Goal: Task Accomplishment & Management: Complete application form

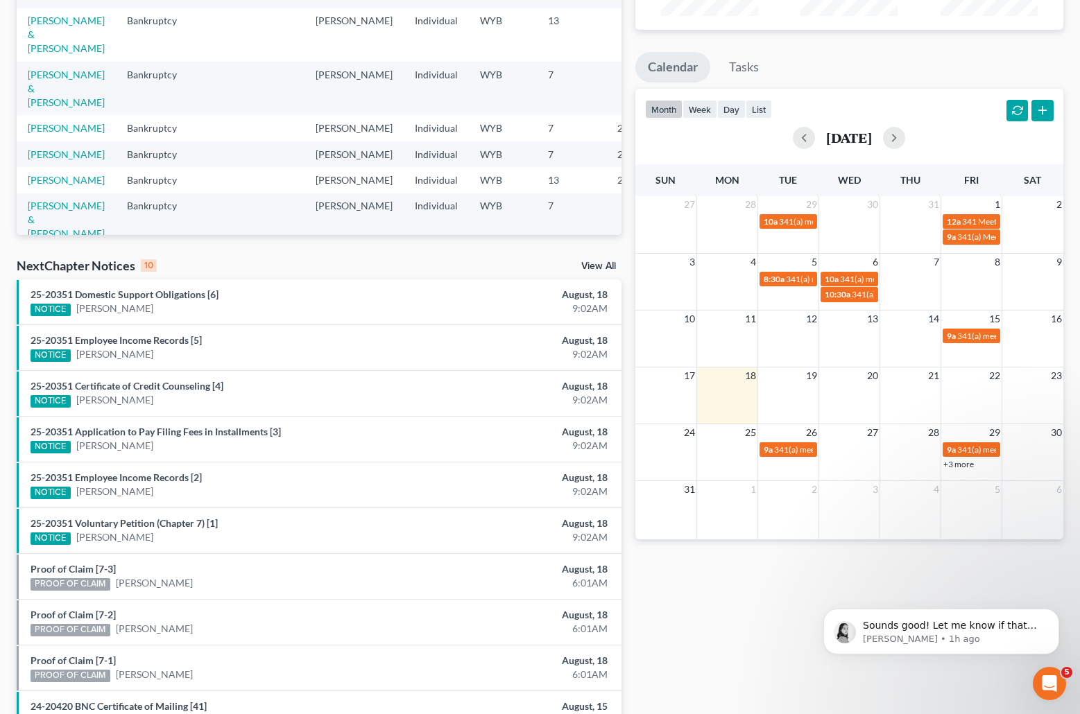
scroll to position [256, 0]
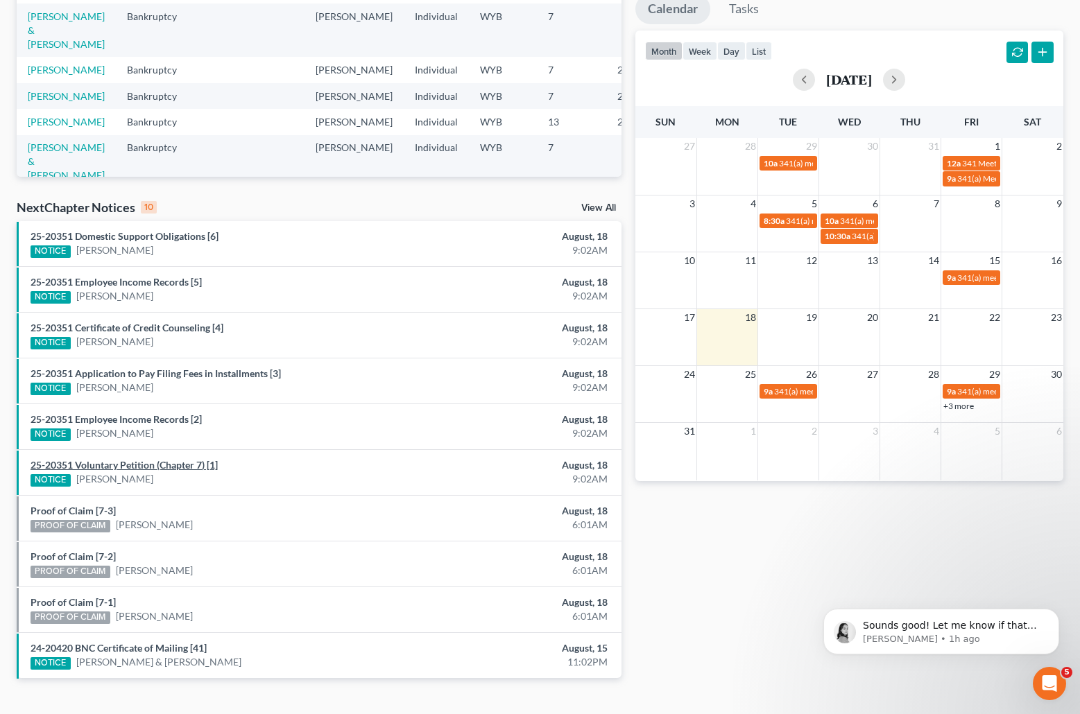
click at [64, 462] on link "25-20351 Voluntary Petition (Chapter 7) [1]" at bounding box center [124, 465] width 187 height 12
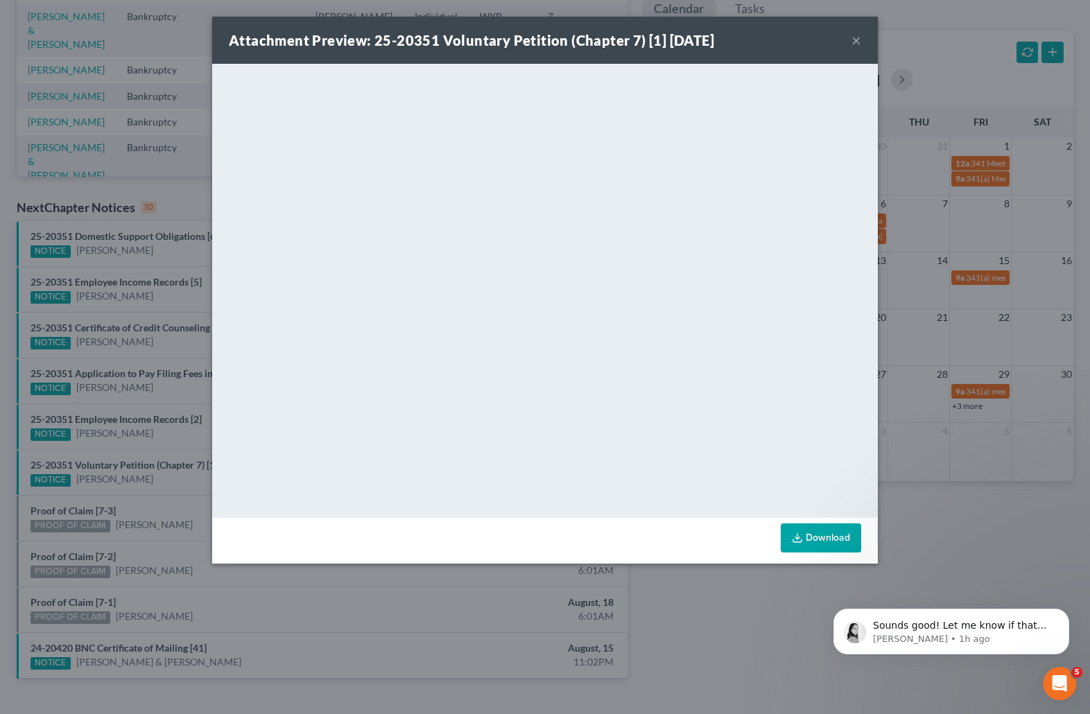
click at [856, 34] on button "×" at bounding box center [857, 40] width 10 height 17
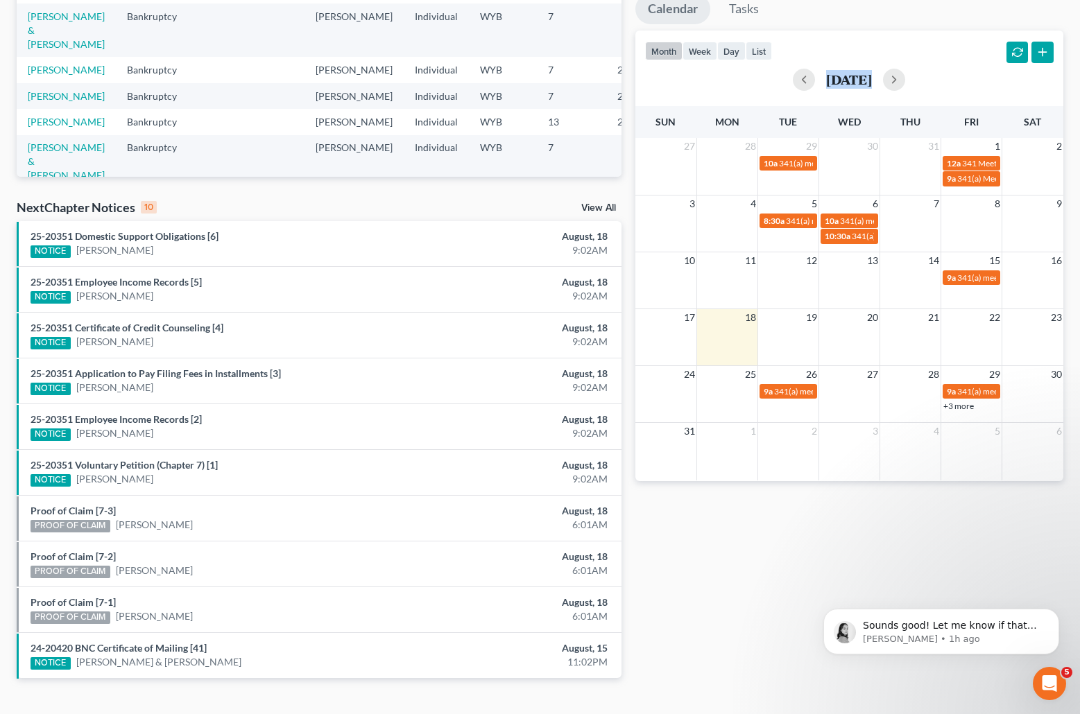
drag, startPoint x: 1079, startPoint y: 372, endPoint x: 1082, endPoint y: 121, distance: 250.4
click at [1080, 94] on html "Home New Case Client Portal Directory Cases DebtorCC Arnold Law Offices PLLC ba…" at bounding box center [540, 243] width 1080 height 998
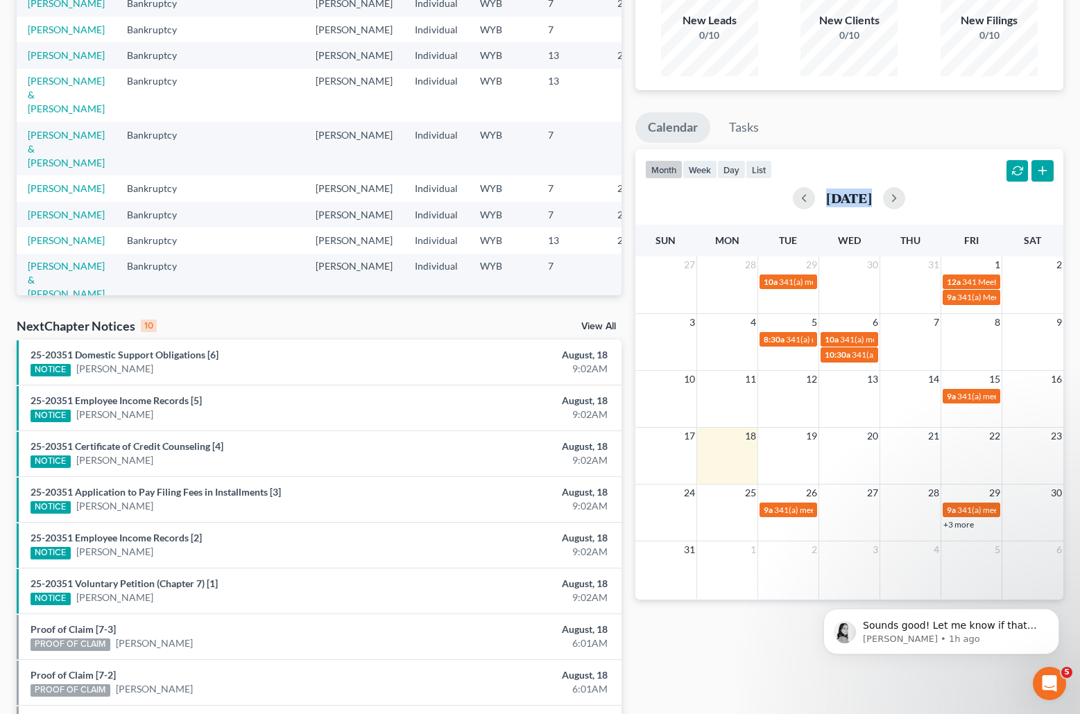
scroll to position [0, 0]
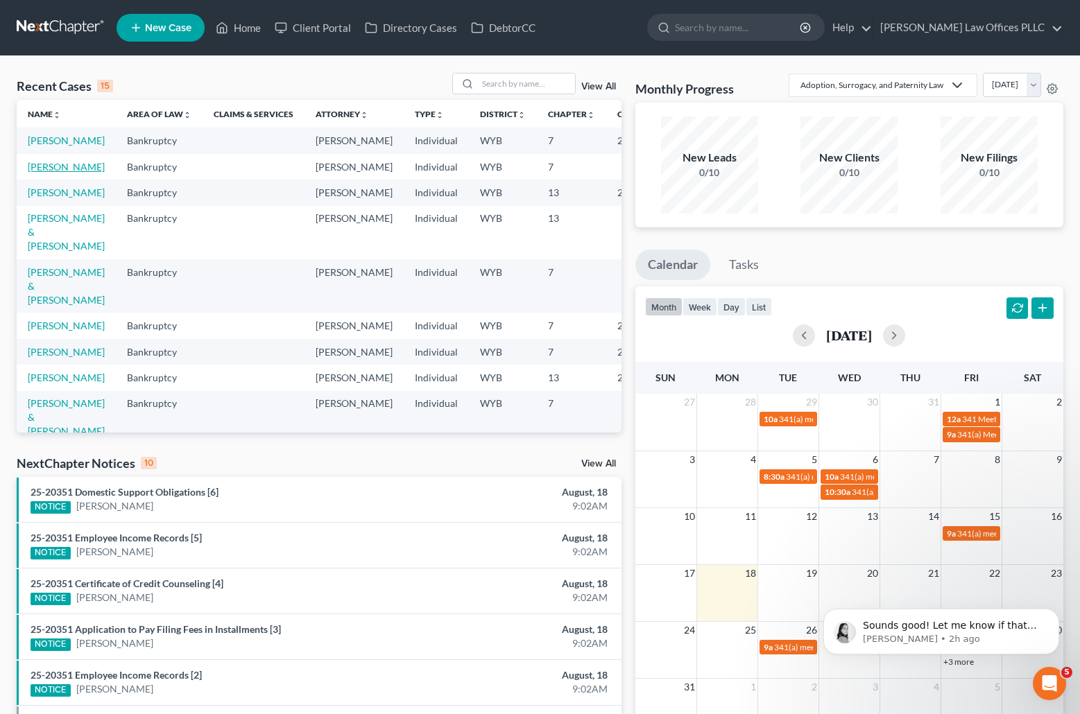
click at [39, 173] on link "[PERSON_NAME]" at bounding box center [66, 167] width 77 height 12
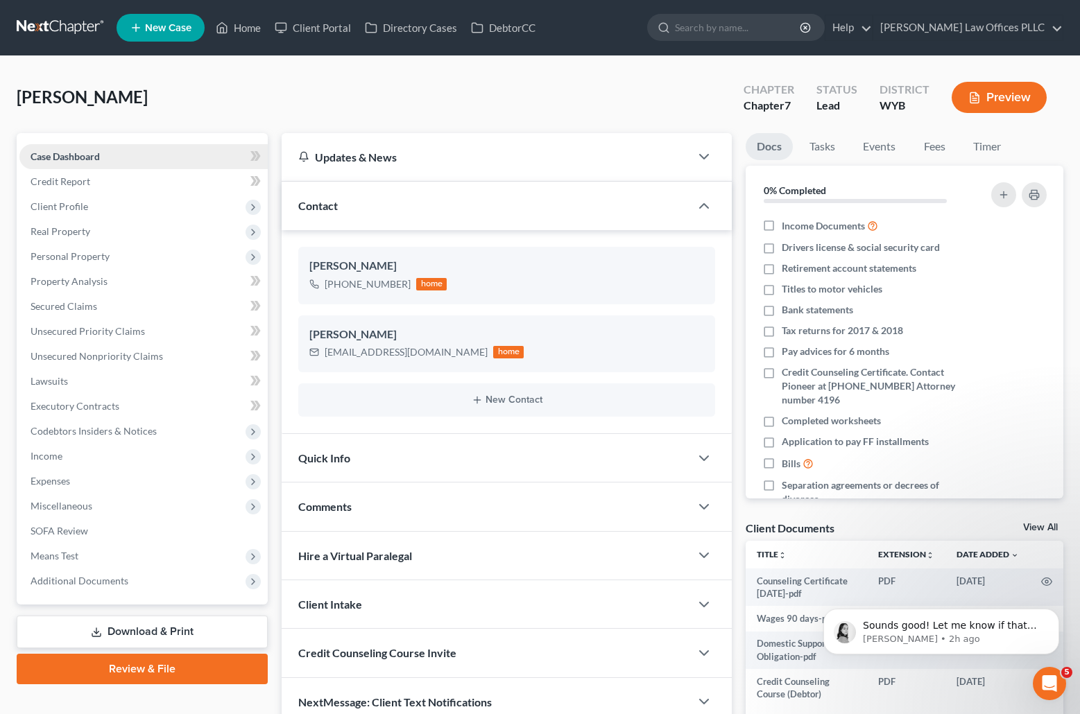
click at [90, 157] on span "Case Dashboard" at bounding box center [65, 156] width 69 height 12
click at [78, 175] on span "Credit Report" at bounding box center [61, 181] width 60 height 12
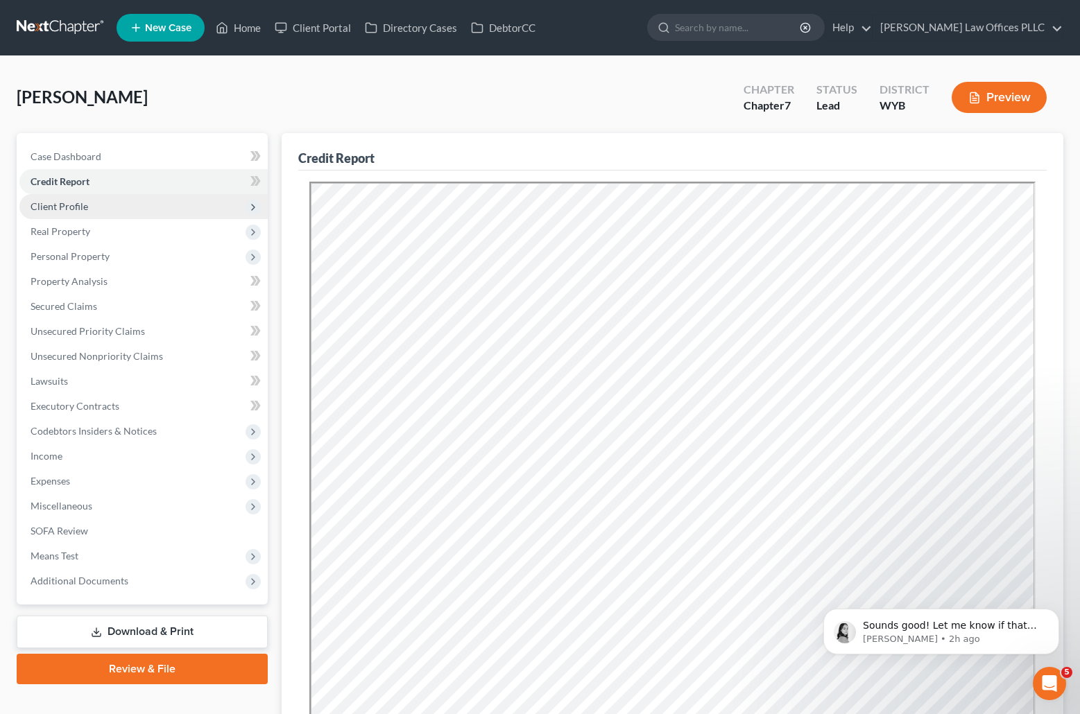
click at [76, 212] on span "Client Profile" at bounding box center [60, 206] width 58 height 12
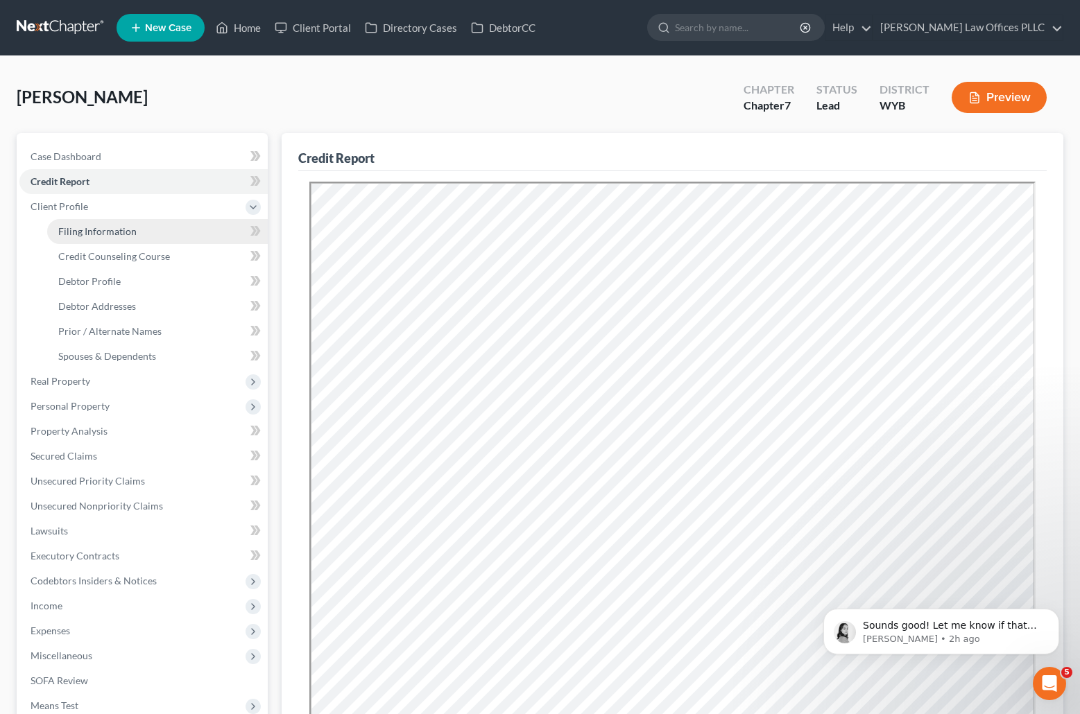
click at [85, 227] on span "Filing Information" at bounding box center [97, 231] width 78 height 12
select select "1"
select select "0"
select select "53"
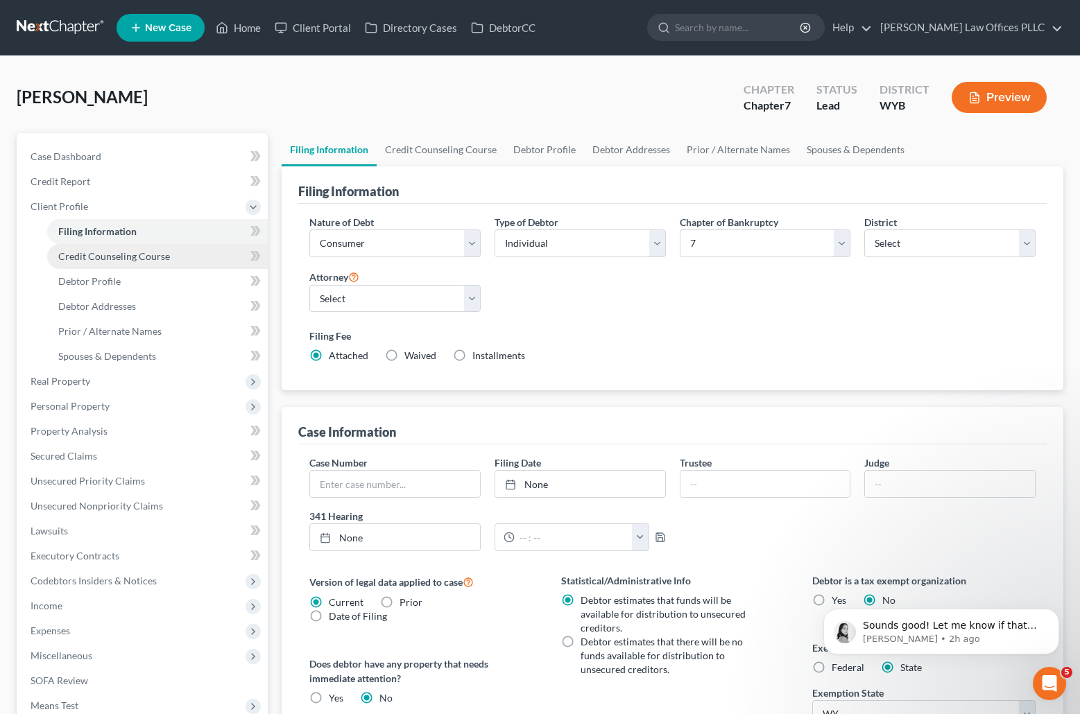
click at [113, 255] on span "Credit Counseling Course" at bounding box center [114, 256] width 112 height 12
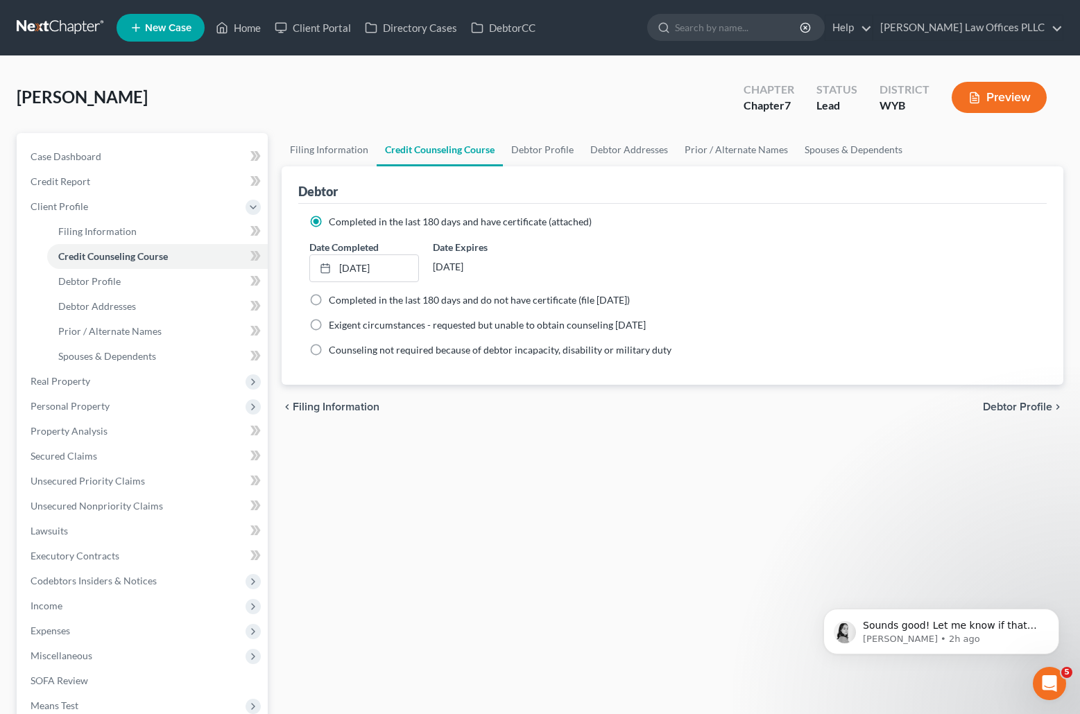
drag, startPoint x: 796, startPoint y: 497, endPoint x: 789, endPoint y: 478, distance: 20.9
click at [802, 498] on div "Filing Information Credit Counseling Course Debtor Profile Debtor Addresses Pri…" at bounding box center [672, 483] width 795 height 701
click at [372, 271] on link "1/18/2024" at bounding box center [364, 268] width 108 height 26
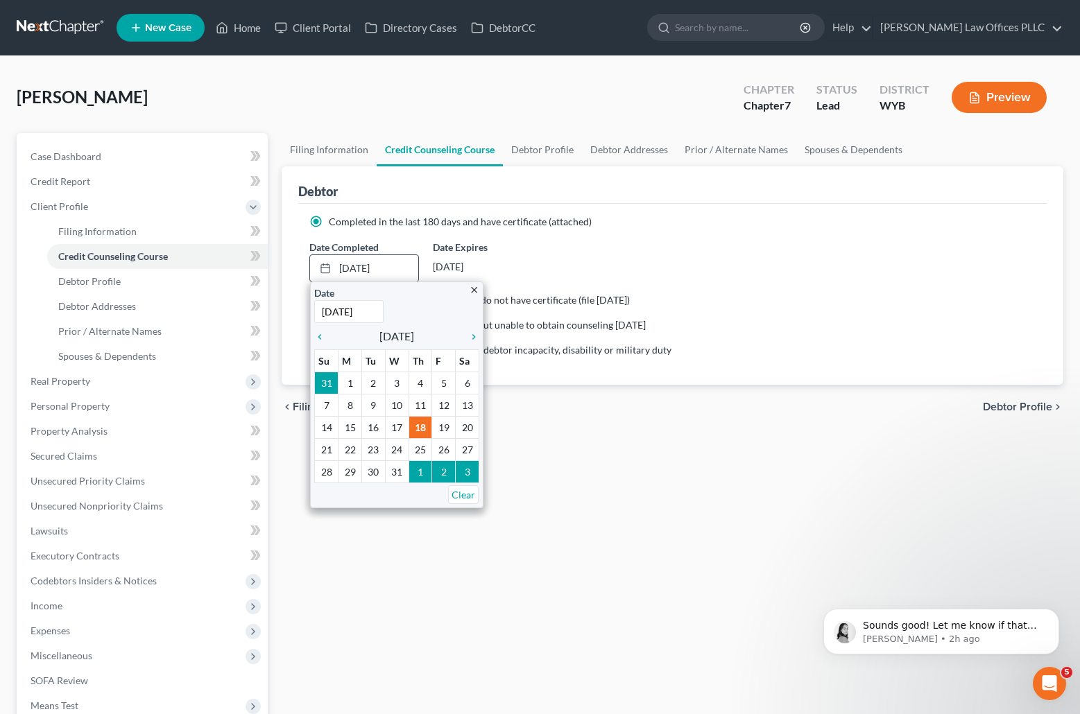
click at [374, 311] on input "1/18/2024" at bounding box center [348, 311] width 69 height 23
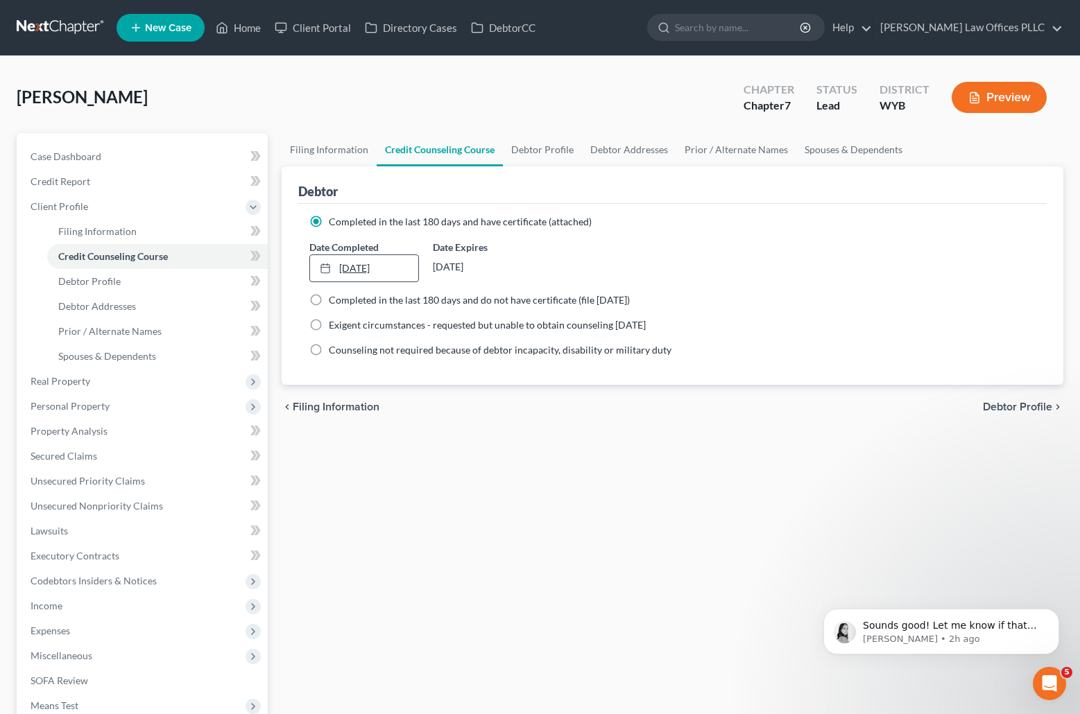
click at [385, 260] on link "1/18/2024" at bounding box center [364, 268] width 108 height 26
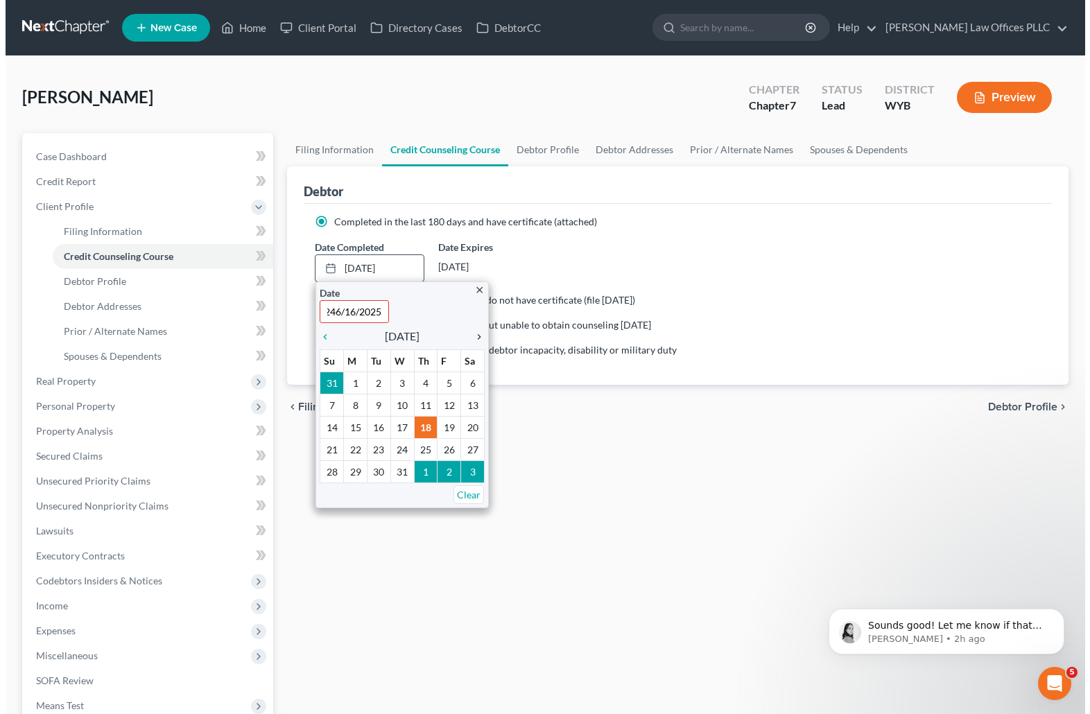
scroll to position [0, 0]
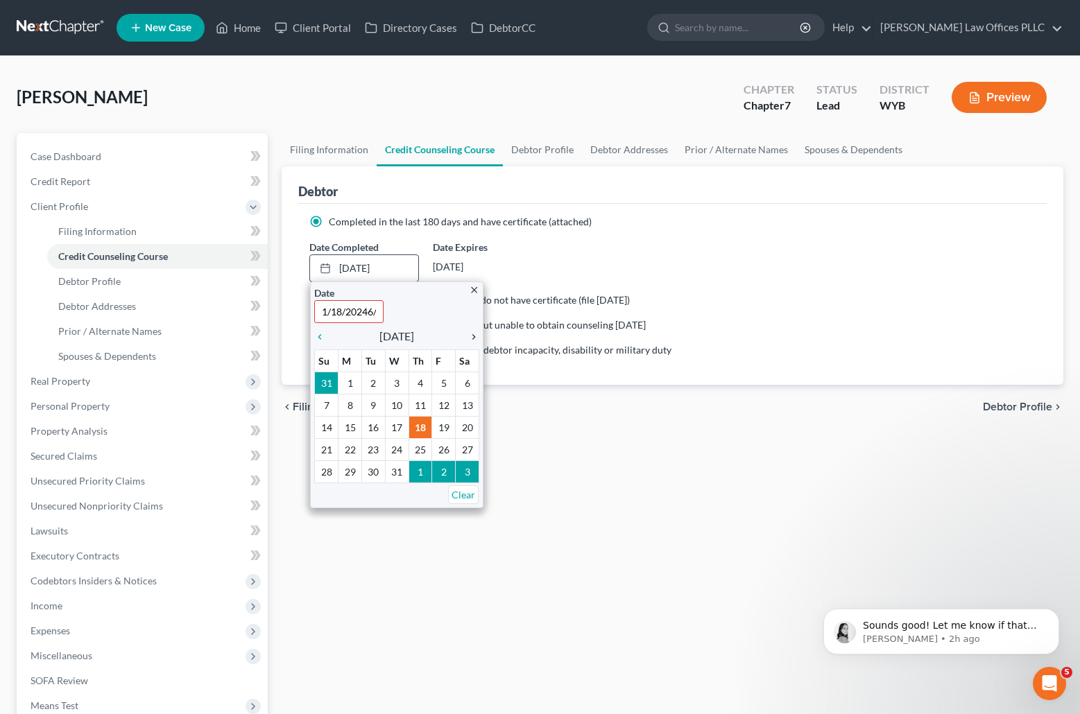
click at [476, 335] on icon "chevron_right" at bounding box center [470, 336] width 18 height 11
type input "1/18/2024"
click at [476, 335] on icon "chevron_right" at bounding box center [470, 336] width 18 height 11
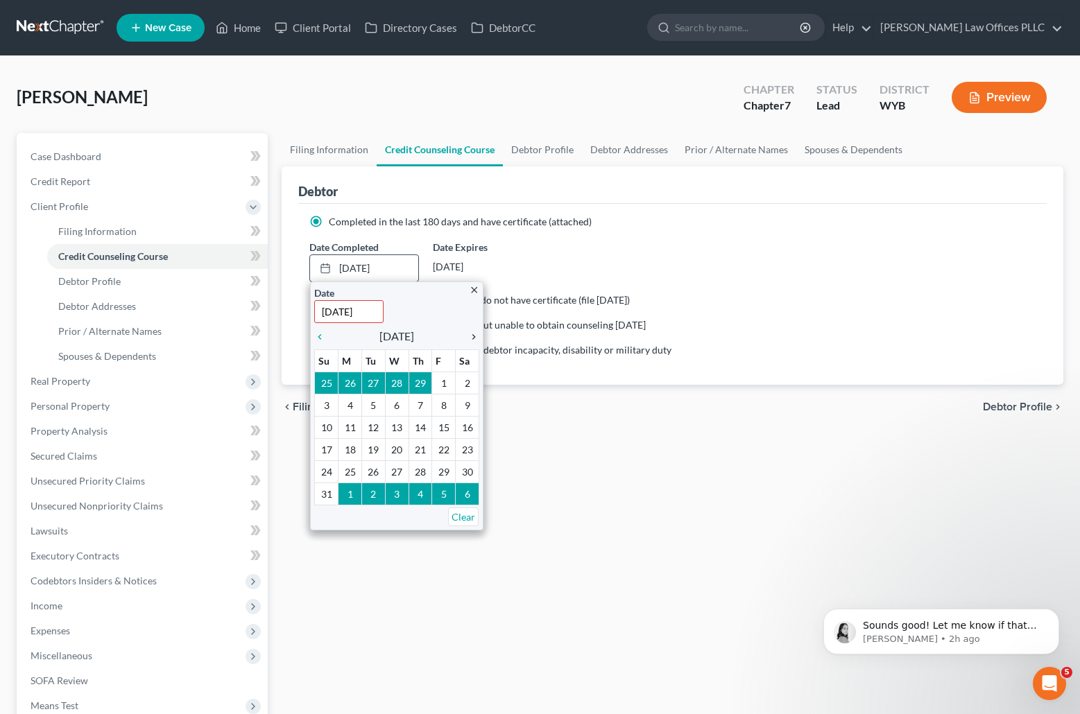
click at [476, 335] on icon "chevron_right" at bounding box center [470, 336] width 18 height 11
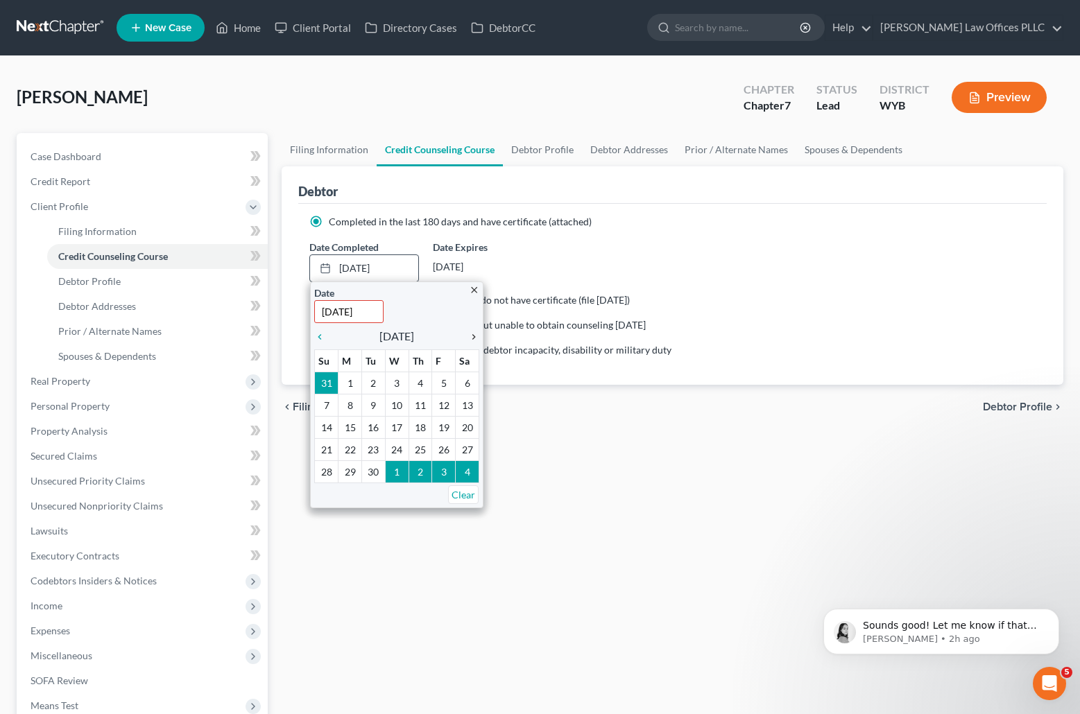
click at [476, 335] on icon "chevron_right" at bounding box center [470, 336] width 18 height 11
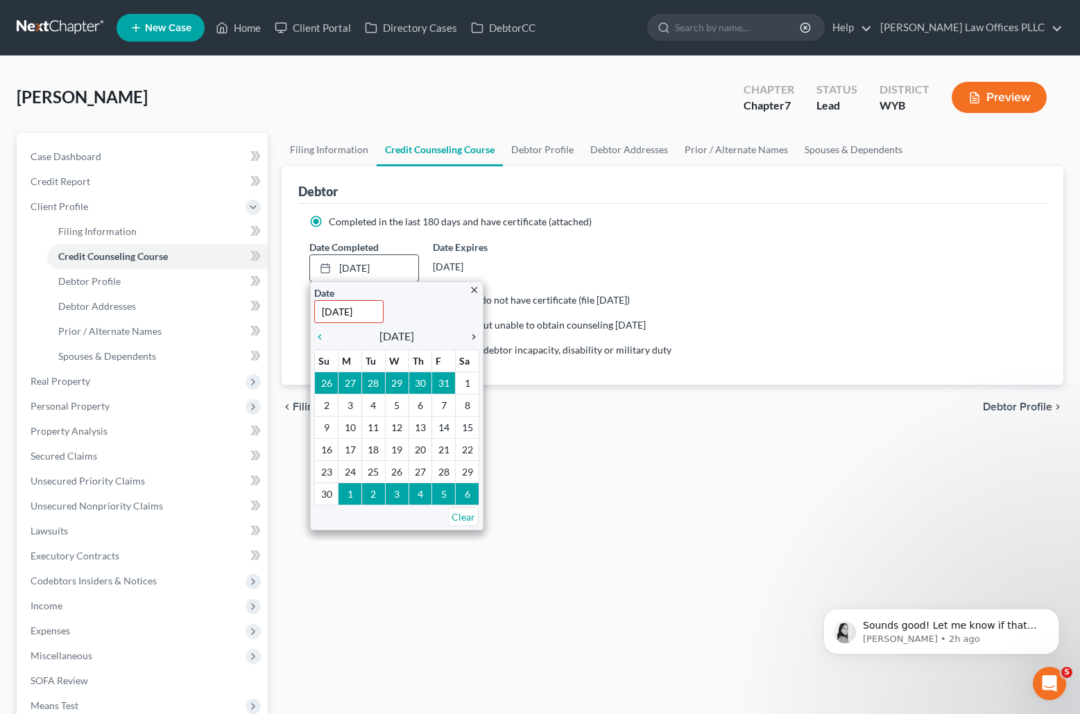
click at [476, 335] on icon "chevron_right" at bounding box center [470, 336] width 18 height 11
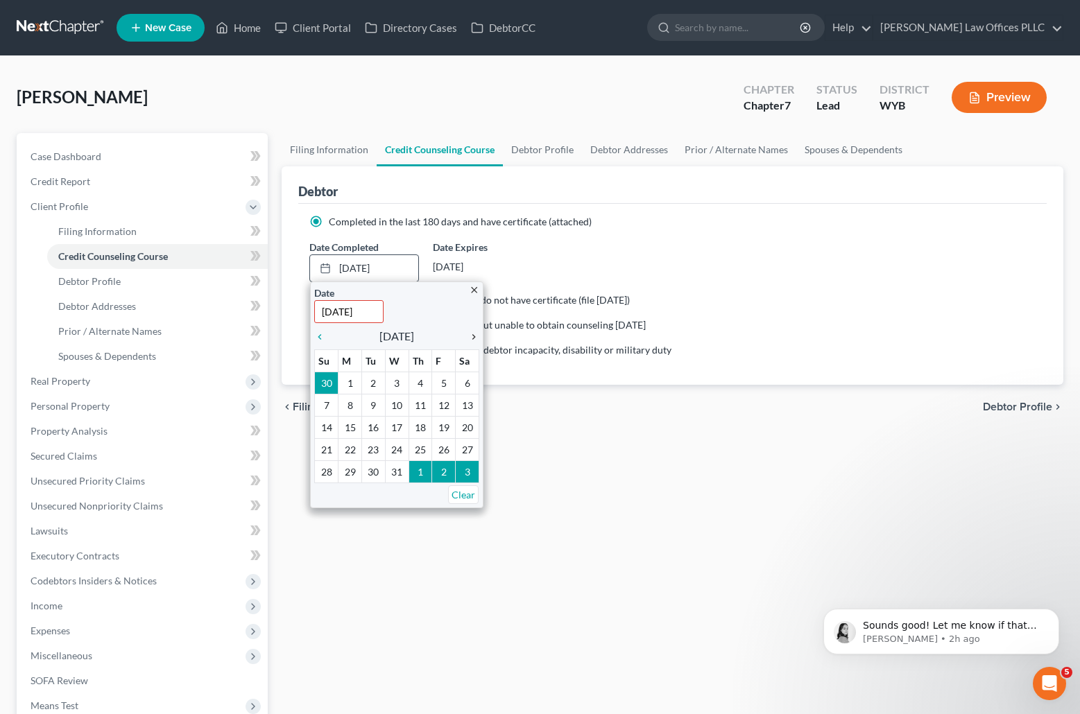
click at [476, 335] on icon "chevron_right" at bounding box center [470, 336] width 18 height 11
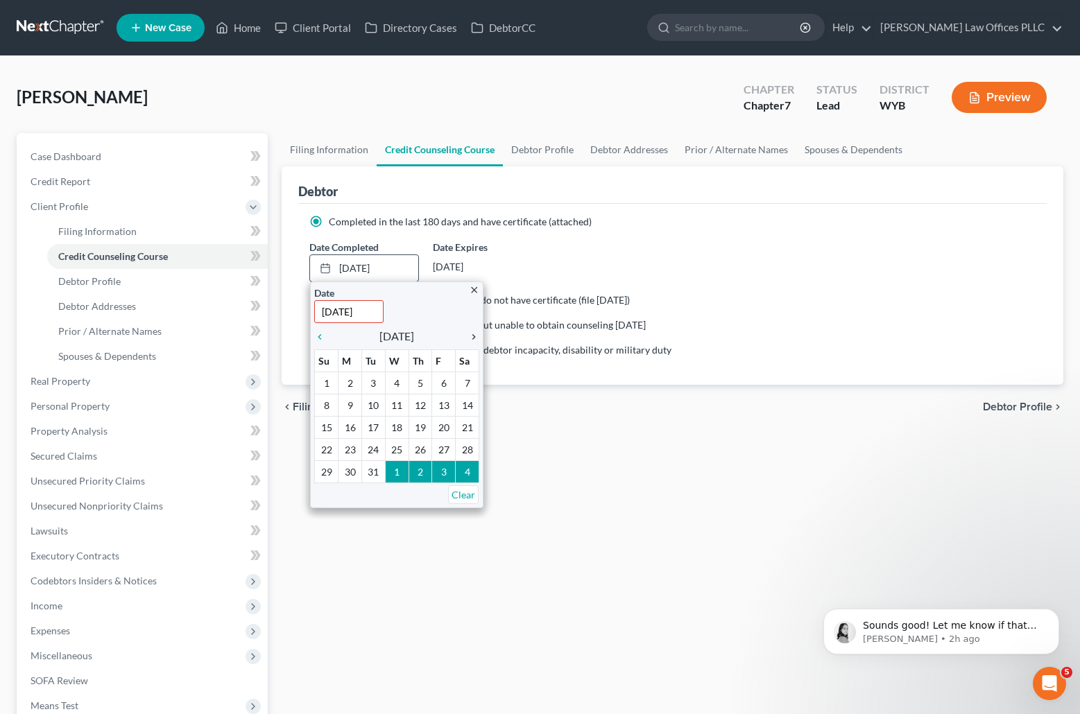
click at [476, 335] on icon "chevron_right" at bounding box center [470, 336] width 18 height 11
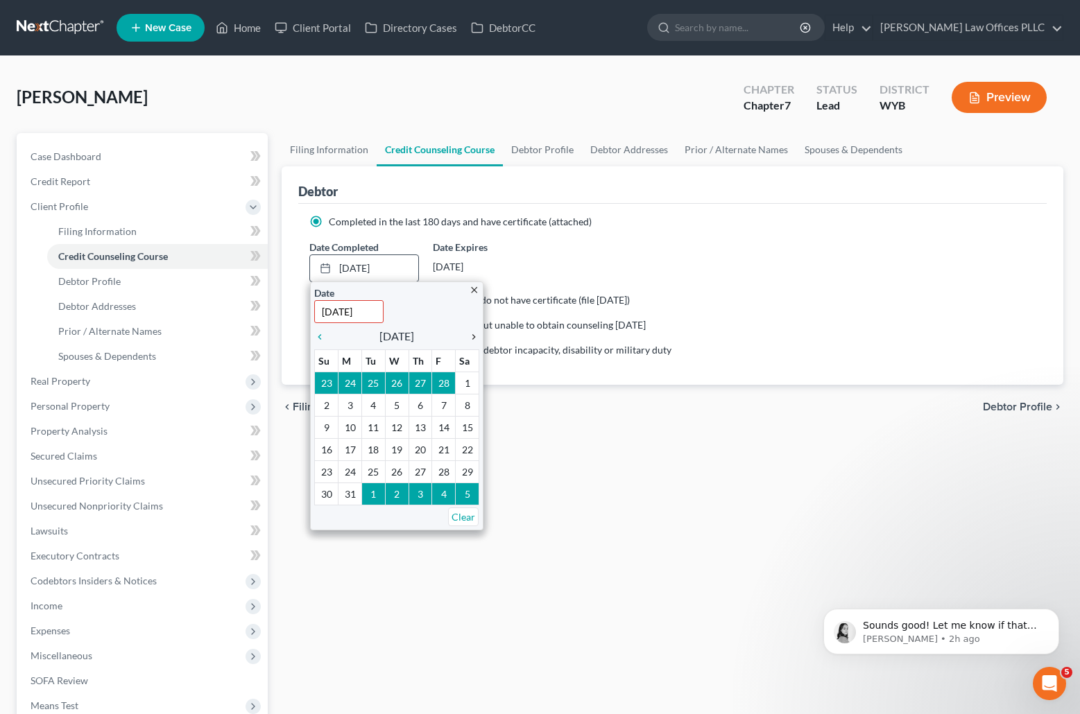
click at [476, 335] on icon "chevron_right" at bounding box center [470, 336] width 18 height 11
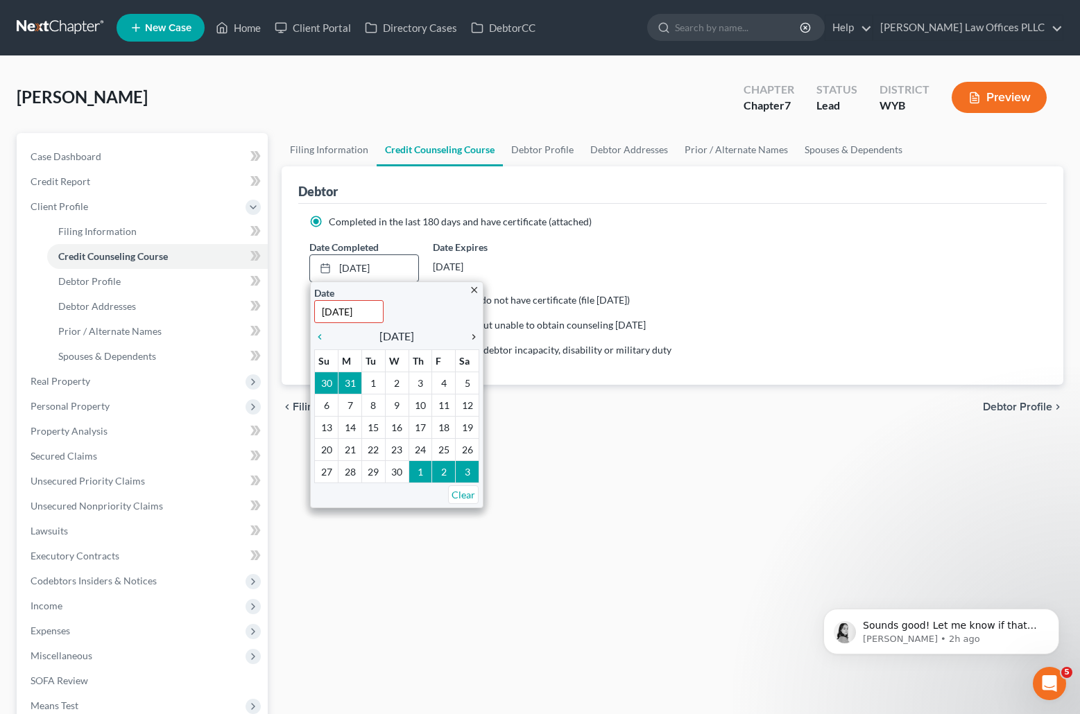
click at [476, 335] on icon "chevron_right" at bounding box center [470, 336] width 18 height 11
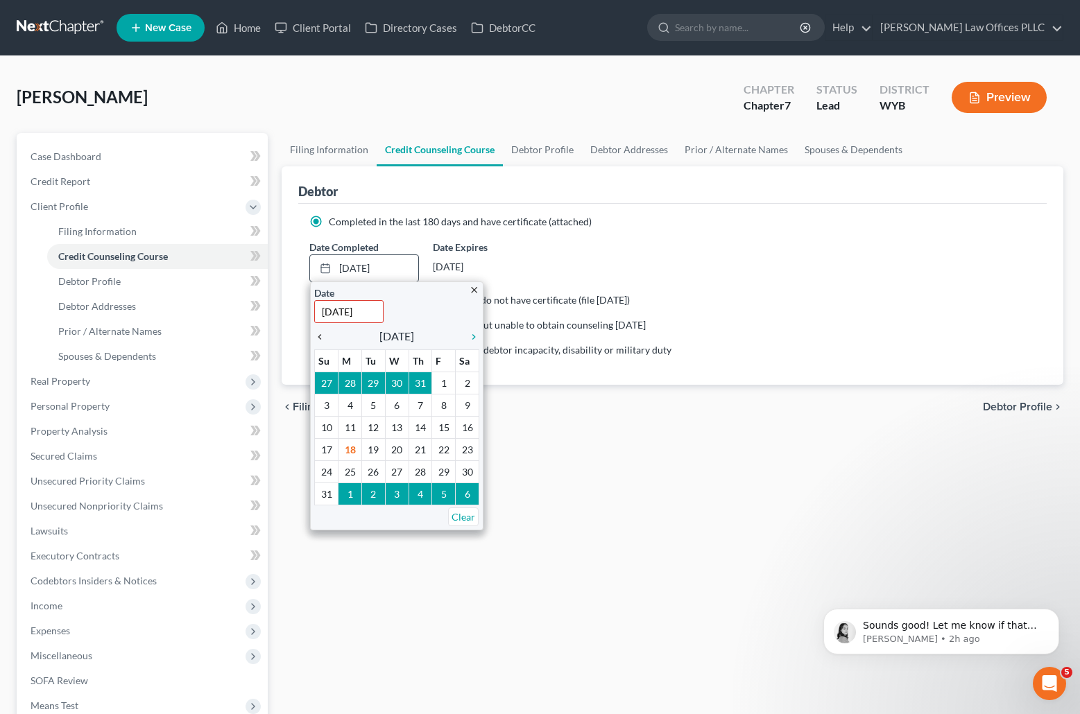
click at [321, 336] on icon "chevron_left" at bounding box center [323, 336] width 18 height 11
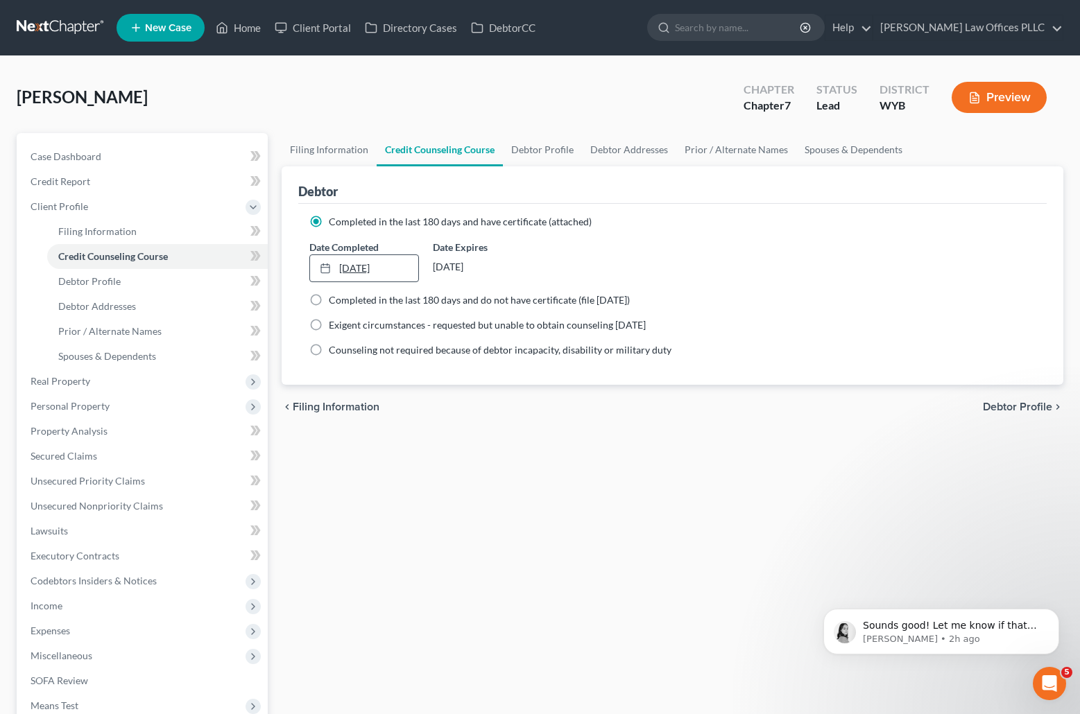
click at [326, 270] on icon at bounding box center [325, 268] width 11 height 11
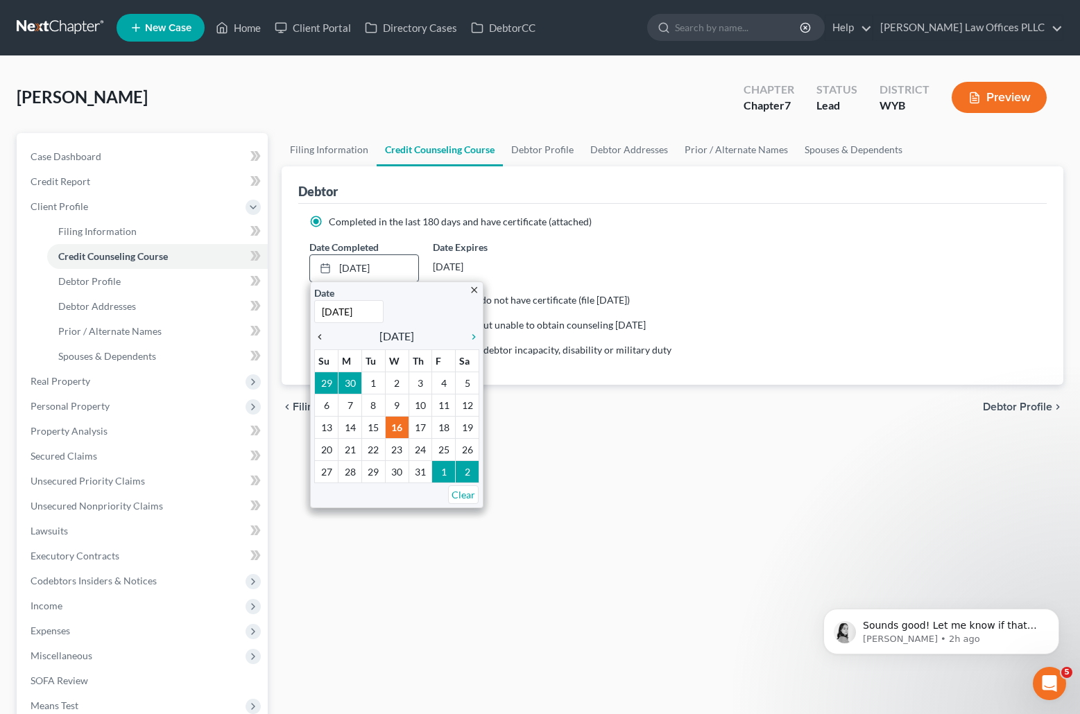
click at [318, 338] on icon "chevron_left" at bounding box center [323, 336] width 18 height 11
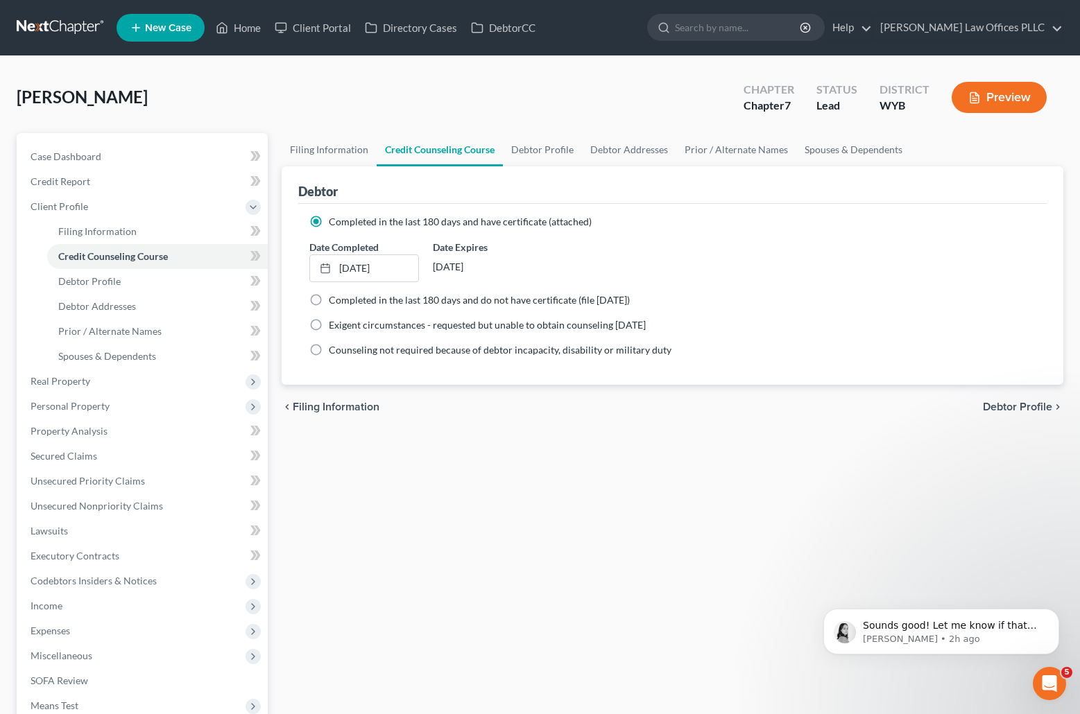
click at [769, 450] on div "Filing Information Credit Counseling Course Debtor Profile Debtor Addresses Pri…" at bounding box center [672, 483] width 795 height 701
click at [361, 266] on link "6/16/2025" at bounding box center [364, 268] width 108 height 26
click at [78, 276] on span "Debtor Profile" at bounding box center [89, 281] width 62 height 12
select select "3"
select select "0"
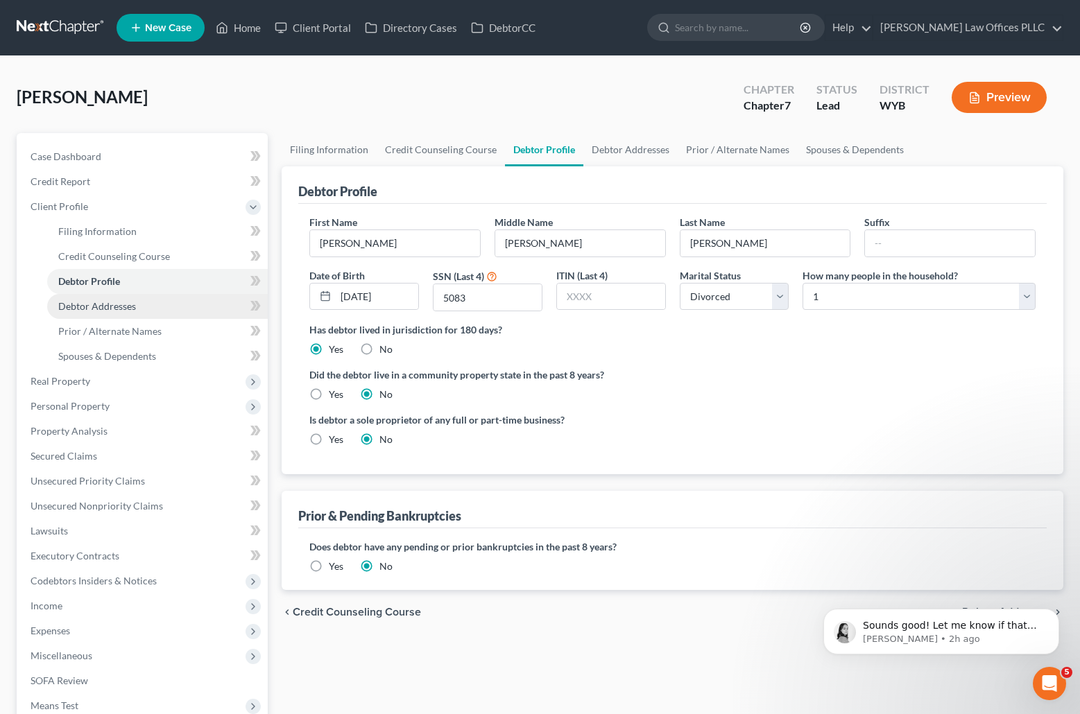
click at [104, 304] on span "Debtor Addresses" at bounding box center [97, 306] width 78 height 12
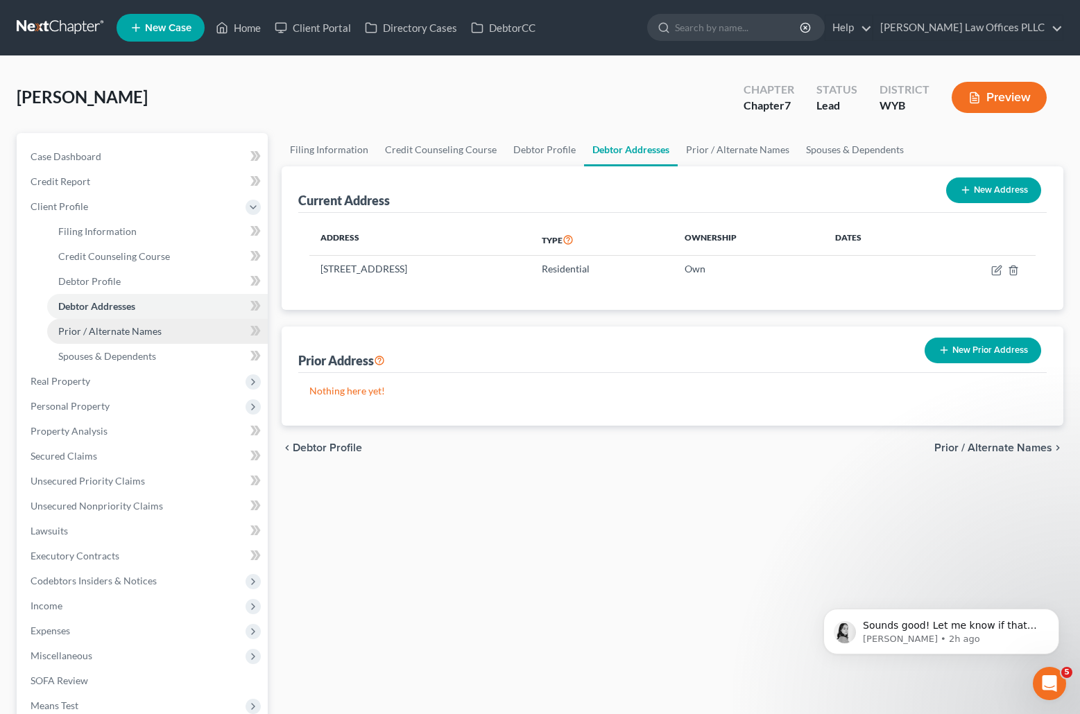
click at [121, 327] on span "Prior / Alternate Names" at bounding box center [109, 331] width 103 height 12
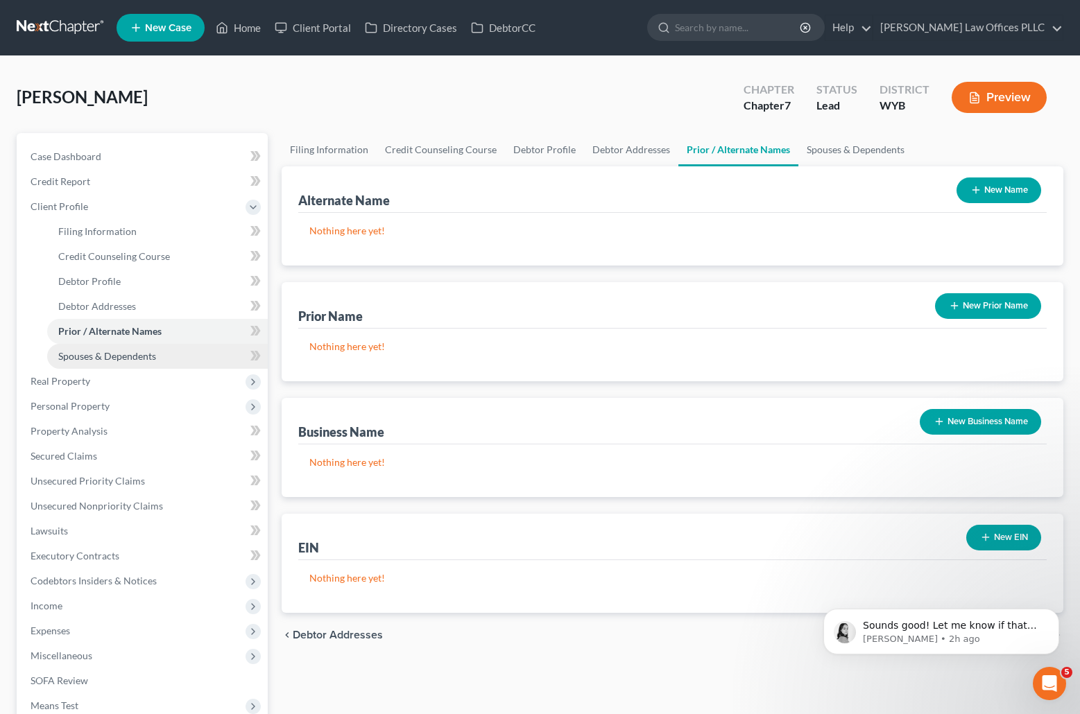
click at [128, 354] on span "Spouses & Dependents" at bounding box center [107, 356] width 98 height 12
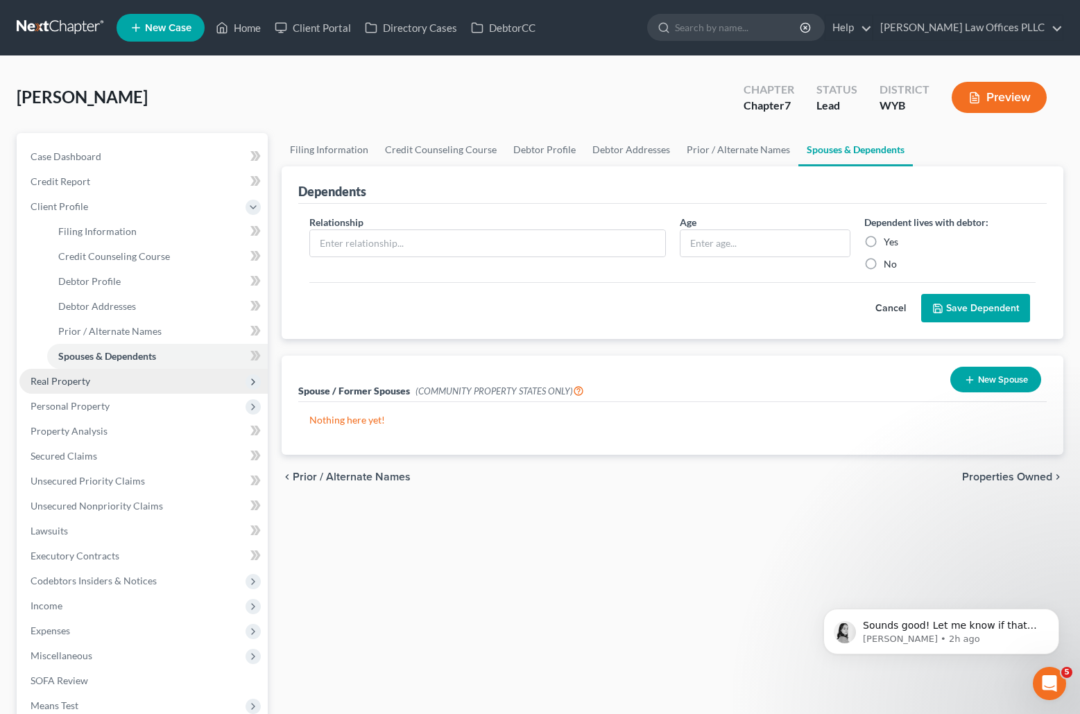
click at [63, 373] on span "Real Property" at bounding box center [143, 381] width 248 height 25
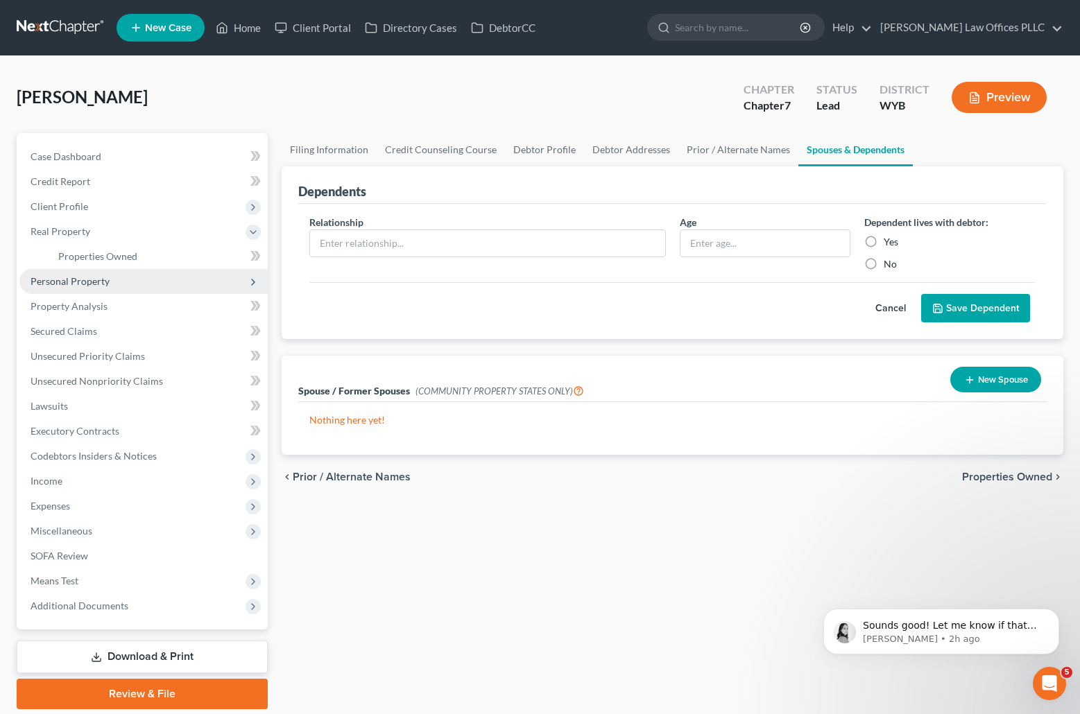
click at [94, 286] on span "Personal Property" at bounding box center [70, 281] width 79 height 12
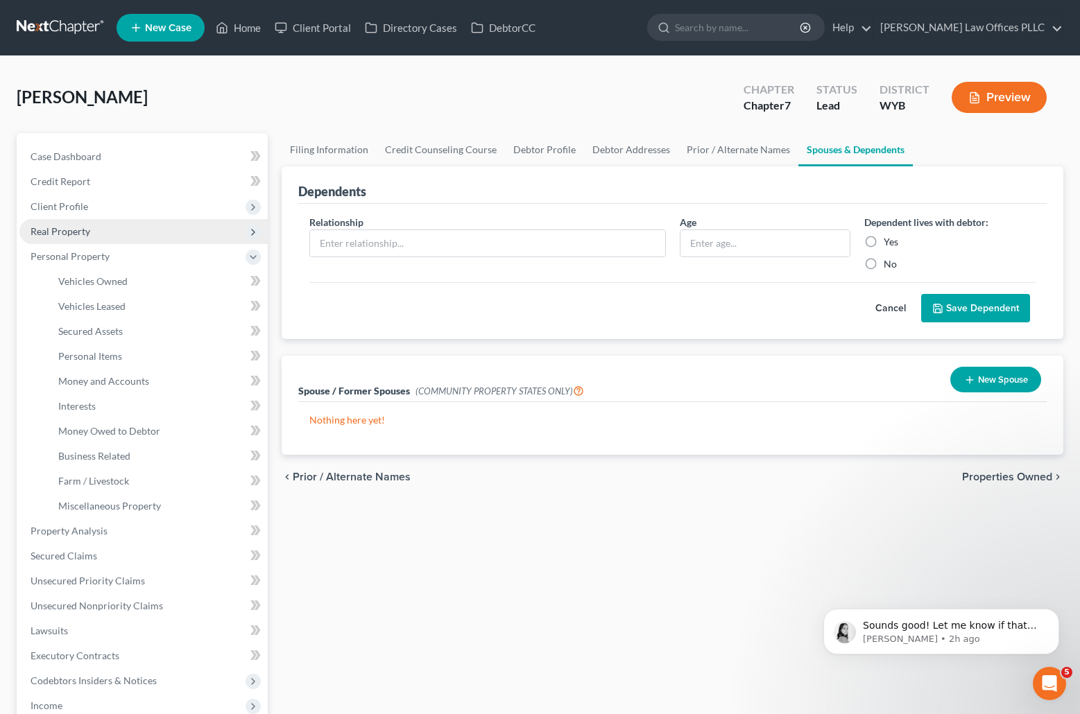
click at [93, 223] on span "Real Property" at bounding box center [143, 231] width 248 height 25
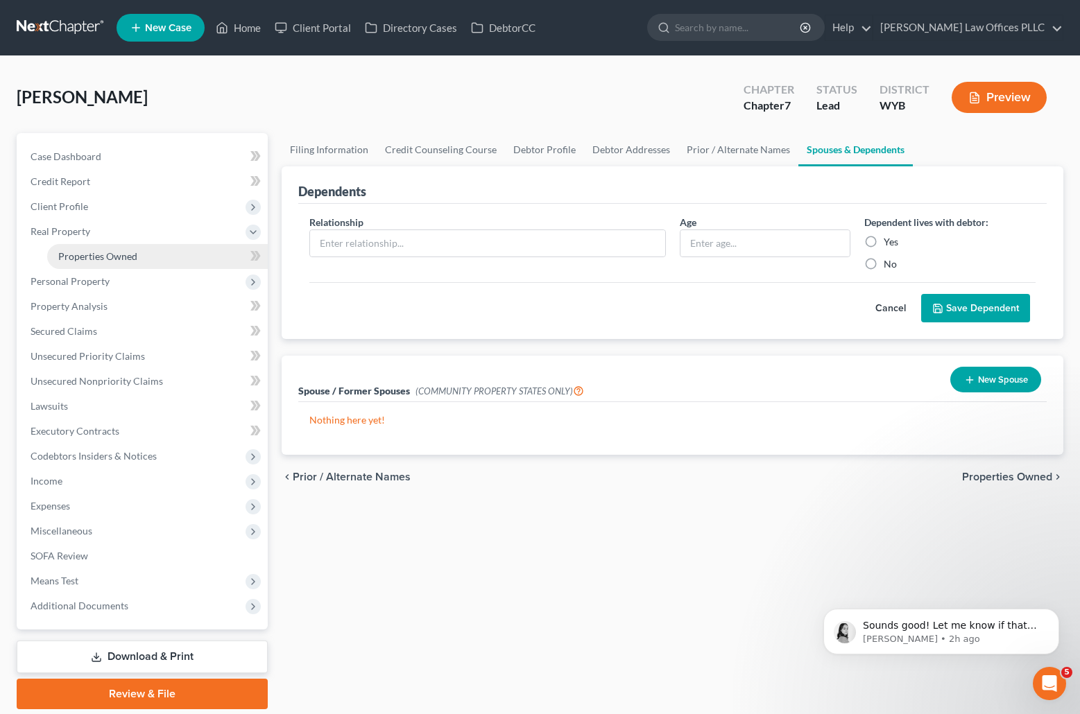
click at [123, 263] on link "Properties Owned" at bounding box center [157, 256] width 221 height 25
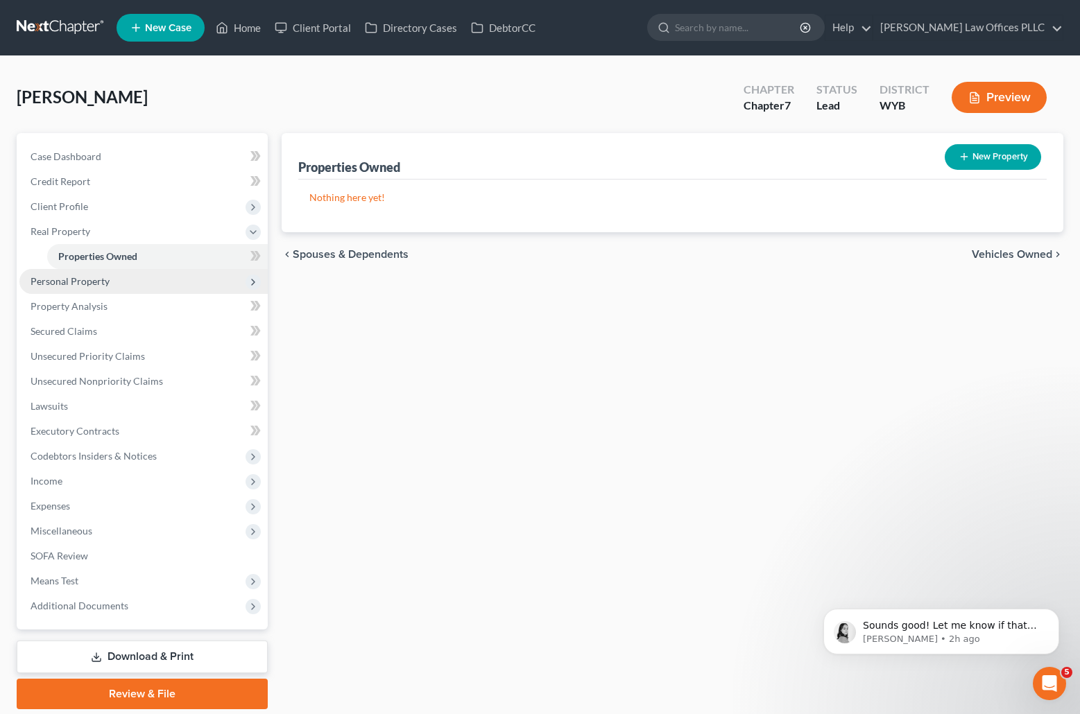
click at [96, 286] on span "Personal Property" at bounding box center [70, 281] width 79 height 12
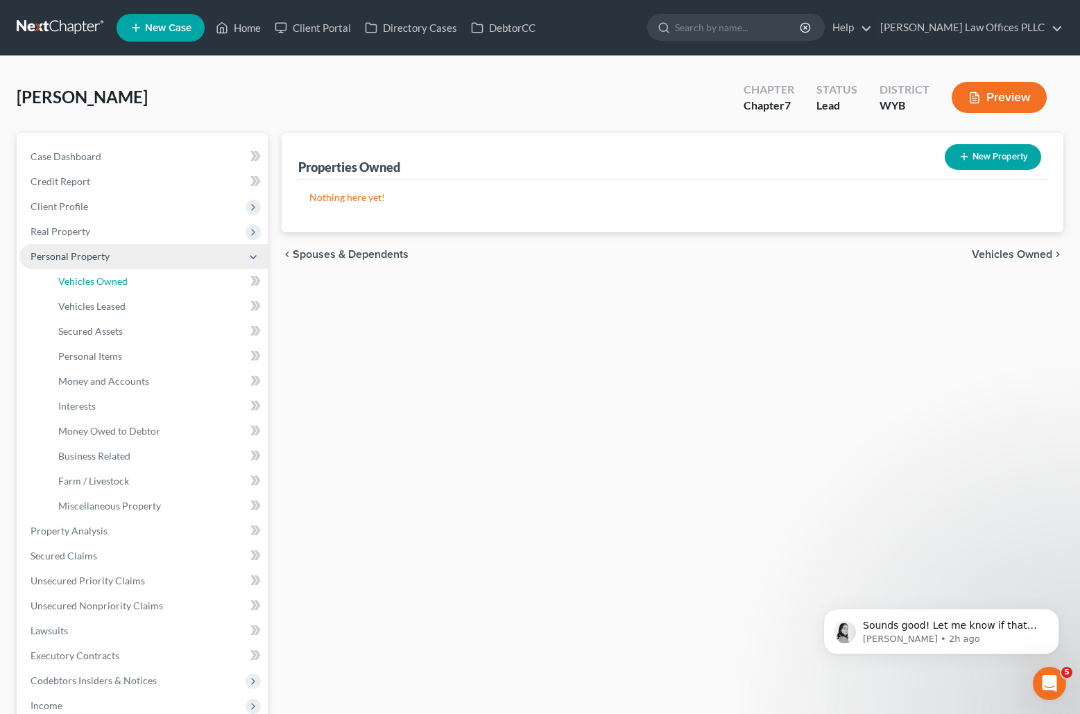
click at [96, 286] on span "Vehicles Owned" at bounding box center [92, 281] width 69 height 12
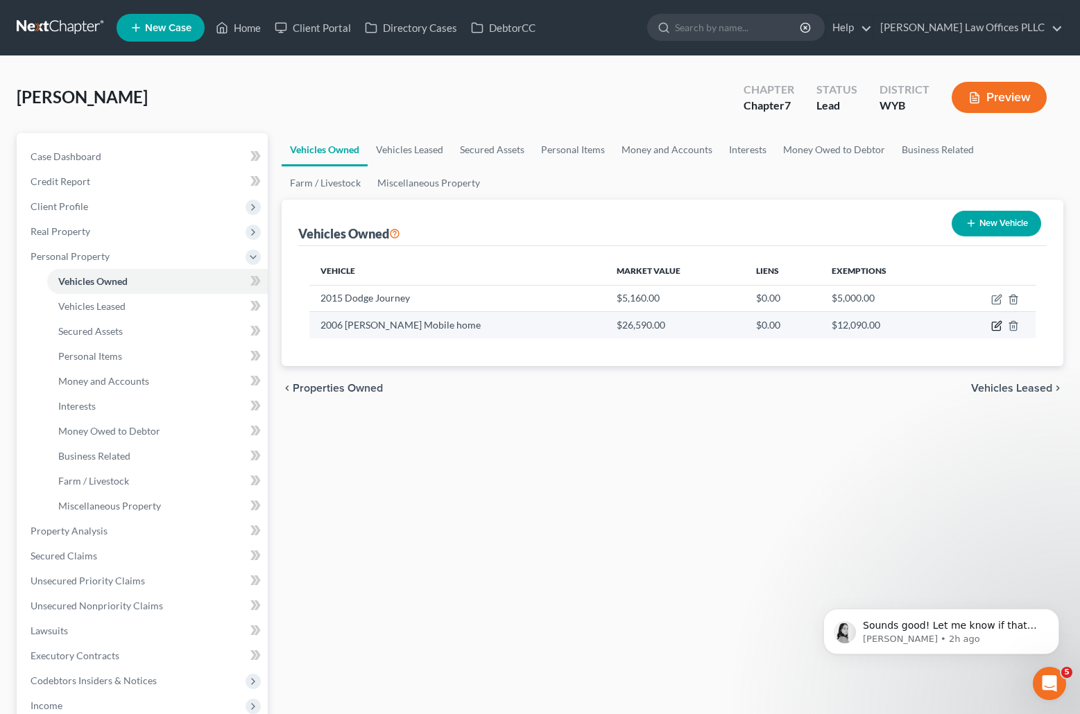
click at [998, 325] on icon "button" at bounding box center [996, 325] width 11 height 11
select select "5"
select select "20"
select select "2"
select select "0"
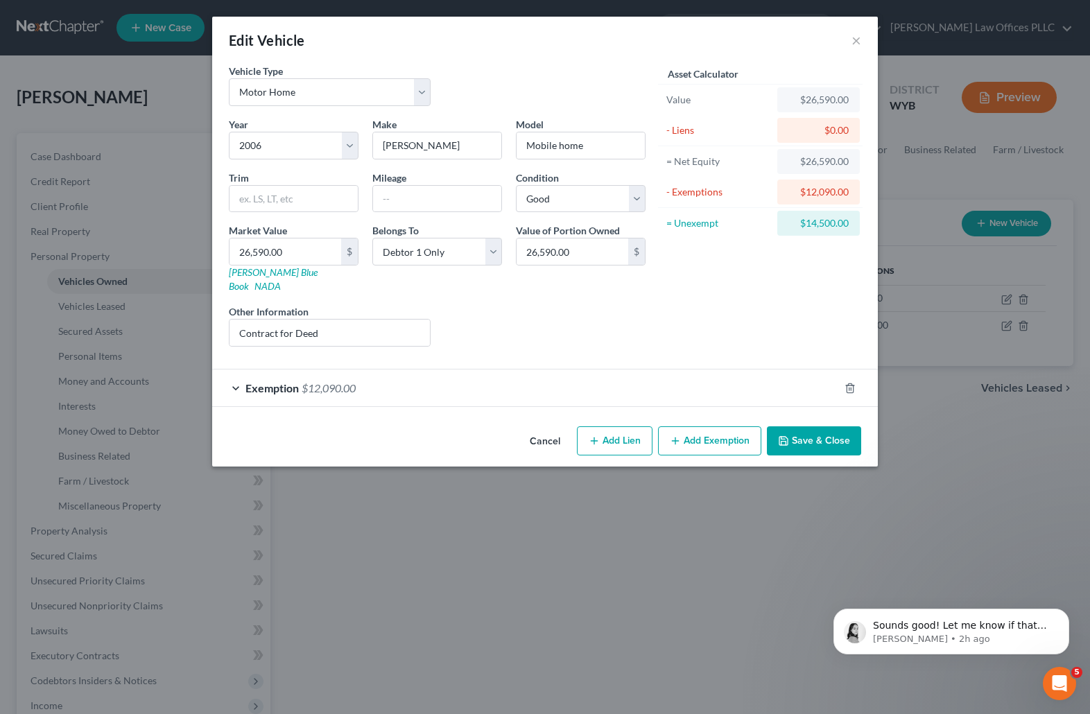
click at [278, 381] on span "Exemption" at bounding box center [272, 387] width 53 height 13
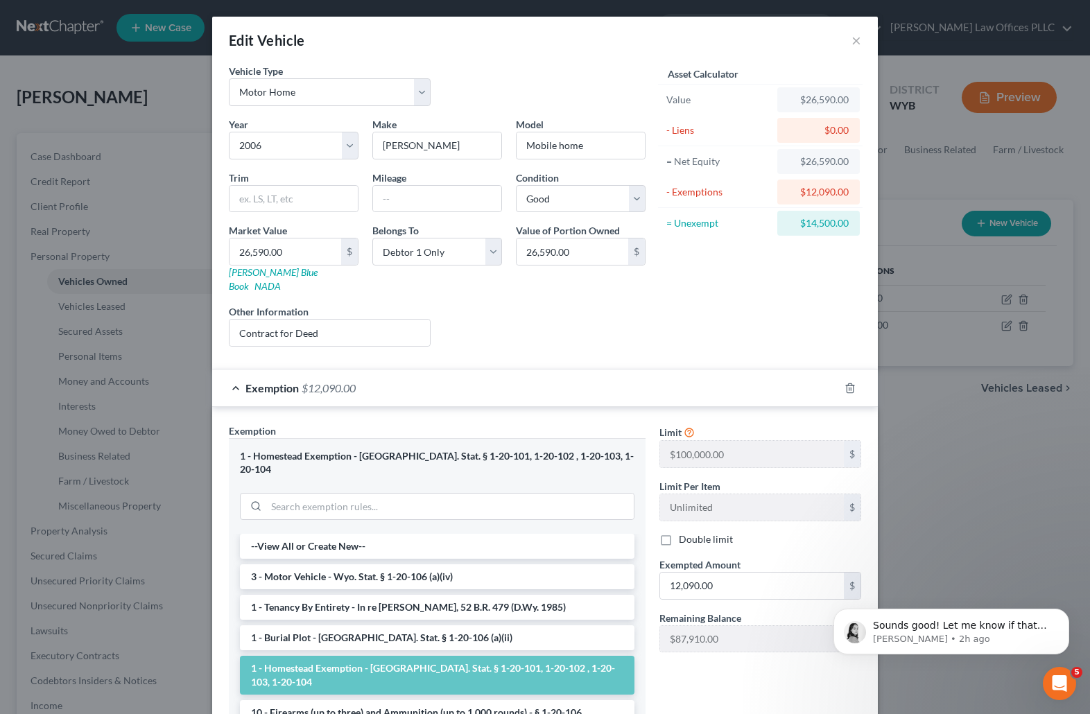
click at [551, 304] on div "Liens Select" at bounding box center [546, 325] width 216 height 42
click at [852, 39] on button "×" at bounding box center [857, 40] width 10 height 17
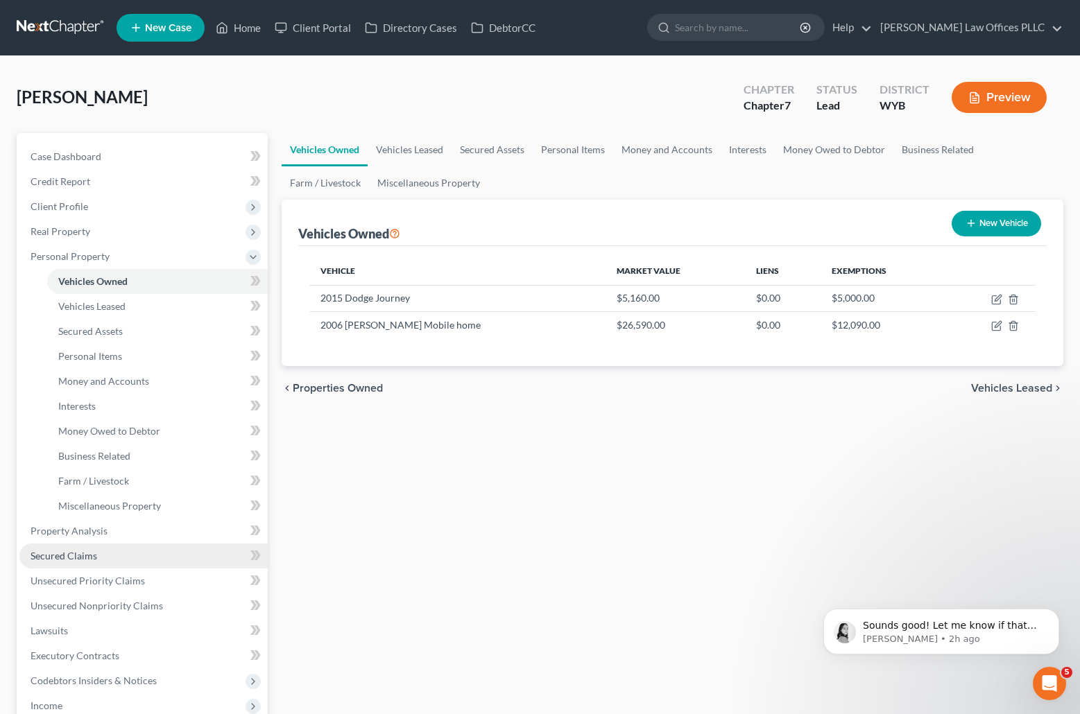
click at [101, 551] on link "Secured Claims" at bounding box center [143, 556] width 248 height 25
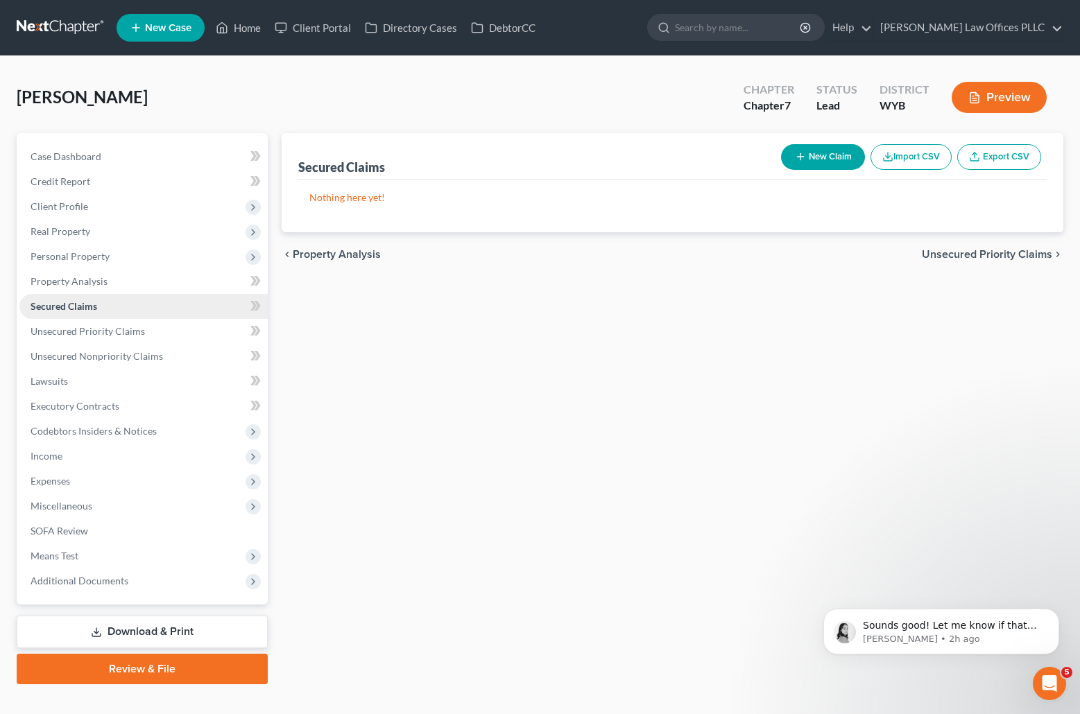
click at [105, 307] on link "Secured Claims" at bounding box center [143, 306] width 248 height 25
click at [80, 302] on span "Secured Claims" at bounding box center [64, 306] width 67 height 12
click at [78, 405] on span "Executory Contracts" at bounding box center [75, 406] width 89 height 12
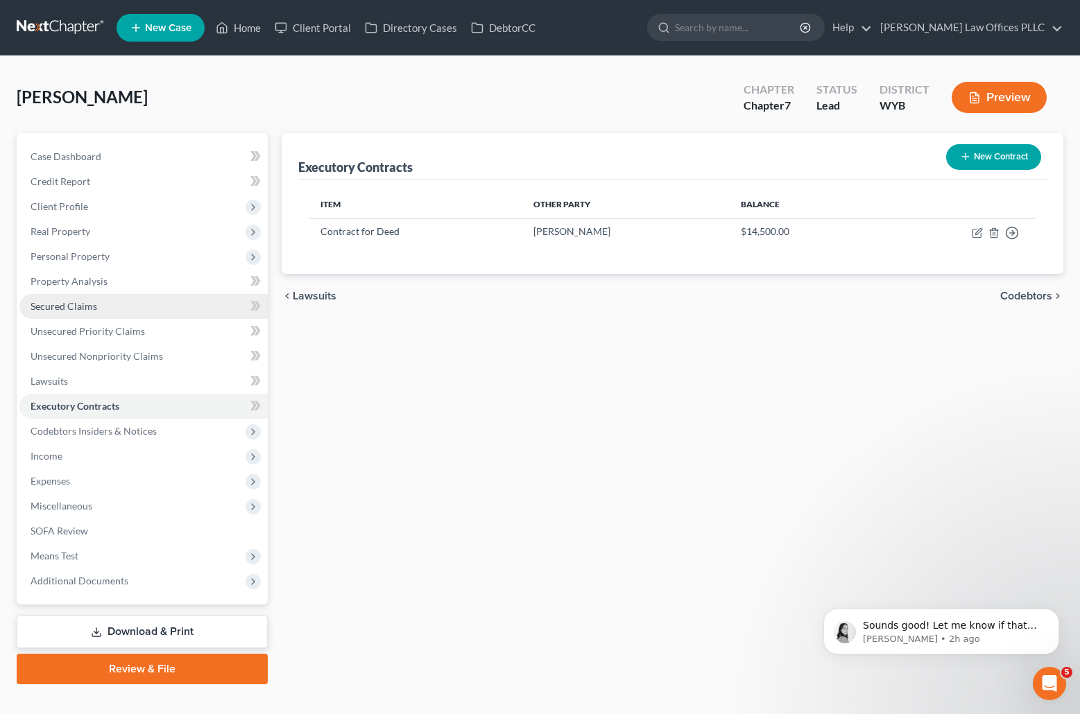
click at [92, 304] on span "Secured Claims" at bounding box center [64, 306] width 67 height 12
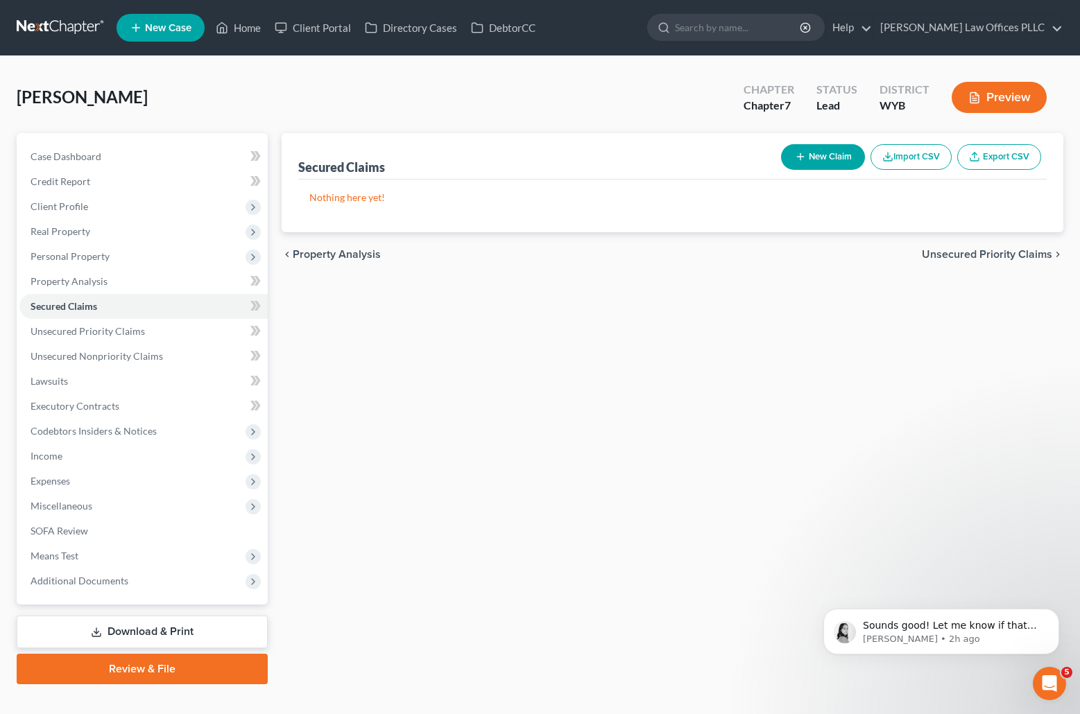
click at [826, 155] on button "New Claim" at bounding box center [823, 157] width 84 height 26
select select "0"
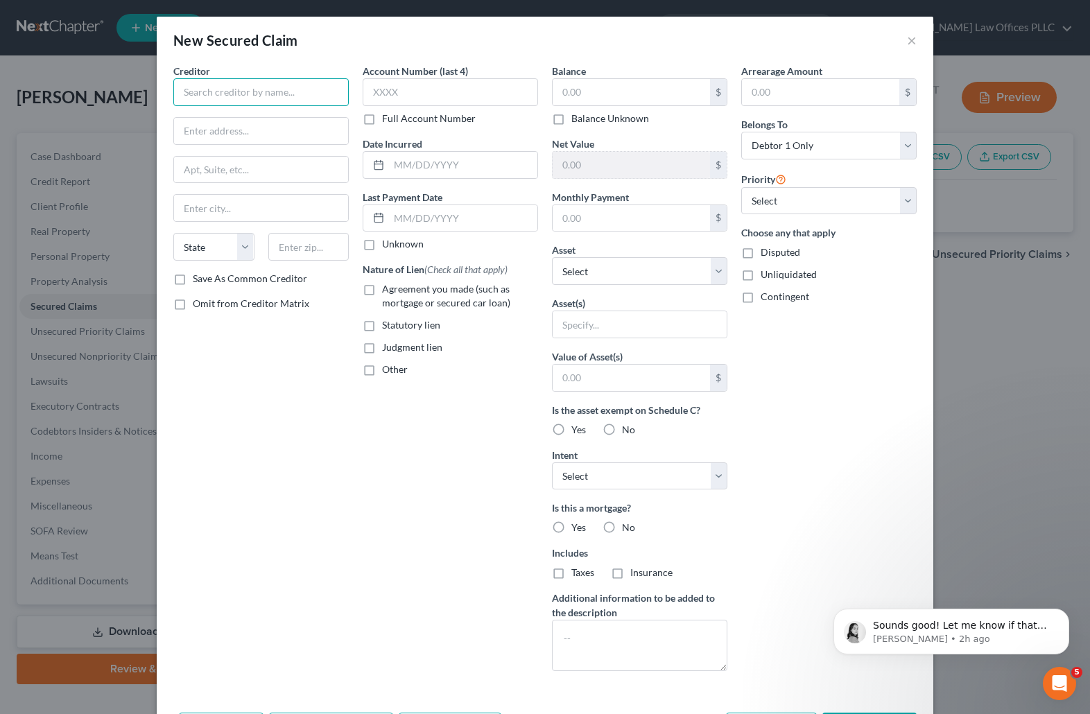
click at [196, 95] on input "text" at bounding box center [260, 92] width 175 height 28
click at [69, 405] on div "New Secured Claim × Creditor * Mitch State AL AK AR AZ CA CO CT DE DC FL GA GU …" at bounding box center [545, 357] width 1090 height 714
type input "Mitch"
click at [69, 405] on div "New Secured Claim × Creditor * Mitch State AL AK AR AZ CA CO CT DE DC FL GA GU …" at bounding box center [545, 357] width 1090 height 714
drag, startPoint x: 1072, startPoint y: 664, endPoint x: 1088, endPoint y: 699, distance: 38.2
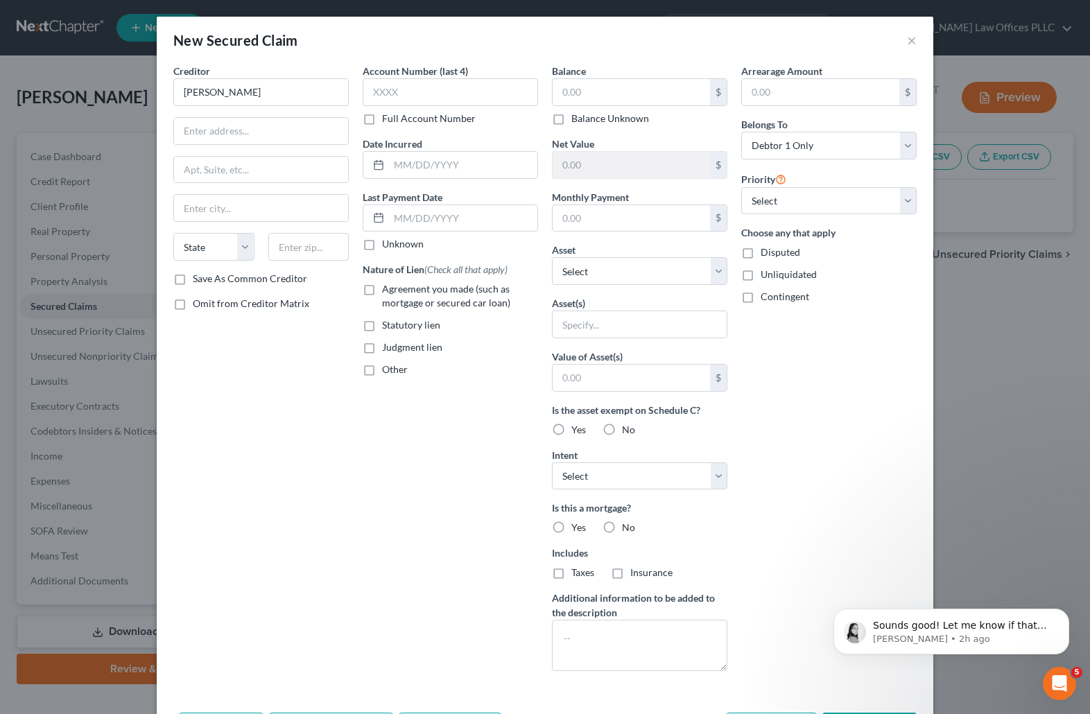
click html "Sounds good! Let me know if that gives you any other issues! Lindsey • 2h ago"
drag, startPoint x: 1079, startPoint y: 630, endPoint x: 1080, endPoint y: 643, distance: 13.2
click html "Sounds good! Let me know if that gives you any other issues! Lindsey • 2h ago"
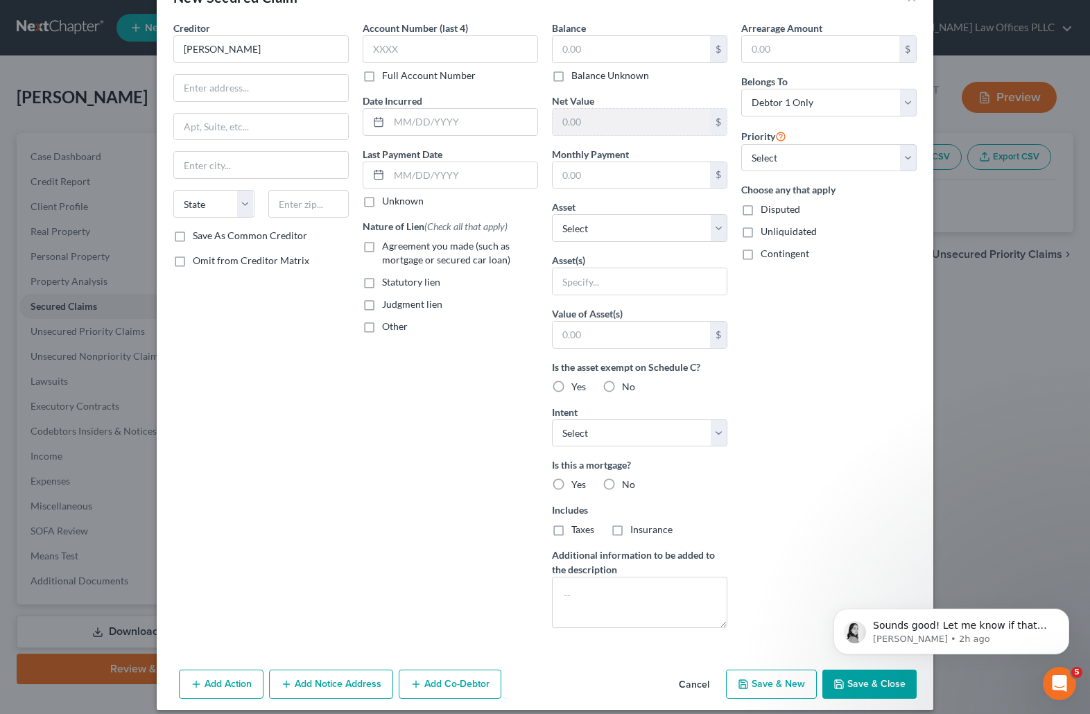
scroll to position [55, 0]
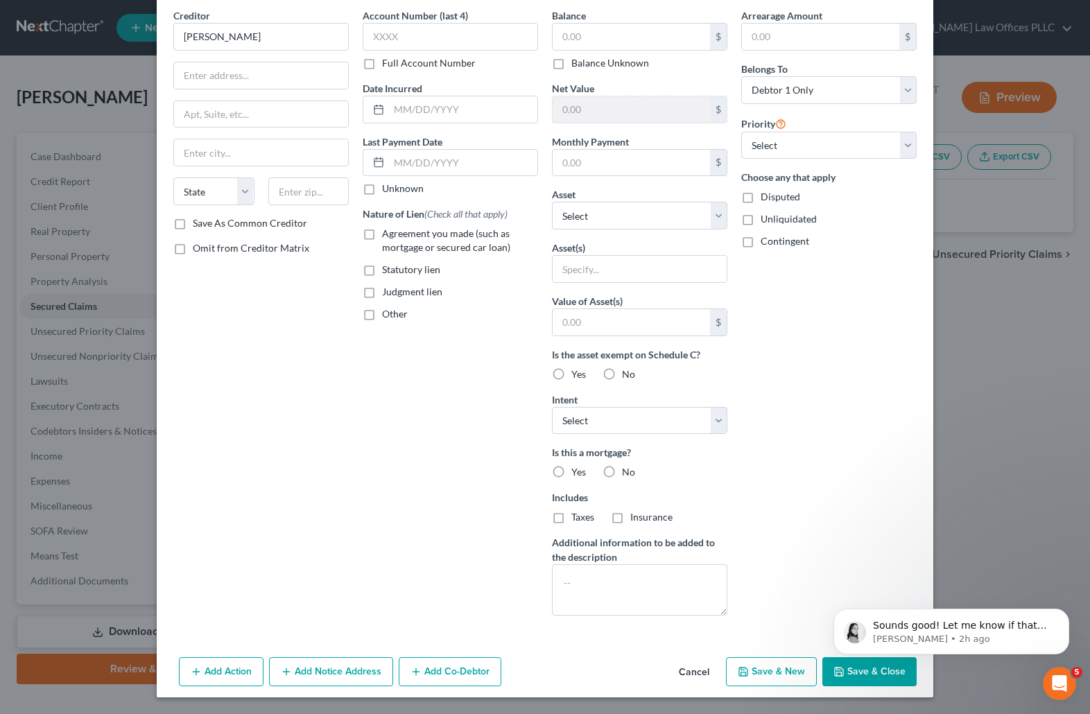
drag, startPoint x: 1082, startPoint y: 571, endPoint x: 29, endPoint y: 17, distance: 1189.3
click at [854, 662] on body "Sounds good! Let me know if that gives you any other issues! Lindsey • 2h ago" at bounding box center [951, 628] width 266 height 86
click at [857, 677] on button "Save & Close" at bounding box center [869, 671] width 94 height 29
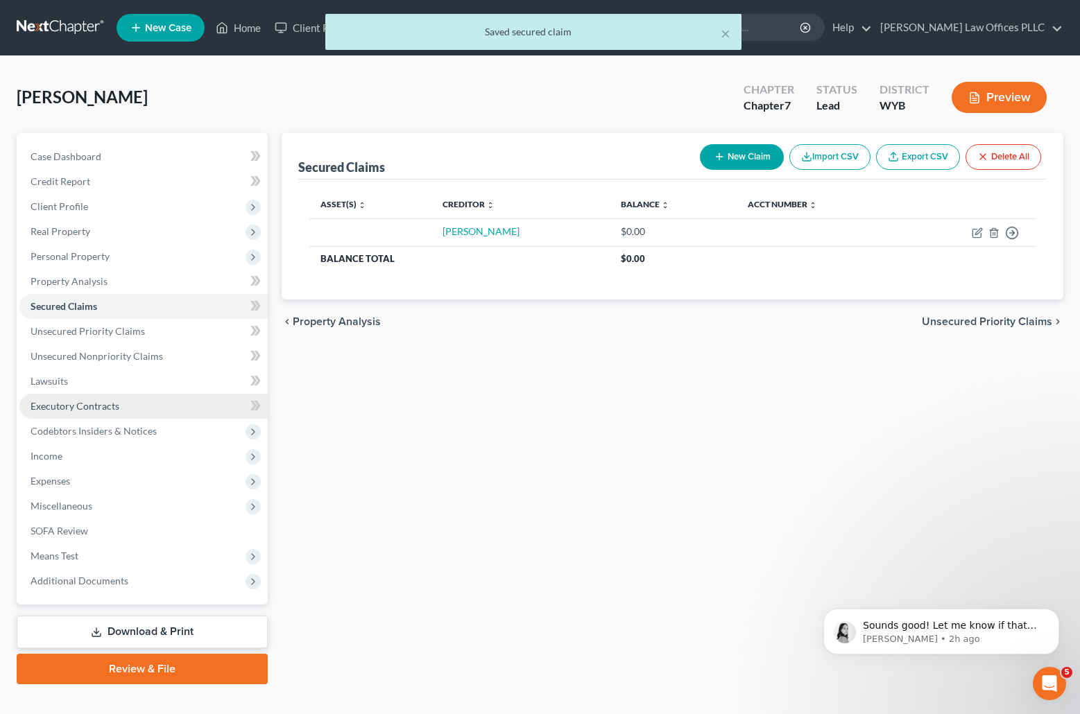
click at [91, 405] on span "Executory Contracts" at bounding box center [75, 406] width 89 height 12
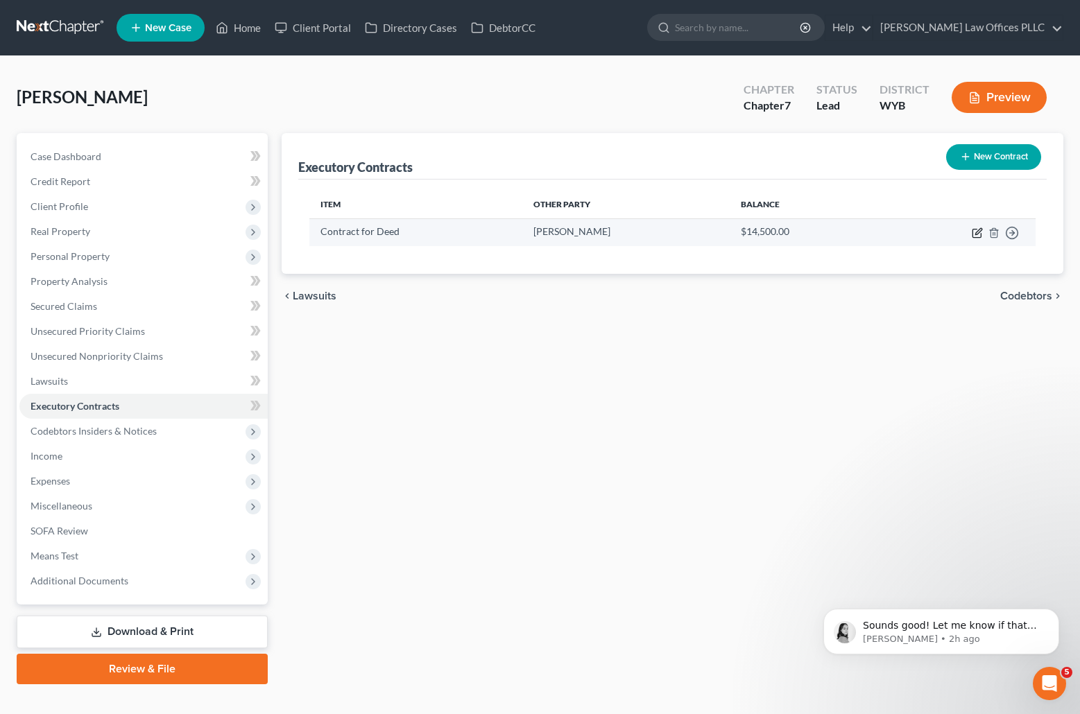
click at [976, 233] on icon "button" at bounding box center [977, 232] width 11 height 11
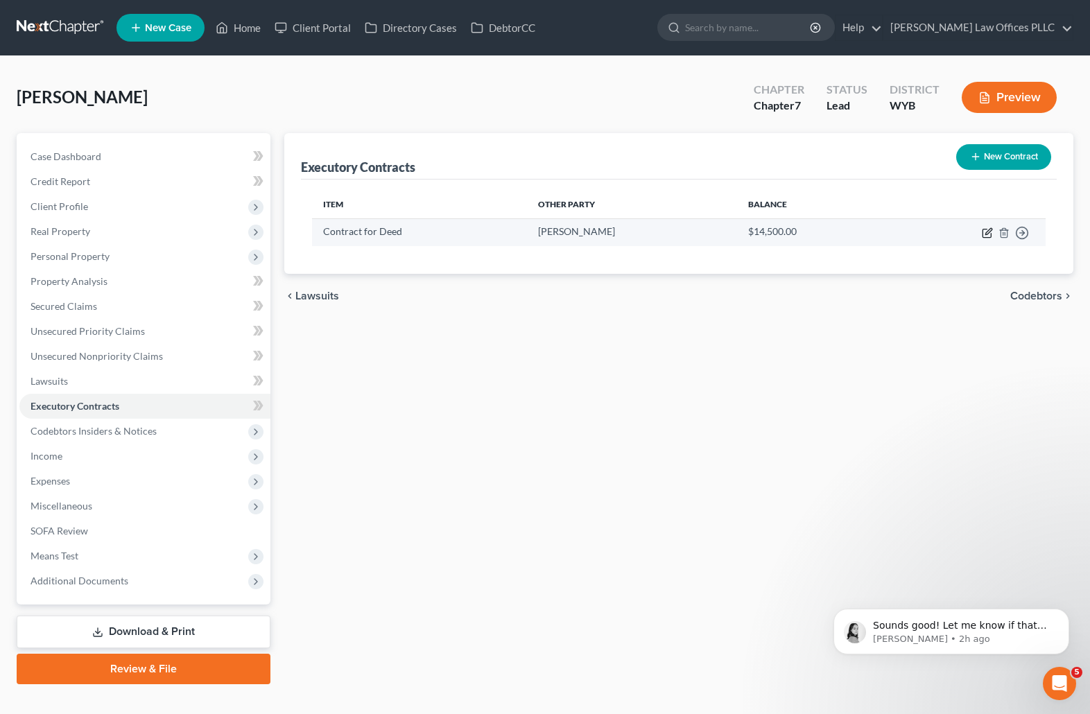
select select "0"
select select "53"
select select "0"
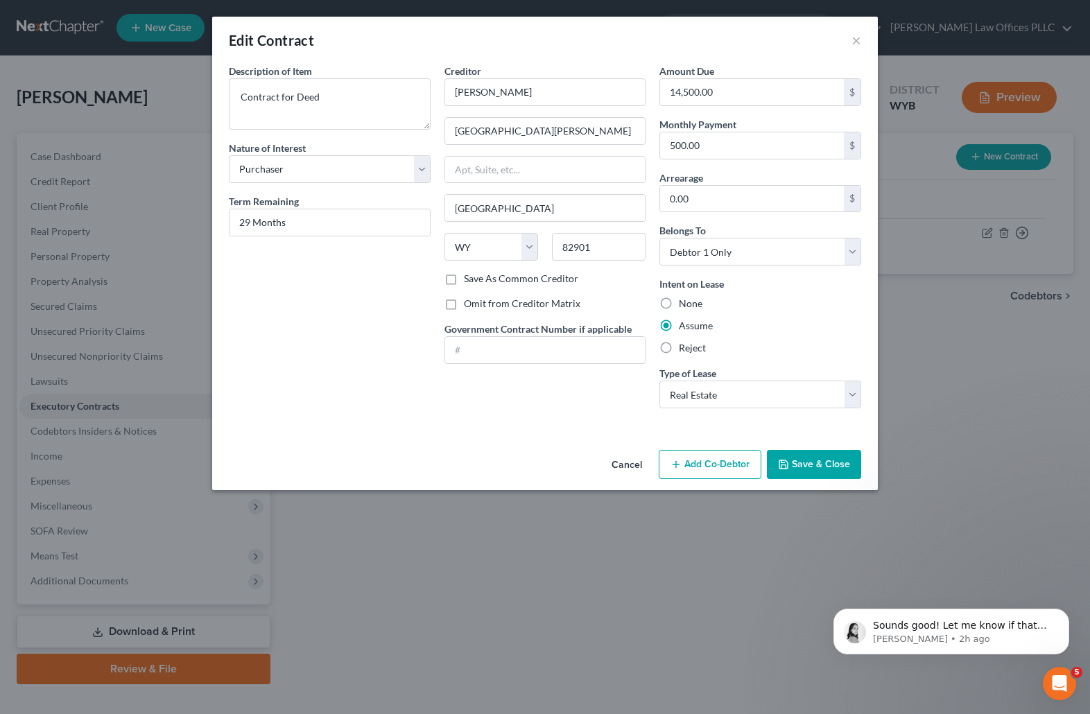
click at [821, 460] on button "Save & Close" at bounding box center [814, 464] width 94 height 29
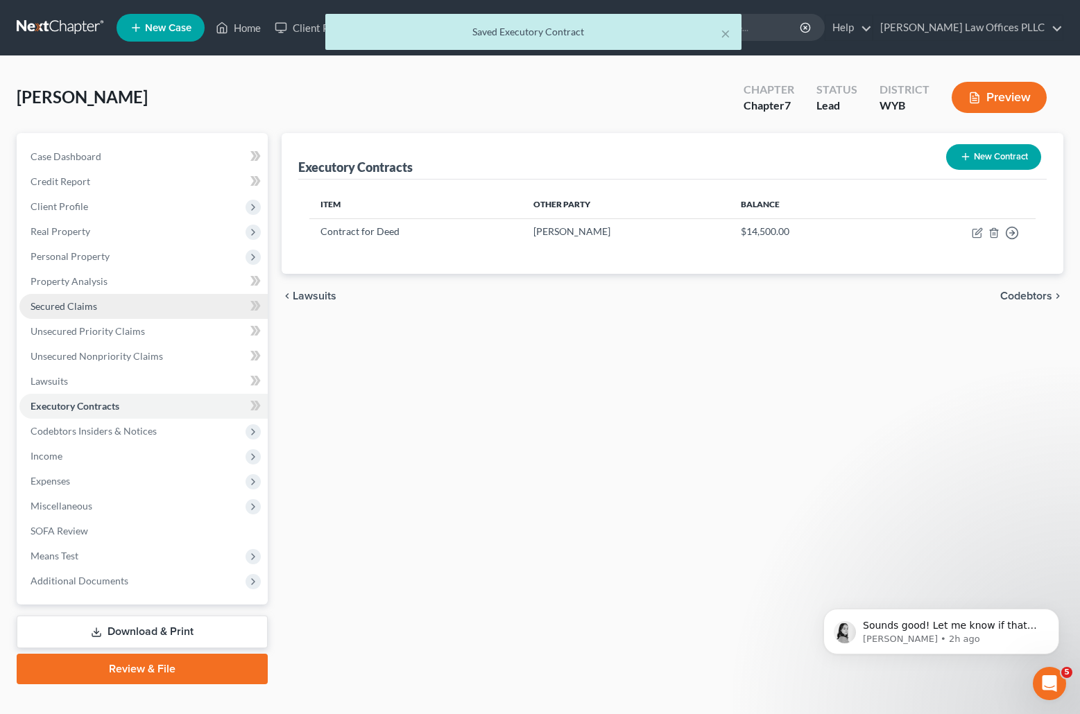
click at [95, 303] on span "Secured Claims" at bounding box center [64, 306] width 67 height 12
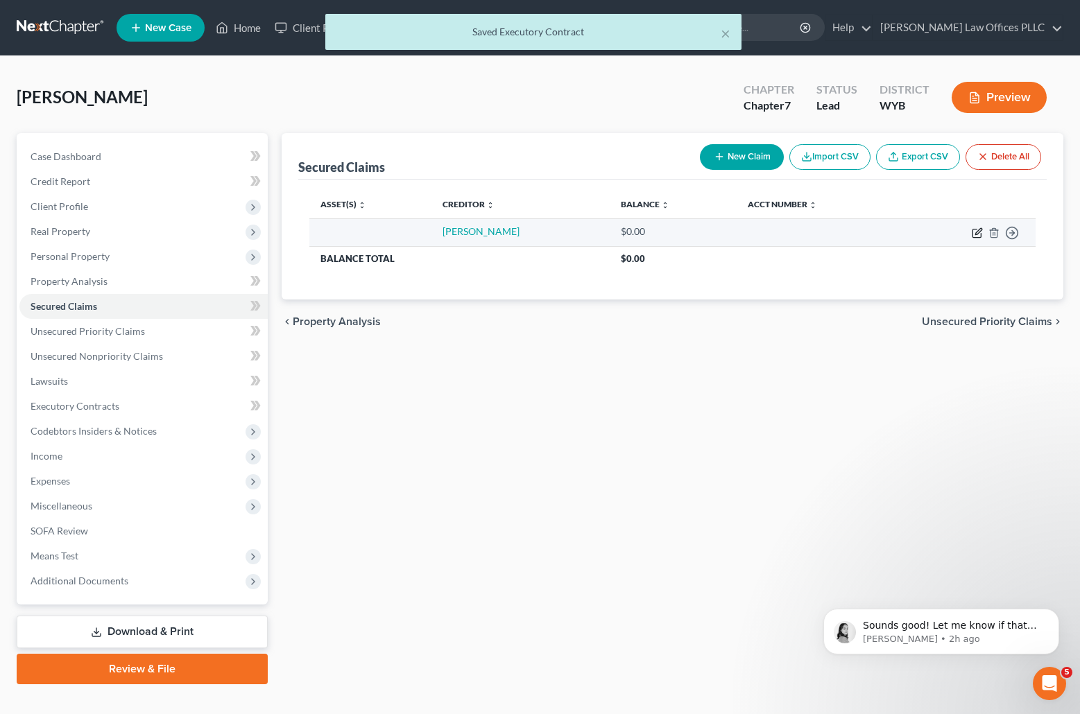
click at [974, 230] on icon "button" at bounding box center [976, 234] width 8 height 8
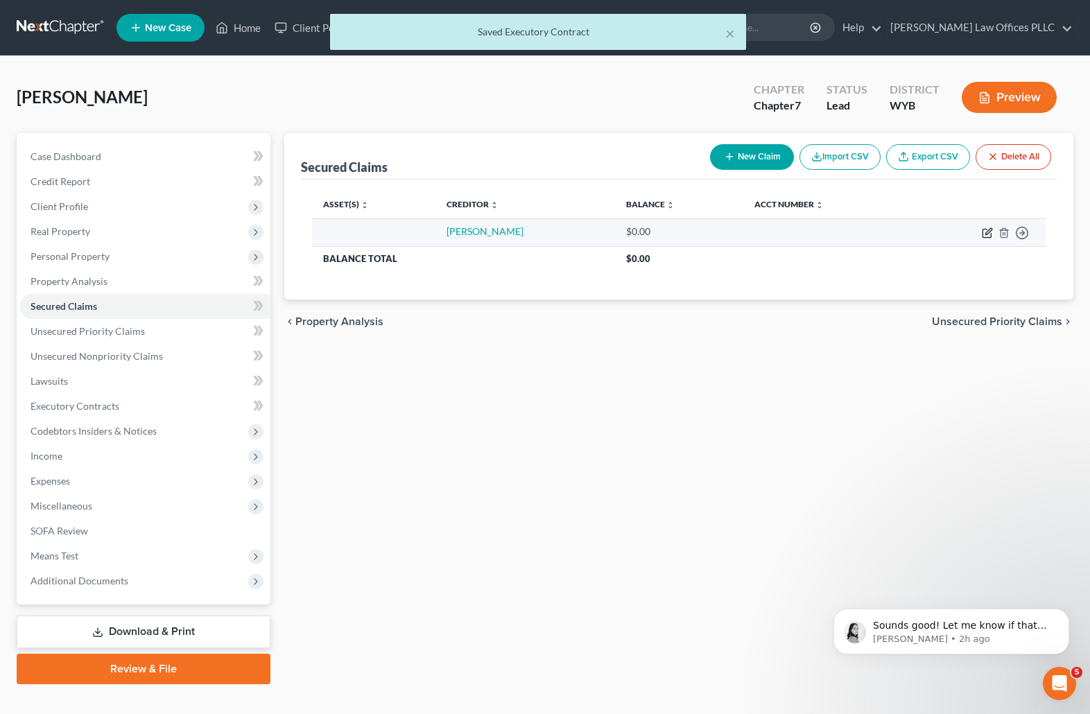
select select "0"
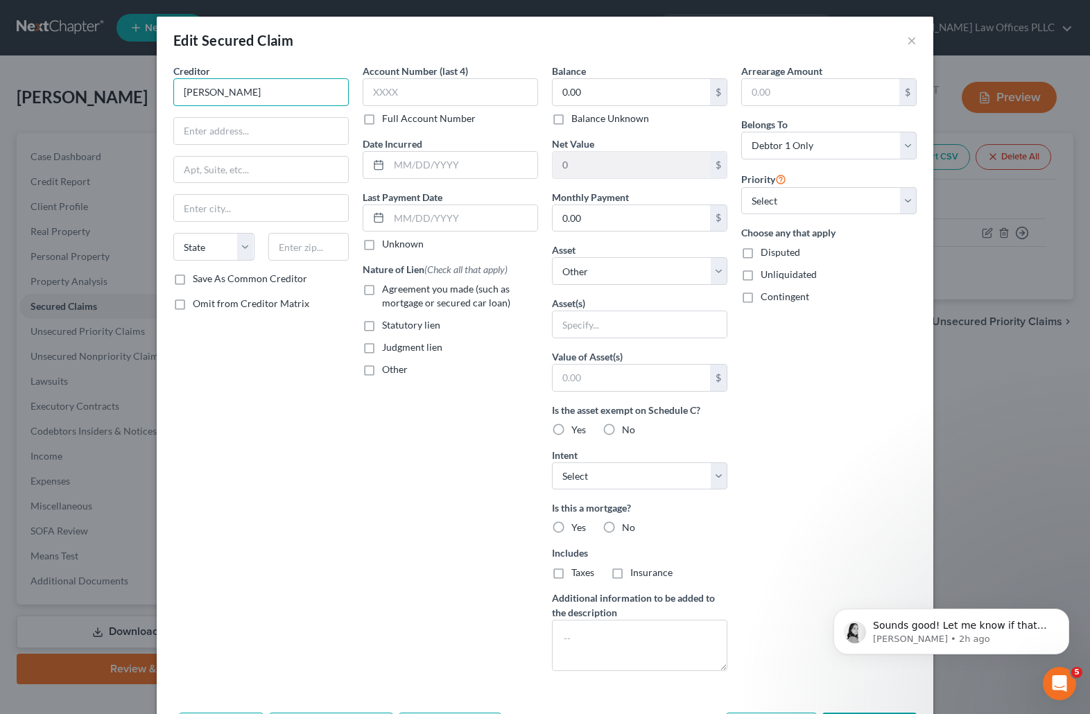
click at [237, 96] on input "Mitch" at bounding box center [260, 92] width 175 height 28
type input "[PERSON_NAME]"
type input "1317 Lowell ave"
type input "Rock Springs"
click at [196, 250] on select "State AL AK AR AZ CA CO CT DE DC FL GA GU HI ID IL IN IA KS KY LA ME MD MA MI M…" at bounding box center [213, 247] width 81 height 28
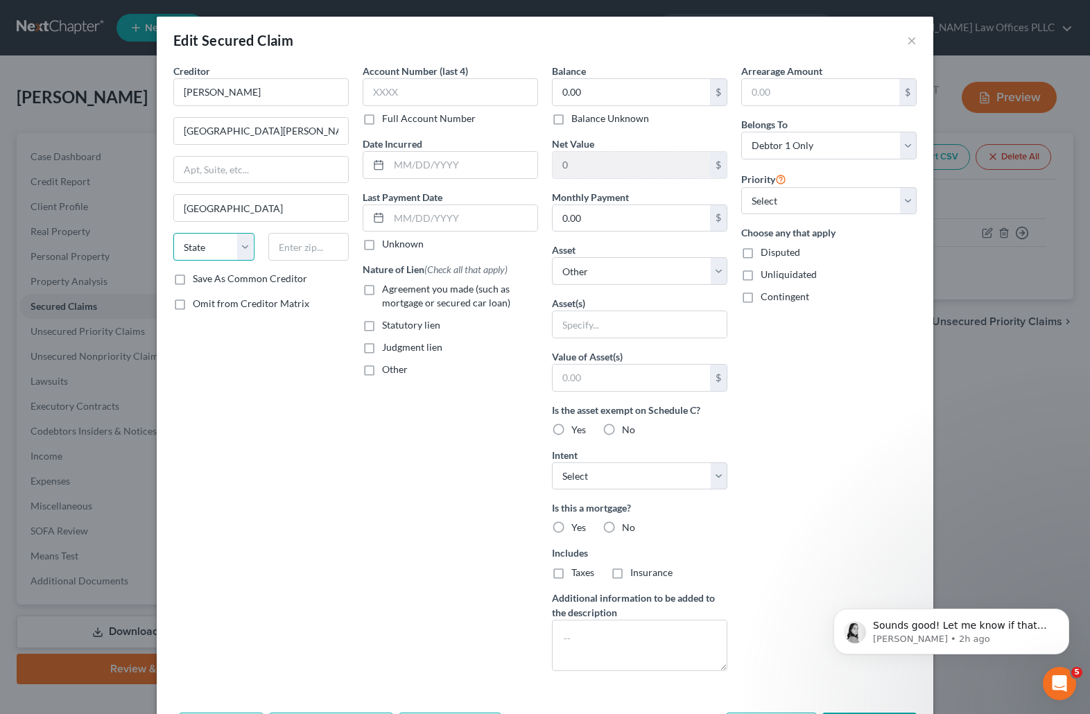
select select "53"
click at [173, 233] on select "State AL AK AR AZ CA CO CT DE DC FL GA GU HI ID IL IN IA KS KY LA ME MD MA MI M…" at bounding box center [213, 247] width 81 height 28
drag, startPoint x: 798, startPoint y: 431, endPoint x: 779, endPoint y: 417, distance: 22.9
click at [798, 431] on div "Arrearage Amount $ Belongs To * Select Debtor 1 Only Debtor 2 Only Debtor 1 And…" at bounding box center [828, 373] width 189 height 619
click at [404, 160] on input "text" at bounding box center [463, 165] width 148 height 26
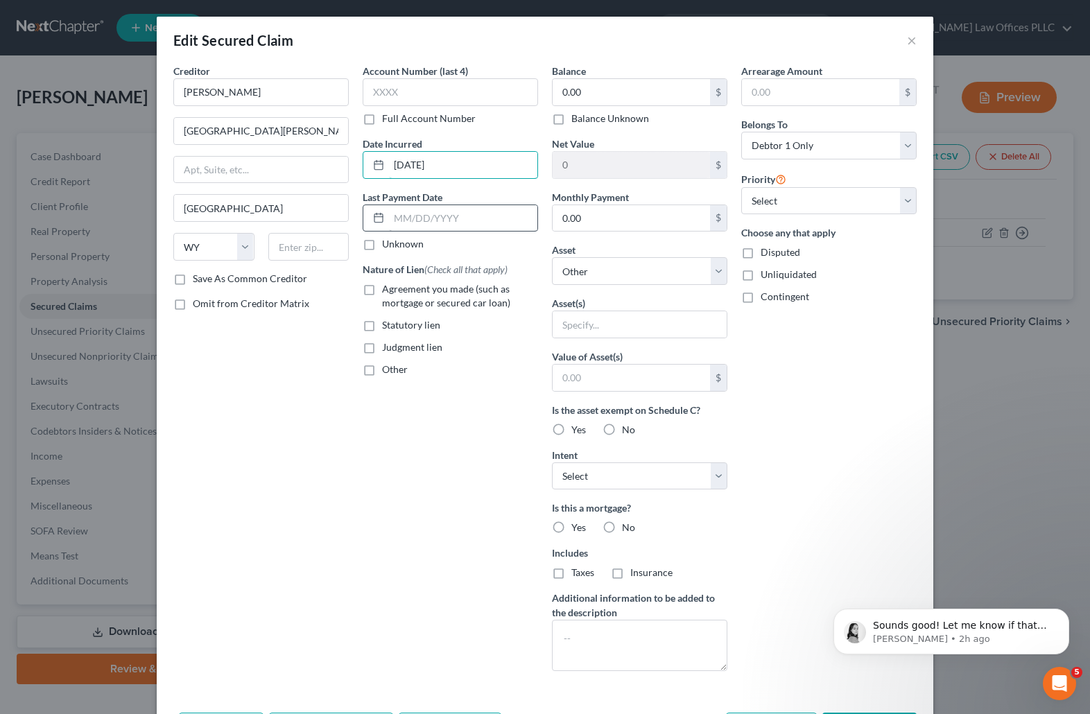
type input "05/20/2020"
click at [394, 223] on input "text" at bounding box center [463, 218] width 148 height 26
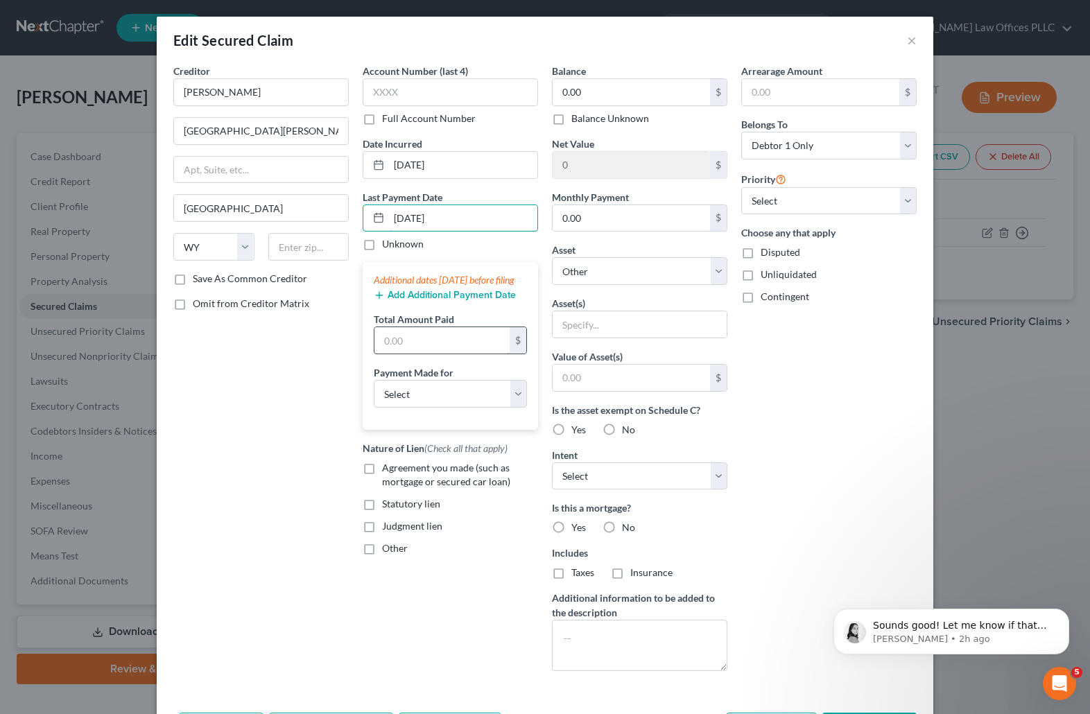
type input "08/01/2025"
click at [395, 353] on input "text" at bounding box center [441, 340] width 135 height 26
type input "1,500.00"
click at [382, 555] on label "Other" at bounding box center [395, 549] width 26 height 14
click at [388, 551] on input "Other" at bounding box center [392, 546] width 9 height 9
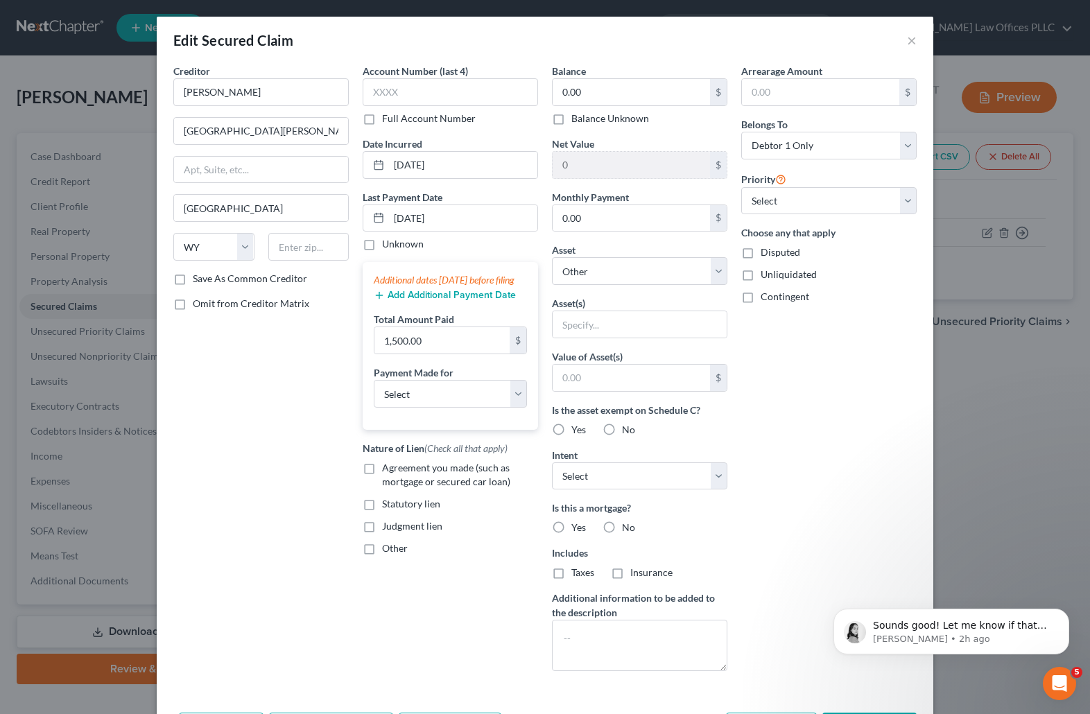
checkbox input "true"
click at [379, 587] on input "text" at bounding box center [450, 580] width 174 height 26
drag, startPoint x: 800, startPoint y: 440, endPoint x: 779, endPoint y: 440, distance: 20.8
click at [800, 440] on div "Arrearage Amount $ Belongs To * Select Debtor 1 Only Debtor 2 Only Debtor 1 And…" at bounding box center [828, 373] width 189 height 619
drag, startPoint x: 464, startPoint y: 596, endPoint x: 295, endPoint y: 619, distance: 170.1
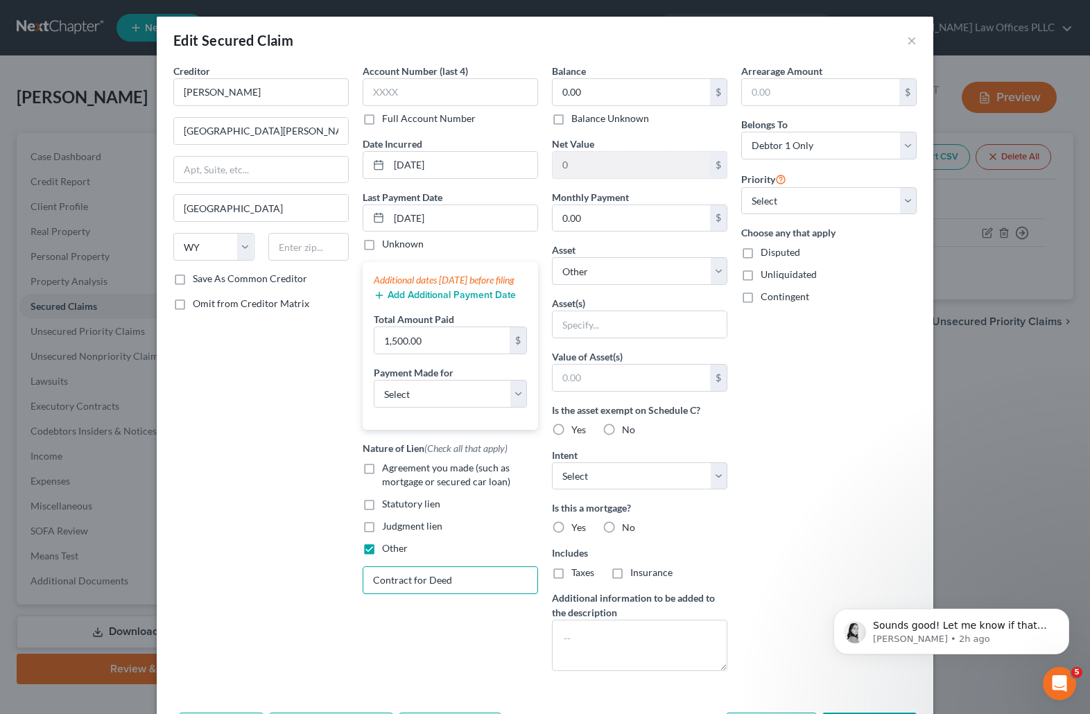
click at [295, 619] on div "Creditor * Mitch Peck 1317 Lowell ave Rock Springs State AL AK AR AZ CA CO CT D…" at bounding box center [544, 373] width 757 height 619
type input "Rent to Own"
click at [558, 218] on input "0.00" at bounding box center [631, 218] width 157 height 26
type input "500.00"
click at [605, 279] on select "Select Other Multiple Assets Household Goods - Kitchen, bedroom & living room f…" at bounding box center [639, 271] width 175 height 28
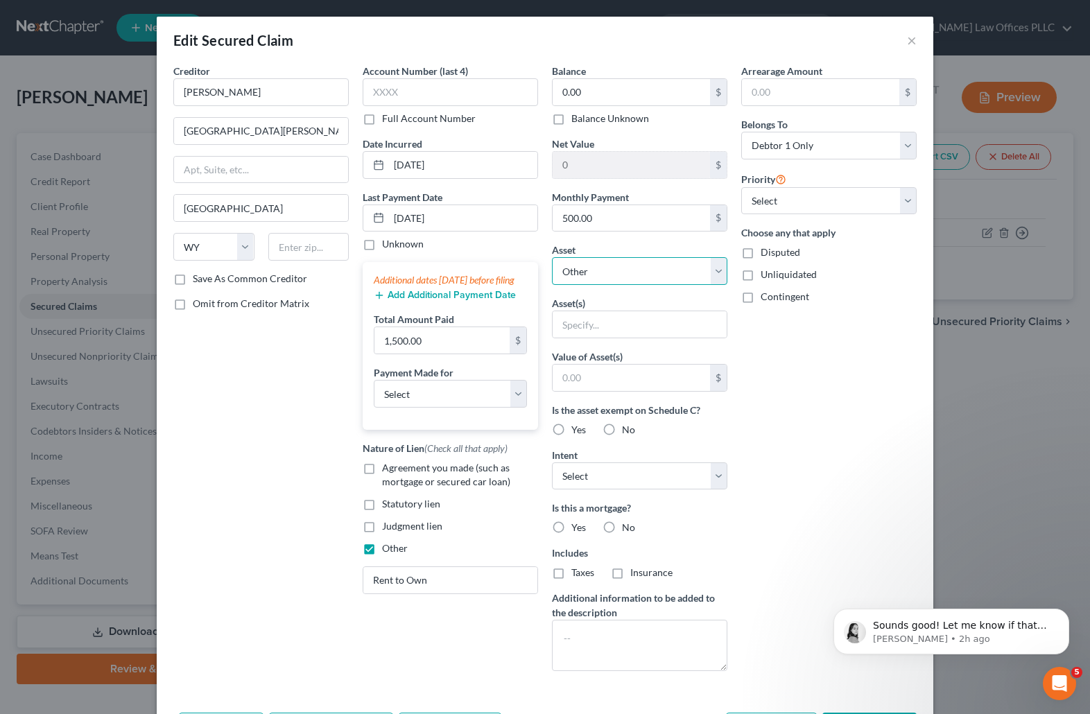
select select "11"
click at [552, 257] on select "Select Other Multiple Assets Household Goods - Kitchen, bedroom & living room f…" at bounding box center [639, 271] width 175 height 28
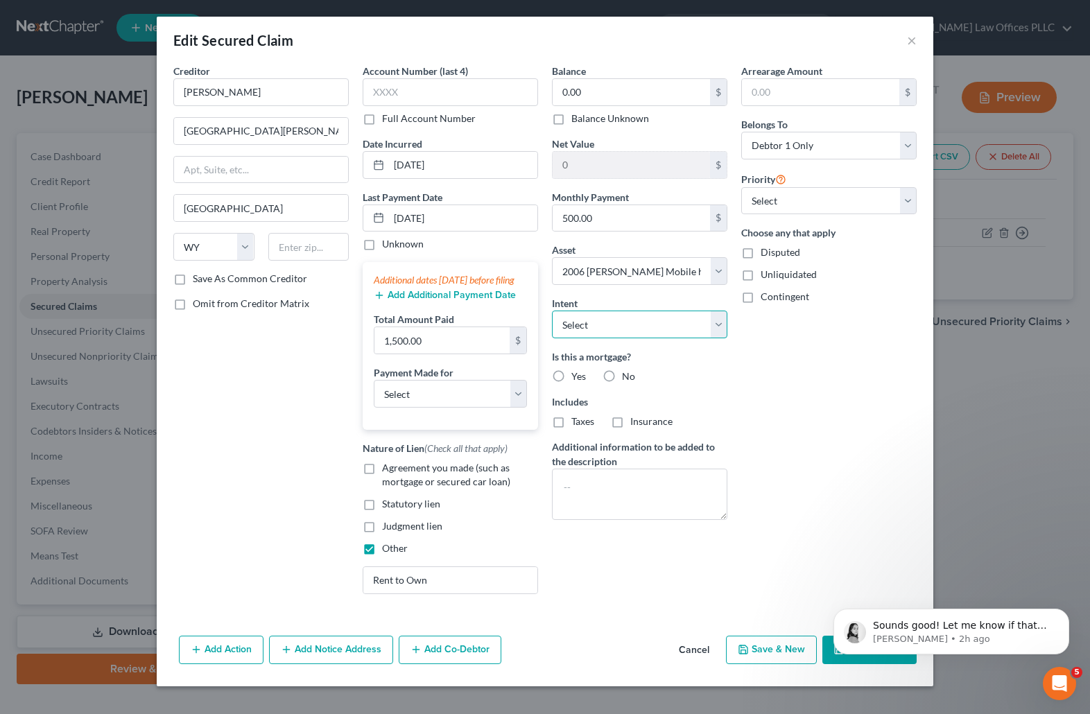
click at [628, 328] on select "Select Surrender Redeem Reaffirm Avoid Other" at bounding box center [639, 325] width 175 height 28
select select "4"
click at [552, 311] on select "Select Surrender Redeem Reaffirm Avoid Other" at bounding box center [639, 325] width 175 height 28
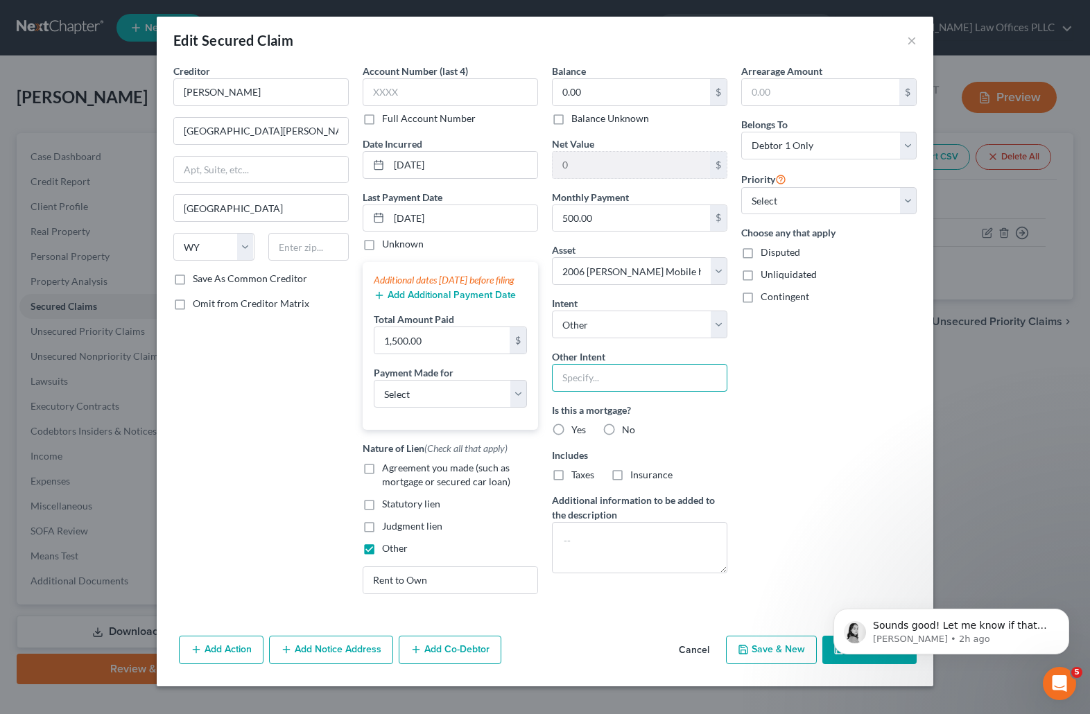
click at [577, 370] on input "text" at bounding box center [639, 378] width 175 height 28
type input "Retain & Keep Current"
click at [622, 431] on label "No" at bounding box center [628, 430] width 13 height 14
click at [628, 431] on input "No" at bounding box center [632, 427] width 9 height 9
radio input "true"
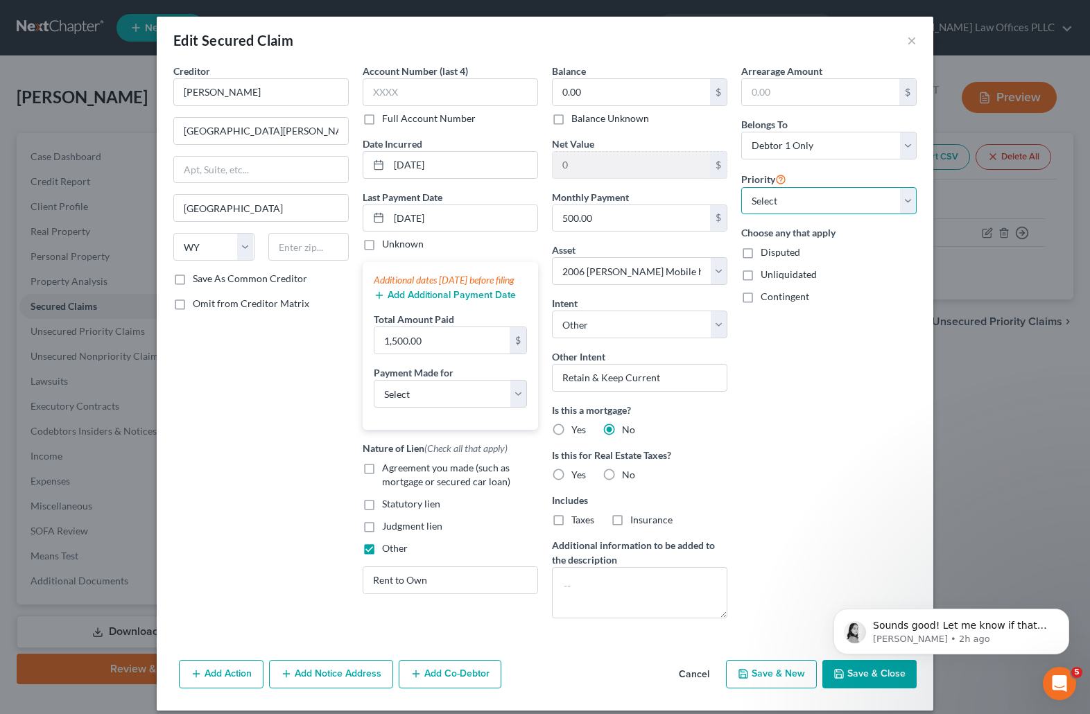
click at [902, 198] on select "Select 1st 2nd 3rd 4th 5th 6th 7th 8th 9th 10th 11th 12th 13th 14th 15th 16th 1…" at bounding box center [828, 201] width 175 height 28
select select "0"
click at [741, 187] on select "Select 1st 2nd 3rd 4th 5th 6th 7th 8th 9th 10th 11th 12th 13th 14th 15th 16th 1…" at bounding box center [828, 201] width 175 height 28
click at [859, 670] on body "Sounds good! Let me know if that gives you any other issues! Lindsey • 2h ago" at bounding box center [951, 628] width 266 height 86
click at [852, 671] on body "Sounds good! Let me know if that gives you any other issues! Lindsey • 2h ago" at bounding box center [951, 628] width 266 height 86
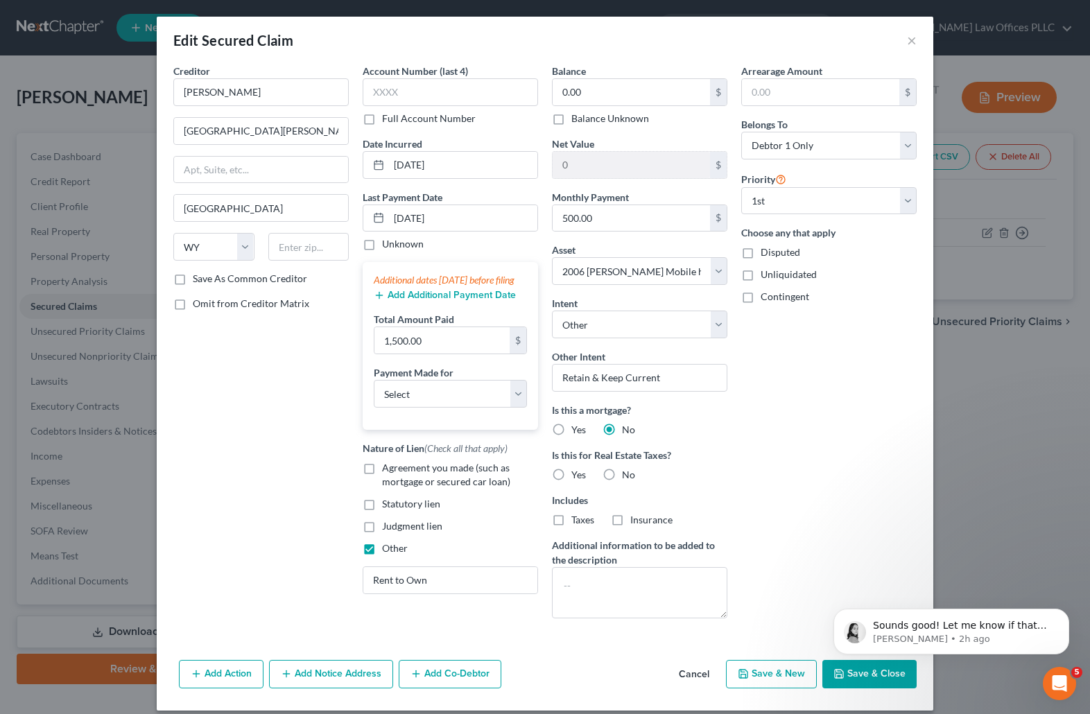
click html "Sounds good! Let me know if that gives you any other issues! Lindsey • 2h ago"
click at [1026, 626] on p "Sounds good! Let me know if that gives you any other issues!" at bounding box center [962, 626] width 179 height 14
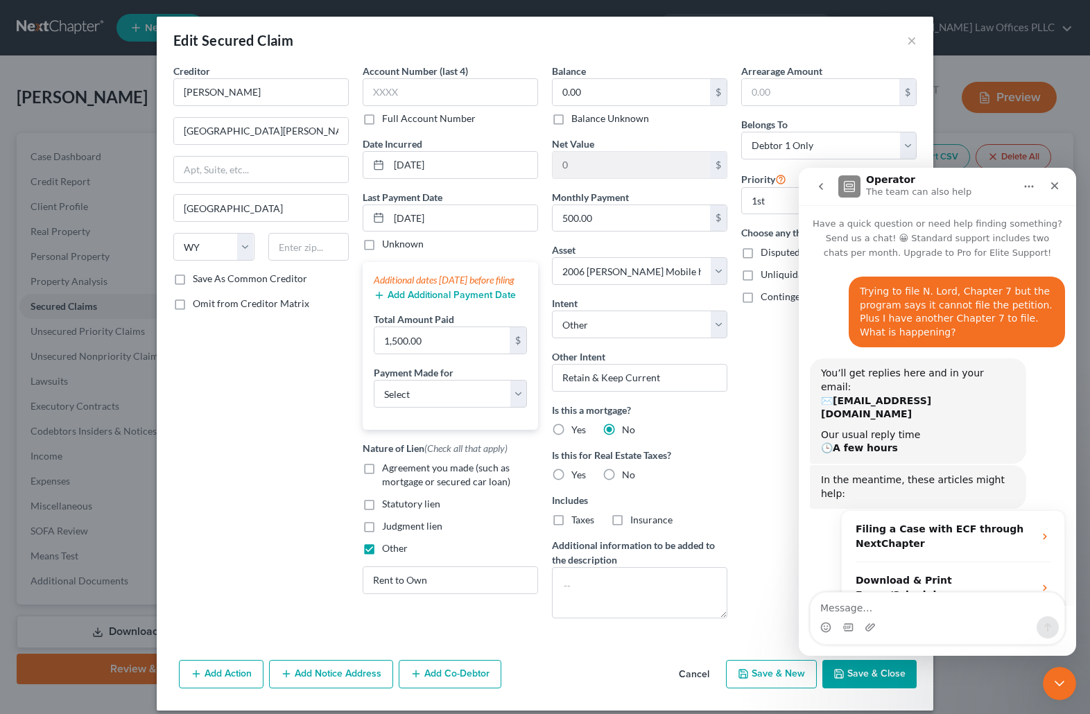
scroll to position [64, 0]
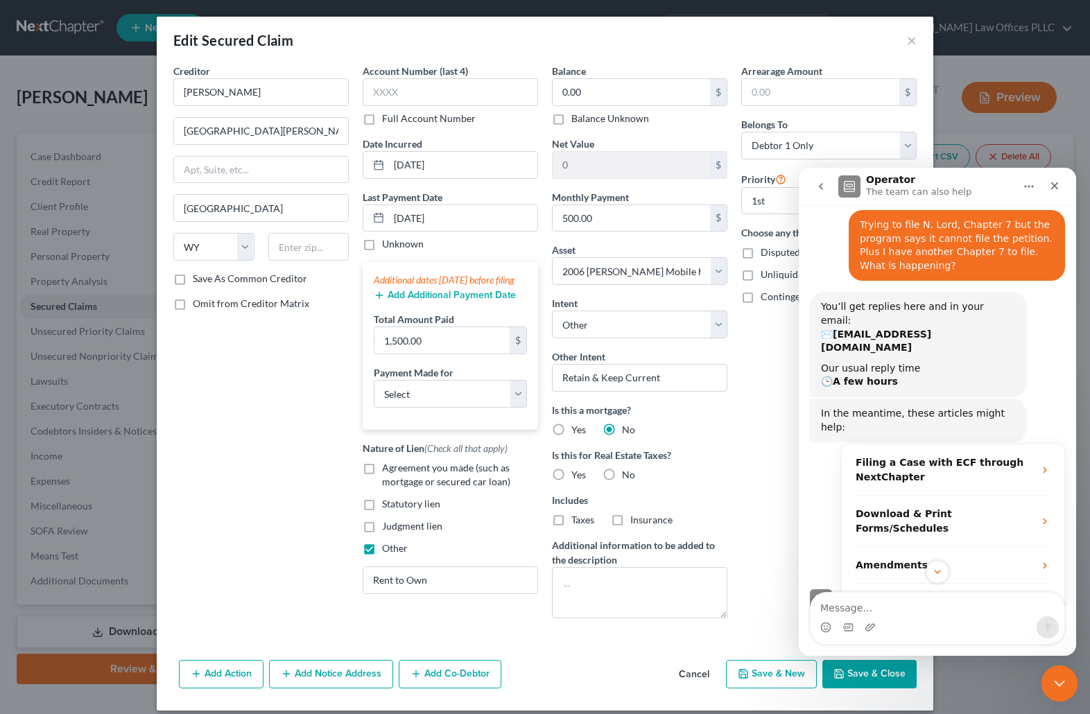
click at [1070, 667] on div "Close Intercom Messenger" at bounding box center [1057, 681] width 33 height 33
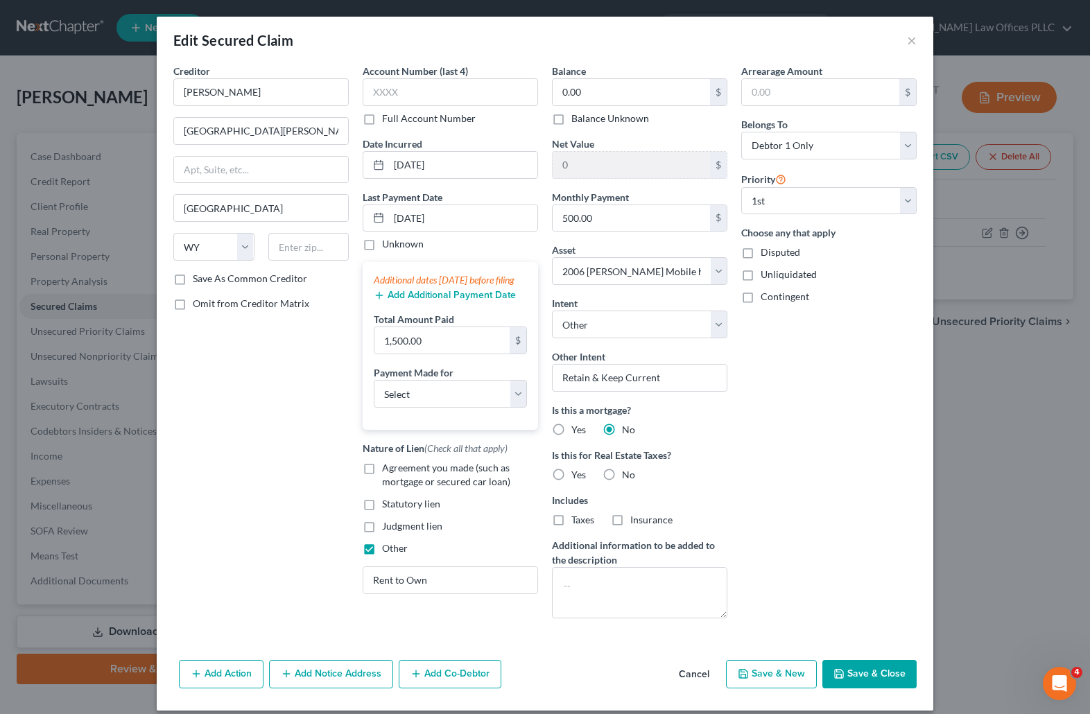
scroll to position [321, 0]
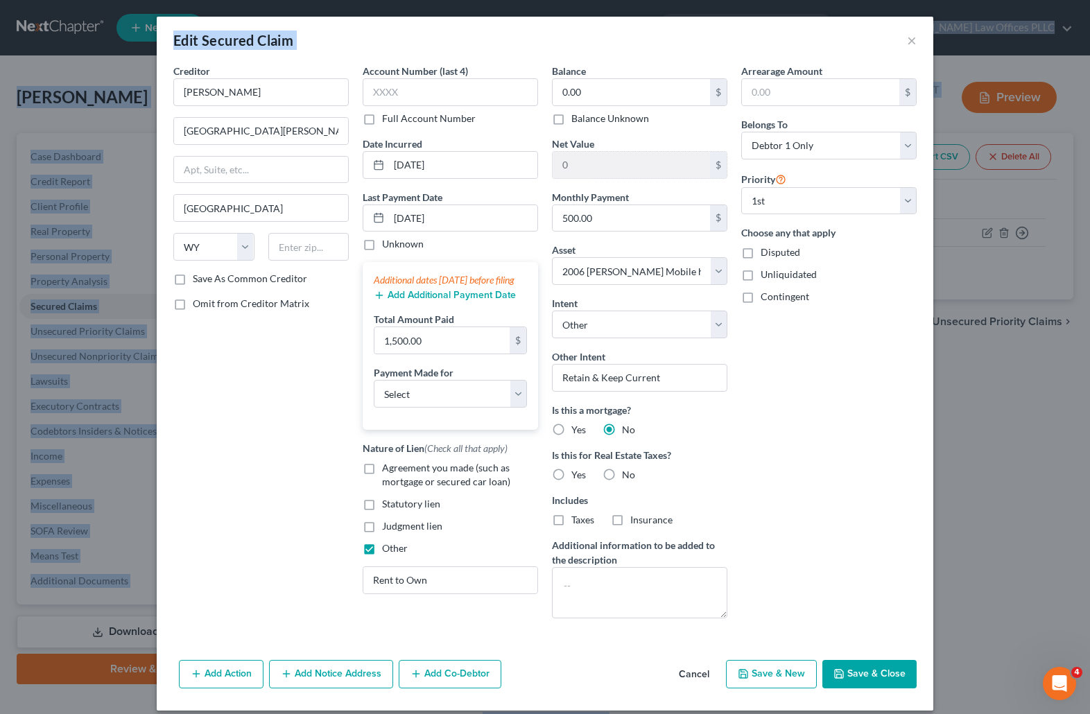
drag, startPoint x: 753, startPoint y: 33, endPoint x: 758, endPoint y: -8, distance: 41.2
click at [758, 0] on html "Home New Case Client Portal Directory Cases DebtorCC Arnold Law Offices PLLC ba…" at bounding box center [545, 368] width 1090 height 737
click at [867, 672] on button "Save & Close" at bounding box center [869, 674] width 94 height 29
select select
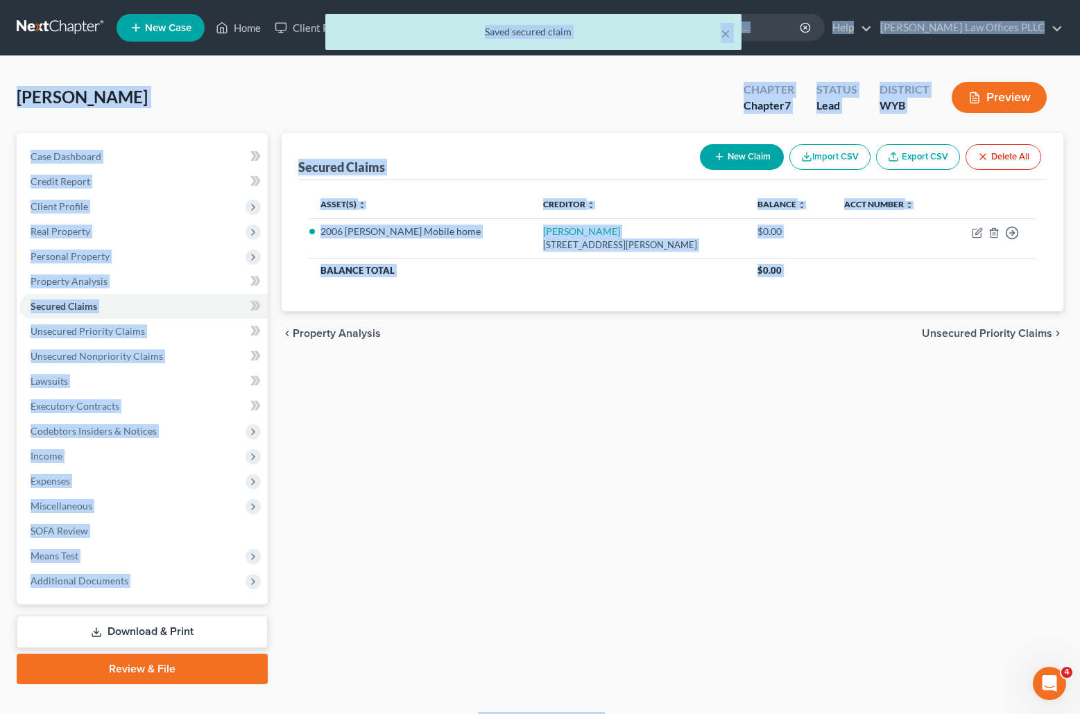
click at [784, 527] on div "Secured Claims New Claim Import CSV Export CSV Delete All Asset(s) expand_more …" at bounding box center [672, 408] width 795 height 551
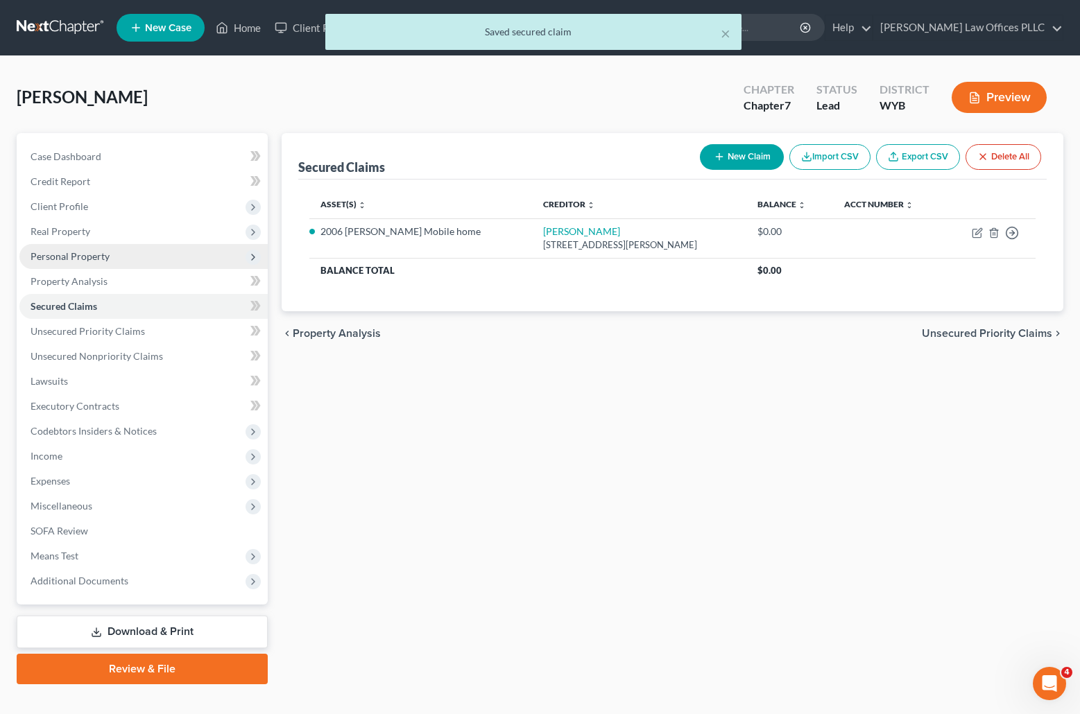
click at [52, 247] on span "Personal Property" at bounding box center [143, 256] width 248 height 25
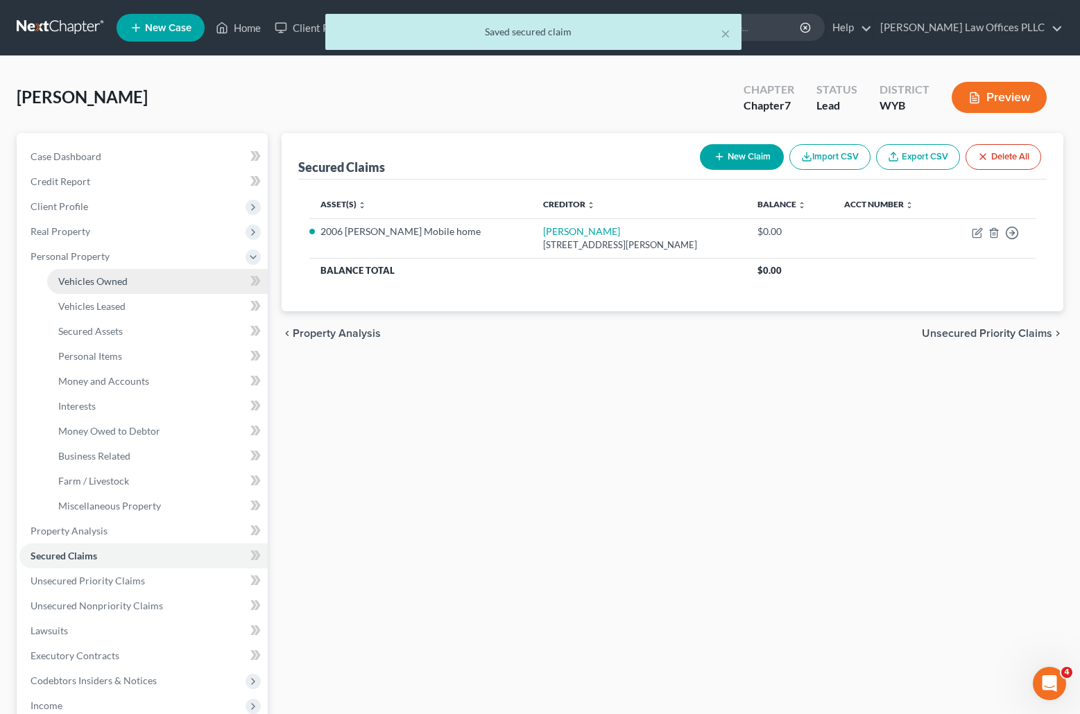
click at [91, 281] on span "Vehicles Owned" at bounding box center [92, 281] width 69 height 12
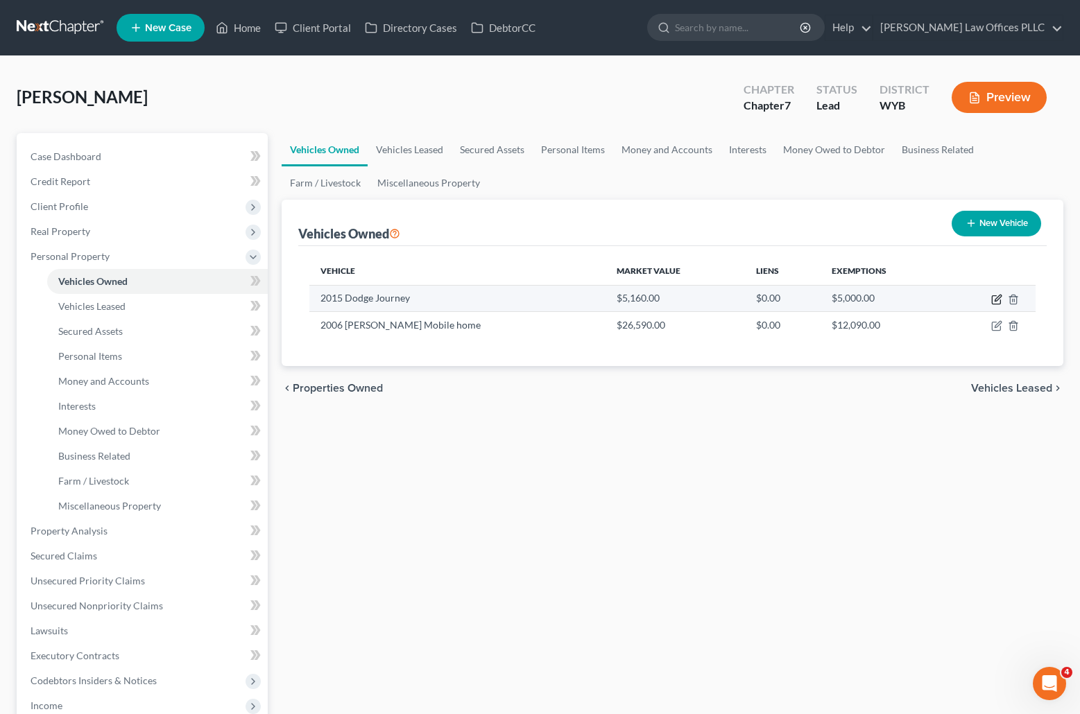
click at [994, 296] on icon "button" at bounding box center [996, 300] width 8 height 8
select select "0"
select select "11"
select select "2"
select select "0"
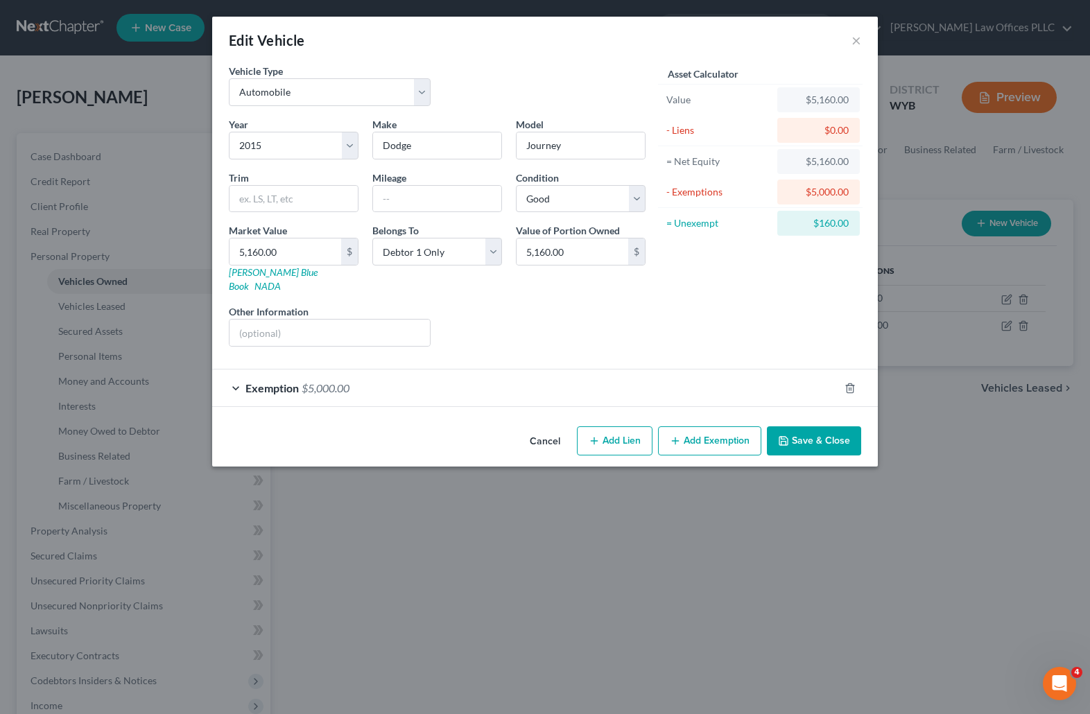
click at [266, 381] on span "Exemption" at bounding box center [272, 387] width 53 height 13
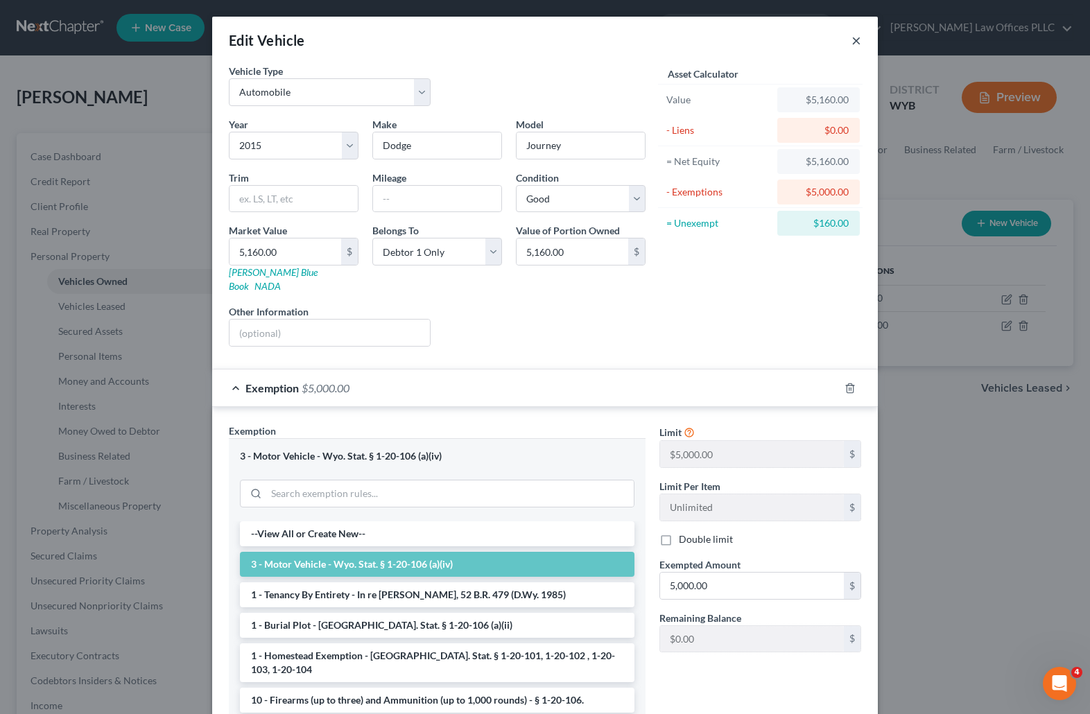
click at [852, 40] on button "×" at bounding box center [857, 40] width 10 height 17
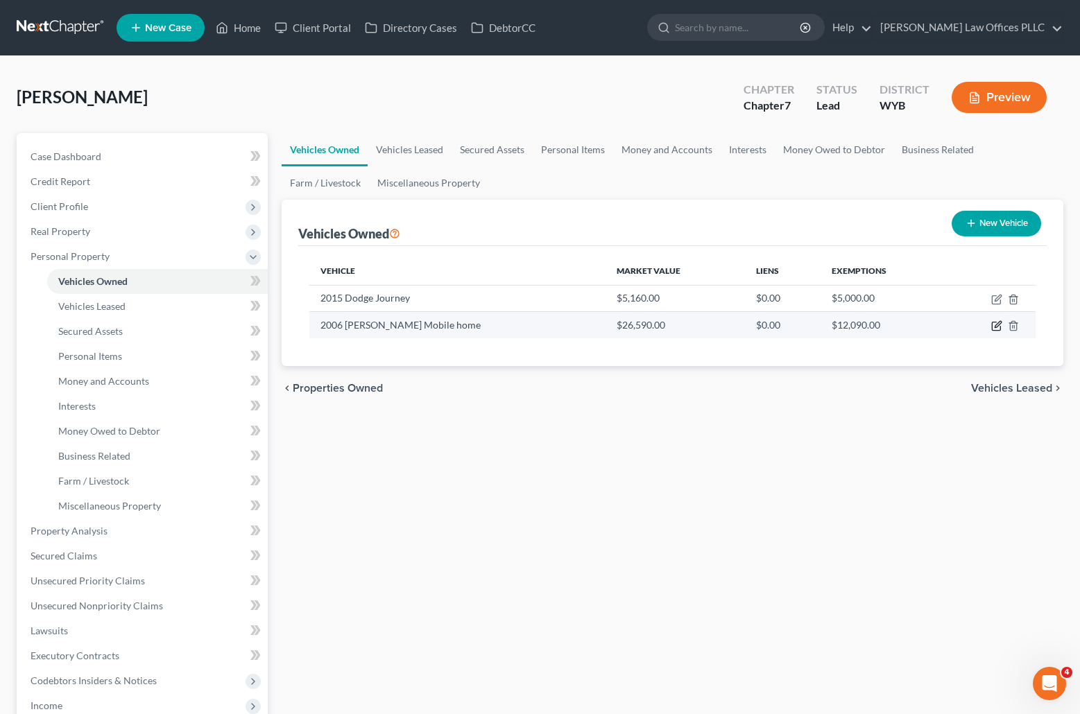
click at [996, 323] on icon "button" at bounding box center [996, 325] width 11 height 11
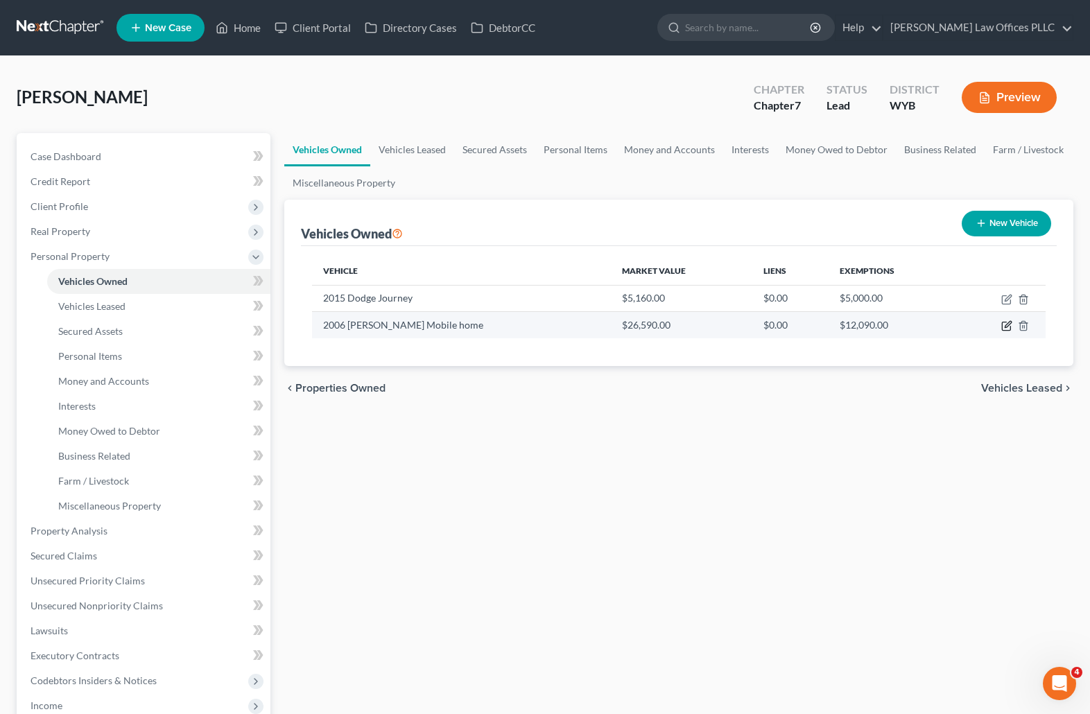
select select "5"
select select "20"
select select "2"
select select "0"
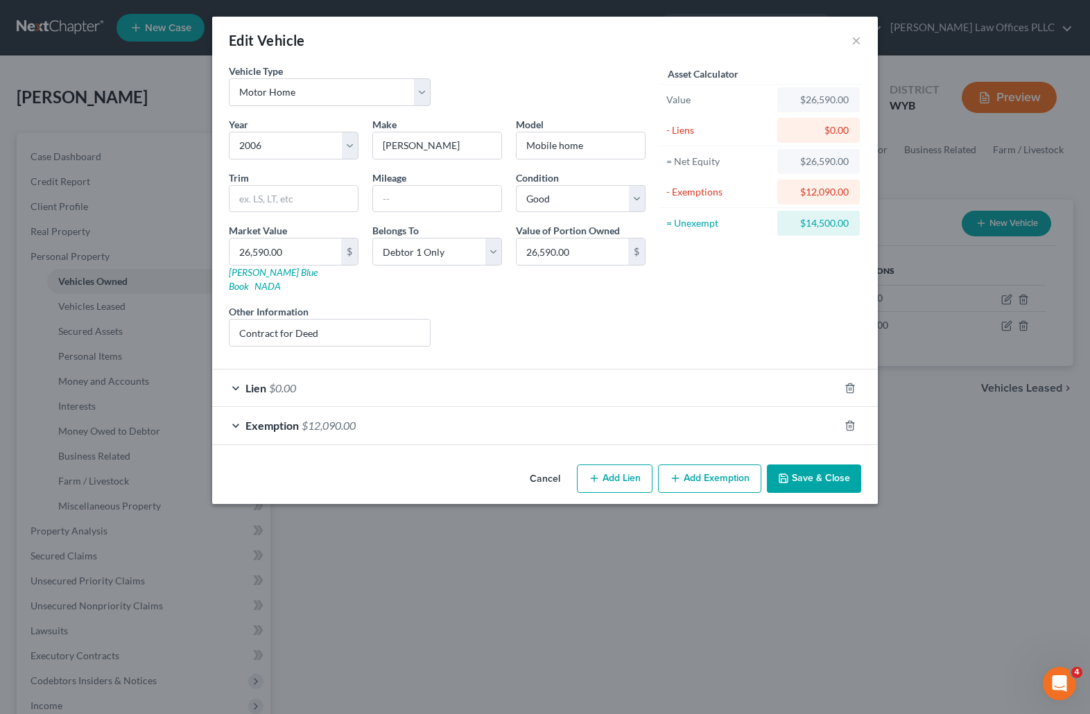
click at [269, 381] on span "$0.00" at bounding box center [282, 387] width 27 height 13
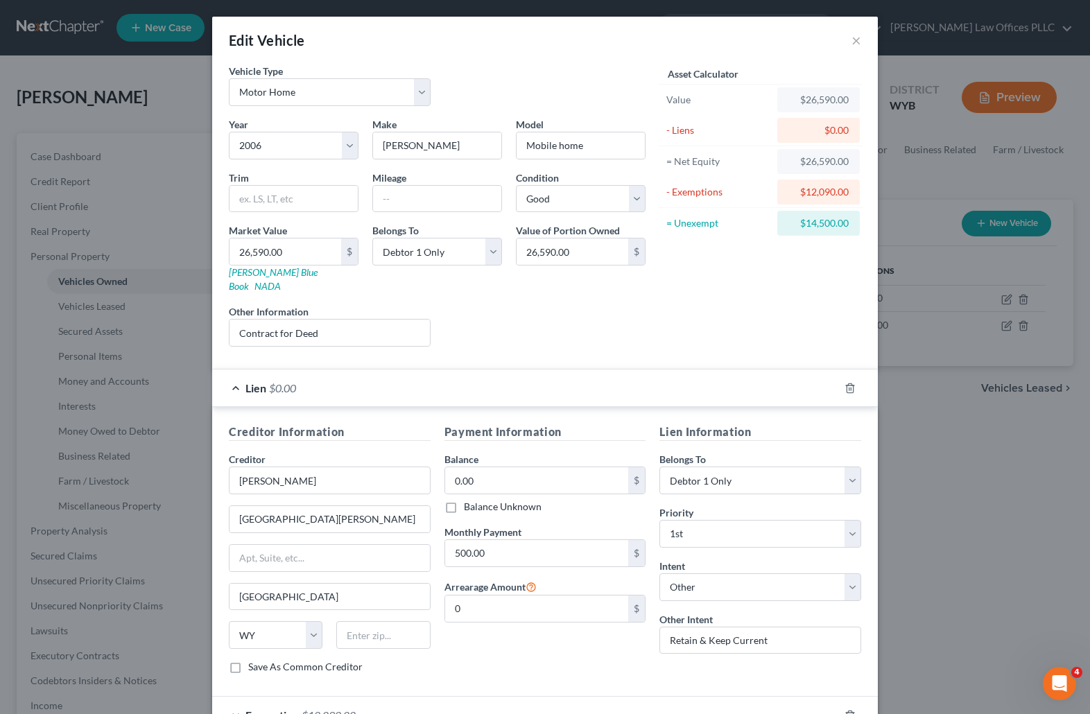
click at [752, 666] on div "Lien Information Belongs To * Select Debtor 1 Only Debtor 2 Only Debtor 1 And D…" at bounding box center [761, 554] width 216 height 261
click at [485, 468] on input "0.00" at bounding box center [537, 480] width 184 height 26
type input "5,000.00"
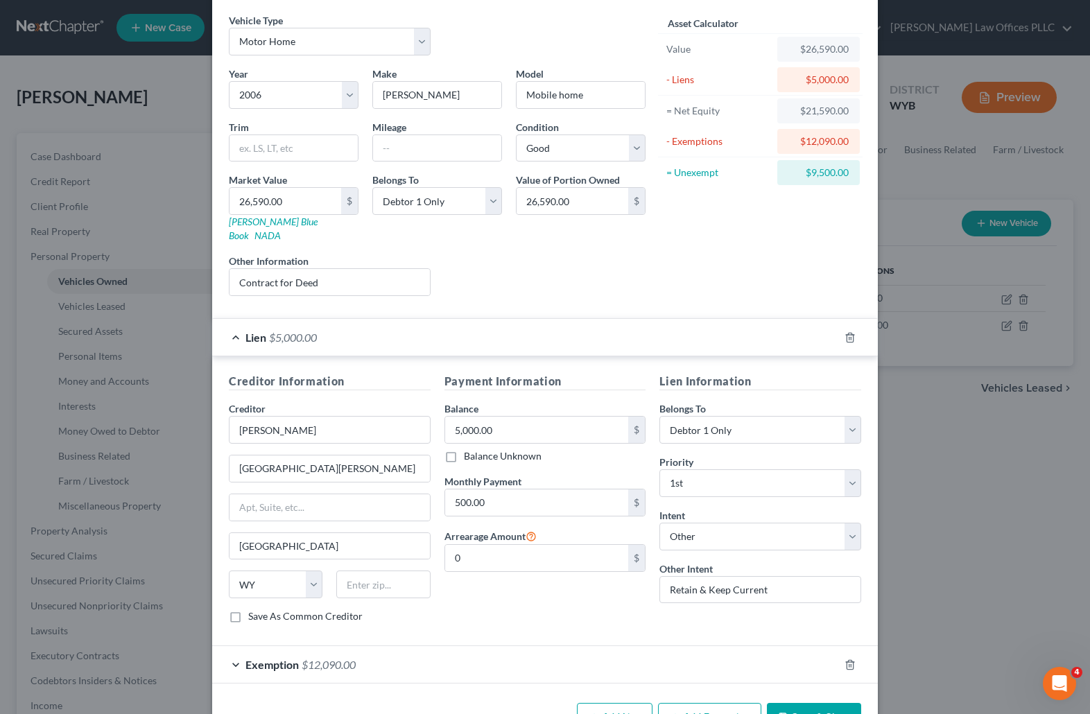
scroll to position [83, 0]
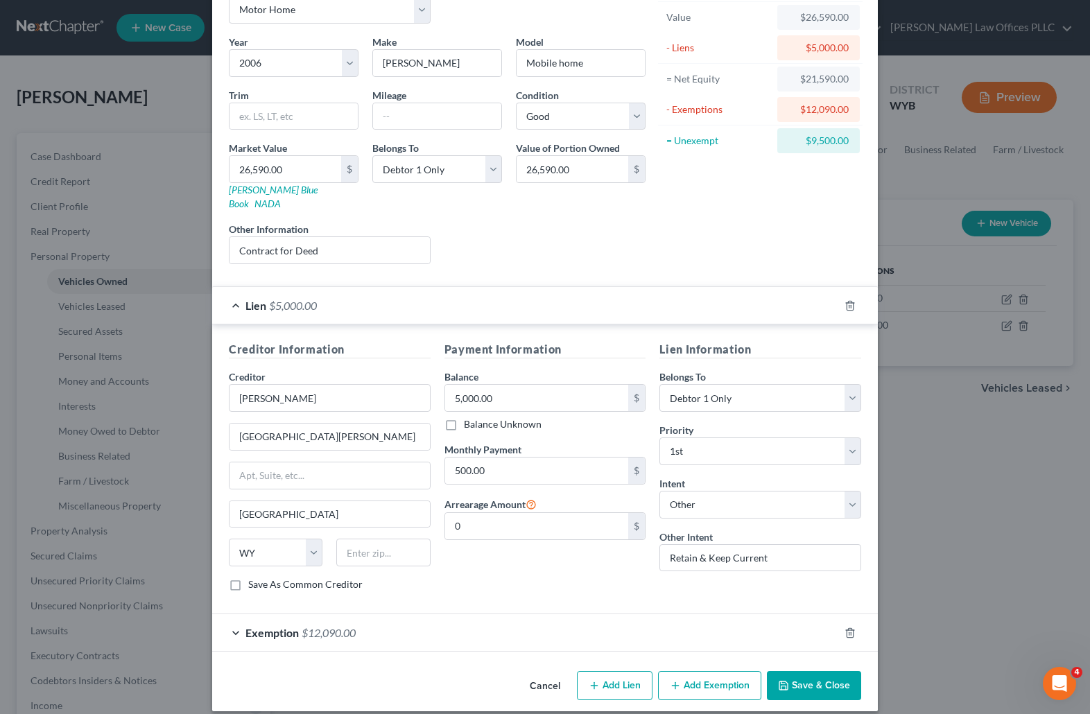
click at [796, 671] on button "Save & Close" at bounding box center [814, 685] width 94 height 29
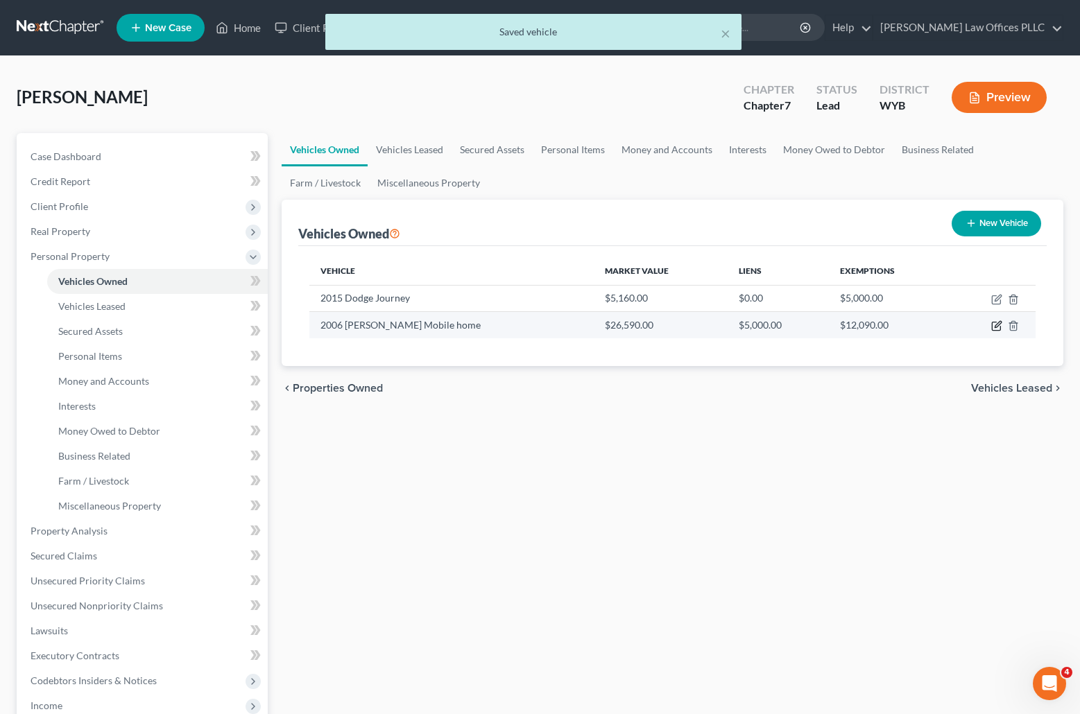
click at [997, 322] on icon "button" at bounding box center [996, 325] width 11 height 11
select select "5"
select select "20"
select select "2"
select select "0"
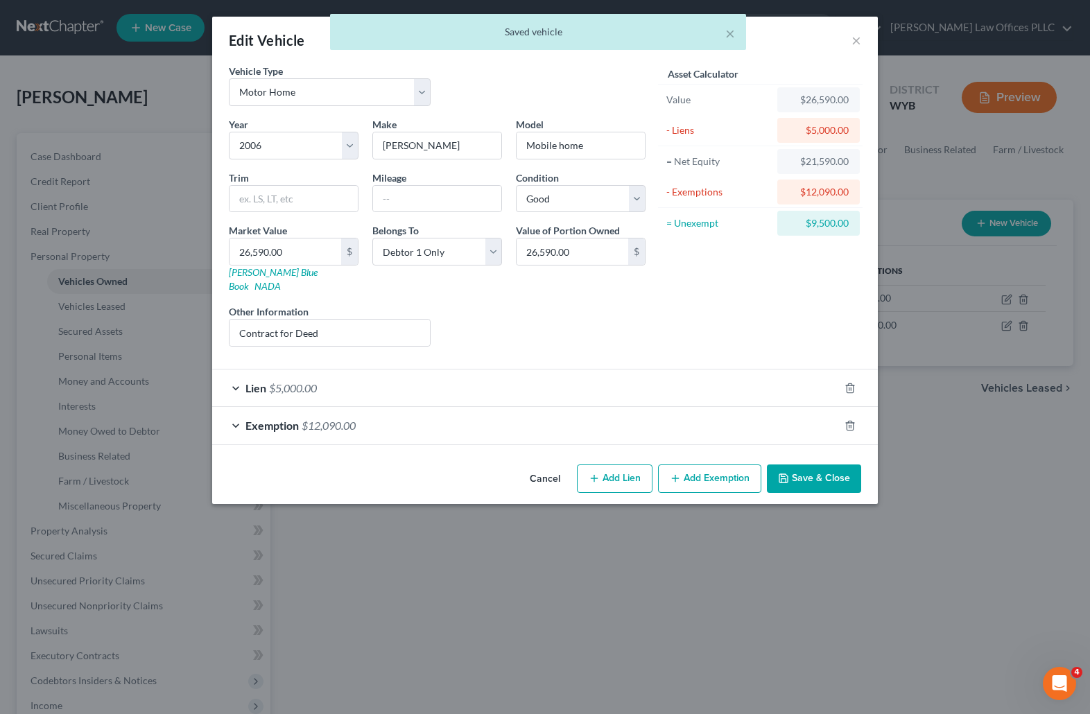
click at [279, 419] on span "Exemption" at bounding box center [272, 425] width 53 height 13
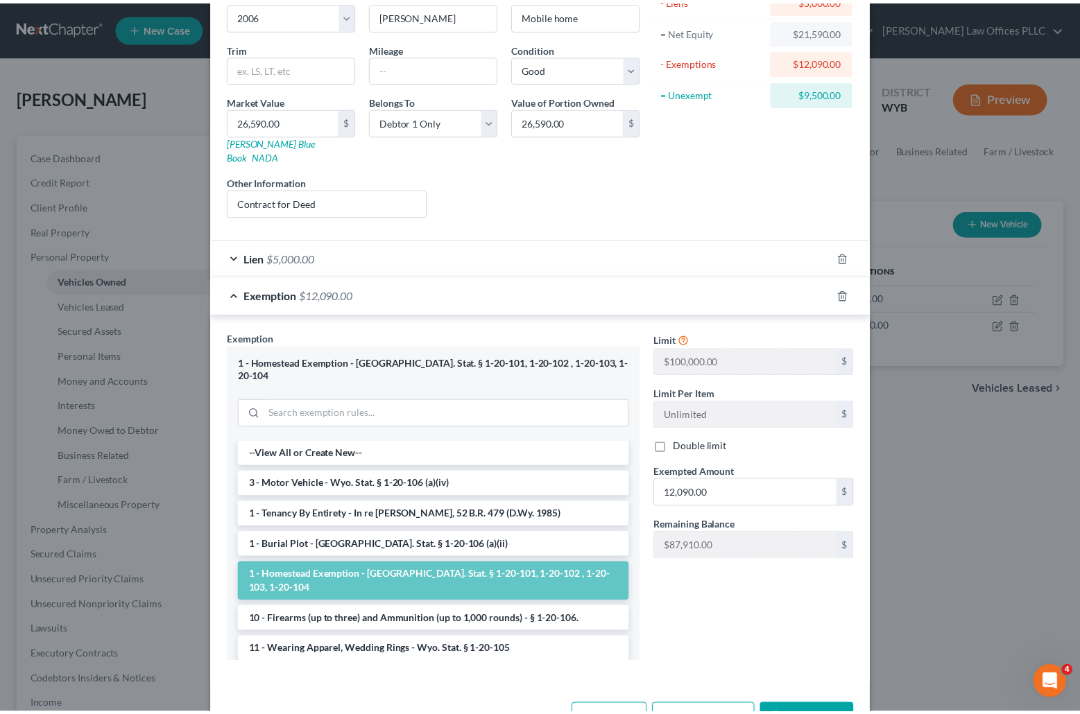
scroll to position [151, 0]
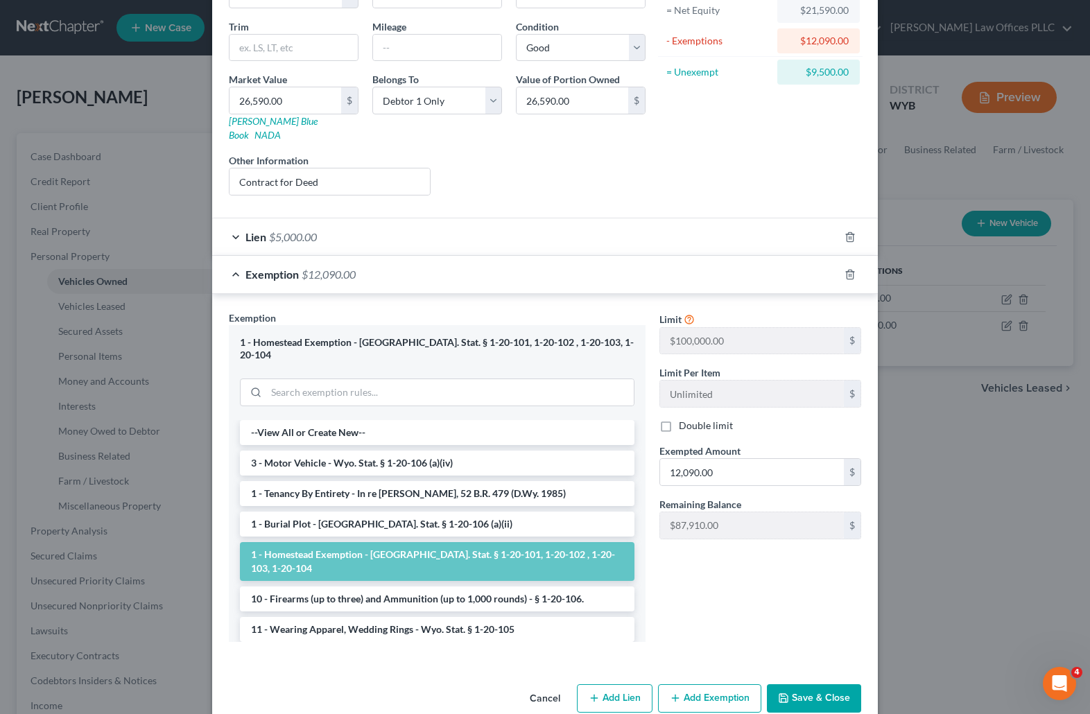
click at [820, 684] on button "Save & Close" at bounding box center [814, 698] width 94 height 29
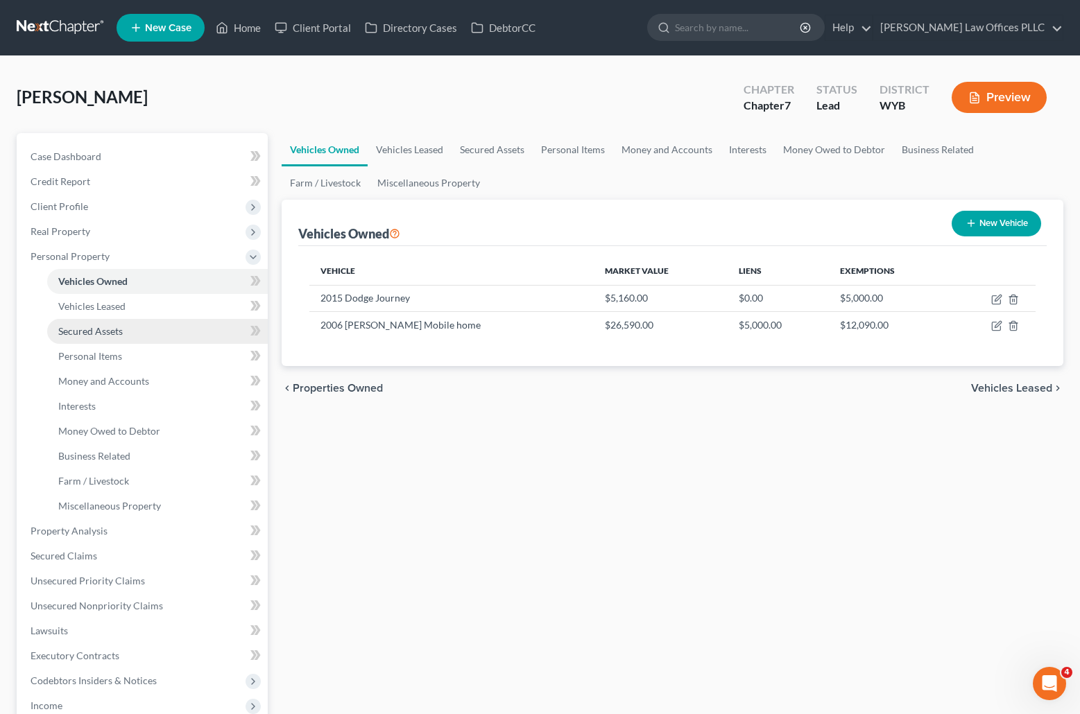
click at [85, 331] on span "Secured Assets" at bounding box center [90, 331] width 64 height 12
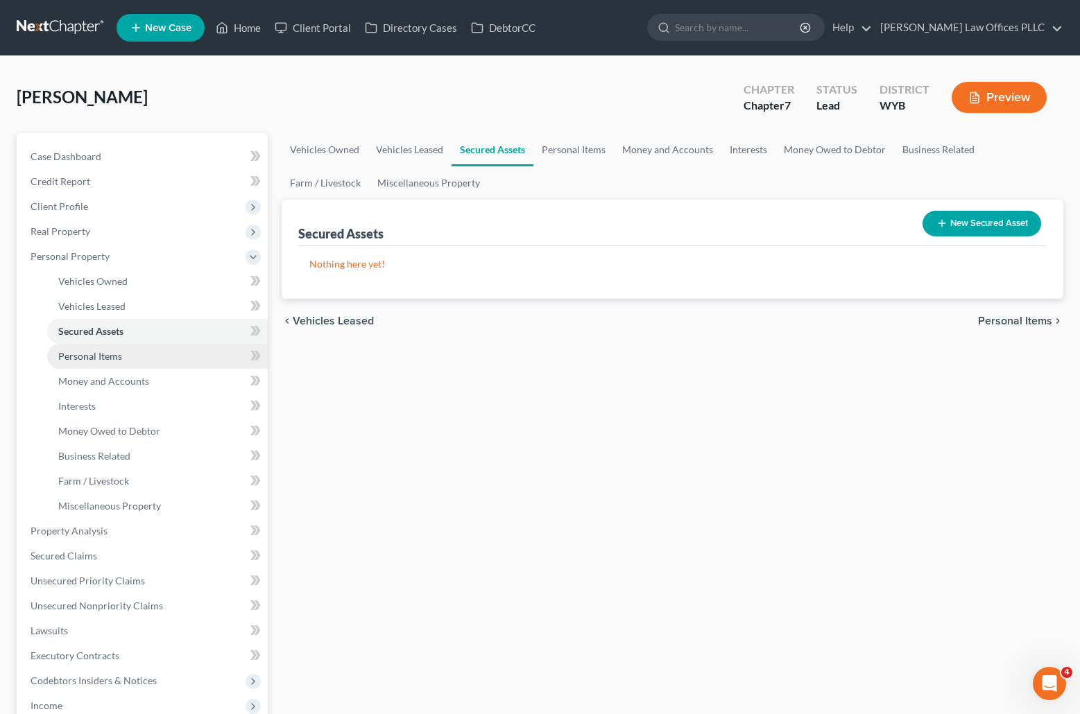
click at [91, 353] on span "Personal Items" at bounding box center [90, 356] width 64 height 12
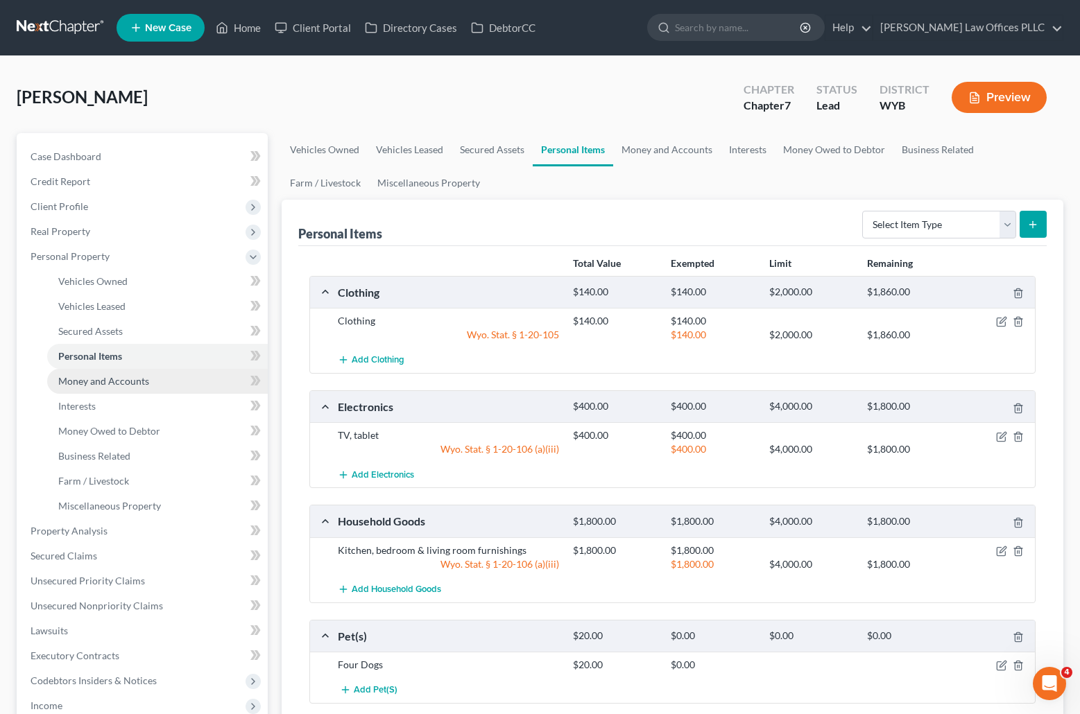
click at [96, 381] on span "Money and Accounts" at bounding box center [103, 381] width 91 height 12
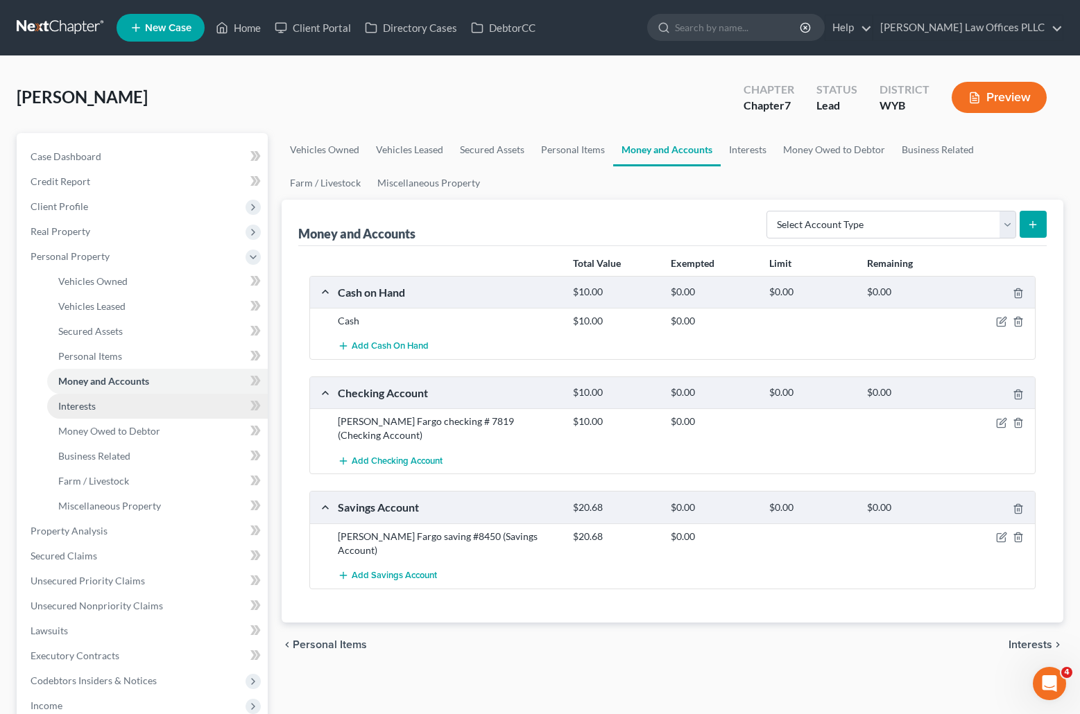
click at [93, 408] on span "Interests" at bounding box center [76, 406] width 37 height 12
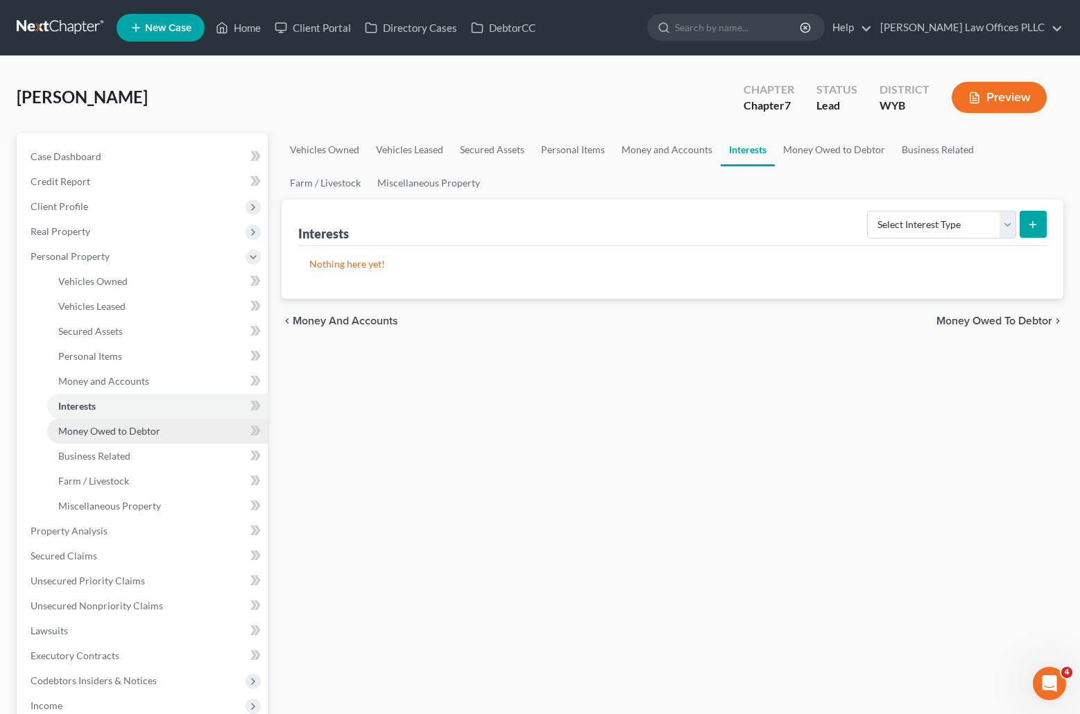
click at [105, 428] on span "Money Owed to Debtor" at bounding box center [109, 431] width 102 height 12
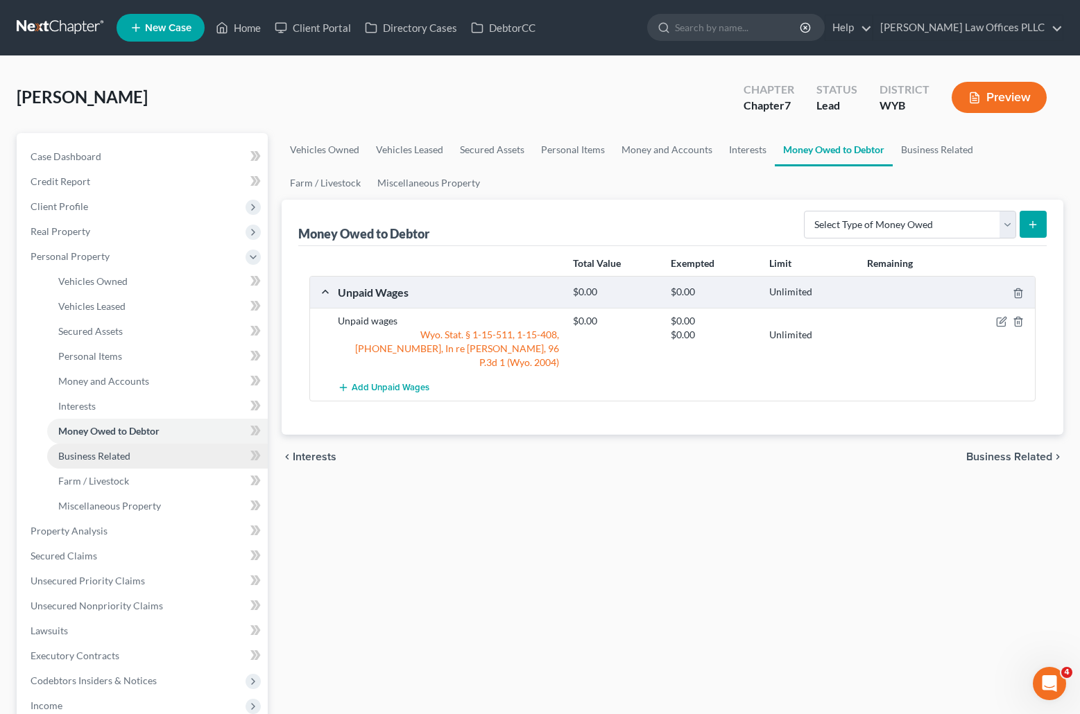
click at [121, 458] on span "Business Related" at bounding box center [94, 456] width 72 height 12
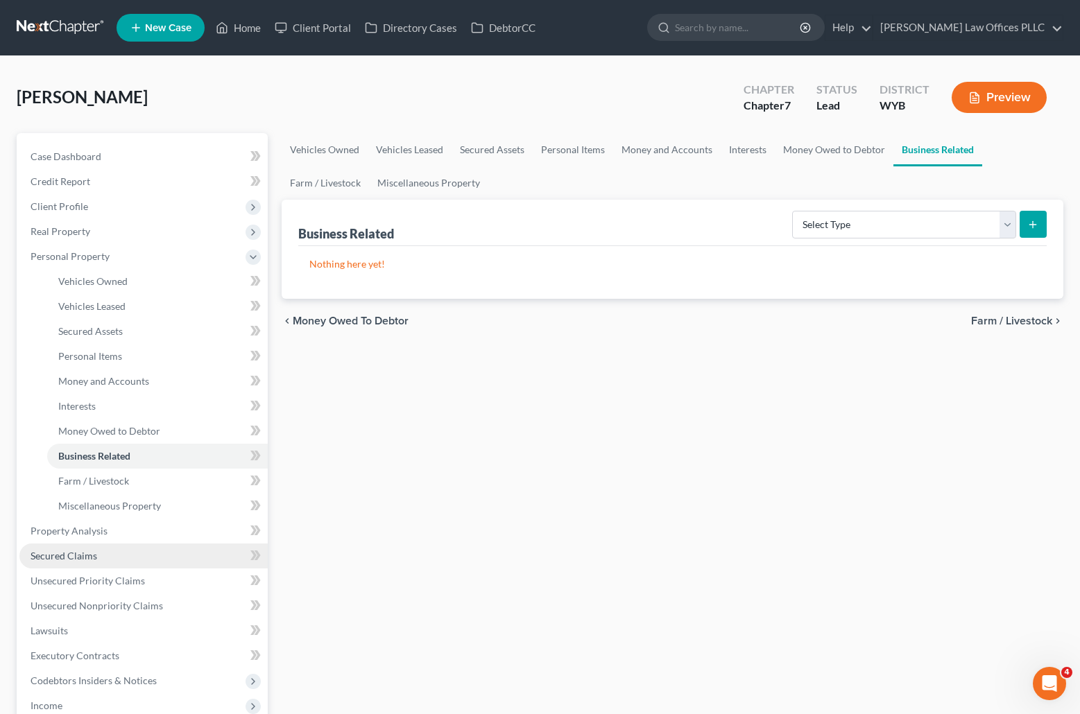
click at [75, 553] on span "Secured Claims" at bounding box center [64, 556] width 67 height 12
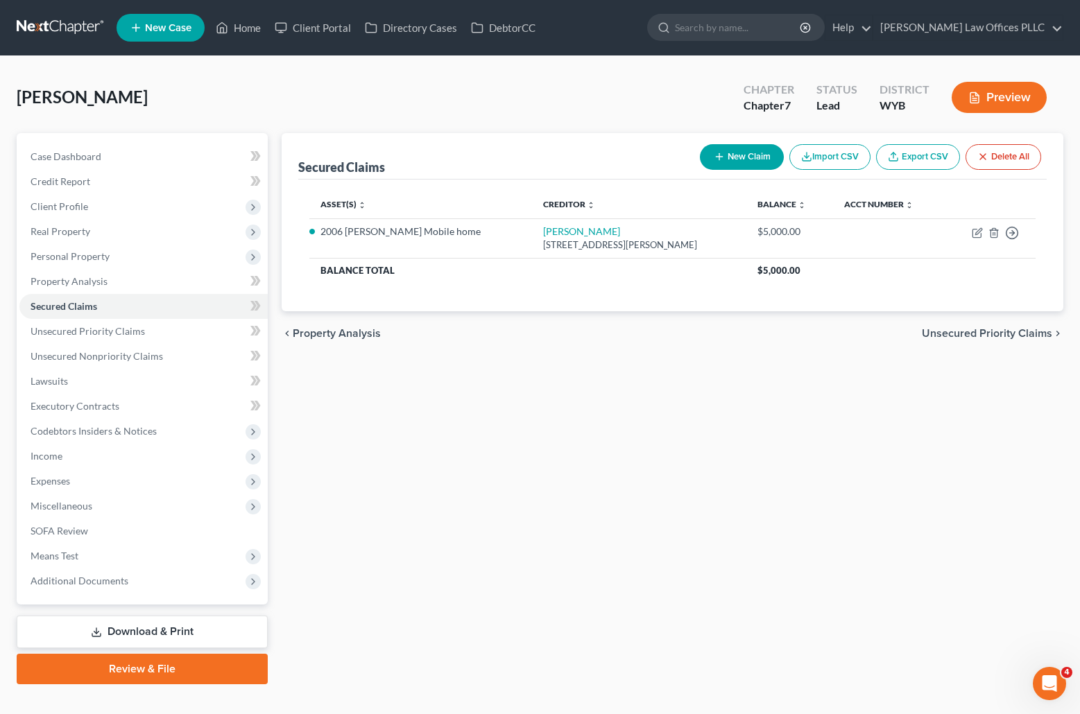
scroll to position [23, 0]
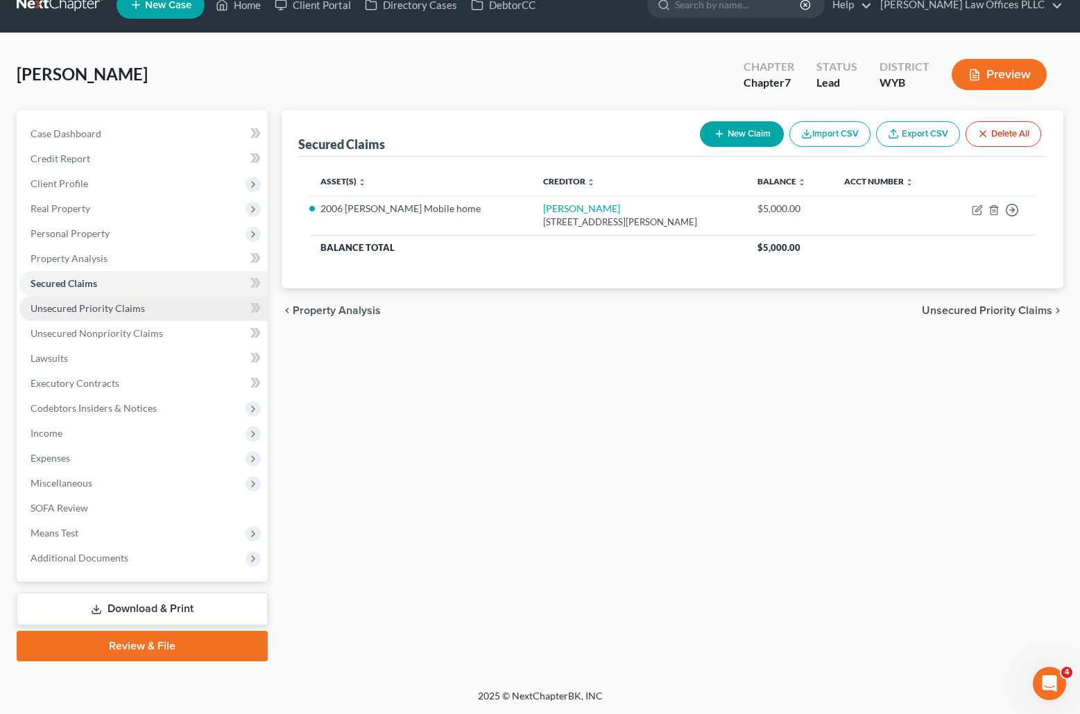
click at [96, 307] on span "Unsecured Priority Claims" at bounding box center [88, 308] width 114 height 12
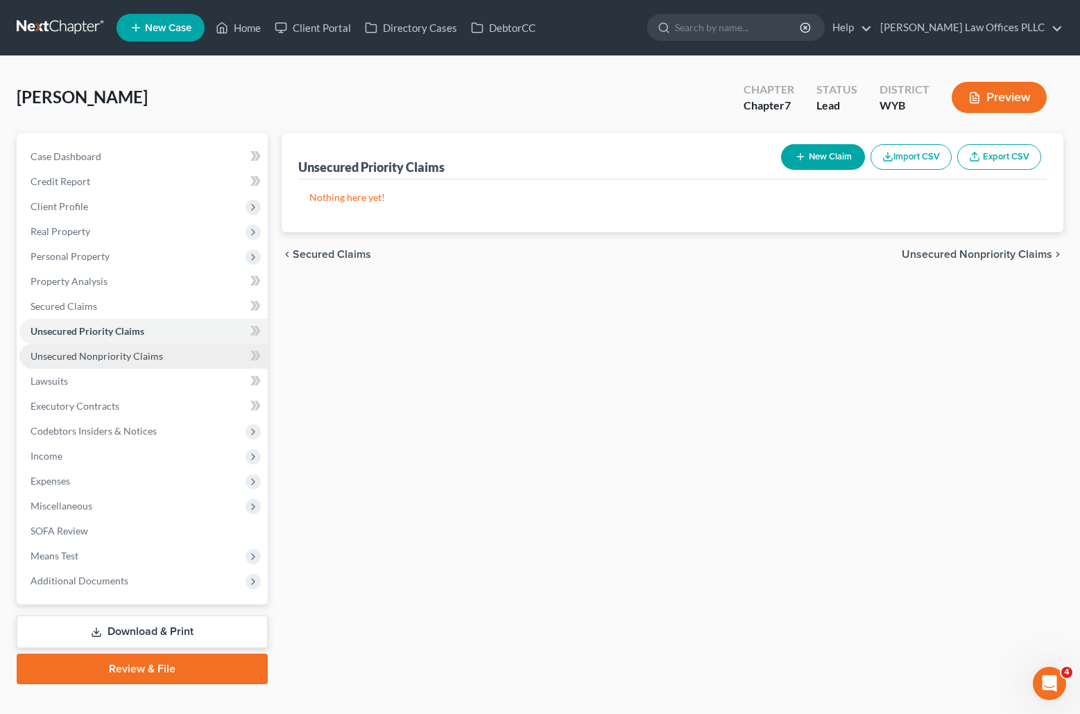
click at [132, 352] on span "Unsecured Nonpriority Claims" at bounding box center [97, 356] width 132 height 12
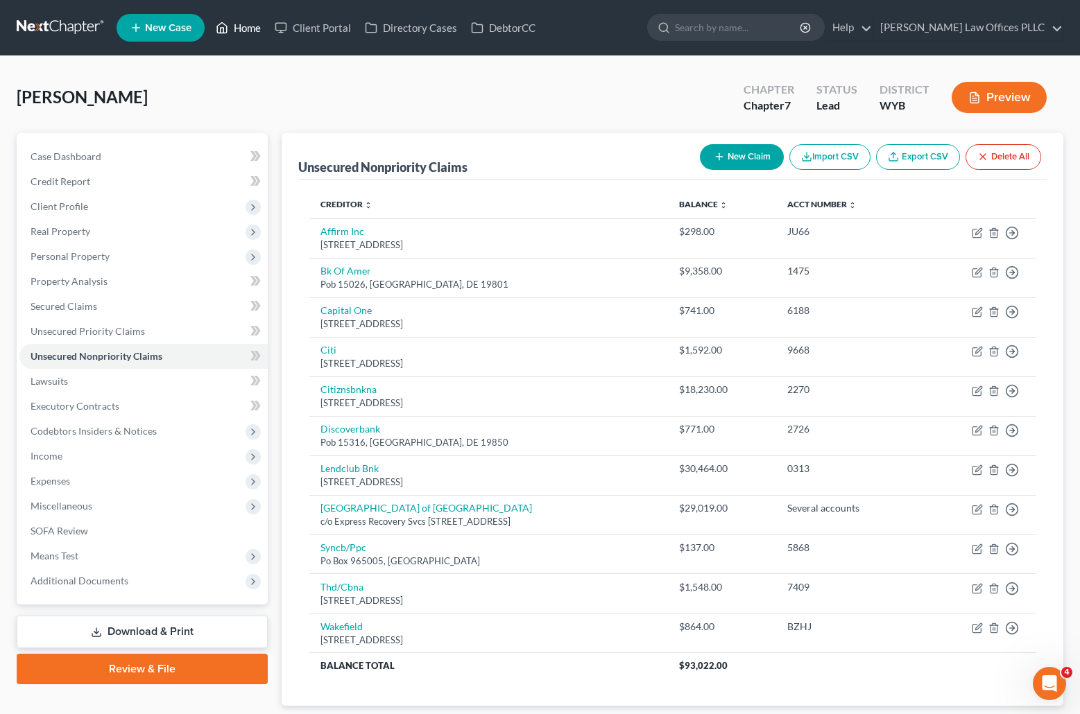
click at [251, 28] on link "Home" at bounding box center [238, 27] width 59 height 25
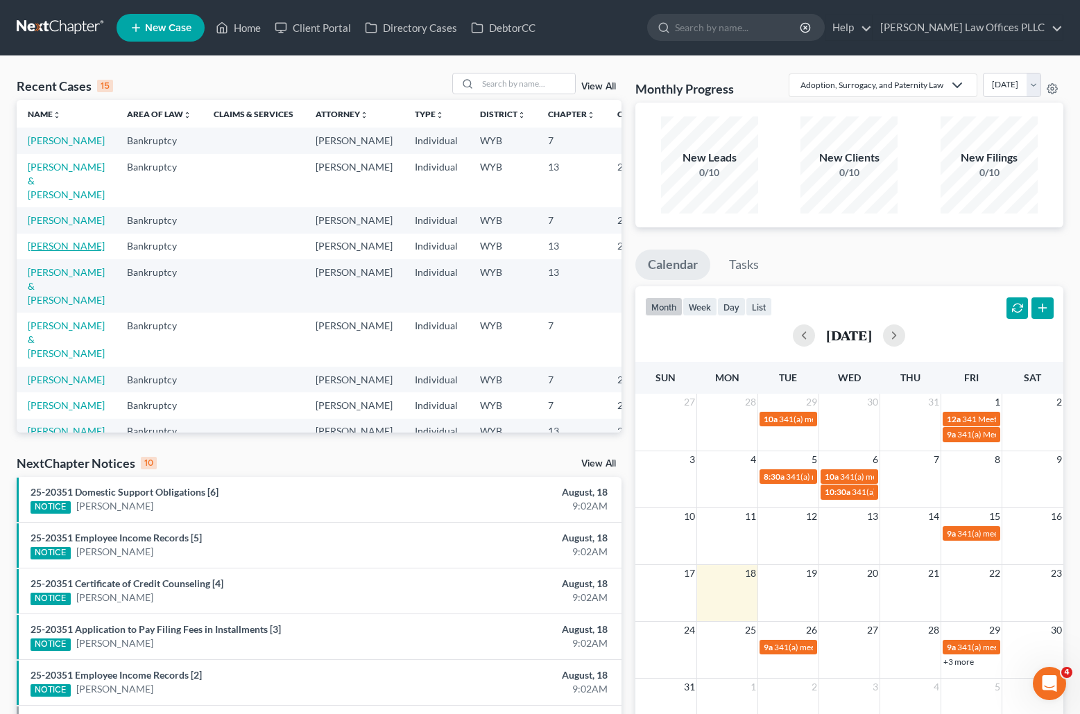
click at [37, 252] on link "[PERSON_NAME]" at bounding box center [66, 246] width 77 height 12
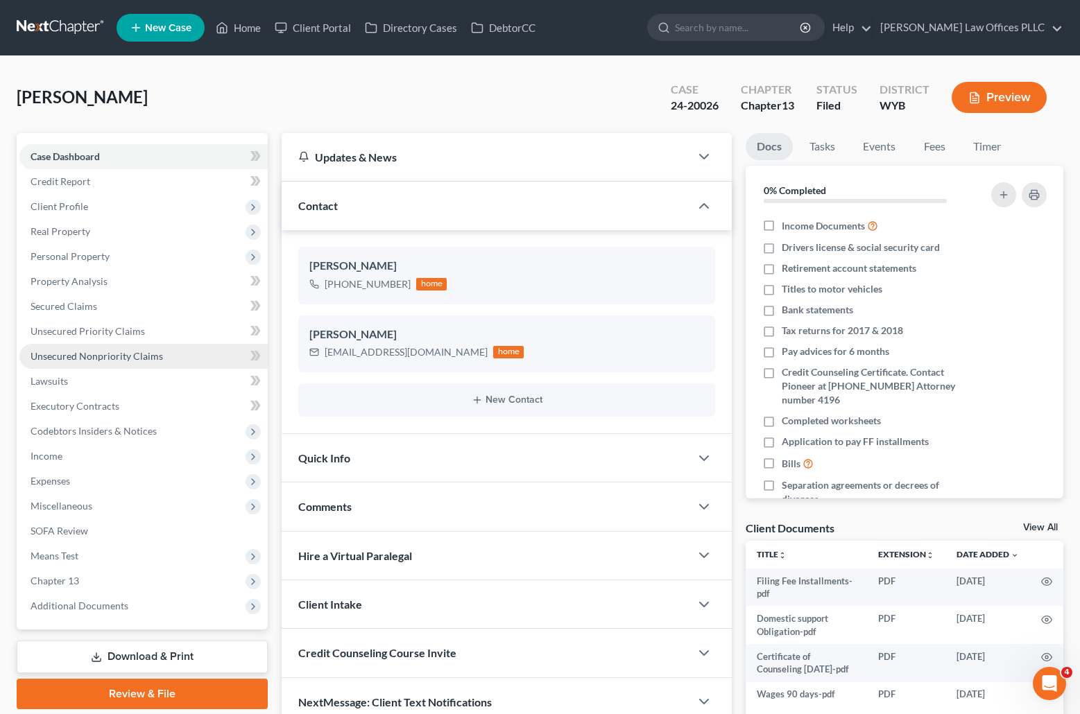
click at [92, 356] on span "Unsecured Nonpriority Claims" at bounding box center [97, 356] width 132 height 12
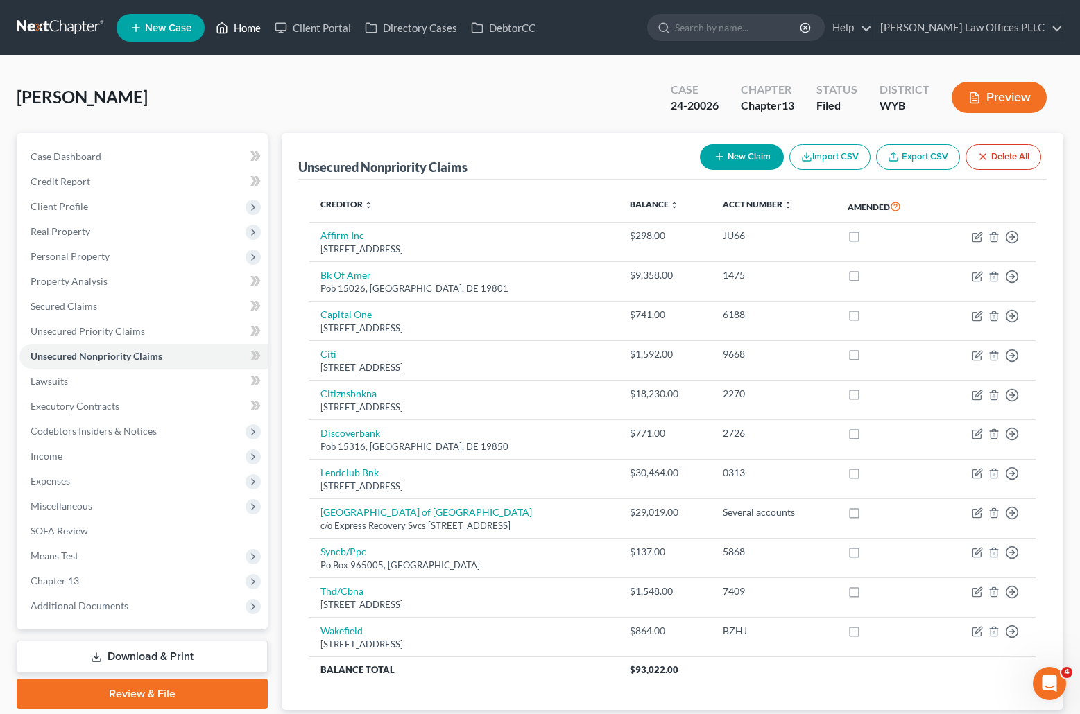
click at [249, 21] on link "Home" at bounding box center [238, 27] width 59 height 25
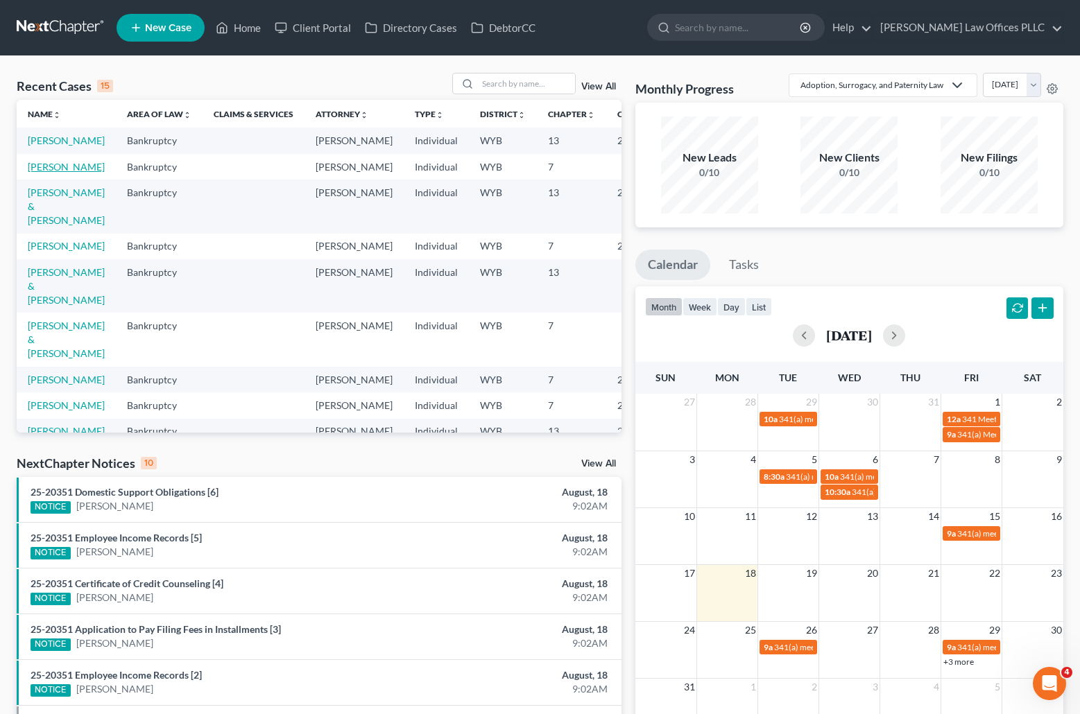
click at [31, 173] on link "[PERSON_NAME]" at bounding box center [66, 167] width 77 height 12
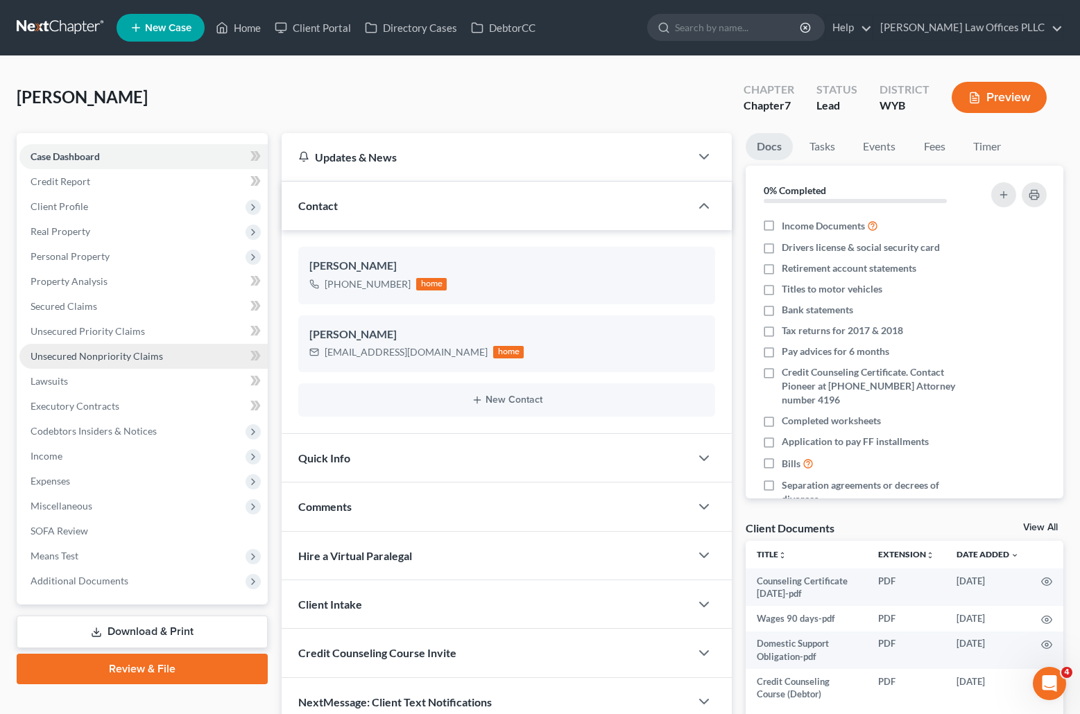
click at [95, 357] on span "Unsecured Nonpriority Claims" at bounding box center [97, 356] width 132 height 12
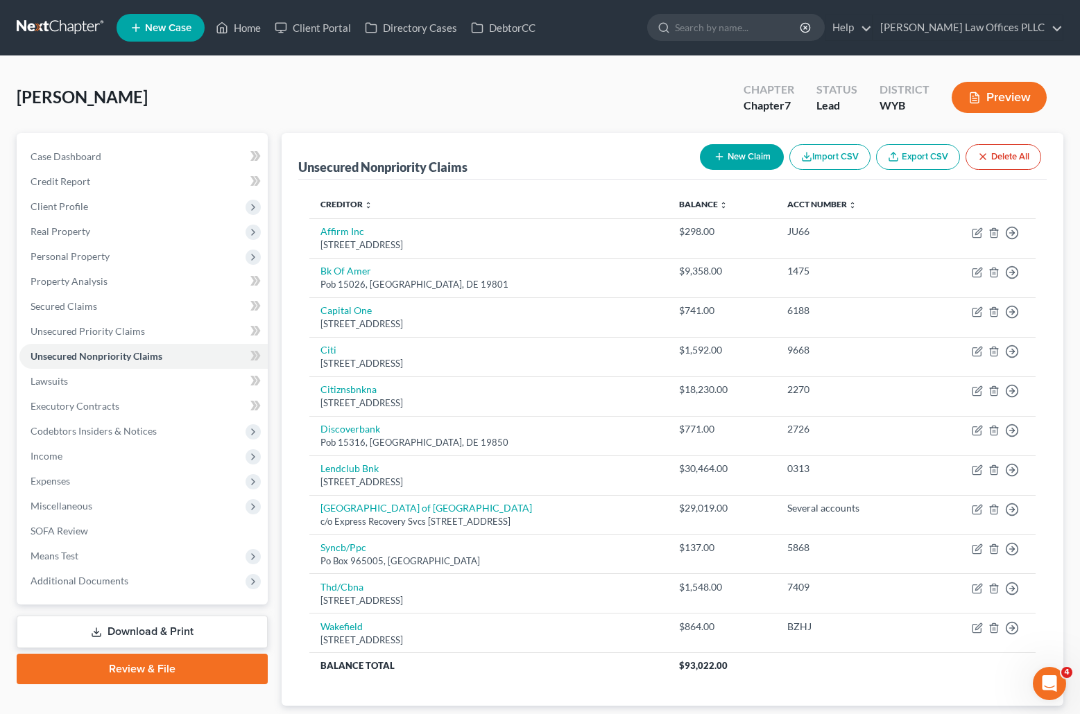
click at [940, 76] on div "Chapter Chapter 7 Status Lead District WYB Preview" at bounding box center [895, 97] width 336 height 49
click at [751, 152] on button "New Claim" at bounding box center [742, 157] width 84 height 26
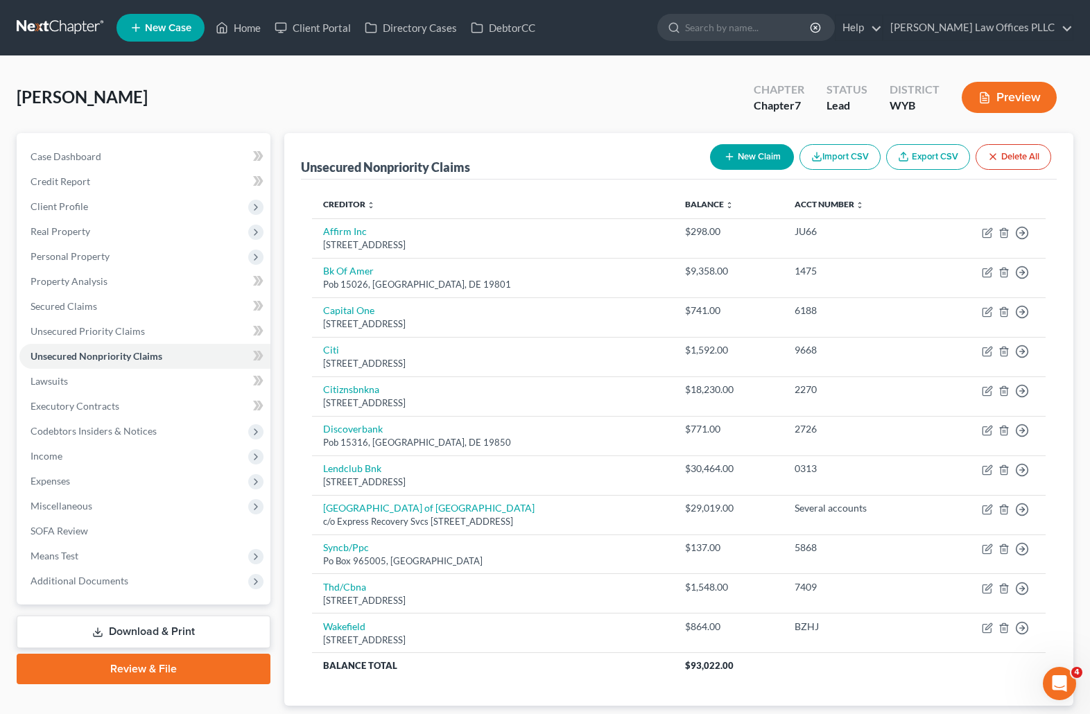
select select "0"
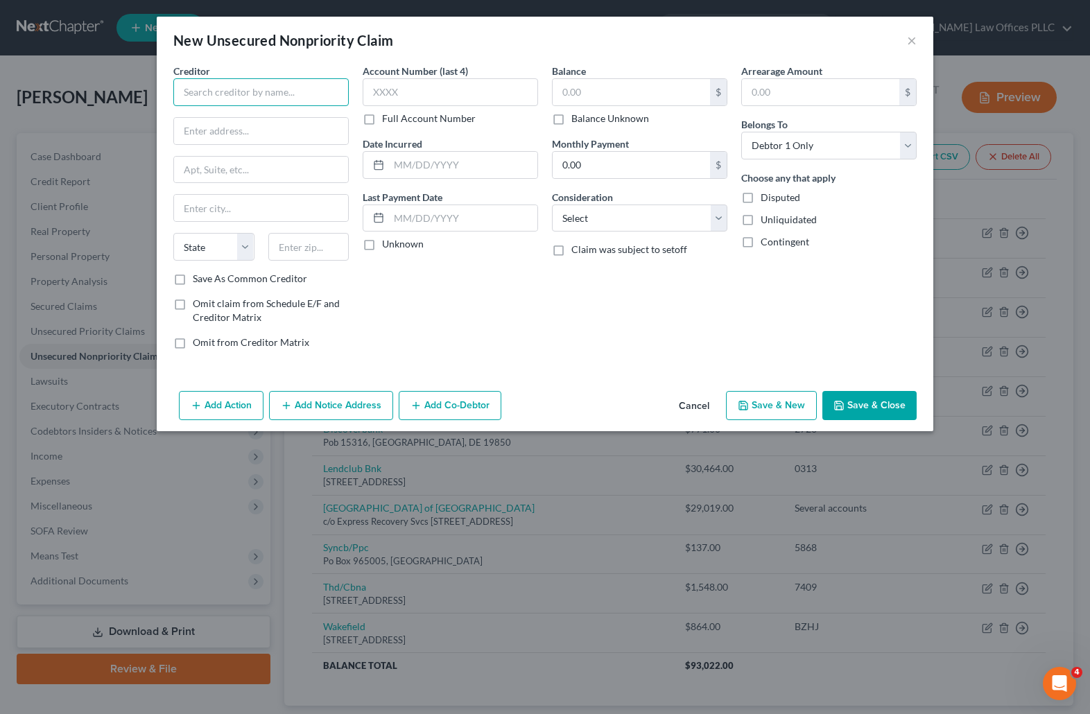
click at [218, 83] on input "text" at bounding box center [260, 92] width 175 height 28
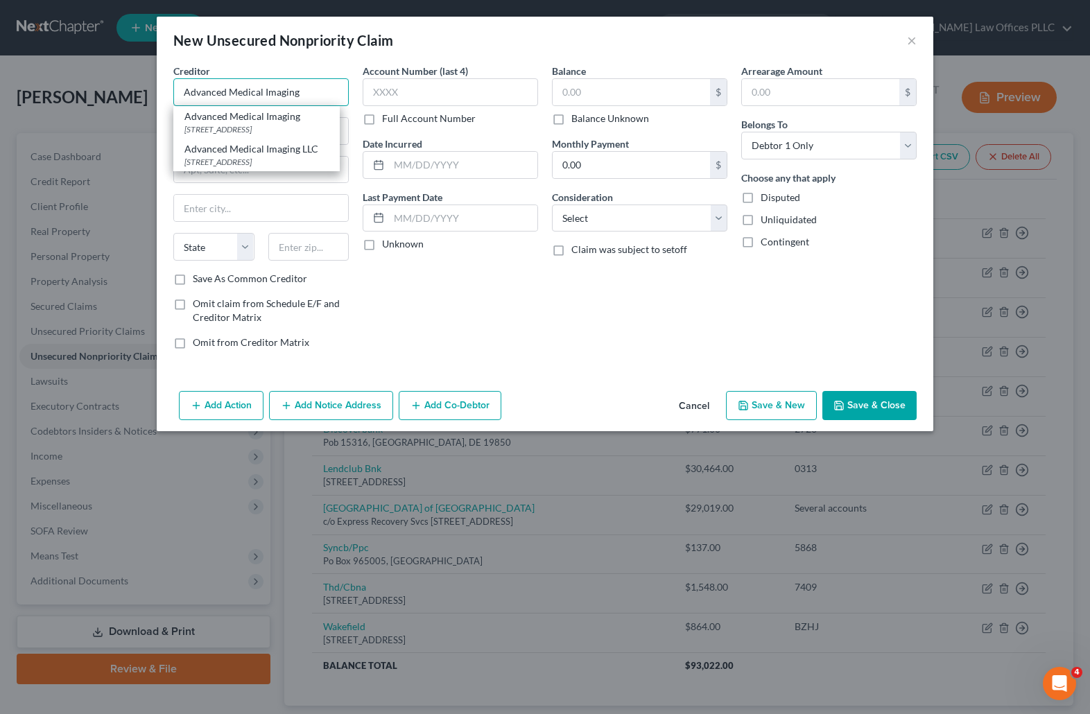
type input "Advanced Medical Imaging"
type input "POB 347266"
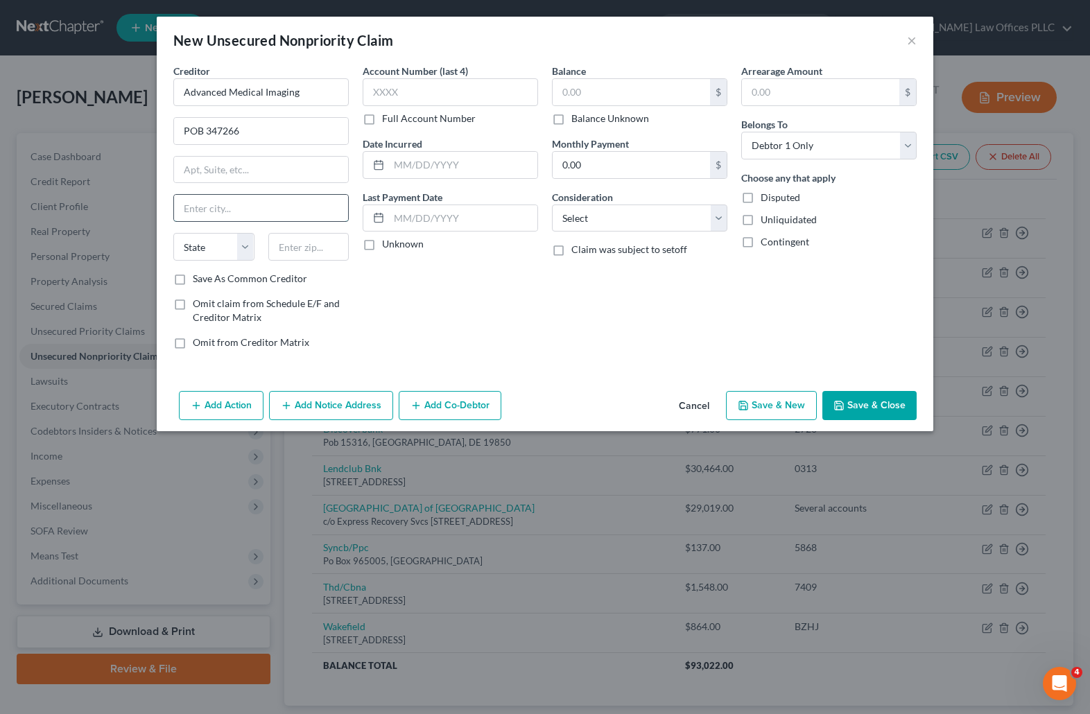
click at [197, 211] on input "text" at bounding box center [261, 208] width 174 height 26
type input "Miami"
select select "9"
type input "33234"
drag, startPoint x: 637, startPoint y: 358, endPoint x: 648, endPoint y: 218, distance: 140.5
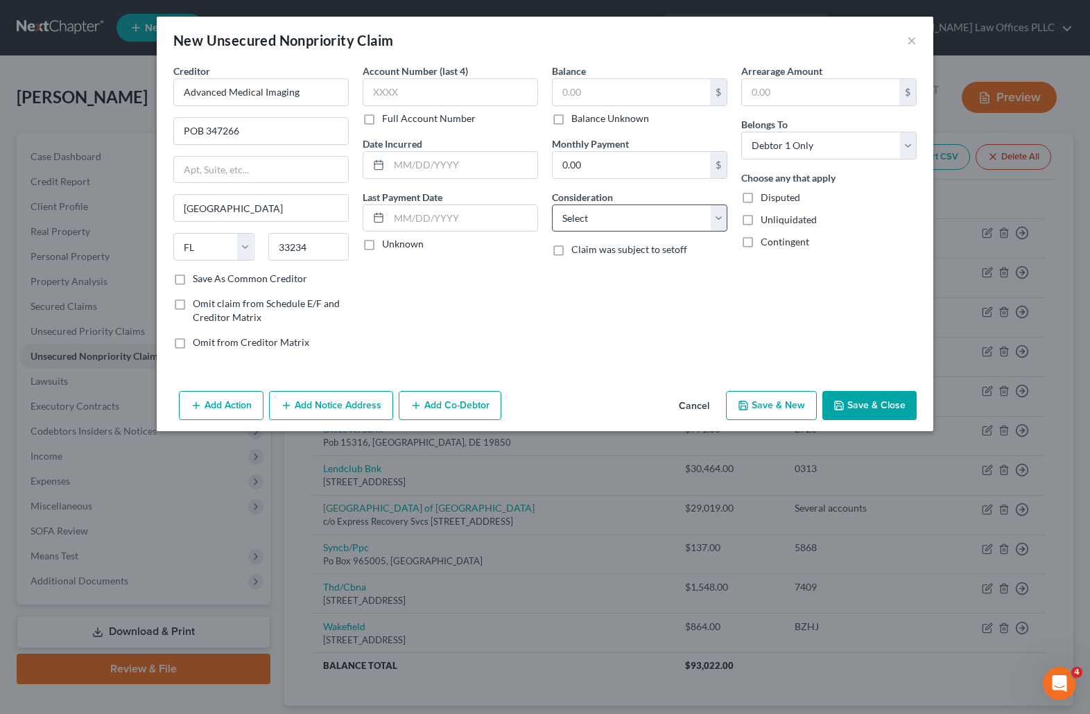
click at [639, 352] on div "Balance $ Balance Unknown Balance Undetermined $ Balance Unknown Monthly Paymen…" at bounding box center [639, 212] width 189 height 297
click at [576, 90] on input "text" at bounding box center [631, 92] width 157 height 26
type input "460.00"
click at [619, 212] on select "Select Cable / Satellite Services Collection Agency Credit Card Debt Debt Couns…" at bounding box center [639, 219] width 175 height 28
select select "9"
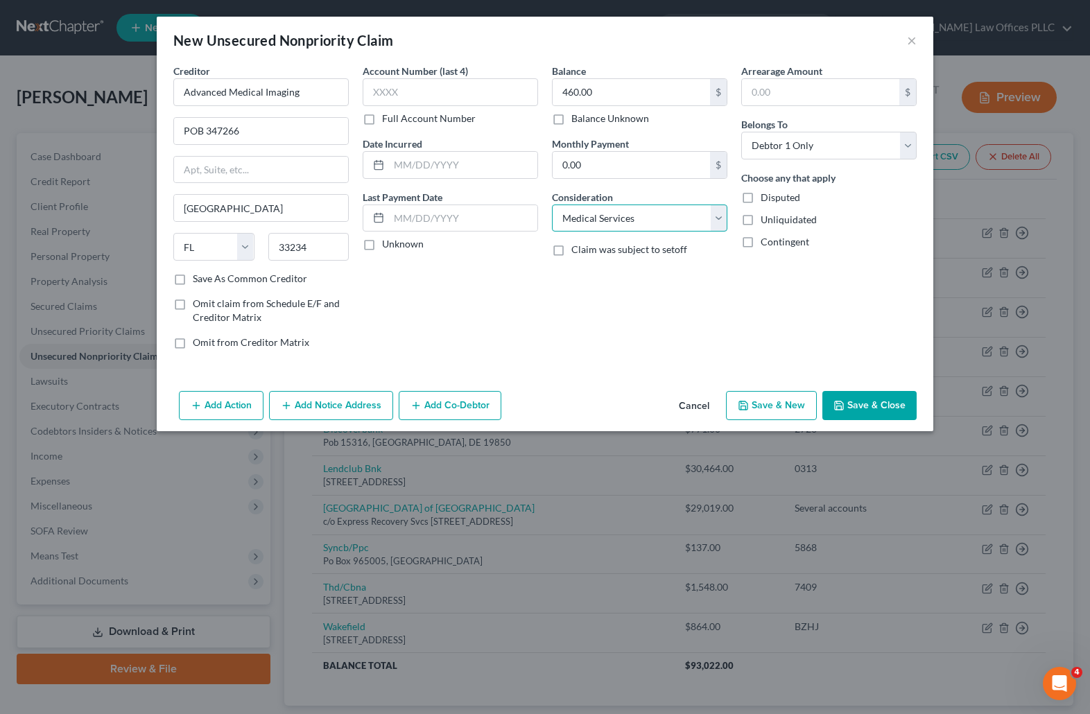
click at [552, 205] on select "Select Cable / Satellite Services Collection Agency Credit Card Debt Debt Couns…" at bounding box center [639, 219] width 175 height 28
click at [877, 398] on button "Save & Close" at bounding box center [869, 405] width 94 height 29
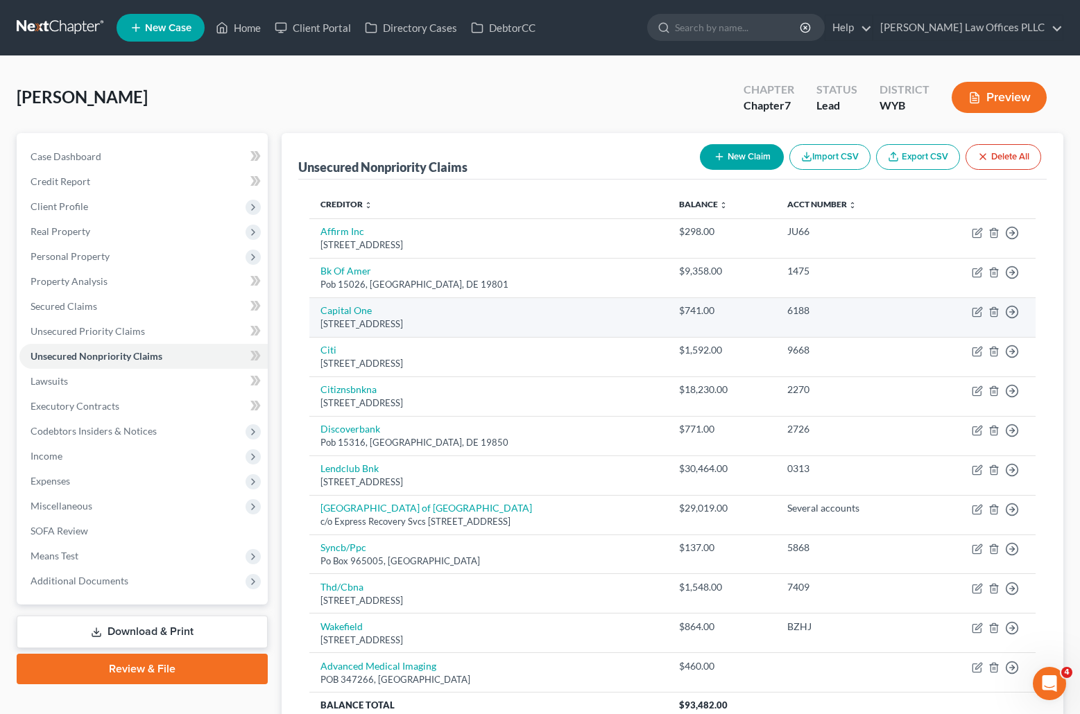
click at [581, 318] on div "11013 W Broad St, Glen Allen, VA 23060" at bounding box center [488, 324] width 336 height 13
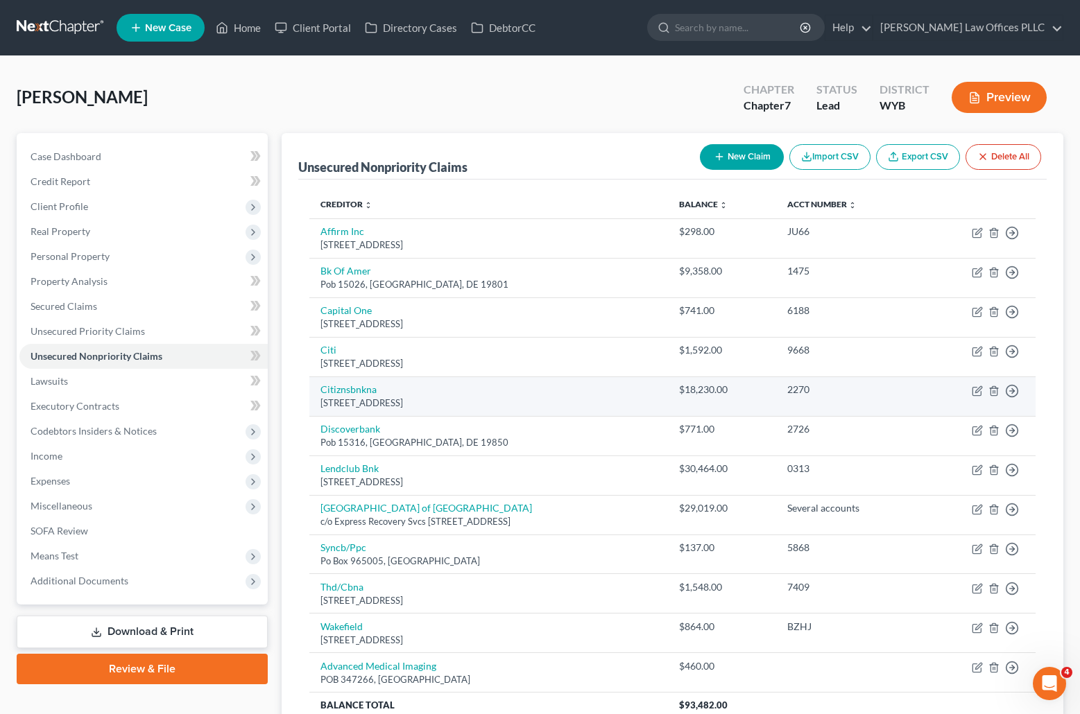
click at [557, 409] on div "1 Citizens Dr, Riverside, RI 02915" at bounding box center [488, 403] width 336 height 13
click at [639, 399] on div "1 Citizens Dr, Riverside, RI 02915" at bounding box center [488, 403] width 336 height 13
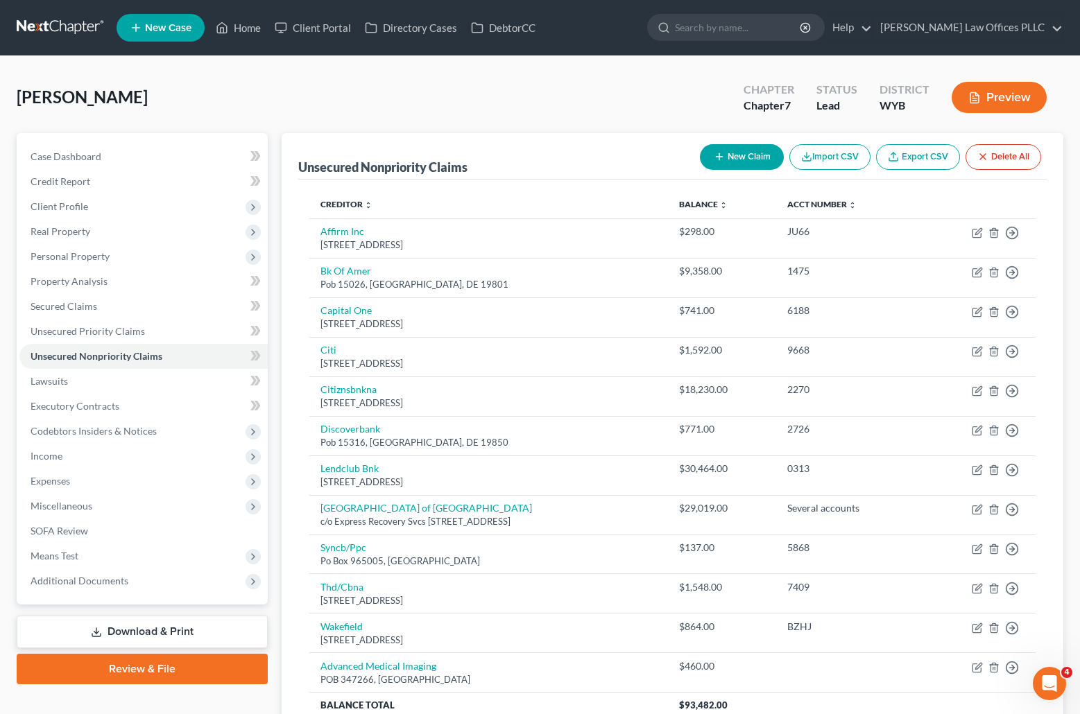
click at [748, 158] on button "New Claim" at bounding box center [742, 157] width 84 height 26
select select "0"
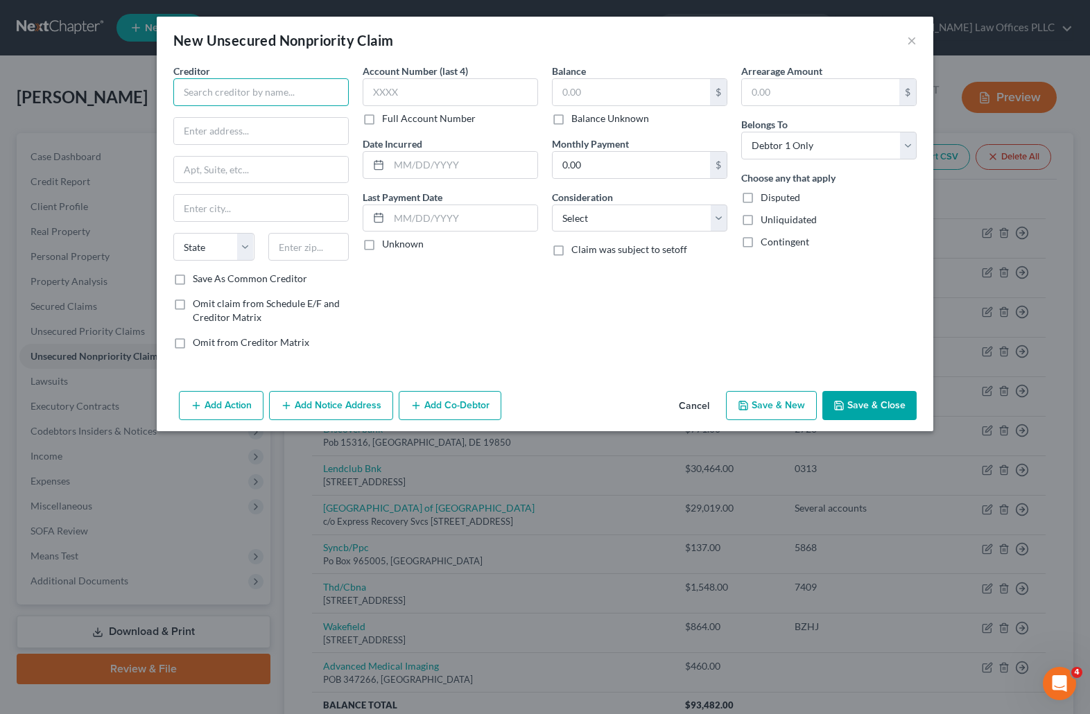
click at [211, 86] on input "text" at bounding box center [260, 92] width 175 height 28
type input "Clear Management solutions"
type input "POB 26418"
click at [271, 94] on input "Clear Management solutions" at bounding box center [260, 92] width 175 height 28
type input "Clear Management Solutions"
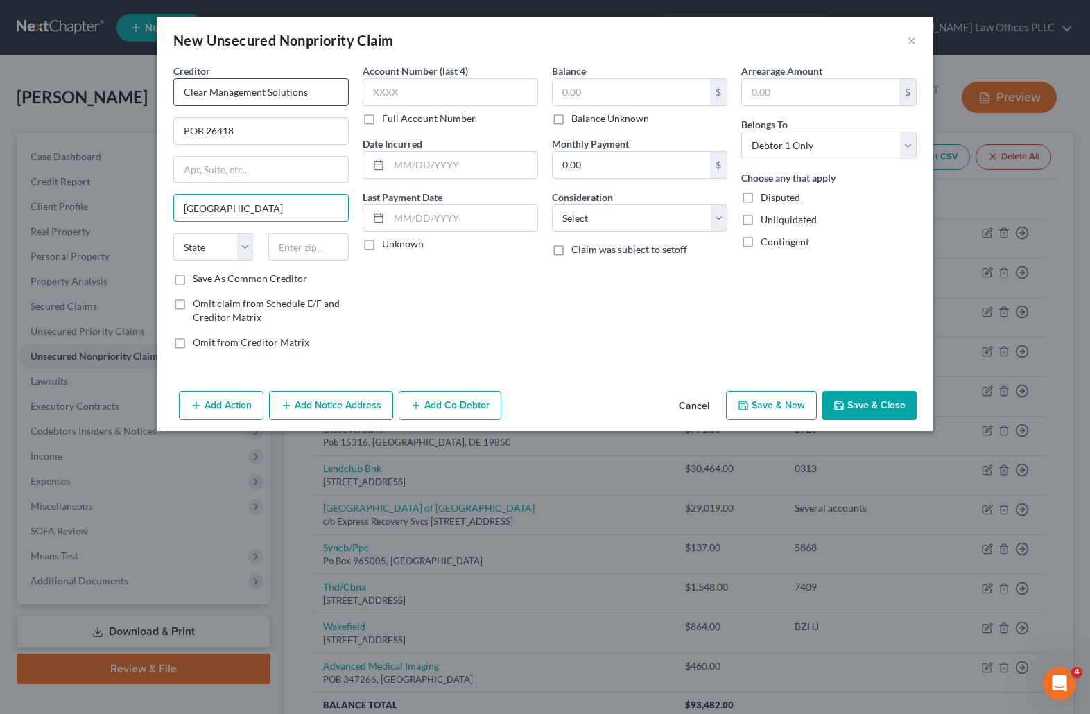
type input "Salt Lake city"
select select "46"
type input "84126"
type input "Salt Lake City"
drag, startPoint x: 556, startPoint y: 119, endPoint x: 561, endPoint y: 128, distance: 10.2
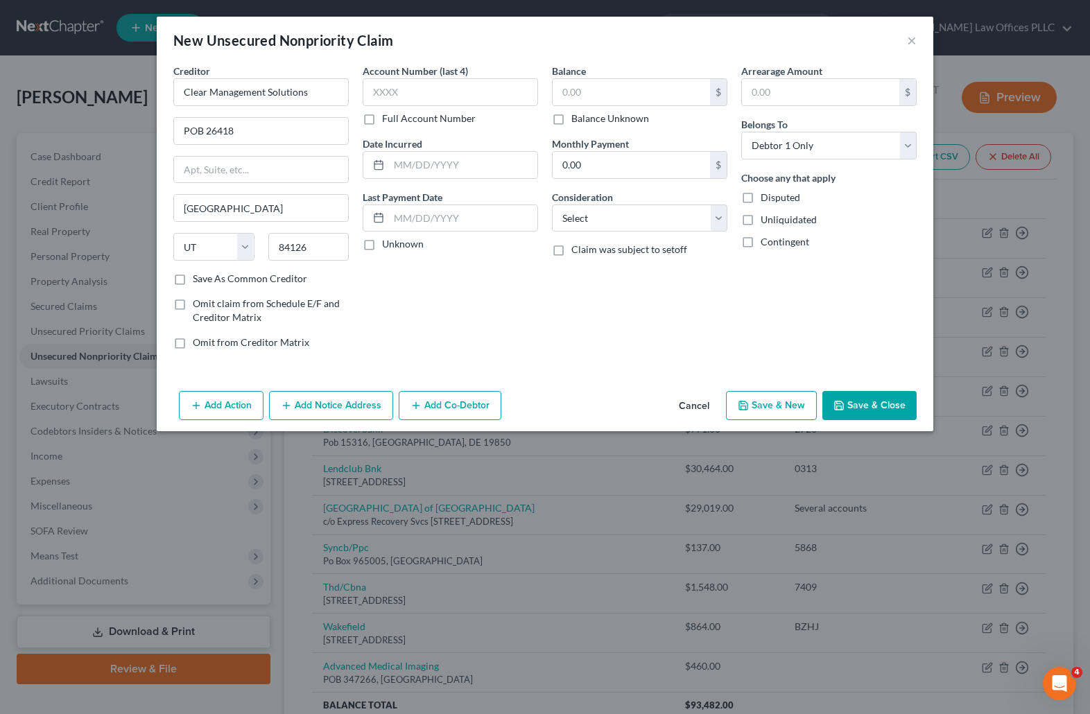
click at [571, 119] on label "Balance Unknown" at bounding box center [610, 119] width 78 height 14
click at [577, 119] on input "Balance Unknown" at bounding box center [581, 116] width 9 height 9
checkbox input "true"
type input "0.00"
click at [725, 215] on select "Select Cable / Satellite Services Collection Agency Credit Card Debt Debt Couns…" at bounding box center [639, 219] width 175 height 28
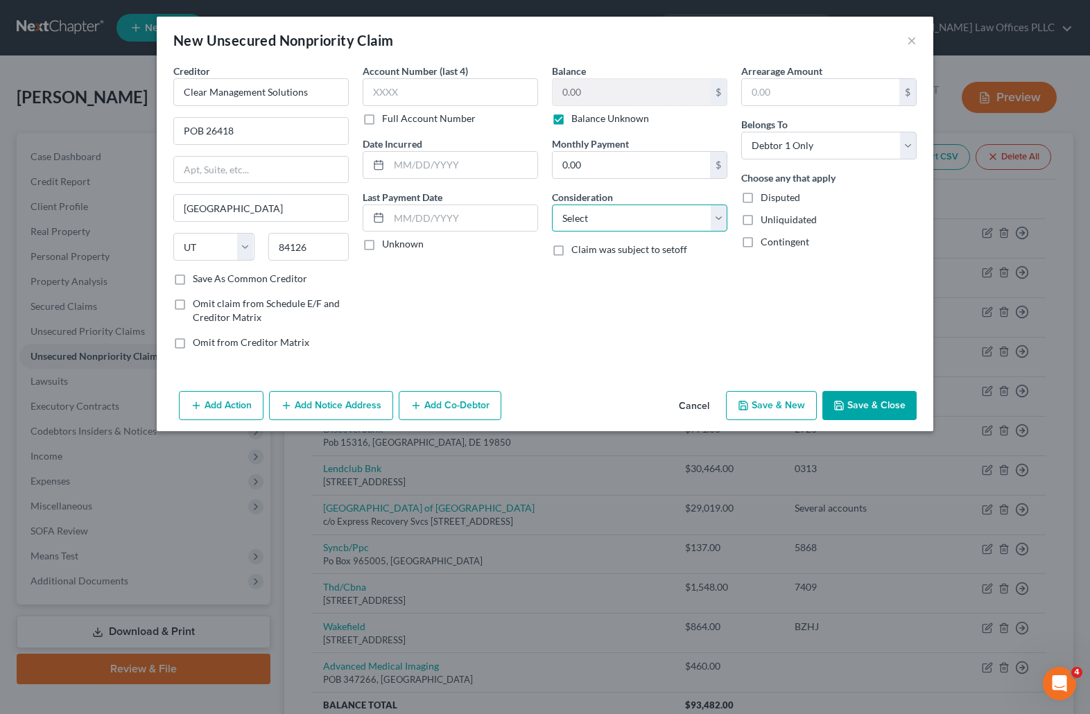
select select "9"
click at [552, 205] on select "Select Cable / Satellite Services Collection Agency Credit Card Debt Debt Couns…" at bounding box center [639, 219] width 175 height 28
click at [883, 404] on button "Save & Close" at bounding box center [869, 405] width 94 height 29
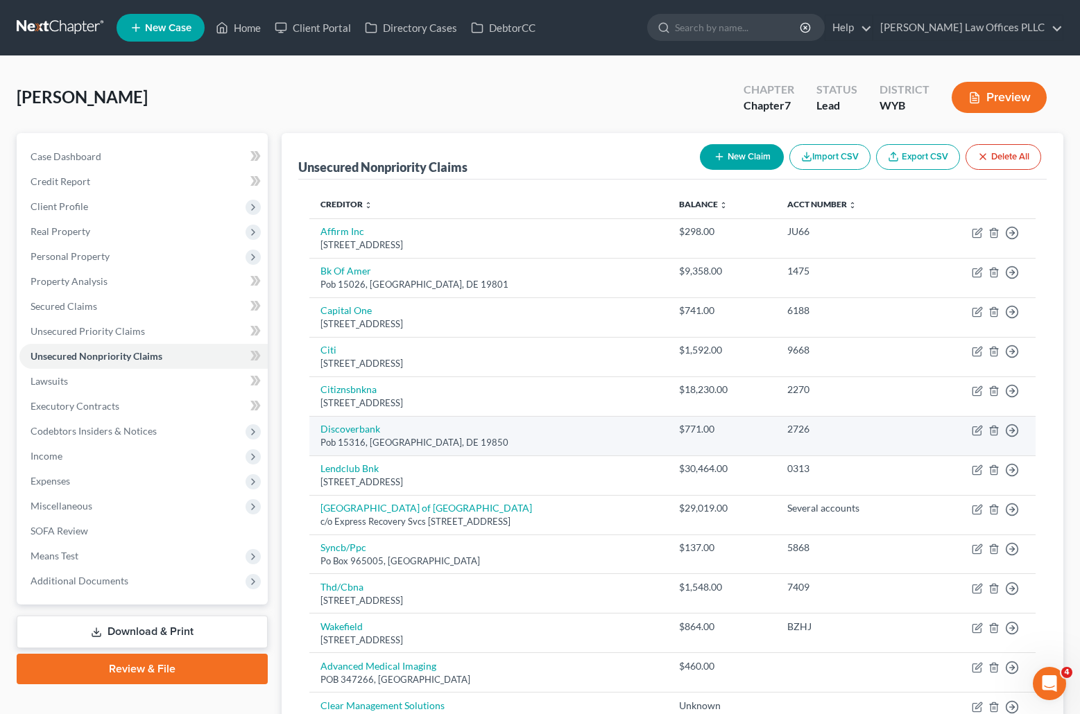
click at [610, 432] on td "Discoverbank Pob 15316, Wilmington, DE 19850" at bounding box center [488, 436] width 358 height 40
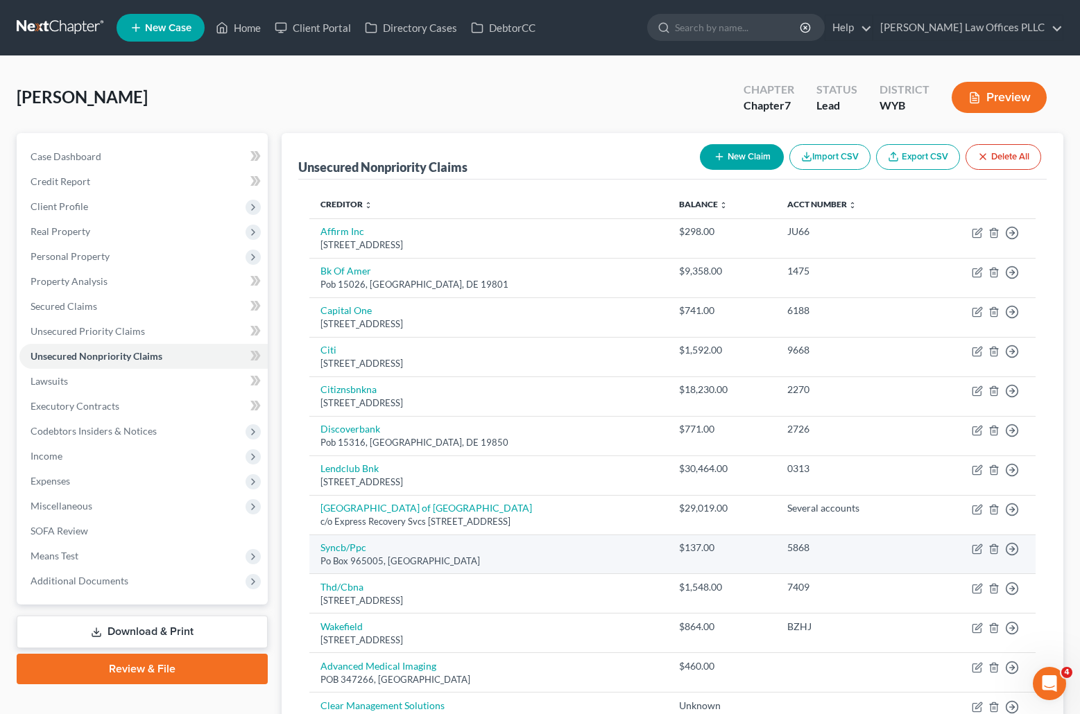
click at [613, 544] on td "Syncb/Ppc Po Box 965005, Orlando, FL 32896" at bounding box center [488, 555] width 358 height 40
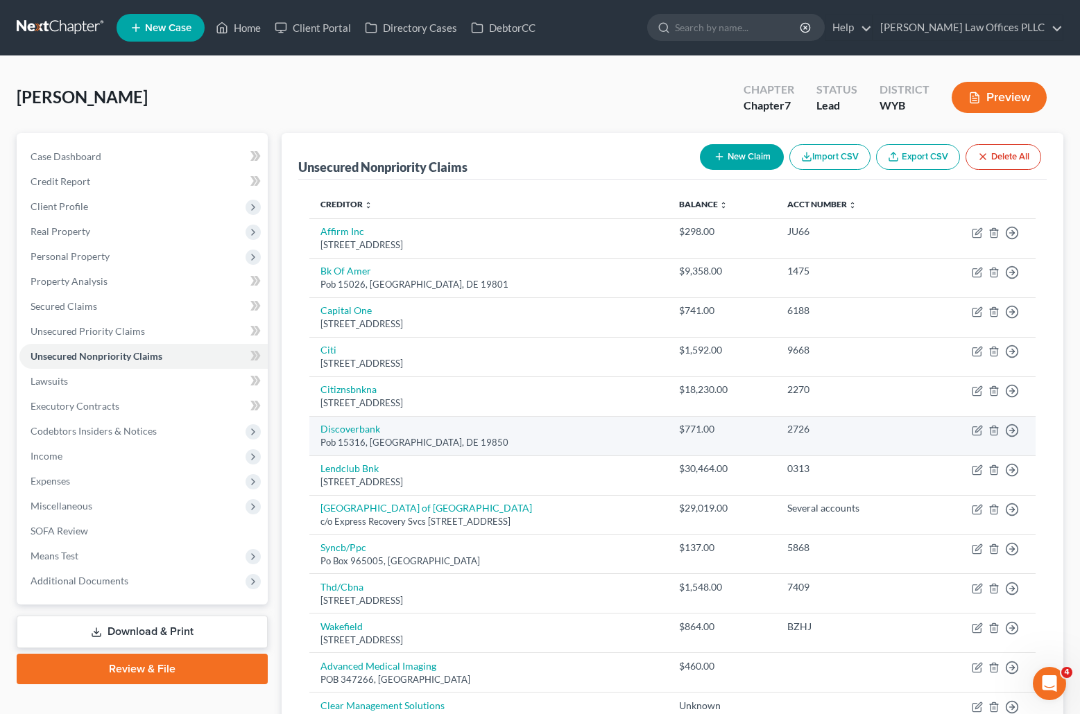
click at [656, 448] on div "Pob 15316, Wilmington, DE 19850" at bounding box center [488, 442] width 336 height 13
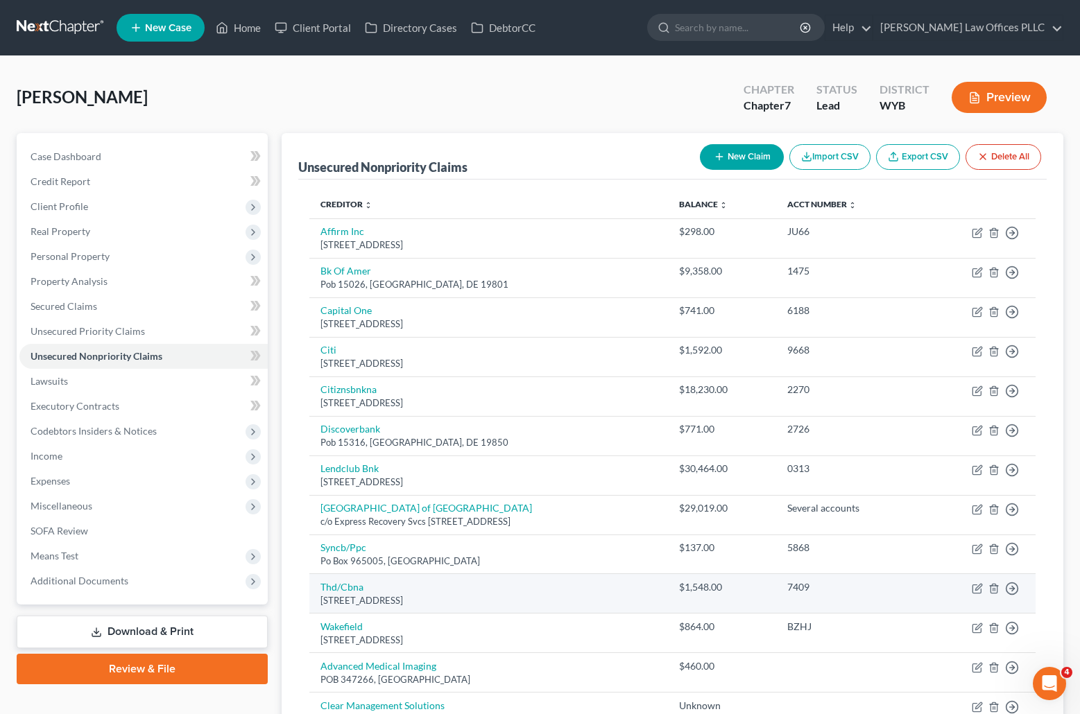
click at [561, 593] on td "Thd/Cbna Po Box 9714, Gray, TN 37615" at bounding box center [488, 594] width 358 height 40
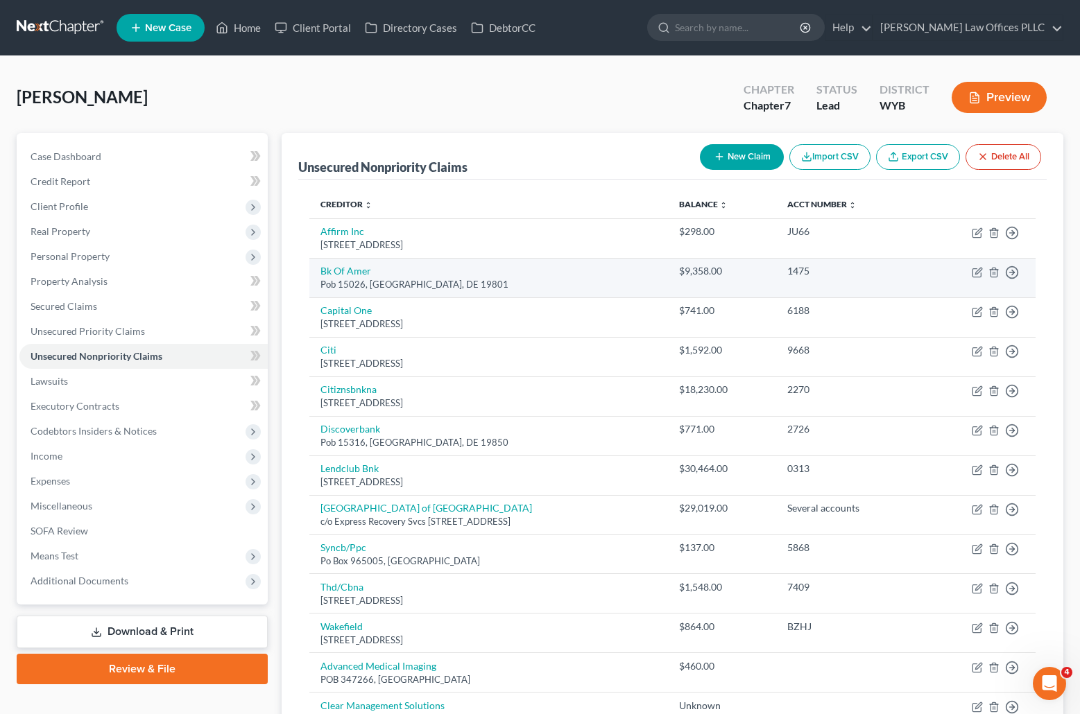
click at [667, 259] on td "Bk Of Amer Pob 15026, Wilmington, DE 19801" at bounding box center [488, 278] width 358 height 40
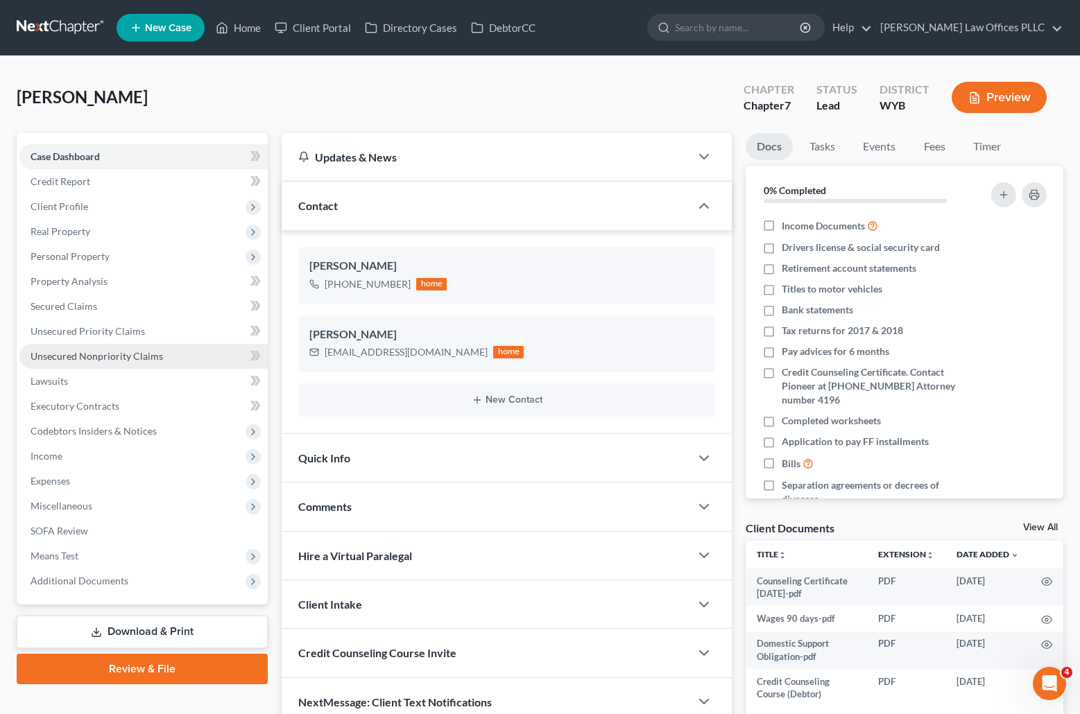
click at [117, 358] on span "Unsecured Nonpriority Claims" at bounding box center [97, 356] width 132 height 12
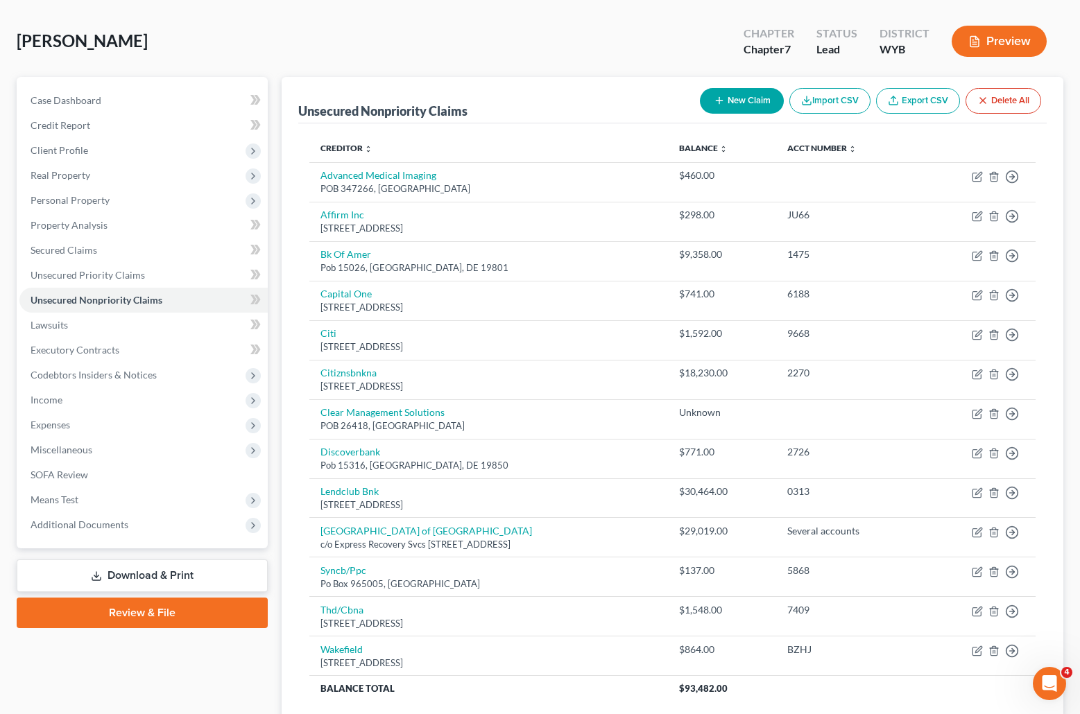
scroll to position [47, 0]
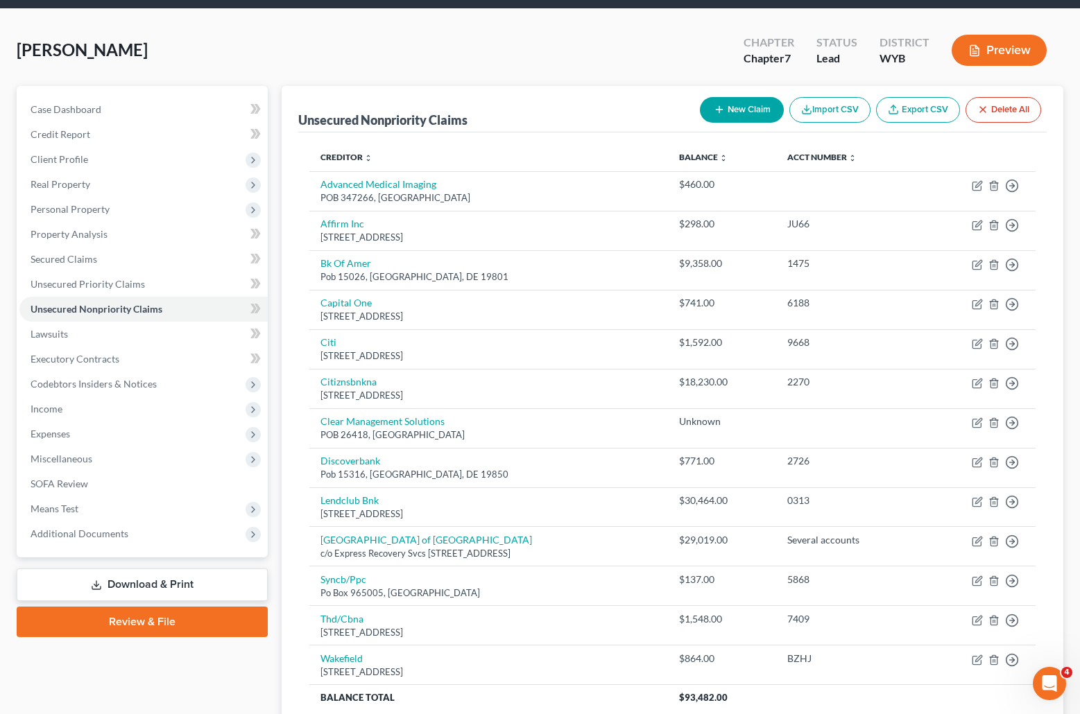
click at [739, 107] on button "New Claim" at bounding box center [742, 110] width 84 height 26
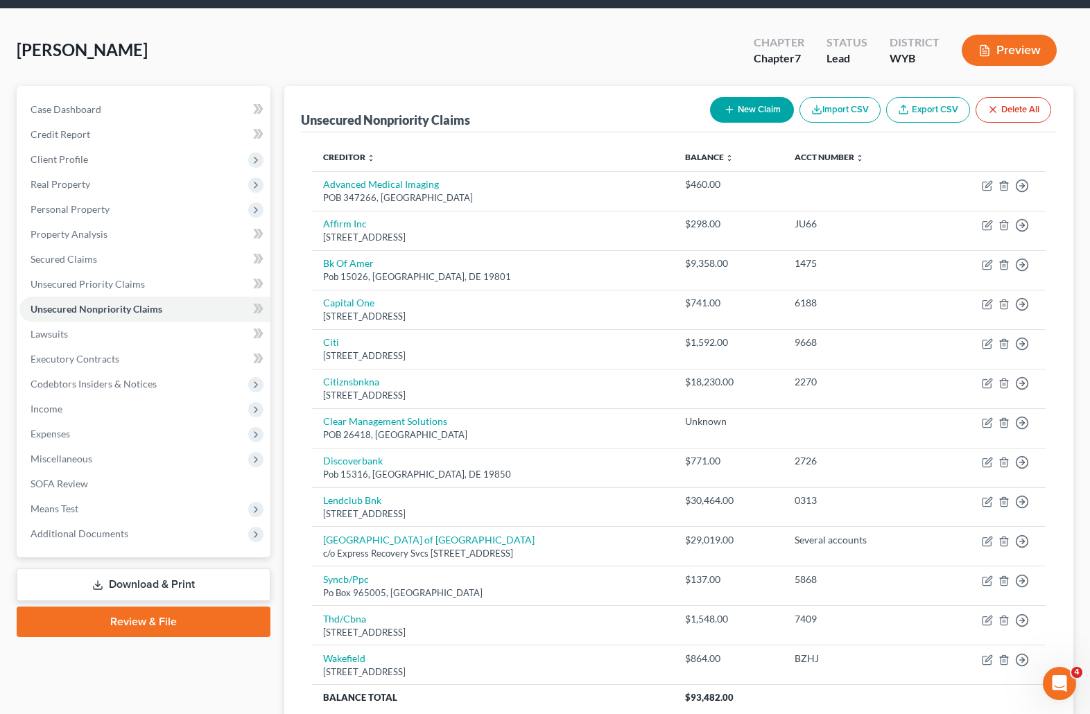
select select "0"
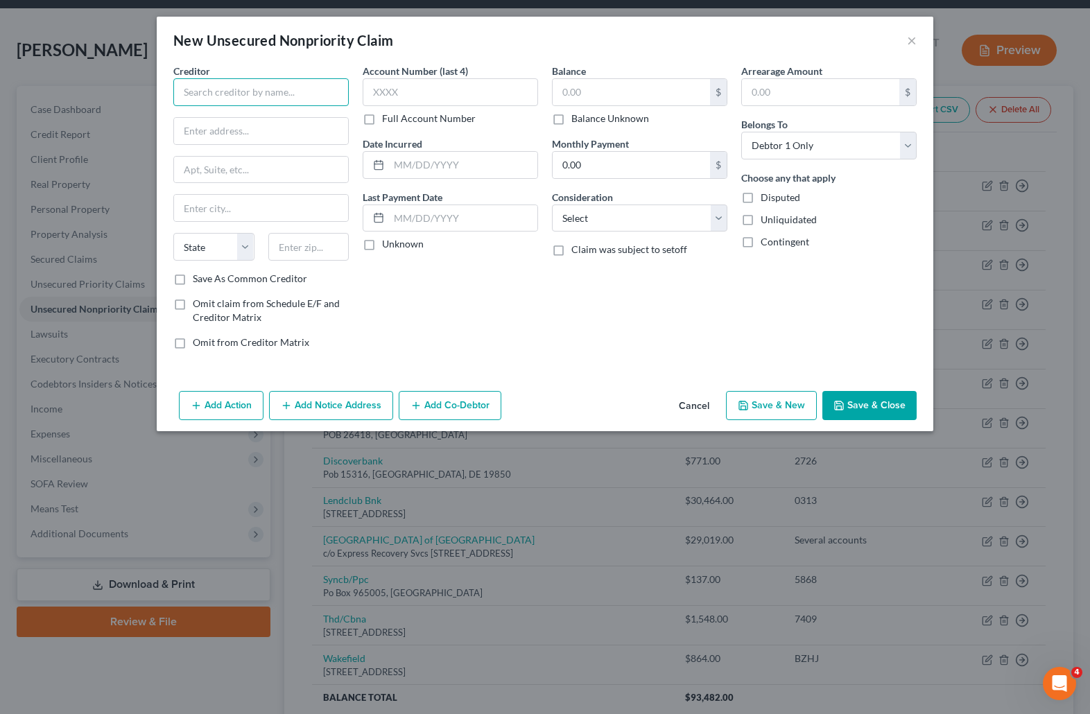
click at [209, 92] on input "text" at bounding box center [260, 92] width 175 height 28
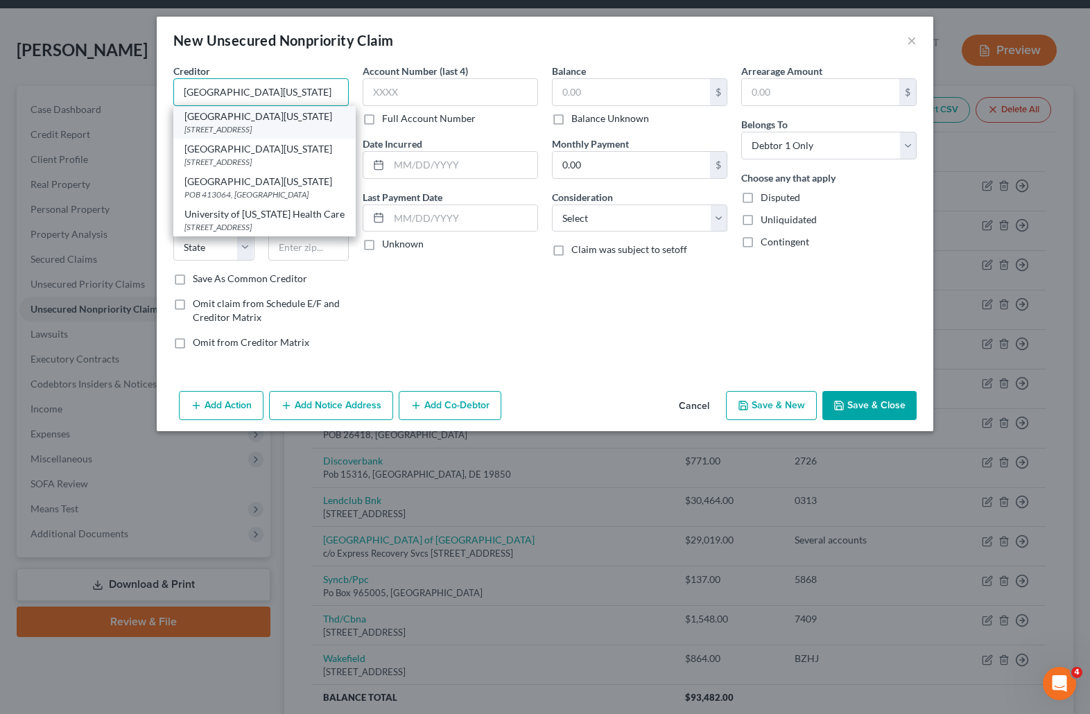
type input "University of Utah"
click at [225, 132] on div "50 N Medical Drive, Salt Lake City, UT 84132" at bounding box center [264, 129] width 160 height 12
type input "50 N Medical Drive"
type input "Salt Lake City"
select select "46"
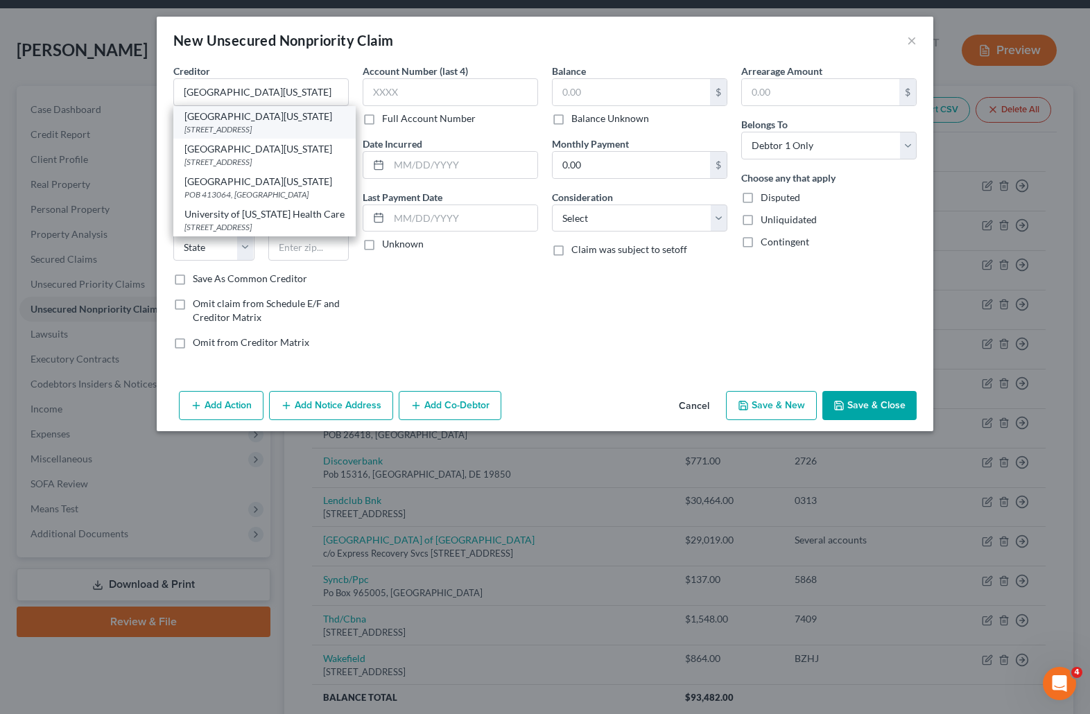
type input "84132"
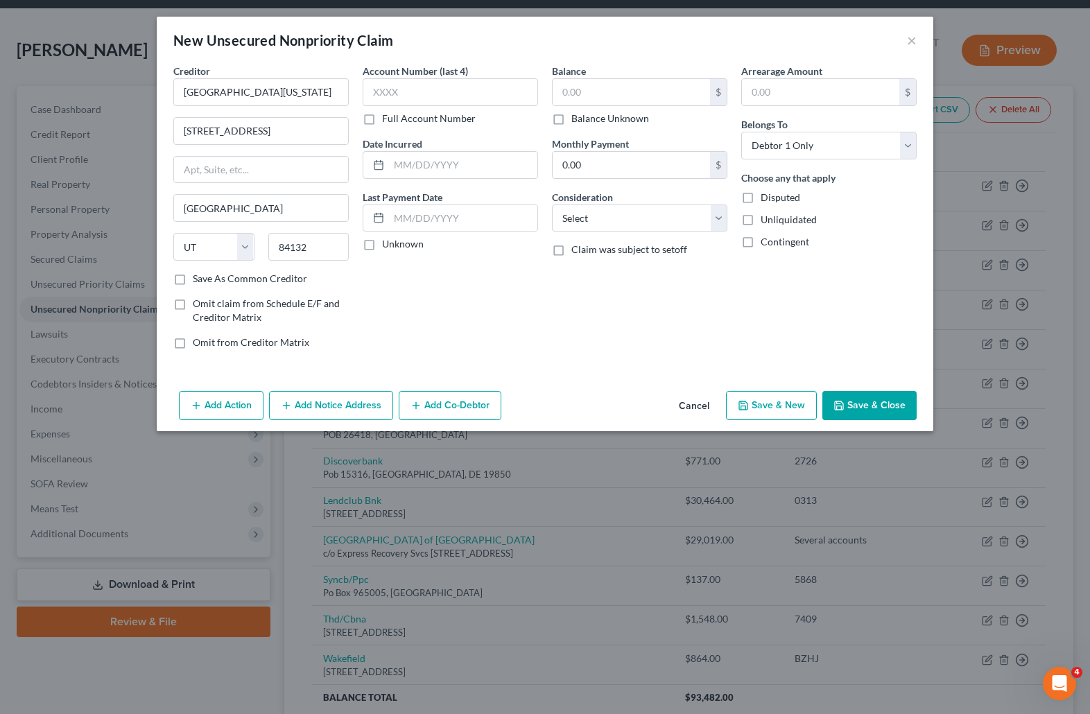
drag, startPoint x: 546, startPoint y: 327, endPoint x: 521, endPoint y: 274, distance: 58.3
click at [546, 327] on div "Balance $ Balance Unknown Balance Undetermined $ Balance Unknown Monthly Paymen…" at bounding box center [639, 212] width 189 height 297
click at [382, 121] on label "Full Account Number" at bounding box center [429, 119] width 94 height 14
click at [388, 121] on input "Full Account Number" at bounding box center [392, 116] width 9 height 9
click at [385, 95] on input "text" at bounding box center [450, 92] width 175 height 28
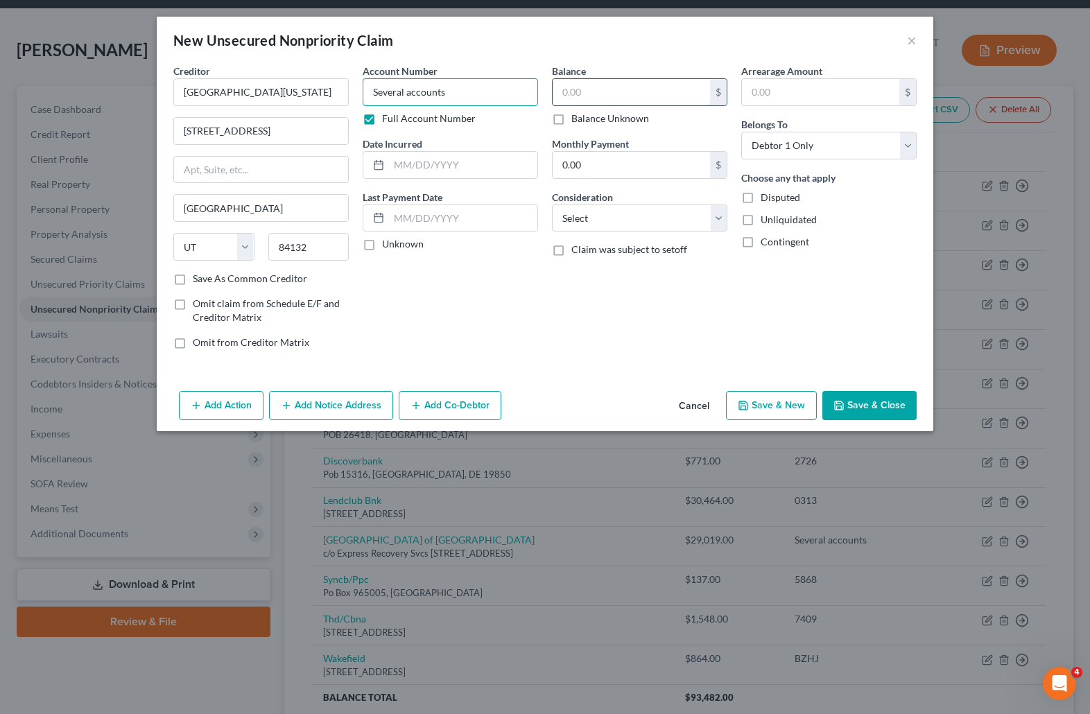
type input "Several accounts"
click at [571, 96] on input "text" at bounding box center [631, 92] width 157 height 26
click at [586, 96] on input "text" at bounding box center [631, 92] width 157 height 26
type input "47,982.00"
click at [720, 217] on select "Select Cable / Satellite Services Collection Agency Credit Card Debt Debt Couns…" at bounding box center [639, 219] width 175 height 28
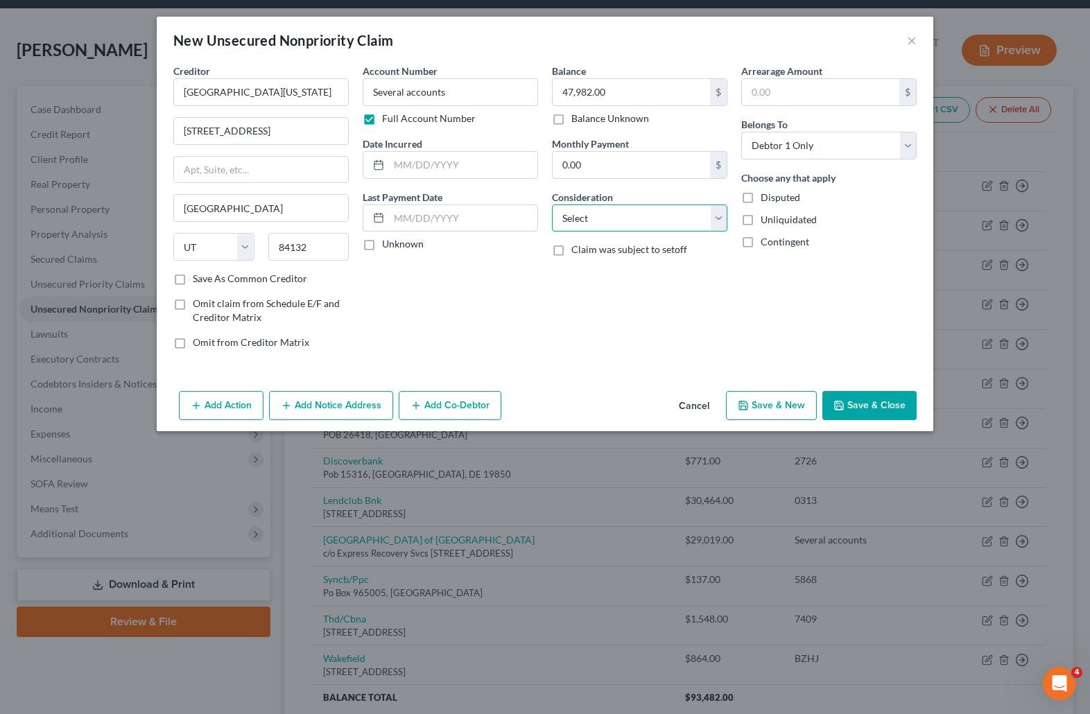
select select "9"
click at [552, 205] on select "Select Cable / Satellite Services Collection Agency Credit Card Debt Debt Couns…" at bounding box center [639, 219] width 175 height 28
click at [873, 401] on button "Save & Close" at bounding box center [869, 405] width 94 height 29
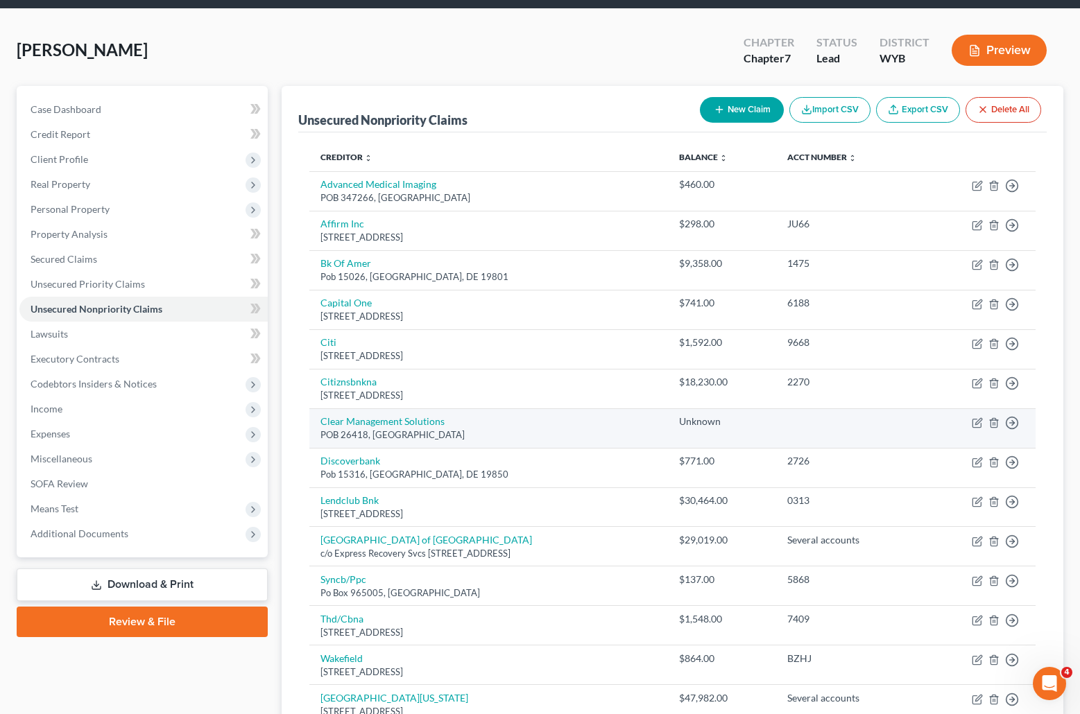
click at [631, 433] on div "POB 26418, Salt Lake City, UT 84126" at bounding box center [488, 435] width 336 height 13
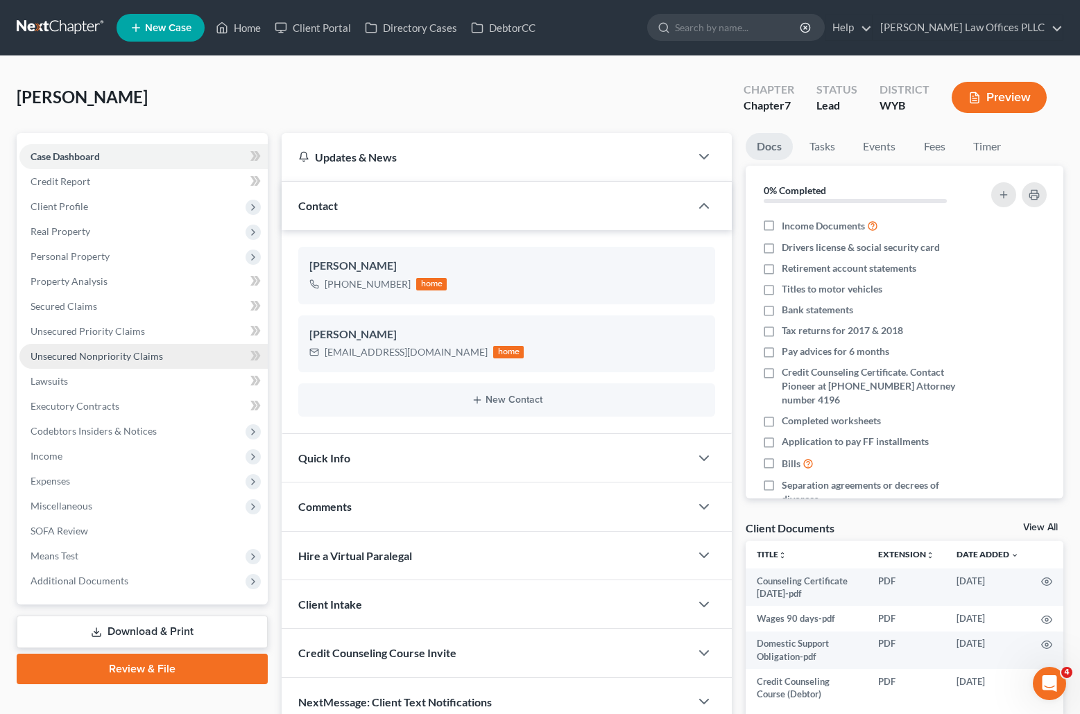
click at [143, 355] on span "Unsecured Nonpriority Claims" at bounding box center [97, 356] width 132 height 12
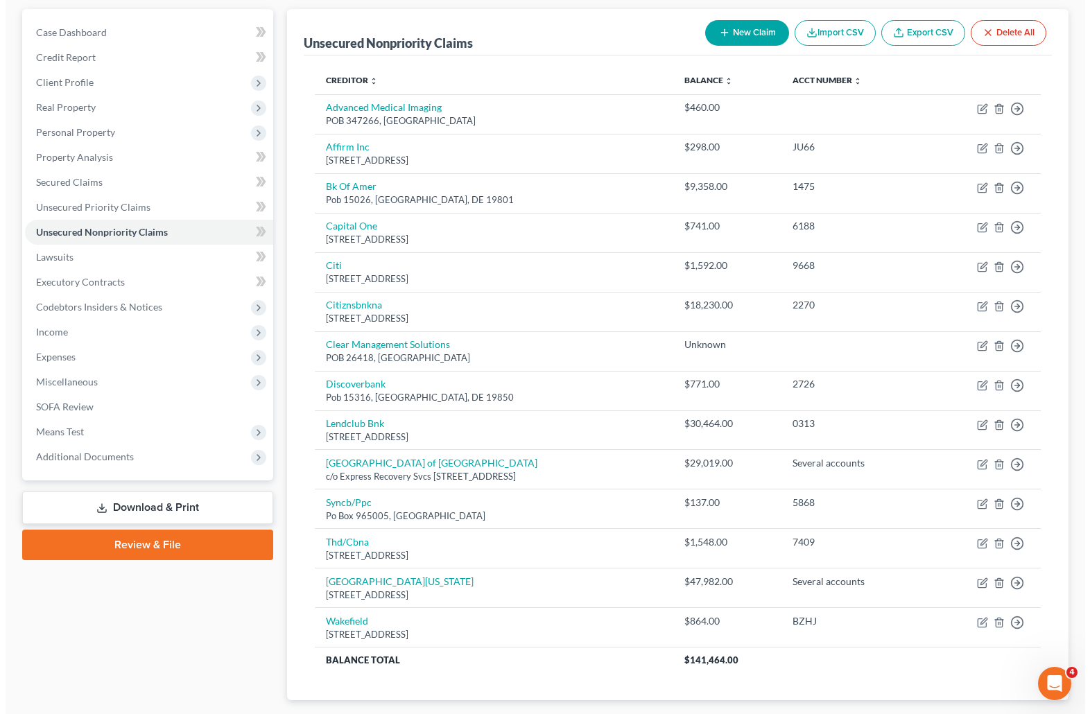
scroll to position [126, 0]
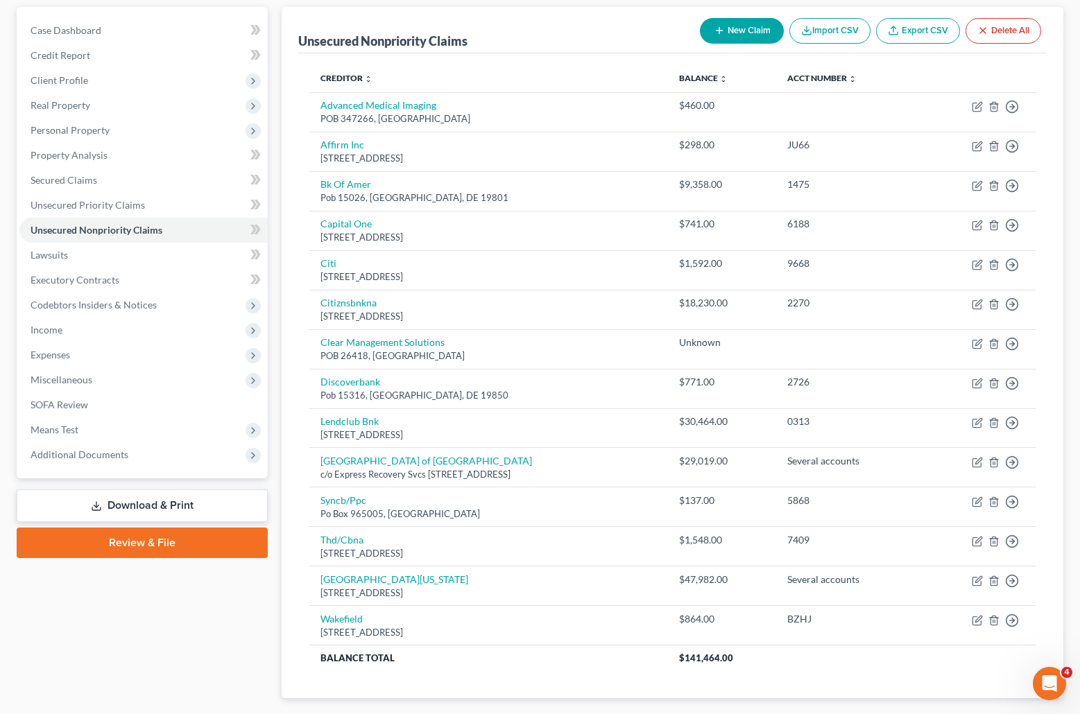
click at [725, 27] on button "New Claim" at bounding box center [742, 31] width 84 height 26
select select "0"
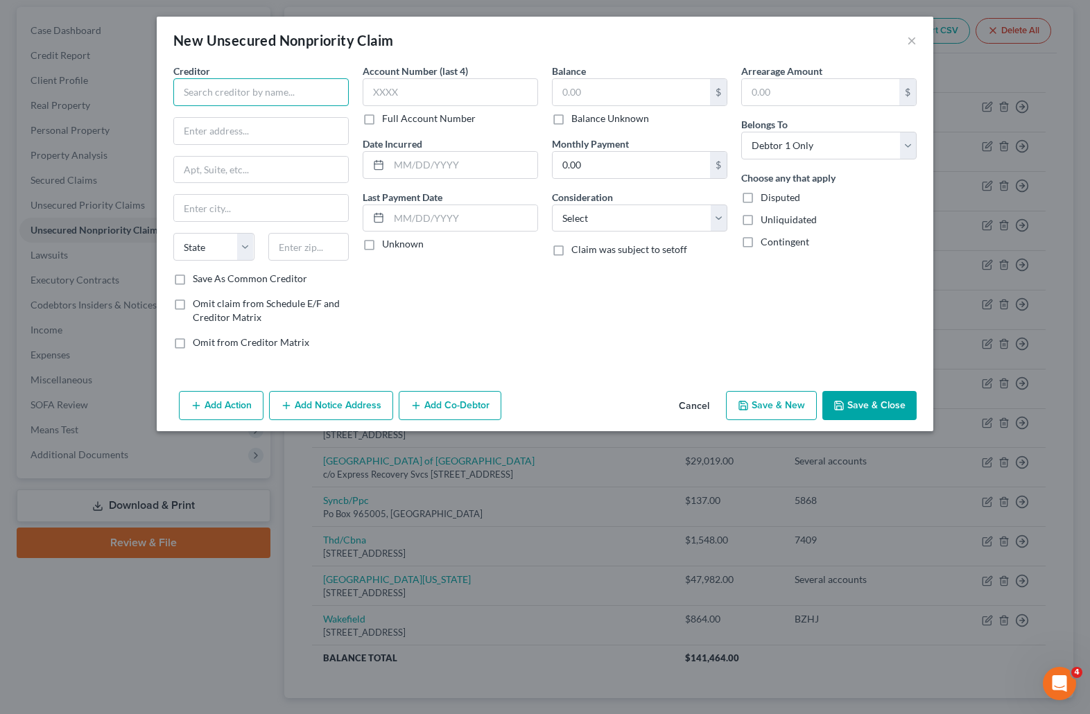
click at [201, 89] on input "text" at bounding box center [260, 92] width 175 height 28
type input "University of Utah Health Care"
type input "c/o Clear Management Solutions"
click at [205, 166] on input "text" at bounding box center [261, 170] width 174 height 26
type input "POB 26415"
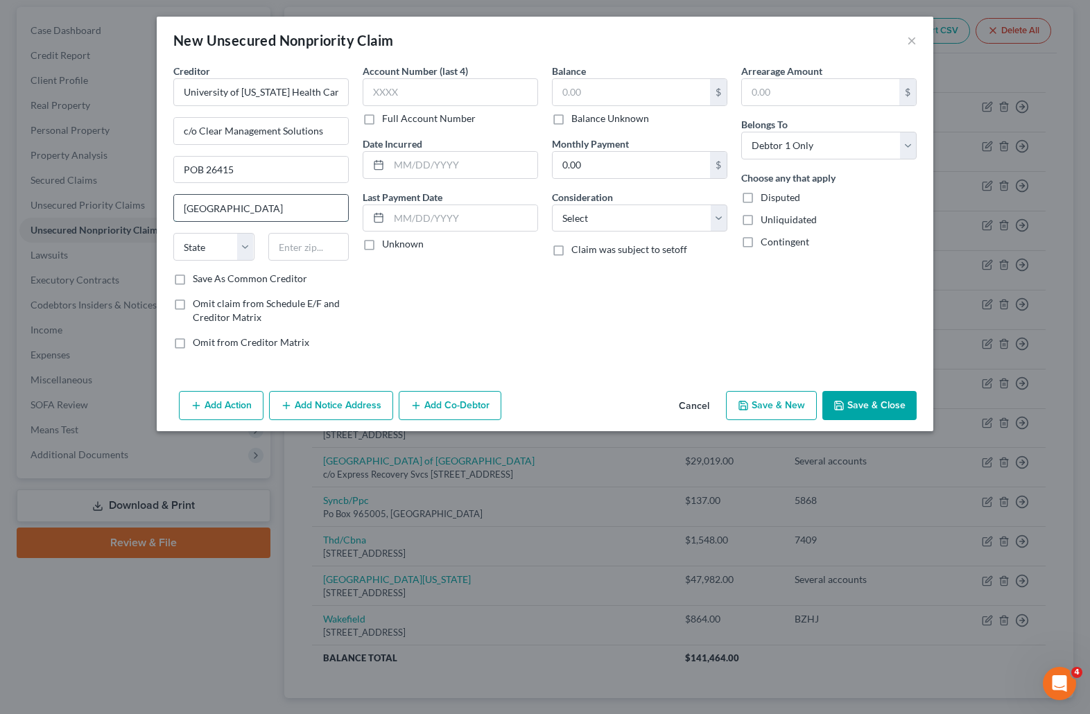
click at [228, 210] on input "Salt Lake city" at bounding box center [261, 208] width 174 height 26
type input "Salt Lake City"
select select "46"
type input "84126"
click at [382, 123] on label "Full Account Number" at bounding box center [429, 119] width 94 height 14
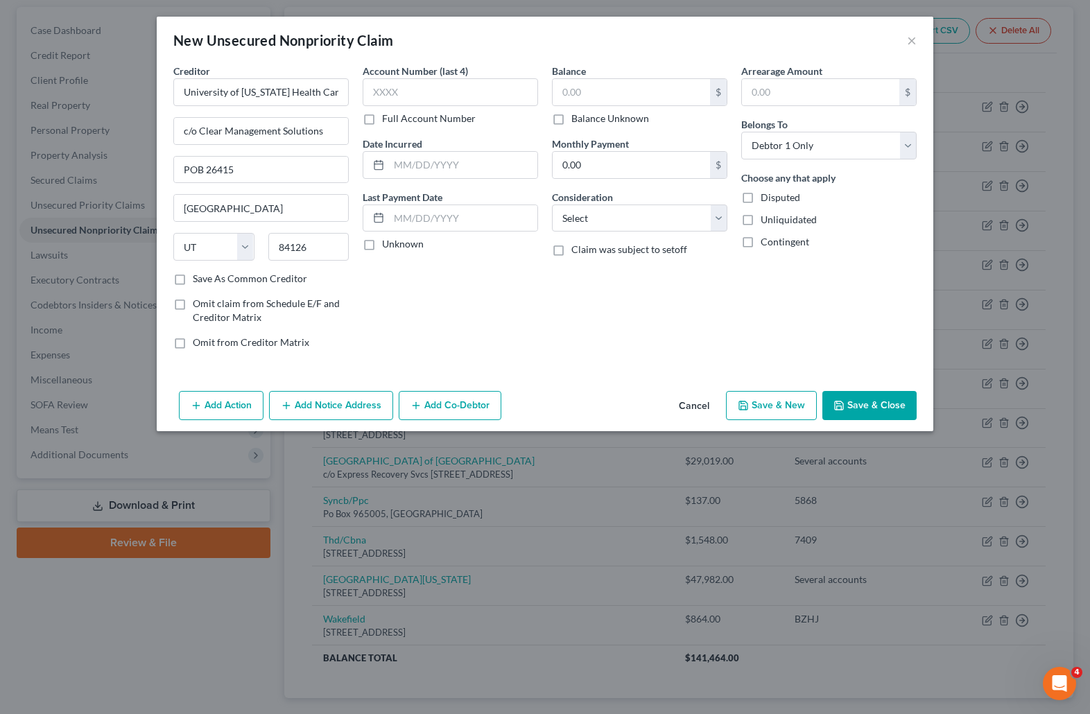
click at [388, 121] on input "Full Account Number" at bounding box center [392, 116] width 9 height 9
click at [386, 90] on input "text" at bounding box center [450, 92] width 175 height 28
type input "Several accounts"
click at [574, 89] on input "text" at bounding box center [631, 92] width 157 height 26
type input "8,528.00"
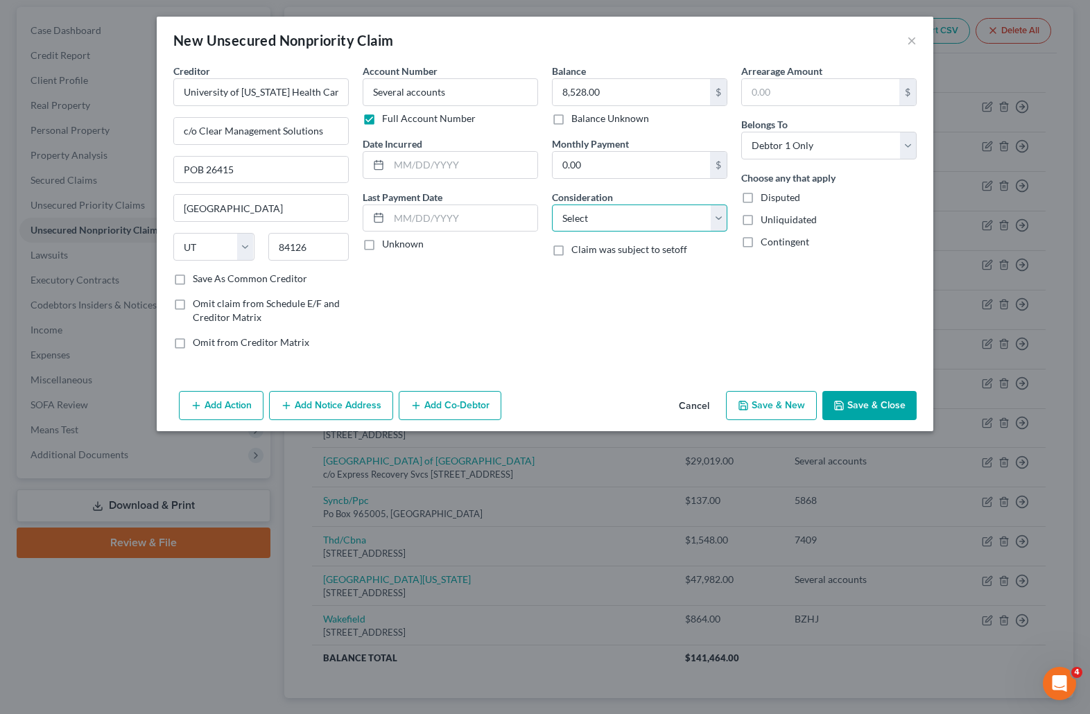
click at [604, 222] on select "Select Cable / Satellite Services Collection Agency Credit Card Debt Debt Couns…" at bounding box center [639, 219] width 175 height 28
select select "9"
click at [552, 205] on select "Select Cable / Satellite Services Collection Agency Credit Card Debt Debt Couns…" at bounding box center [639, 219] width 175 height 28
click at [877, 399] on button "Save & Close" at bounding box center [869, 405] width 94 height 29
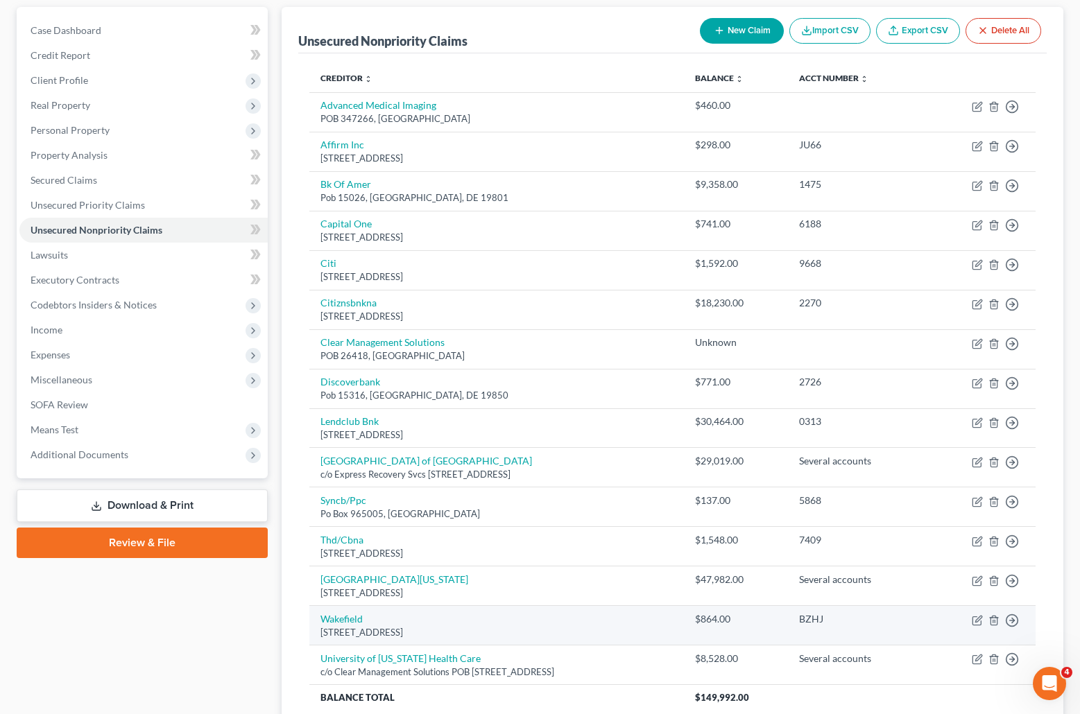
click at [553, 623] on td "Wakefield 3091 S Jamaica Ct, Aurora, CO 80014" at bounding box center [496, 626] width 374 height 40
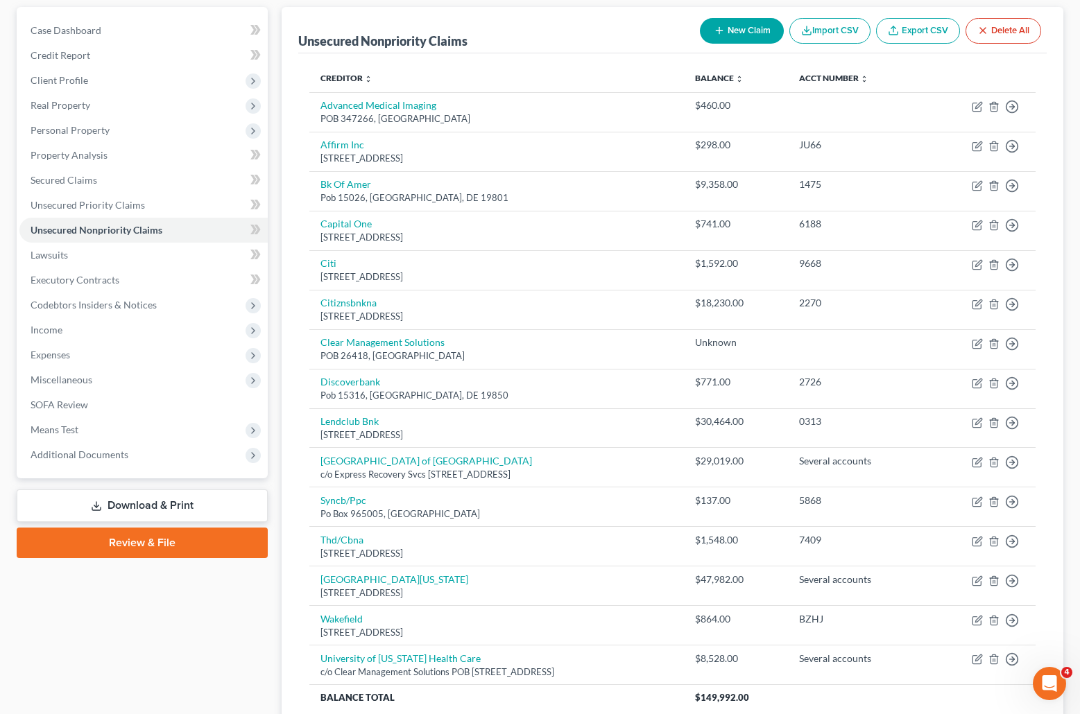
click at [738, 29] on button "New Claim" at bounding box center [742, 31] width 84 height 26
select select "0"
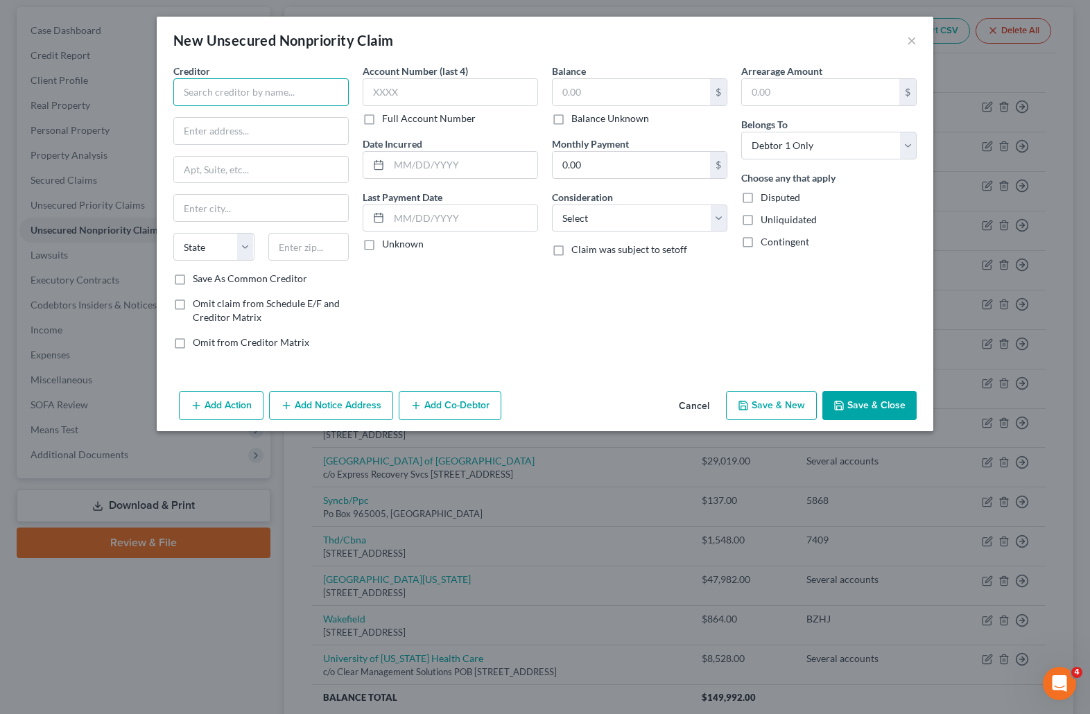
click at [196, 86] on input "text" at bounding box center [260, 92] width 175 height 28
click at [341, 89] on input "Wyoming Heart and Vascular Center" at bounding box center [260, 92] width 175 height 28
type input "Wyoming Heart and Vascular Center LLC"
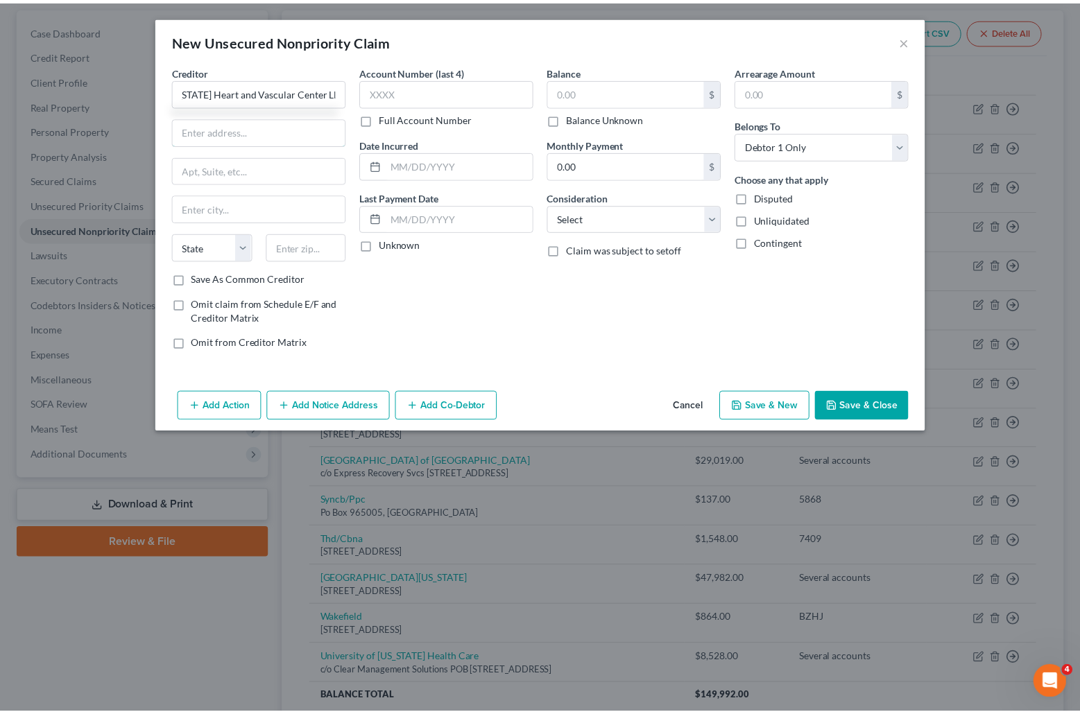
scroll to position [0, 0]
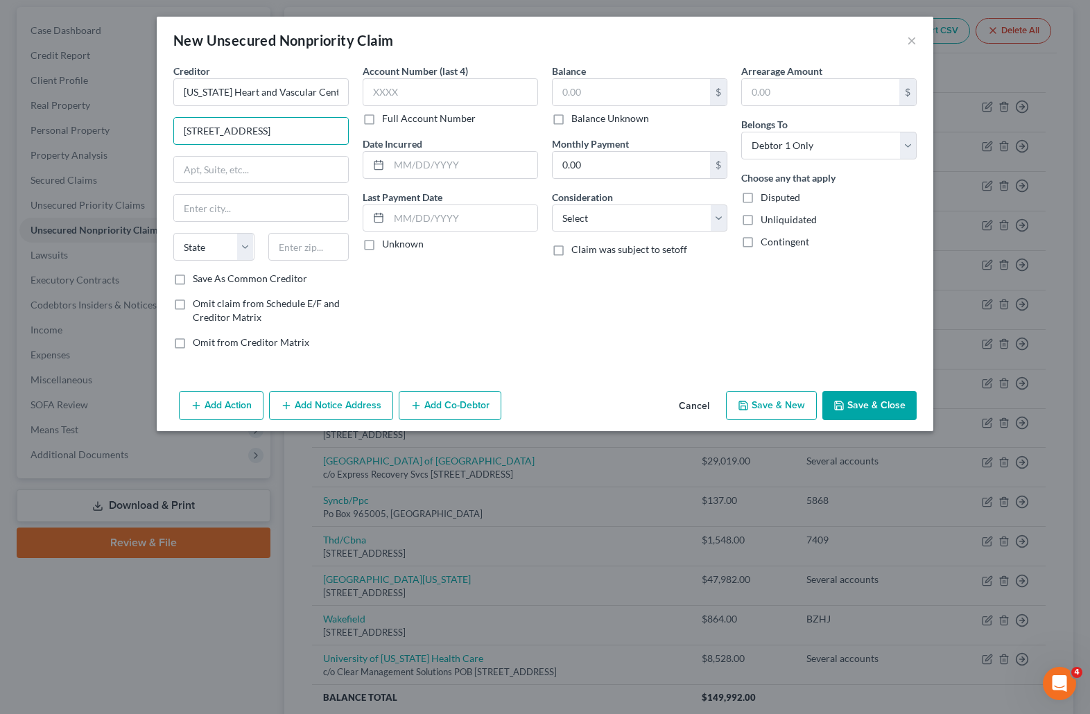
type input "3 Penn Center Blvd #127"
type input "Pittsburgh"
click at [186, 250] on select "State AL AK AR AZ CA CO CT DE DC FL GA GU HI ID IL IN IA KS KY LA ME MD MA MI M…" at bounding box center [213, 247] width 81 height 28
select select "39"
click at [173, 233] on select "State AL AK AR AZ CA CO CT DE DC FL GA GU HI ID IL IN IA KS KY LA ME MD MA MI M…" at bounding box center [213, 247] width 81 height 28
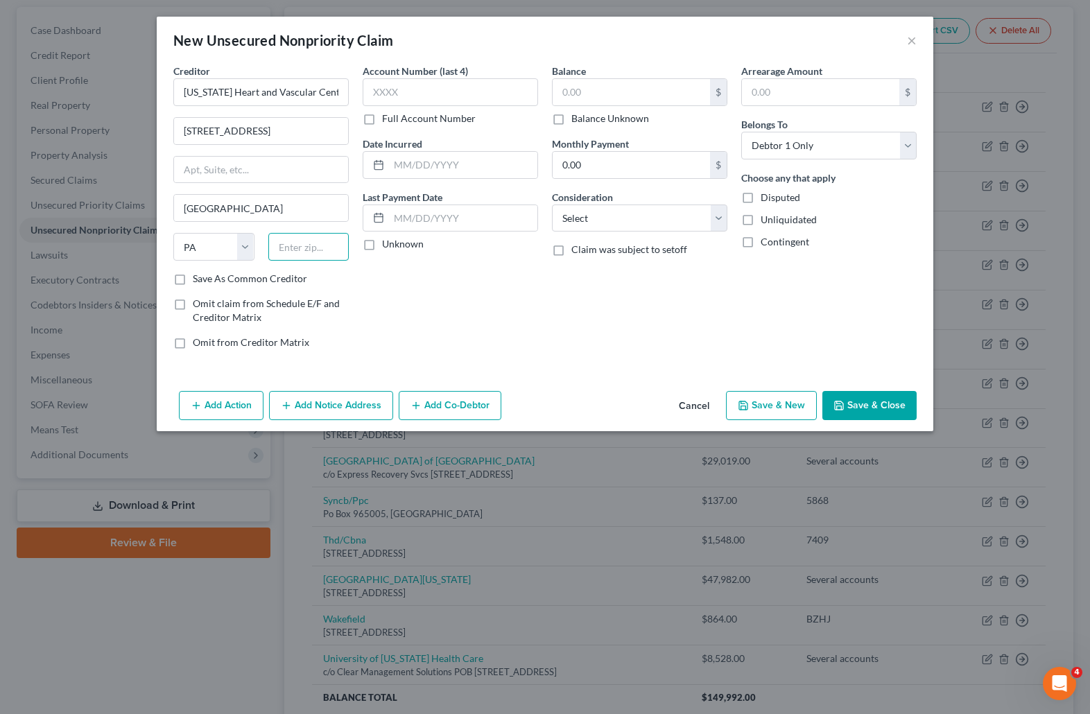
click at [291, 249] on input "text" at bounding box center [308, 247] width 81 height 28
type input "15278"
drag, startPoint x: 574, startPoint y: 92, endPoint x: 565, endPoint y: 94, distance: 9.1
click at [574, 92] on input "text" at bounding box center [631, 92] width 157 height 26
type input "250.00"
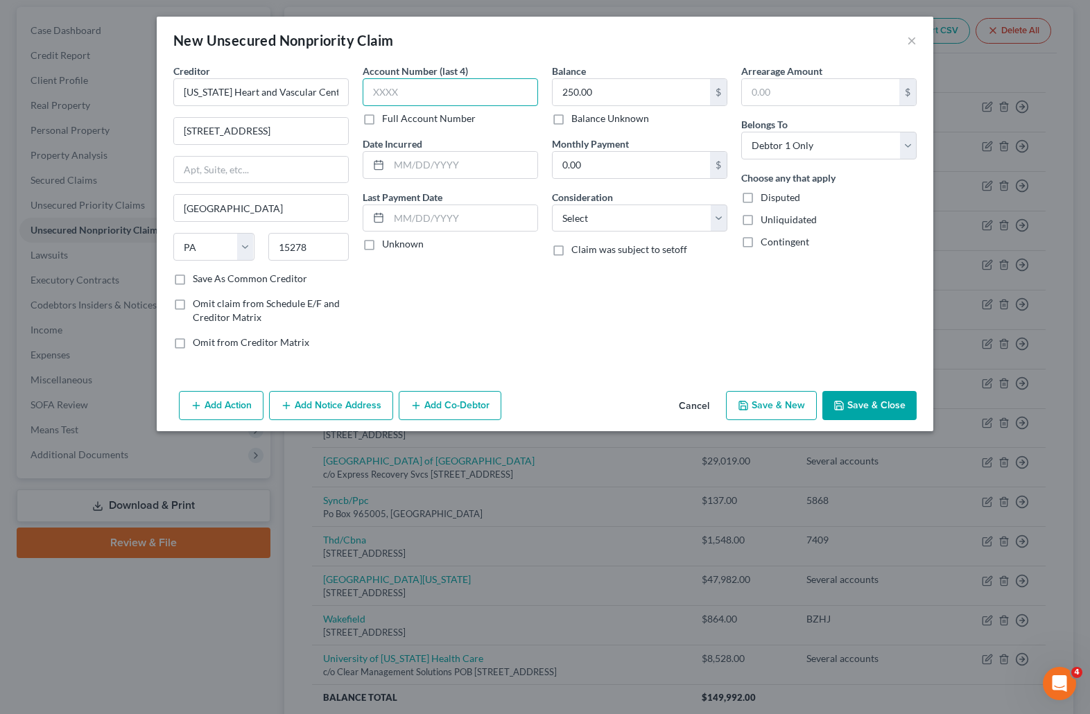
click at [458, 92] on input "text" at bounding box center [450, 92] width 175 height 28
type input "1479"
click at [721, 218] on select "Select Cable / Satellite Services Collection Agency Credit Card Debt Debt Couns…" at bounding box center [639, 219] width 175 height 28
select select "9"
click at [552, 205] on select "Select Cable / Satellite Services Collection Agency Credit Card Debt Debt Couns…" at bounding box center [639, 219] width 175 height 28
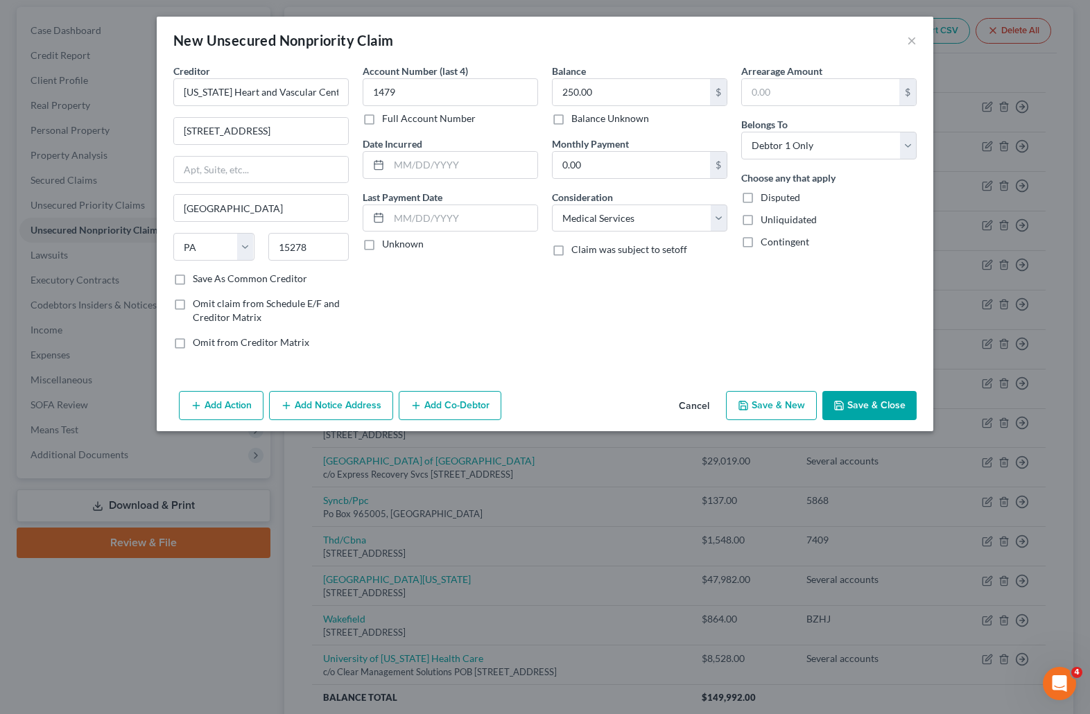
click at [884, 399] on button "Save & Close" at bounding box center [869, 405] width 94 height 29
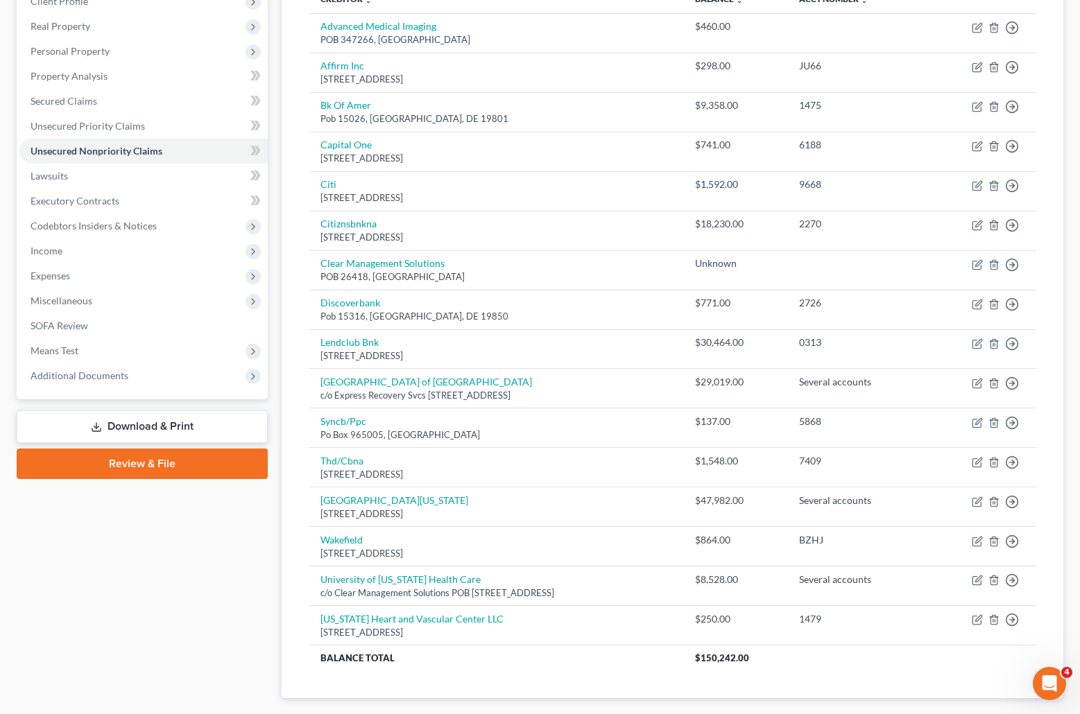
scroll to position [223, 0]
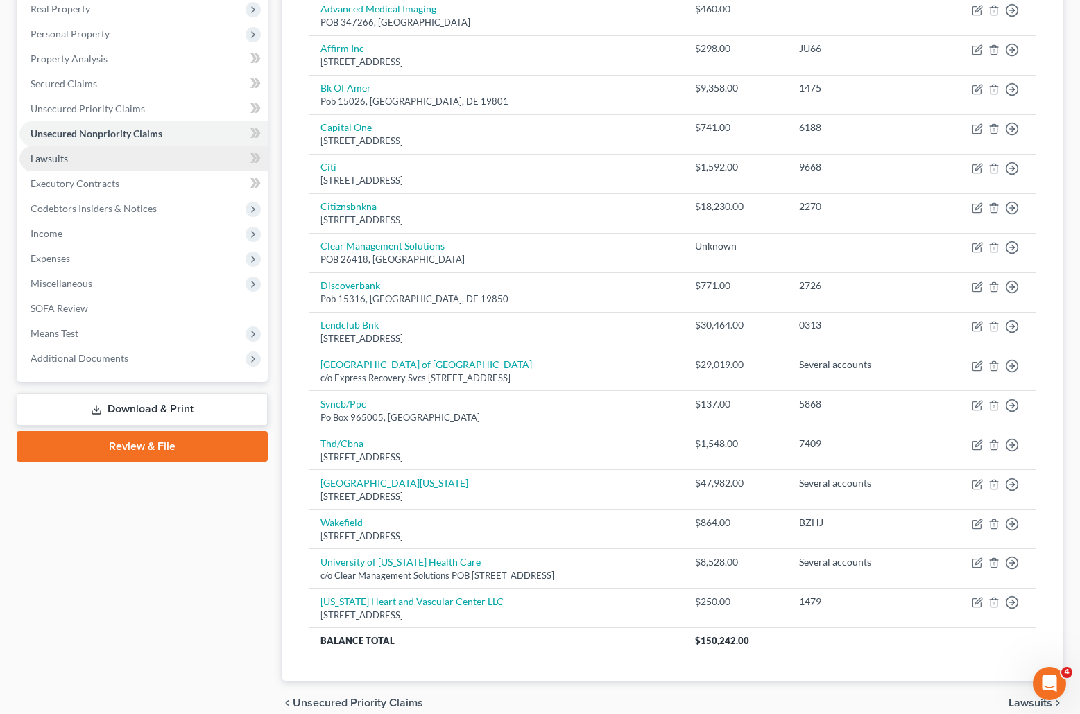
click at [53, 159] on span "Lawsuits" at bounding box center [49, 159] width 37 height 12
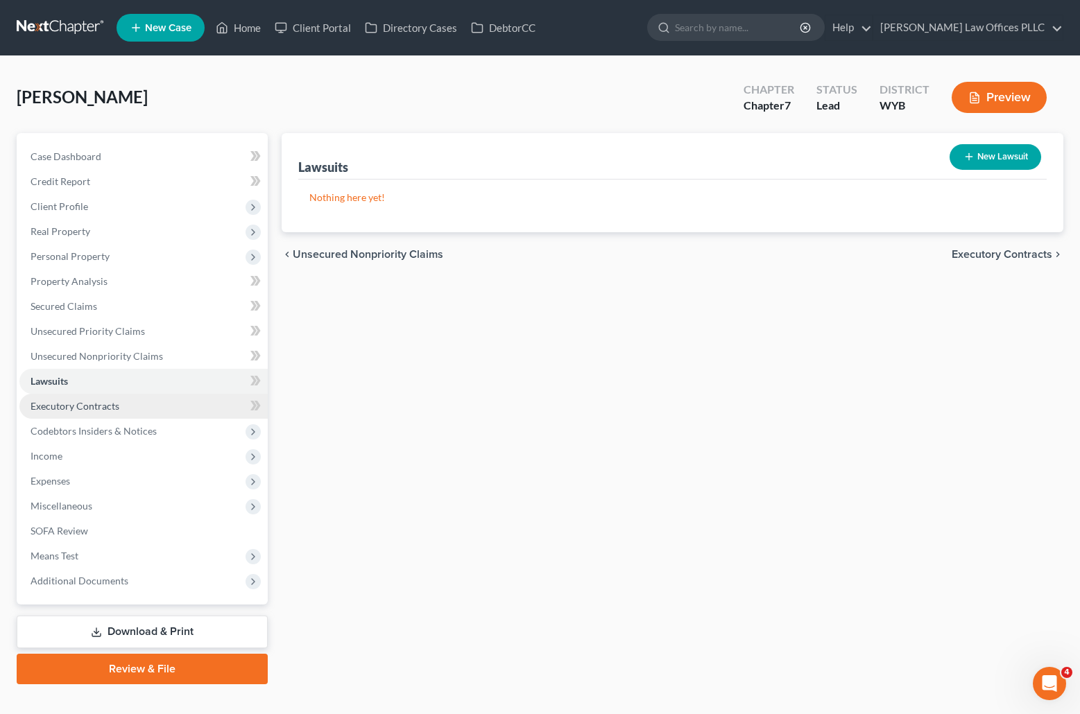
click at [117, 404] on span "Executory Contracts" at bounding box center [75, 406] width 89 height 12
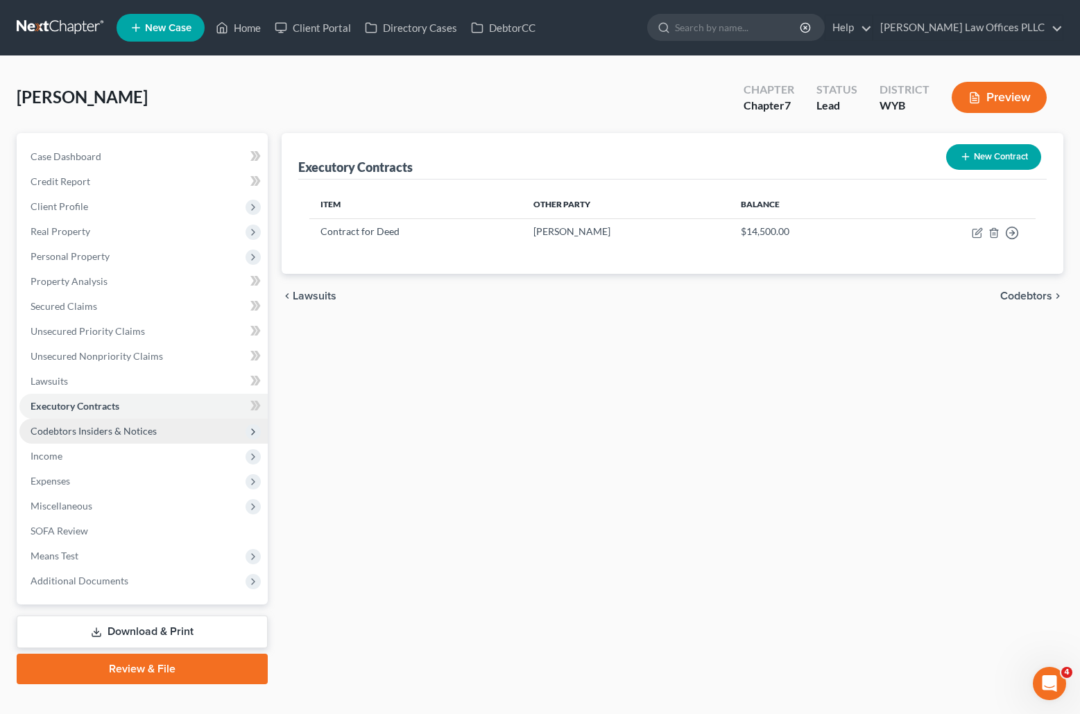
click at [121, 430] on span "Codebtors Insiders & Notices" at bounding box center [94, 431] width 126 height 12
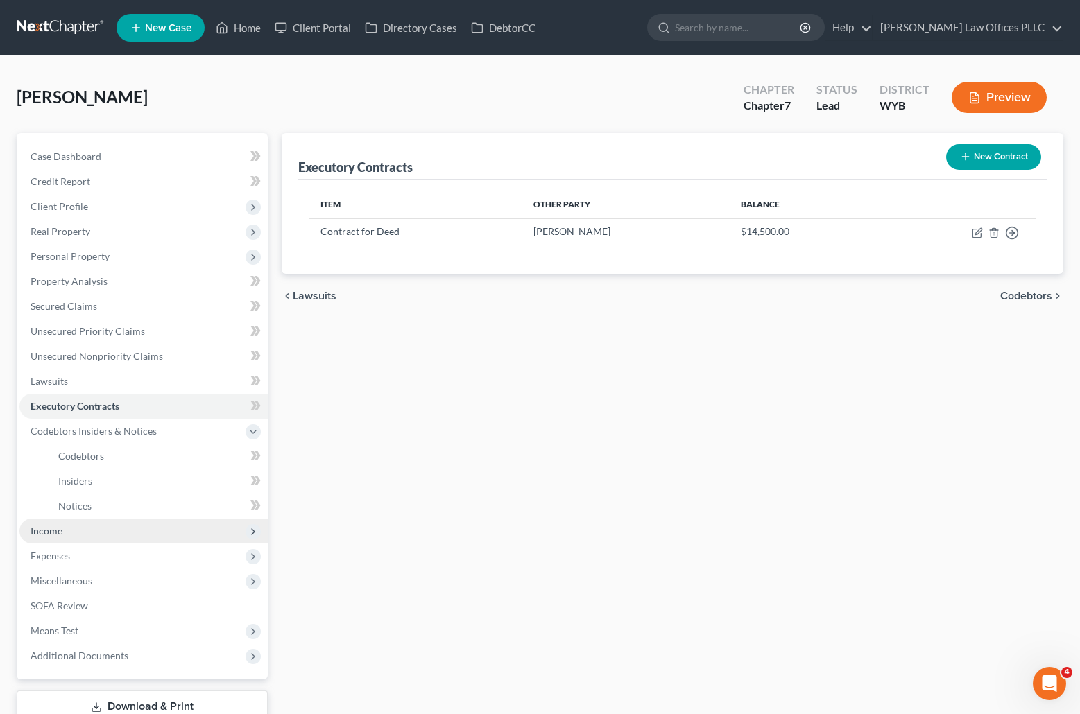
click at [40, 530] on span "Income" at bounding box center [47, 531] width 32 height 12
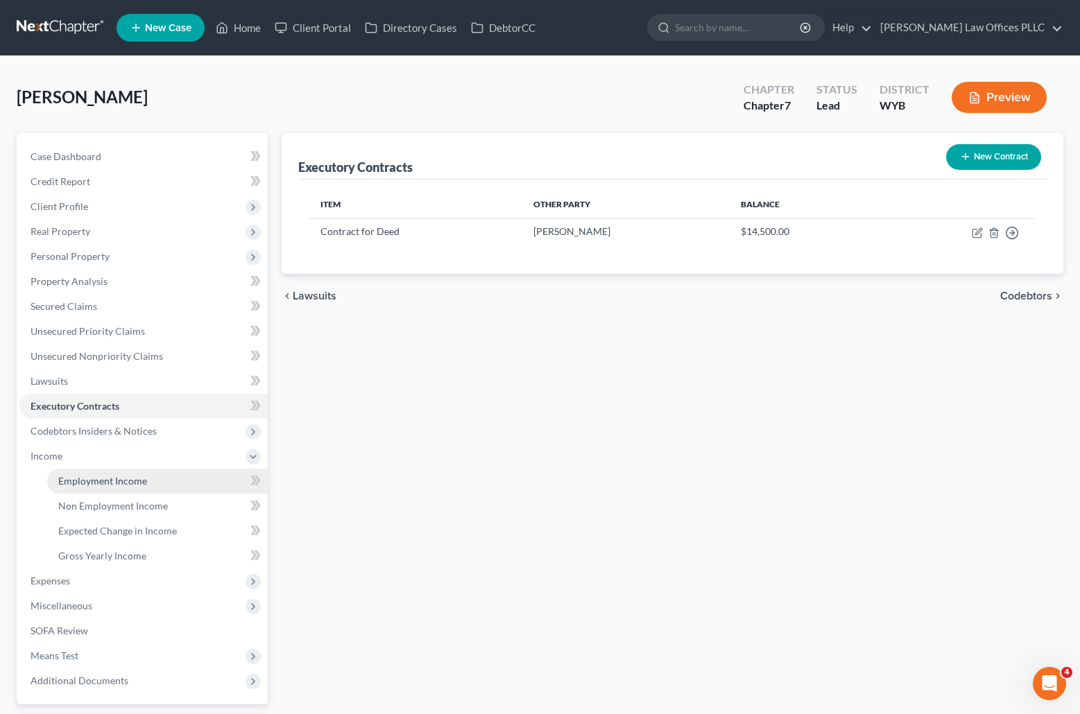
click at [109, 478] on span "Employment Income" at bounding box center [102, 481] width 89 height 12
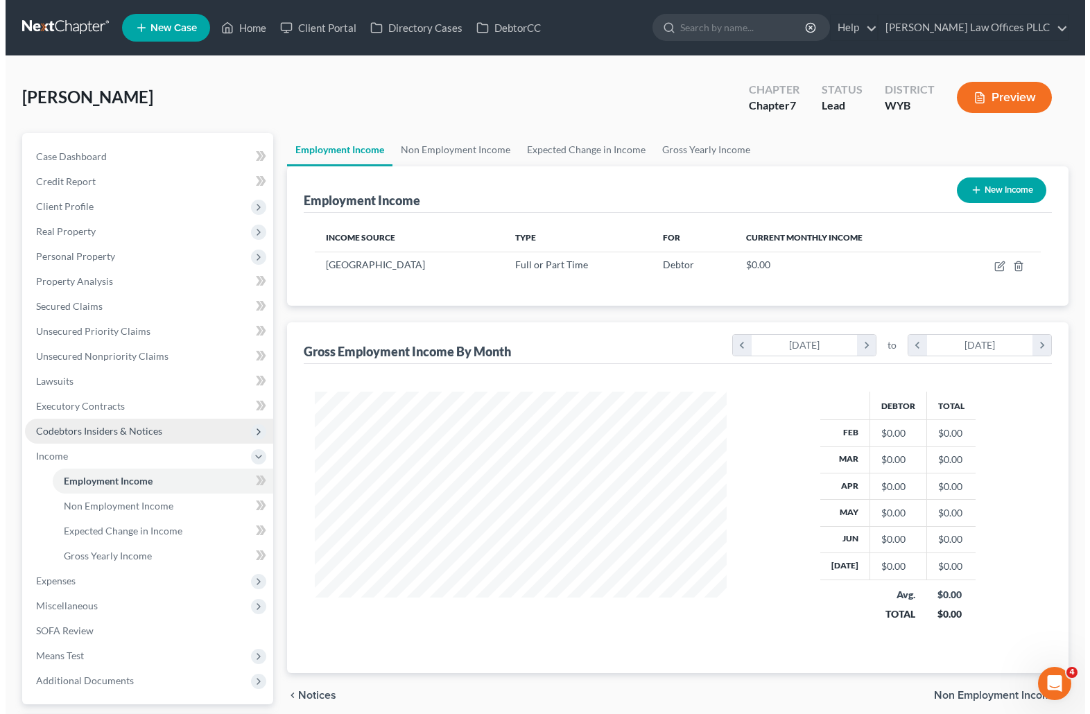
scroll to position [249, 440]
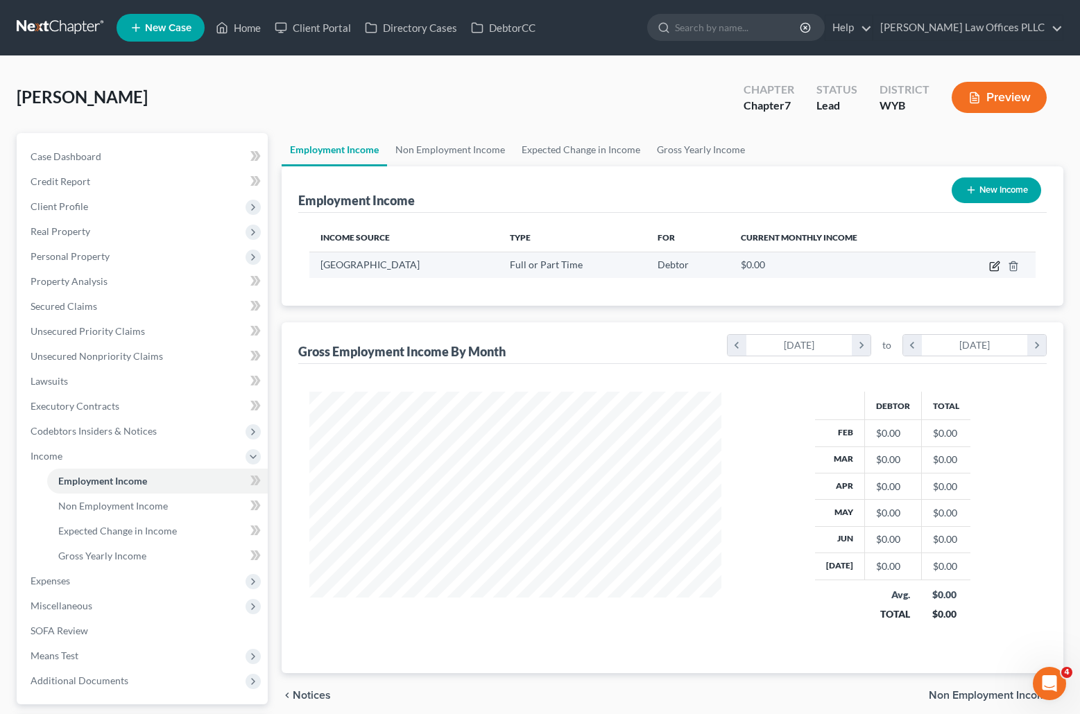
click at [996, 264] on icon "button" at bounding box center [995, 264] width 6 height 6
select select "0"
select select "53"
select select "1"
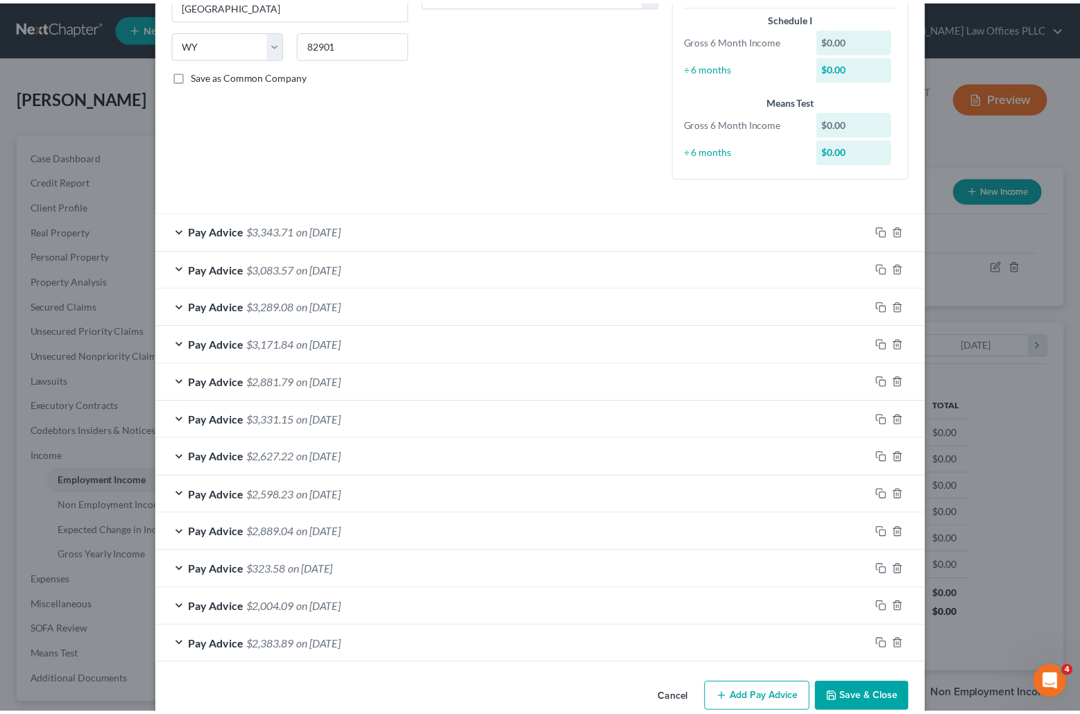
scroll to position [283, 0]
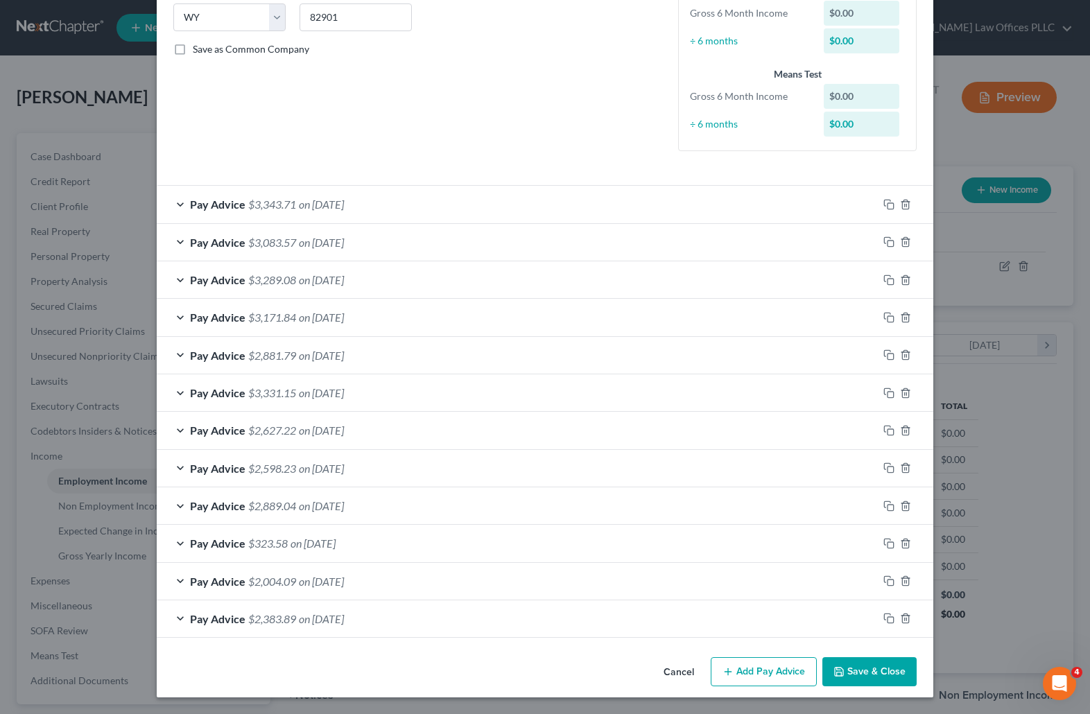
click at [861, 667] on button "Save & Close" at bounding box center [869, 671] width 94 height 29
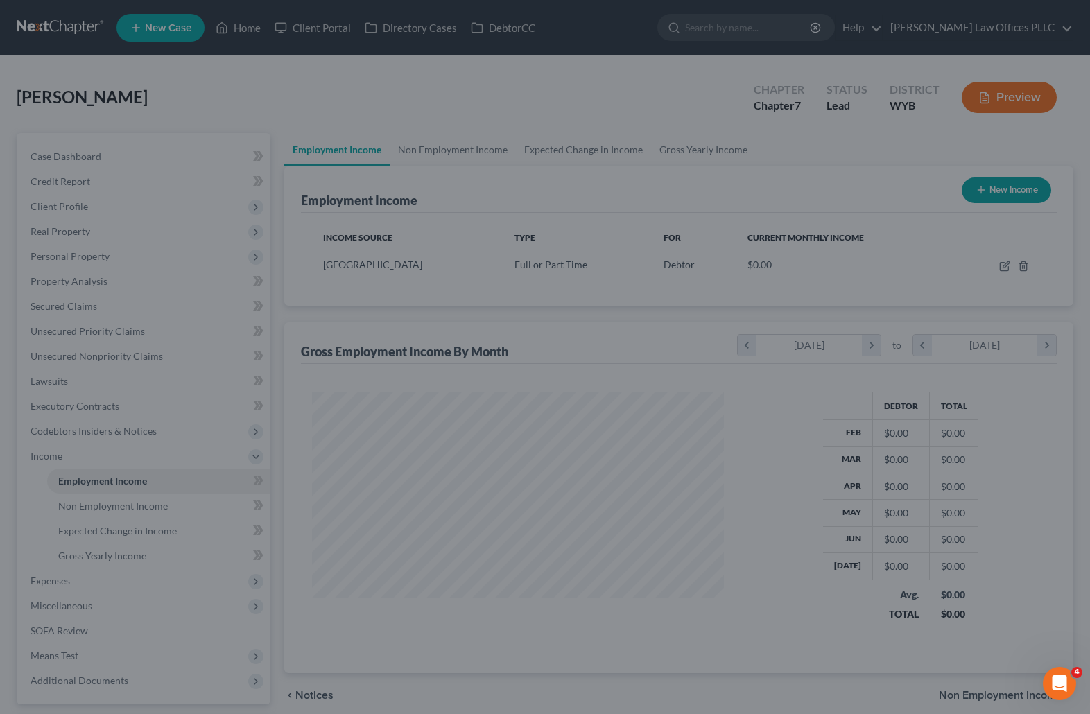
scroll to position [693258, 693067]
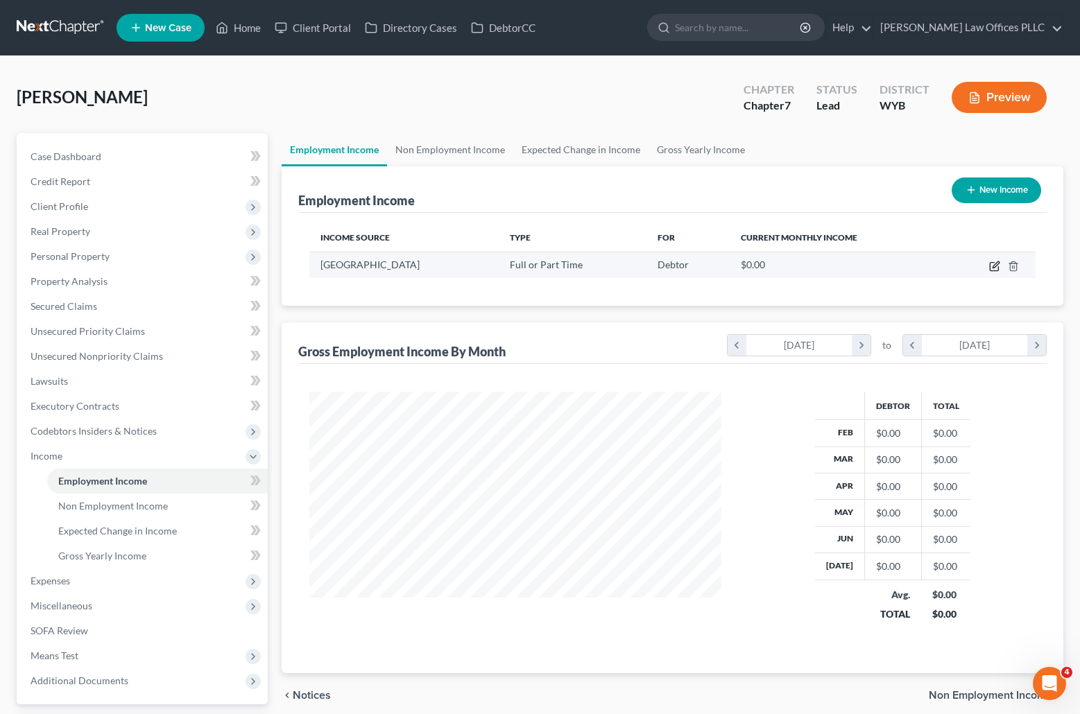
click at [993, 264] on icon "button" at bounding box center [994, 266] width 11 height 11
select select "0"
select select "53"
select select "1"
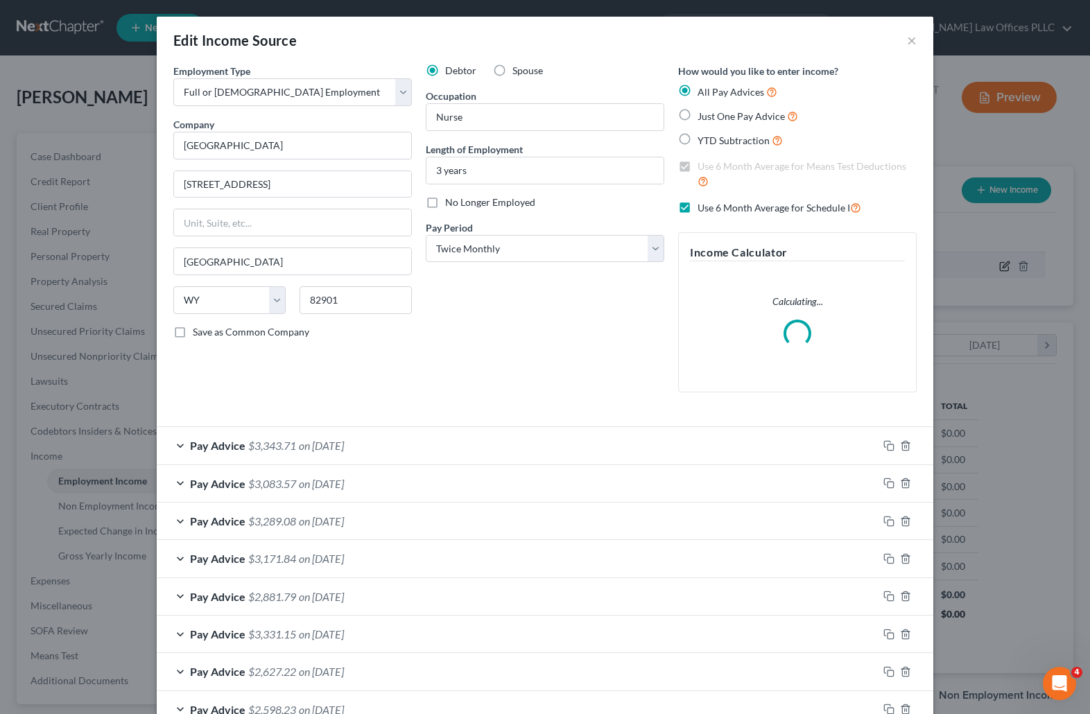
scroll to position [249, 444]
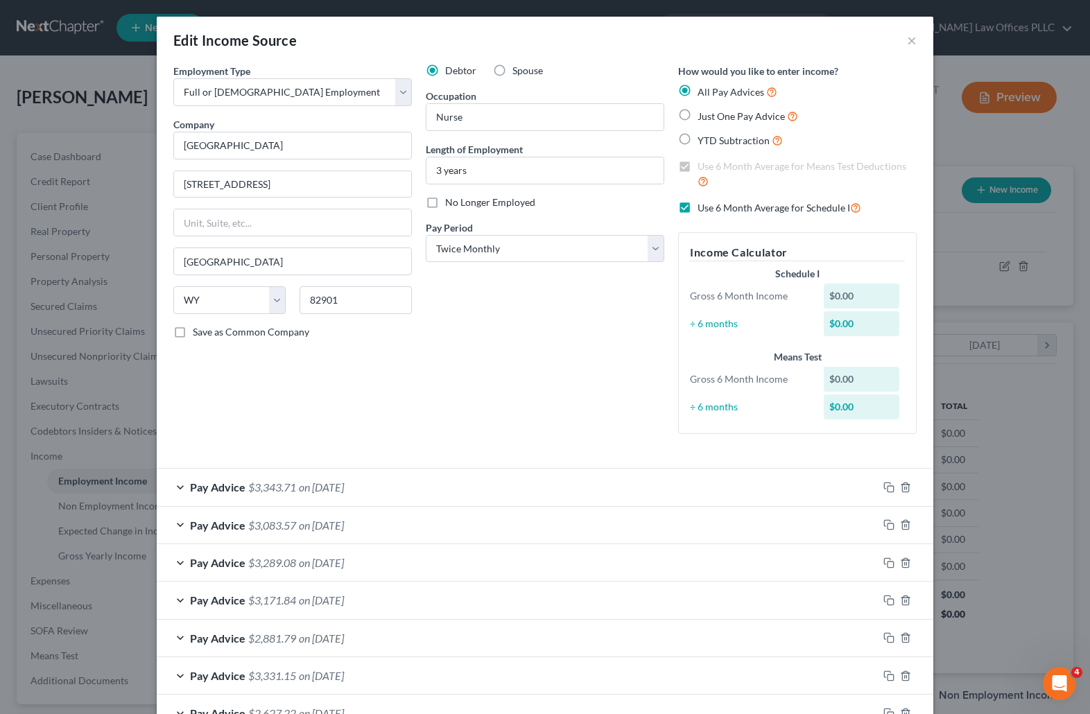
click at [698, 112] on label "Just One Pay Advice" at bounding box center [748, 116] width 101 height 16
click at [703, 112] on input "Just One Pay Advice" at bounding box center [707, 112] width 9 height 9
radio input "true"
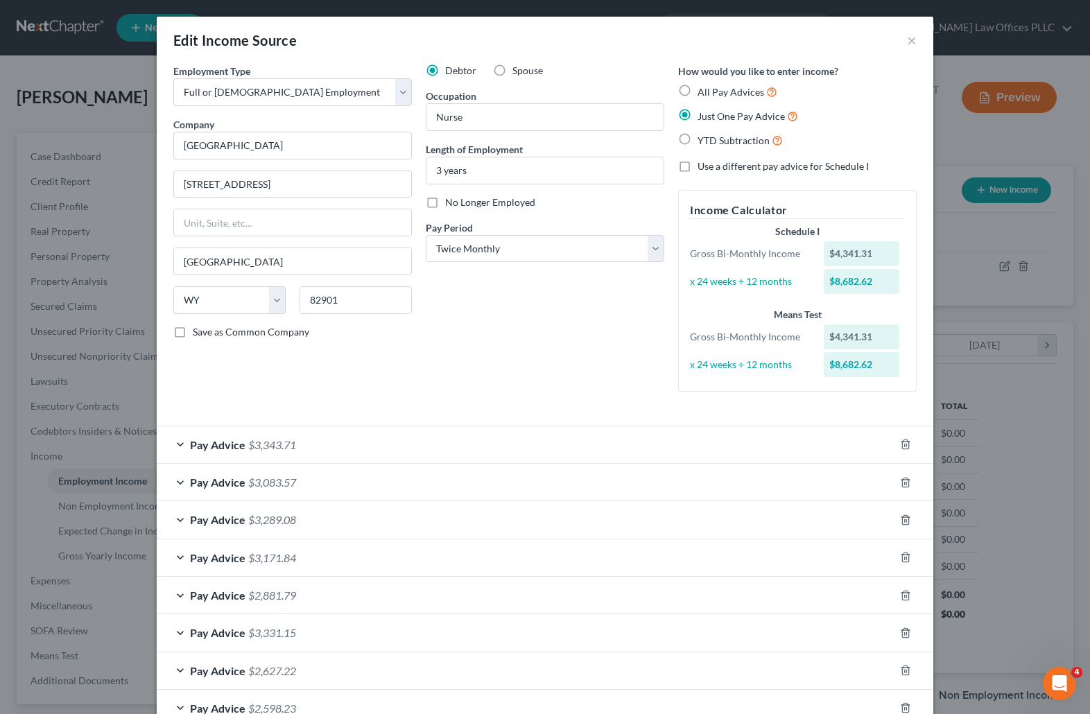
click at [578, 327] on div "Debtor Spouse Occupation Nurse Length of Employment 3 years No Longer Employed …" at bounding box center [545, 233] width 252 height 339
click at [649, 246] on select "Select Monthly Twice Monthly Every Other Week Weekly" at bounding box center [545, 249] width 239 height 28
select select "0"
click at [426, 235] on select "Select Monthly Twice Monthly Every Other Week Weekly" at bounding box center [545, 249] width 239 height 28
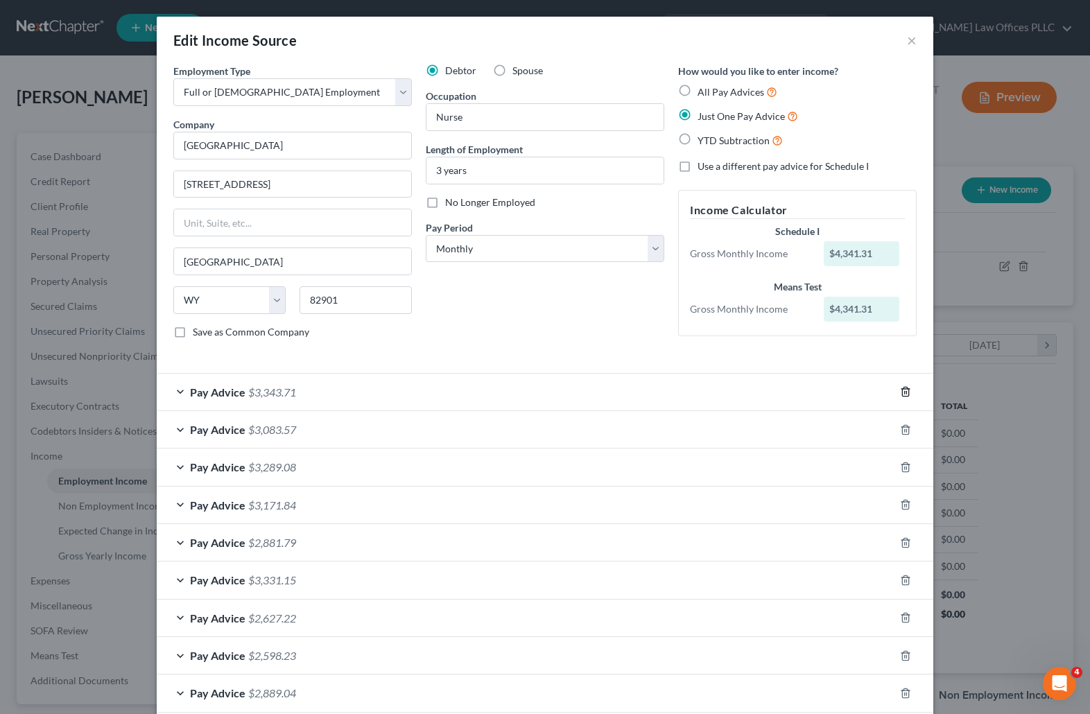
click at [898, 442] on div "Pay Advice $3,083.57" at bounding box center [545, 429] width 777 height 37
click at [901, 387] on icon "button" at bounding box center [905, 391] width 11 height 11
click at [902, 388] on icon "button" at bounding box center [905, 392] width 6 height 9
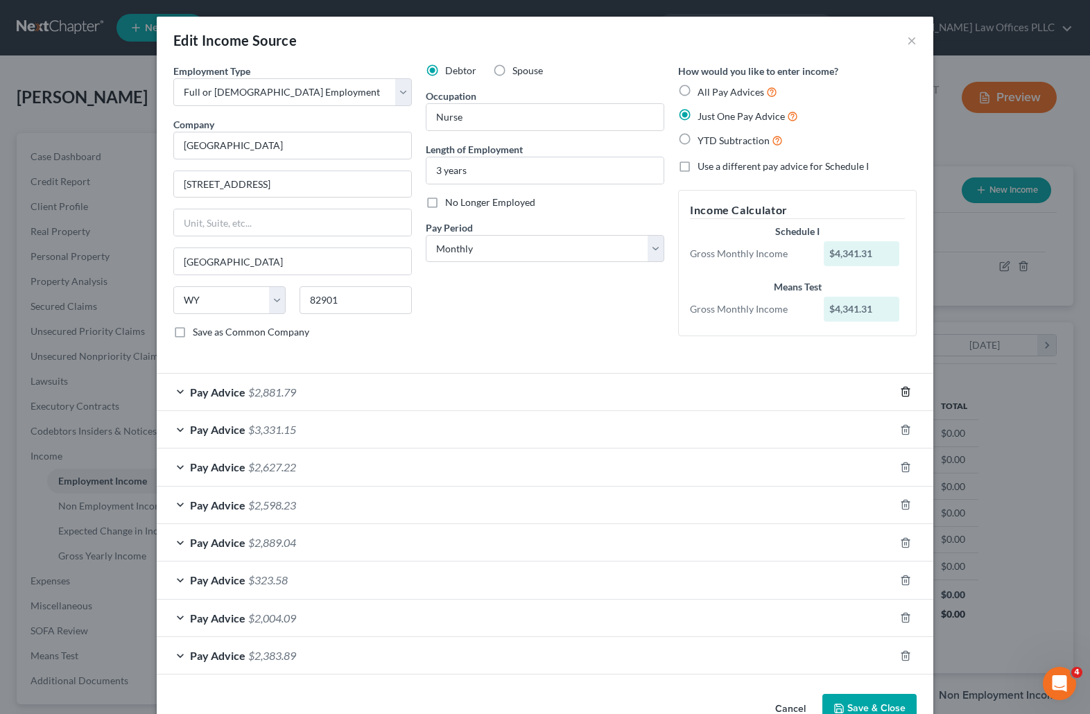
click at [902, 388] on icon "button" at bounding box center [905, 392] width 6 height 9
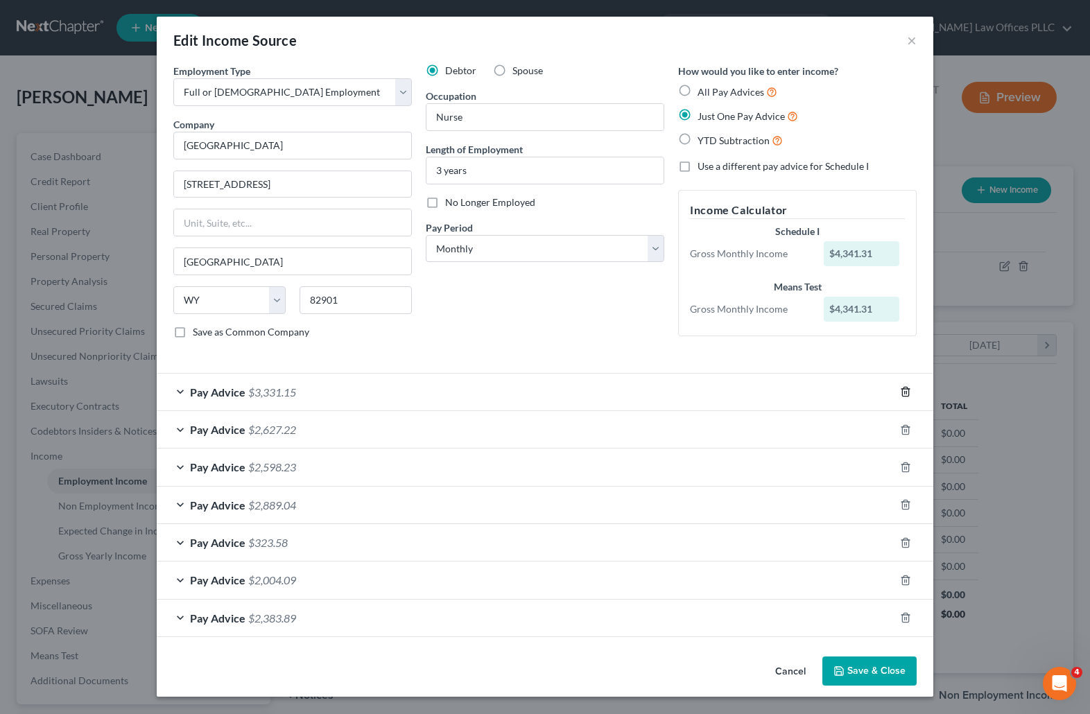
click at [901, 388] on icon "button" at bounding box center [905, 391] width 11 height 11
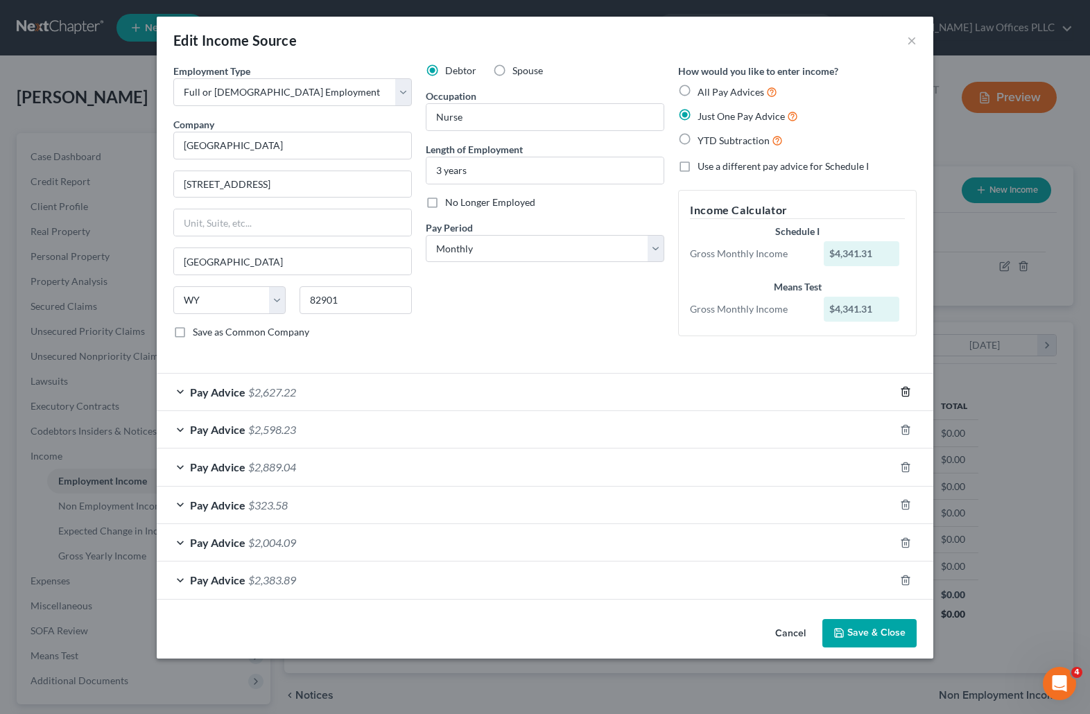
click at [905, 388] on icon "button" at bounding box center [905, 391] width 11 height 11
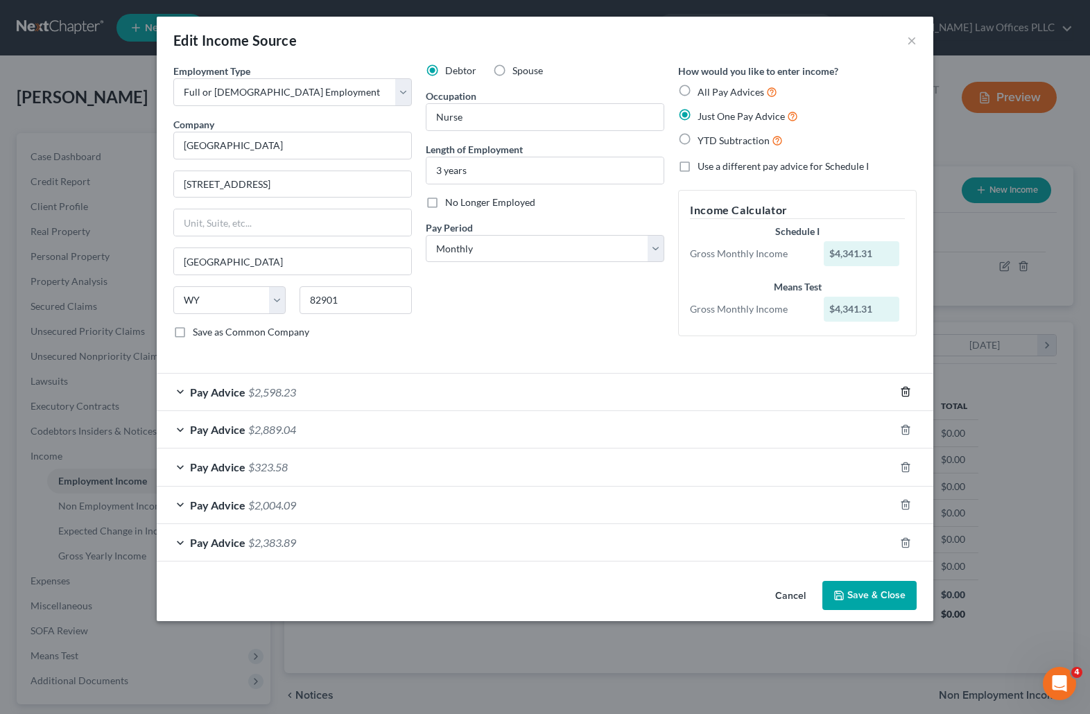
click at [905, 388] on icon "button" at bounding box center [905, 391] width 11 height 11
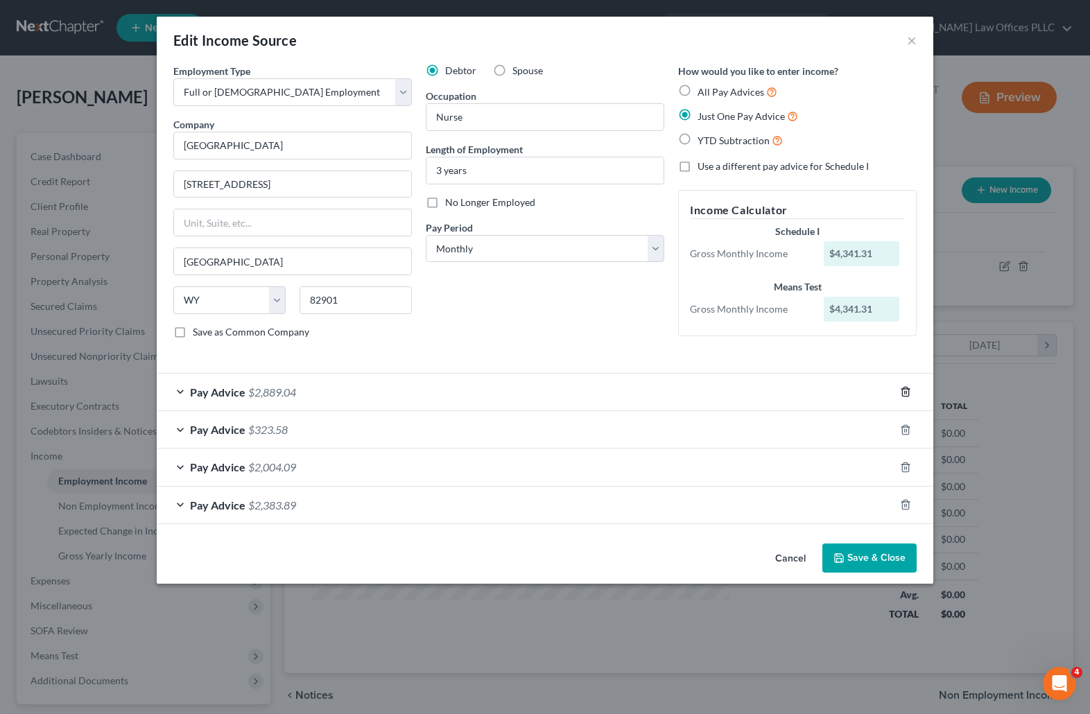
click at [905, 388] on icon "button" at bounding box center [905, 391] width 11 height 11
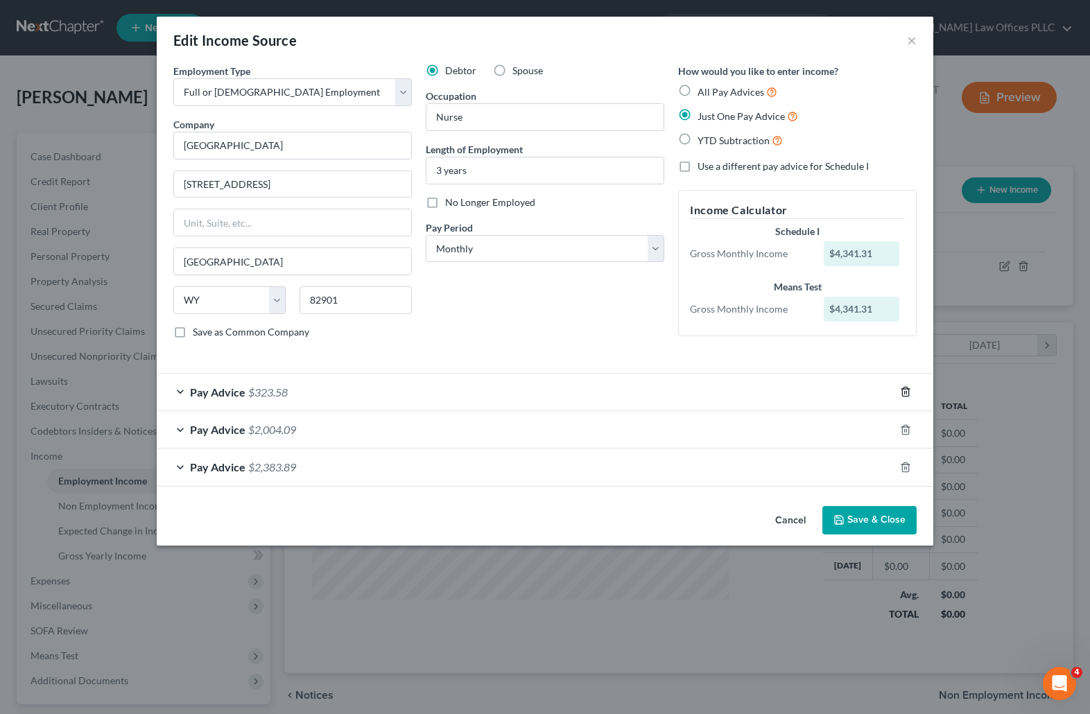
click at [905, 388] on icon "button" at bounding box center [905, 391] width 11 height 11
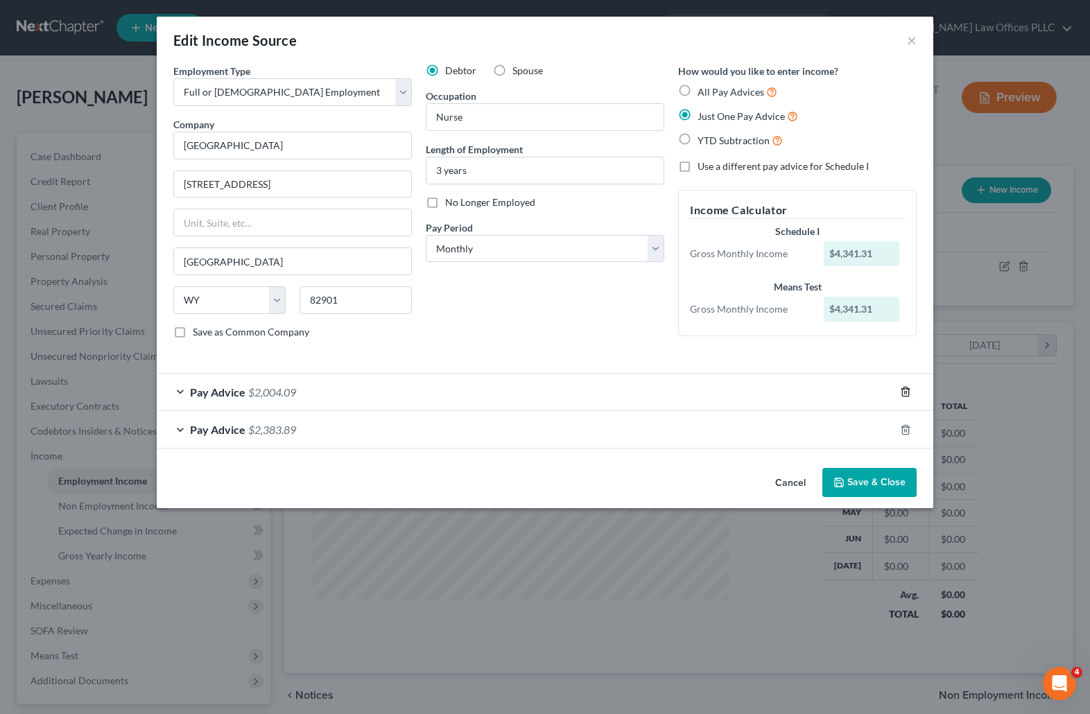
click at [905, 388] on icon "button" at bounding box center [905, 391] width 11 height 11
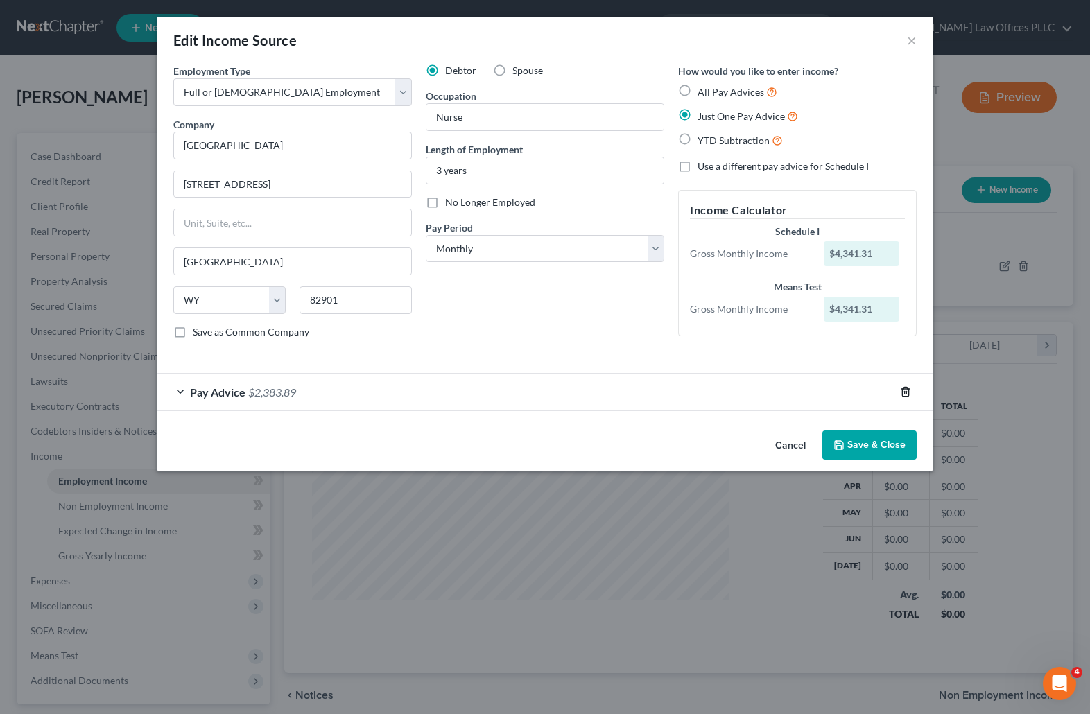
click at [905, 388] on icon "button" at bounding box center [905, 391] width 11 height 11
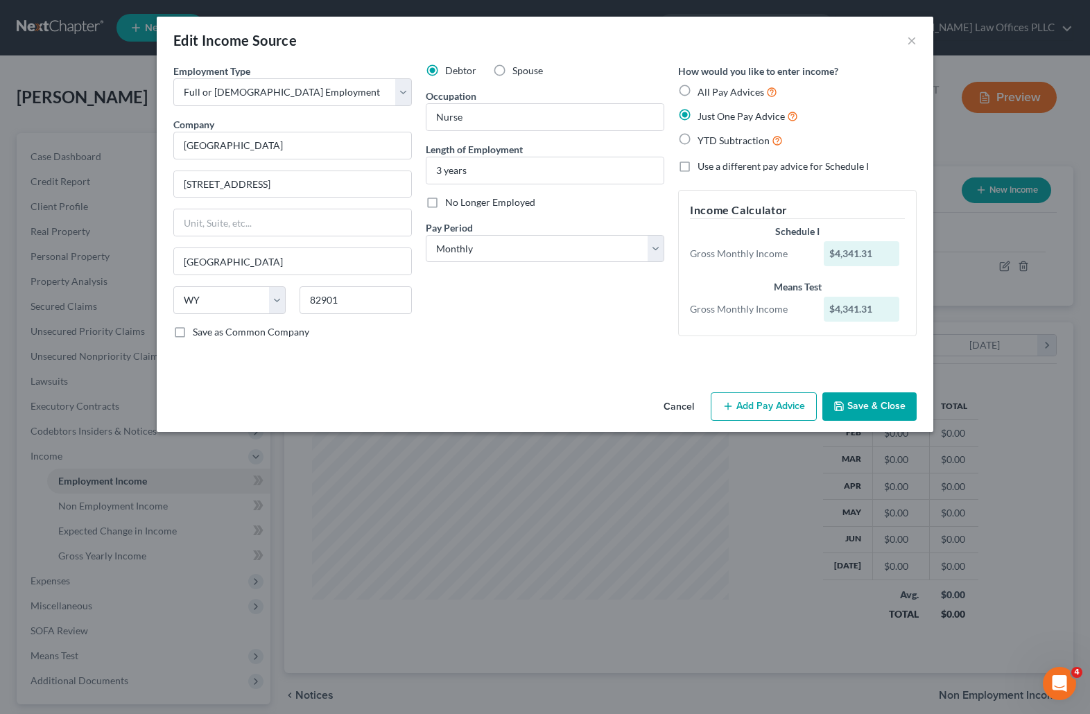
click at [764, 406] on button "Add Pay Advice" at bounding box center [764, 407] width 106 height 29
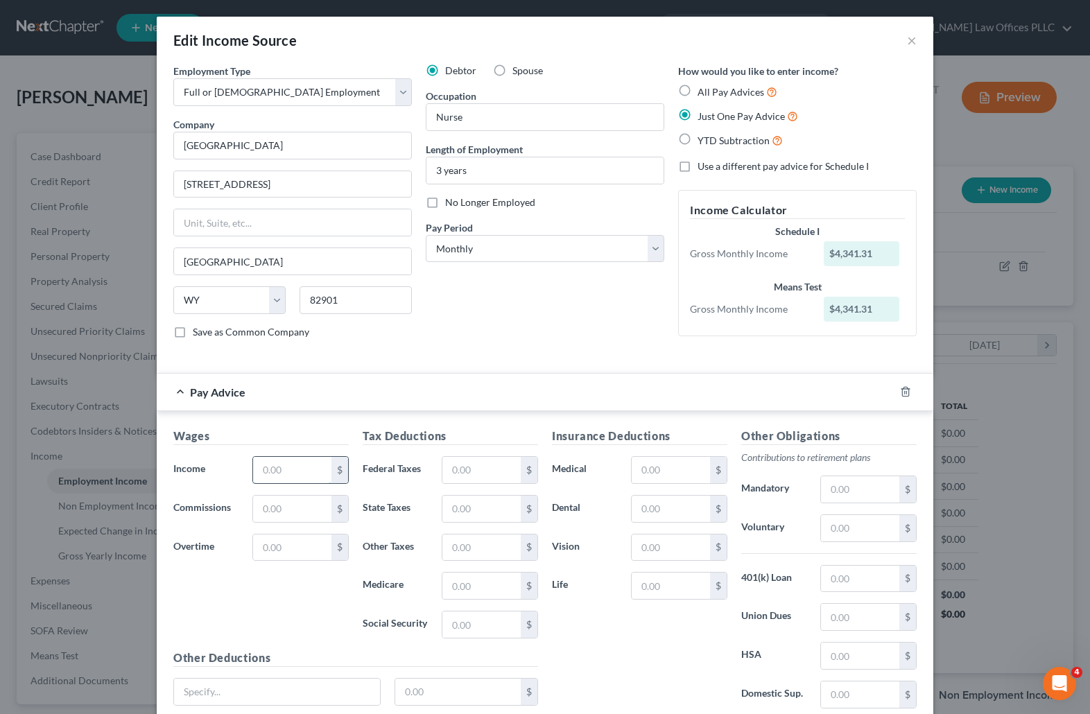
click at [277, 463] on input "text" at bounding box center [292, 470] width 78 height 26
drag, startPoint x: 603, startPoint y: 394, endPoint x: 585, endPoint y: 397, distance: 19.0
click at [603, 394] on div "Pay Advice" at bounding box center [526, 392] width 738 height 37
click at [262, 470] on input "text" at bounding box center [292, 470] width 78 height 26
type input "4,608.00"
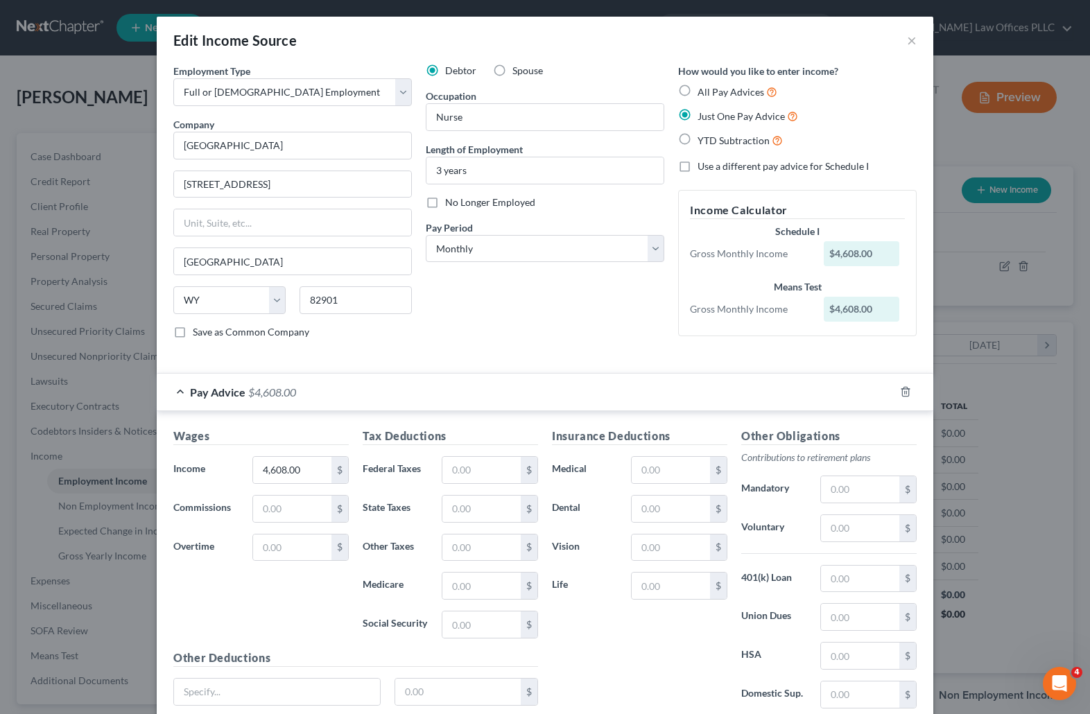
click at [838, 392] on div "Pay Advice $4,608.00" at bounding box center [526, 392] width 738 height 37
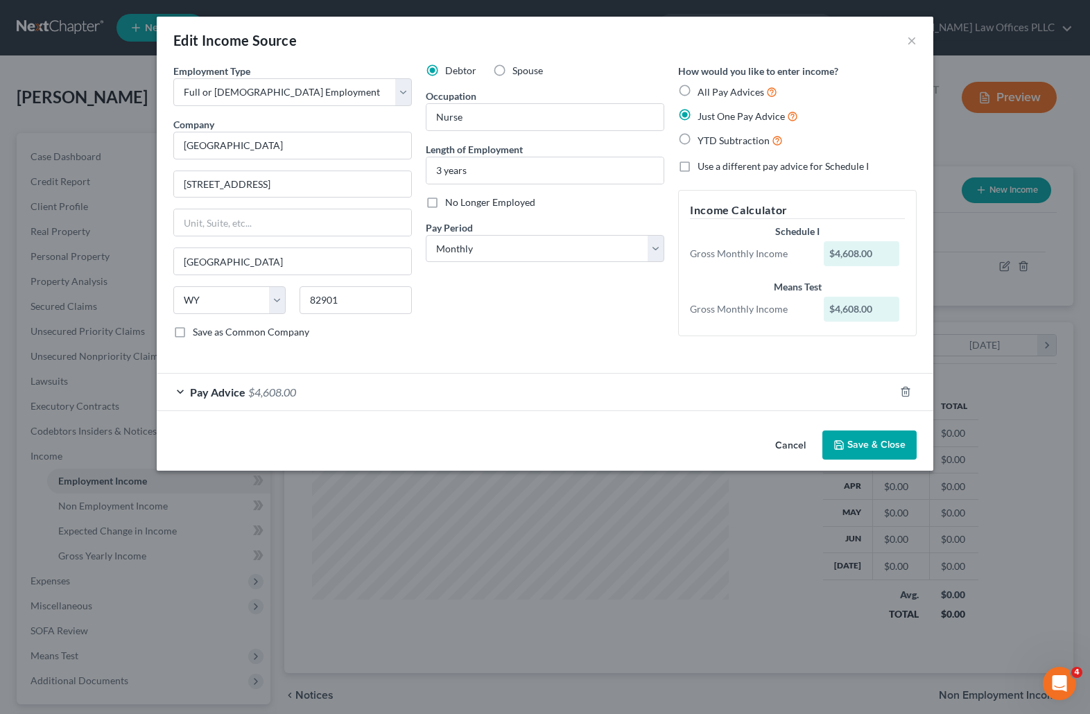
click at [298, 388] on div "Pay Advice $4,608.00" at bounding box center [526, 392] width 738 height 37
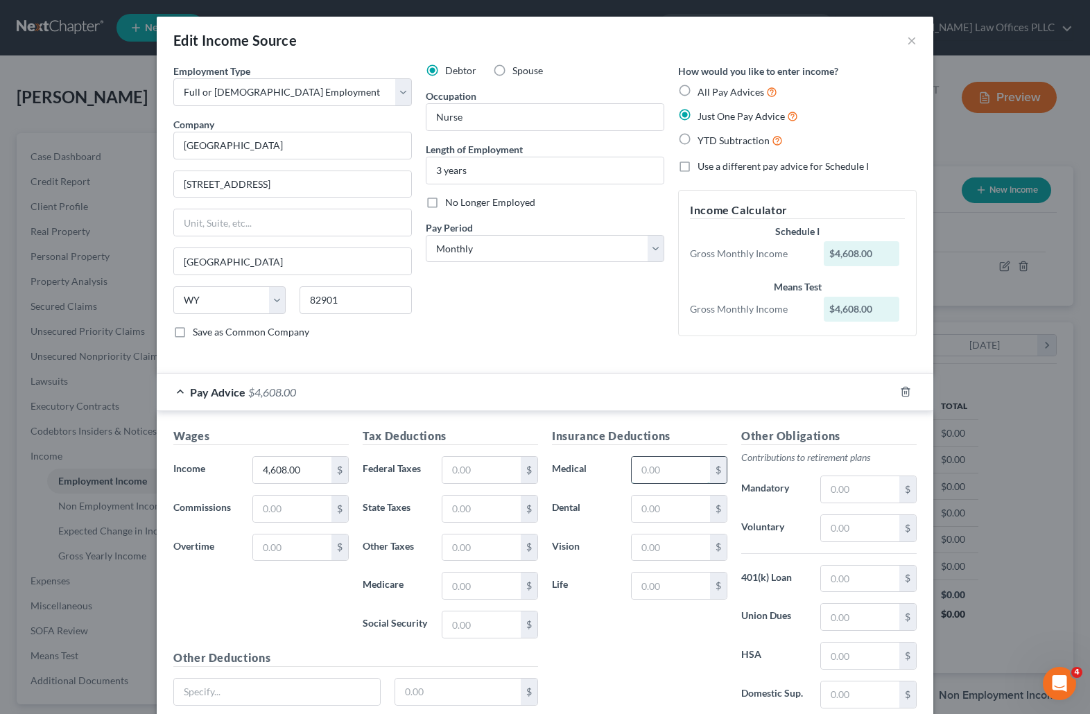
drag, startPoint x: 644, startPoint y: 469, endPoint x: 632, endPoint y: 470, distance: 11.9
click at [644, 469] on input "text" at bounding box center [671, 470] width 78 height 26
type input "372.00"
click at [630, 676] on div "Insurance Deductions Medical 372.00 $ Dental $ Vision $ Life $" at bounding box center [639, 574] width 189 height 292
click at [452, 470] on input "text" at bounding box center [481, 470] width 78 height 26
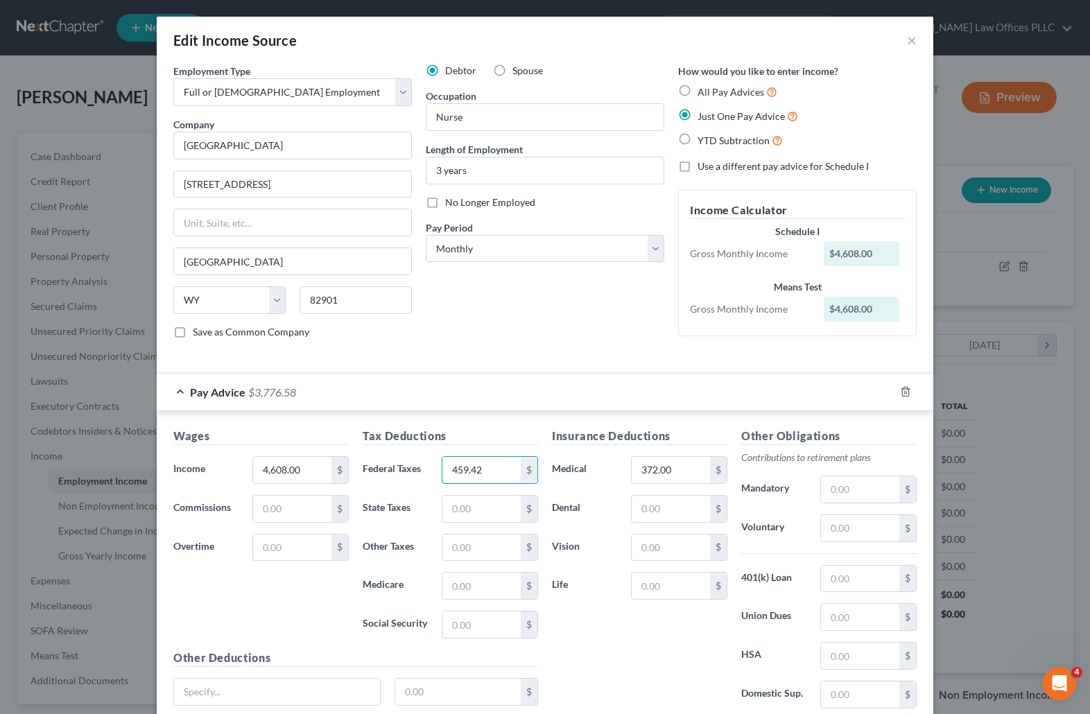
type input "459.42"
click at [640, 660] on div "Insurance Deductions Medical 372.00 $ Dental $ Vision $ Life $" at bounding box center [639, 574] width 189 height 292
click at [452, 619] on input "text" at bounding box center [481, 625] width 78 height 26
type input "268.14"
click at [649, 645] on div "Insurance Deductions Medical 372.00 $ Dental $ Vision $ Life $" at bounding box center [639, 574] width 189 height 292
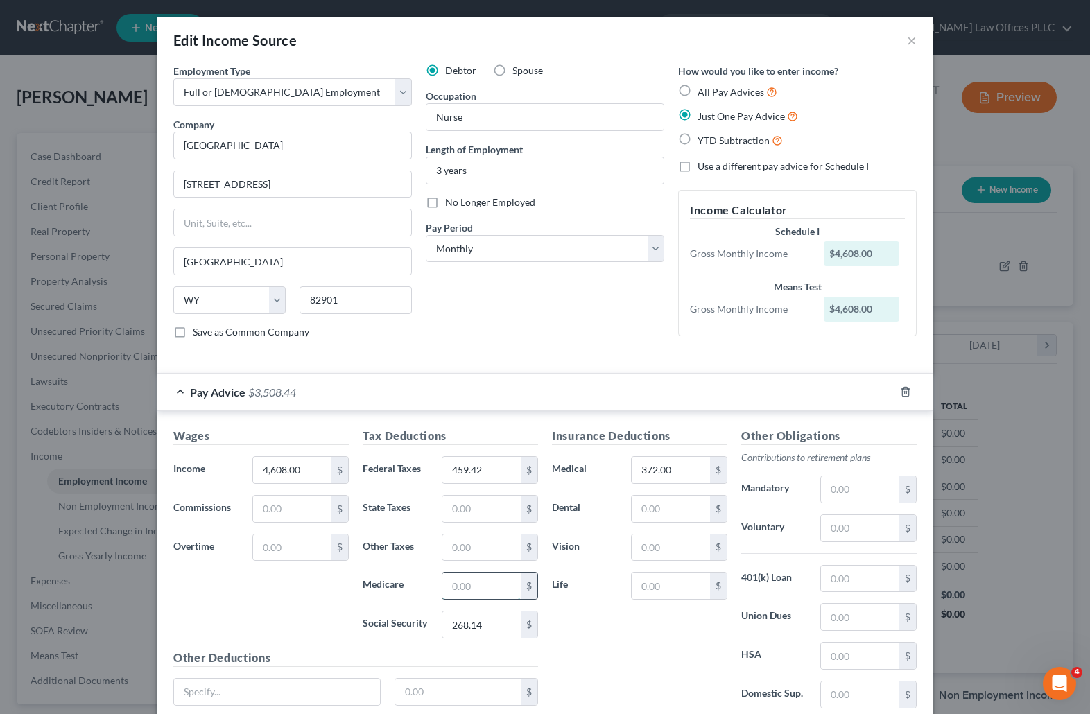
click at [463, 583] on input "text" at bounding box center [481, 586] width 78 height 26
type input "62.70"
click at [264, 612] on div "Wages Income * 4,608.00 $ Commissions $ Overtime $" at bounding box center [260, 539] width 189 height 222
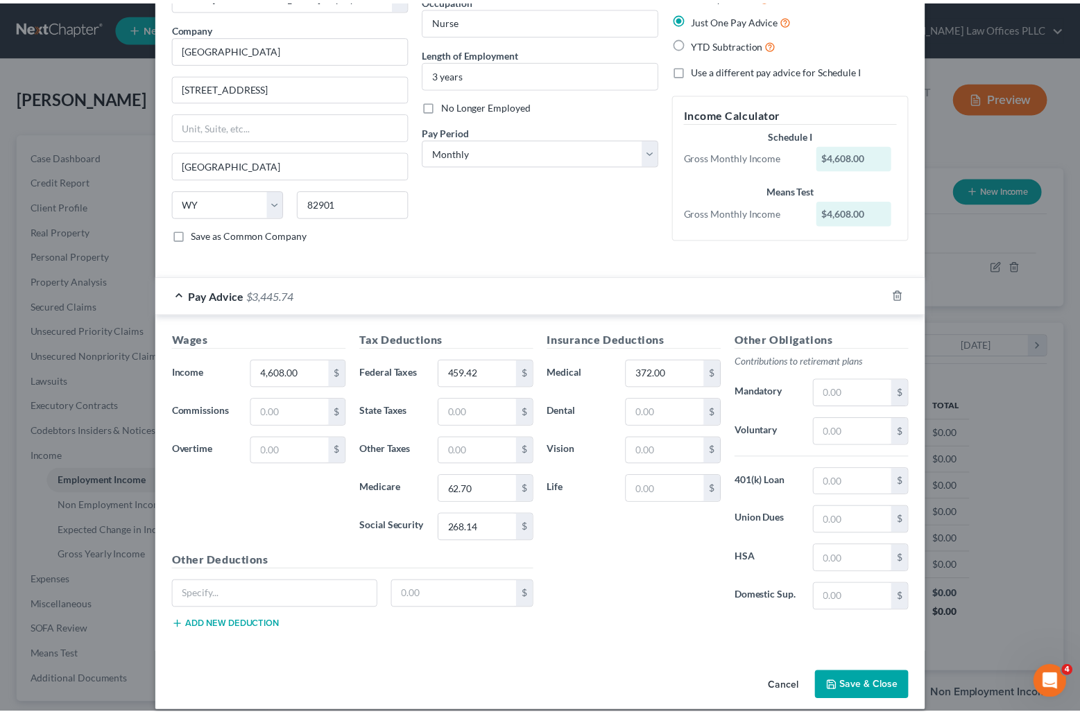
scroll to position [98, 0]
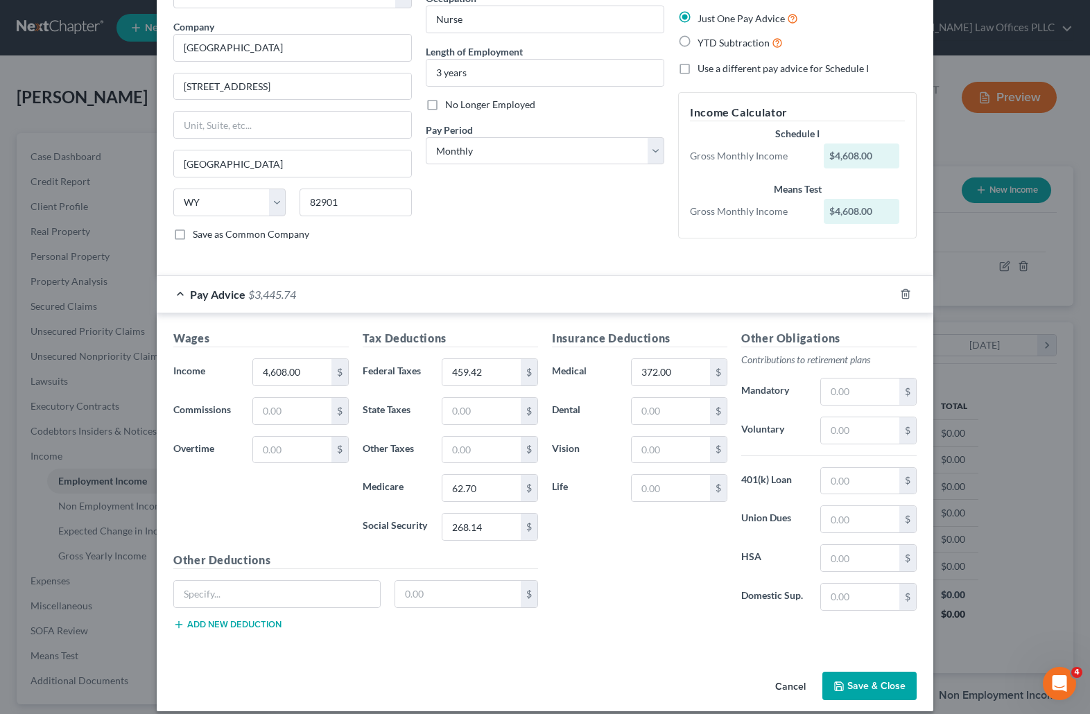
click at [877, 681] on button "Save & Close" at bounding box center [869, 686] width 94 height 29
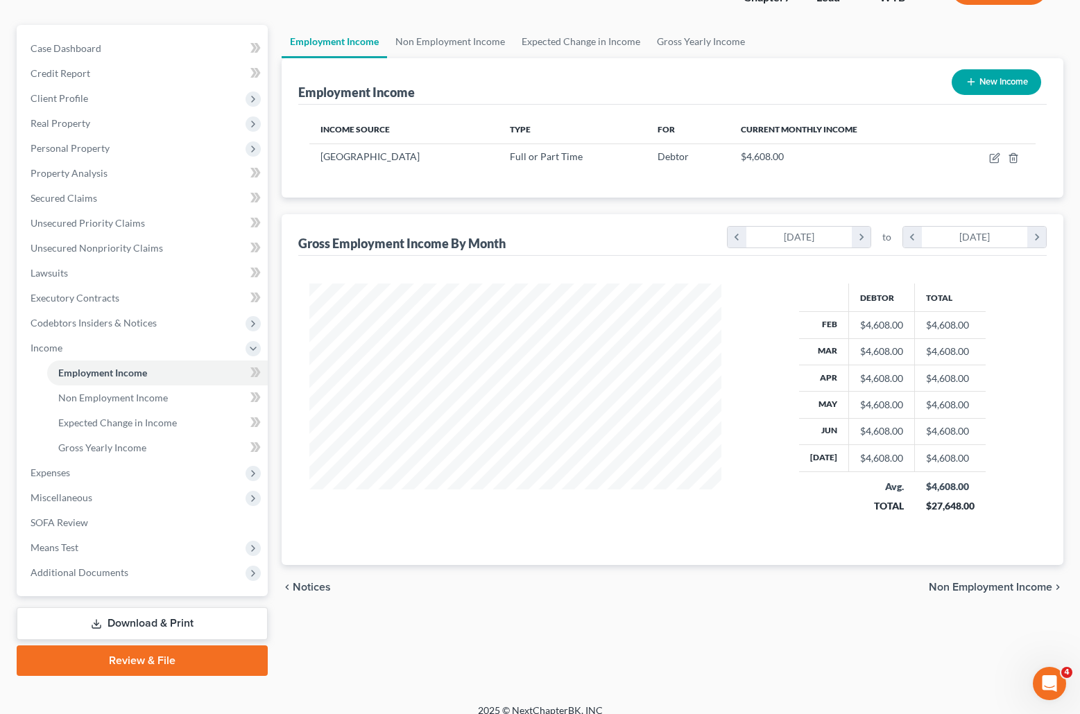
scroll to position [123, 0]
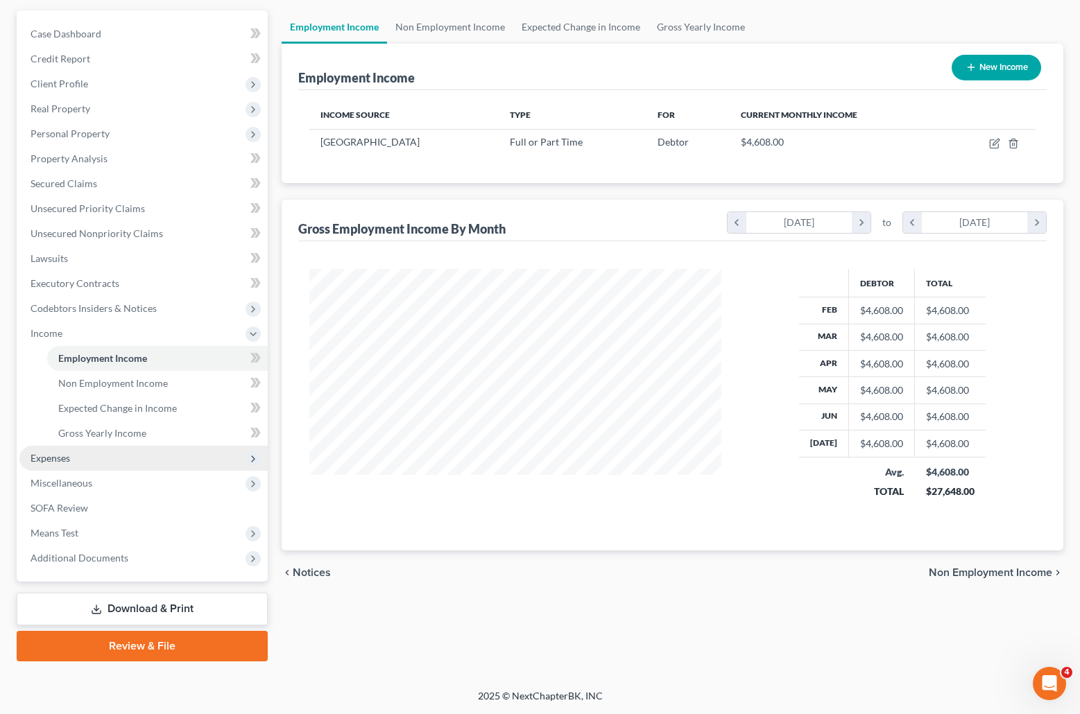
click at [52, 455] on span "Expenses" at bounding box center [51, 458] width 40 height 12
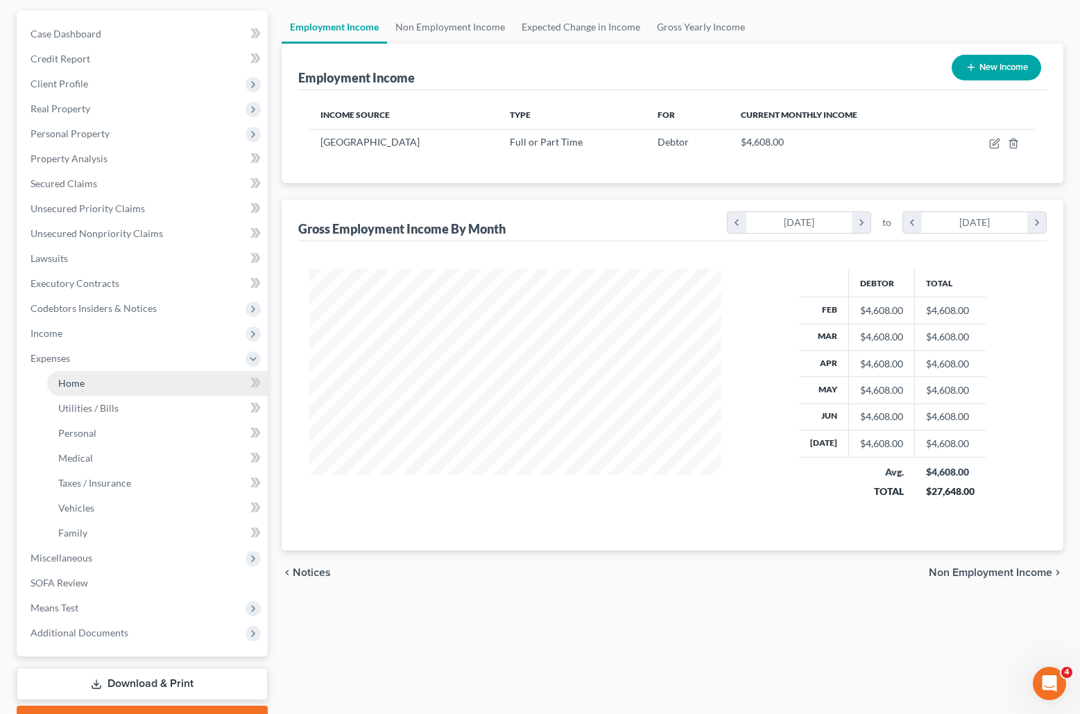
click at [74, 380] on span "Home" at bounding box center [71, 383] width 26 height 12
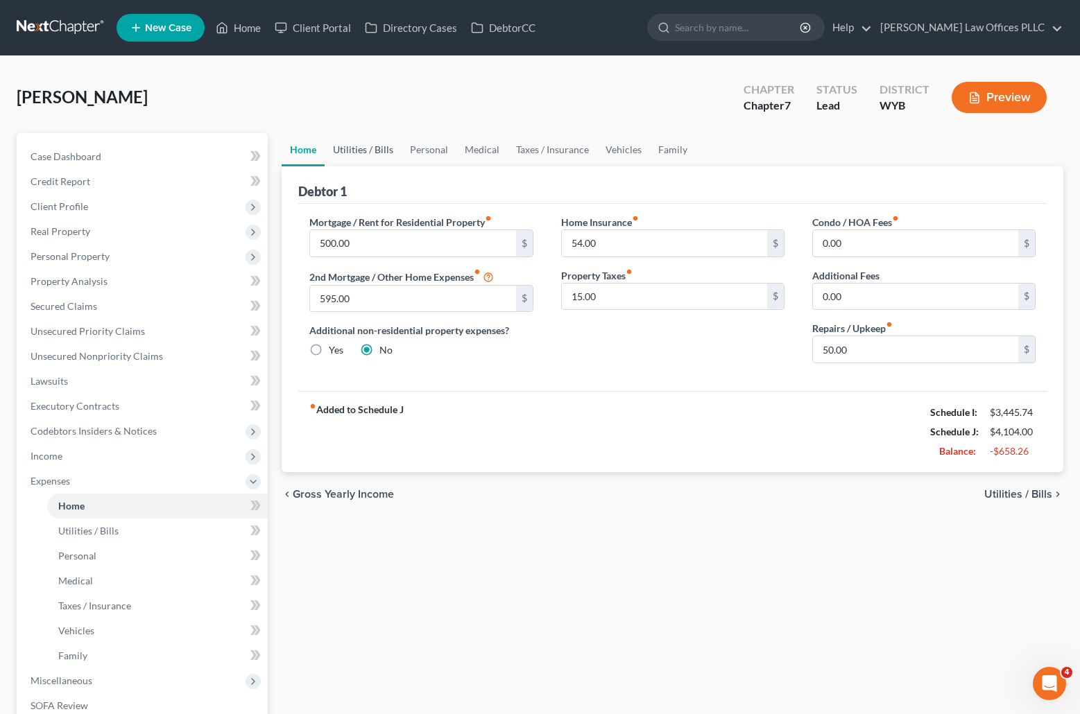
click at [367, 147] on link "Utilities / Bills" at bounding box center [363, 149] width 77 height 33
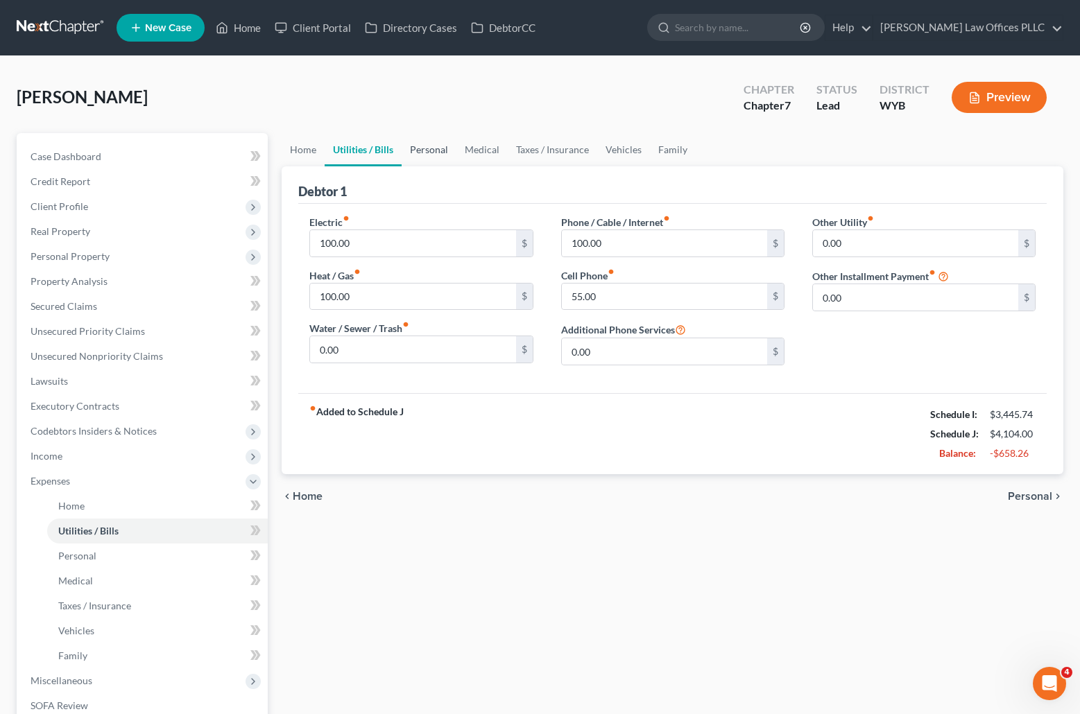
click at [431, 150] on link "Personal" at bounding box center [429, 149] width 55 height 33
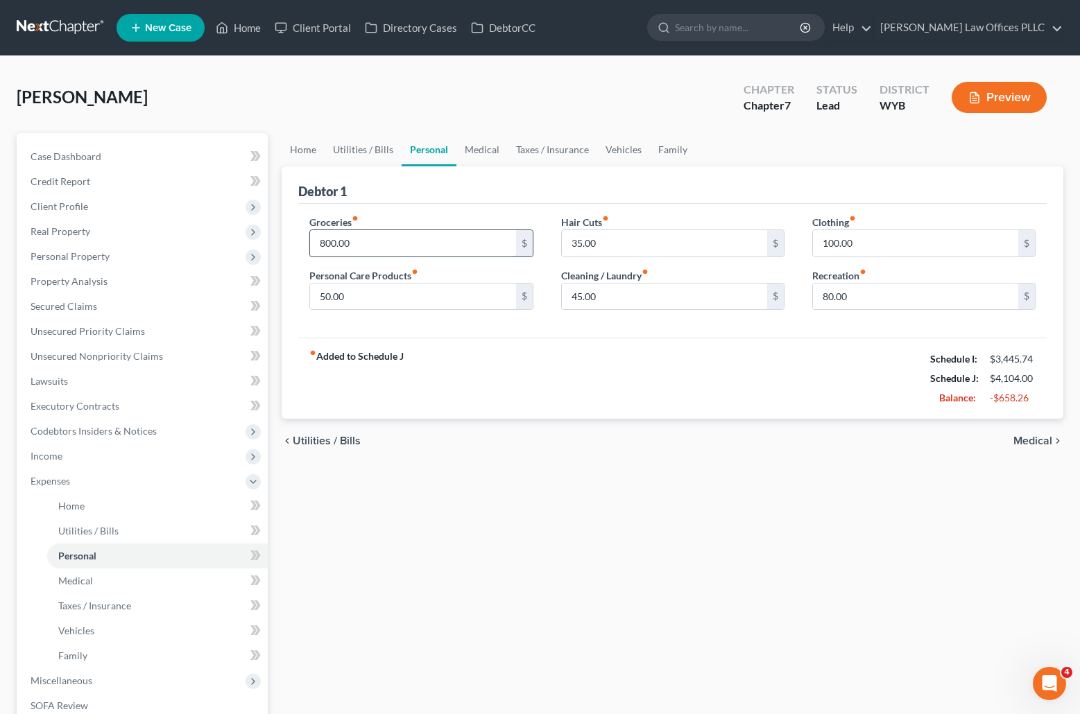
click at [380, 245] on input "800.00" at bounding box center [412, 243] width 205 height 26
type input "500.00"
click at [868, 241] on input "100.00" at bounding box center [915, 243] width 205 height 26
type input "50.00"
click at [869, 295] on input "80.00" at bounding box center [915, 297] width 205 height 26
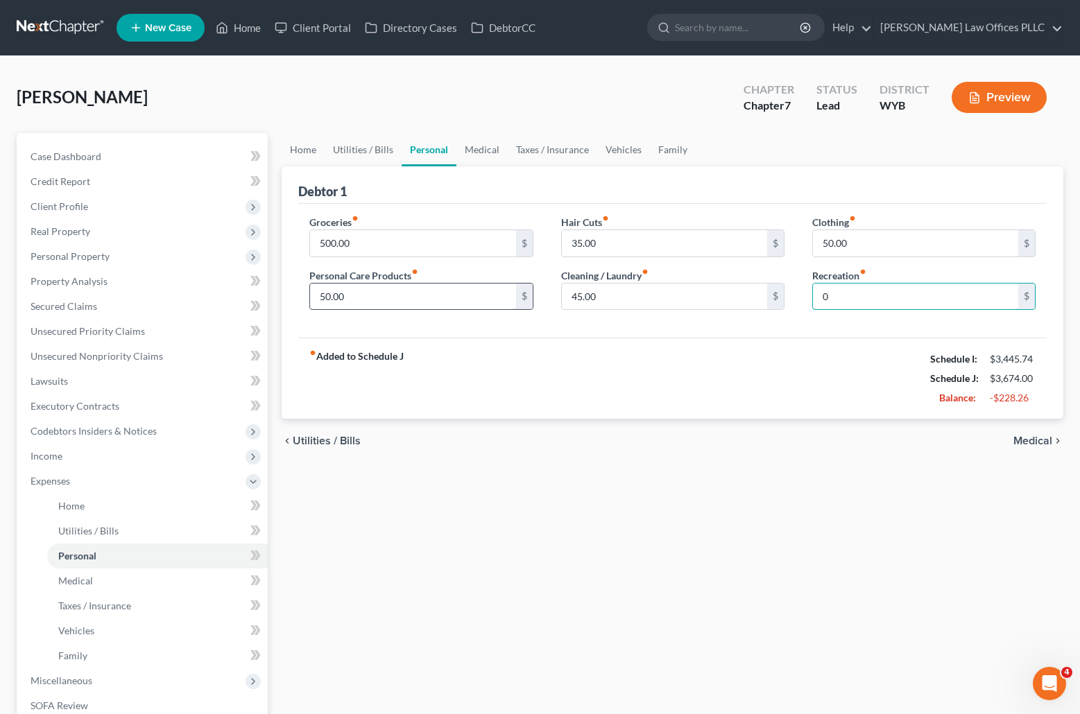
type input "0"
click at [371, 302] on input "50.00" at bounding box center [412, 297] width 205 height 26
type input "25.00"
click at [480, 144] on link "Medical" at bounding box center [481, 149] width 51 height 33
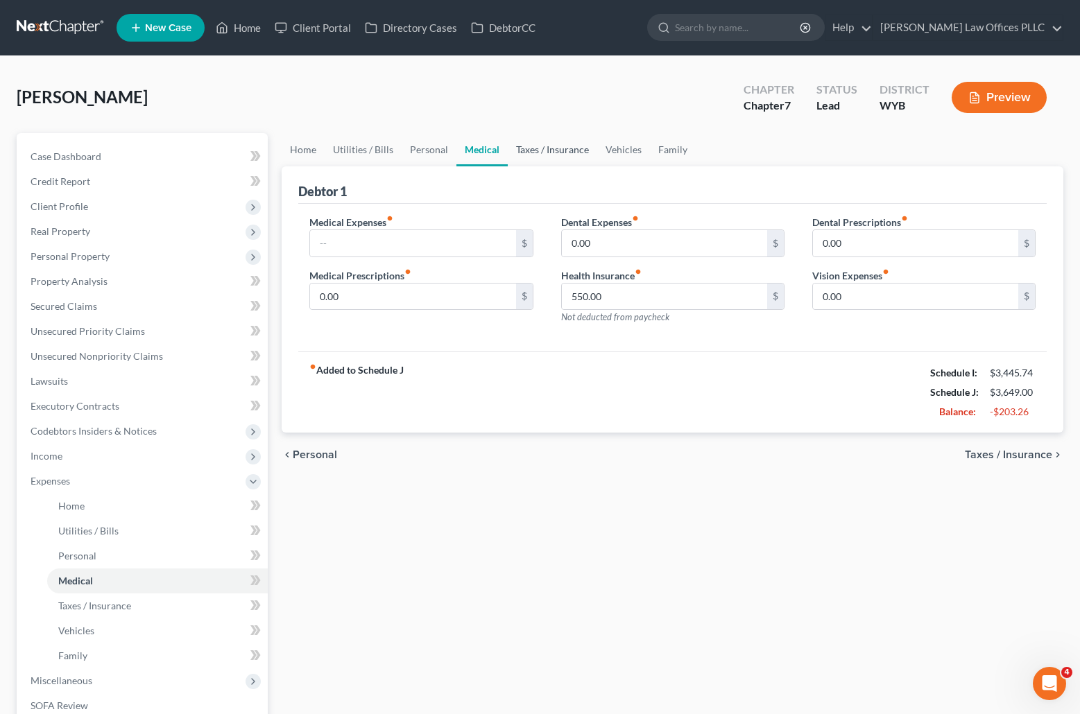
click at [540, 148] on link "Taxes / Insurance" at bounding box center [552, 149] width 89 height 33
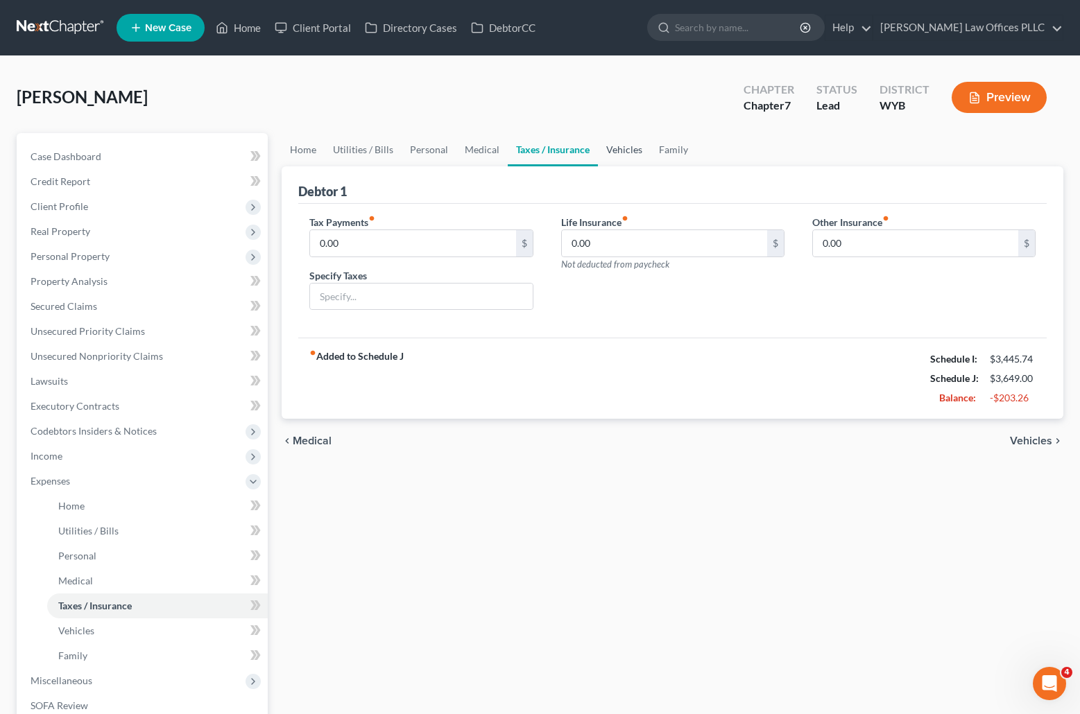
click at [623, 147] on link "Vehicles" at bounding box center [624, 149] width 53 height 33
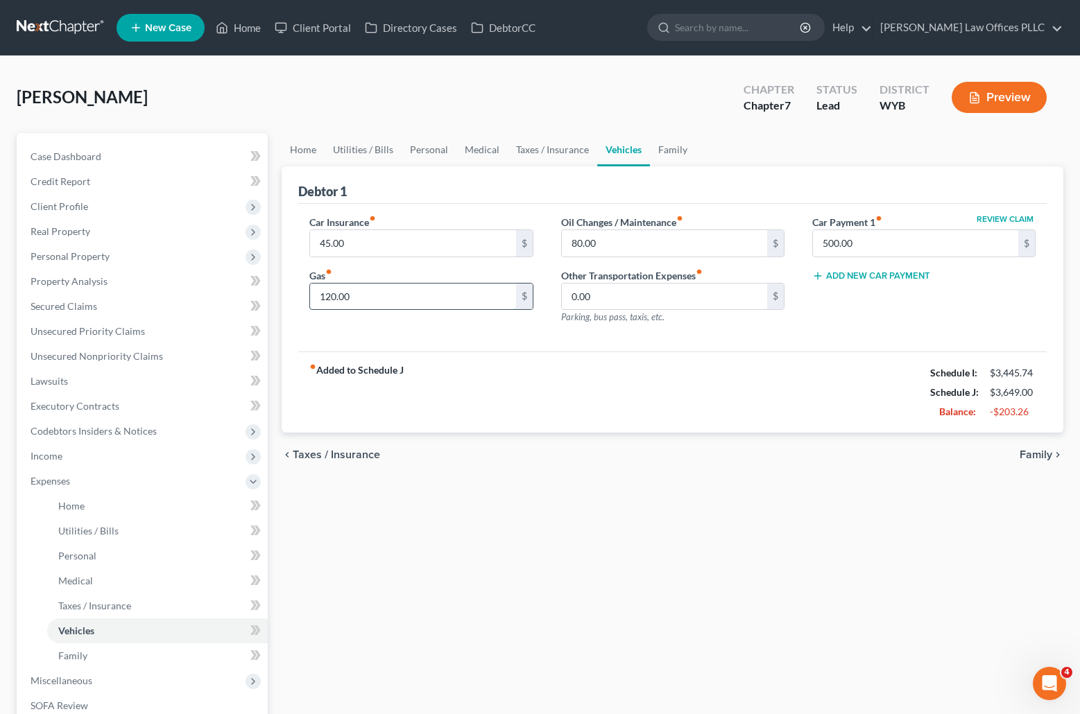
click at [391, 286] on input "120.00" at bounding box center [412, 297] width 205 height 26
type input "90.00"
click at [668, 142] on link "Family" at bounding box center [673, 149] width 46 height 33
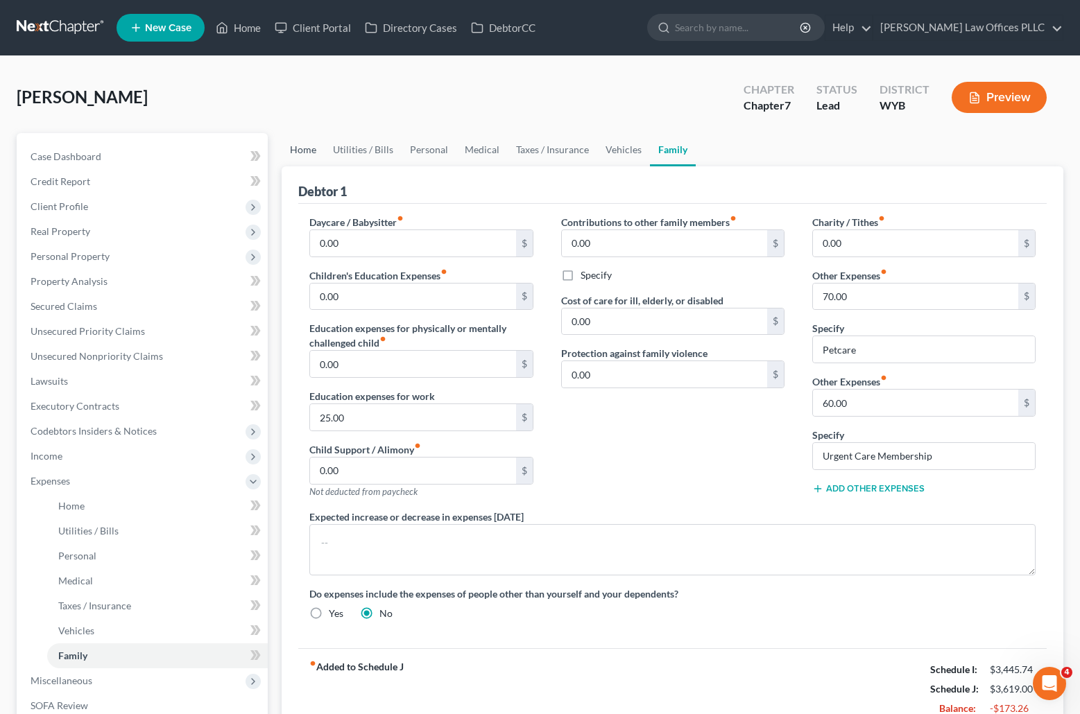
click at [305, 148] on link "Home" at bounding box center [303, 149] width 43 height 33
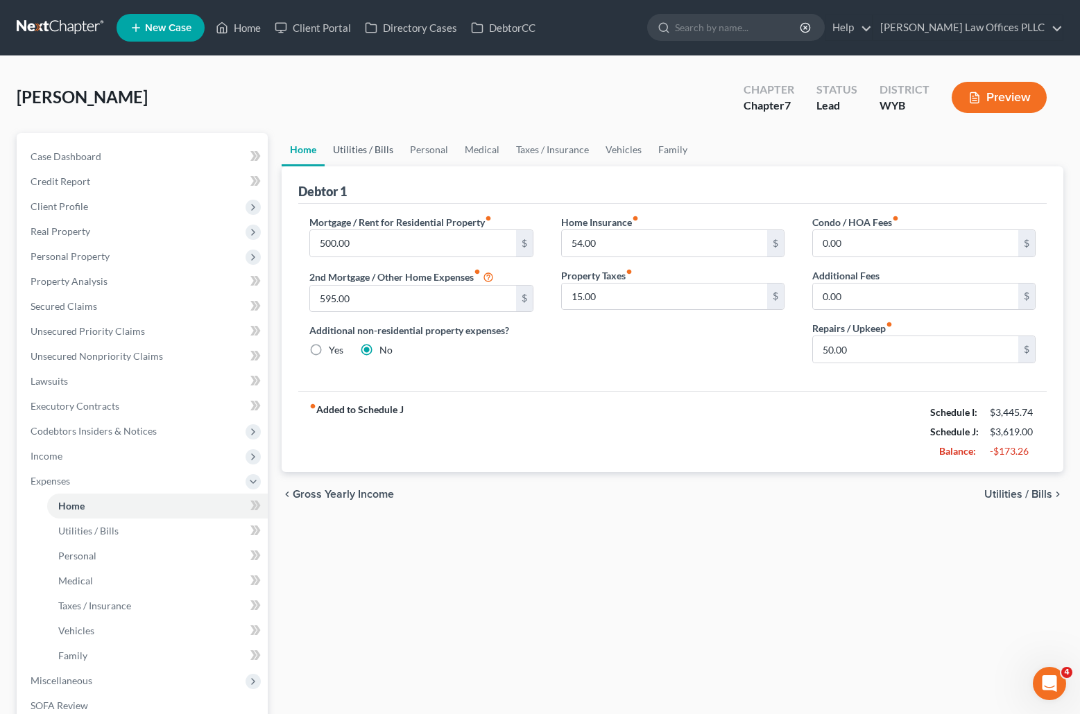
click at [367, 149] on link "Utilities / Bills" at bounding box center [363, 149] width 77 height 33
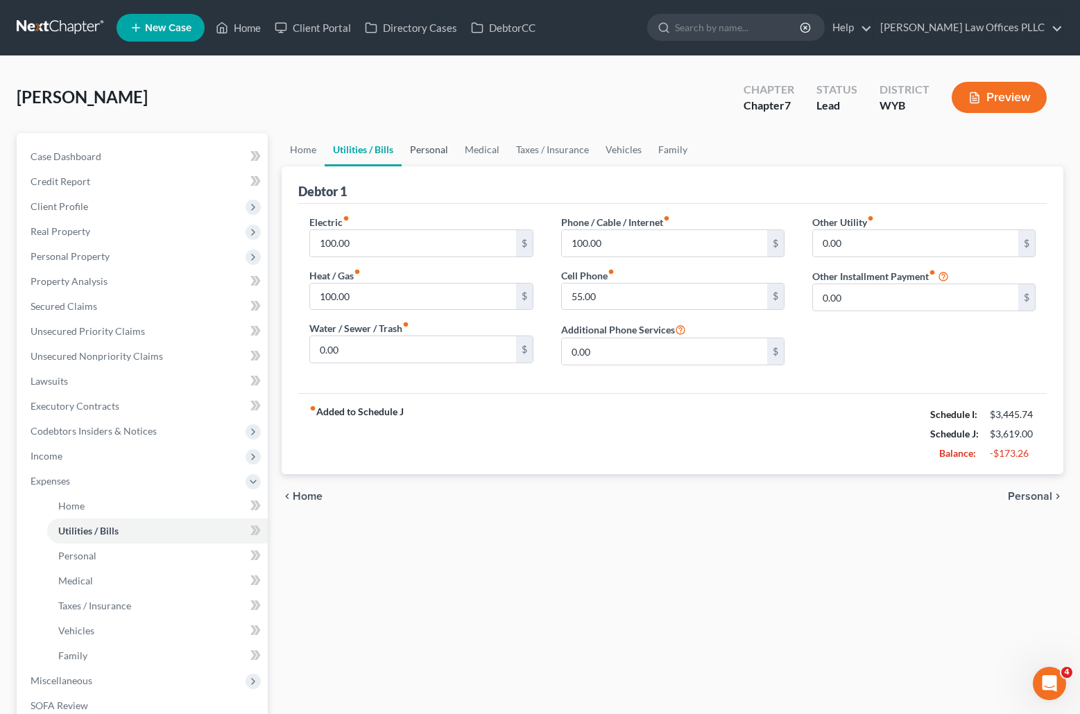
click at [436, 146] on link "Personal" at bounding box center [429, 149] width 55 height 33
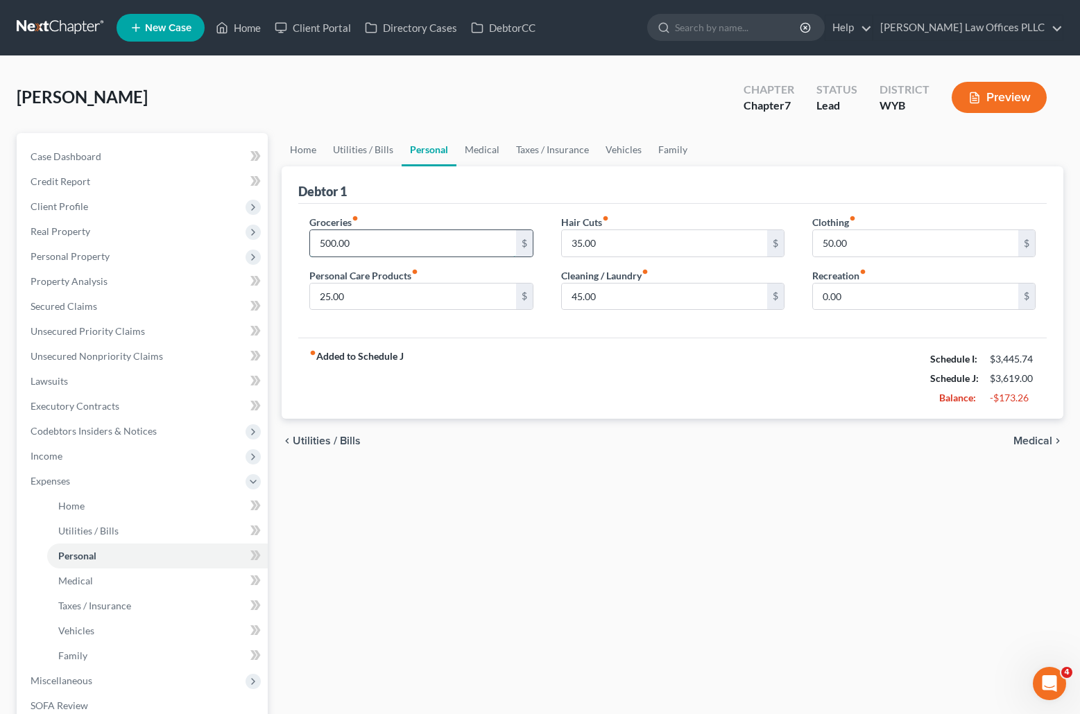
click at [374, 240] on input "500.00" at bounding box center [412, 243] width 205 height 26
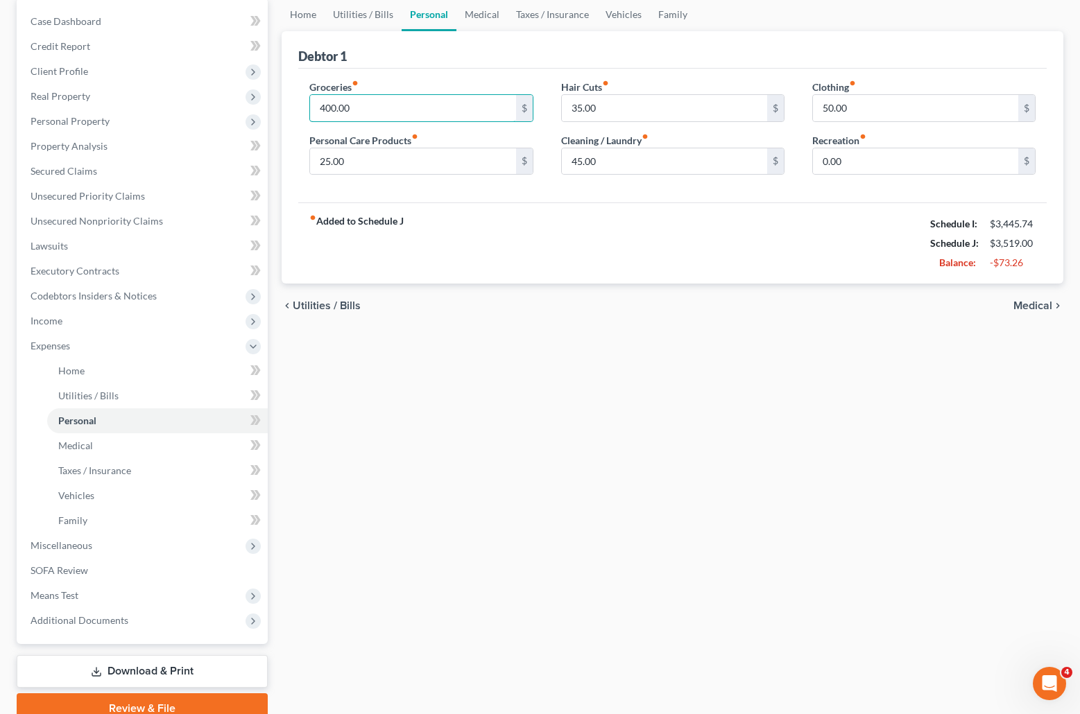
scroll to position [148, 0]
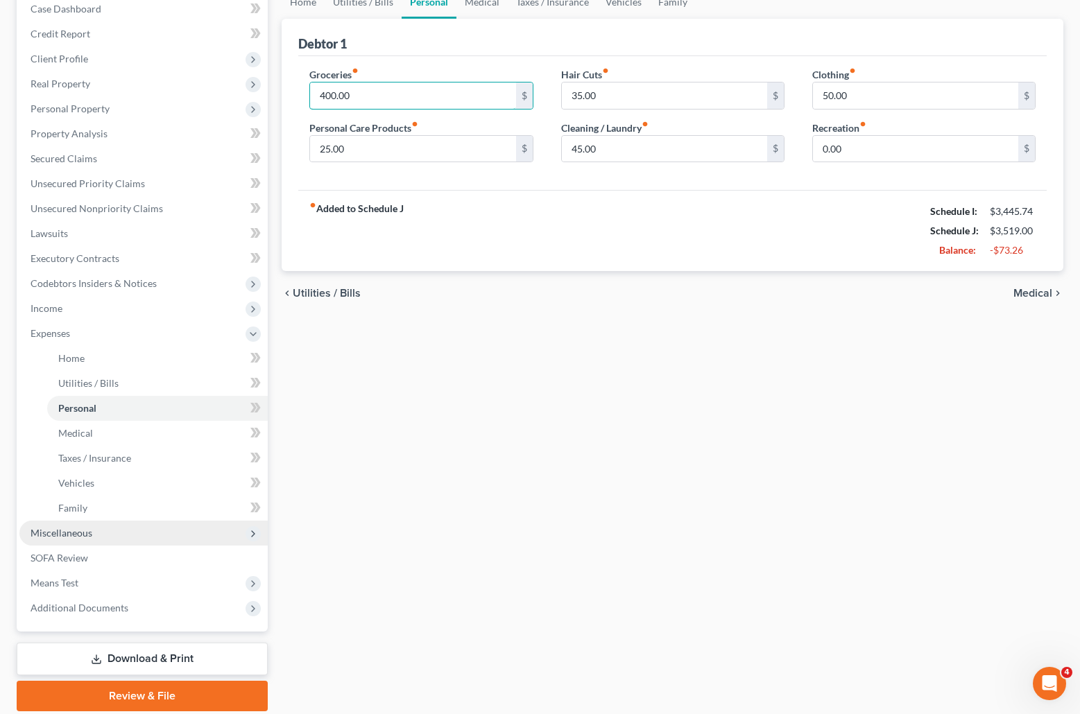
type input "400.00"
click at [98, 527] on span "Miscellaneous" at bounding box center [143, 533] width 248 height 25
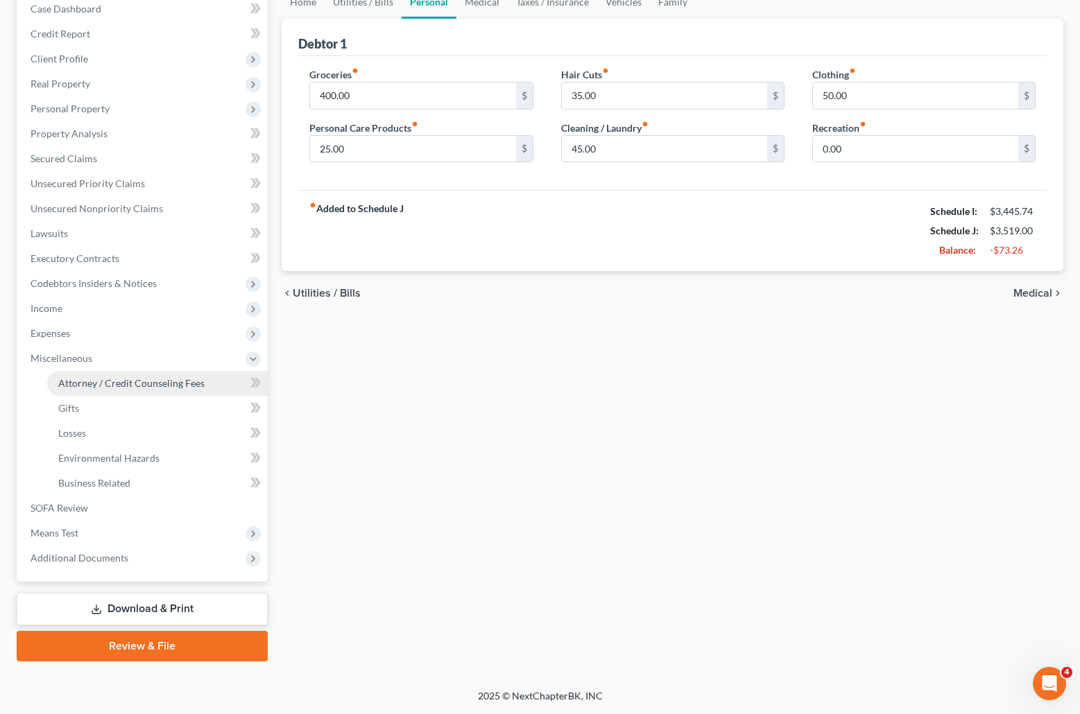
click at [117, 379] on span "Attorney / Credit Counseling Fees" at bounding box center [131, 383] width 146 height 12
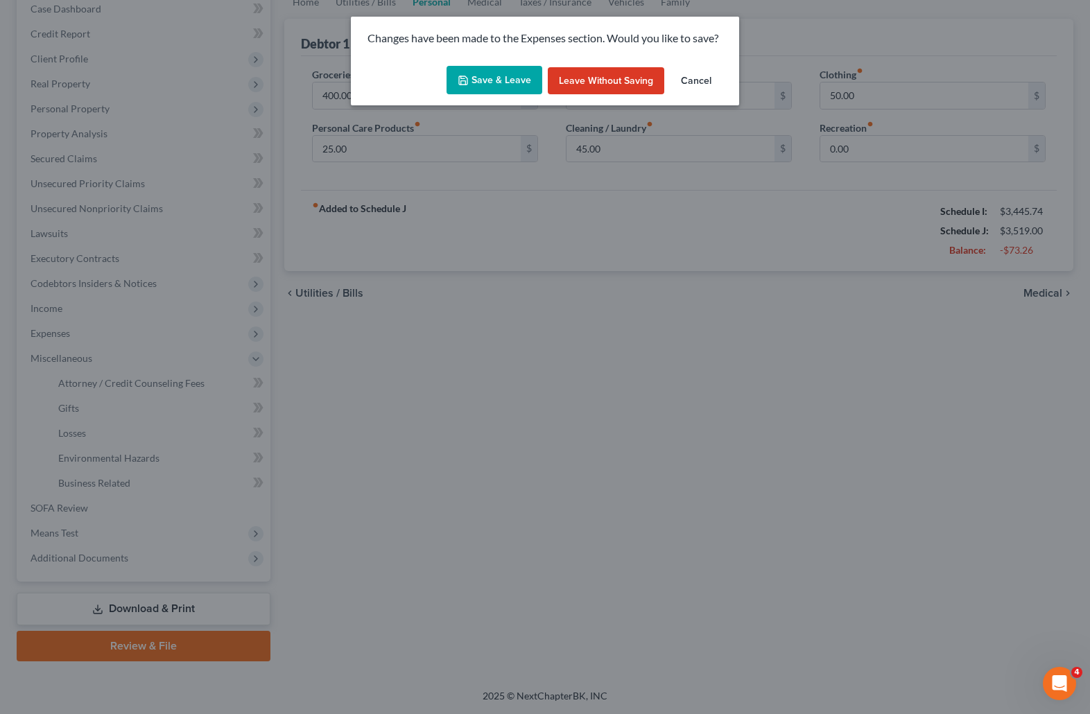
click at [513, 77] on button "Save & Leave" at bounding box center [495, 80] width 96 height 29
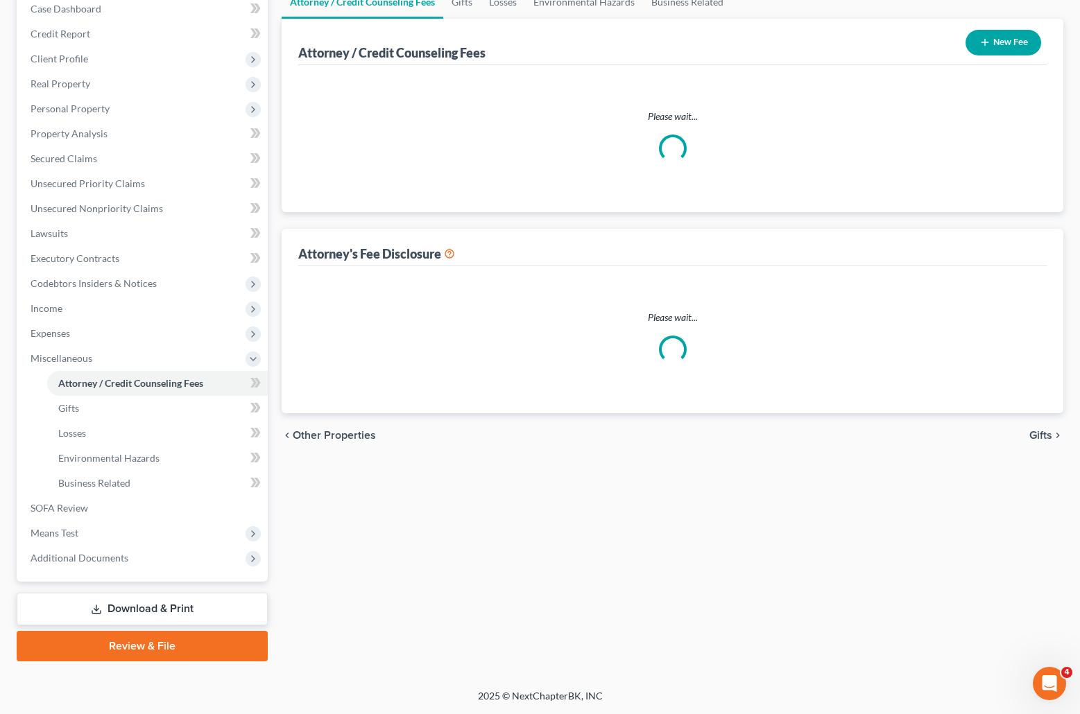
scroll to position [3, 0]
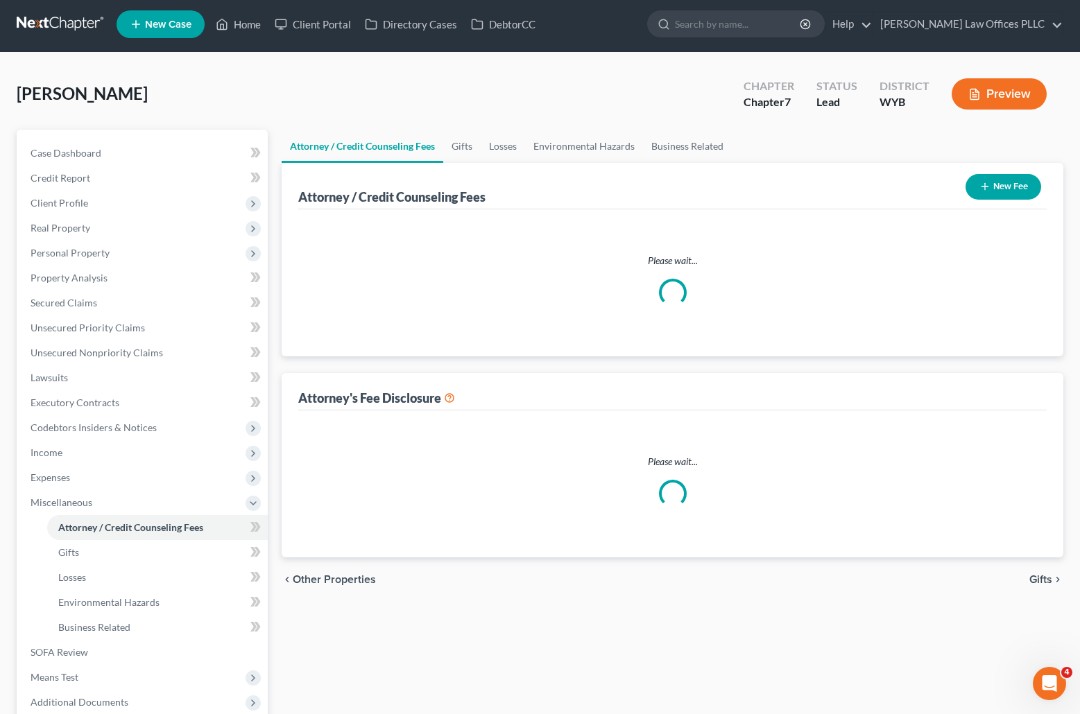
select select "2"
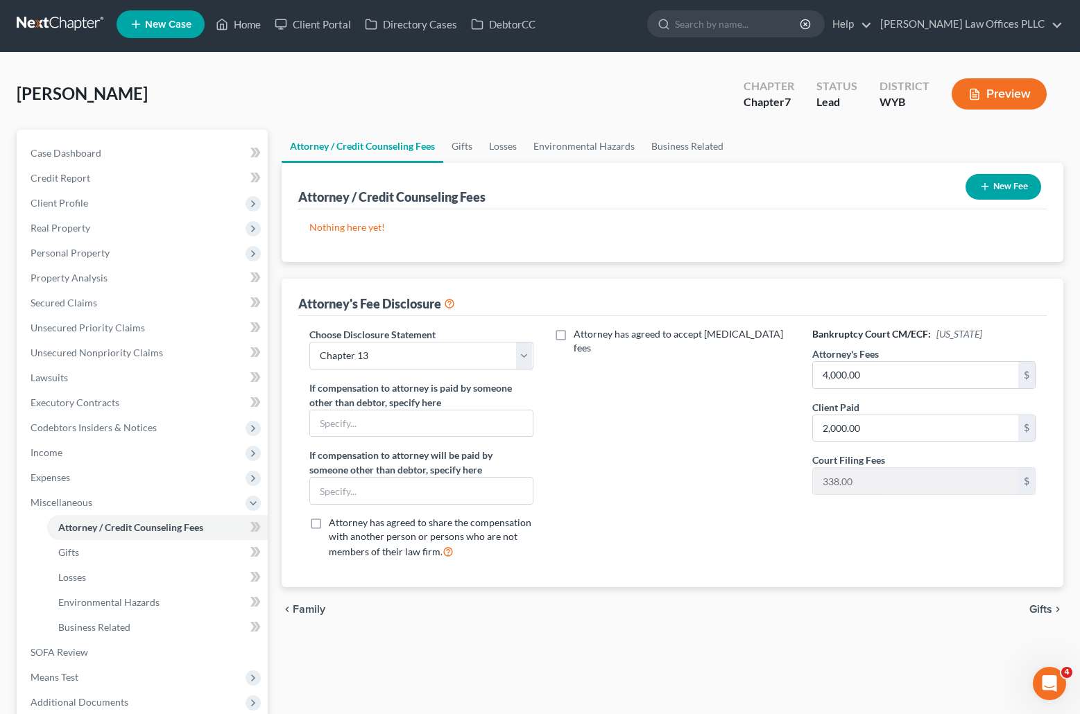
scroll to position [0, 0]
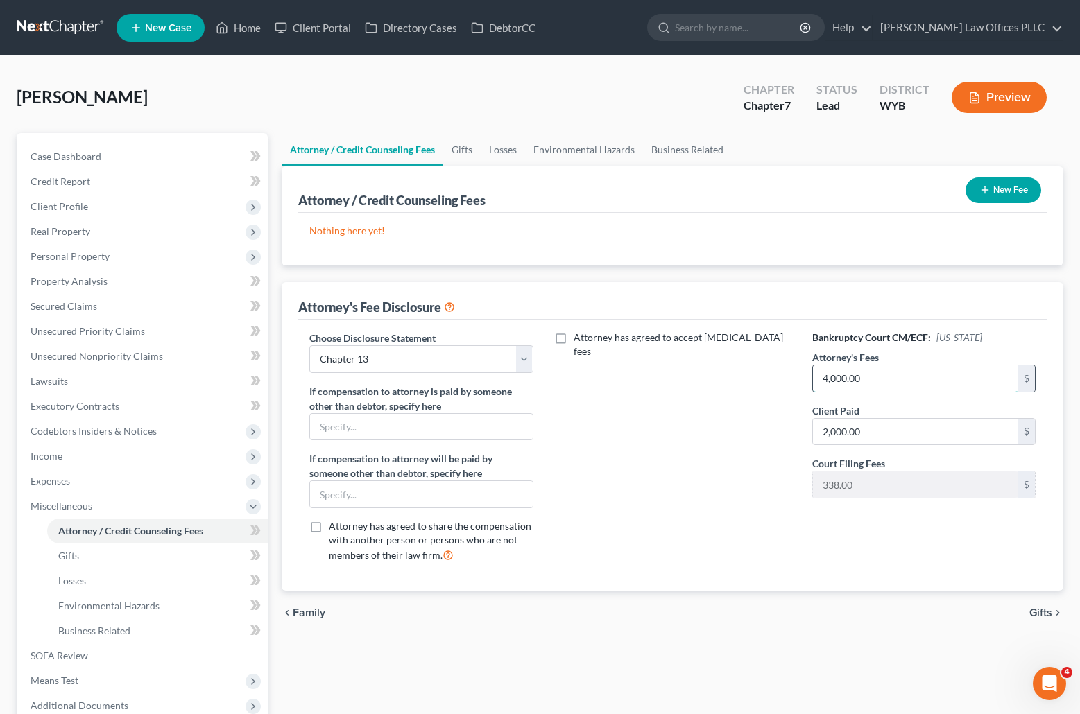
click at [871, 380] on input "4,000.00" at bounding box center [915, 378] width 205 height 26
type input "1,900.00"
click at [526, 359] on select "Select Chapter 11 Ch 7 Business Chapter 13 Chapter 7" at bounding box center [420, 359] width 223 height 28
select select "3"
click at [309, 345] on select "Select Chapter 11 Ch 7 Business Chapter 13 Chapter 7" at bounding box center [420, 359] width 223 height 28
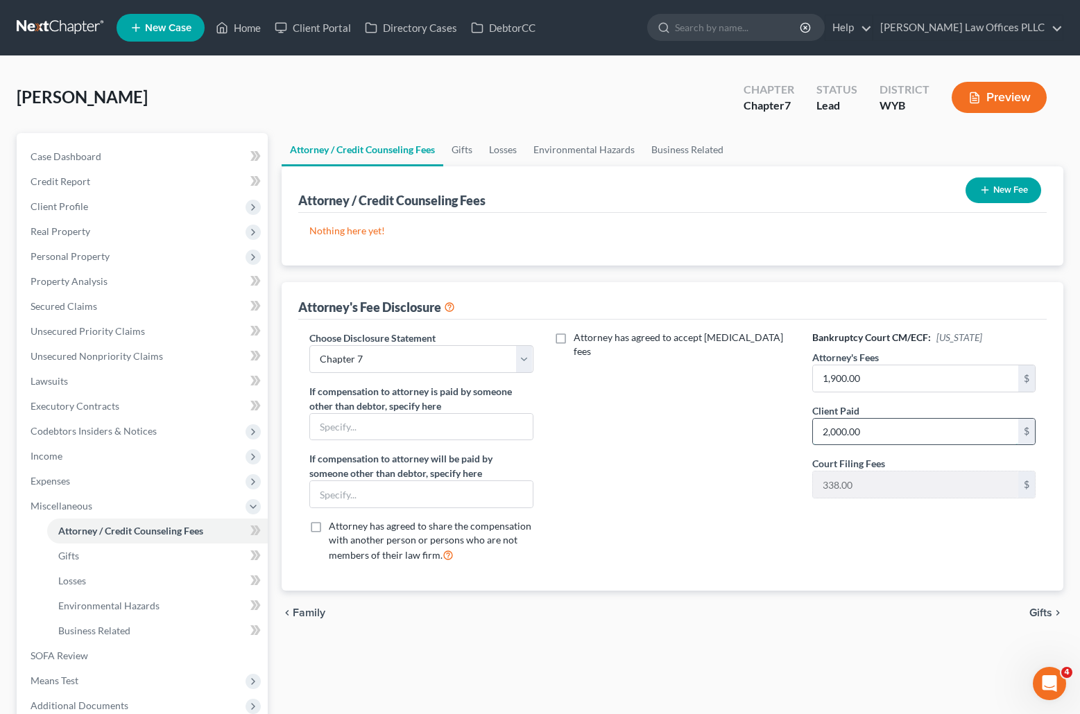
click at [888, 428] on input "2,000.00" at bounding box center [915, 432] width 205 height 26
type input "1,900.00"
click at [680, 517] on div "Attorney has agreed to accept retainer fees" at bounding box center [672, 452] width 251 height 243
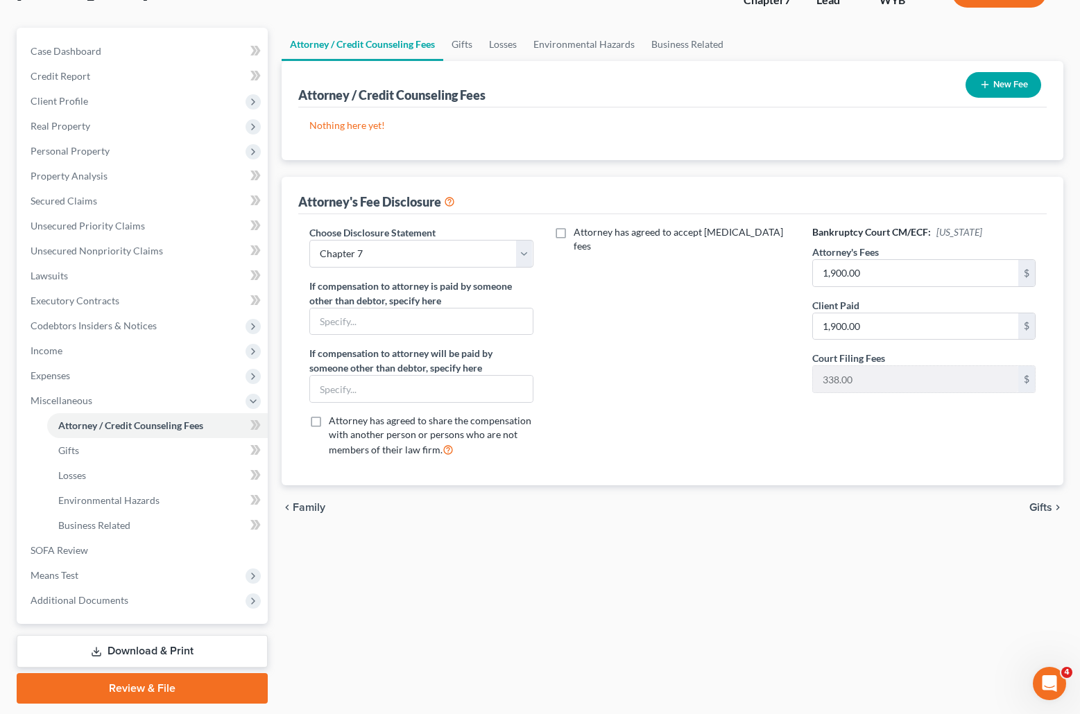
scroll to position [148, 0]
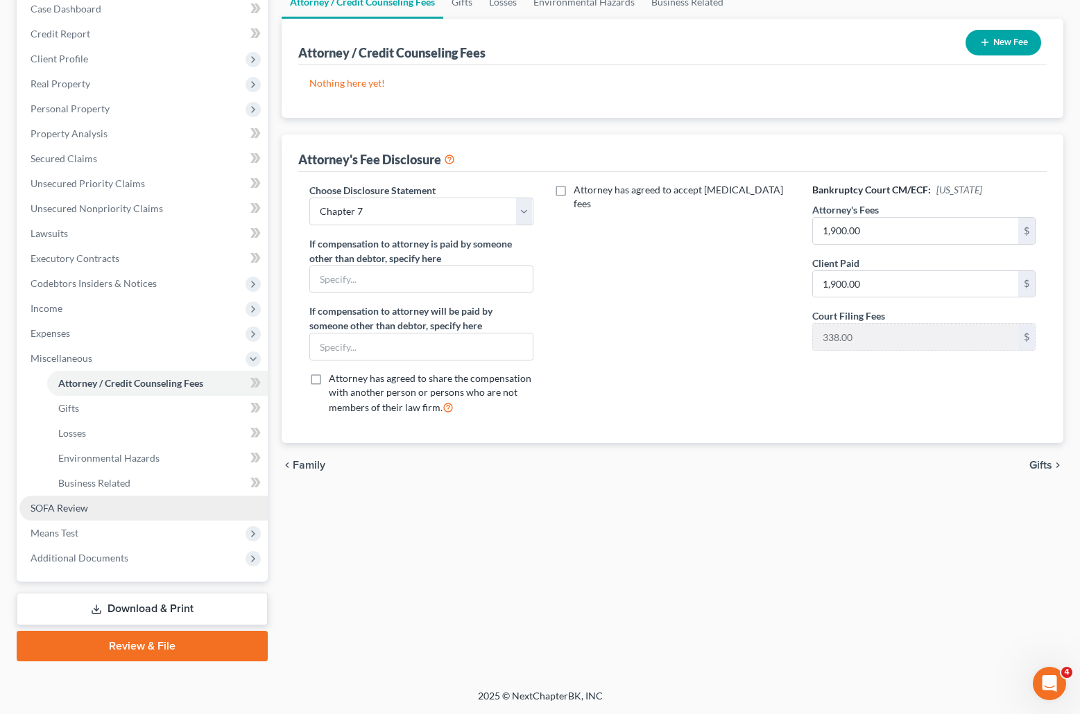
click at [98, 508] on link "SOFA Review" at bounding box center [143, 508] width 248 height 25
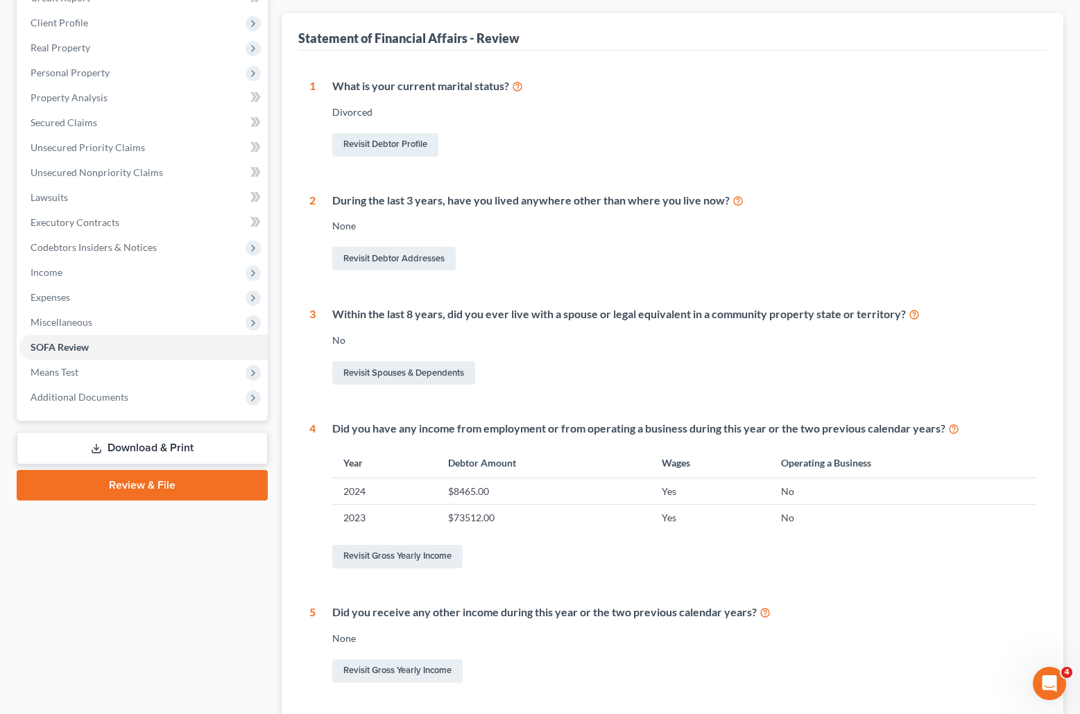
scroll to position [188, 0]
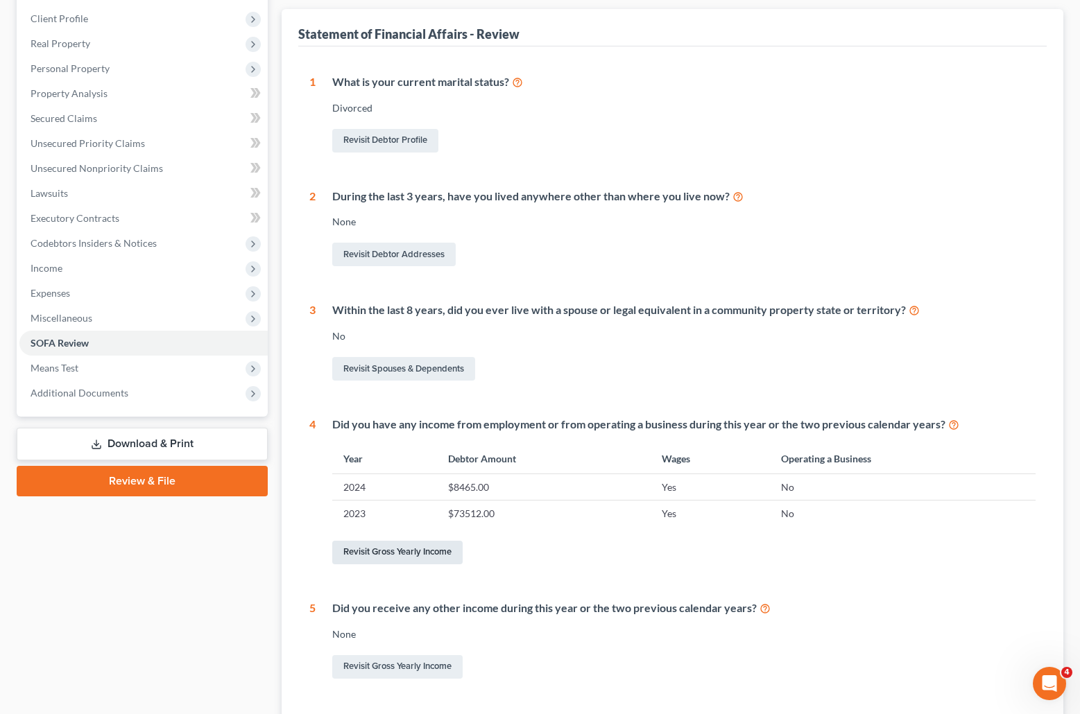
click at [411, 552] on link "Revisit Gross Yearly Income" at bounding box center [397, 553] width 130 height 24
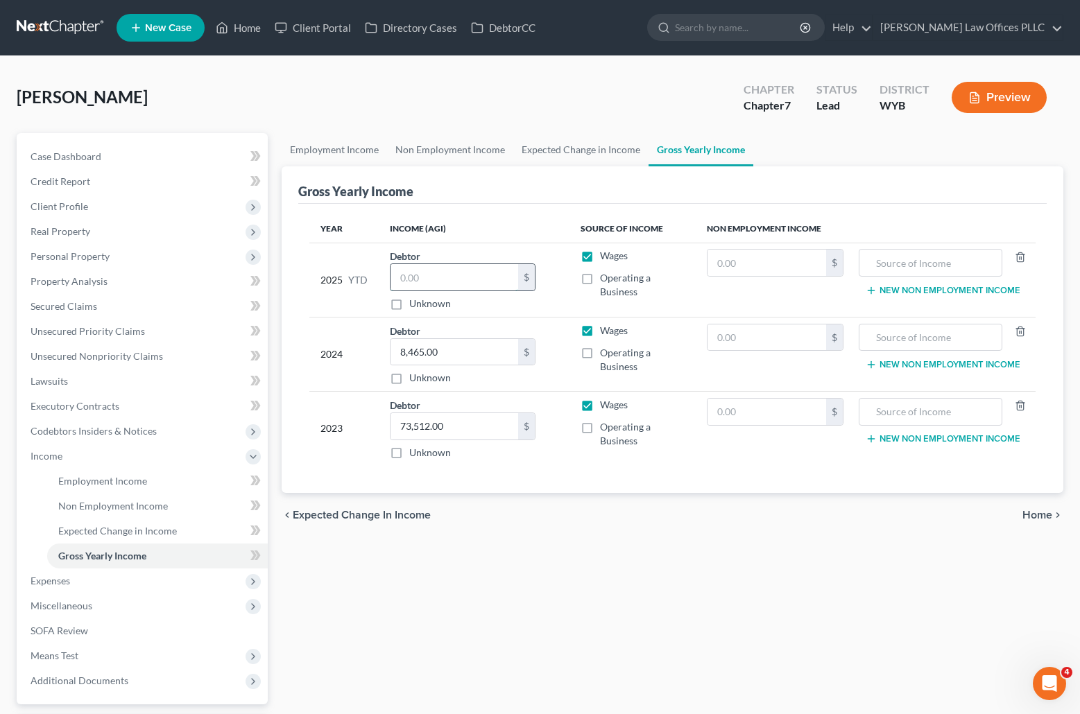
click at [424, 270] on input "text" at bounding box center [454, 277] width 128 height 26
type input "36,840"
click at [463, 309] on div "Unknown" at bounding box center [463, 304] width 146 height 14
drag, startPoint x: 817, startPoint y: 580, endPoint x: 791, endPoint y: 548, distance: 40.9
click at [817, 580] on div "Employment Income Non Employment Income Expected Change in Income Gross Yearly …" at bounding box center [672, 458] width 795 height 651
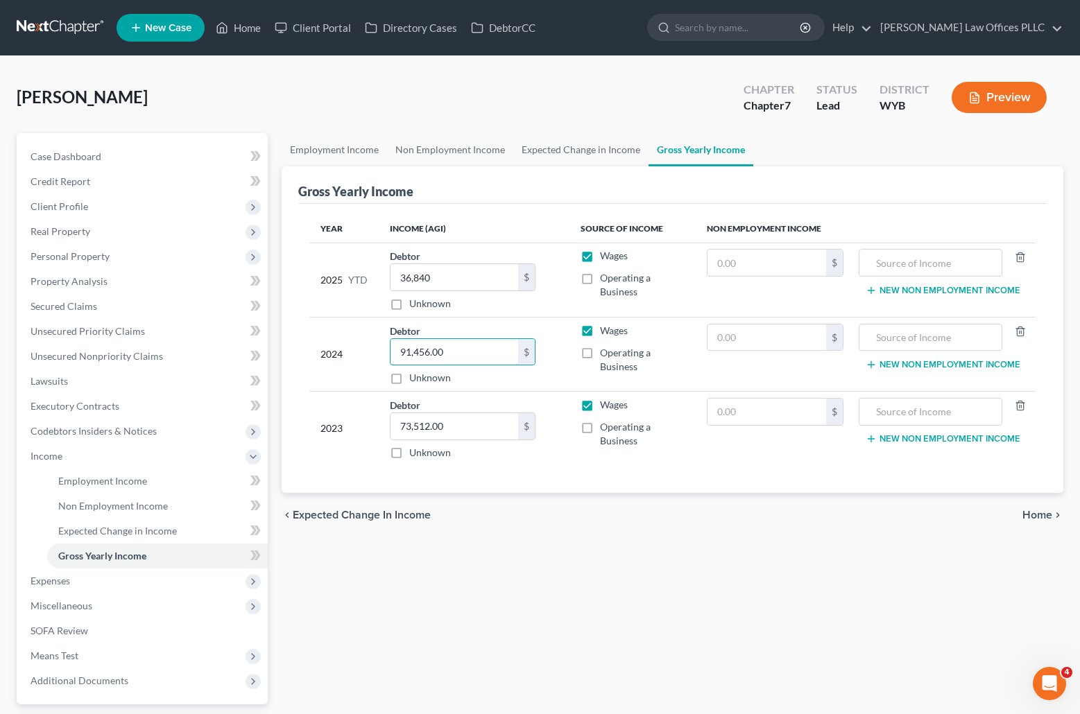
type input "91,456.00"
click at [735, 589] on div "Employment Income Non Employment Income Expected Change in Income Gross Yearly …" at bounding box center [672, 458] width 795 height 651
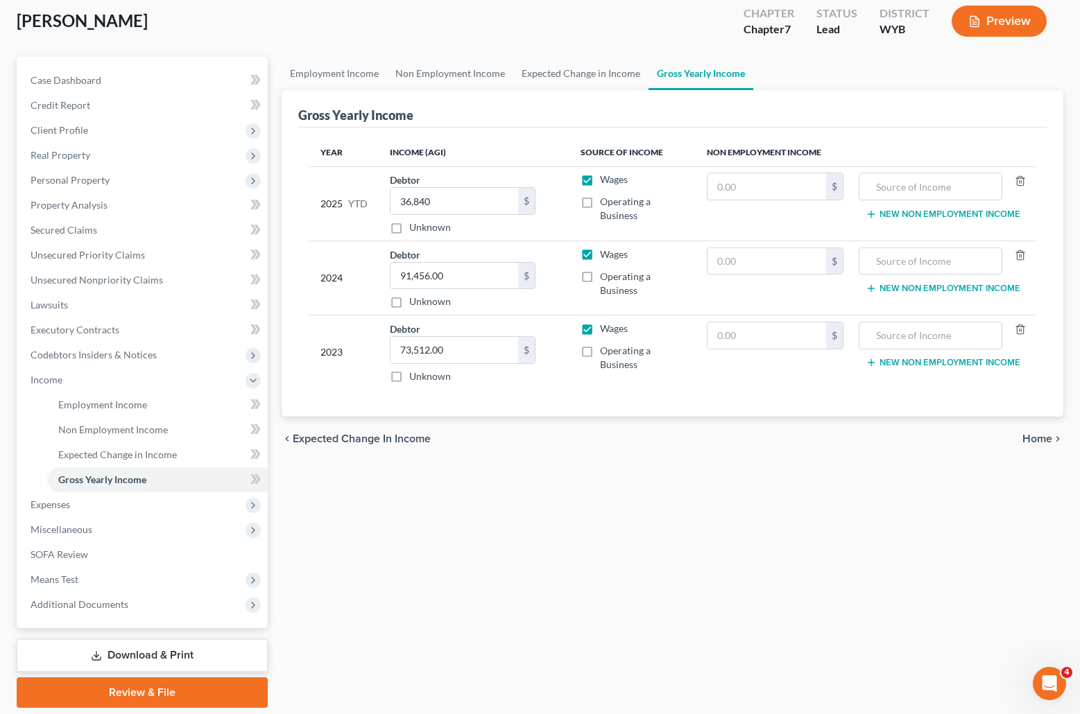
scroll to position [123, 0]
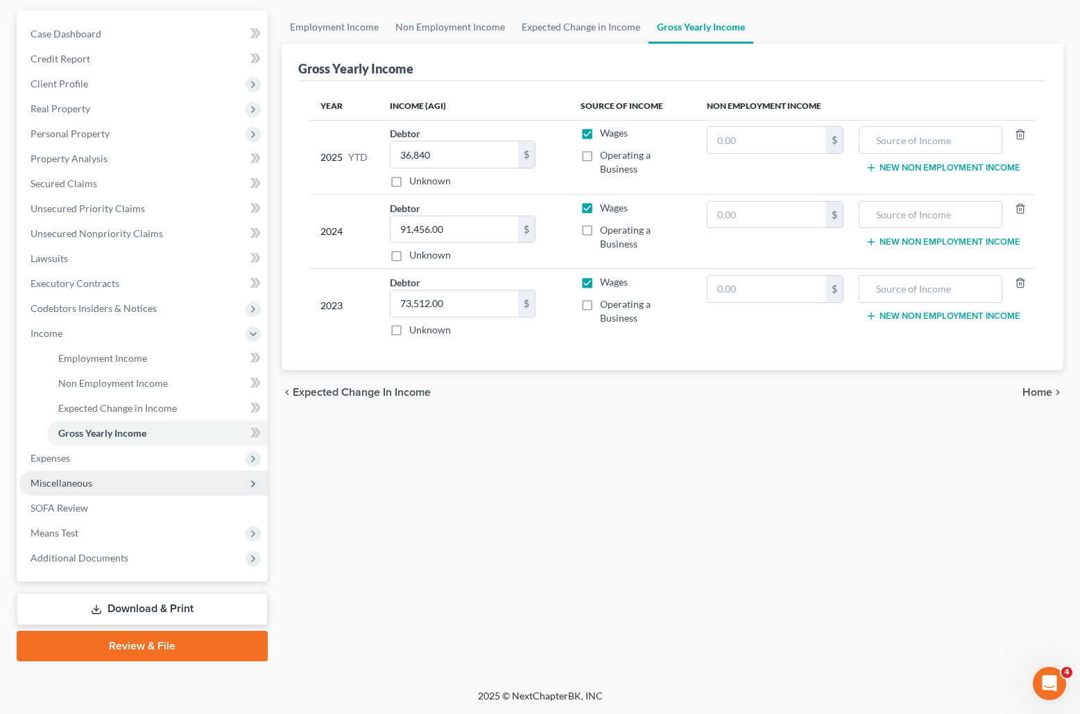
click at [64, 479] on span "Miscellaneous" at bounding box center [62, 483] width 62 height 12
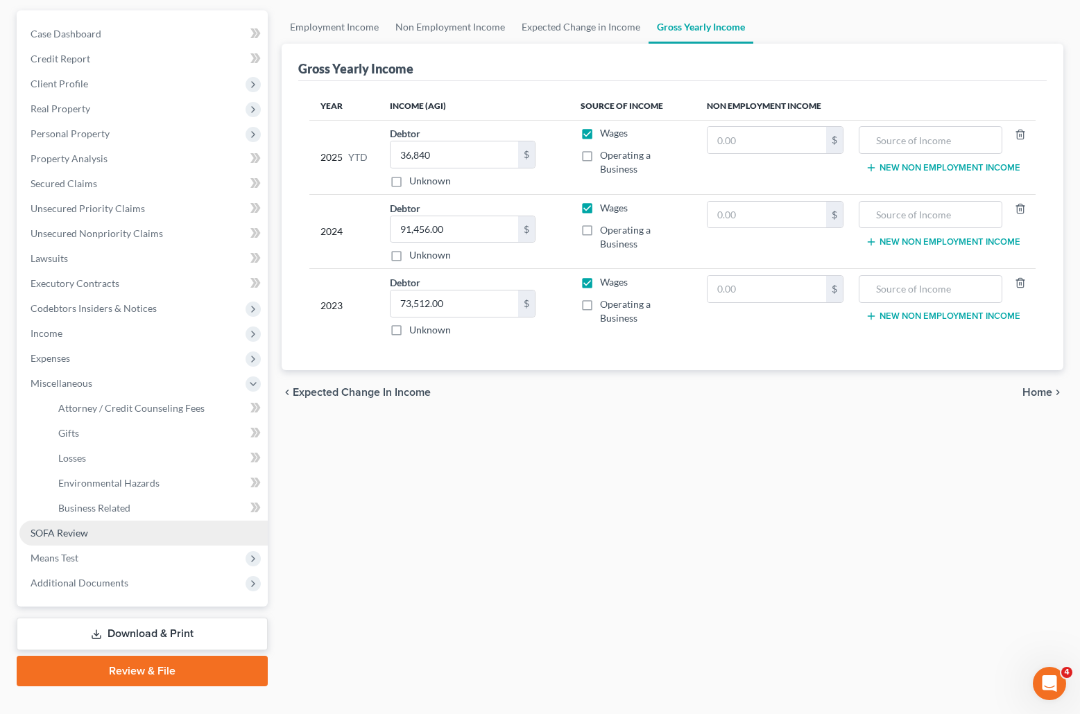
click at [79, 532] on span "SOFA Review" at bounding box center [60, 533] width 58 height 12
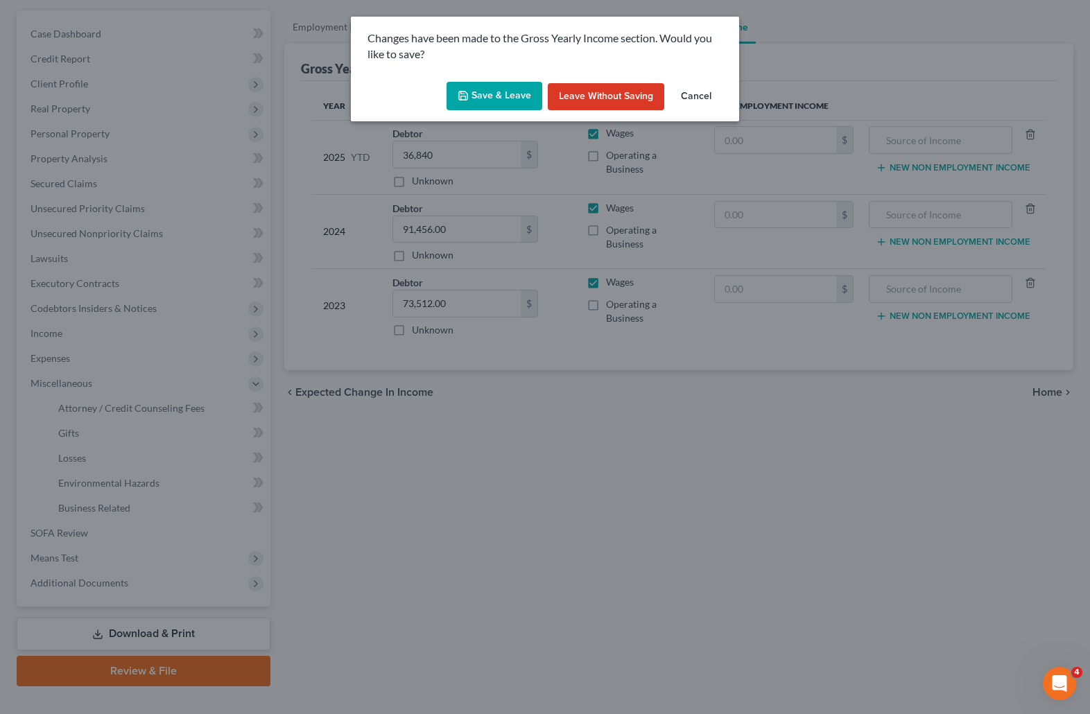
click at [502, 96] on button "Save & Leave" at bounding box center [495, 96] width 96 height 29
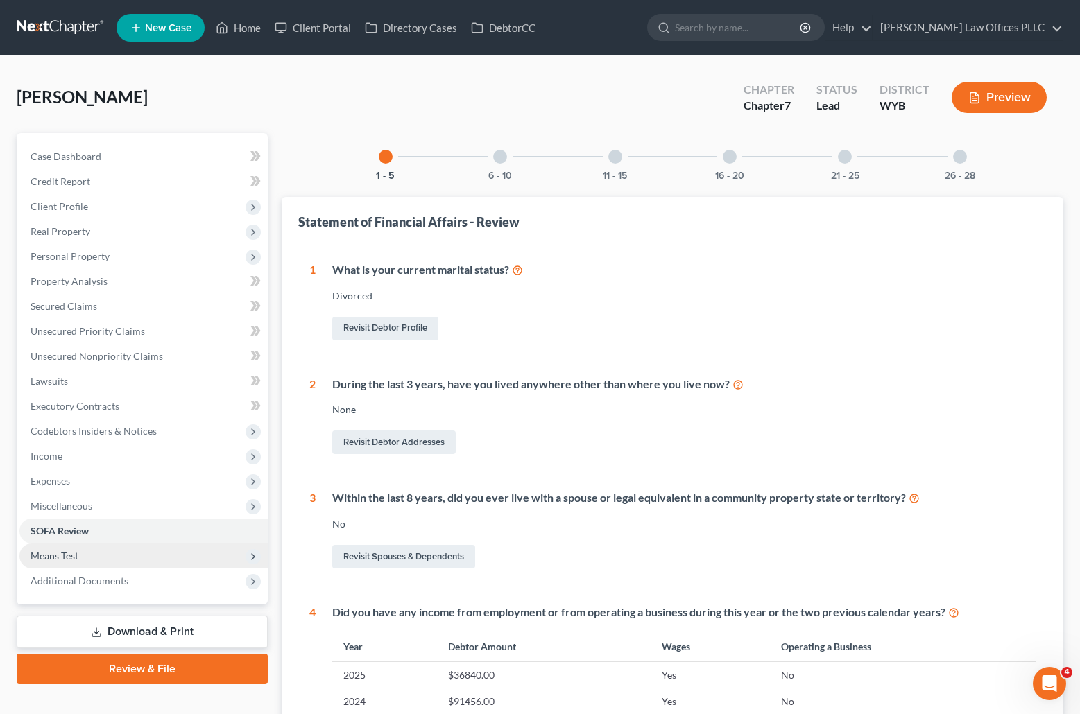
click at [89, 558] on span "Means Test" at bounding box center [143, 556] width 248 height 25
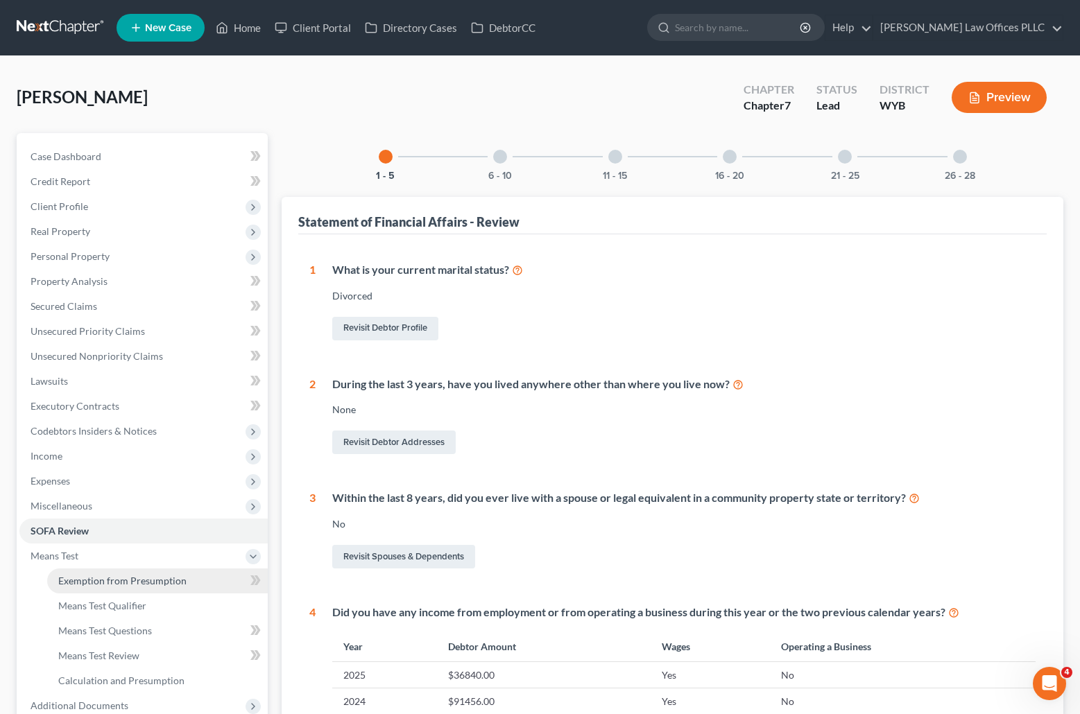
click at [148, 578] on span "Exemption from Presumption" at bounding box center [122, 581] width 128 height 12
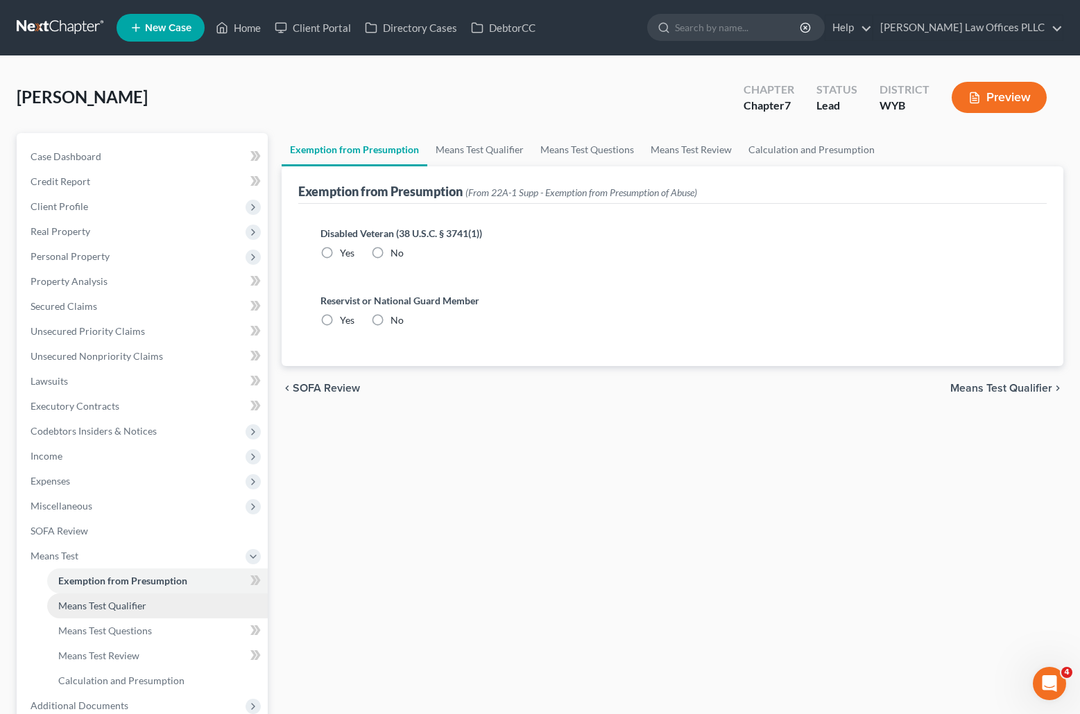
click at [114, 605] on span "Means Test Qualifier" at bounding box center [102, 606] width 88 height 12
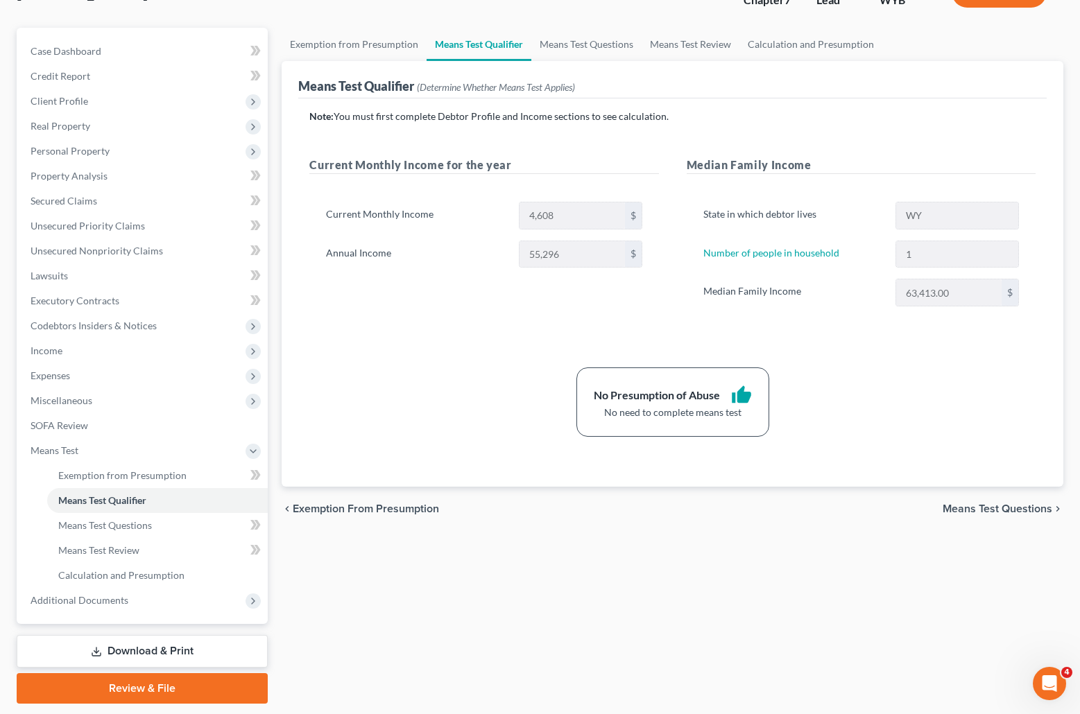
scroll to position [148, 0]
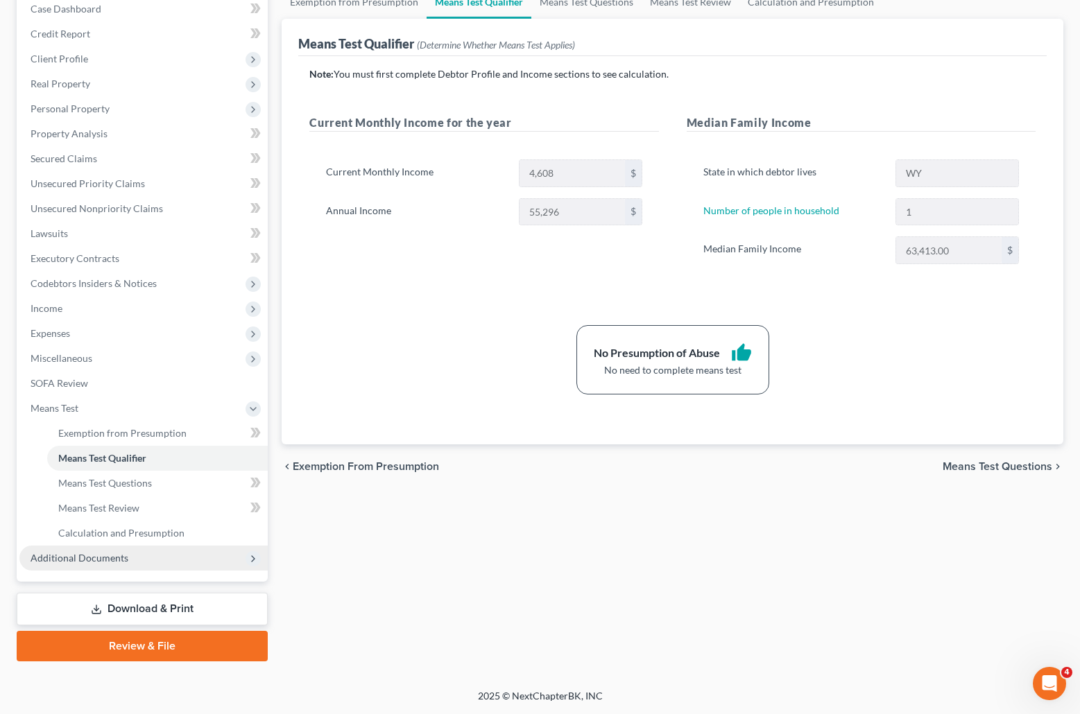
click at [112, 557] on span "Additional Documents" at bounding box center [80, 558] width 98 height 12
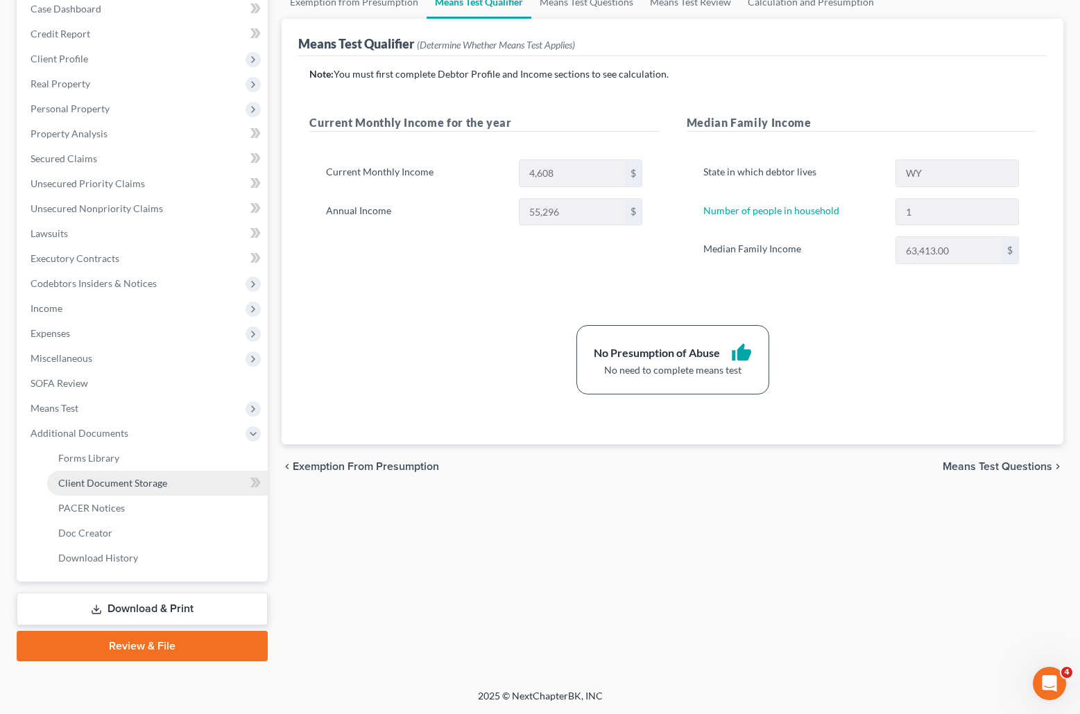
click at [119, 483] on span "Client Document Storage" at bounding box center [112, 483] width 109 height 12
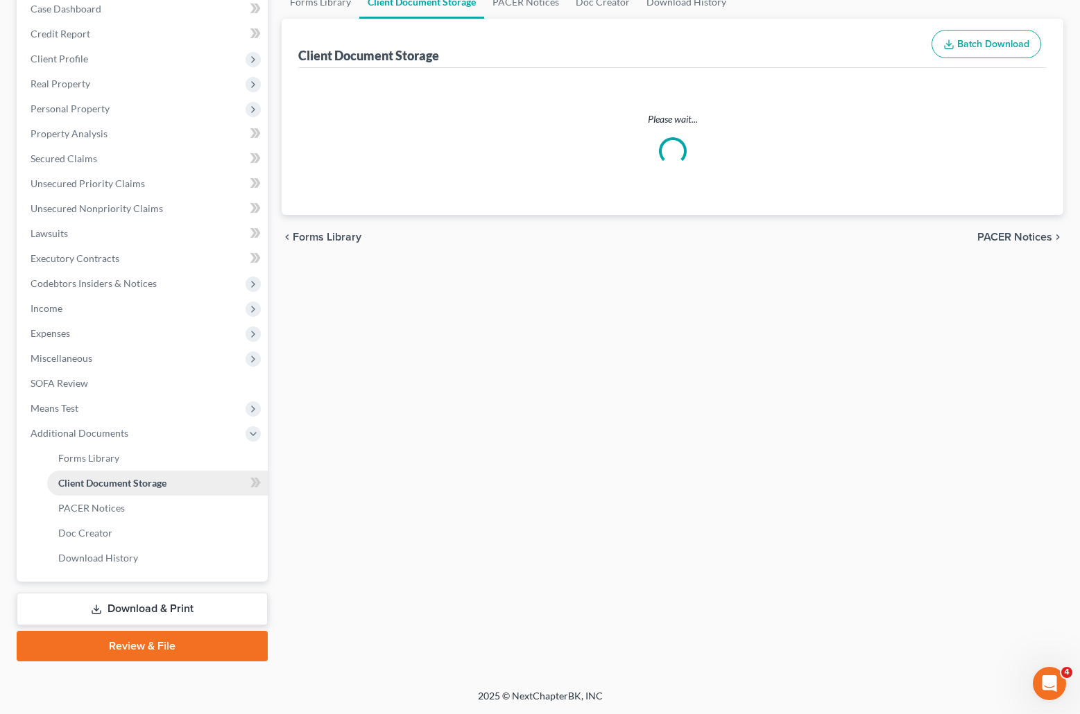
scroll to position [96, 0]
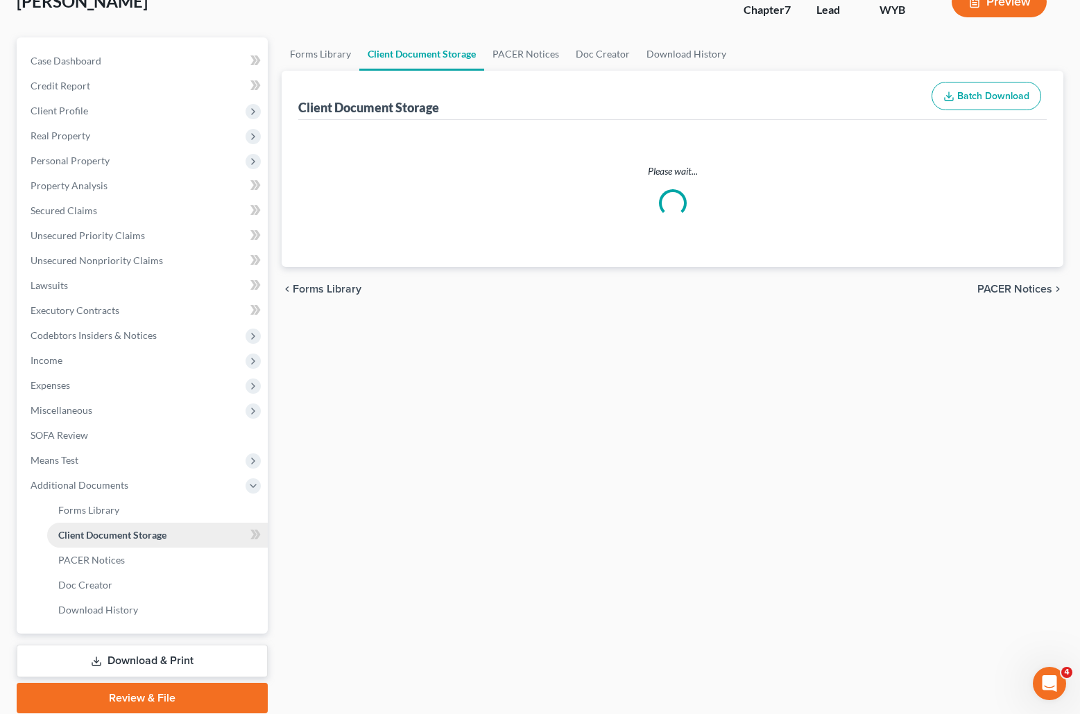
select select "0"
select select "2"
select select "3"
select select "0"
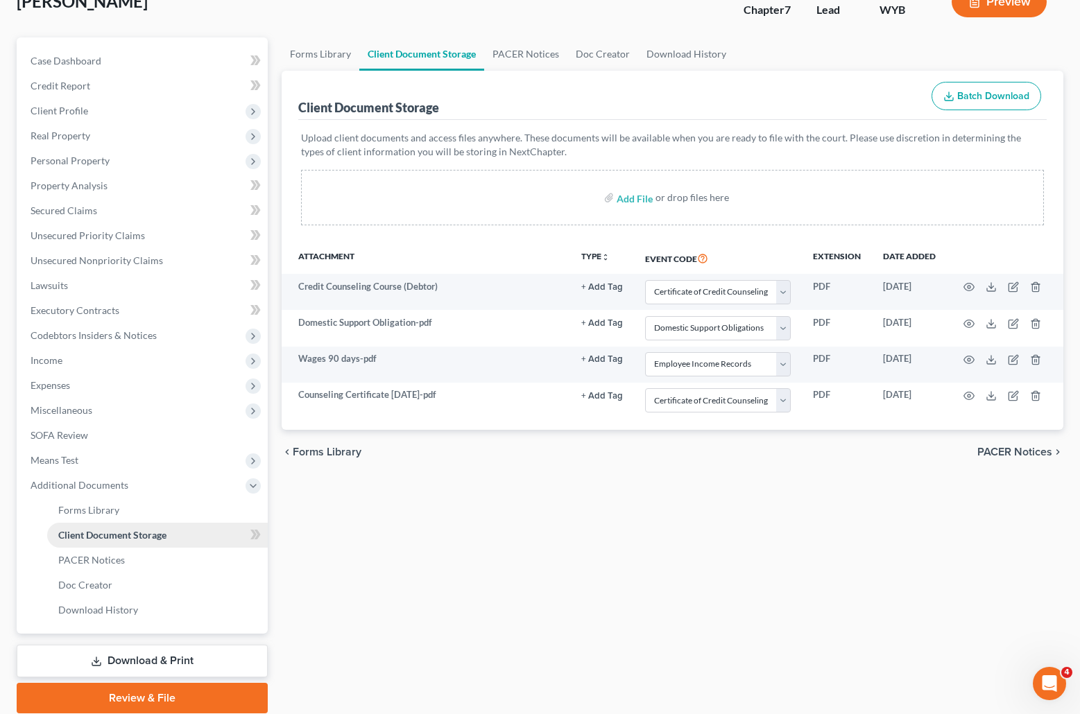
scroll to position [0, 0]
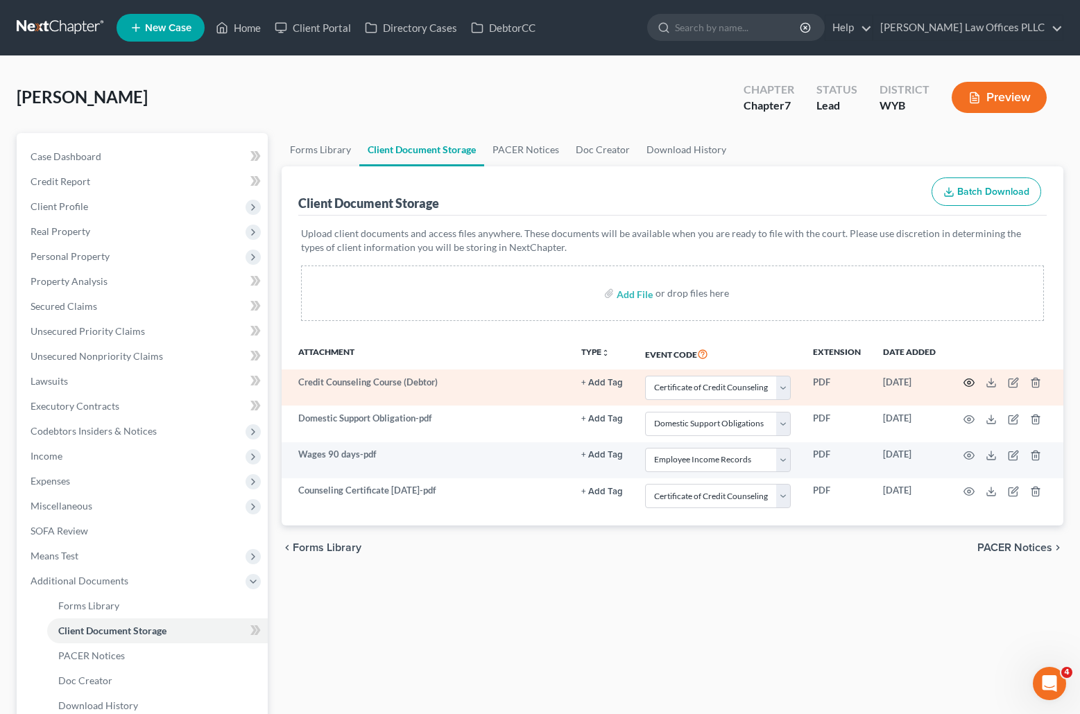
click at [967, 382] on circle "button" at bounding box center [968, 382] width 3 height 3
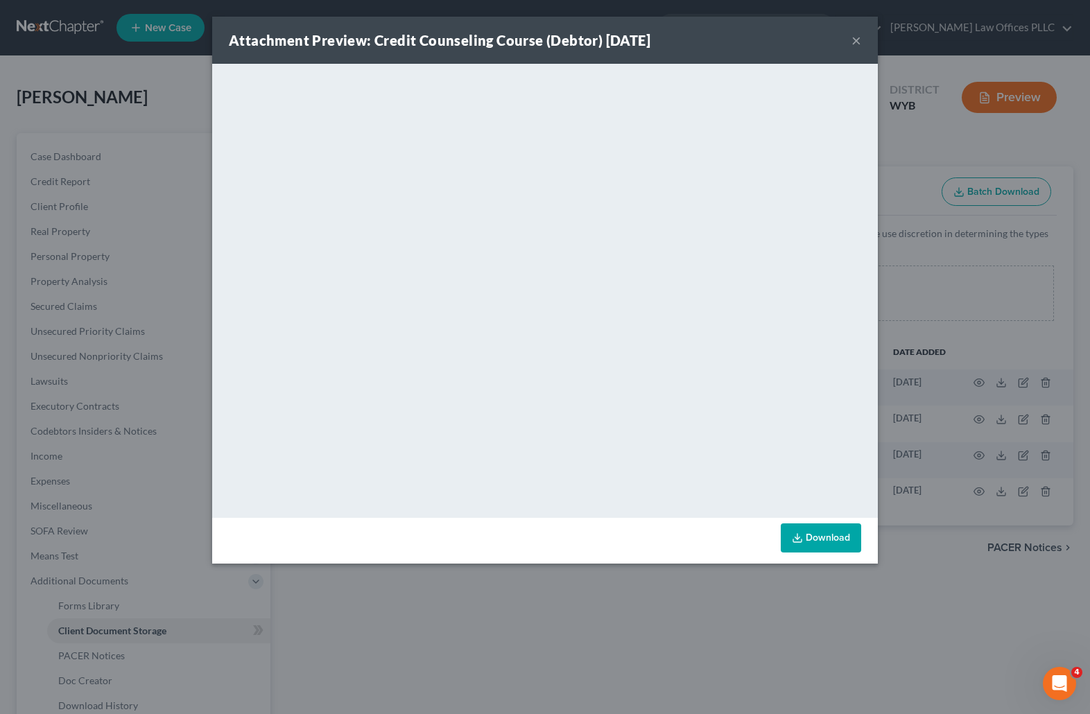
click at [855, 36] on button "×" at bounding box center [857, 40] width 10 height 17
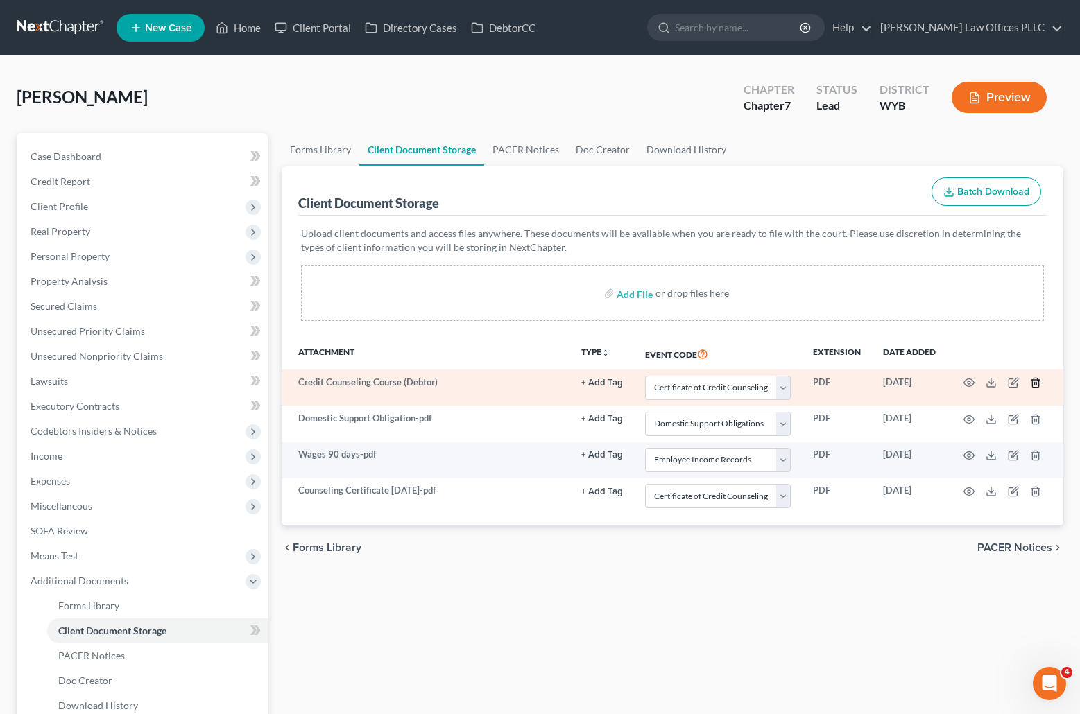
click at [1034, 380] on polyline "button" at bounding box center [1035, 380] width 8 height 0
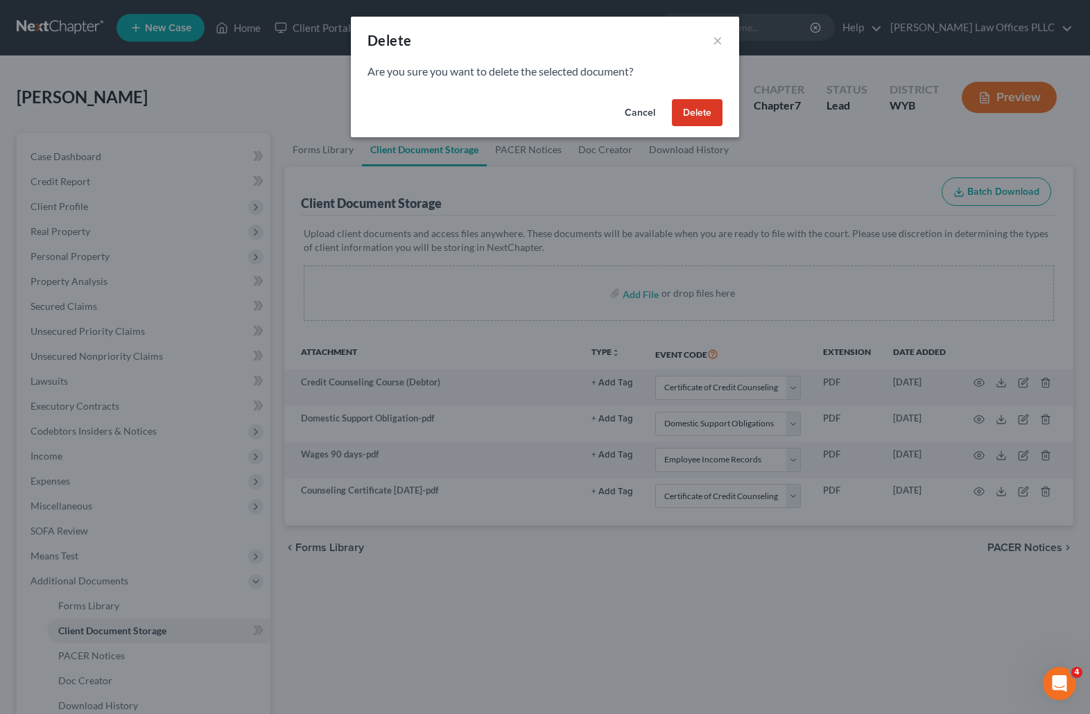
click at [703, 110] on button "Delete" at bounding box center [697, 113] width 51 height 28
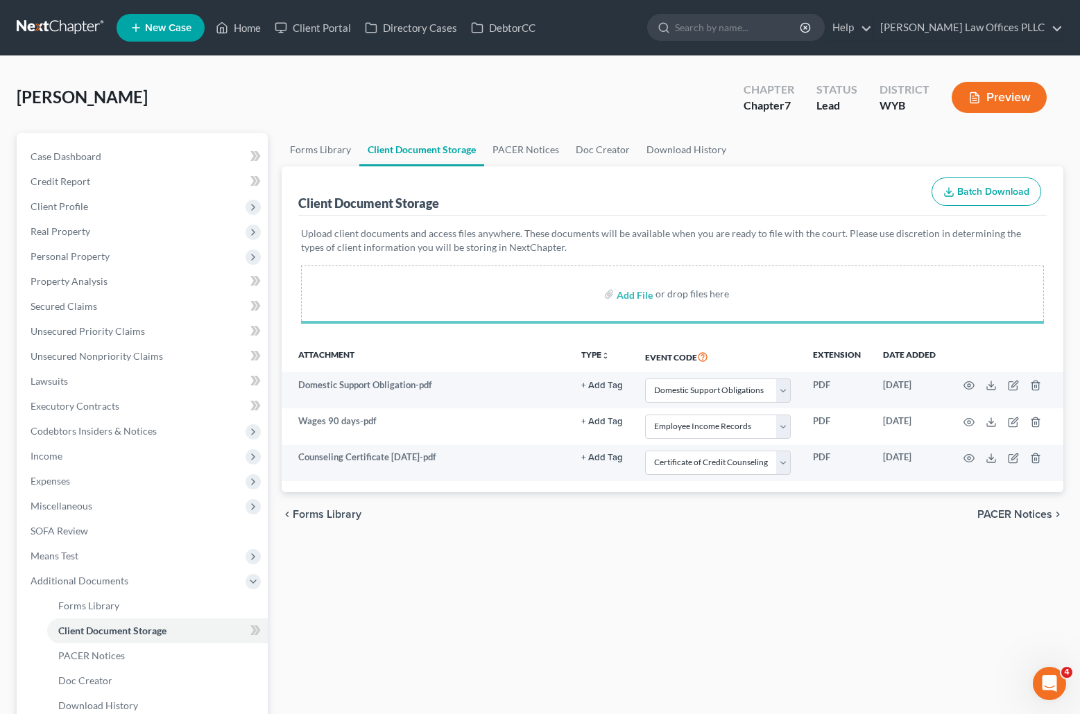
select select "2"
select select "3"
select select "0"
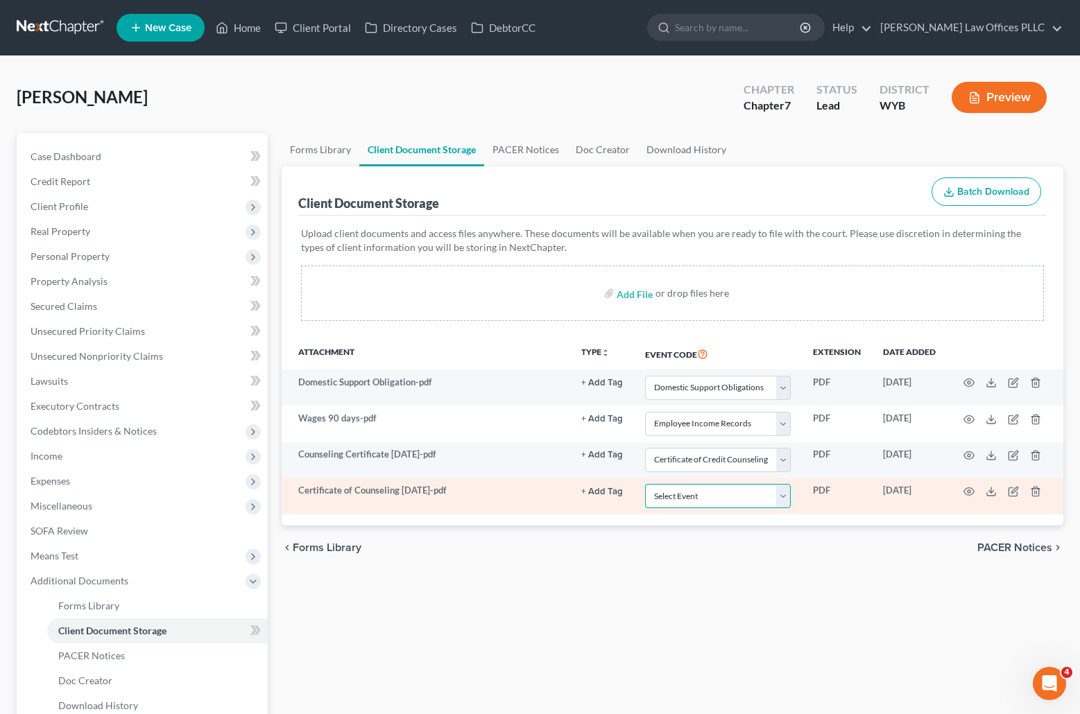
click at [784, 497] on select "Select Event Certificate of Credit Counseling Chapter 13 Plan Domestic Support …" at bounding box center [718, 496] width 146 height 24
select select "0"
click at [645, 484] on select "Select Event Certificate of Credit Counseling Chapter 13 Plan Domestic Support …" at bounding box center [718, 496] width 146 height 24
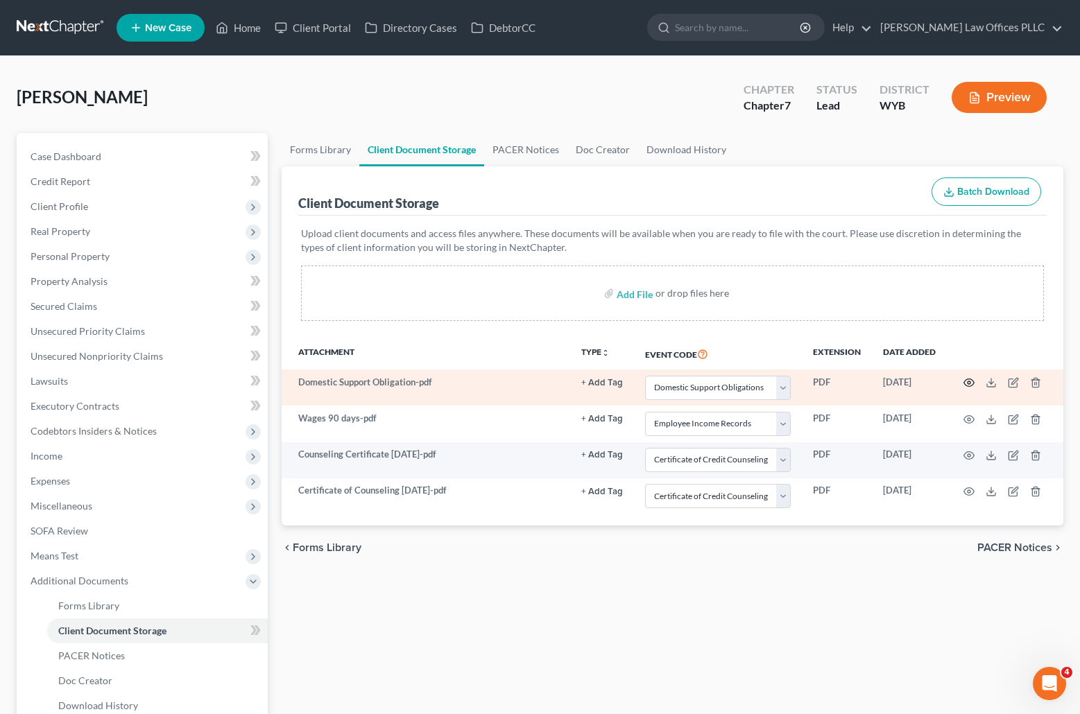
click at [971, 382] on icon "button" at bounding box center [968, 382] width 11 height 11
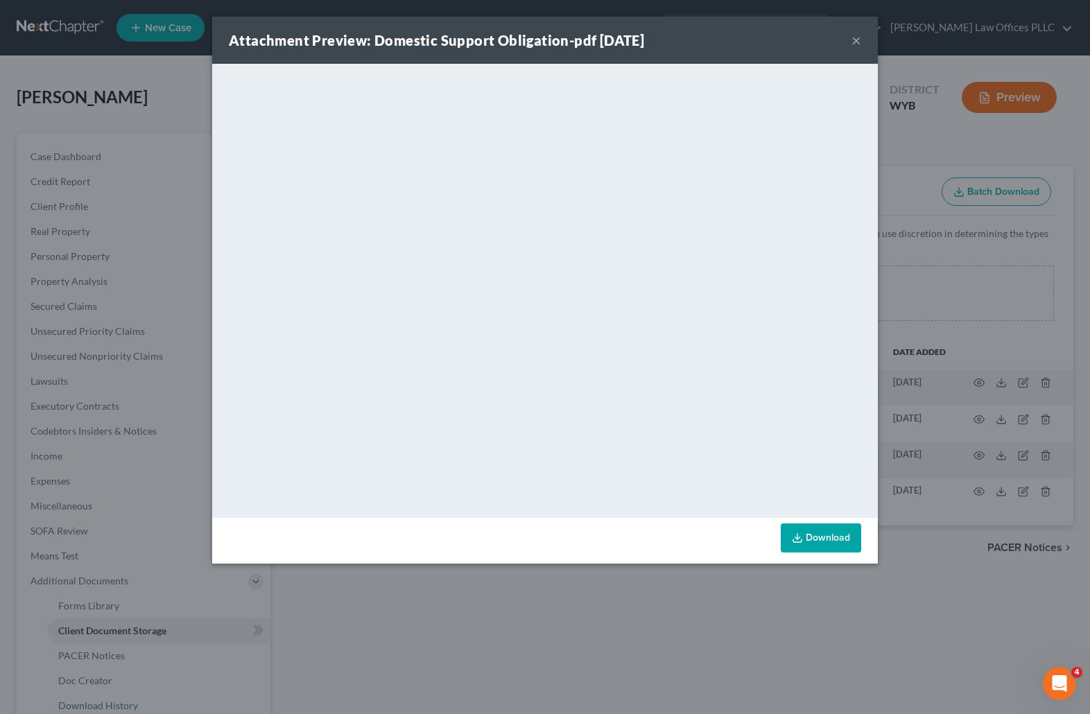
click at [857, 38] on button "×" at bounding box center [857, 40] width 10 height 17
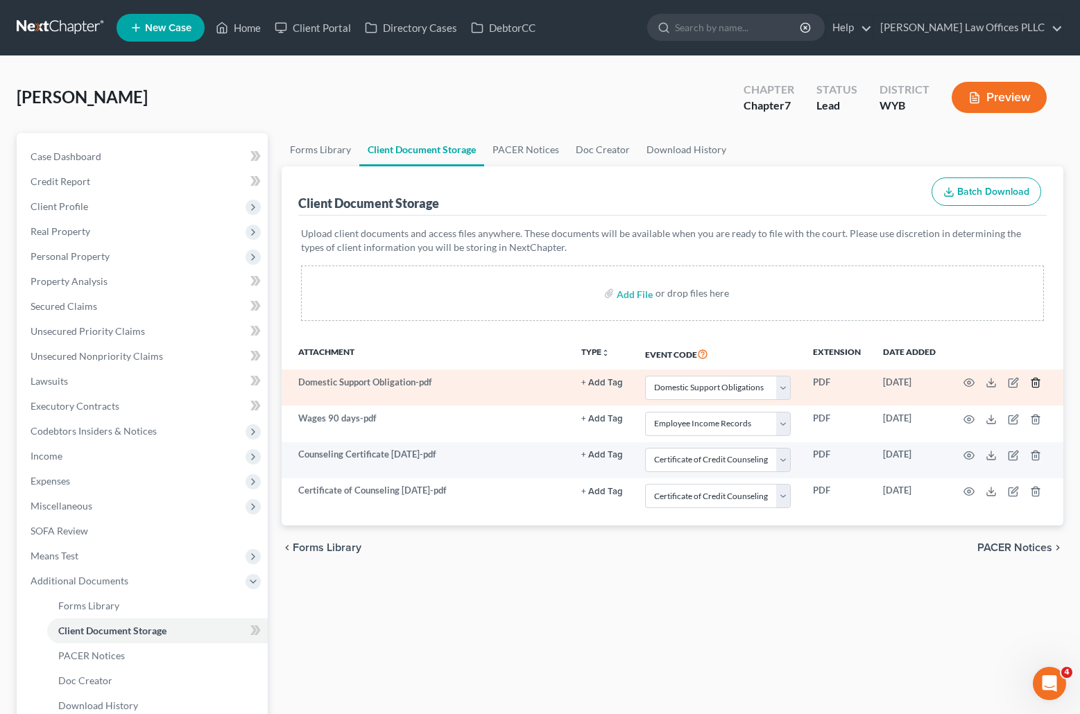
click at [1038, 380] on icon "button" at bounding box center [1035, 383] width 6 height 9
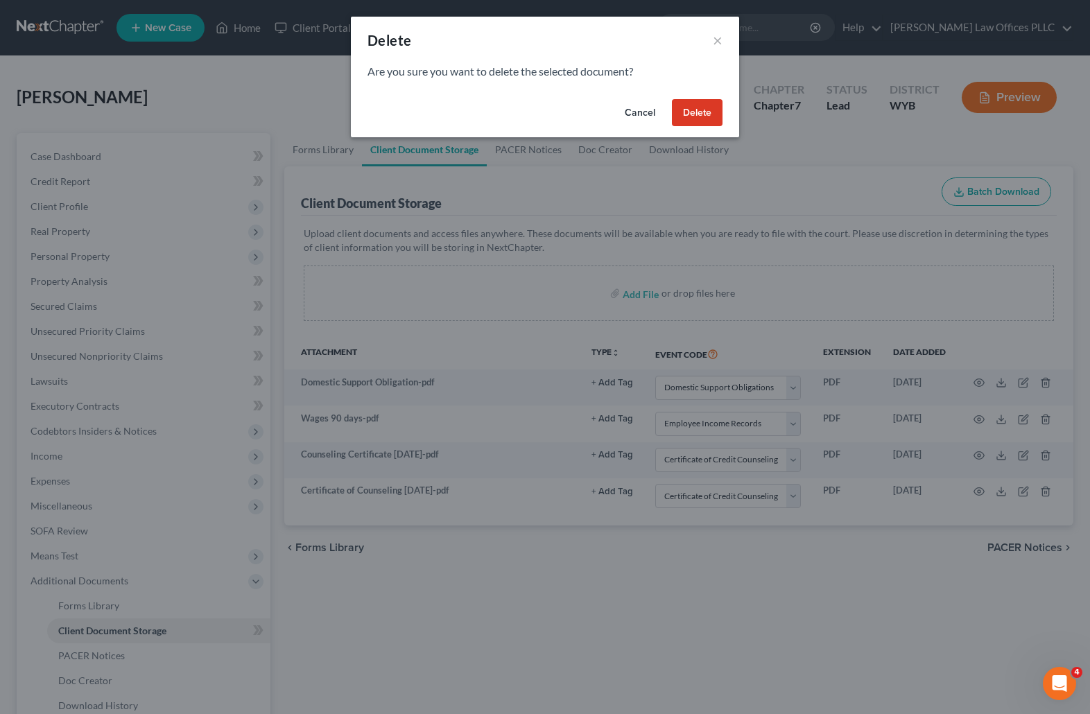
drag, startPoint x: 694, startPoint y: 118, endPoint x: 513, endPoint y: 146, distance: 183.8
click at [694, 117] on button "Delete" at bounding box center [697, 113] width 51 height 28
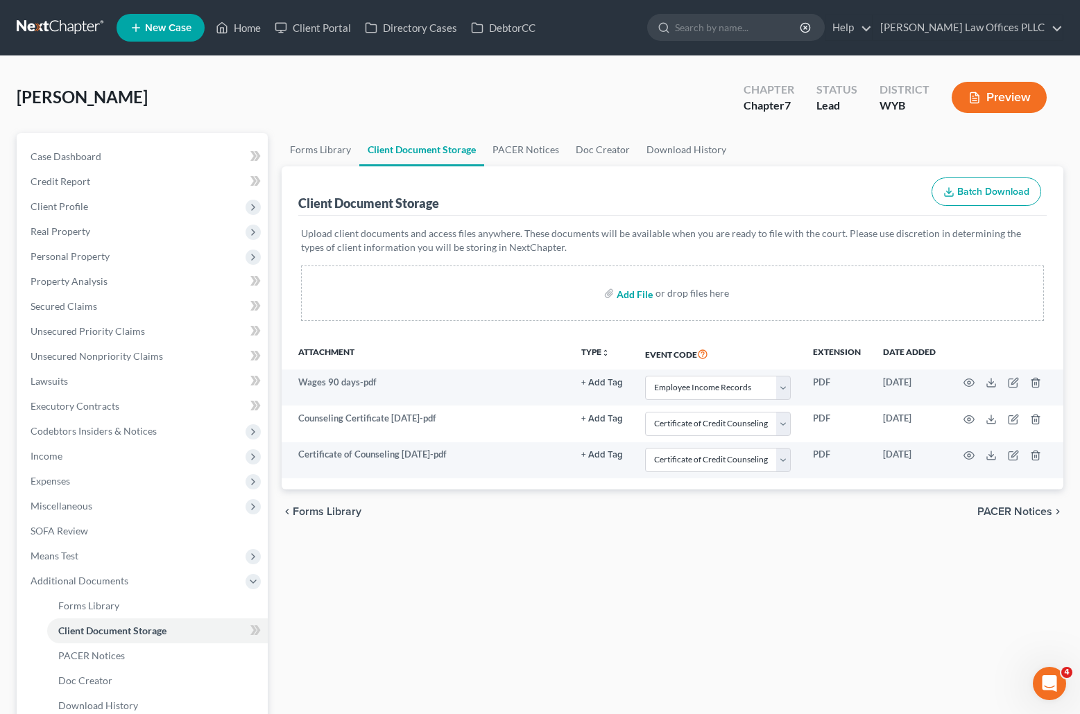
drag, startPoint x: 635, startPoint y: 293, endPoint x: 617, endPoint y: 305, distance: 21.9
click at [617, 305] on input "file" at bounding box center [633, 293] width 33 height 25
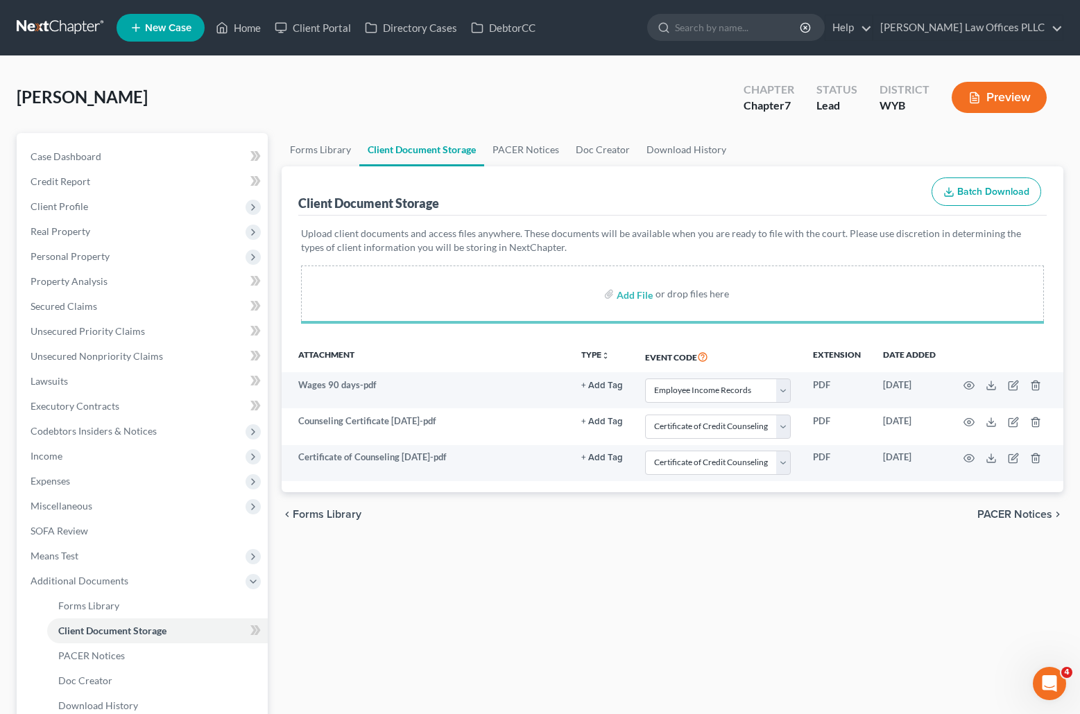
select select "3"
select select "0"
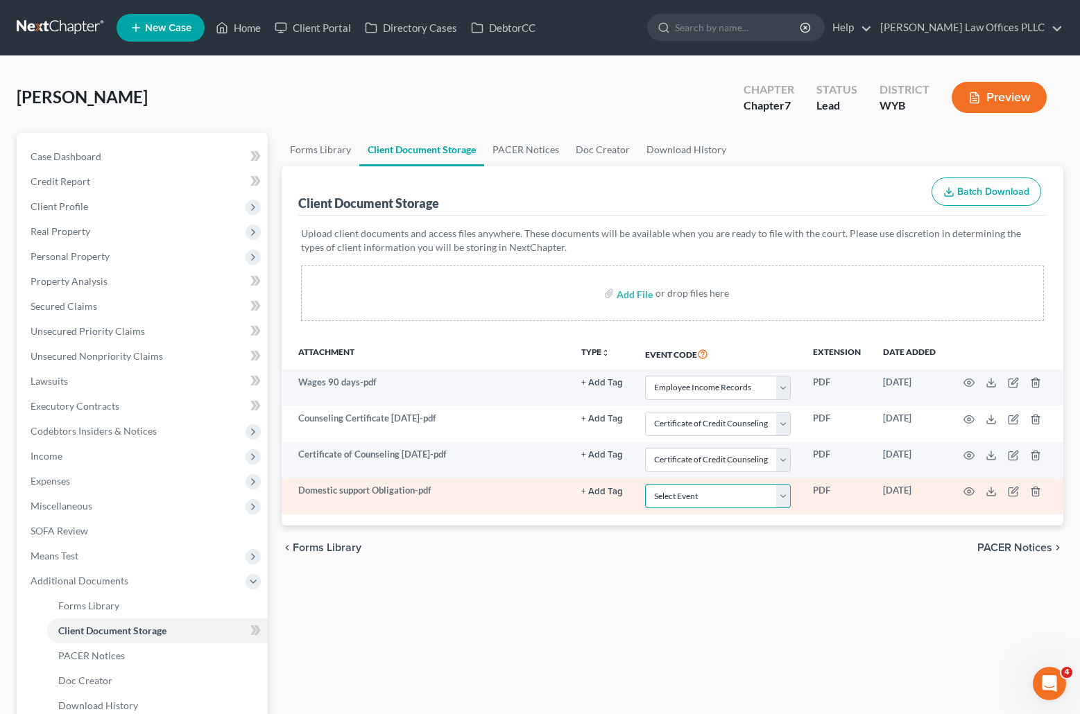
click at [786, 494] on select "Select Event Certificate of Credit Counseling Chapter 13 Plan Domestic Support …" at bounding box center [718, 496] width 146 height 24
select select "2"
click at [645, 484] on select "Select Event Certificate of Credit Counseling Chapter 13 Plan Domestic Support …" at bounding box center [718, 496] width 146 height 24
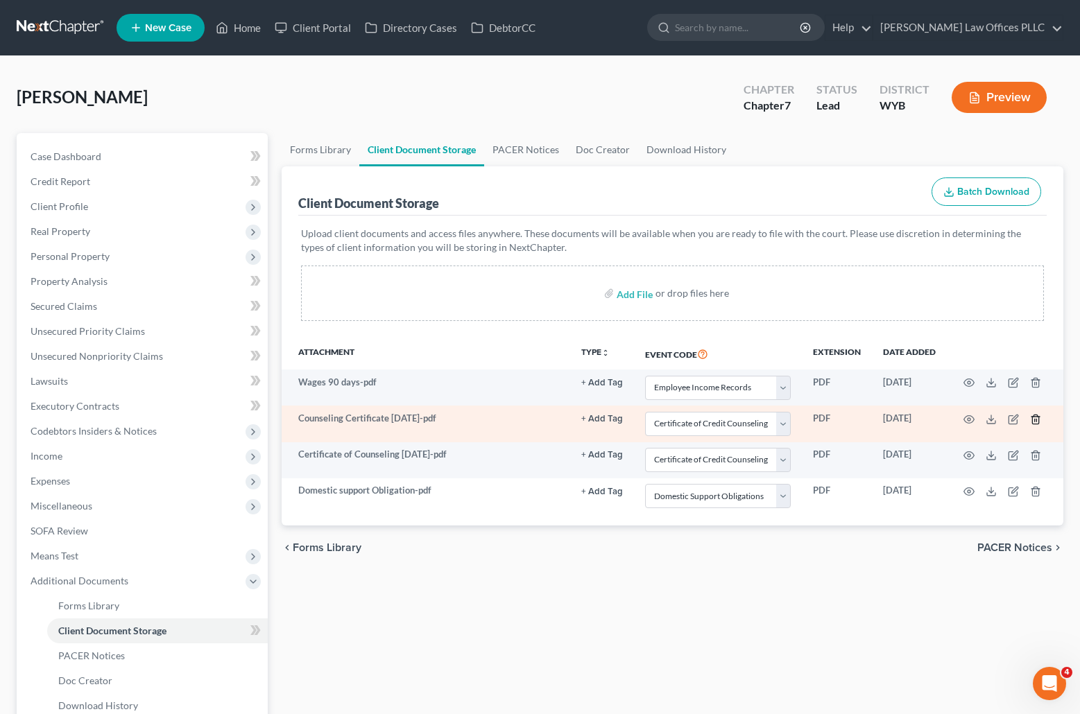
click at [1035, 418] on icon "button" at bounding box center [1035, 419] width 11 height 11
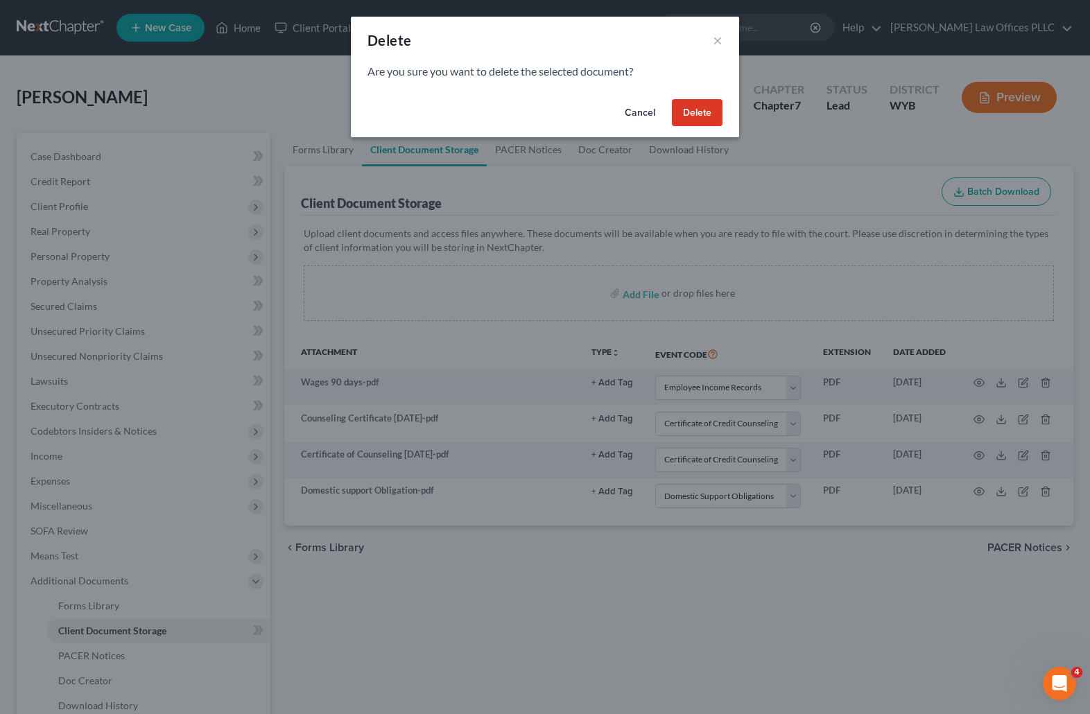
click at [703, 110] on button "Delete" at bounding box center [697, 113] width 51 height 28
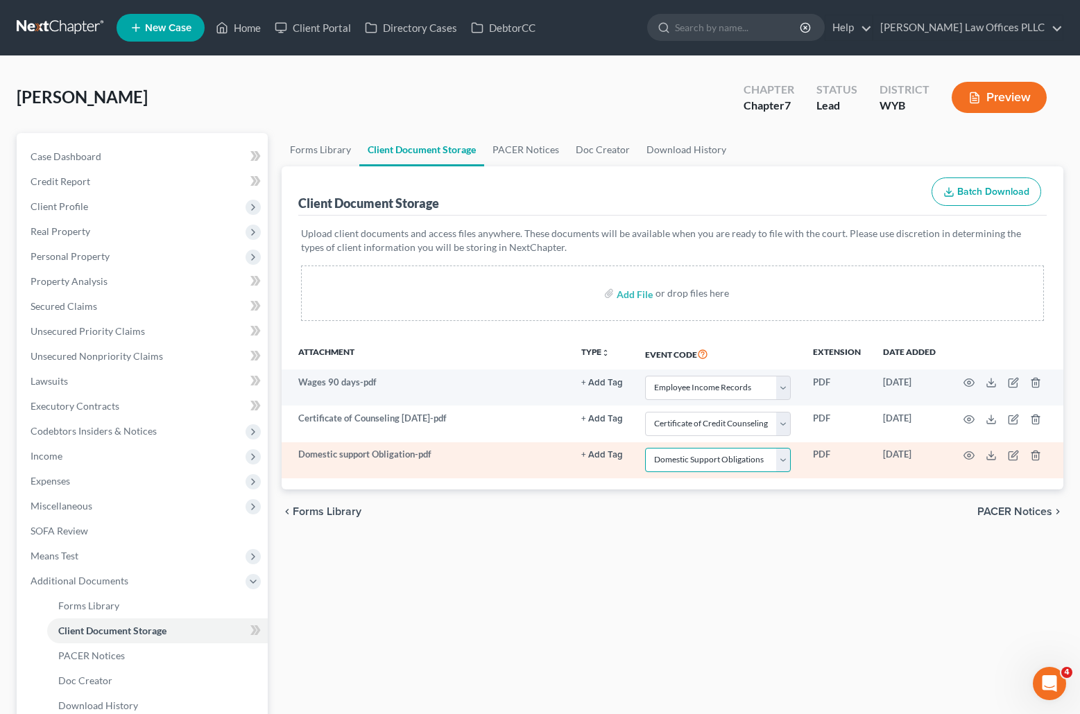
click at [782, 458] on select "Select Event Certificate of Credit Counseling Chapter 13 Plan Domestic Support …" at bounding box center [718, 460] width 146 height 24
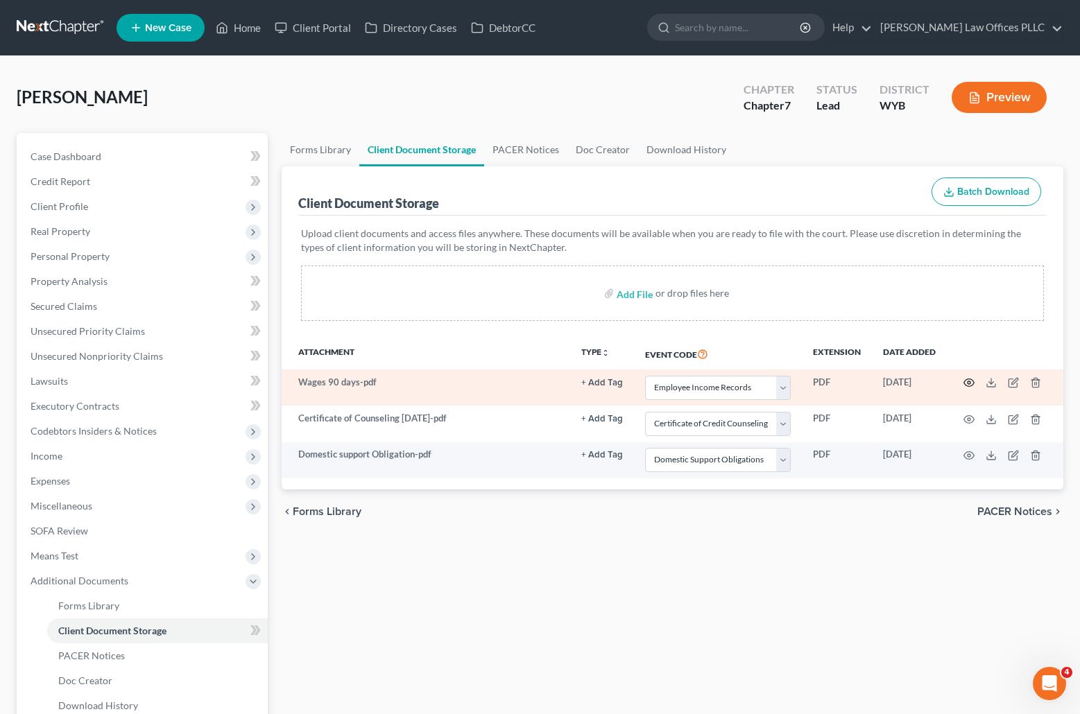
click at [970, 380] on icon "button" at bounding box center [968, 382] width 11 height 11
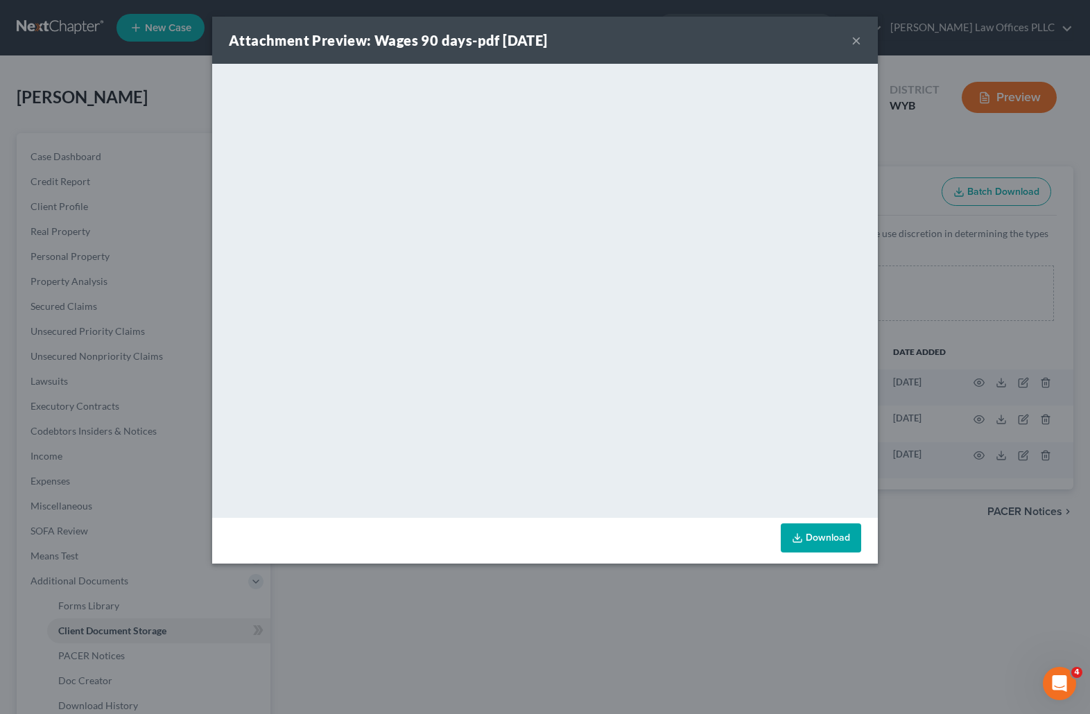
click at [856, 41] on button "×" at bounding box center [857, 40] width 10 height 17
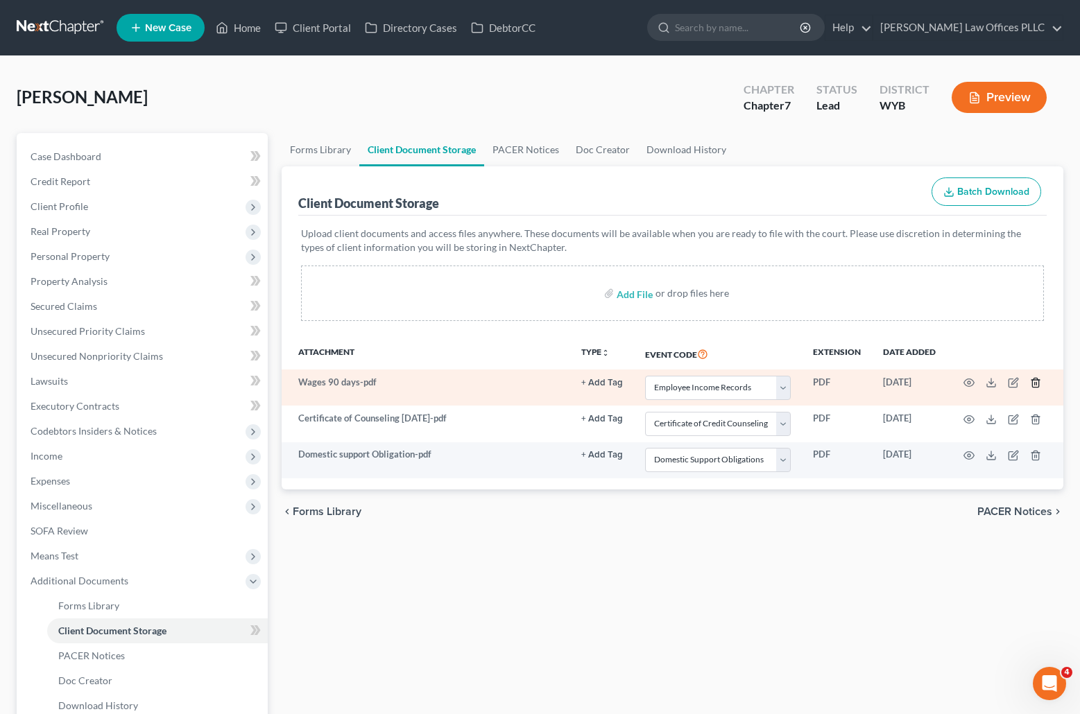
click at [1040, 379] on icon "button" at bounding box center [1035, 382] width 11 height 11
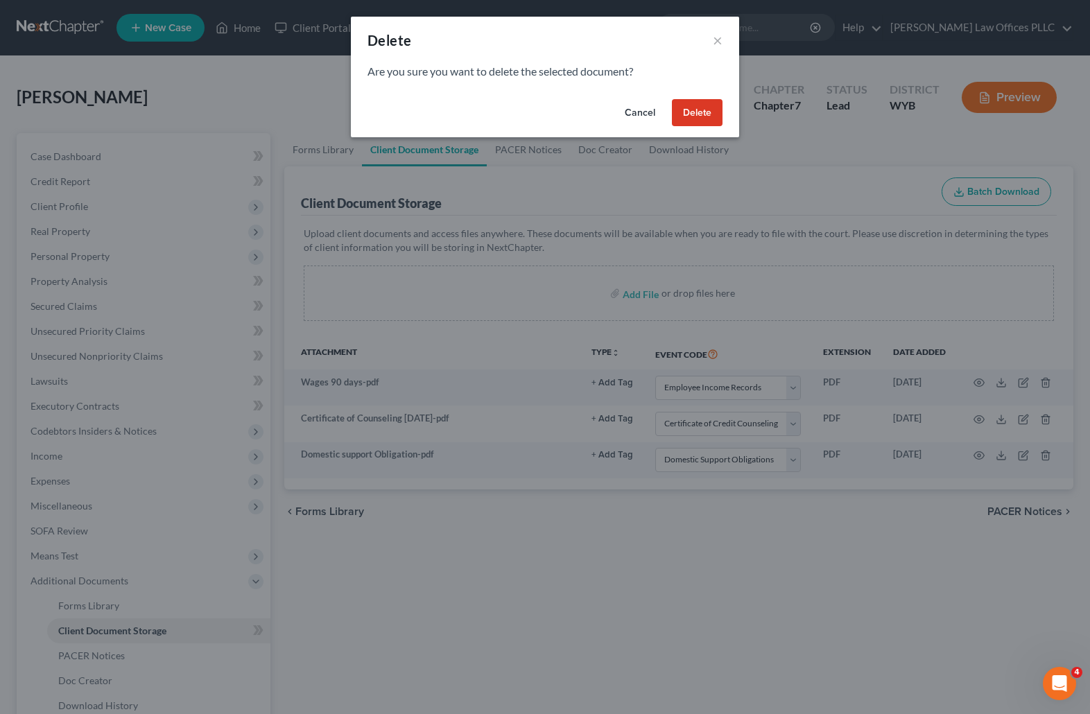
click at [712, 107] on button "Delete" at bounding box center [697, 113] width 51 height 28
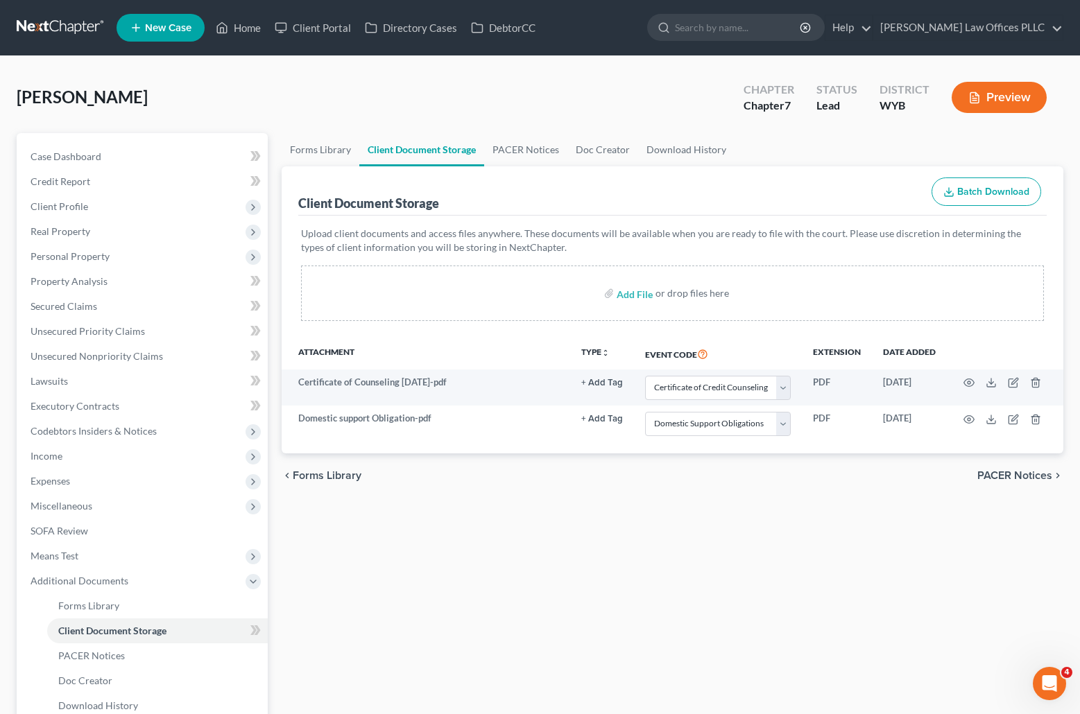
select select "0"
select select "2"
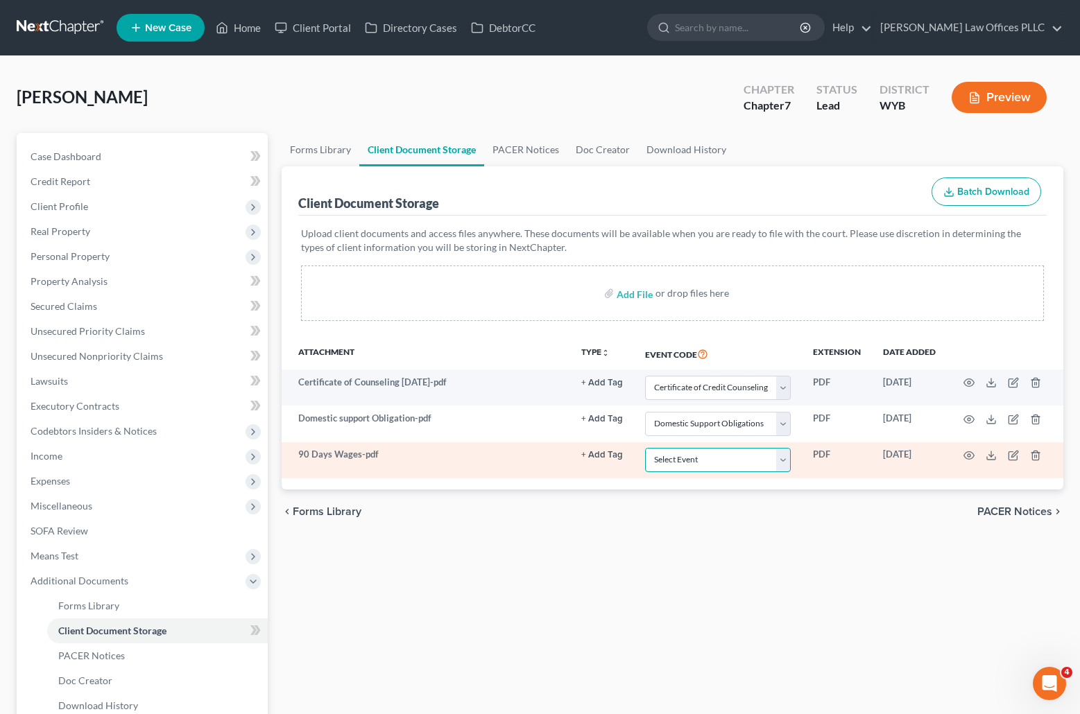
click at [782, 460] on select "Select Event Certificate of Credit Counseling Chapter 13 Plan Domestic Support …" at bounding box center [718, 460] width 146 height 24
select select "3"
click at [645, 448] on select "Select Event Certificate of Credit Counseling Chapter 13 Plan Domestic Support …" at bounding box center [718, 460] width 146 height 24
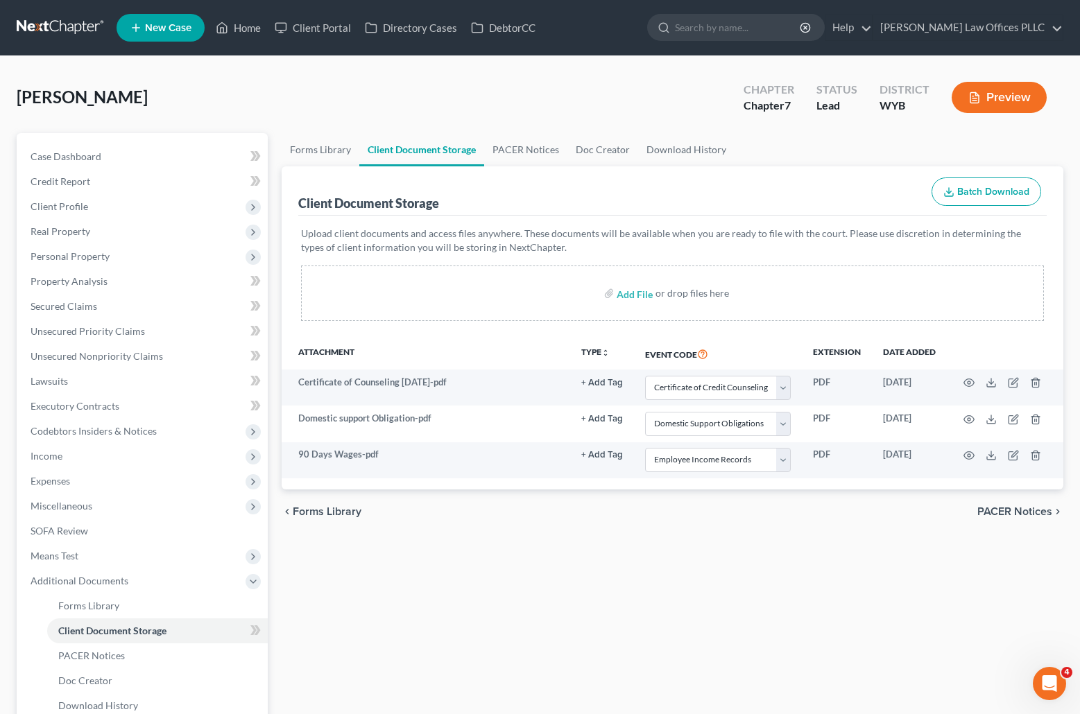
select select "0"
select select "2"
select select "3"
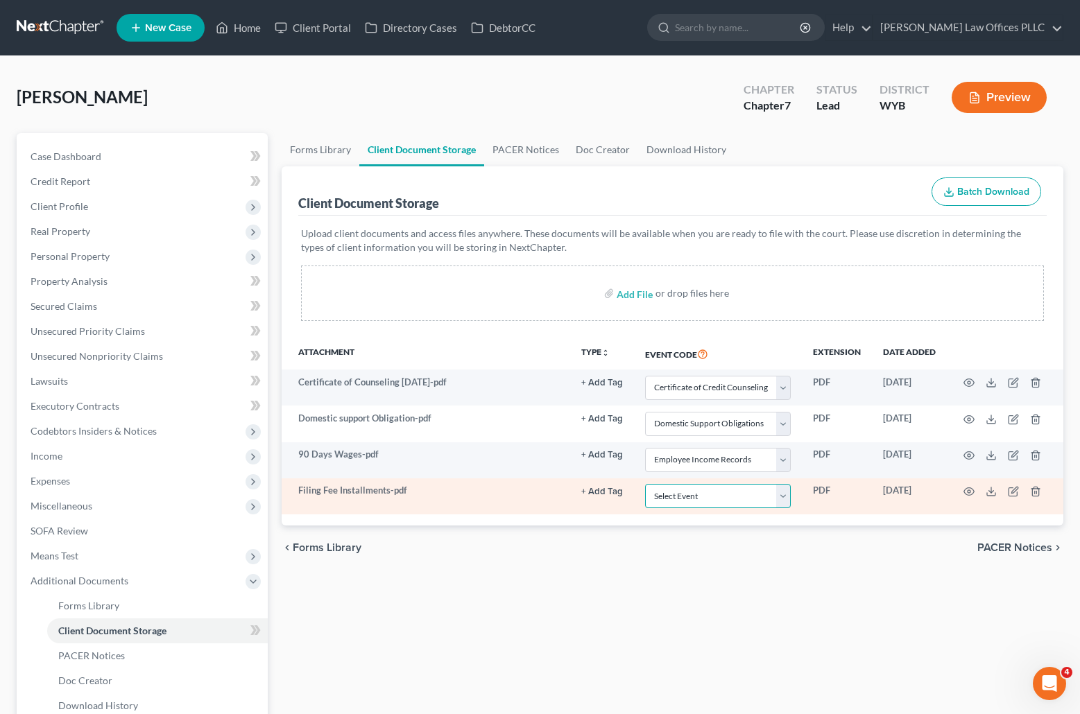
click at [786, 496] on select "Select Event Certificate of Credit Counseling Chapter 13 Plan Domestic Support …" at bounding box center [718, 496] width 146 height 24
select select "4"
click at [645, 484] on select "Select Event Certificate of Credit Counseling Chapter 13 Plan Domestic Support …" at bounding box center [718, 496] width 146 height 24
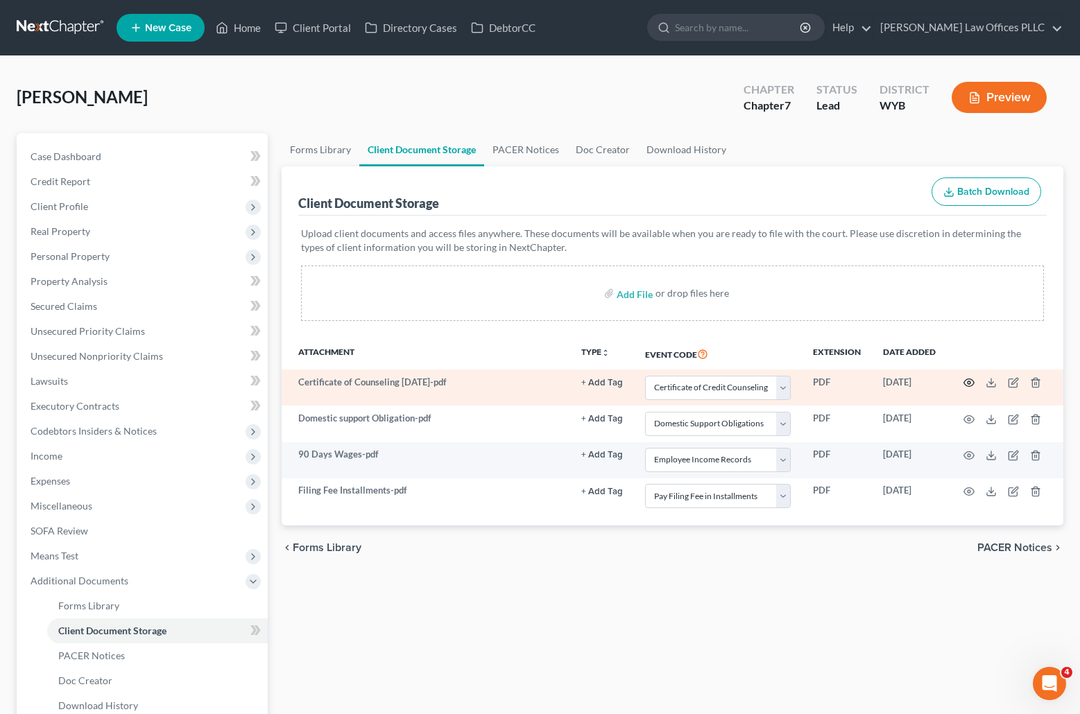
click at [970, 378] on icon "button" at bounding box center [968, 382] width 11 height 11
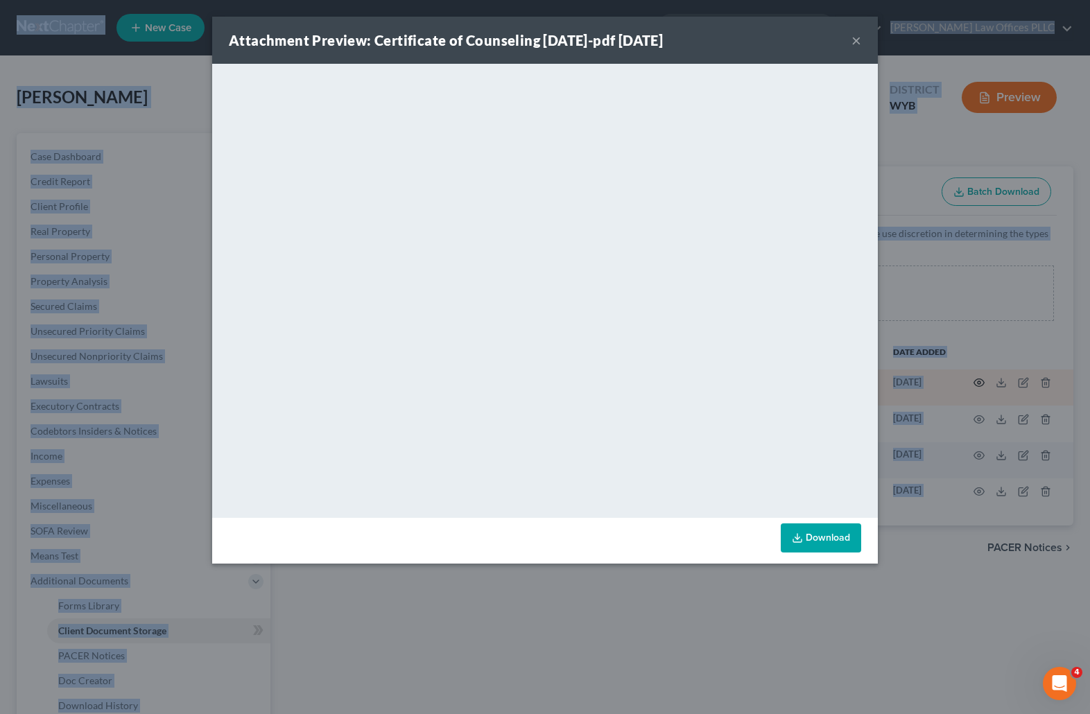
click at [970, 378] on div "Attachment Preview: Certificate of Counseling 6-26-2025-pdf 08/18/2025 × <objec…" at bounding box center [545, 357] width 1090 height 714
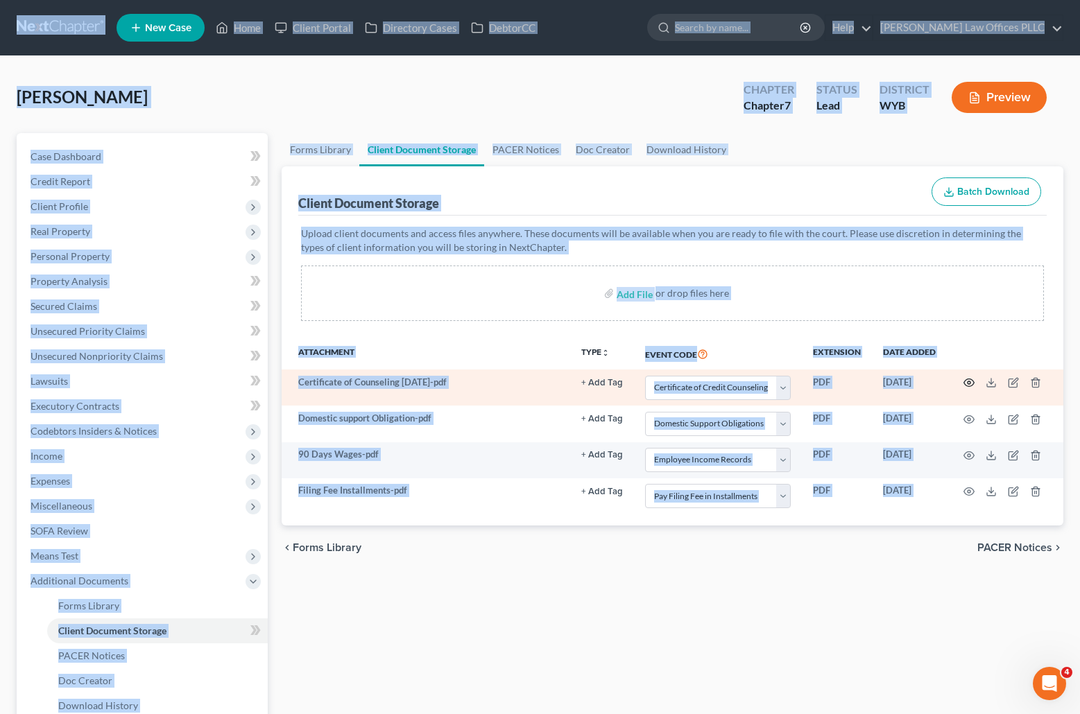
click at [970, 378] on icon "button" at bounding box center [968, 382] width 11 height 11
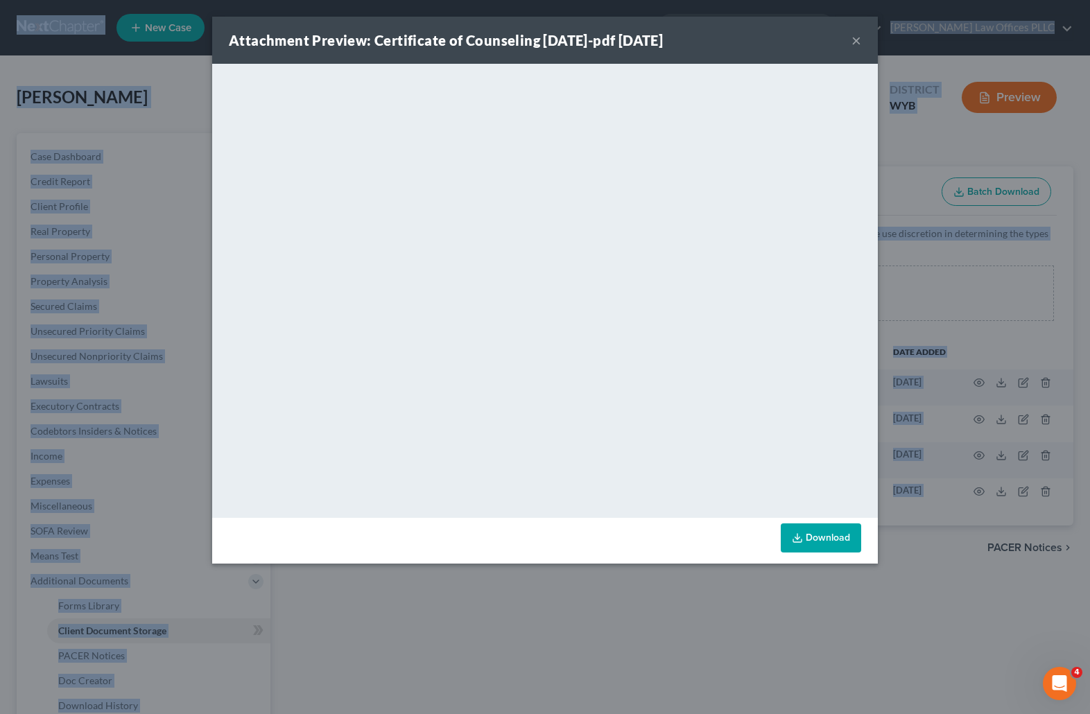
click at [857, 40] on button "×" at bounding box center [857, 40] width 10 height 17
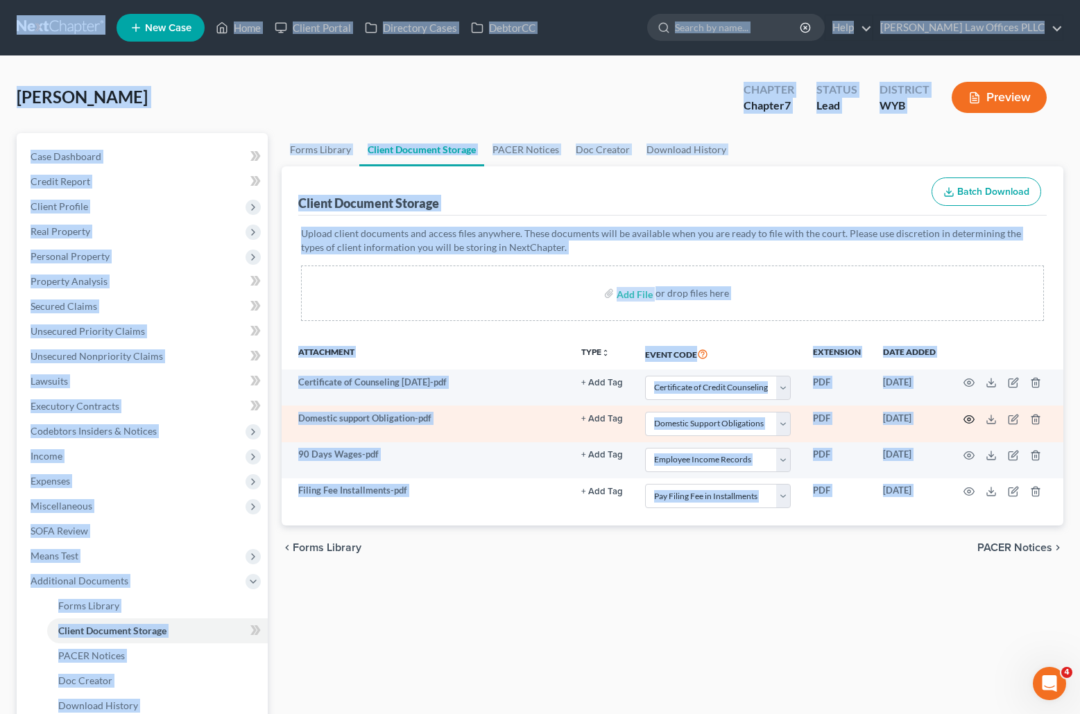
click at [968, 416] on icon "button" at bounding box center [969, 419] width 10 height 8
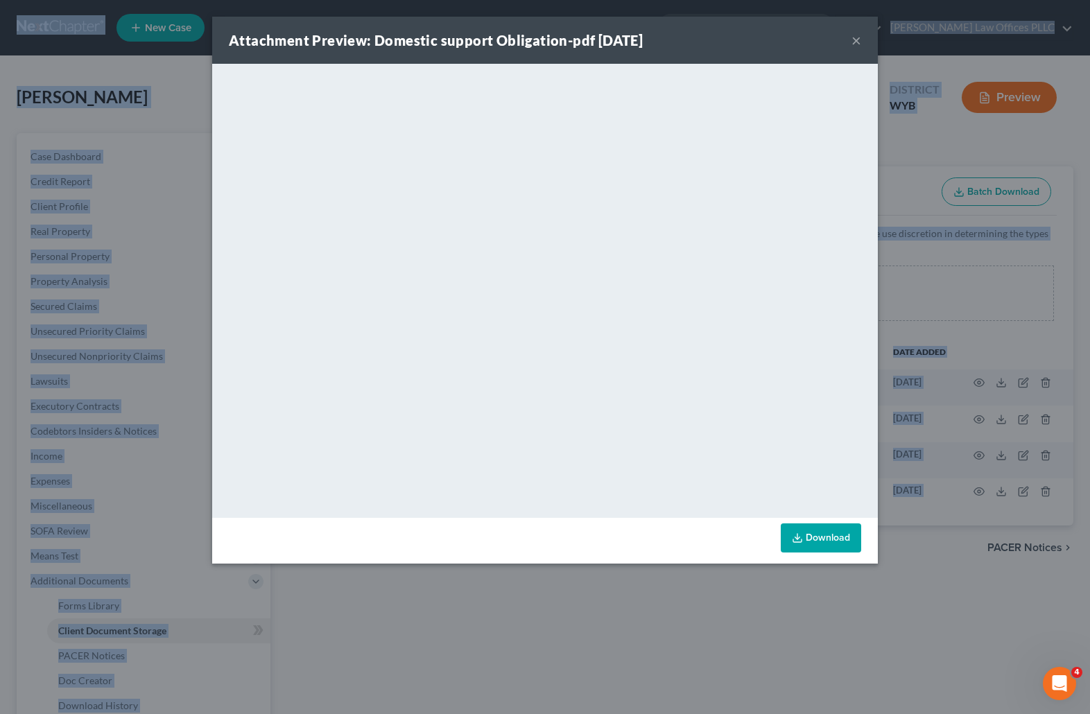
click at [857, 37] on button "×" at bounding box center [857, 40] width 10 height 17
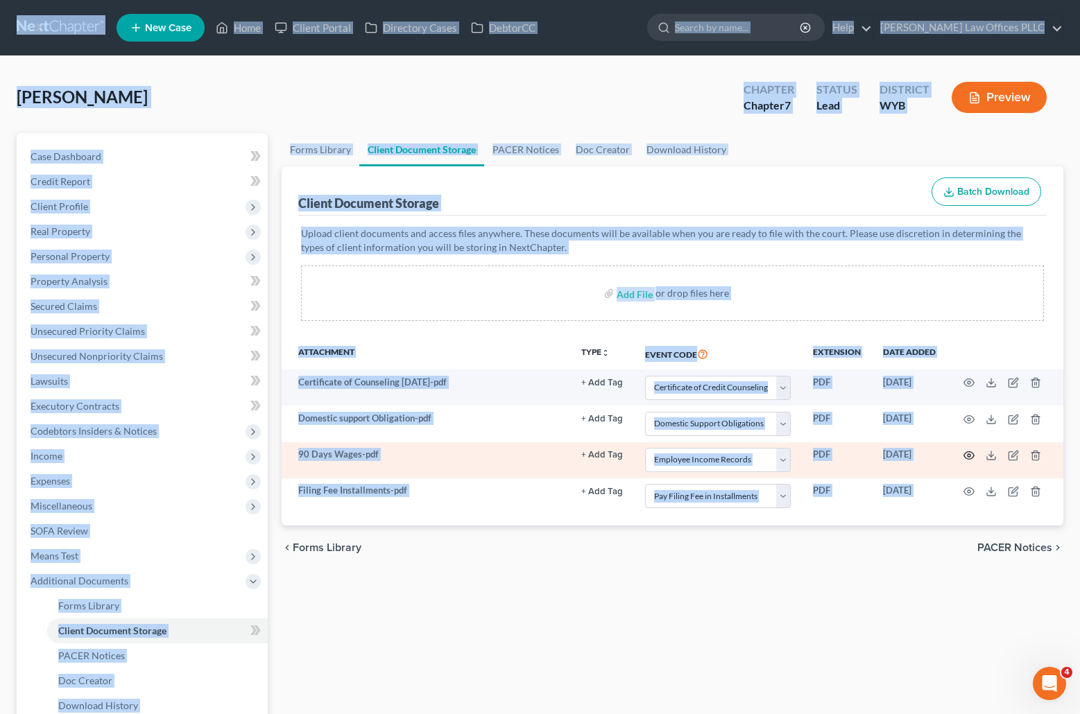
click at [967, 454] on icon "button" at bounding box center [968, 455] width 11 height 11
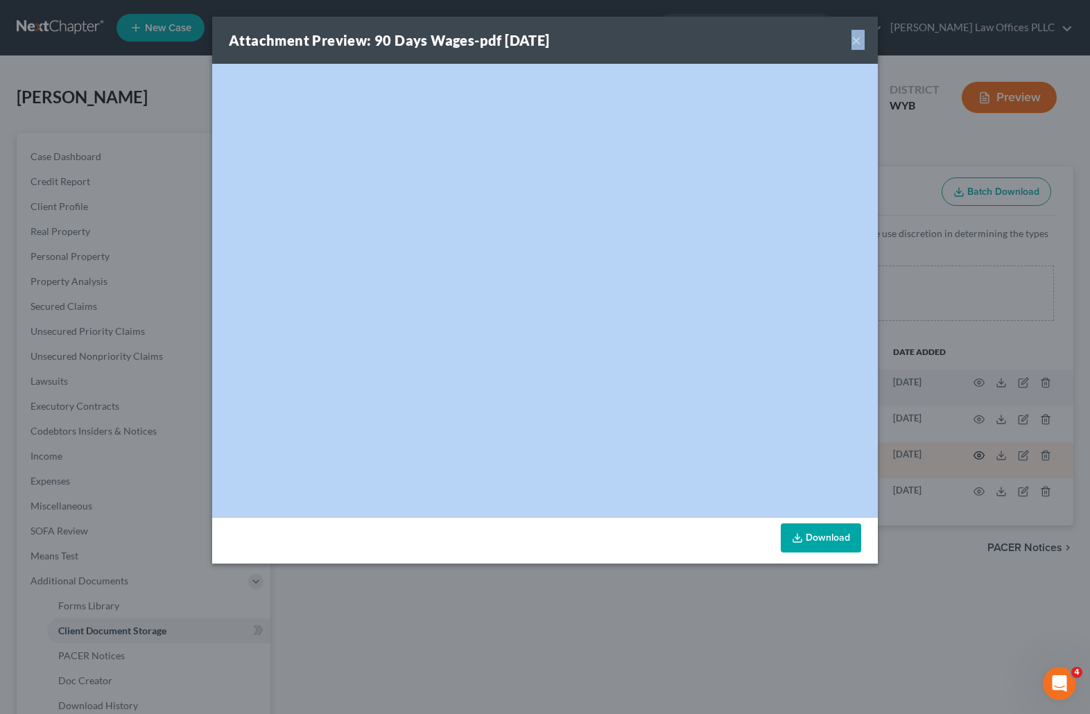
click at [967, 454] on div "Attachment Preview: 90 Days Wages-pdf 08/18/2025 × <object ng-attr-data='https:…" at bounding box center [545, 357] width 1090 height 714
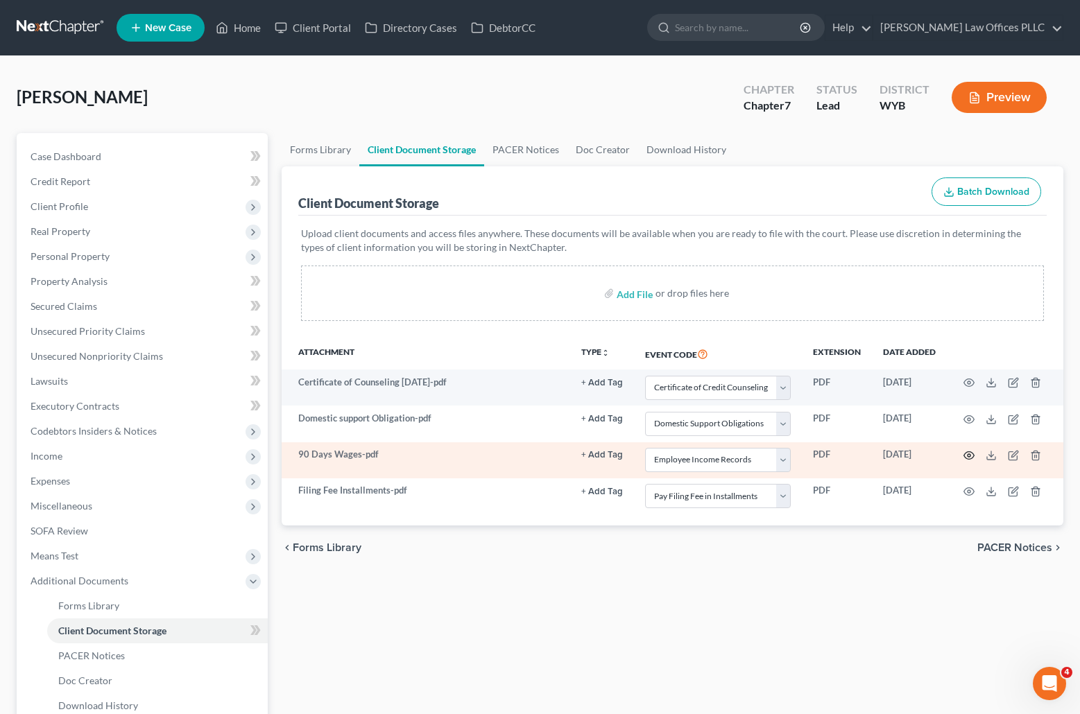
click at [967, 454] on icon "button" at bounding box center [968, 455] width 11 height 11
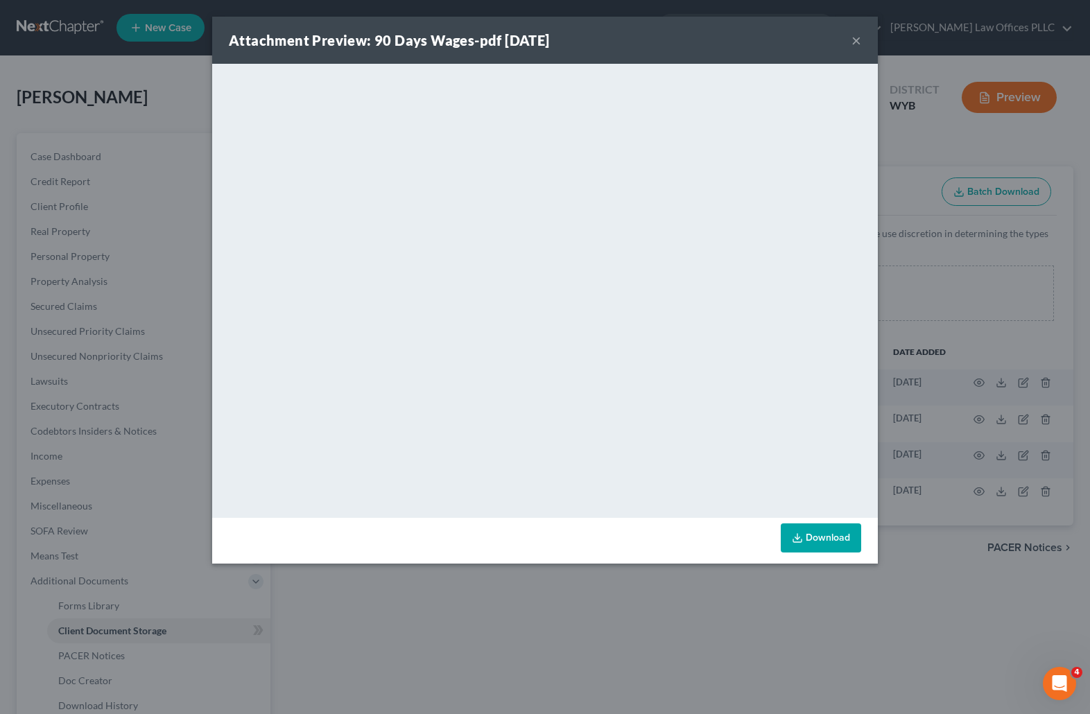
click at [853, 38] on button "×" at bounding box center [857, 40] width 10 height 17
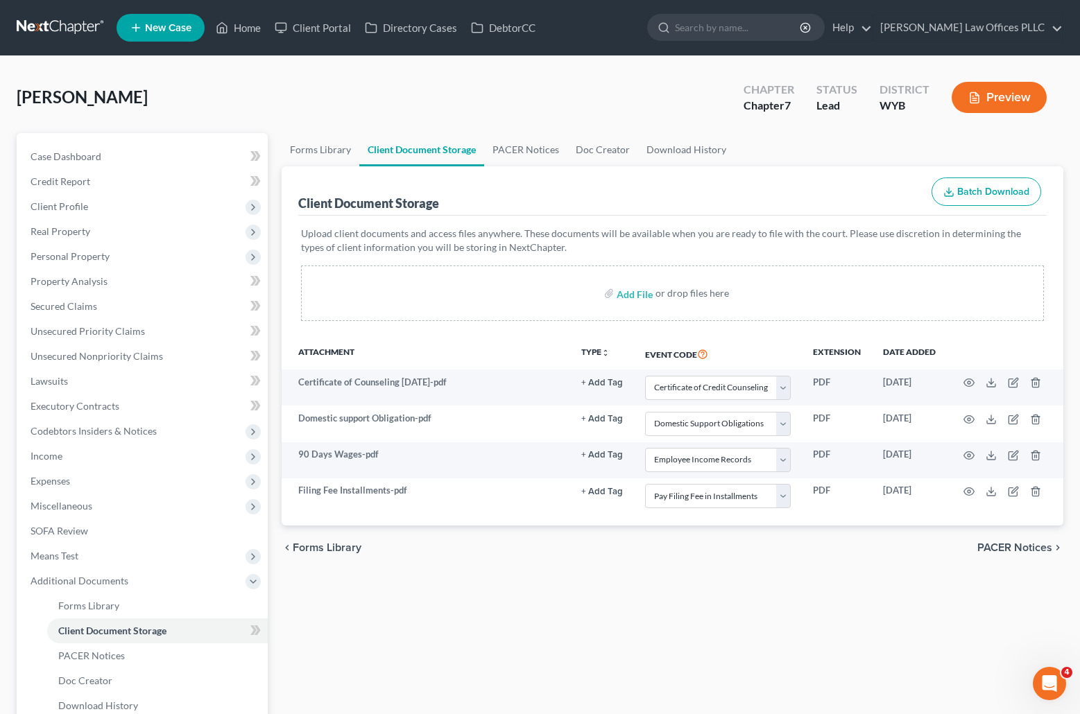
click at [694, 566] on div "chevron_left Forms Library PACER Notices chevron_right" at bounding box center [673, 548] width 782 height 44
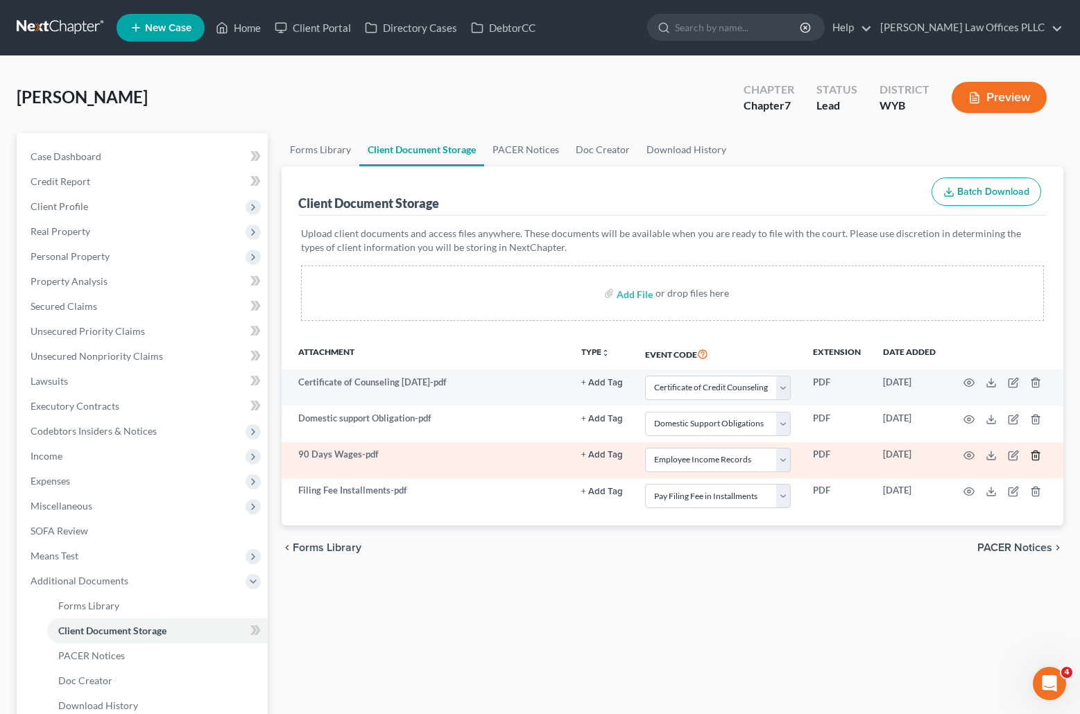
click at [1033, 452] on icon "button" at bounding box center [1035, 455] width 6 height 9
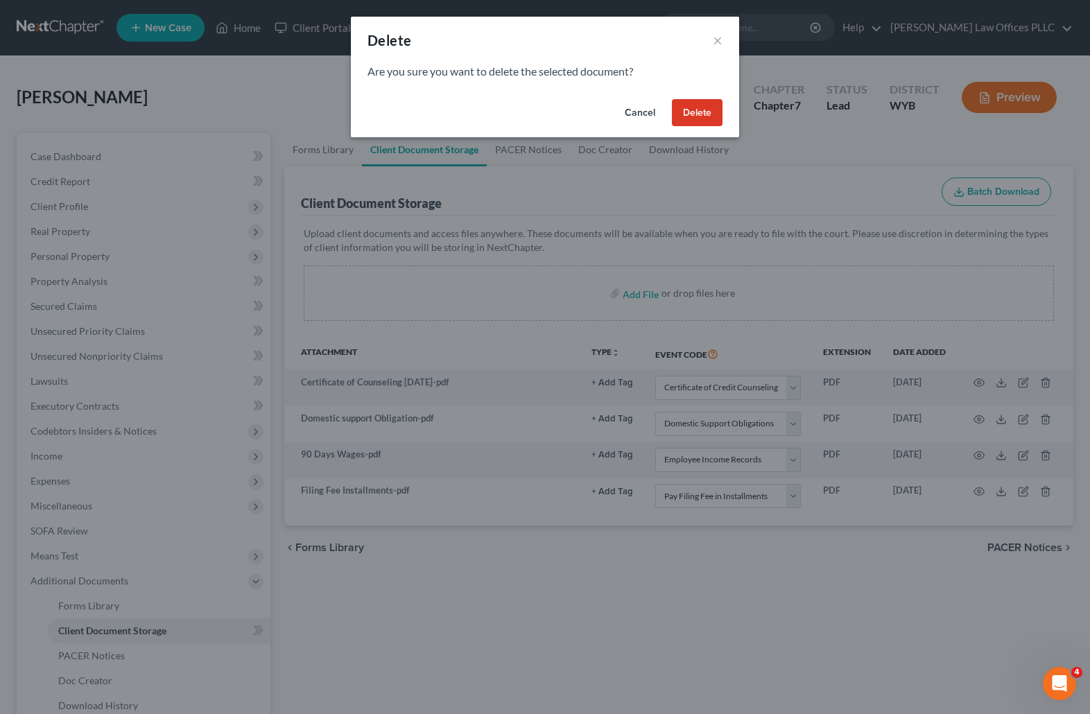
click at [705, 107] on button "Delete" at bounding box center [697, 113] width 51 height 28
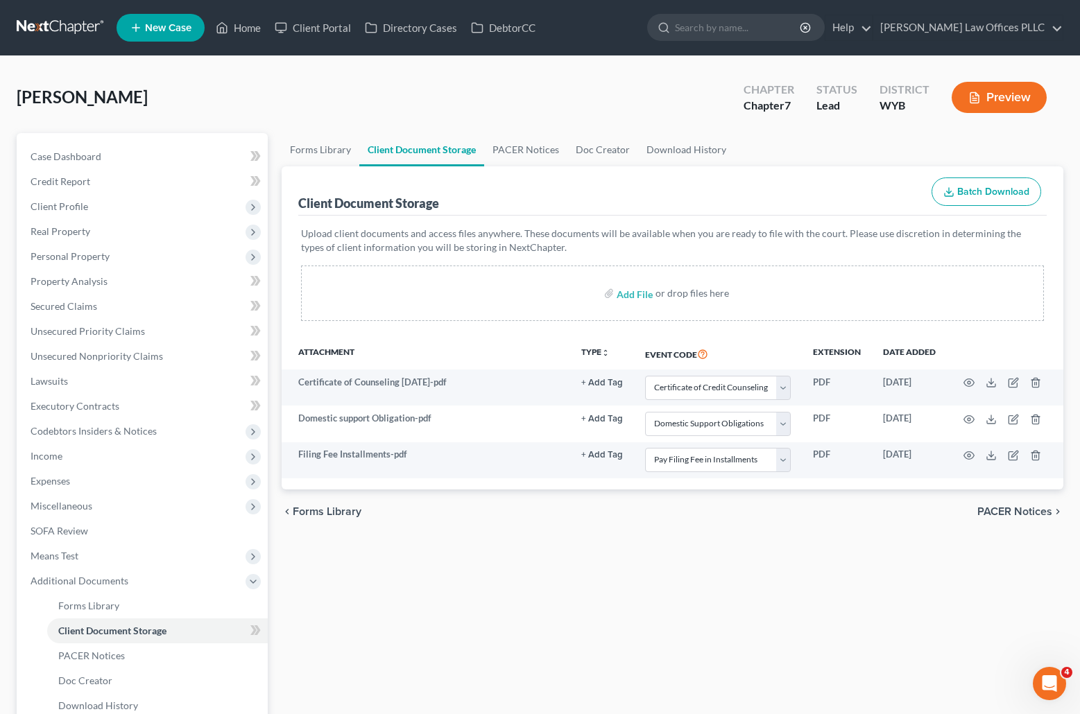
select select "0"
select select "2"
select select "4"
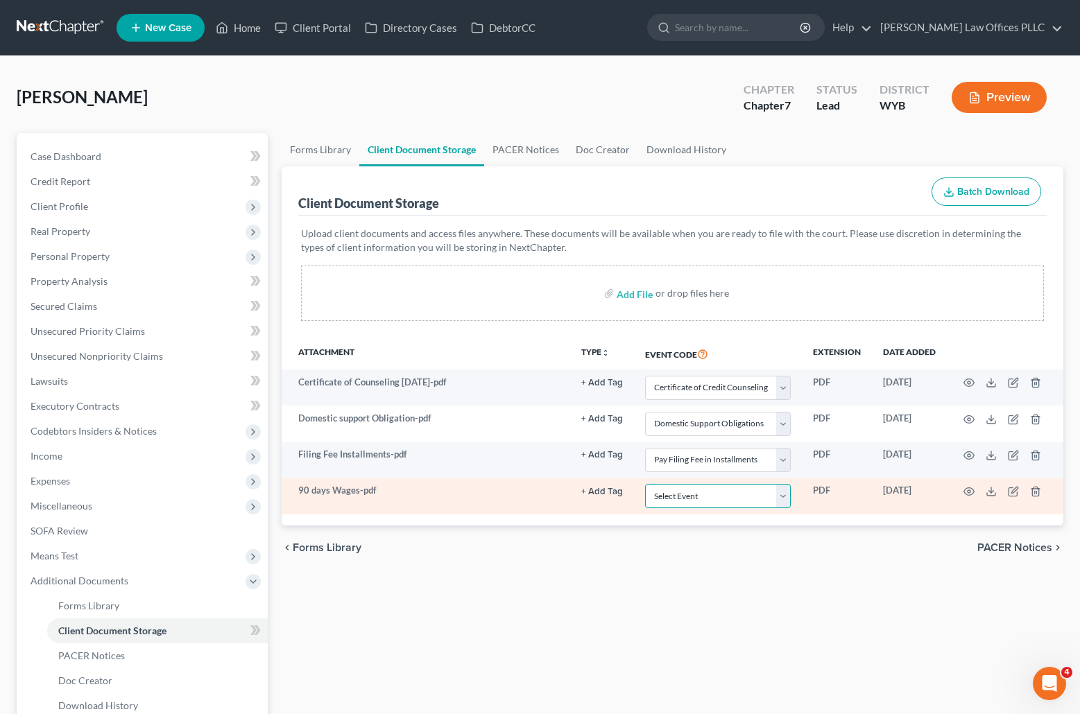
click at [782, 496] on select "Select Event Certificate of Credit Counseling Chapter 13 Plan Domestic Support …" at bounding box center [718, 496] width 146 height 24
select select "3"
click at [645, 484] on select "Select Event Certificate of Credit Counseling Chapter 13 Plan Domestic Support …" at bounding box center [718, 496] width 146 height 24
click at [972, 485] on td at bounding box center [1005, 497] width 117 height 36
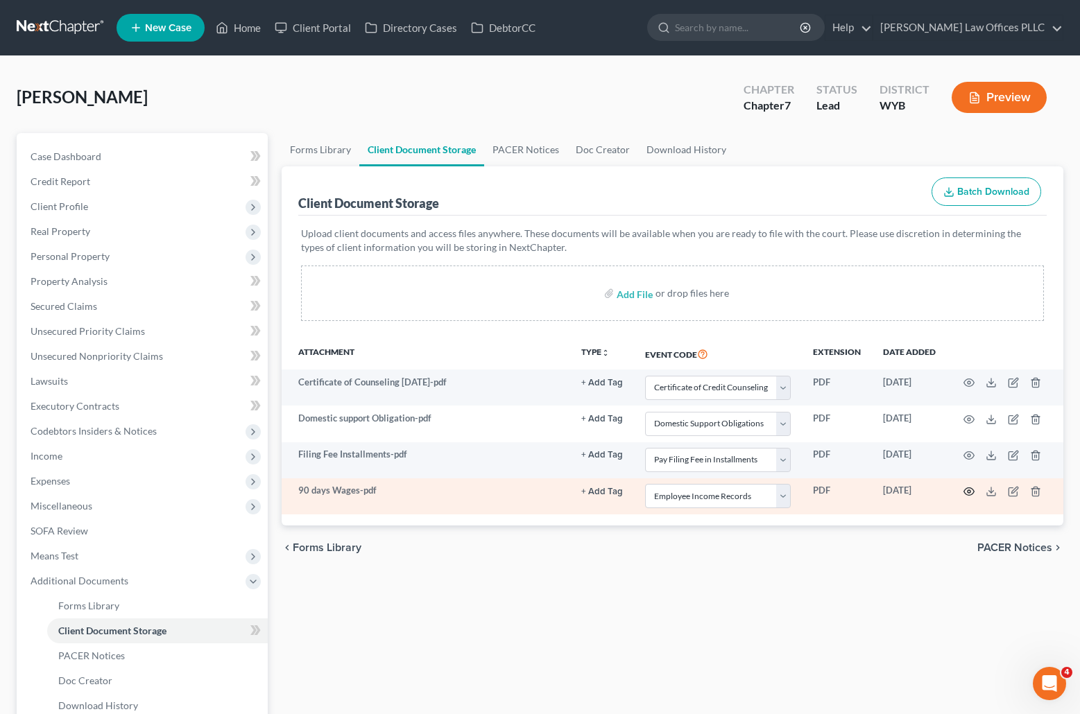
click at [967, 488] on icon "button" at bounding box center [969, 492] width 10 height 8
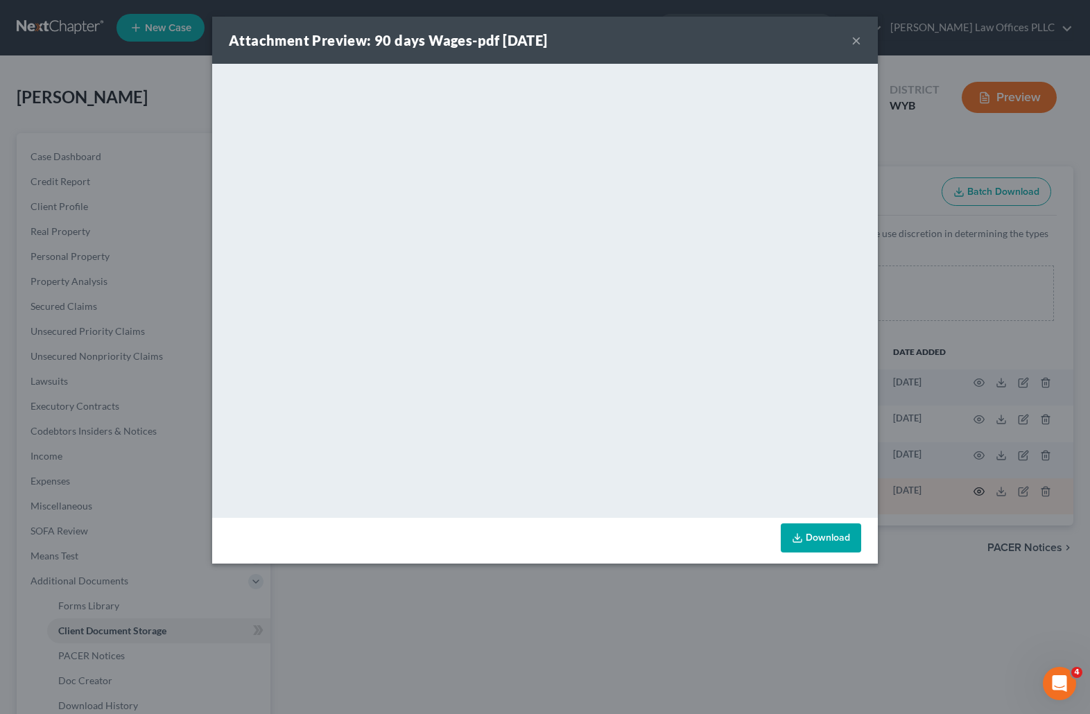
click at [967, 488] on div "Attachment Preview: 90 days Wages-pdf 08/18/2025 × <object ng-attr-data='https:…" at bounding box center [545, 357] width 1090 height 714
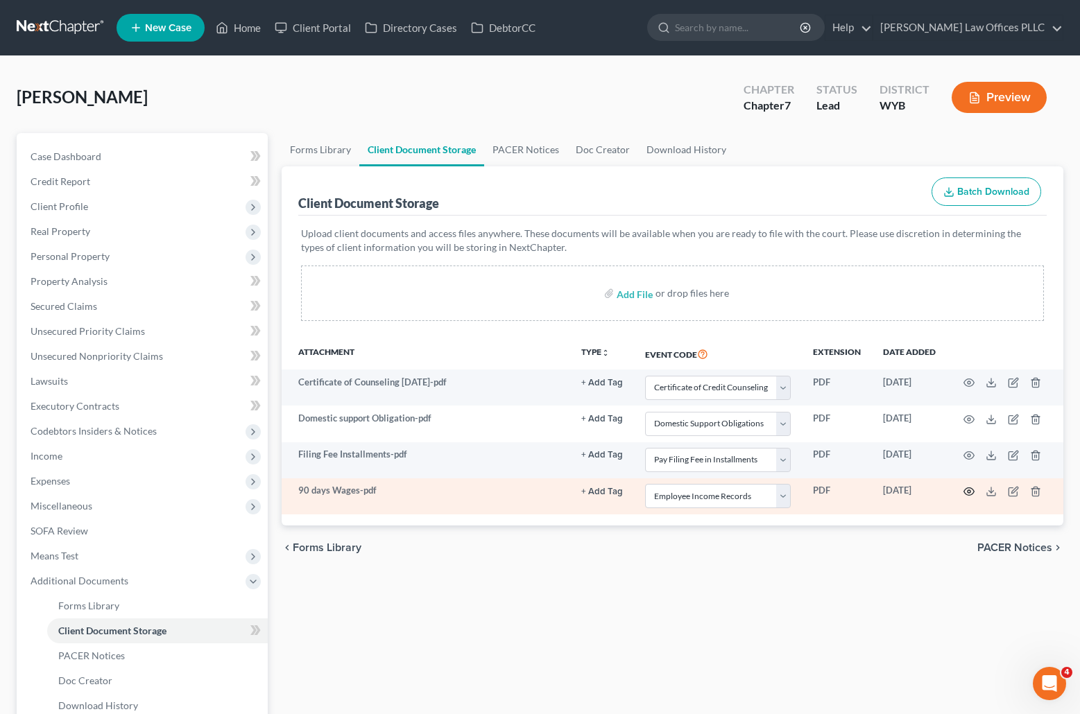
click at [967, 488] on icon "button" at bounding box center [969, 492] width 10 height 8
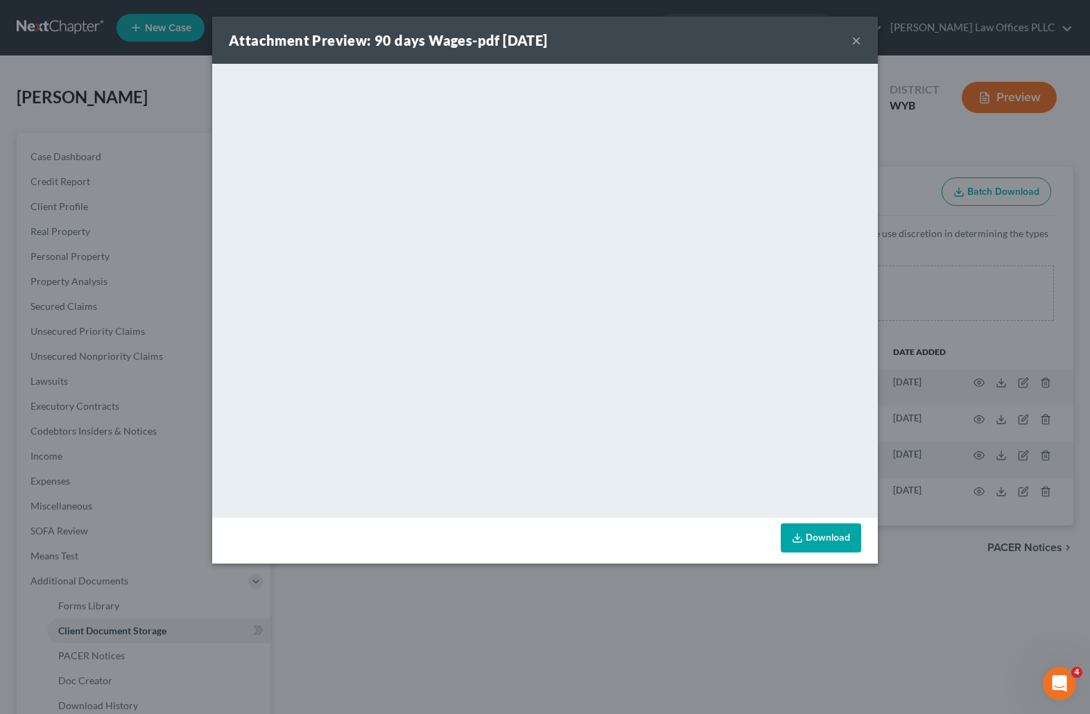
click at [852, 36] on button "×" at bounding box center [857, 40] width 10 height 17
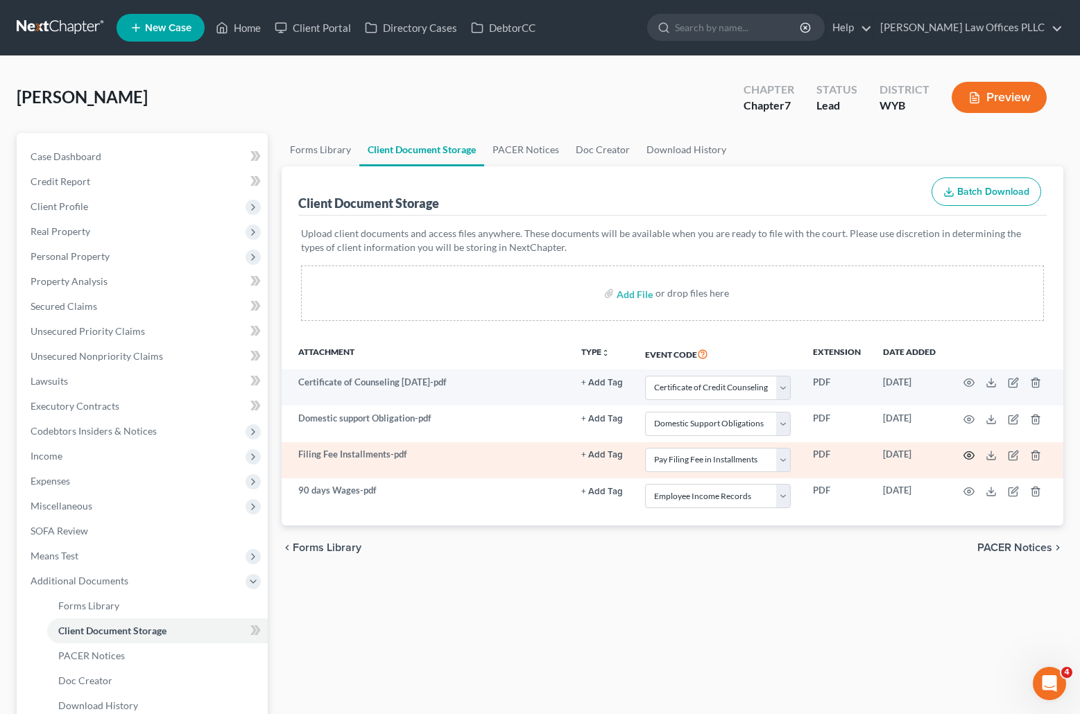
click at [965, 452] on icon "button" at bounding box center [968, 455] width 11 height 11
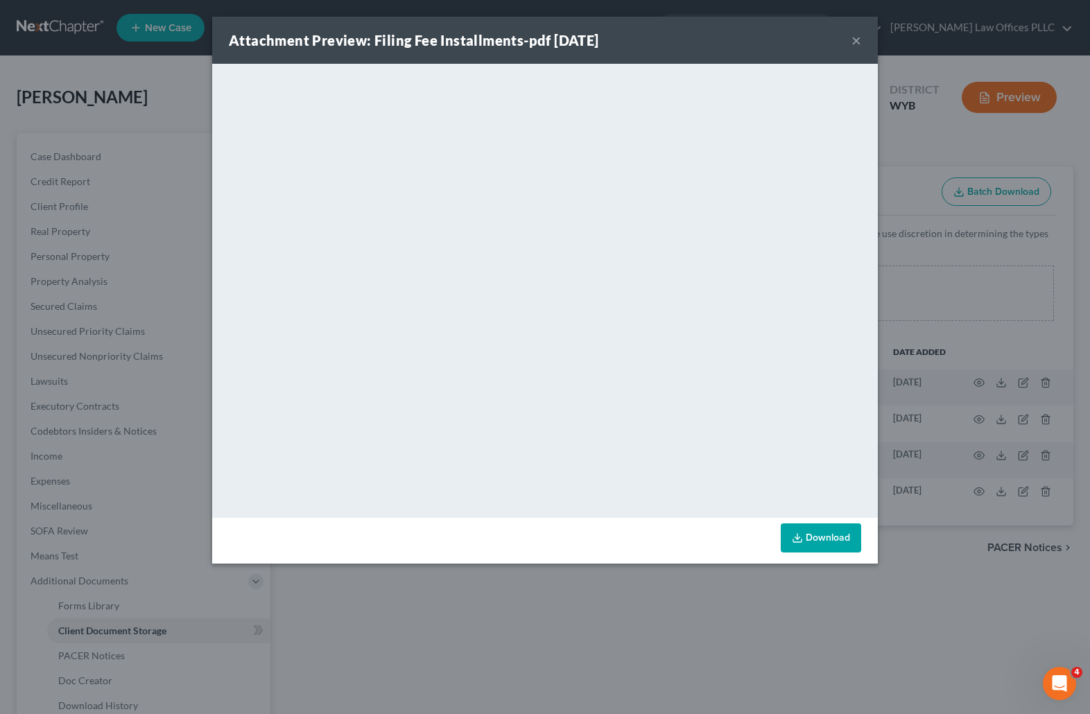
click at [965, 452] on div "Attachment Preview: Filing Fee Installments-pdf 08/18/2025 × <object ng-attr-da…" at bounding box center [545, 357] width 1090 height 714
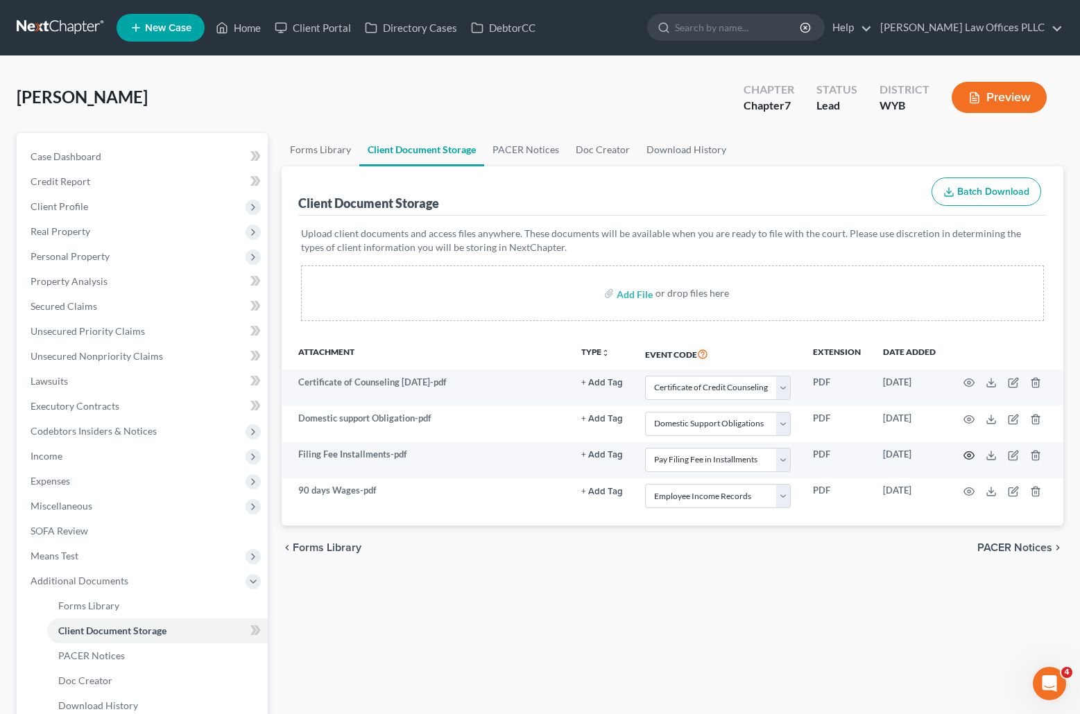
click at [965, 452] on icon "button" at bounding box center [968, 455] width 11 height 11
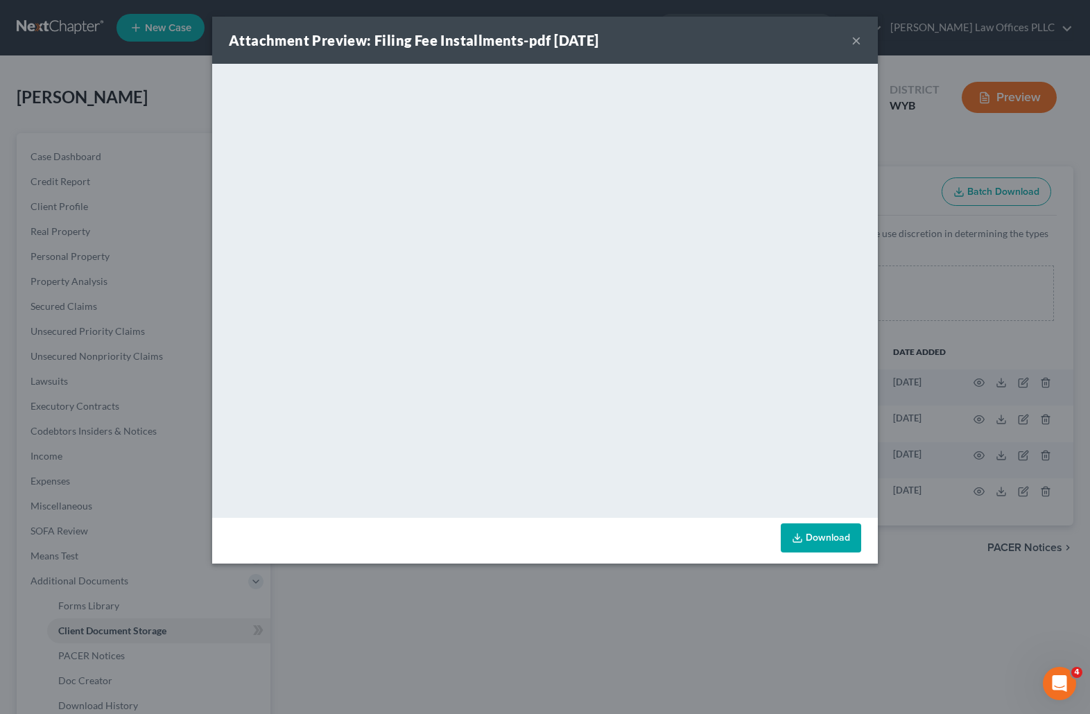
click at [855, 40] on button "×" at bounding box center [857, 40] width 10 height 17
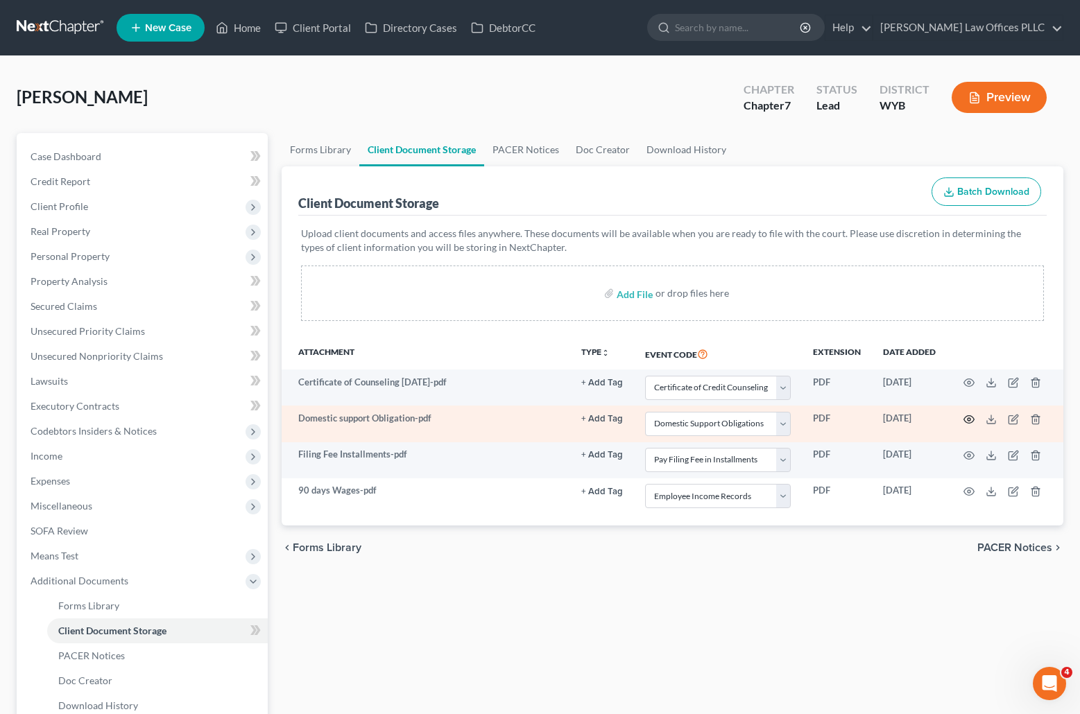
click at [970, 415] on icon "button" at bounding box center [968, 419] width 11 height 11
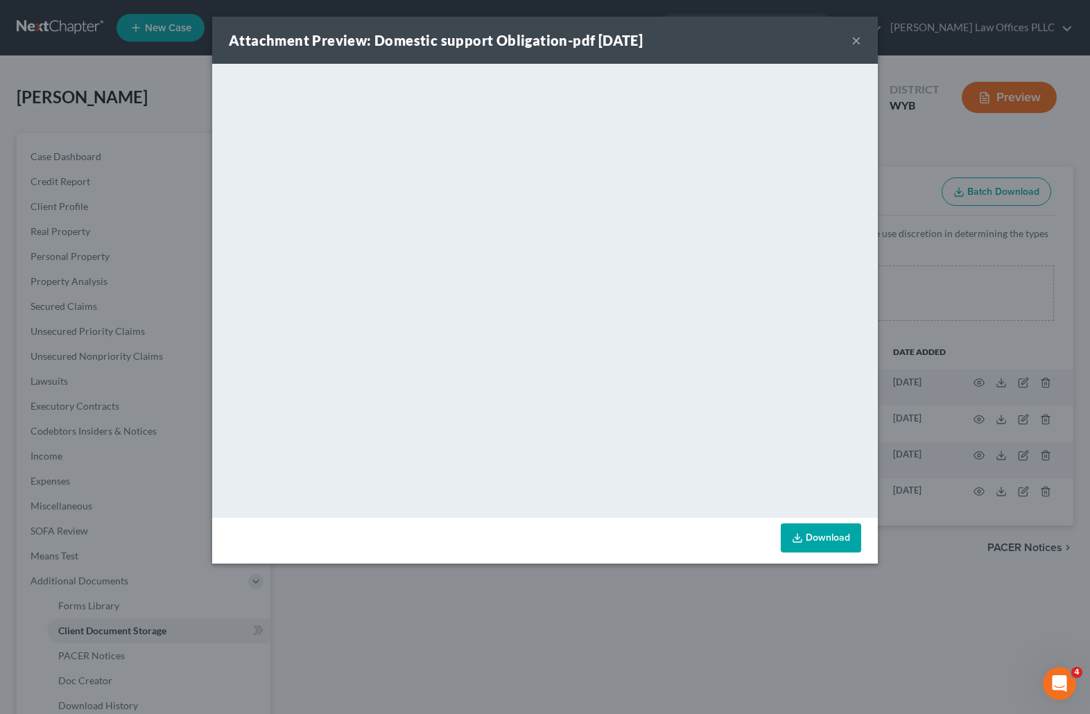
click at [858, 39] on button "×" at bounding box center [857, 40] width 10 height 17
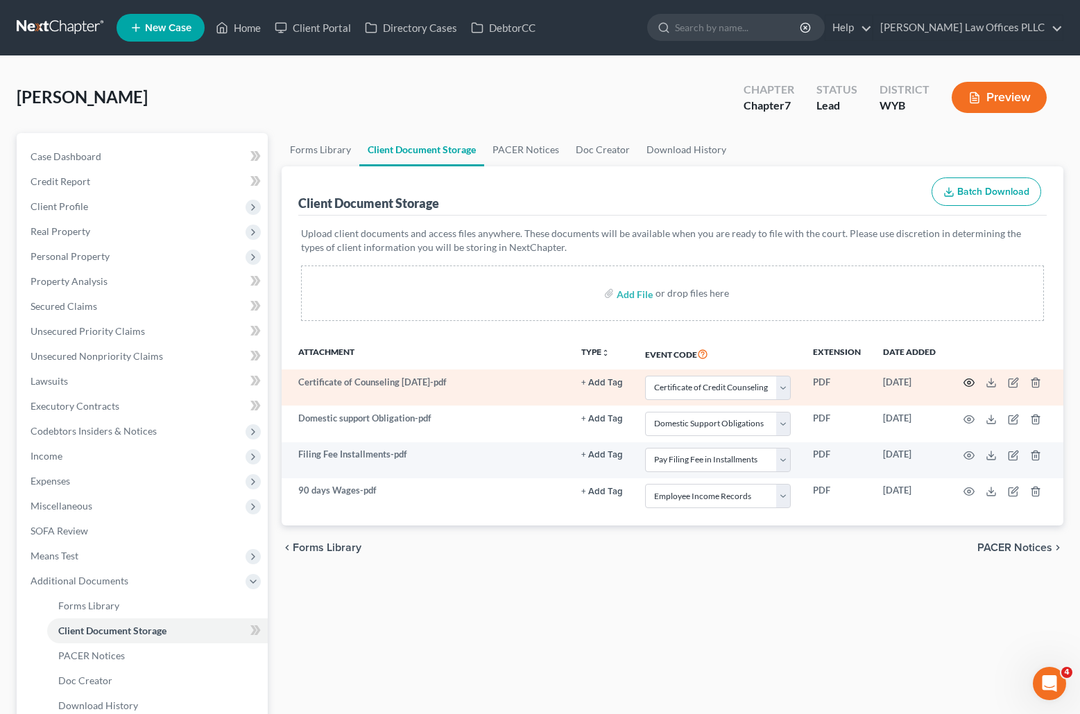
click at [970, 380] on icon "button" at bounding box center [968, 382] width 11 height 11
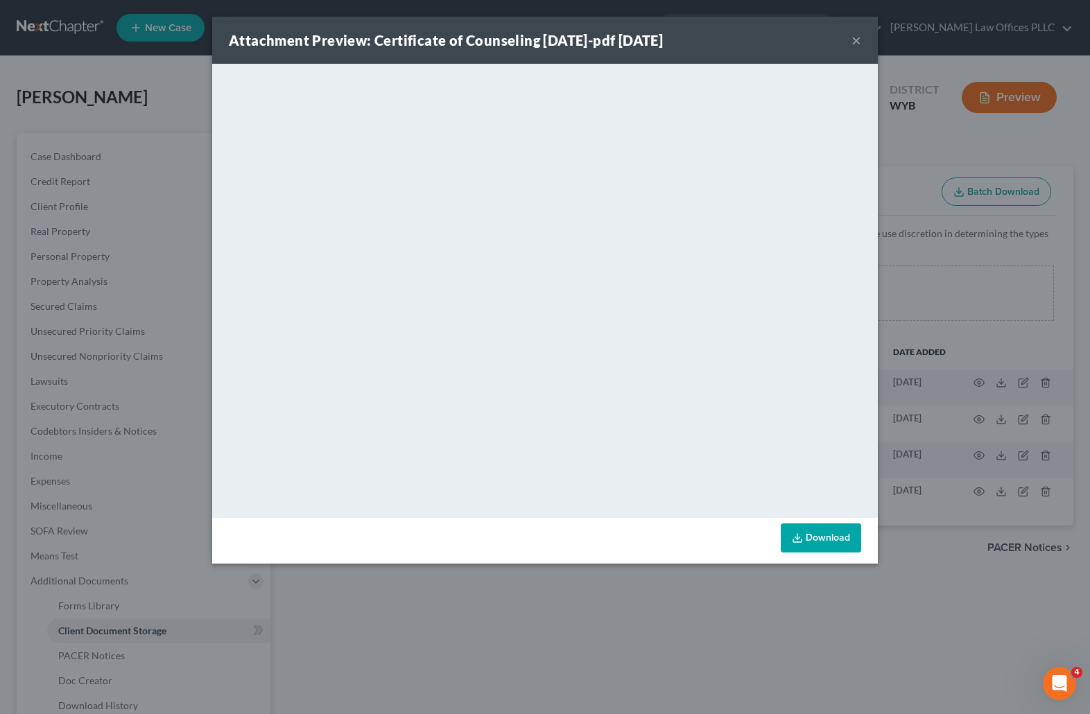
click at [859, 35] on button "×" at bounding box center [857, 40] width 10 height 17
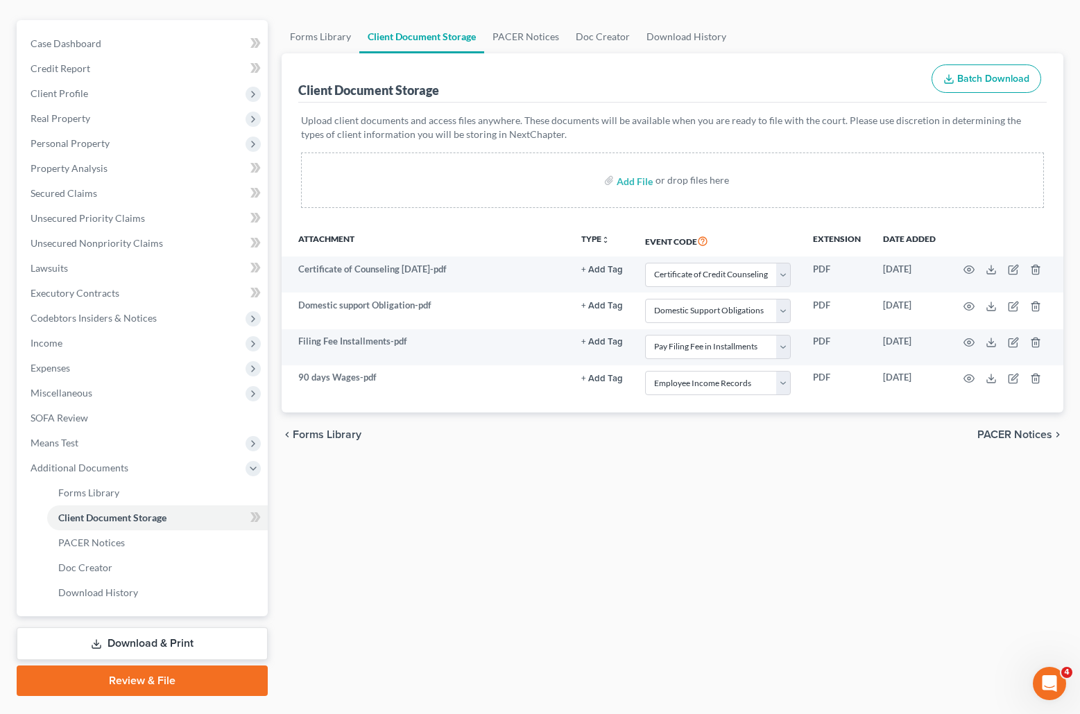
scroll to position [148, 0]
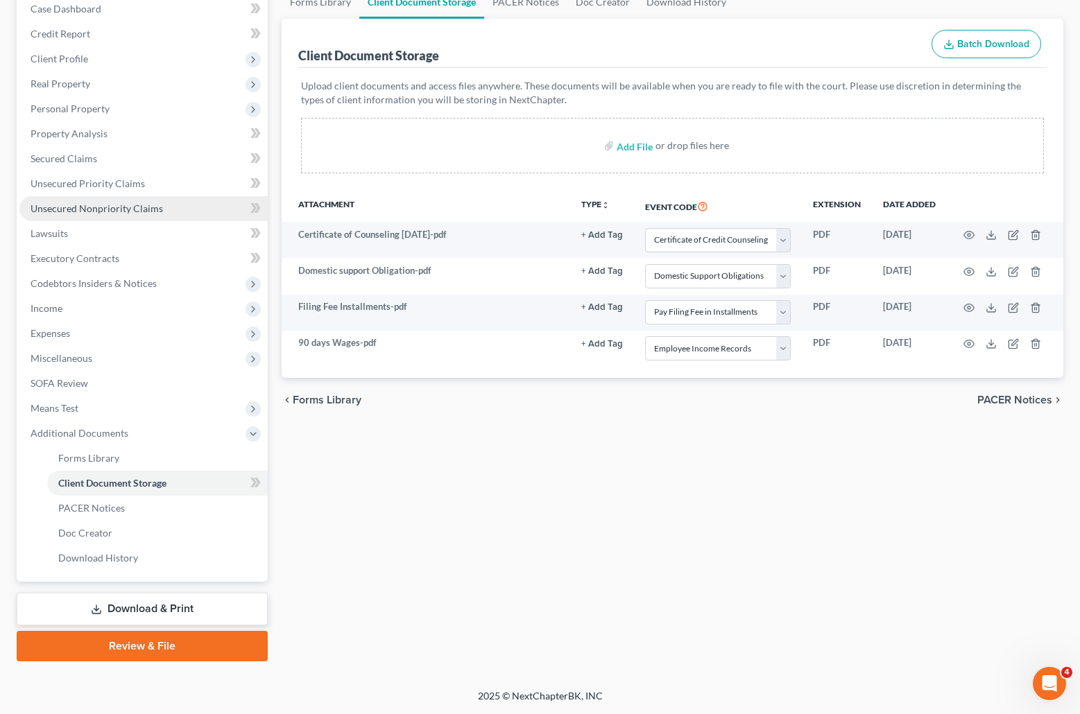
click at [114, 205] on span "Unsecured Nonpriority Claims" at bounding box center [97, 209] width 132 height 12
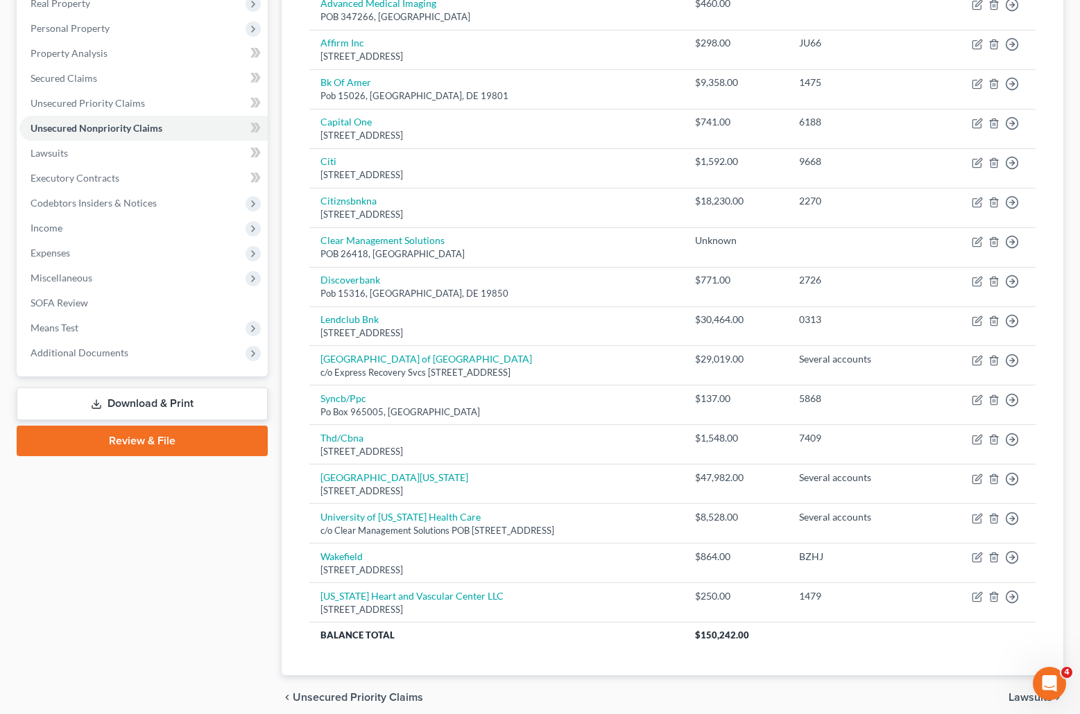
scroll to position [232, 0]
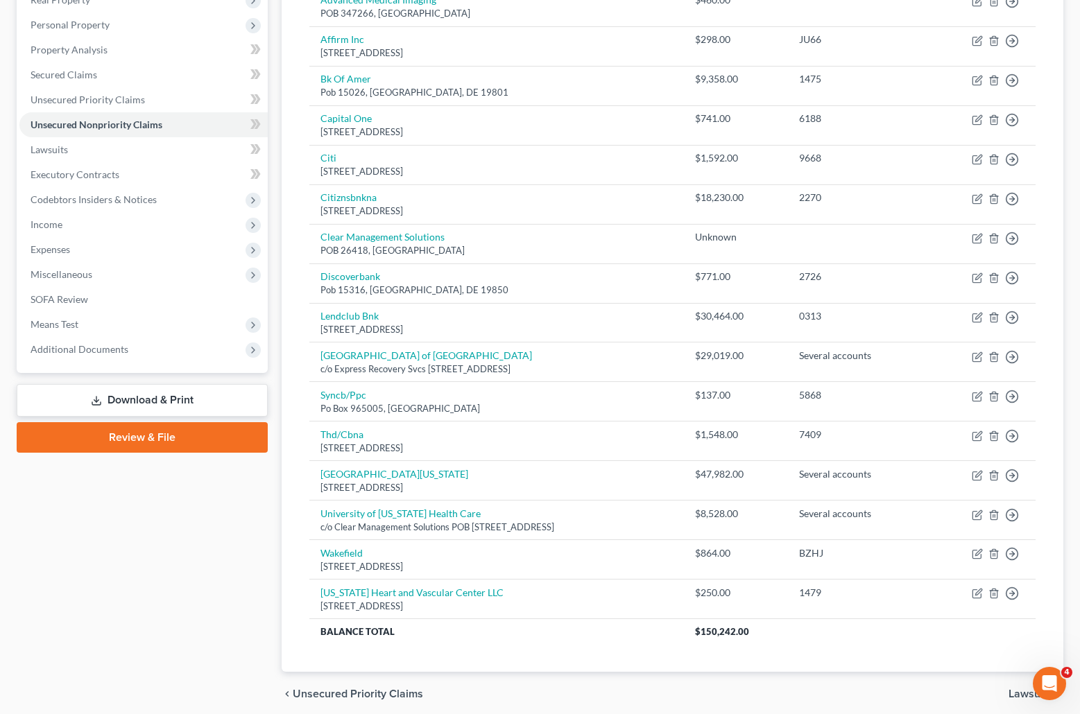
click at [153, 432] on link "Review & File" at bounding box center [142, 437] width 251 height 31
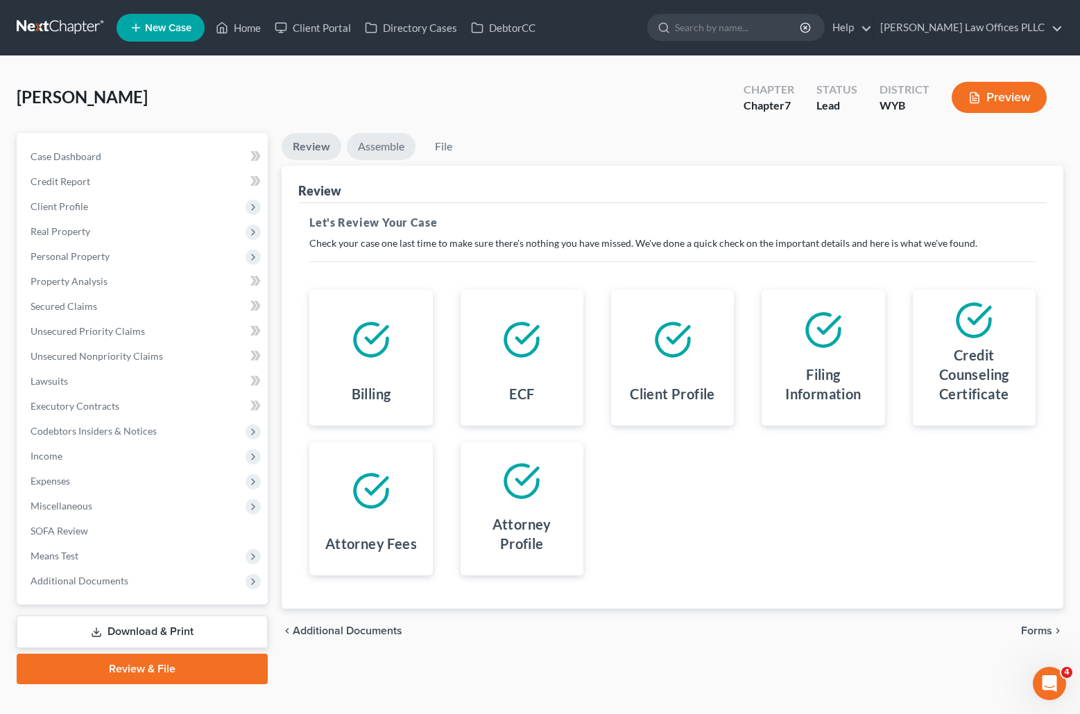
click at [387, 137] on link "Assemble" at bounding box center [381, 146] width 69 height 27
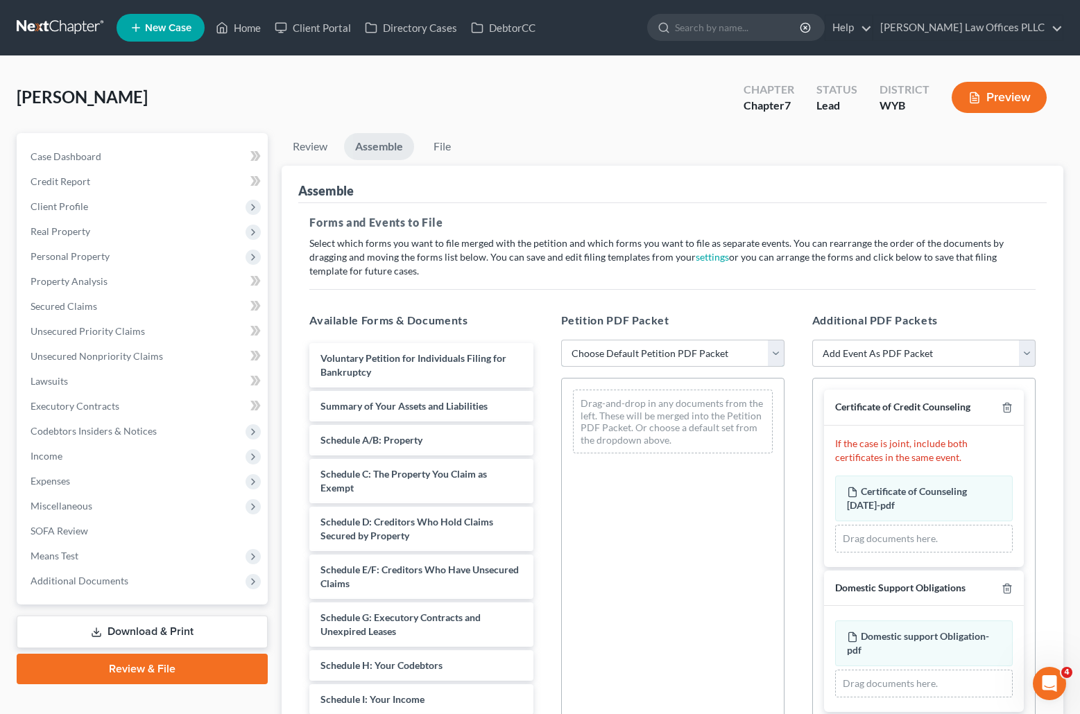
click at [775, 351] on select "Choose Default Petition PDF Packet Complete Bankruptcy Petition (all forms and …" at bounding box center [672, 354] width 223 height 28
select select "4"
click at [561, 340] on select "Choose Default Petition PDF Packet Complete Bankruptcy Petition (all forms and …" at bounding box center [672, 354] width 223 height 28
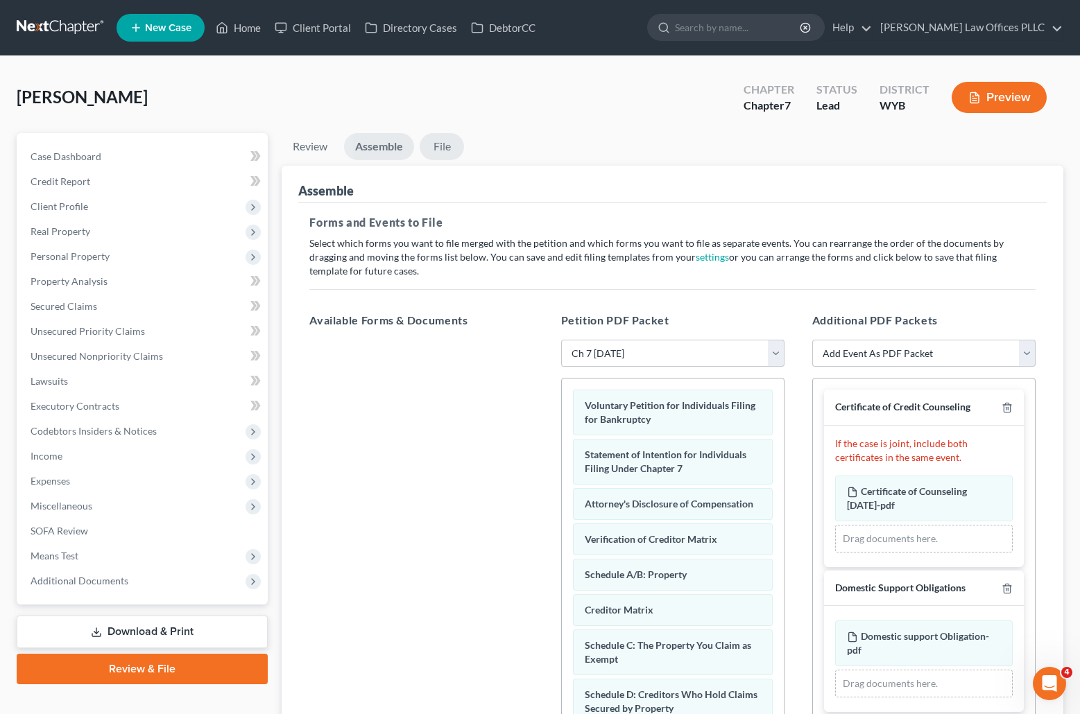
click at [454, 146] on link "File" at bounding box center [442, 146] width 44 height 27
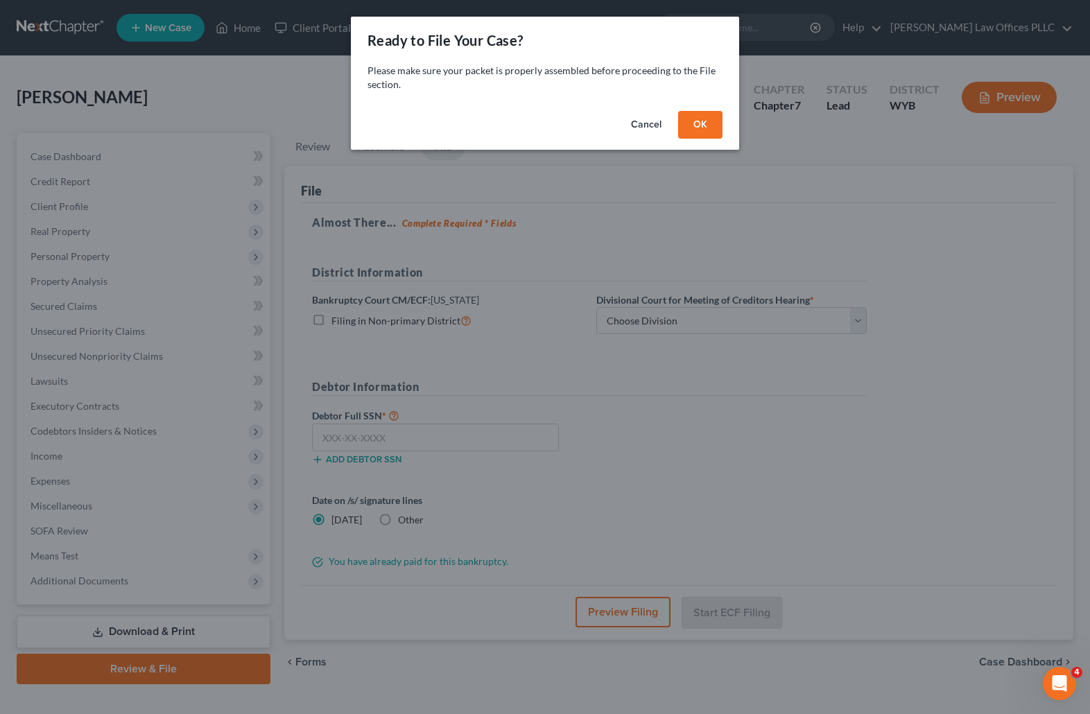
click at [709, 119] on button "OK" at bounding box center [700, 125] width 44 height 28
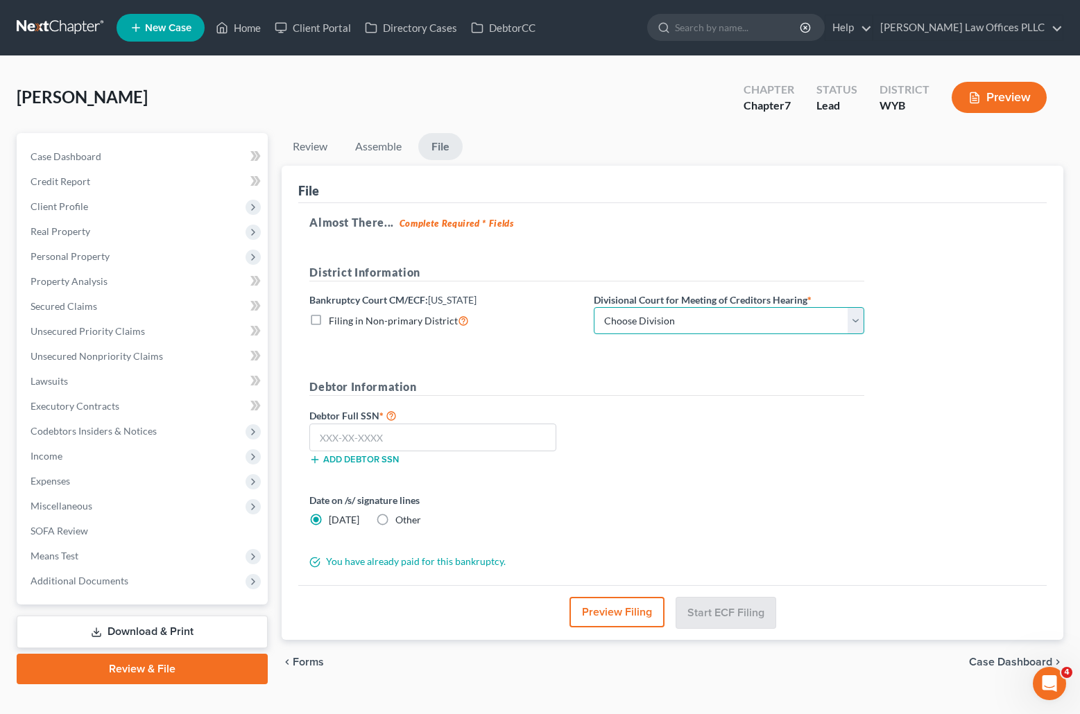
click at [852, 323] on select "Choose Division Cheyenne" at bounding box center [729, 321] width 270 height 28
select select "0"
click at [594, 307] on select "Choose Division Cheyenne" at bounding box center [729, 321] width 270 height 28
click at [316, 437] on input "text" at bounding box center [432, 438] width 247 height 28
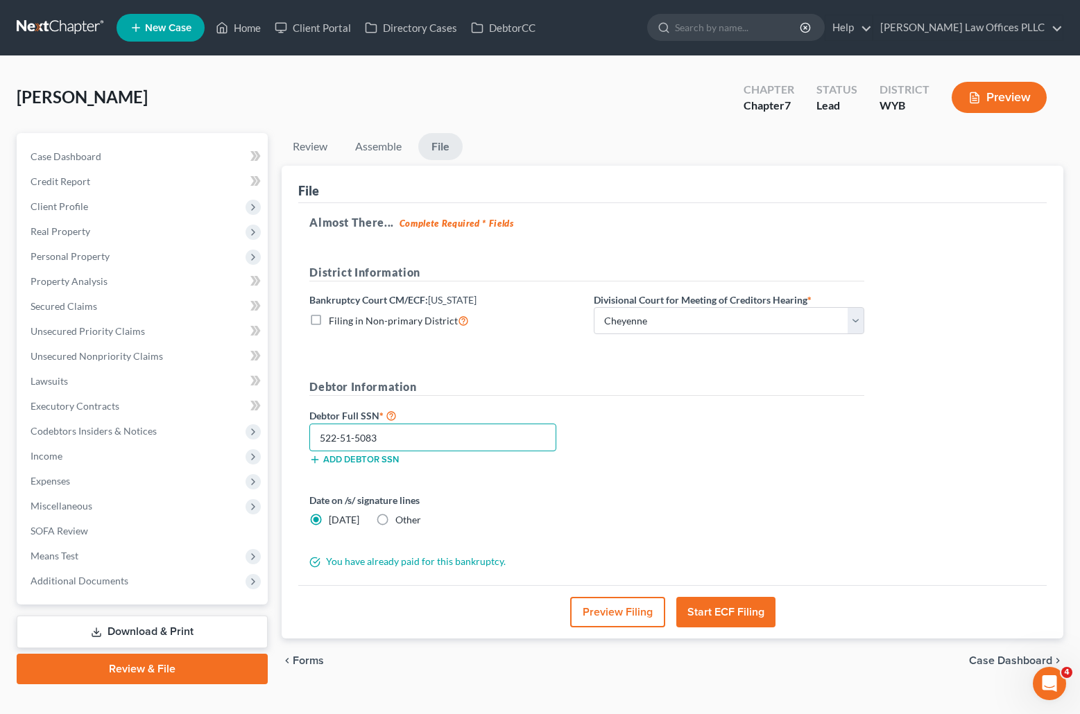
type input "522-51-5083"
click at [742, 610] on button "Start ECF Filing" at bounding box center [725, 612] width 99 height 31
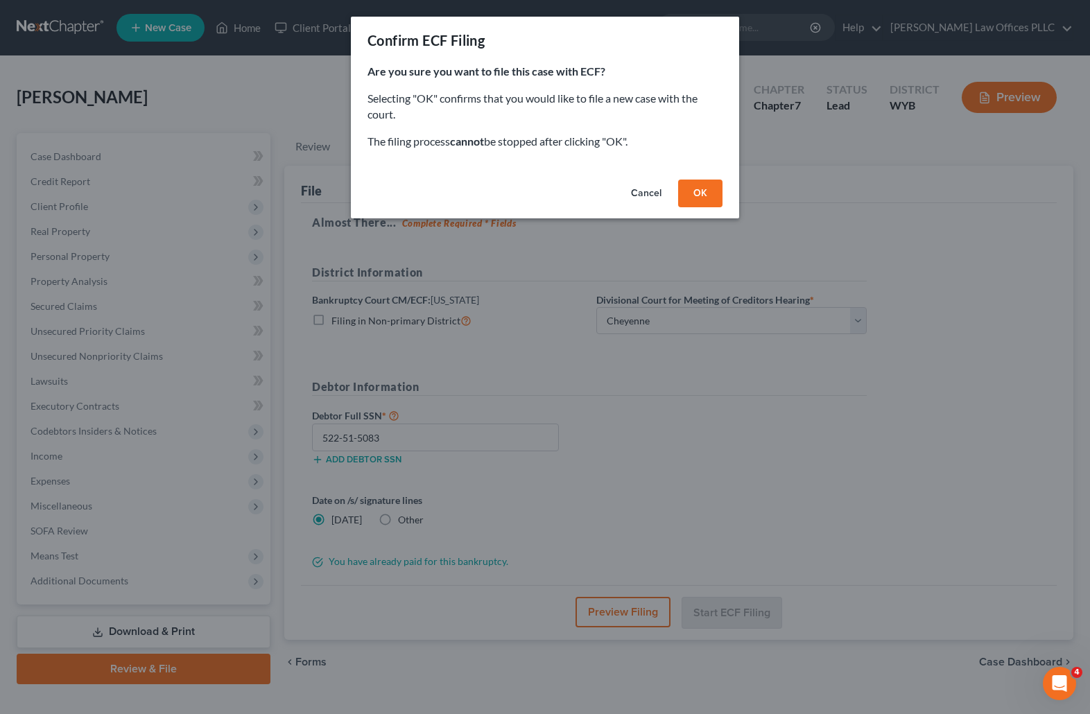
click at [696, 182] on button "OK" at bounding box center [700, 194] width 44 height 28
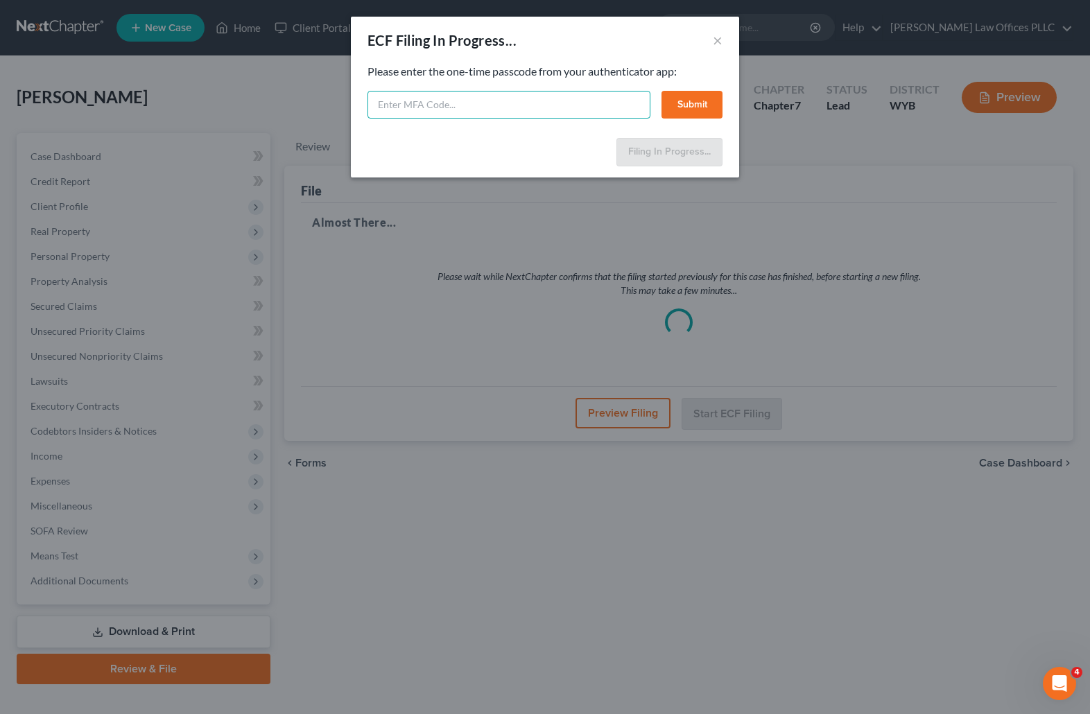
click at [381, 103] on input "text" at bounding box center [509, 105] width 283 height 28
type input "321942"
click at [698, 96] on button "Submit" at bounding box center [692, 105] width 61 height 28
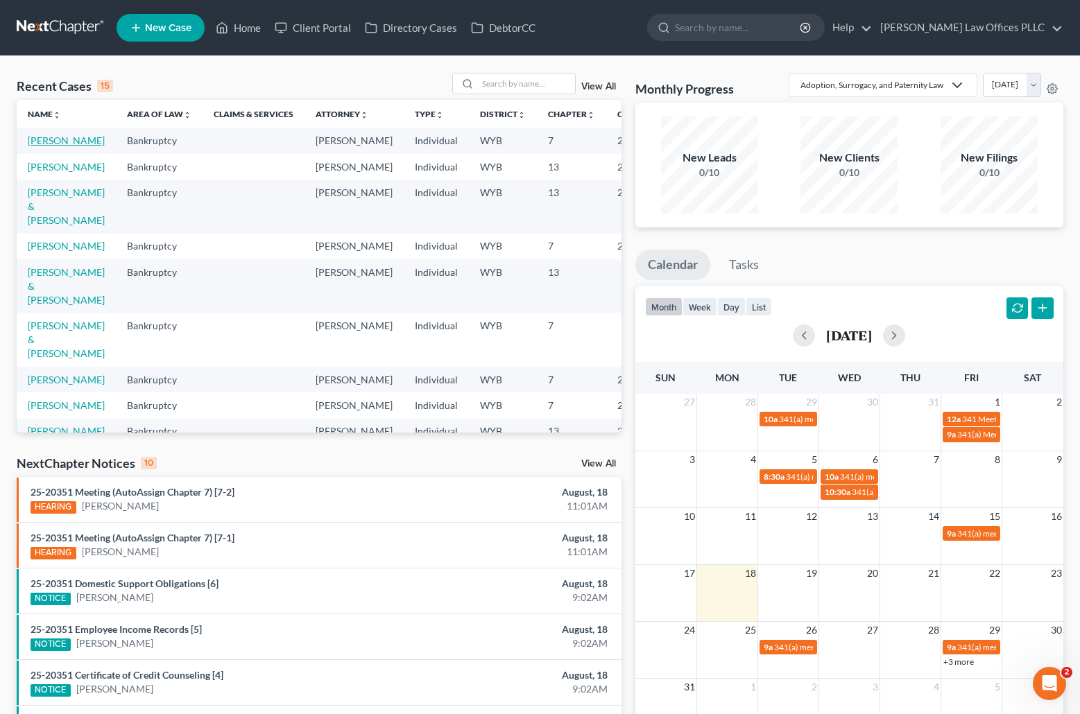
click at [46, 141] on link "[PERSON_NAME]" at bounding box center [66, 141] width 77 height 12
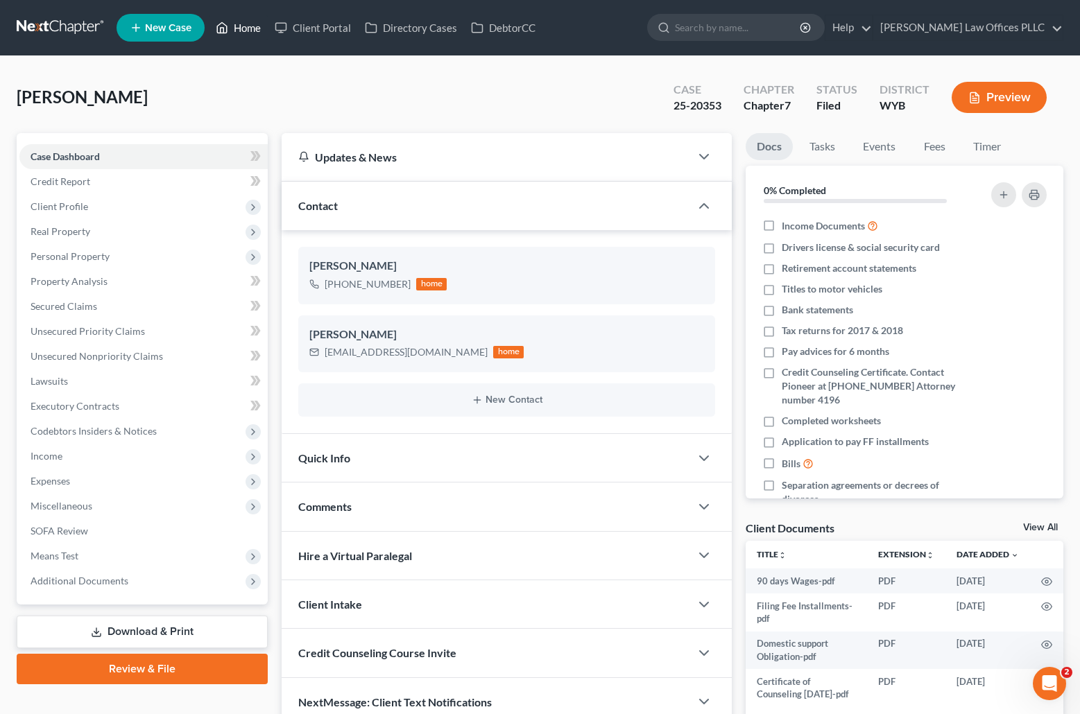
click at [246, 24] on link "Home" at bounding box center [238, 27] width 59 height 25
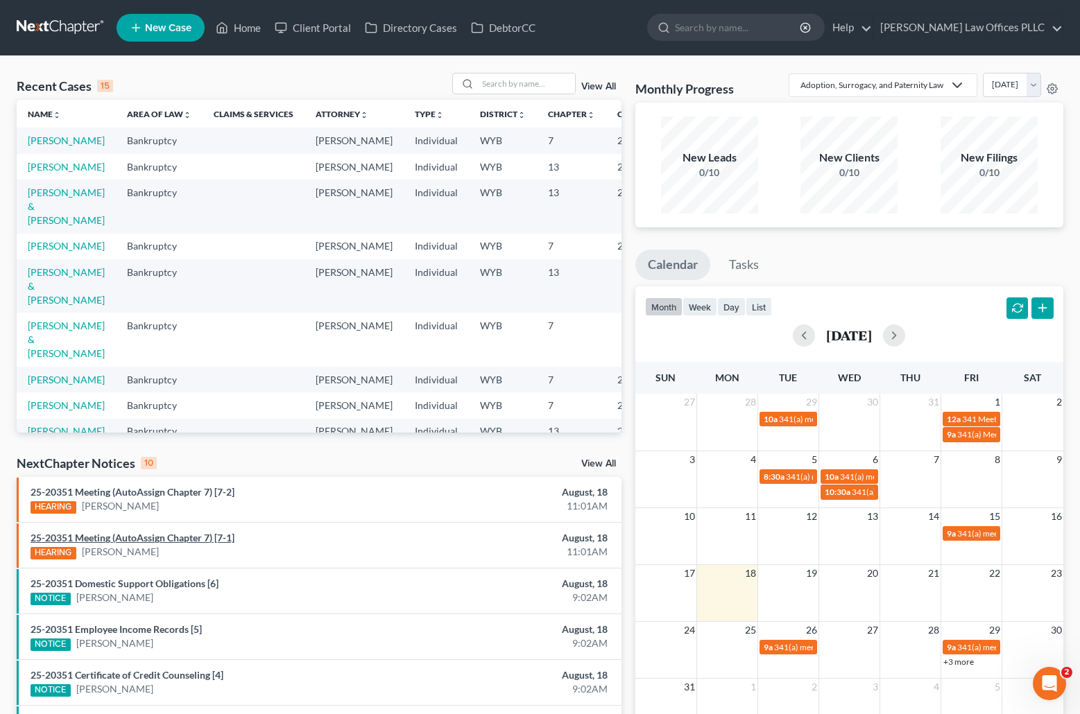
click at [154, 539] on link "25-20351 Meeting (AutoAssign Chapter 7) [7-1]" at bounding box center [133, 538] width 204 height 12
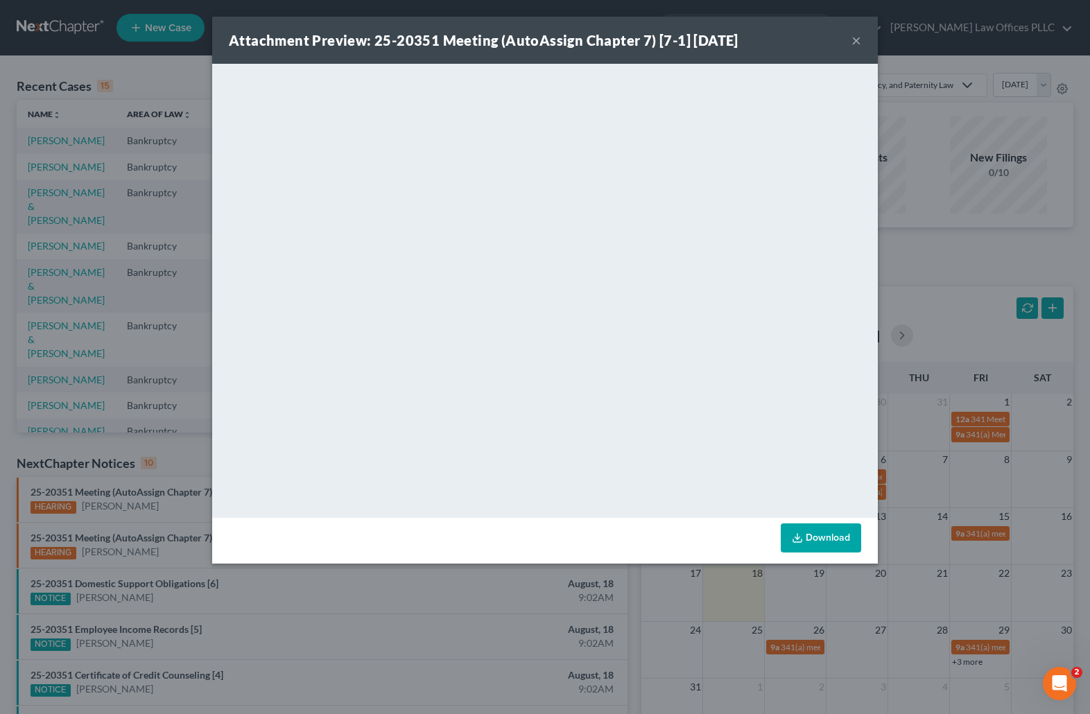
click at [854, 40] on button "×" at bounding box center [857, 40] width 10 height 17
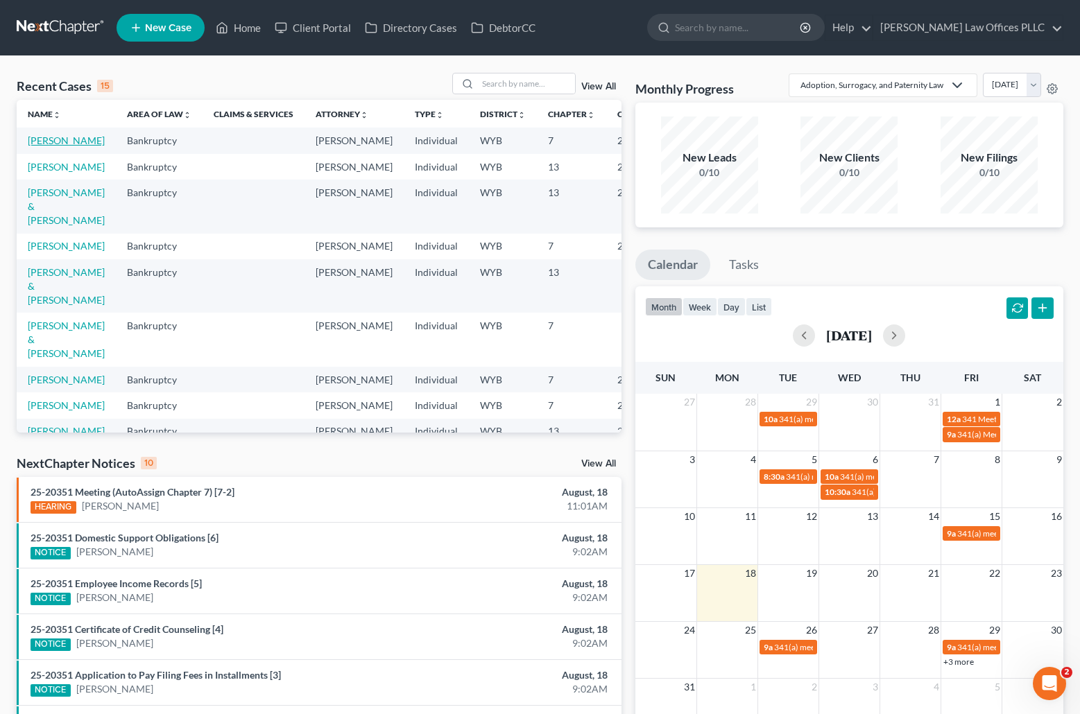
click at [39, 144] on link "[PERSON_NAME]" at bounding box center [66, 141] width 77 height 12
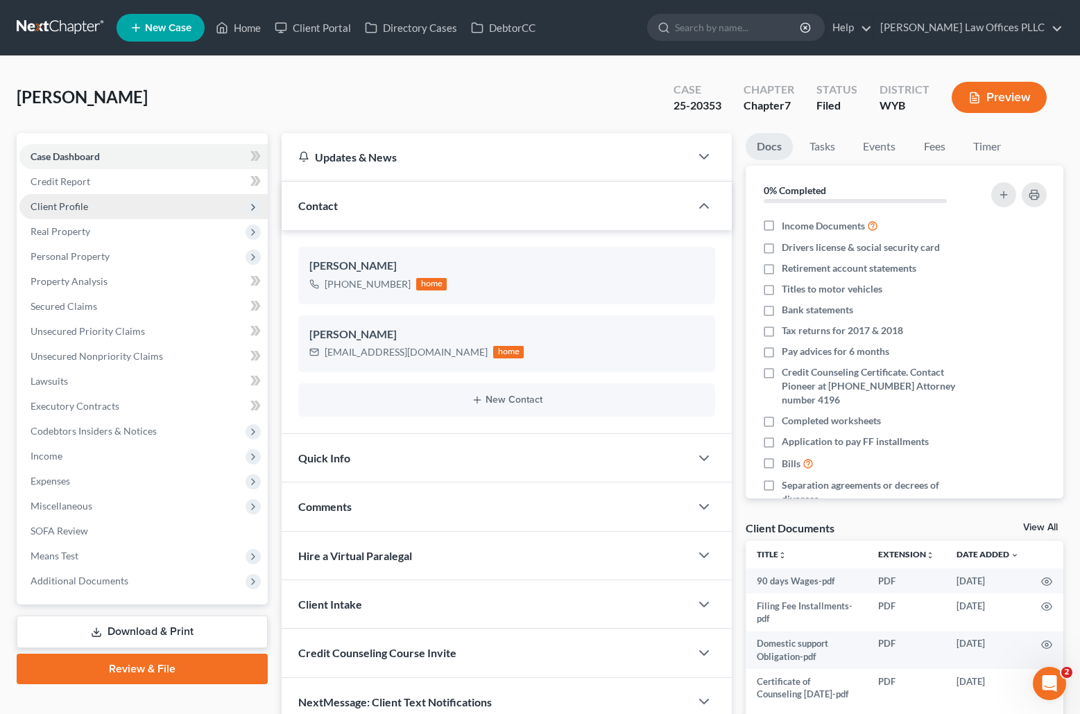
click at [74, 205] on span "Client Profile" at bounding box center [60, 206] width 58 height 12
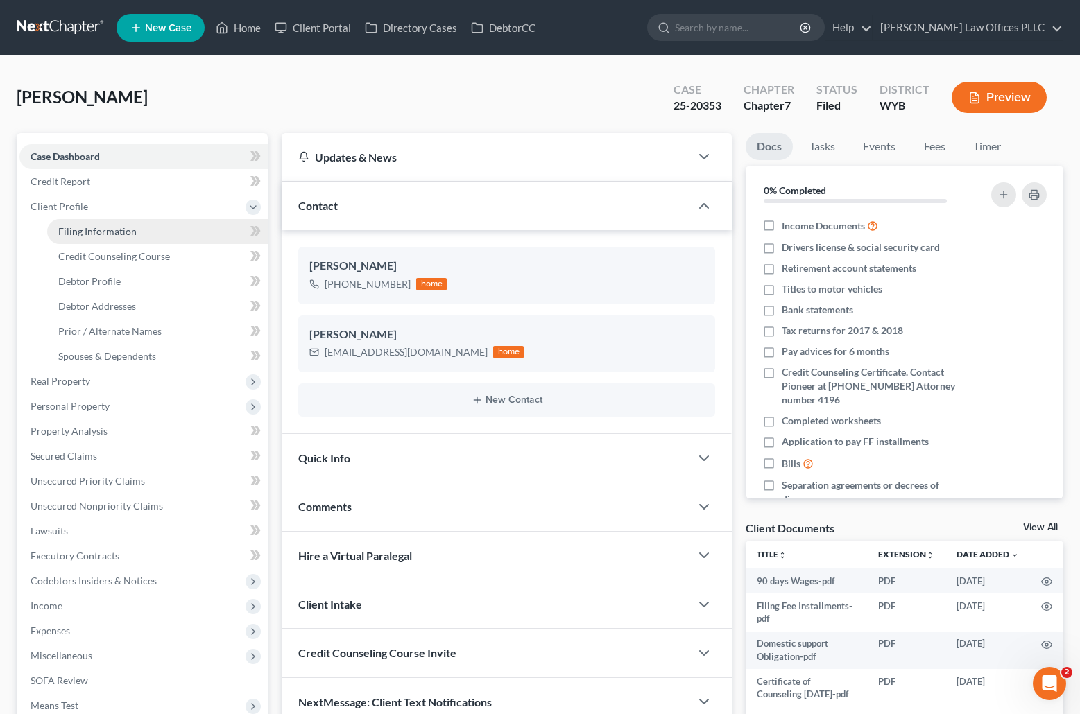
click at [112, 229] on span "Filing Information" at bounding box center [97, 231] width 78 height 12
select select "1"
select select "0"
select select "53"
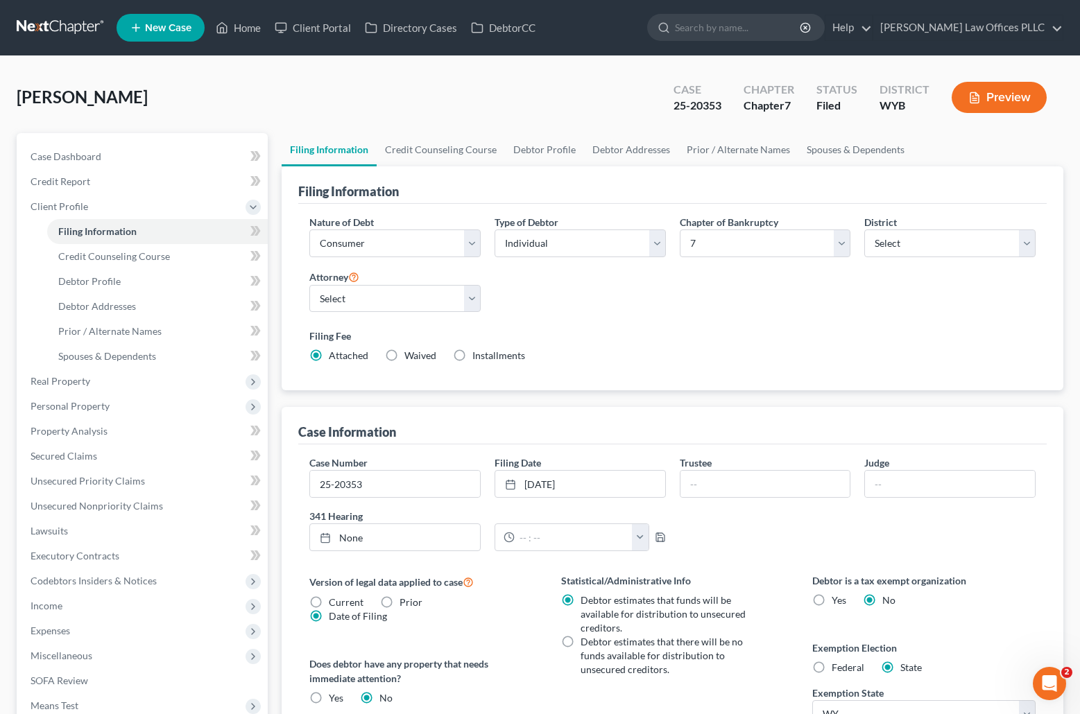
click at [472, 355] on label "Installments Installments" at bounding box center [498, 356] width 53 height 14
click at [478, 355] on input "Installments Installments" at bounding box center [482, 353] width 9 height 9
radio input "true"
radio input "false"
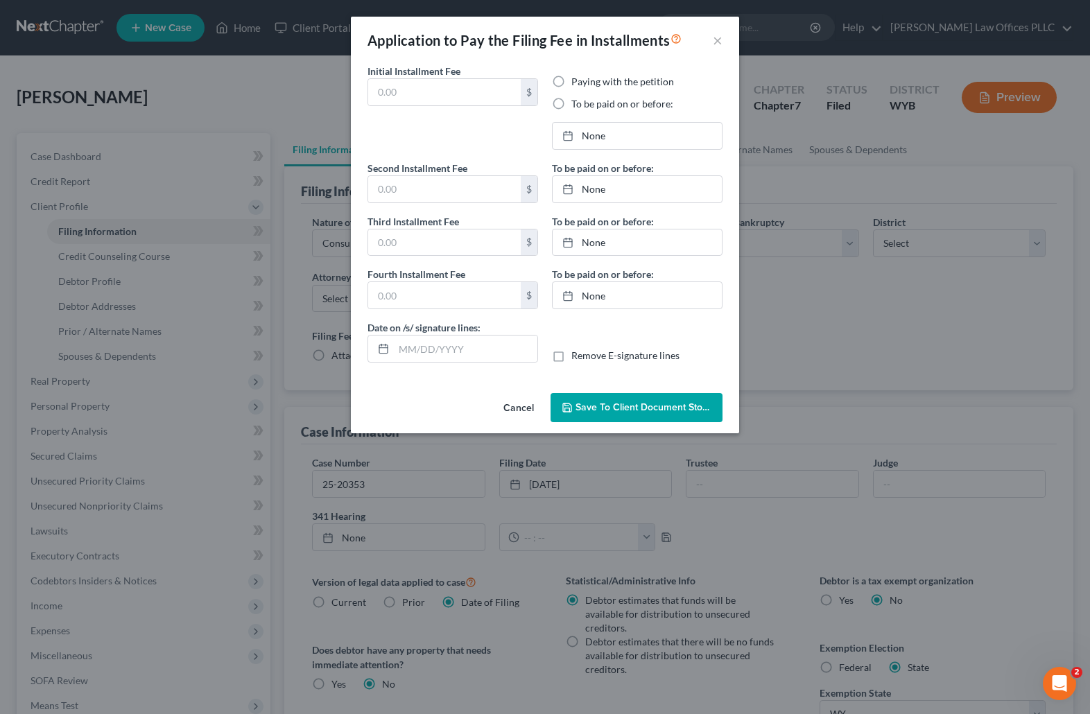
type input "77.75"
radio input "true"
type input "77.75"
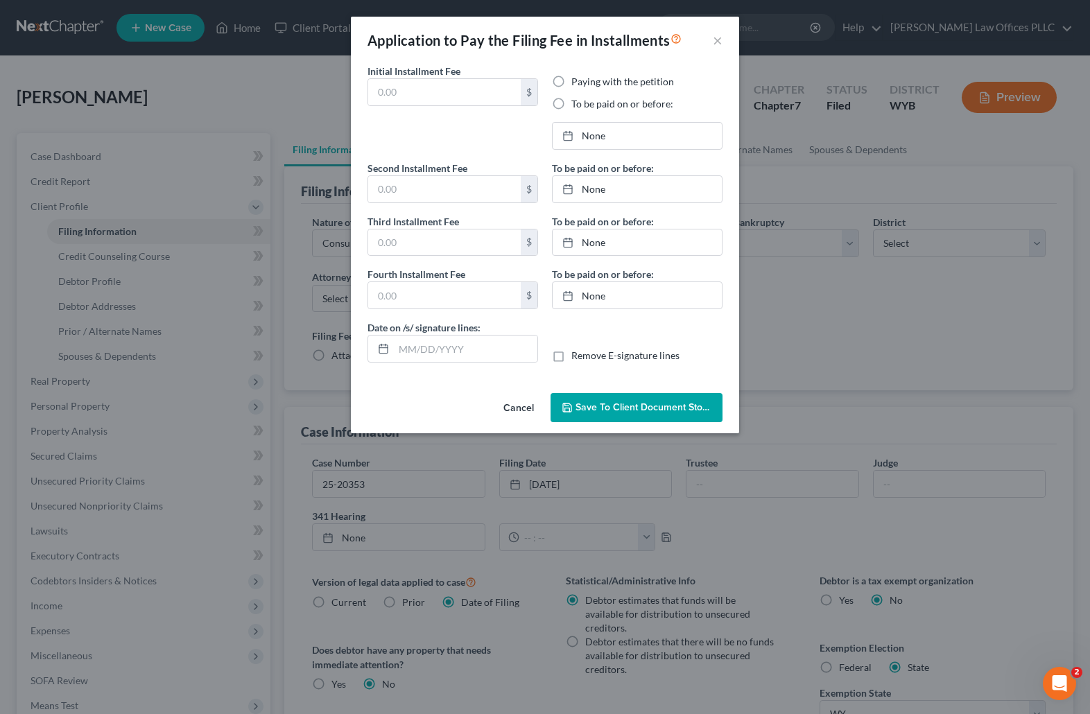
type input "[DATE]"
drag, startPoint x: 440, startPoint y: 92, endPoint x: 284, endPoint y: 87, distance: 156.1
click at [286, 99] on div "Application to Pay the Filing Fee in Installments × Initial Installment Fee 77.…" at bounding box center [545, 357] width 1090 height 714
type input "84.50"
click at [608, 128] on link "2/1/2024" at bounding box center [637, 136] width 169 height 26
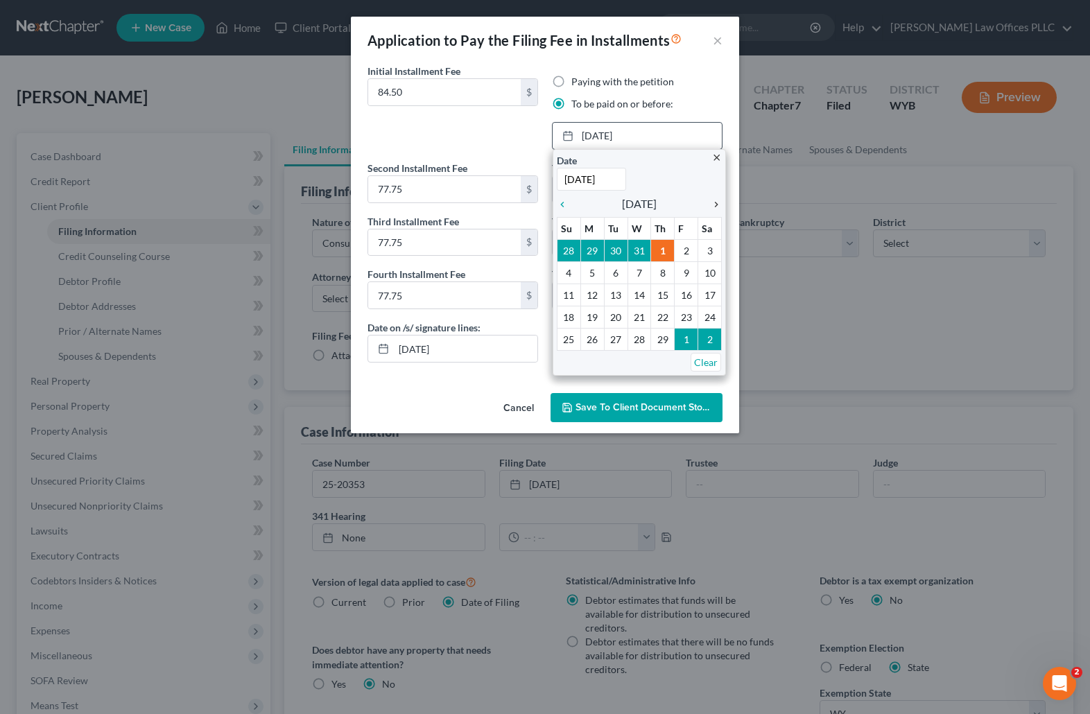
click at [714, 202] on icon "chevron_right" at bounding box center [713, 204] width 18 height 11
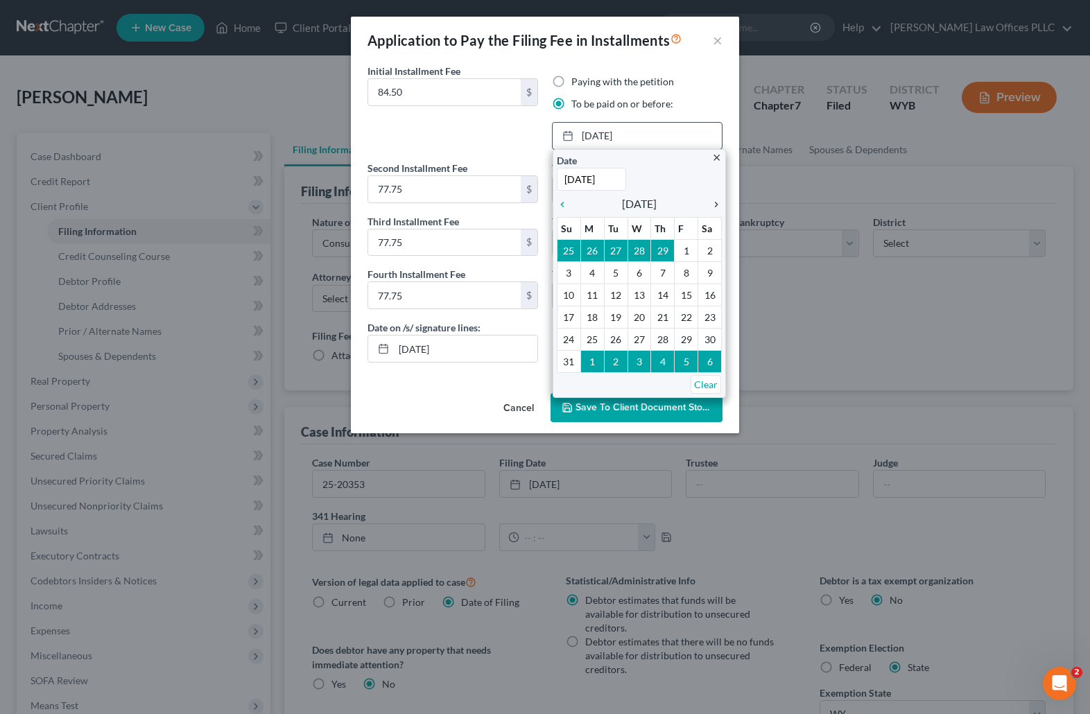
click at [714, 202] on icon "chevron_right" at bounding box center [713, 204] width 18 height 11
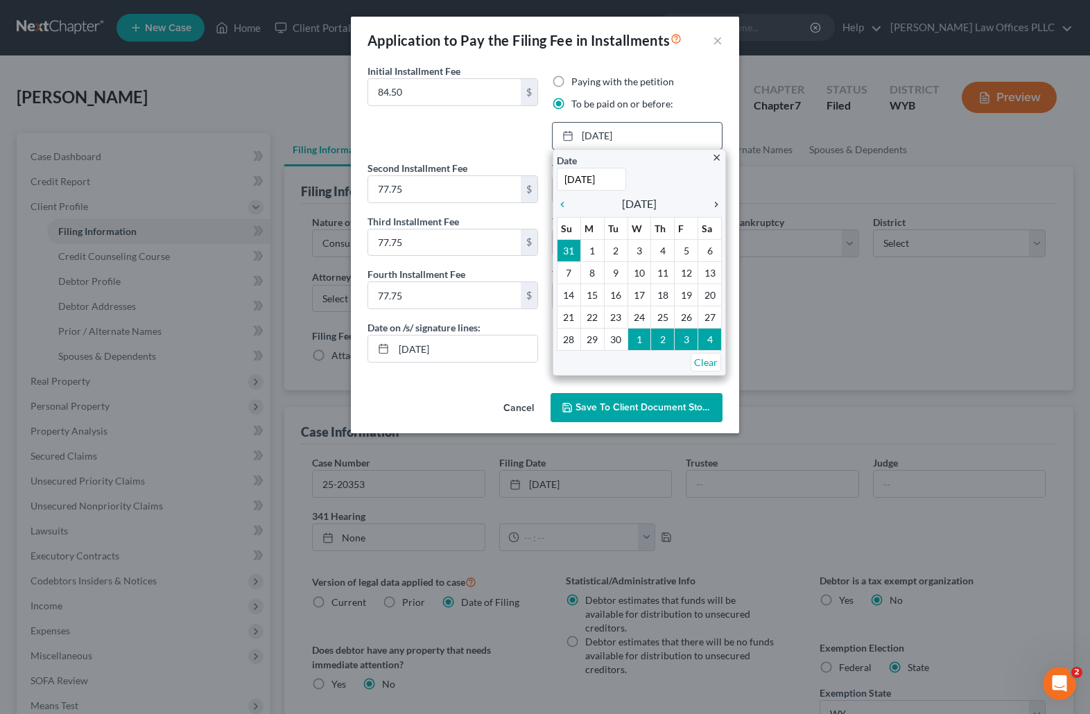
click at [714, 202] on icon "chevron_right" at bounding box center [713, 204] width 18 height 11
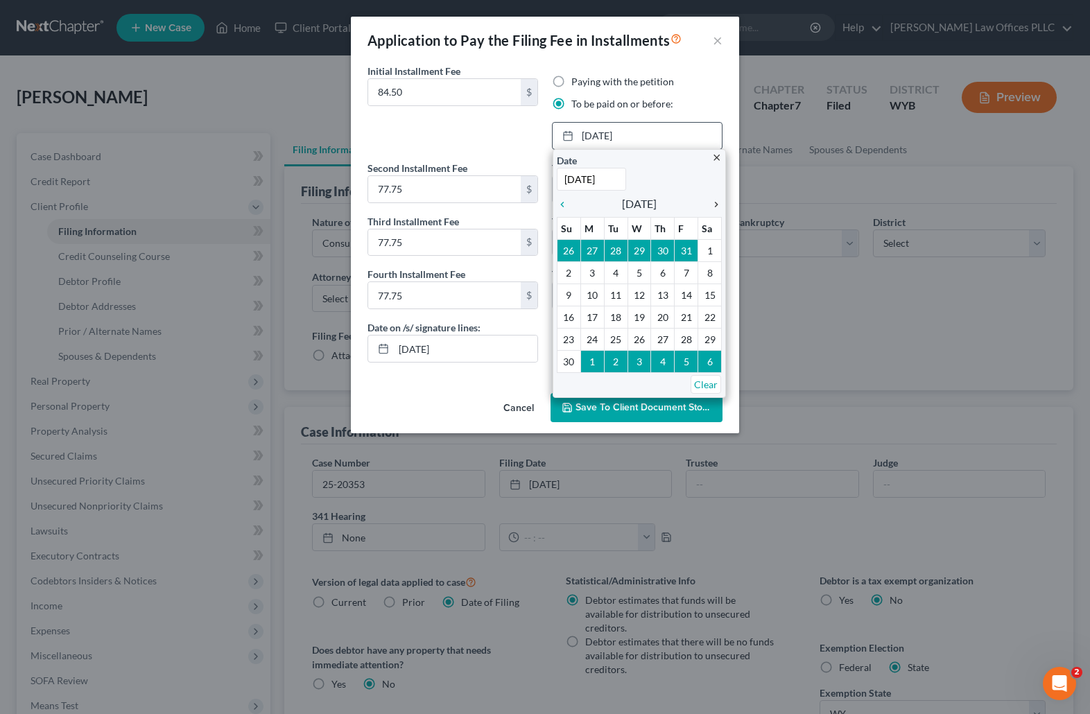
click at [714, 202] on icon "chevron_right" at bounding box center [713, 204] width 18 height 11
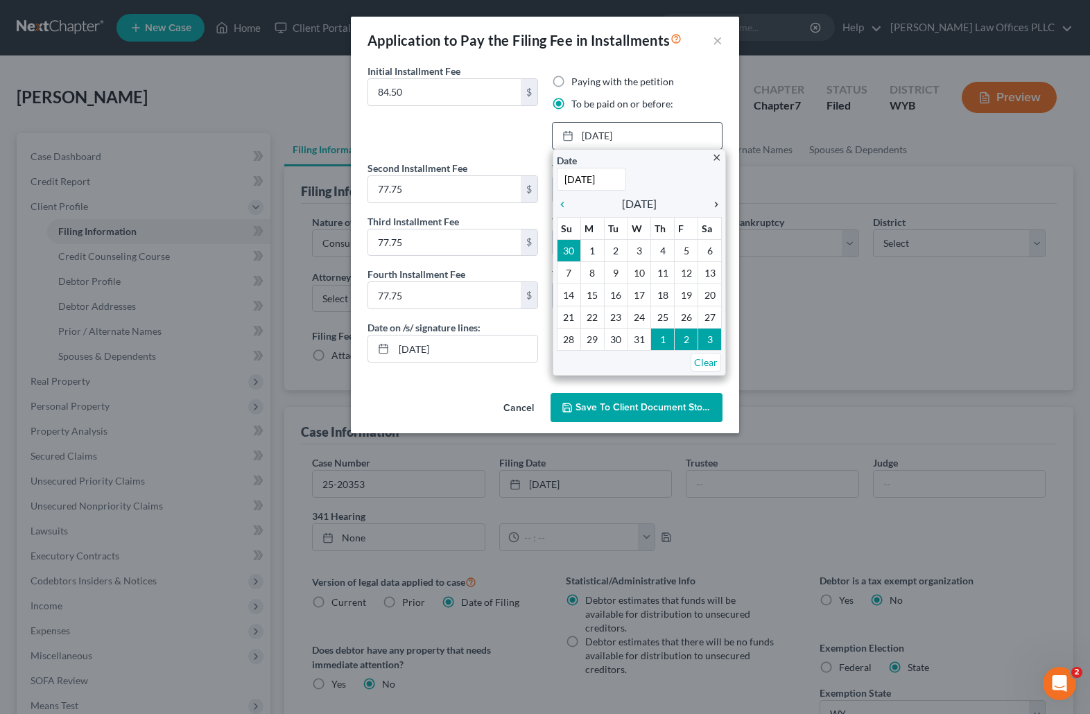
click at [714, 202] on icon "chevron_right" at bounding box center [713, 204] width 18 height 11
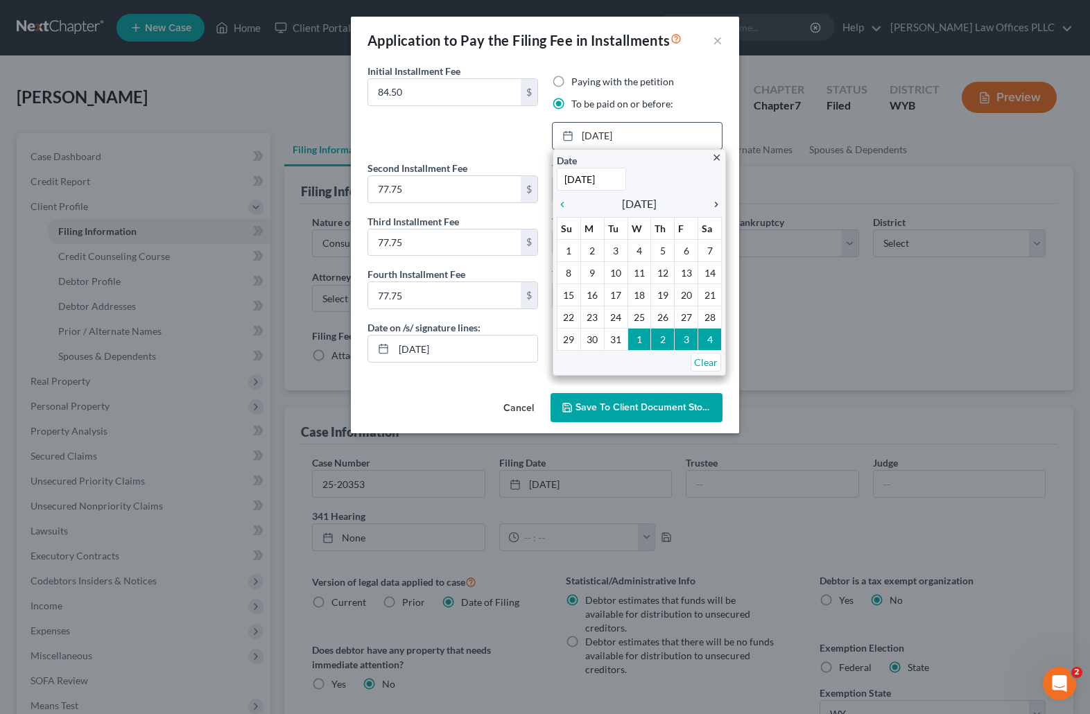
click at [714, 202] on icon "chevron_right" at bounding box center [713, 204] width 18 height 11
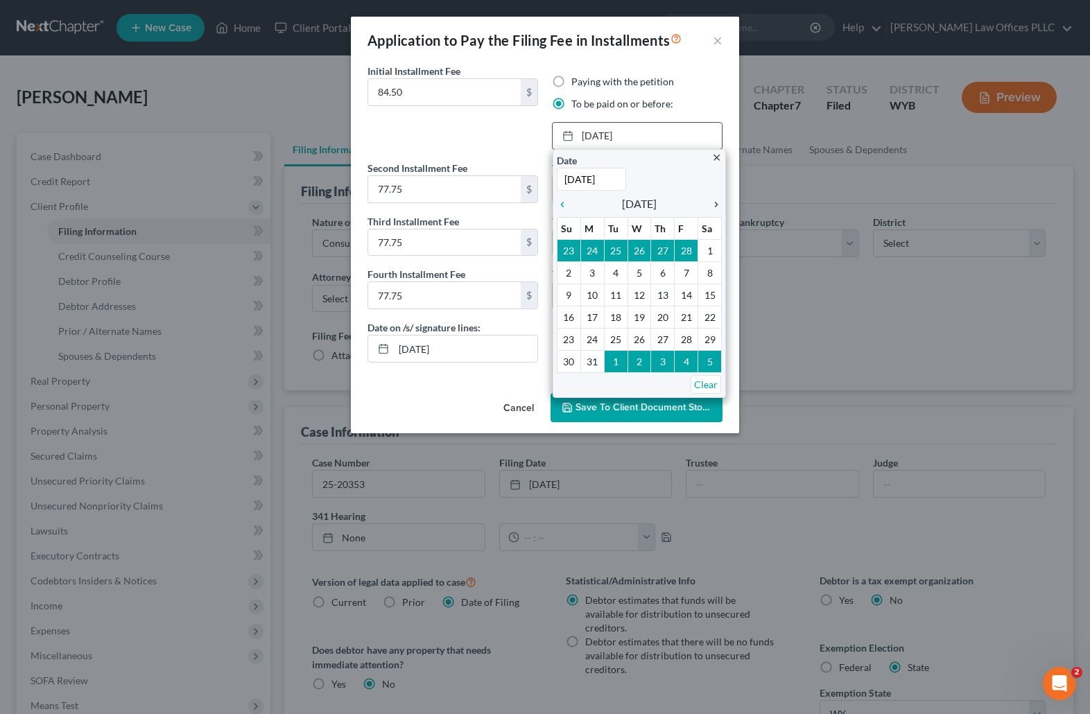
click at [714, 202] on icon "chevron_right" at bounding box center [713, 204] width 18 height 11
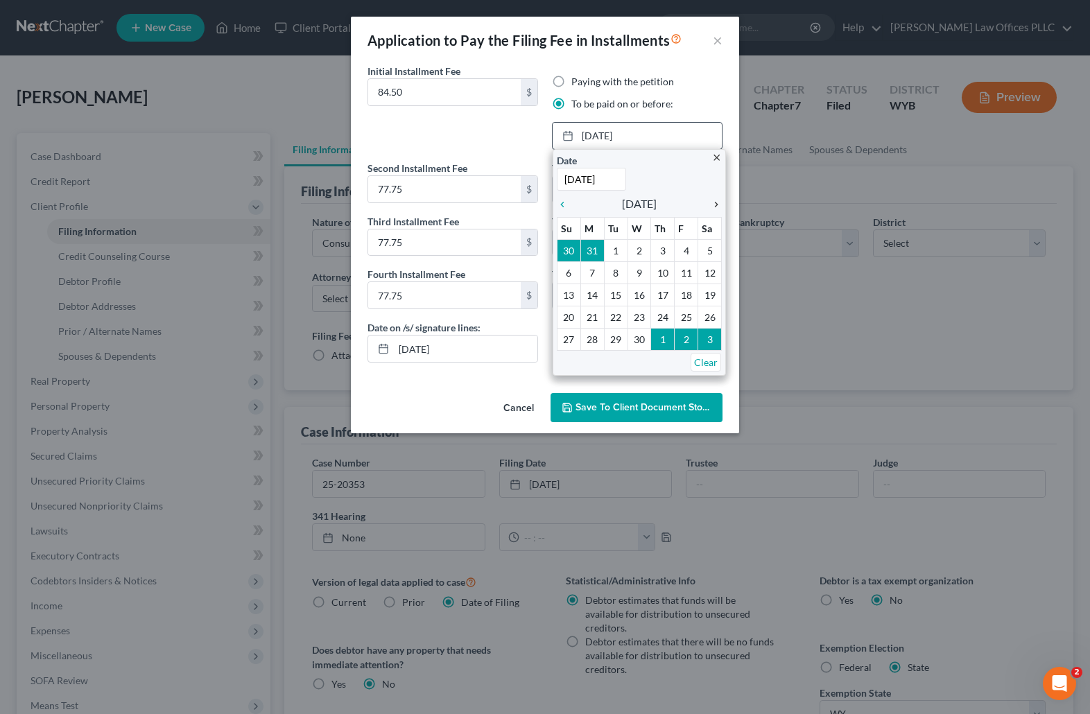
click at [714, 202] on icon "chevron_right" at bounding box center [713, 204] width 18 height 11
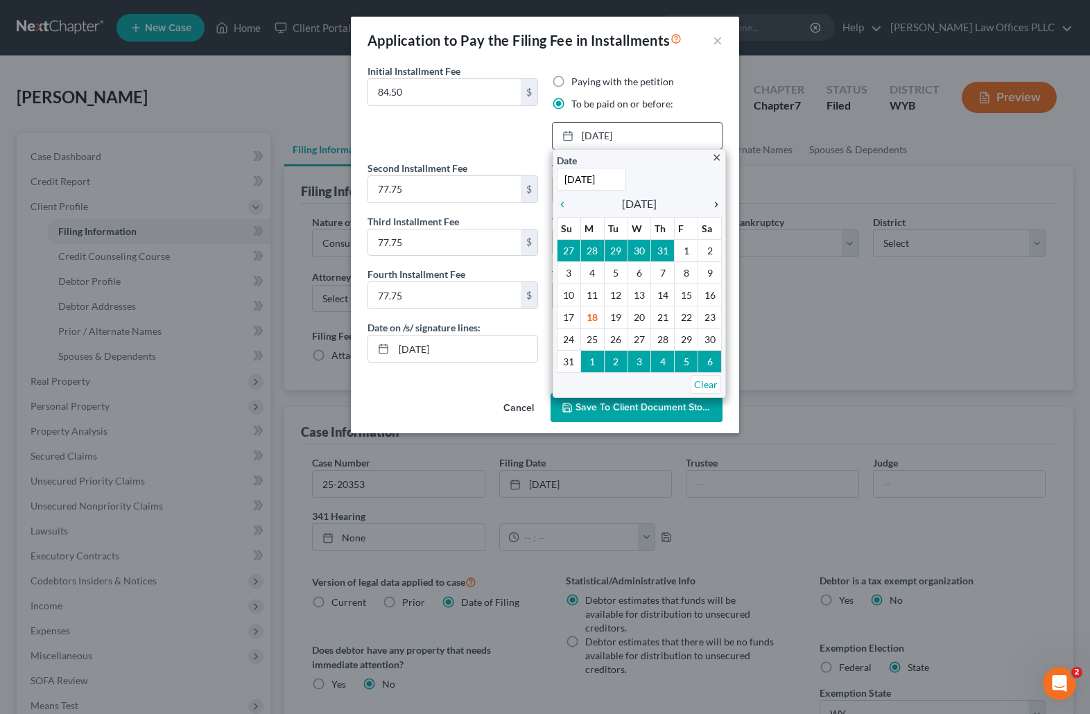
click at [714, 202] on icon "chevron_right" at bounding box center [713, 204] width 18 height 11
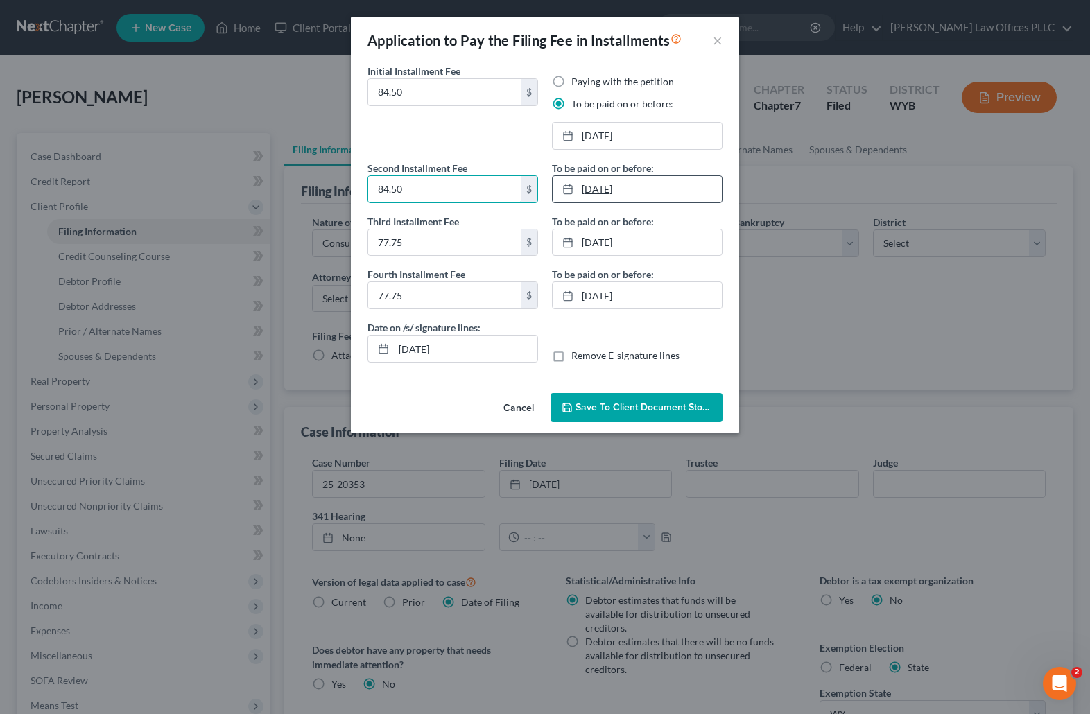
type input "84.50"
click at [594, 184] on link "3/6/2024" at bounding box center [637, 189] width 169 height 26
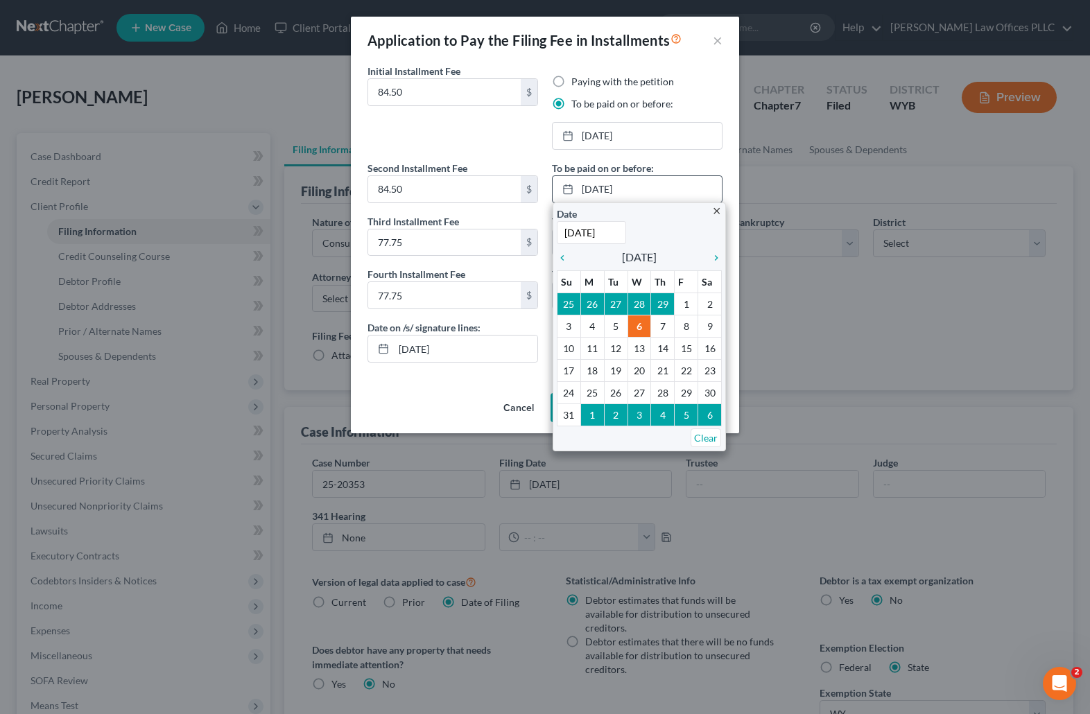
click at [612, 234] on input "3/6/2024" at bounding box center [591, 232] width 69 height 23
click at [715, 254] on icon "chevron_right" at bounding box center [713, 257] width 18 height 11
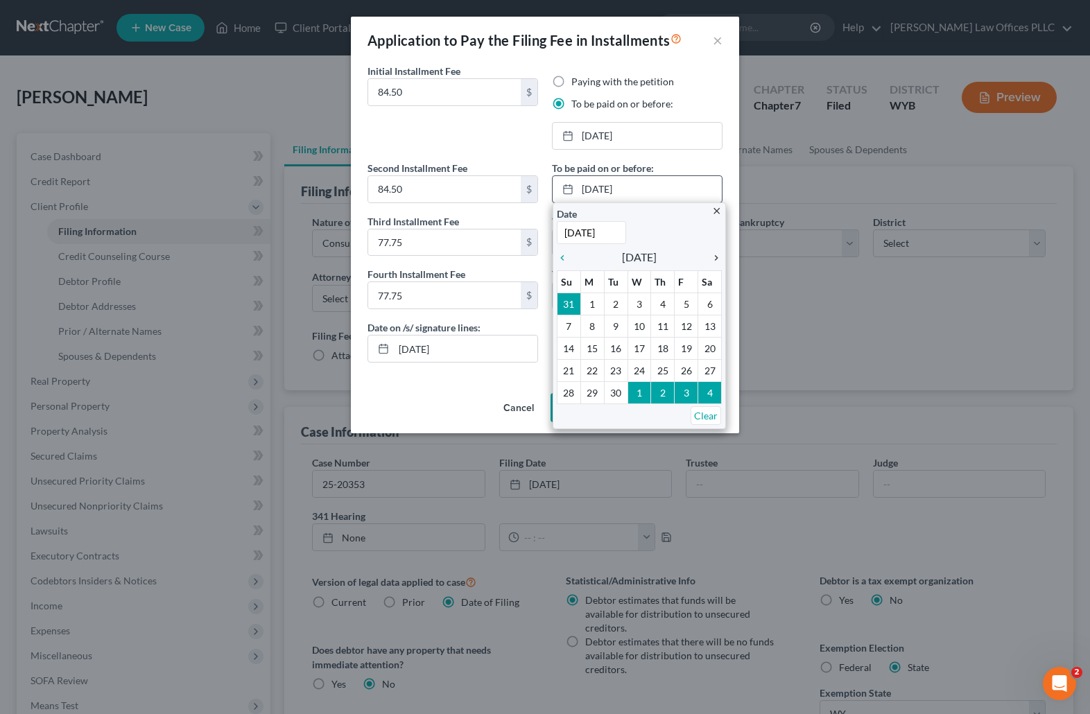
click at [715, 254] on icon "chevron_right" at bounding box center [713, 257] width 18 height 11
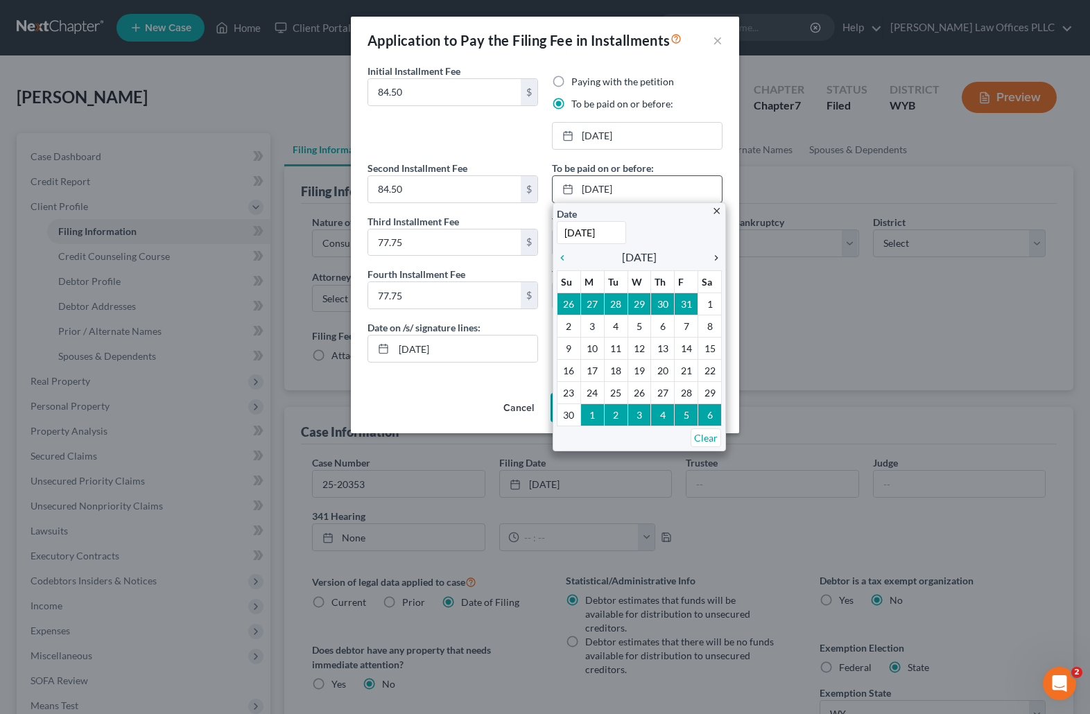
click at [716, 256] on icon "chevron_right" at bounding box center [713, 257] width 18 height 11
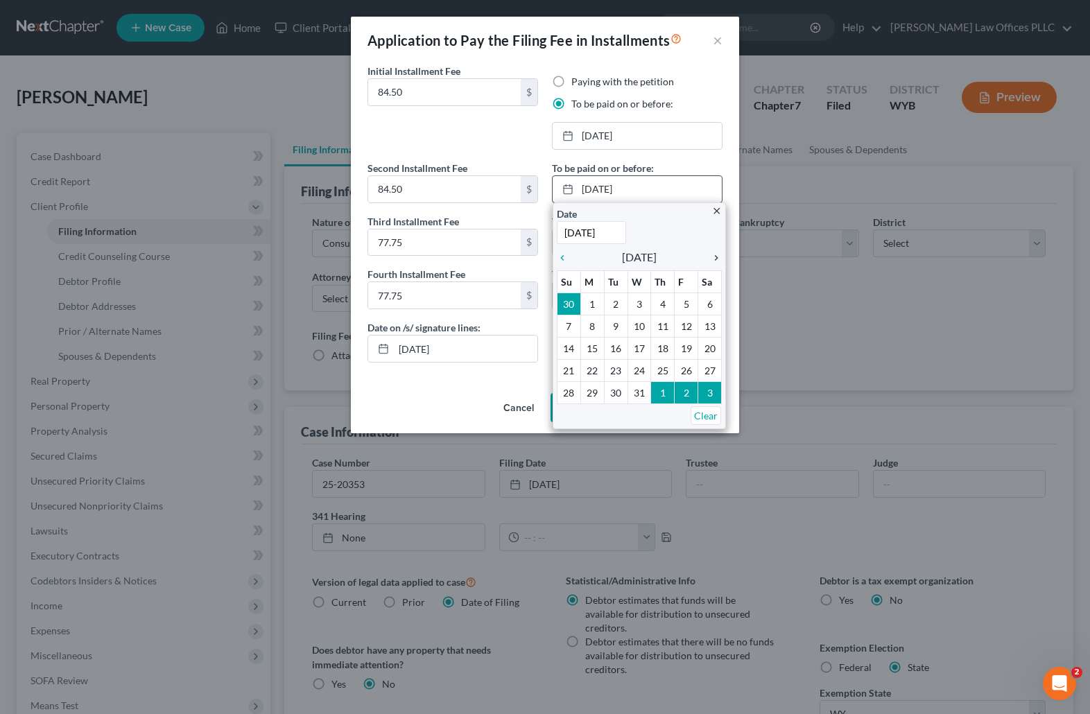
click at [716, 256] on icon "chevron_right" at bounding box center [713, 257] width 18 height 11
click at [717, 256] on icon "chevron_right" at bounding box center [713, 257] width 18 height 11
click at [716, 256] on icon "chevron_right" at bounding box center [713, 257] width 18 height 11
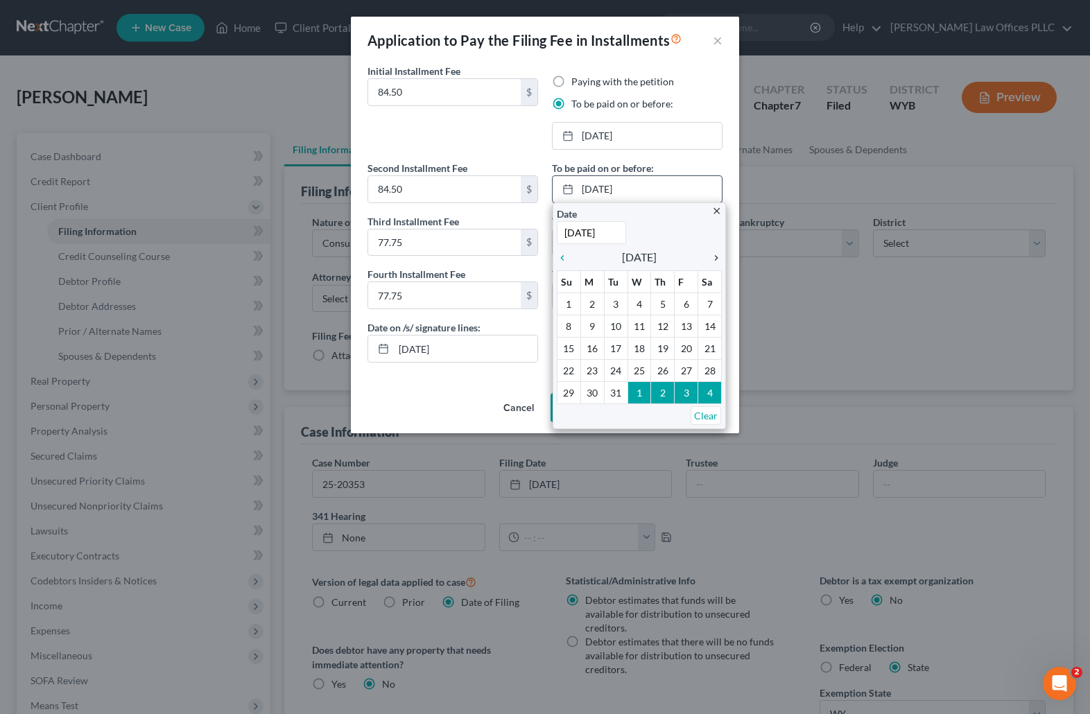
click at [716, 256] on icon "chevron_right" at bounding box center [713, 257] width 18 height 11
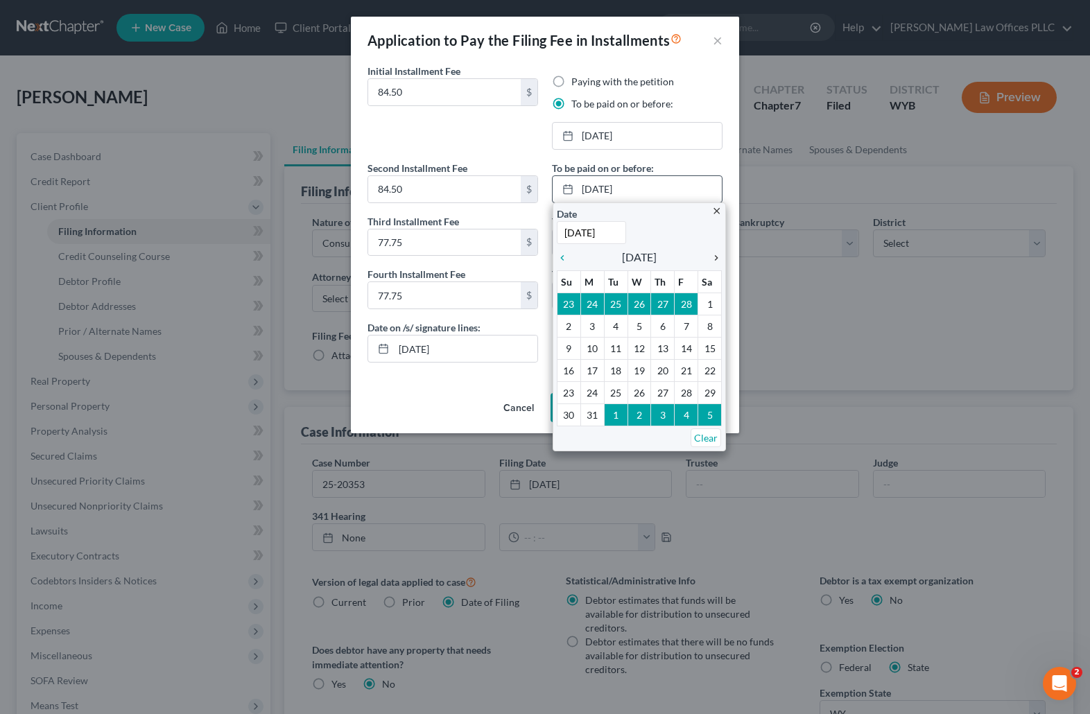
click at [716, 256] on icon "chevron_right" at bounding box center [713, 257] width 18 height 11
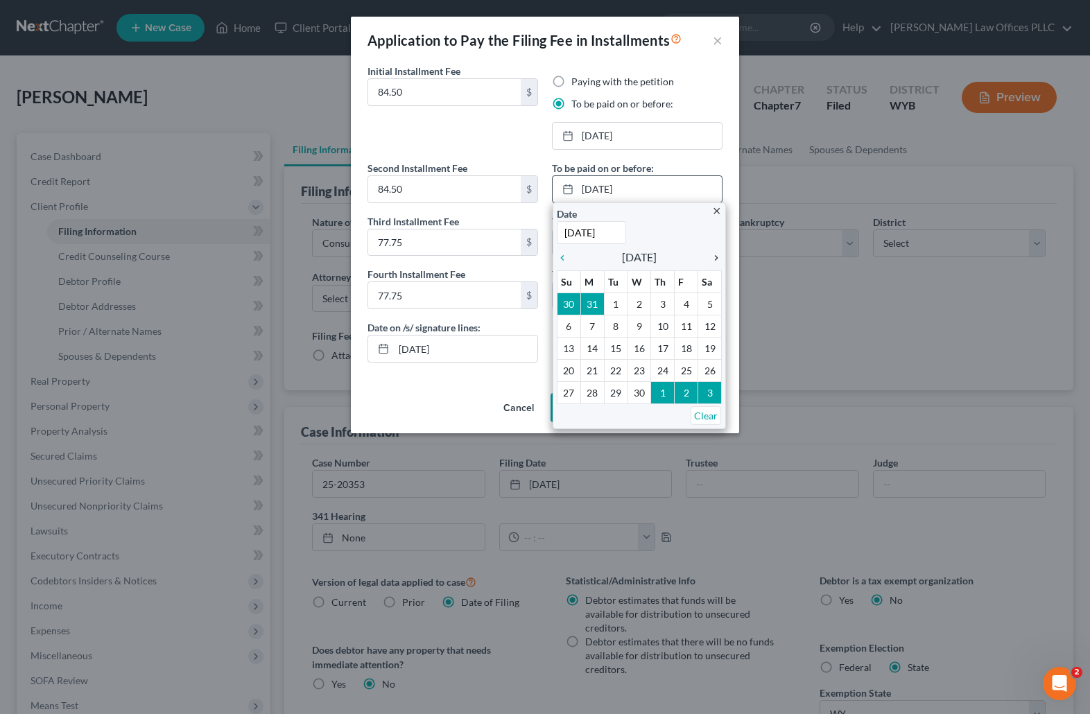
click at [716, 256] on icon "chevron_right" at bounding box center [713, 257] width 18 height 11
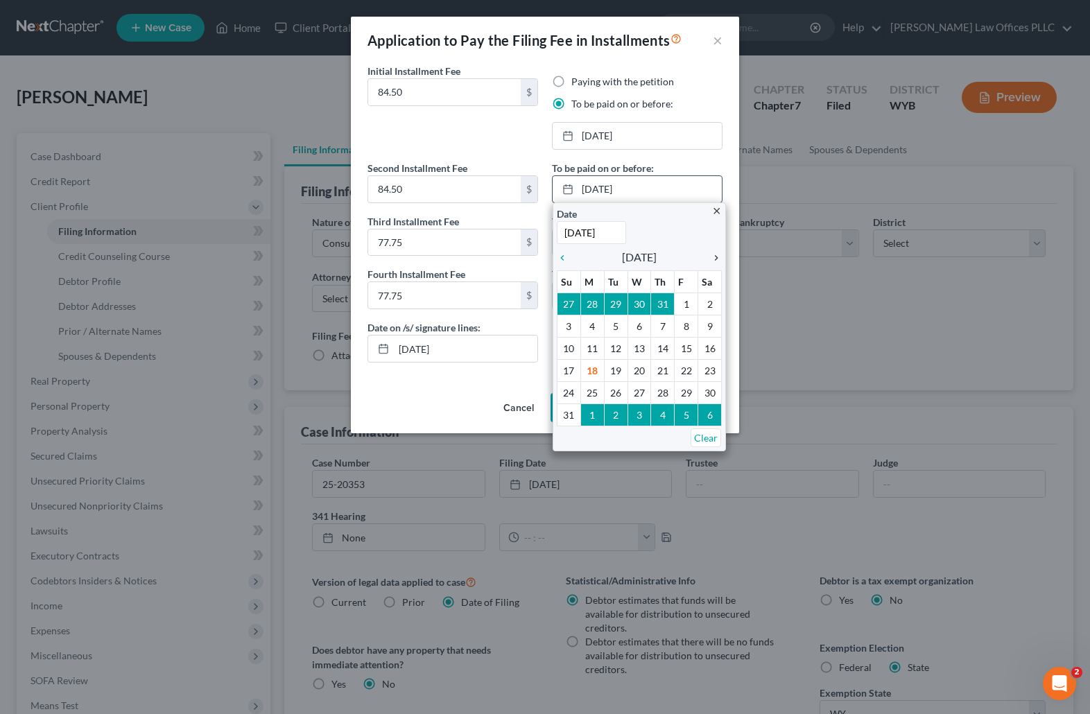
click at [716, 256] on icon "chevron_right" at bounding box center [713, 257] width 18 height 11
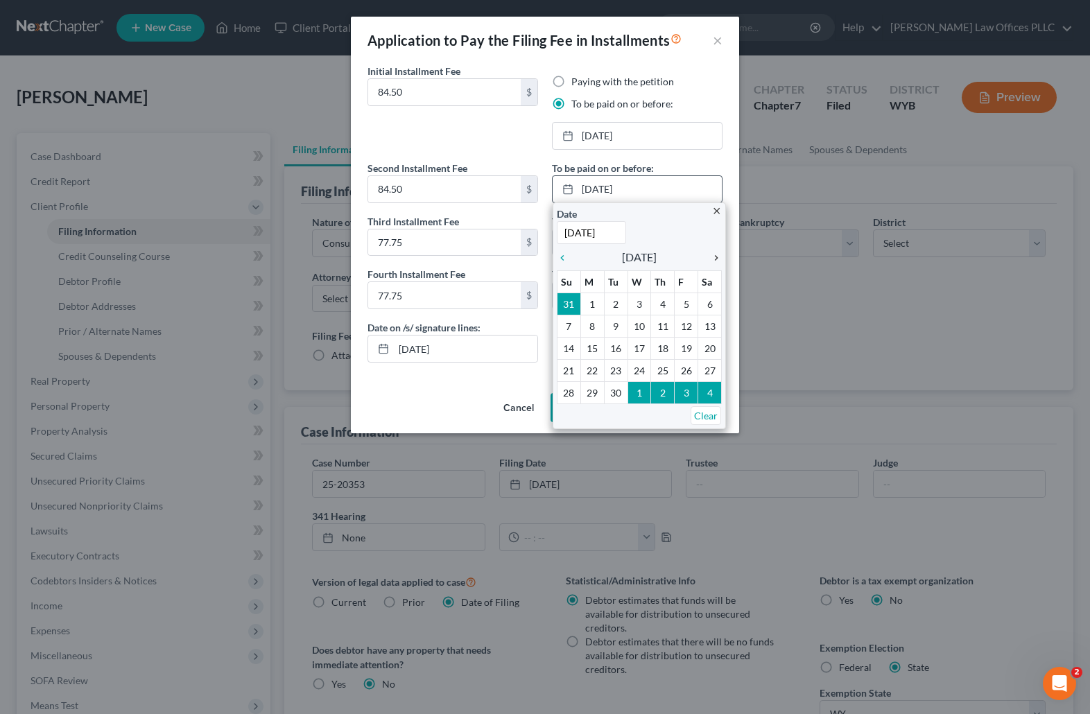
click at [716, 256] on icon "chevron_right" at bounding box center [713, 257] width 18 height 11
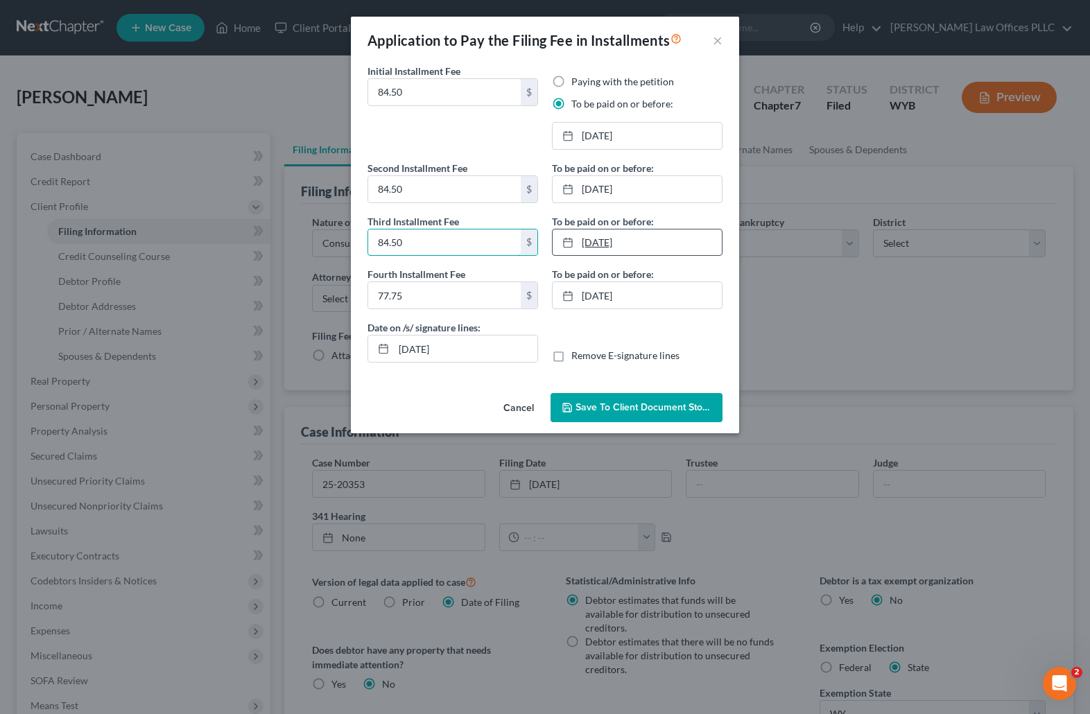
type input "84.50"
click at [603, 236] on link "3/6/2024" at bounding box center [637, 243] width 169 height 26
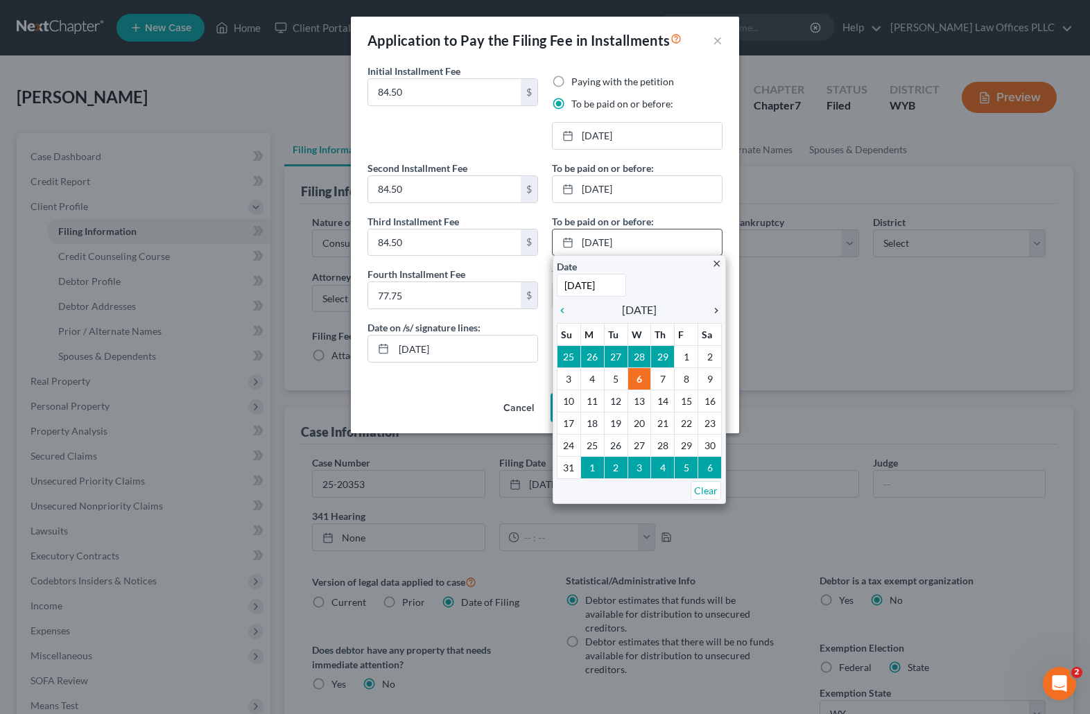
click at [712, 307] on icon "chevron_right" at bounding box center [713, 310] width 18 height 11
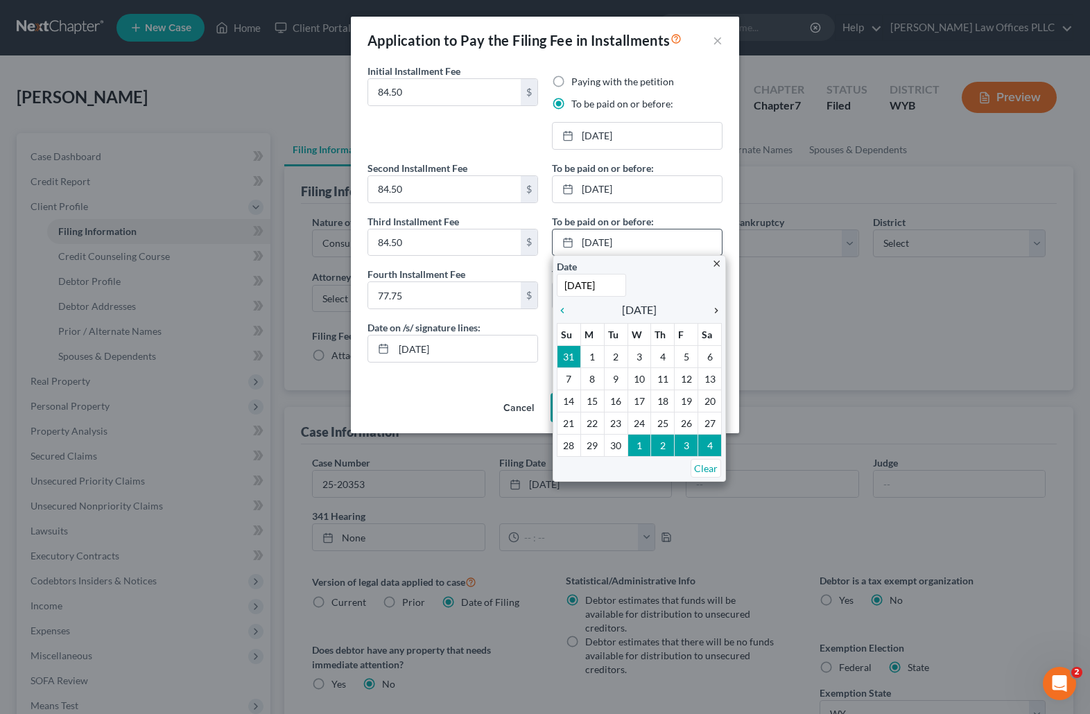
click at [712, 307] on icon "chevron_right" at bounding box center [713, 310] width 18 height 11
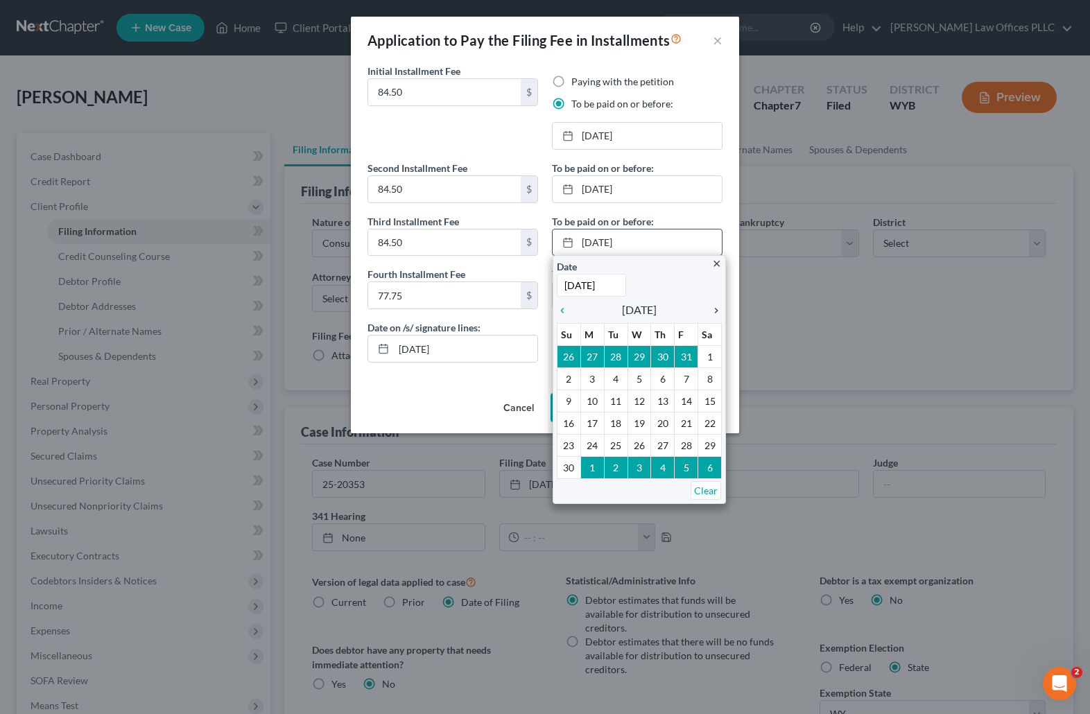
click at [712, 307] on icon "chevron_right" at bounding box center [713, 310] width 18 height 11
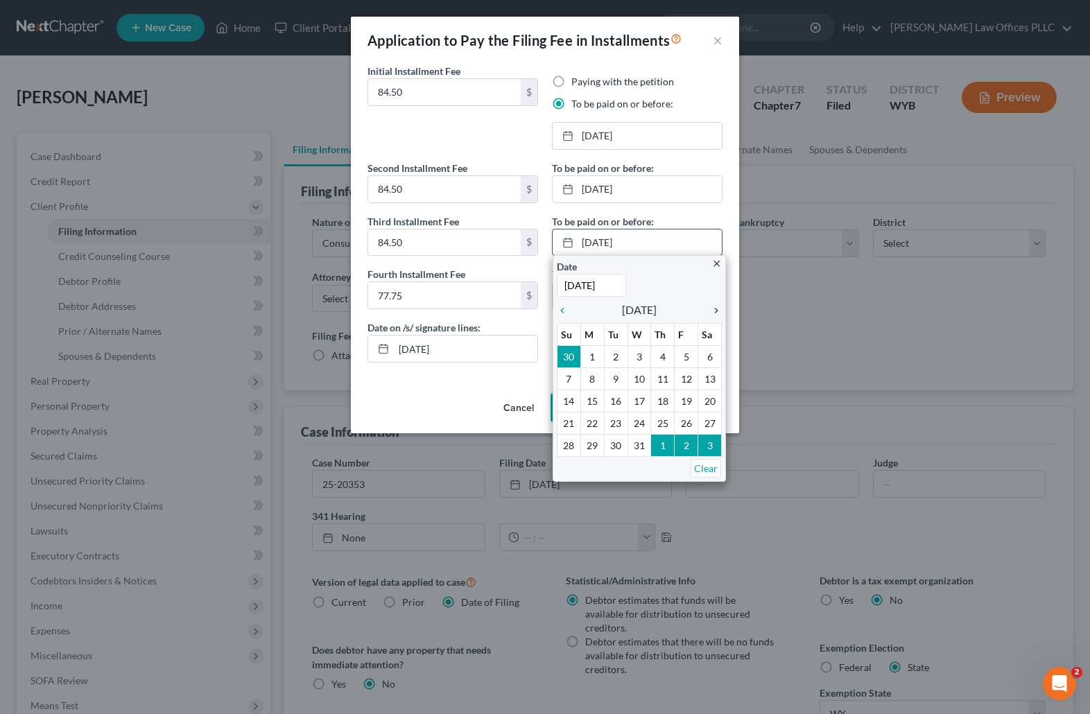
click at [712, 307] on icon "chevron_right" at bounding box center [713, 310] width 18 height 11
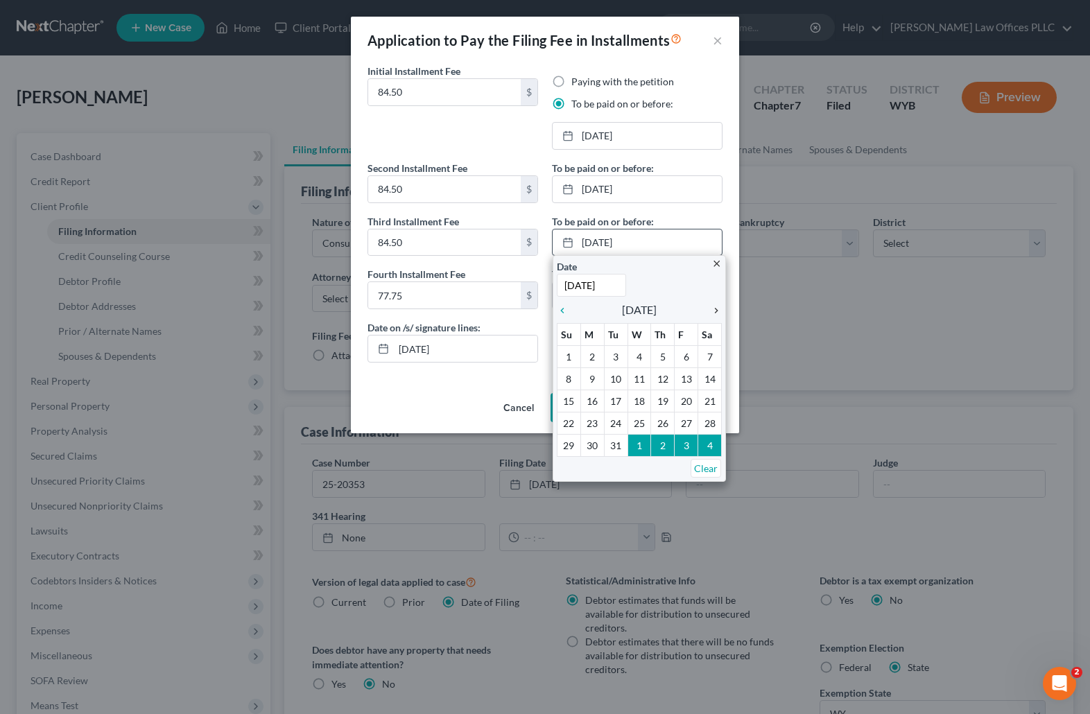
click at [712, 307] on icon "chevron_right" at bounding box center [713, 310] width 18 height 11
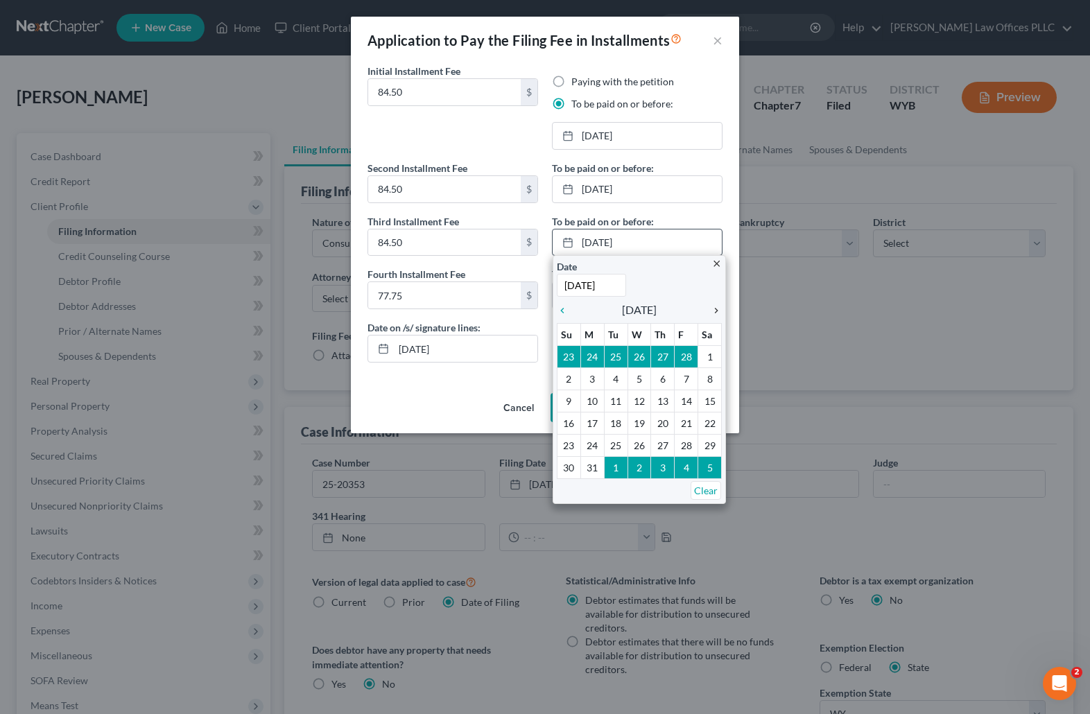
click at [712, 307] on icon "chevron_right" at bounding box center [713, 310] width 18 height 11
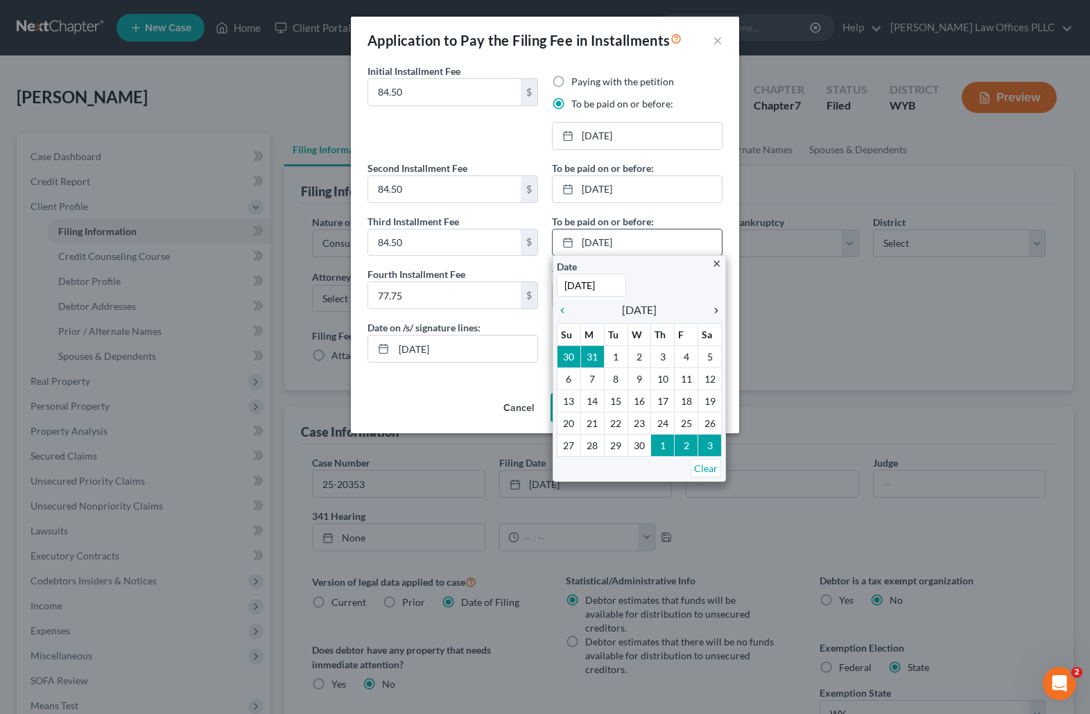
click at [712, 307] on icon "chevron_right" at bounding box center [713, 310] width 18 height 11
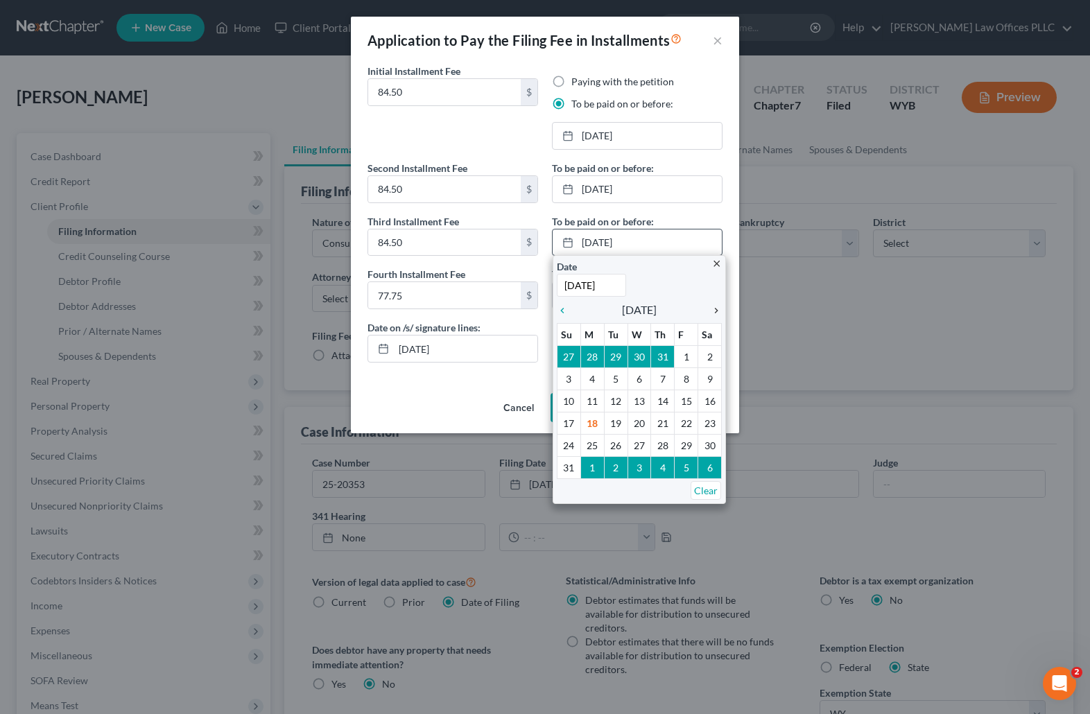
click at [712, 307] on icon "chevron_right" at bounding box center [713, 310] width 18 height 11
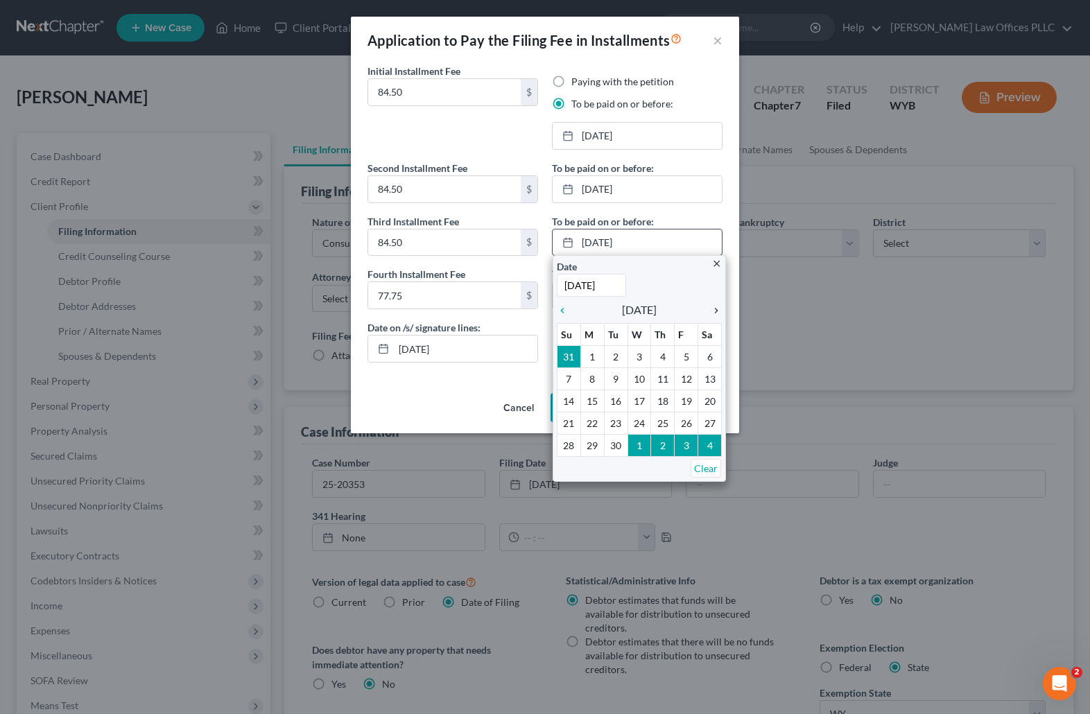
click at [712, 307] on icon "chevron_right" at bounding box center [713, 310] width 18 height 11
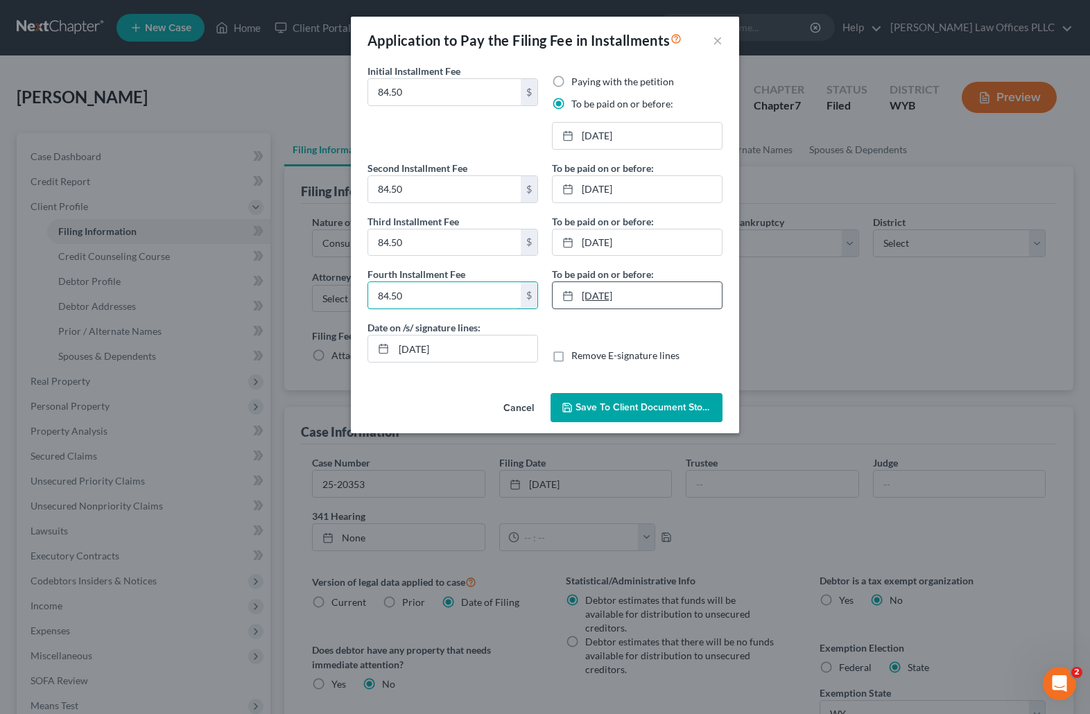
type input "84.50"
click at [597, 298] on link "4/5/2024" at bounding box center [637, 295] width 169 height 26
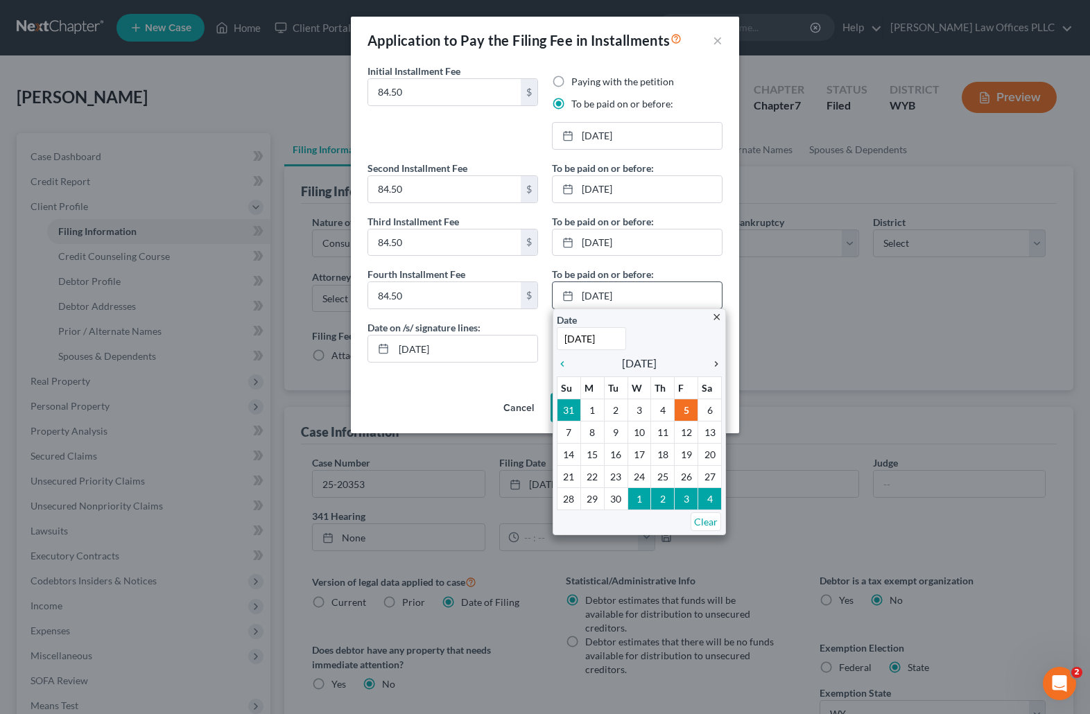
click at [716, 361] on icon "chevron_right" at bounding box center [713, 364] width 18 height 11
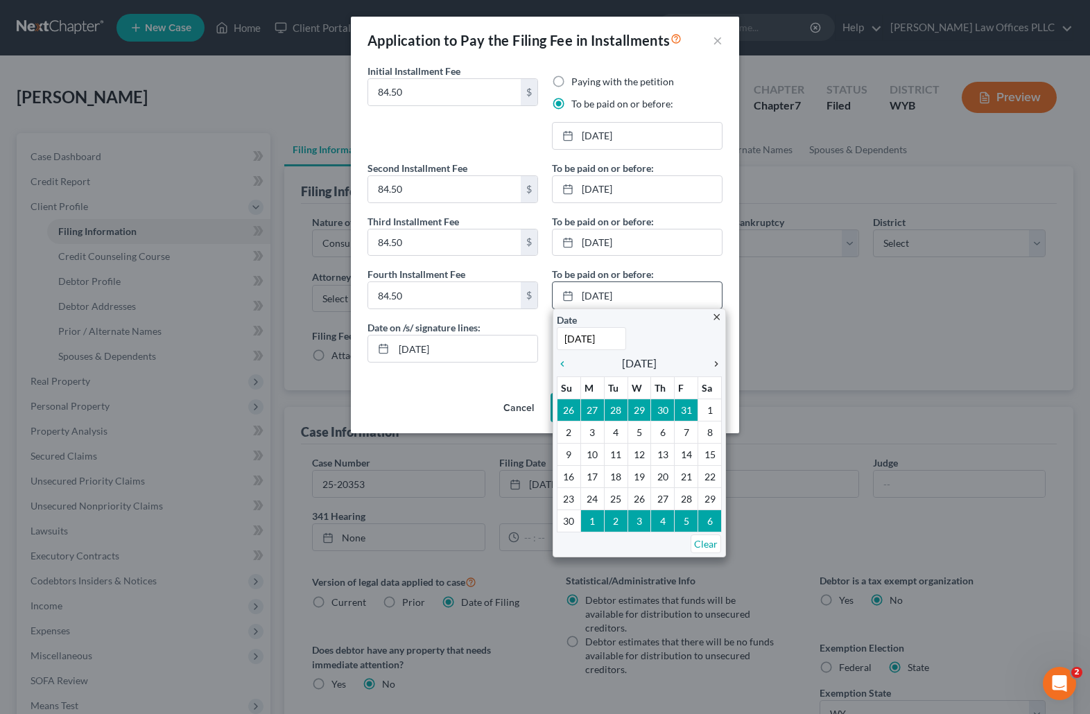
click at [716, 361] on icon "chevron_right" at bounding box center [713, 364] width 18 height 11
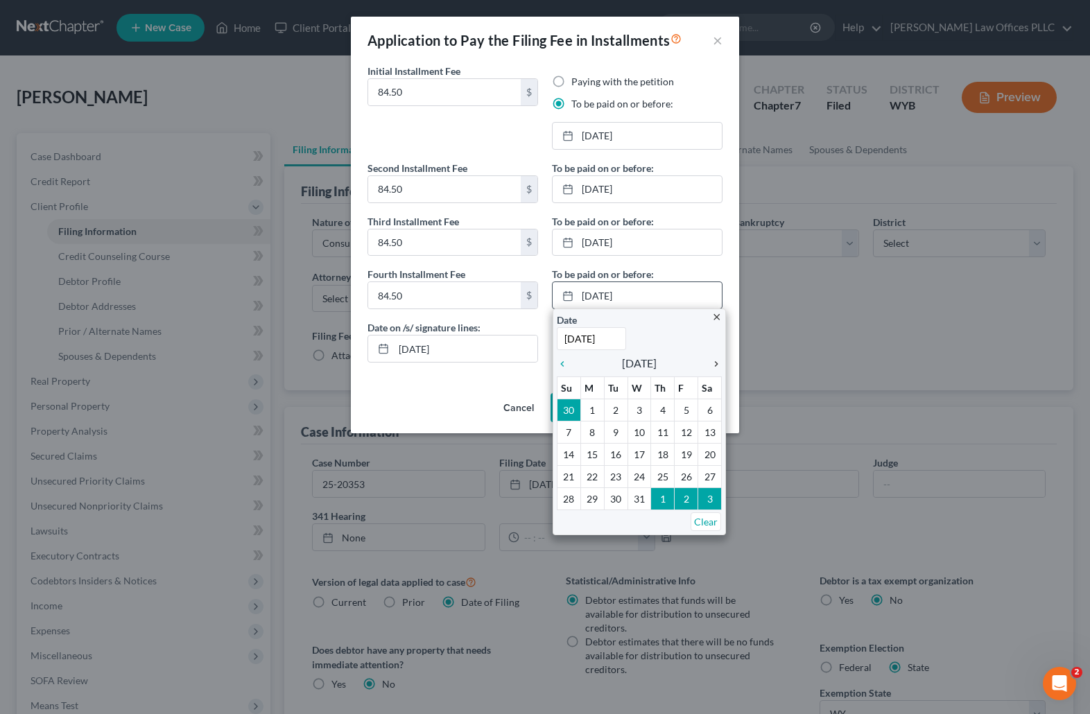
click at [716, 361] on icon "chevron_right" at bounding box center [713, 364] width 18 height 11
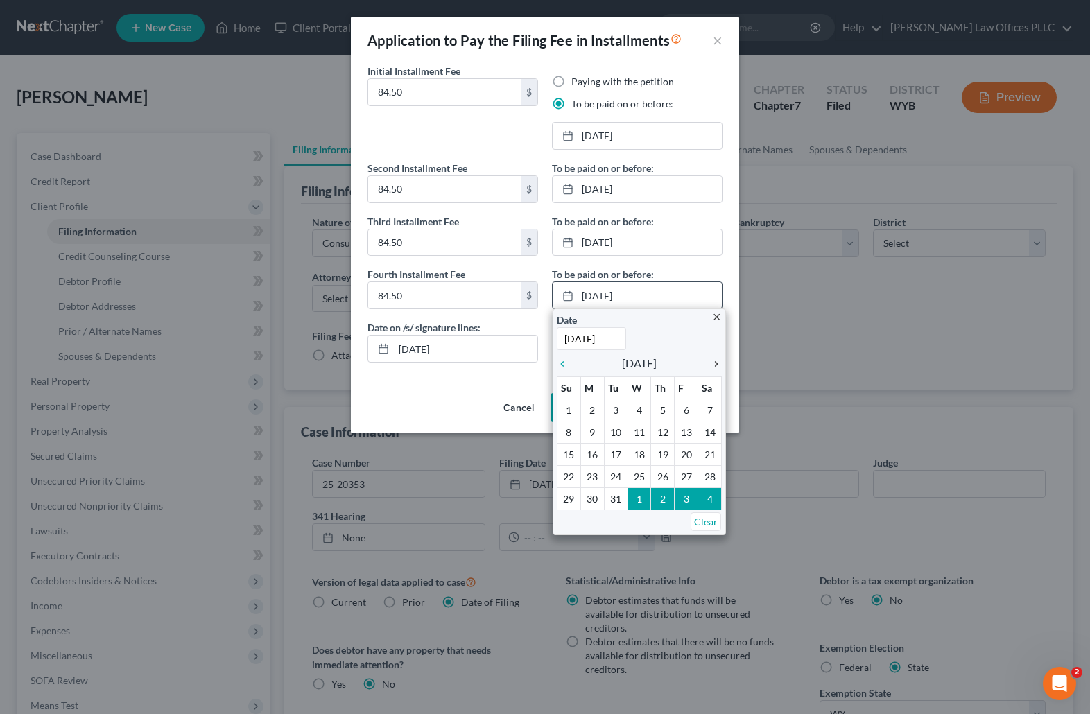
click at [715, 361] on icon "chevron_right" at bounding box center [713, 364] width 18 height 11
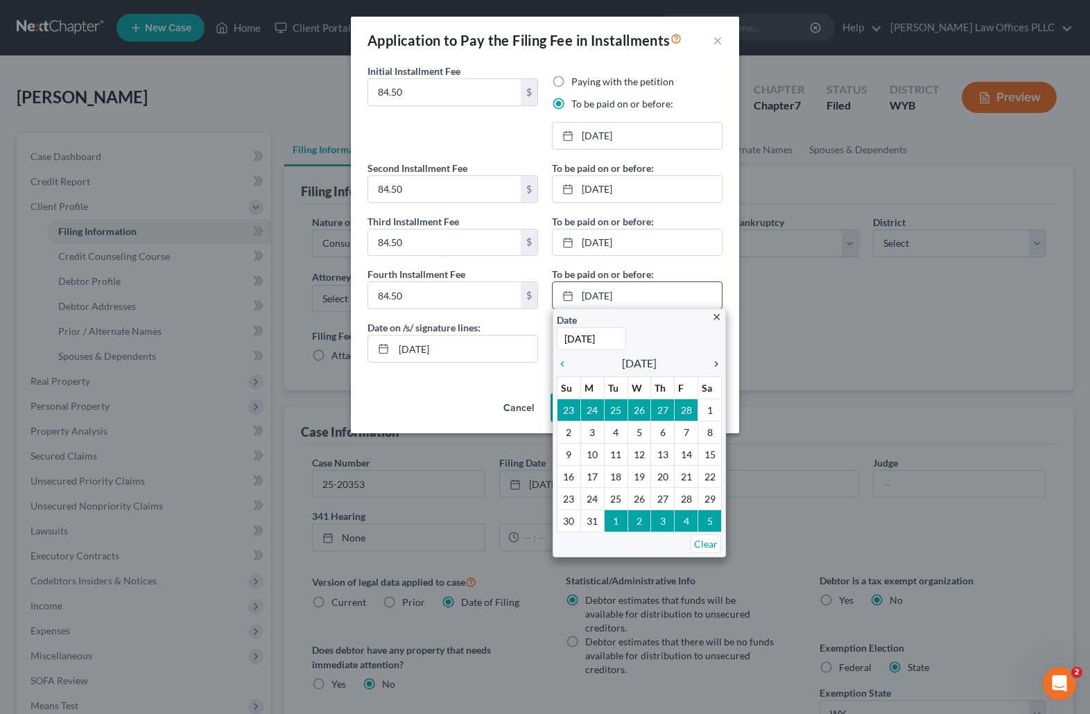
click at [715, 361] on icon "chevron_right" at bounding box center [713, 364] width 18 height 11
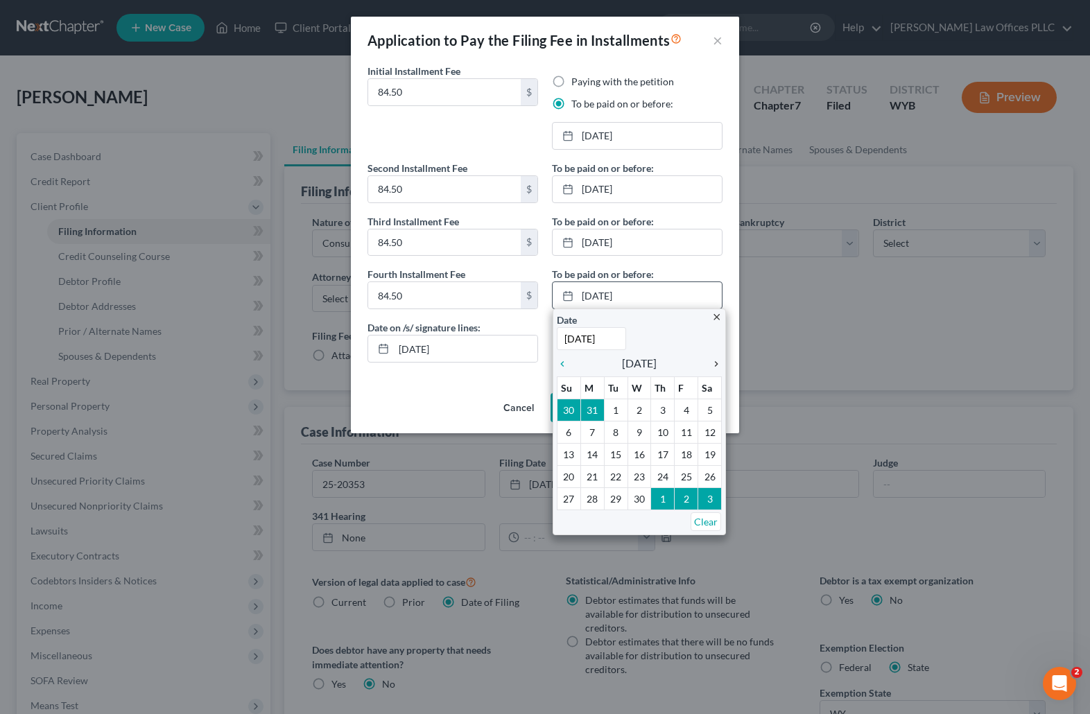
click at [715, 361] on icon "chevron_right" at bounding box center [713, 364] width 18 height 11
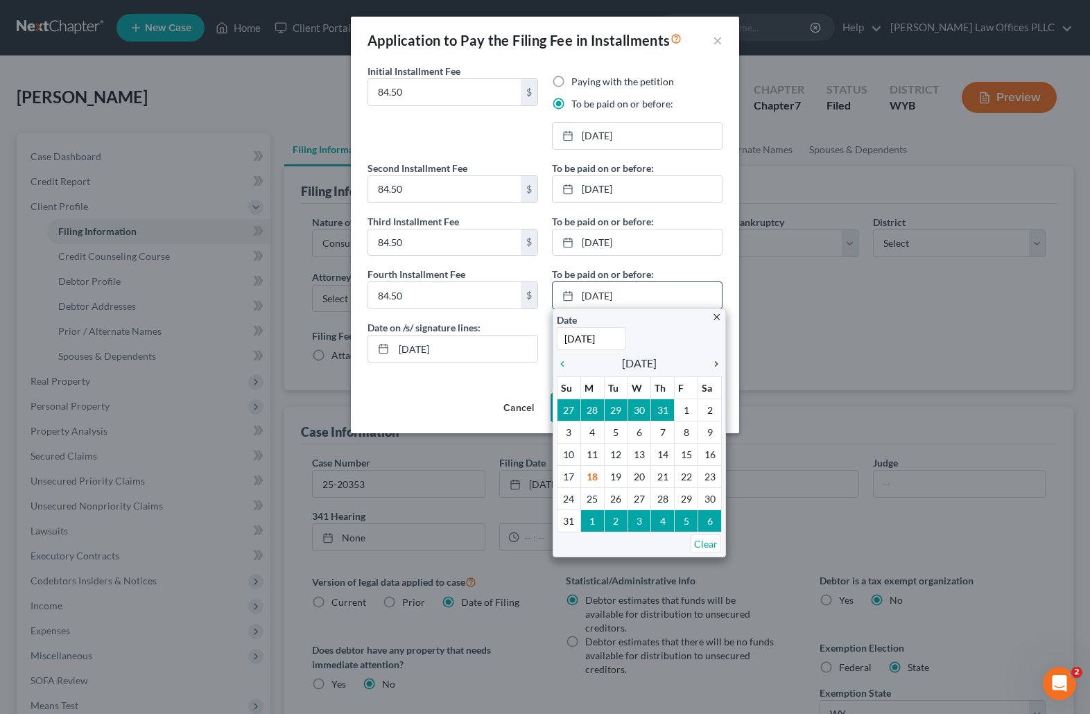
click at [715, 361] on icon "chevron_right" at bounding box center [713, 364] width 18 height 11
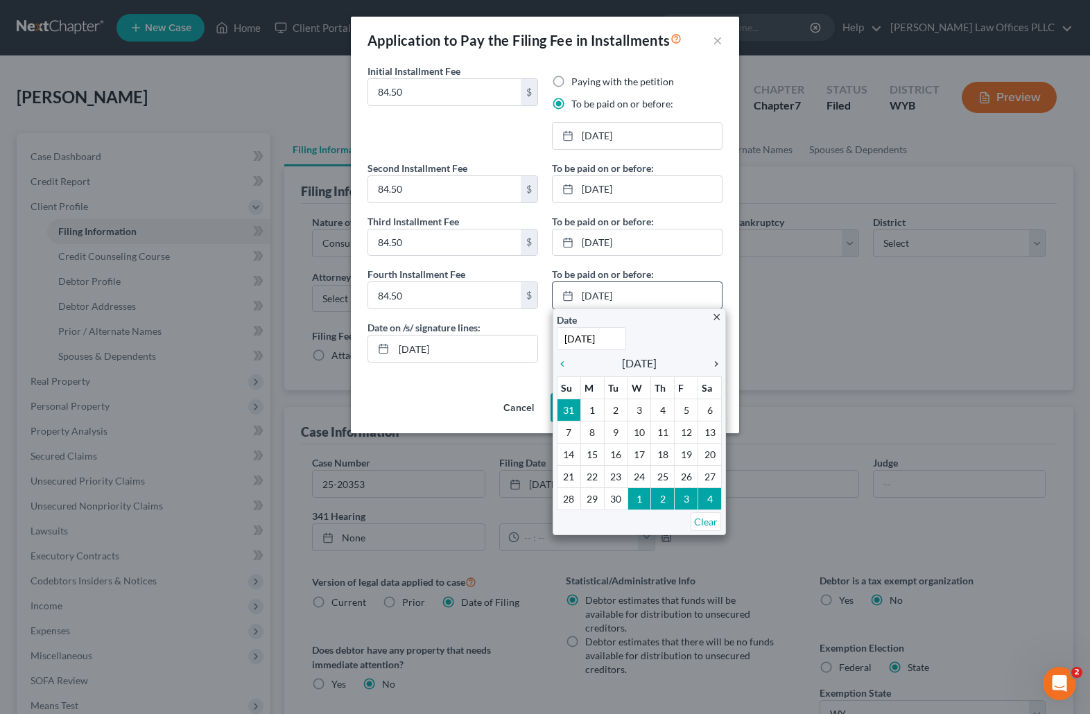
click at [714, 361] on icon "chevron_right" at bounding box center [713, 364] width 18 height 11
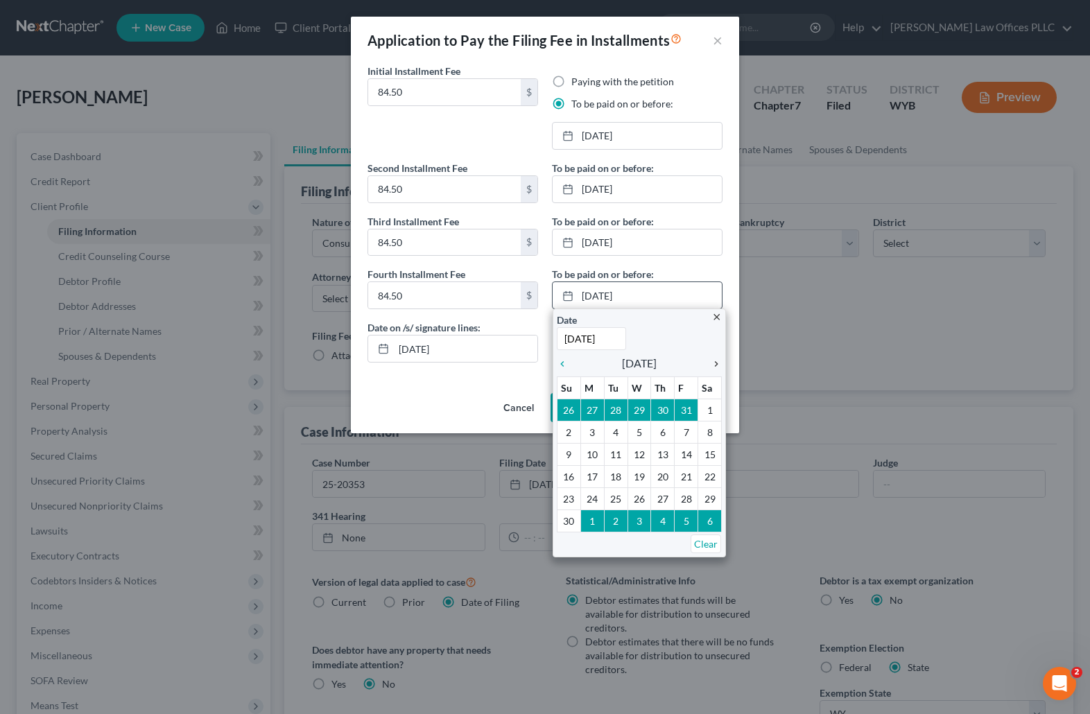
click at [714, 361] on icon "chevron_right" at bounding box center [713, 364] width 18 height 11
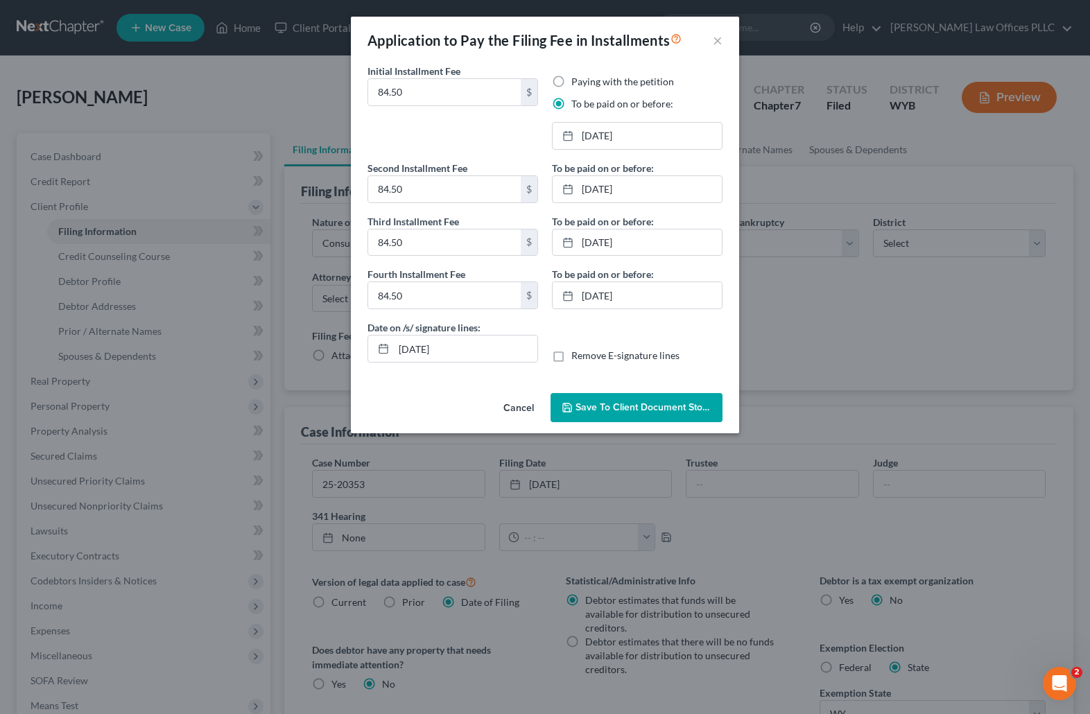
click at [605, 399] on button "Save to Client Document Storage" at bounding box center [637, 407] width 172 height 29
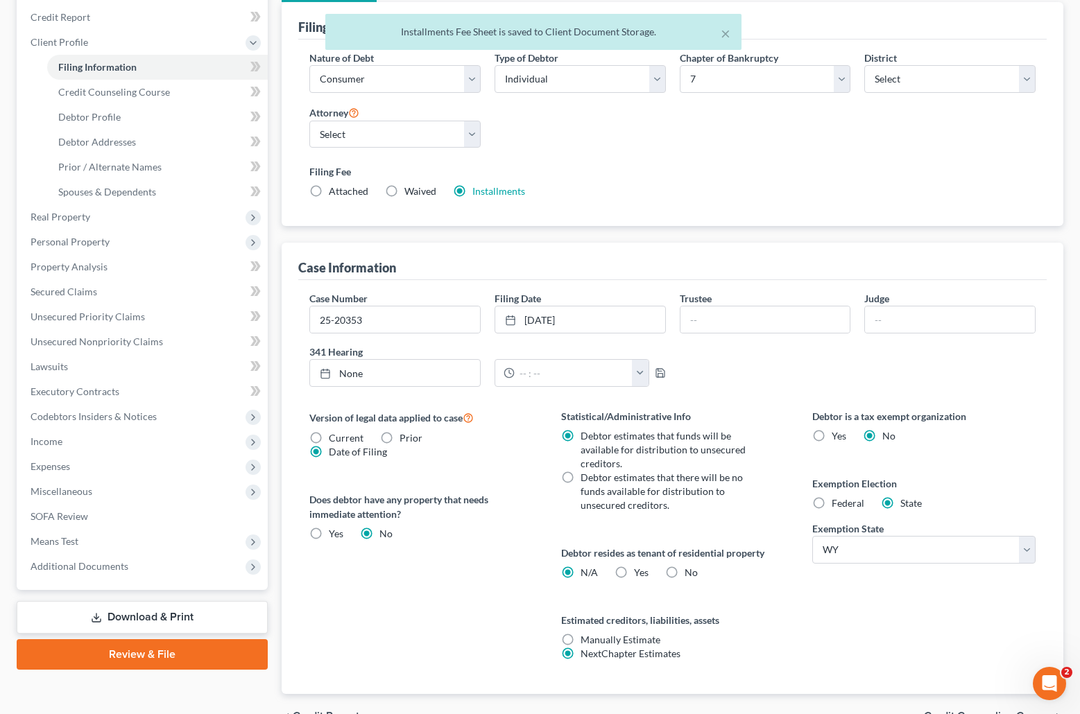
scroll to position [241, 0]
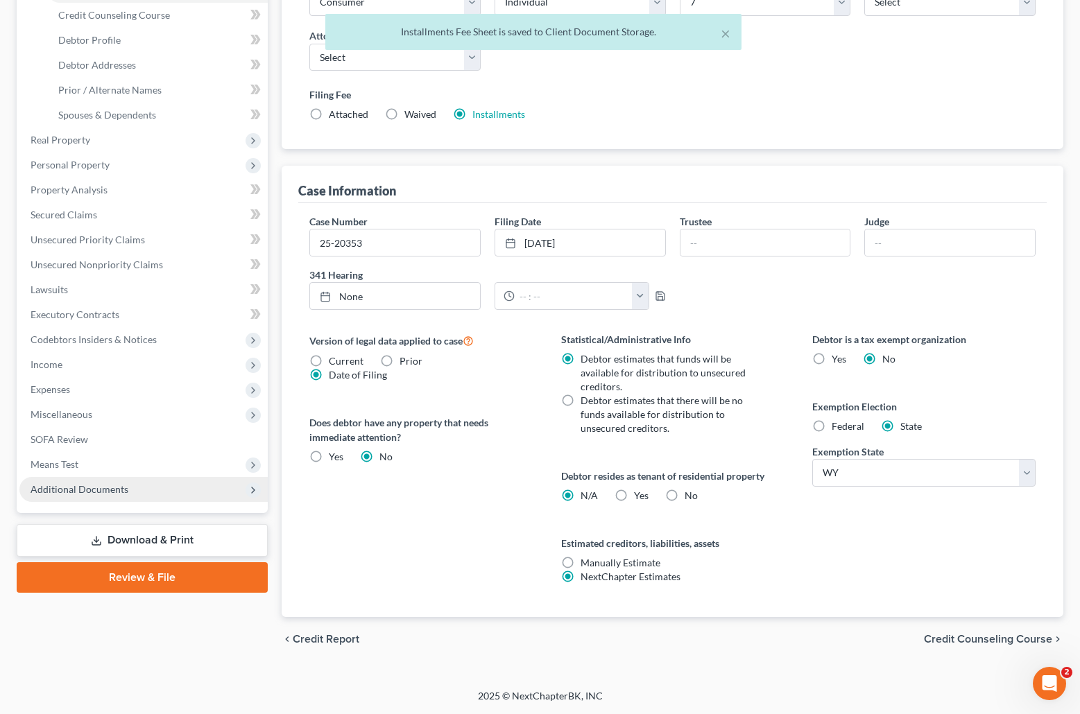
click at [83, 490] on span "Additional Documents" at bounding box center [80, 489] width 98 height 12
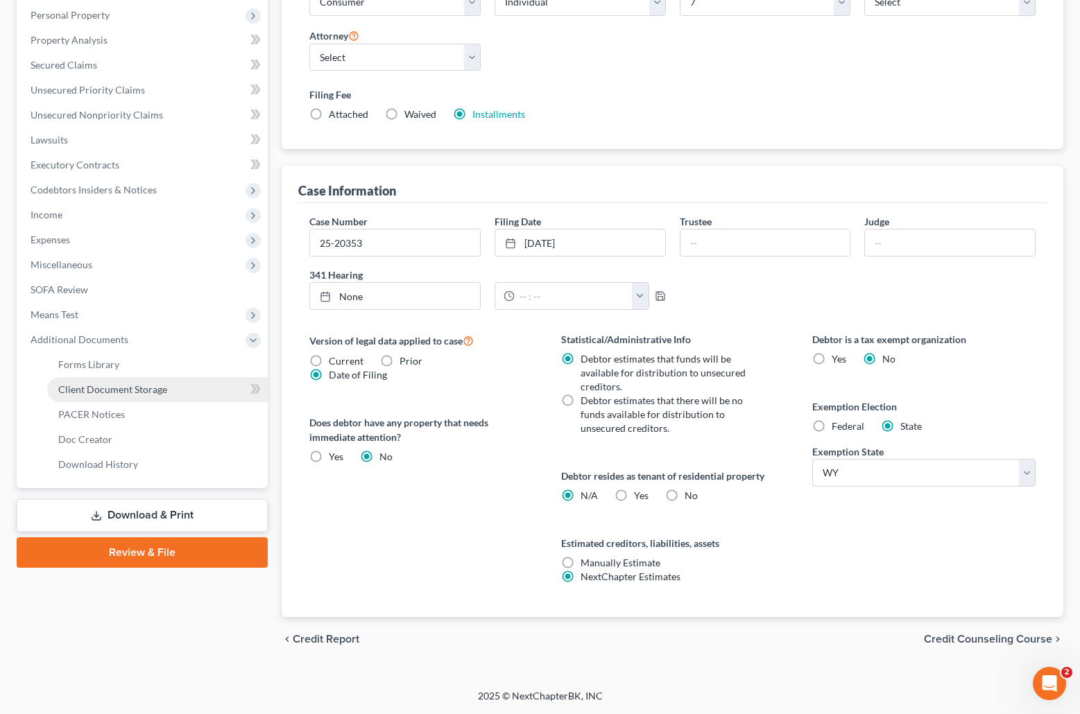
click at [132, 386] on span "Client Document Storage" at bounding box center [112, 390] width 109 height 12
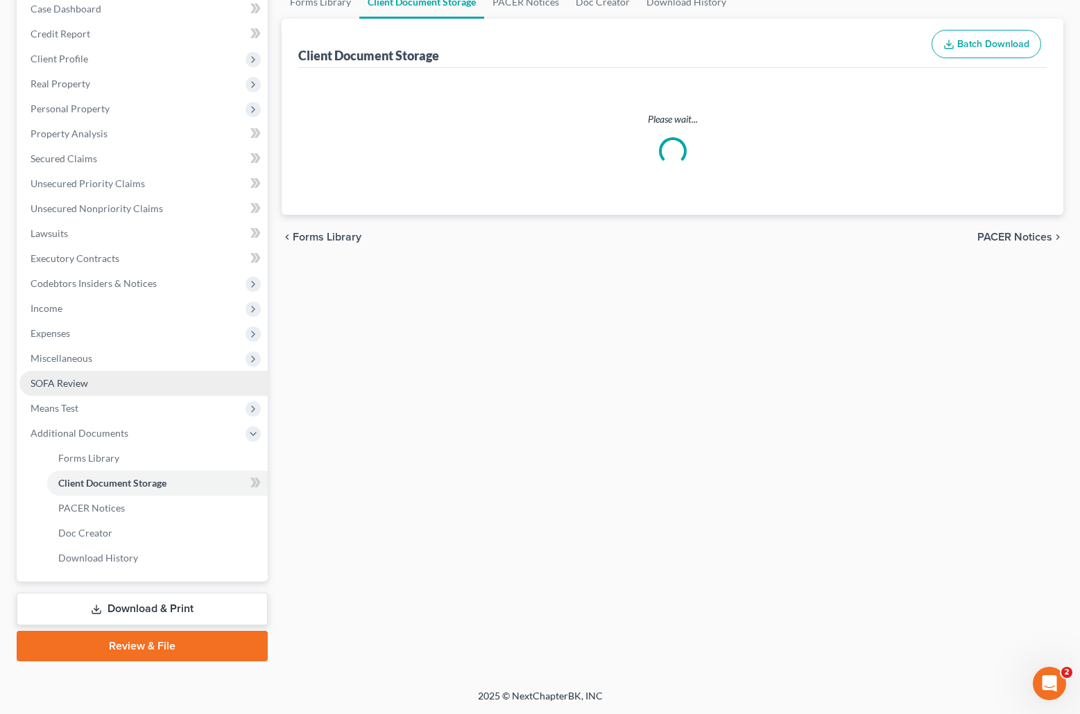
scroll to position [96, 0]
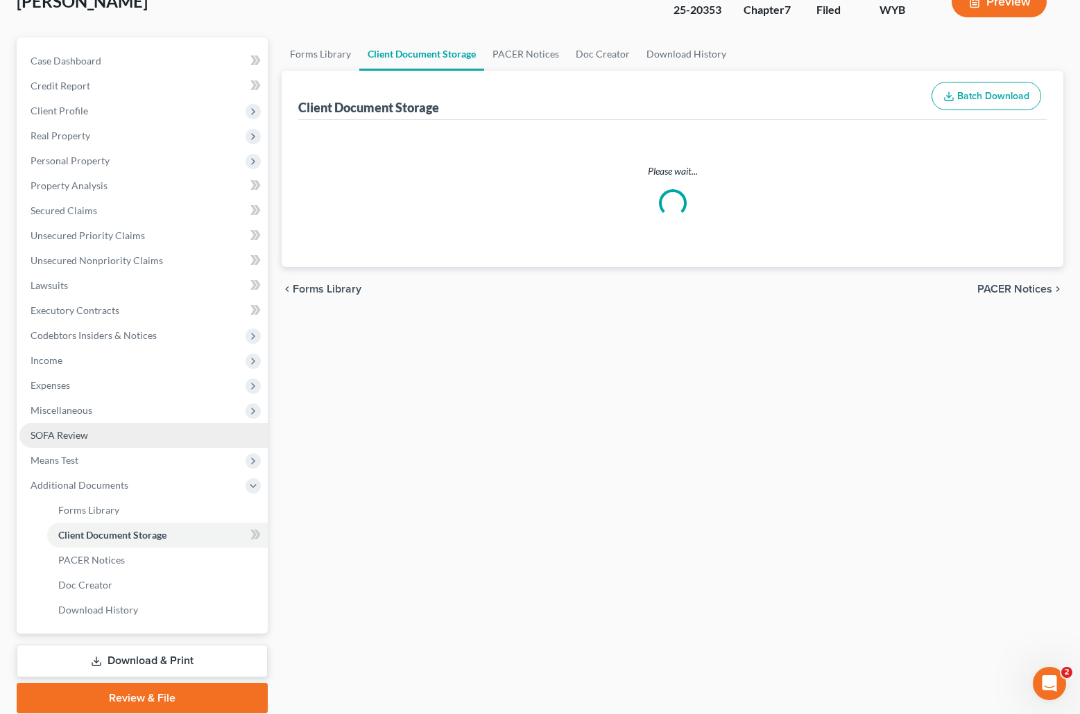
select select "0"
select select "2"
select select "4"
select select "3"
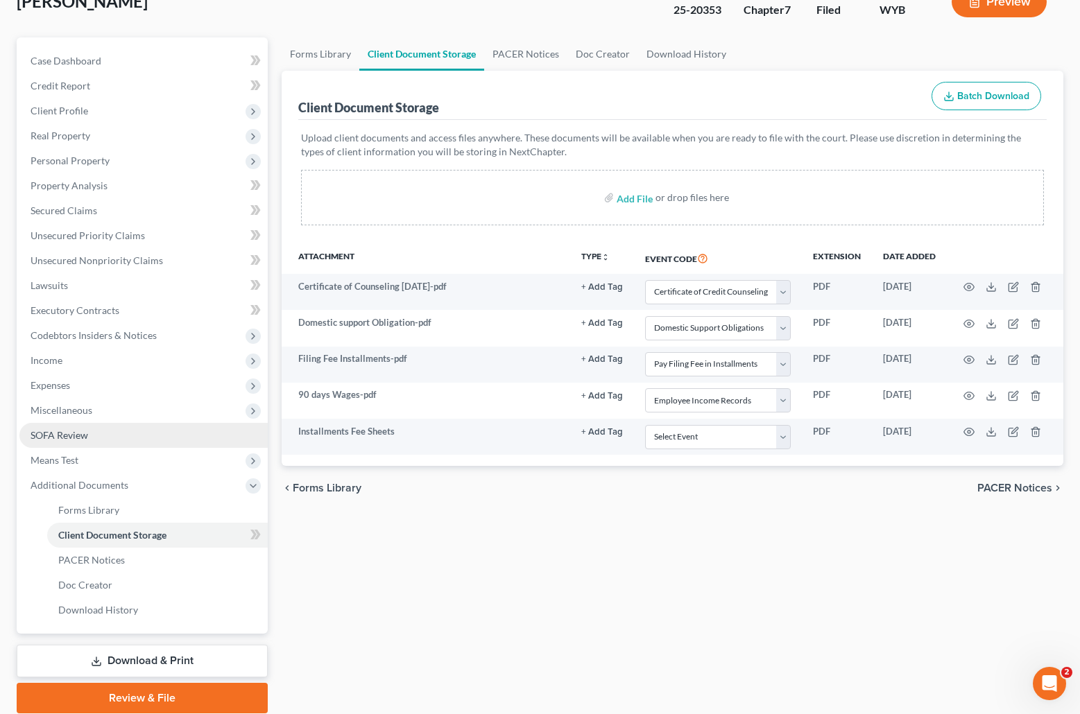
scroll to position [0, 0]
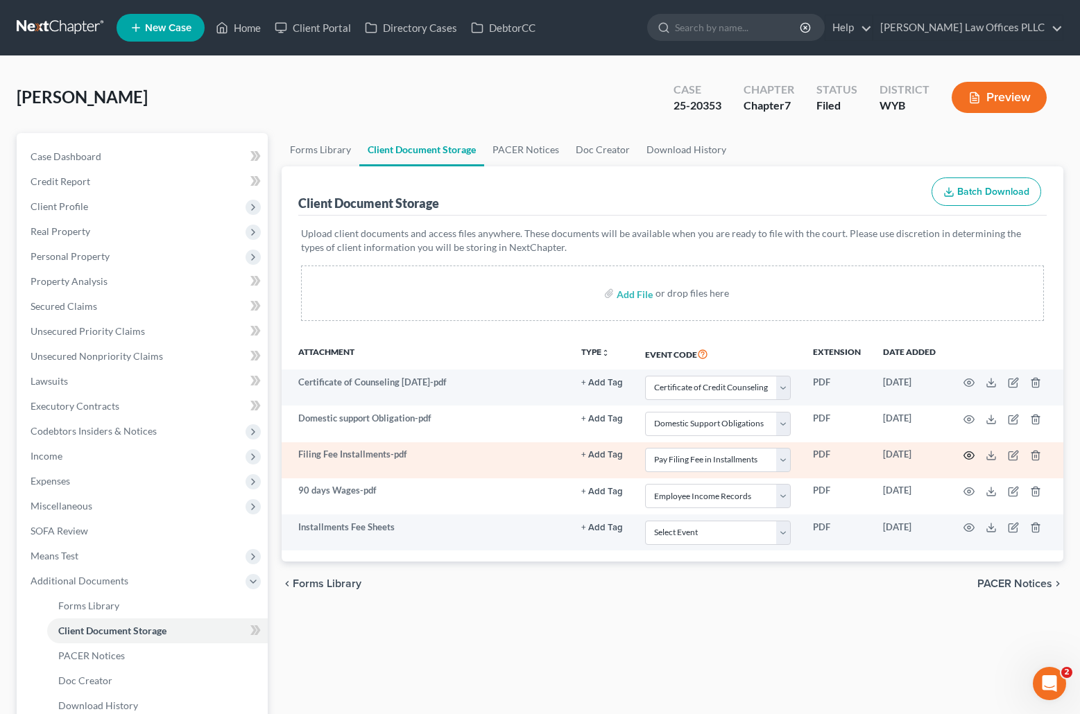
click at [972, 452] on icon "button" at bounding box center [968, 455] width 11 height 11
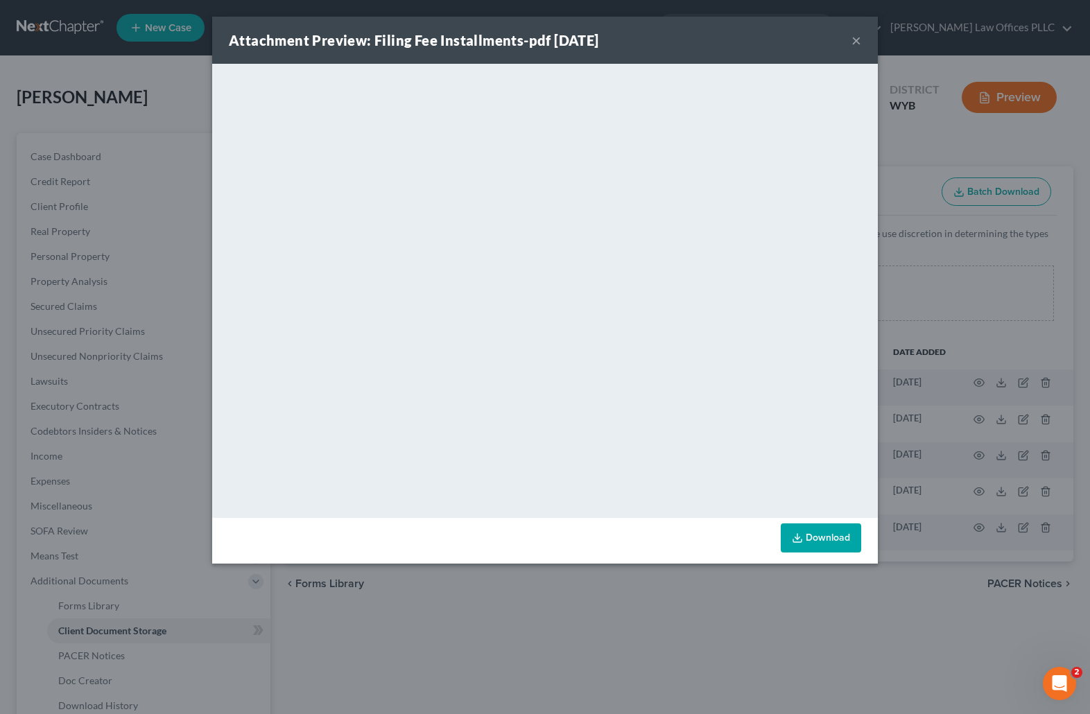
click at [854, 37] on button "×" at bounding box center [857, 40] width 10 height 17
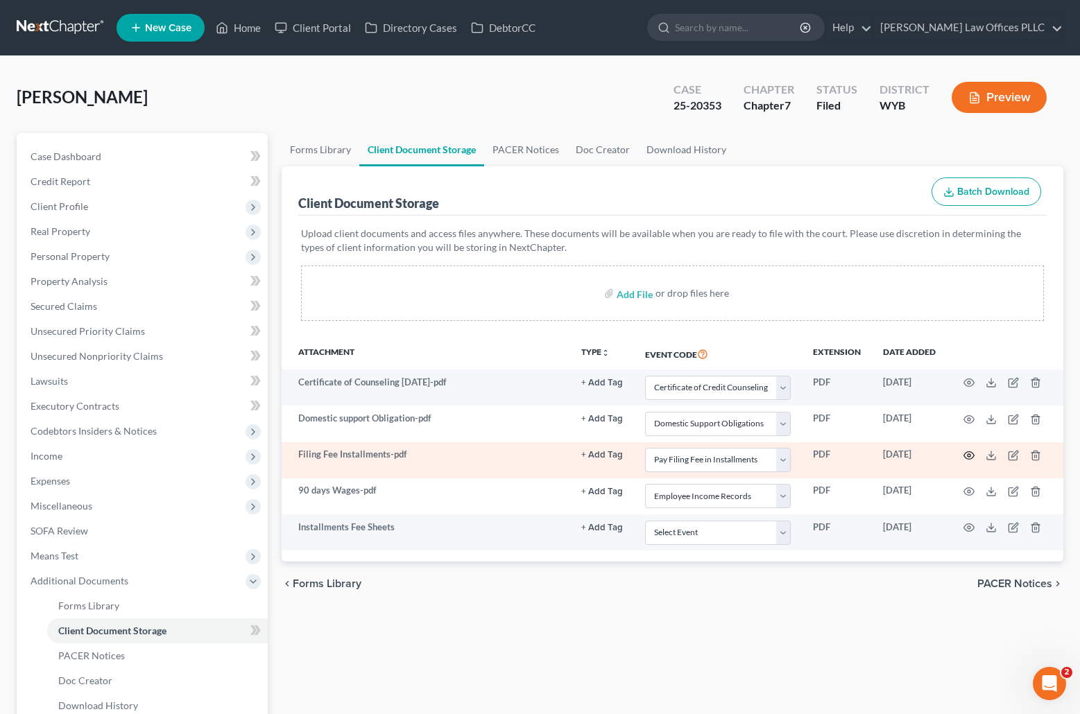
click at [969, 454] on circle "button" at bounding box center [968, 455] width 3 height 3
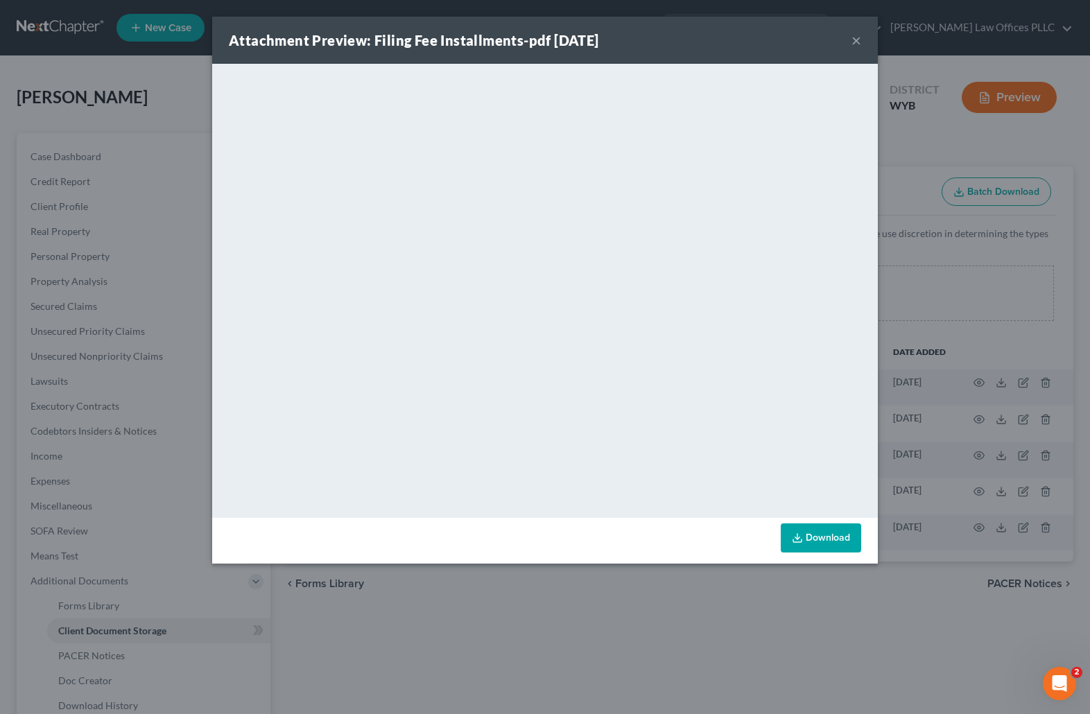
click at [859, 38] on button "×" at bounding box center [857, 40] width 10 height 17
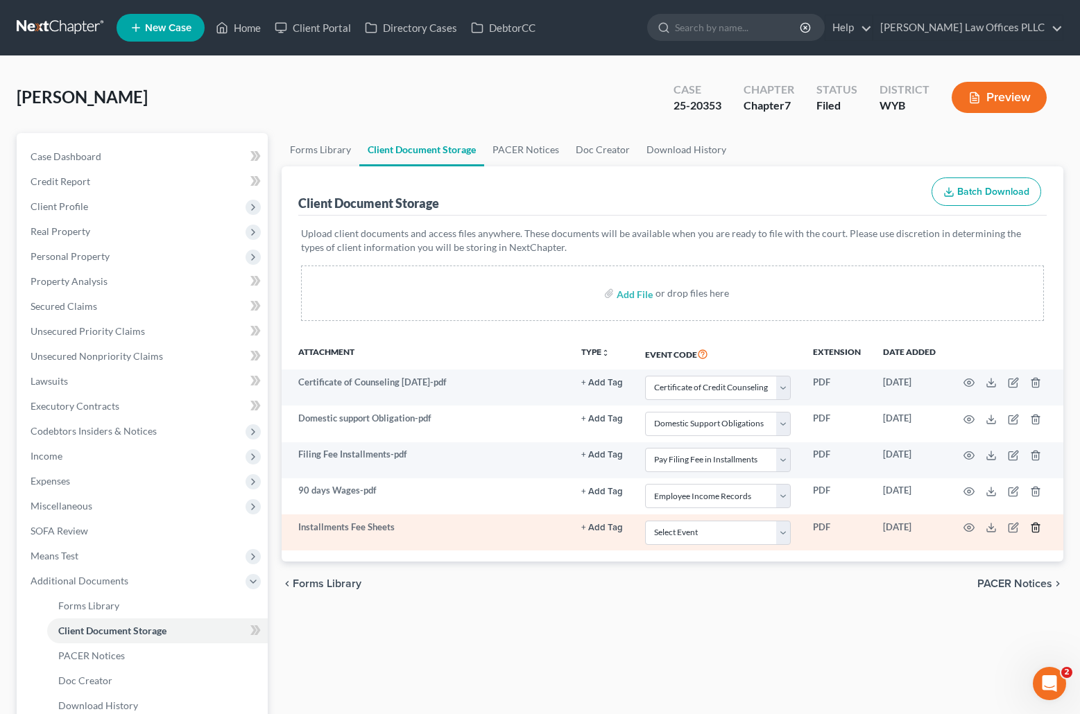
click at [1035, 524] on icon "button" at bounding box center [1035, 527] width 11 height 11
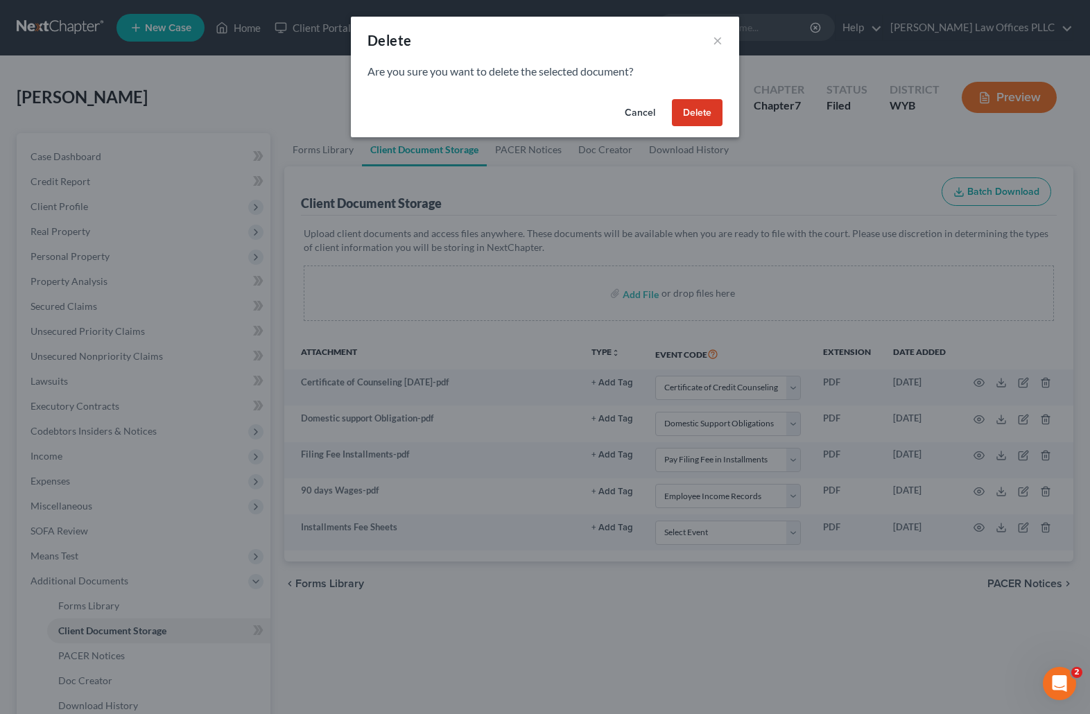
click at [700, 112] on button "Delete" at bounding box center [697, 113] width 51 height 28
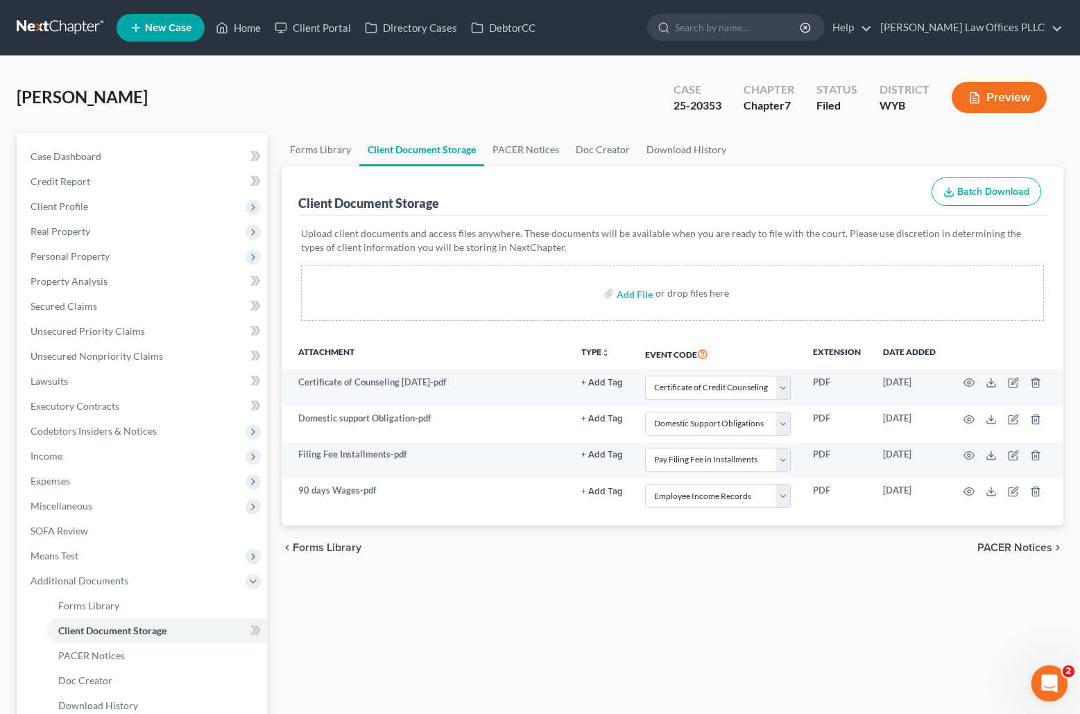
click at [1048, 678] on icon "Open Intercom Messenger" at bounding box center [1047, 681] width 10 height 11
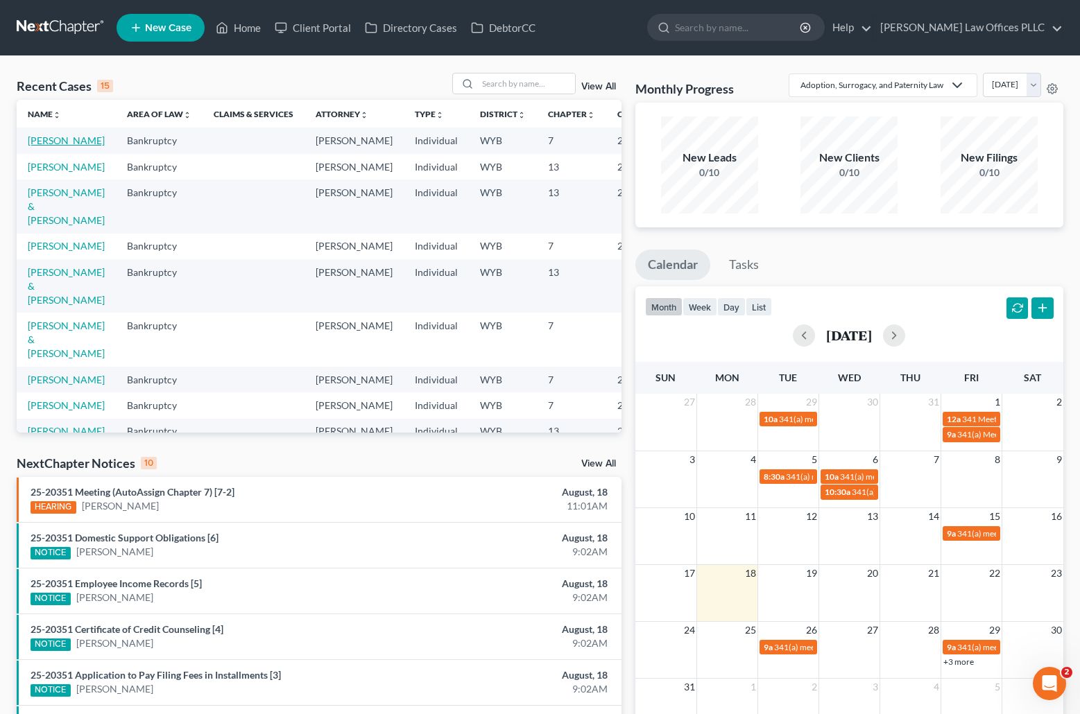
click at [42, 144] on link "[PERSON_NAME]" at bounding box center [66, 141] width 77 height 12
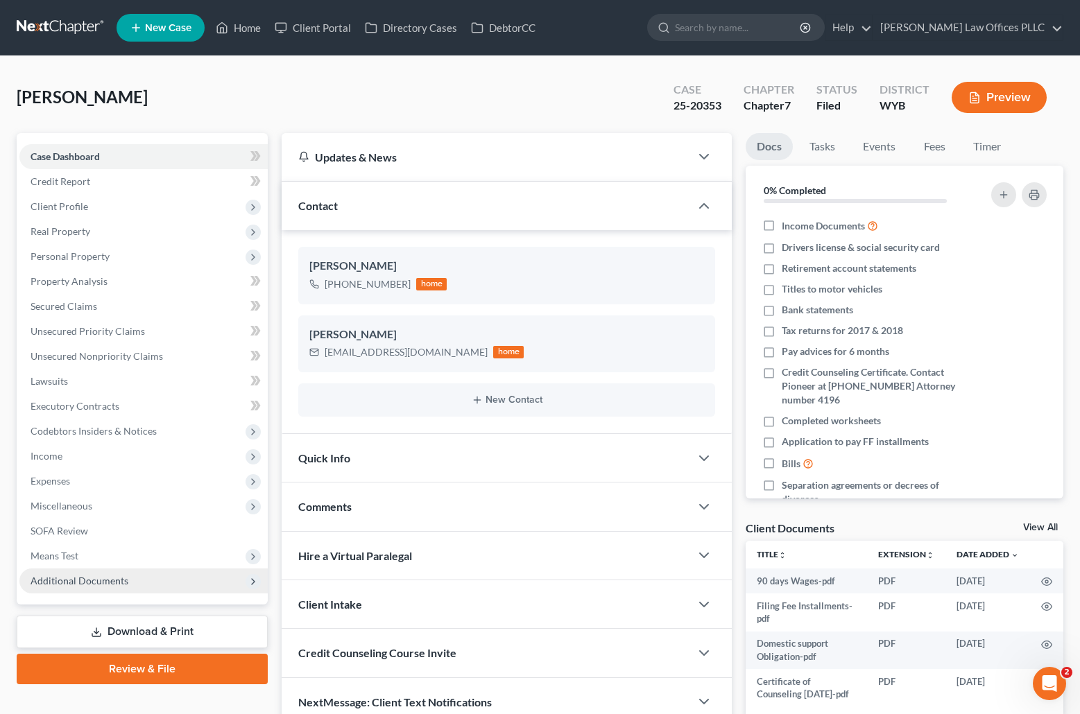
click at [127, 571] on span "Additional Documents" at bounding box center [143, 581] width 248 height 25
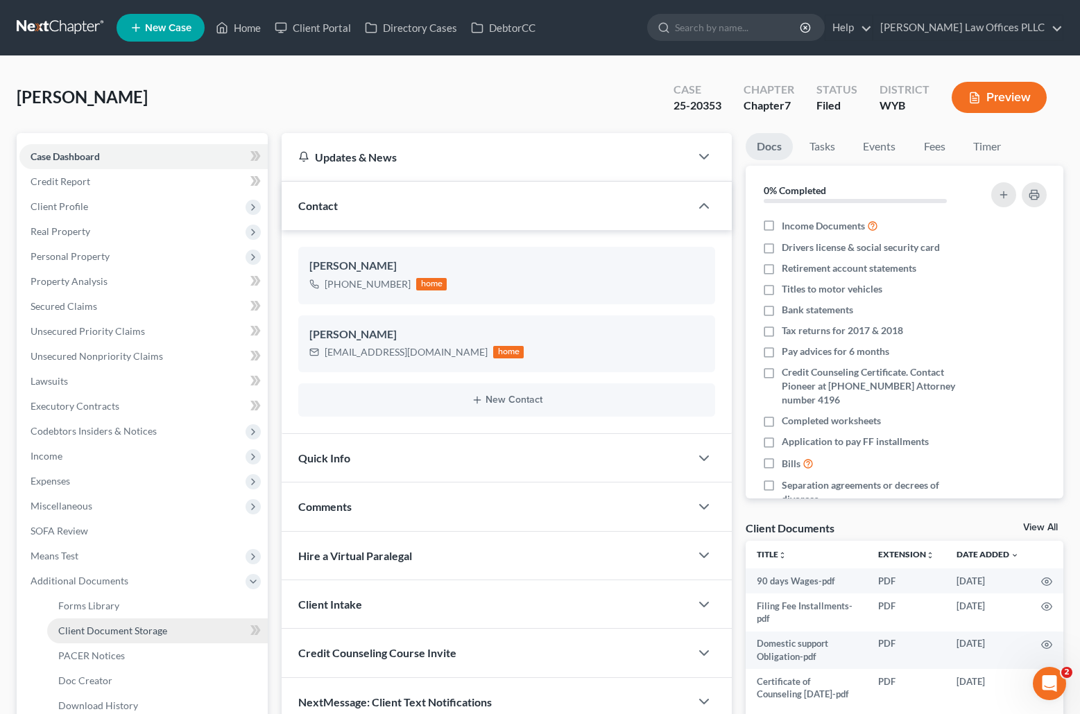
click at [163, 629] on span "Client Document Storage" at bounding box center [112, 631] width 109 height 12
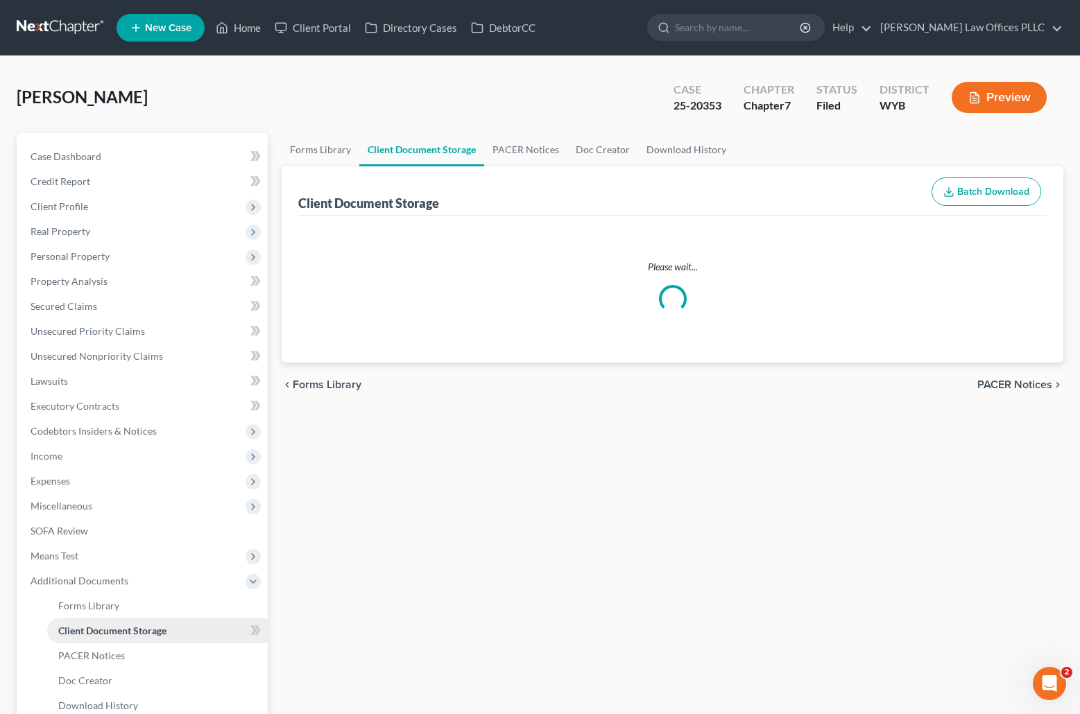
select select "0"
select select "2"
select select "4"
select select "3"
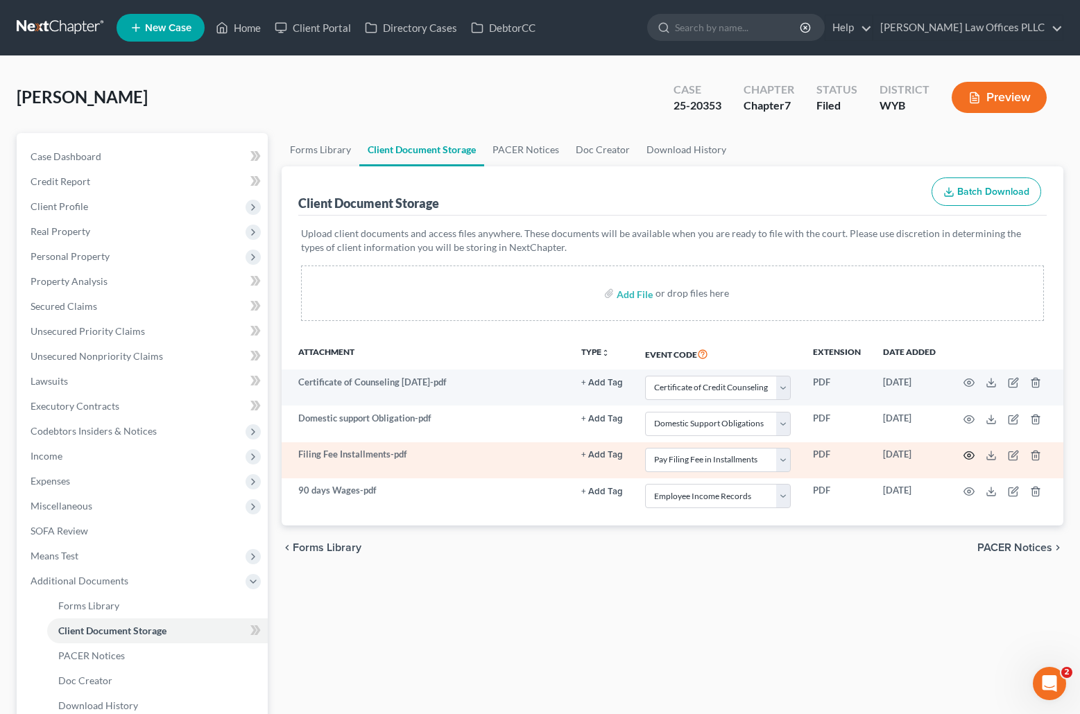
click at [967, 454] on icon "button" at bounding box center [968, 455] width 11 height 11
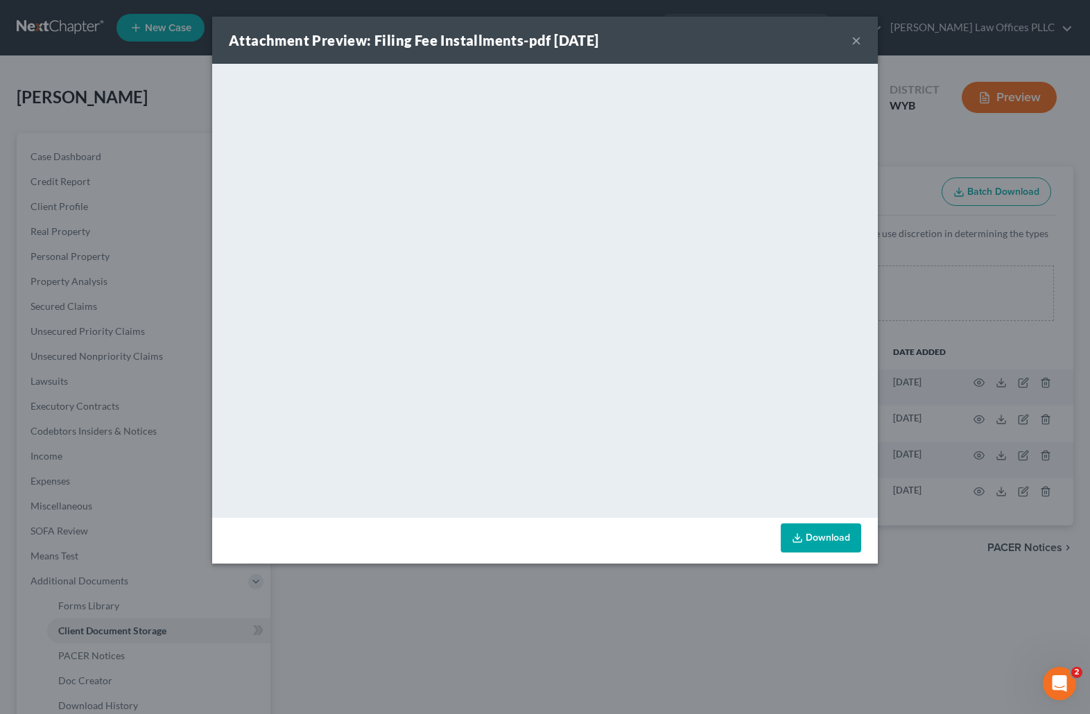
click at [855, 37] on button "×" at bounding box center [857, 40] width 10 height 17
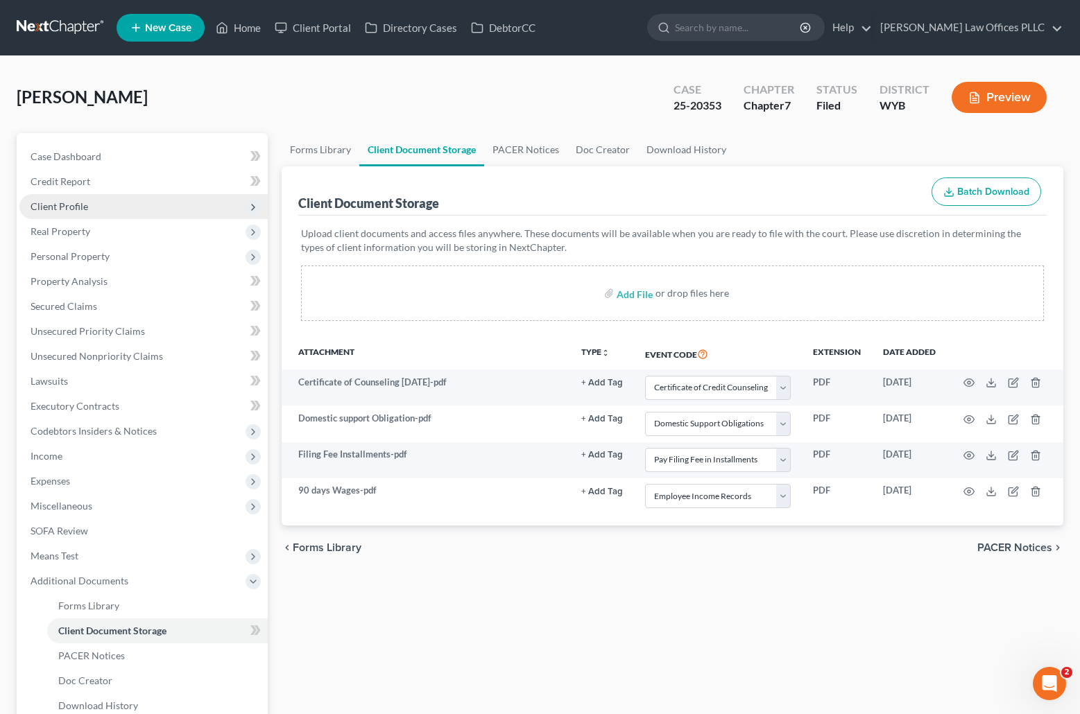
click at [93, 199] on span "Client Profile" at bounding box center [143, 206] width 248 height 25
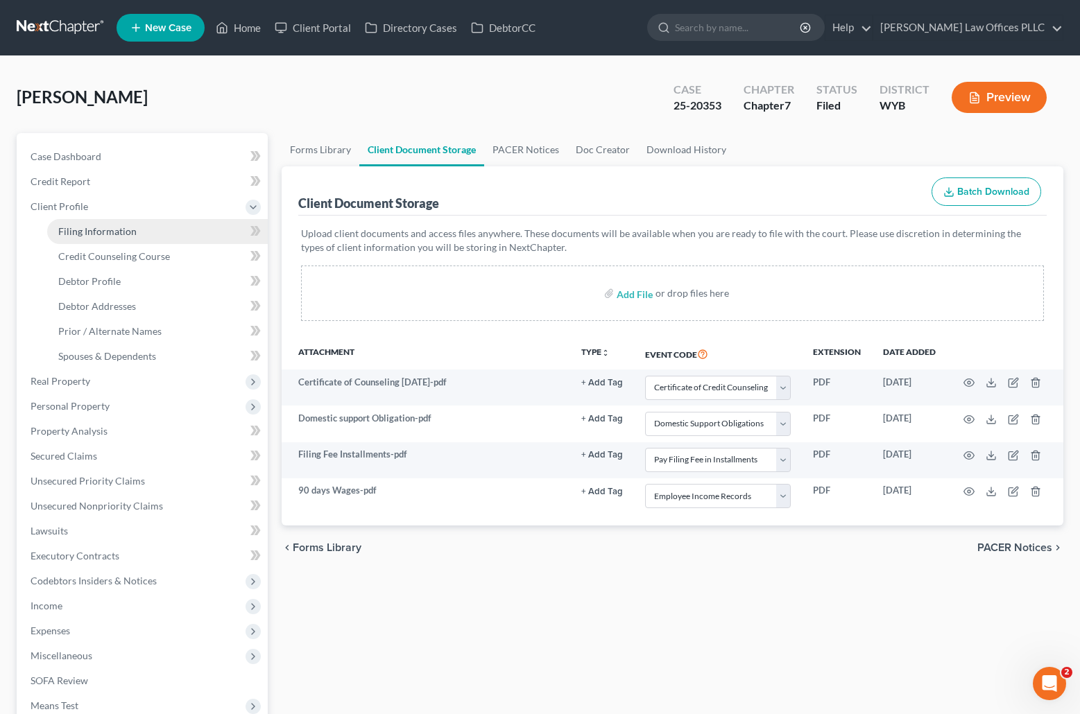
click at [124, 232] on span "Filing Information" at bounding box center [97, 231] width 78 height 12
select select "1"
select select "0"
select select "53"
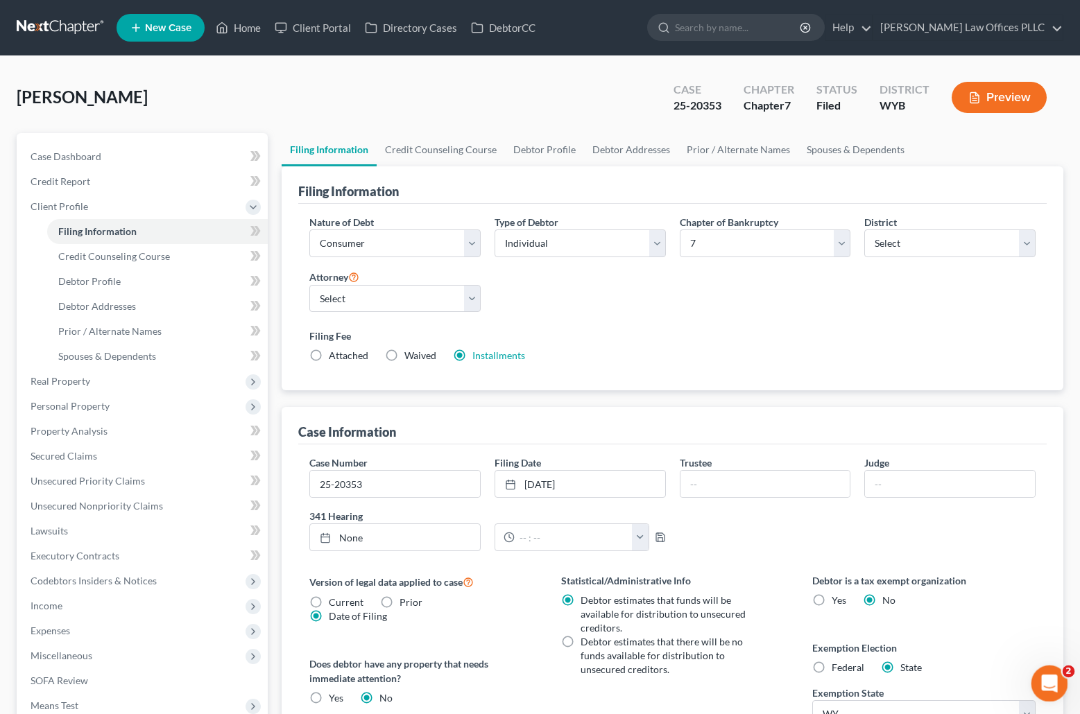
click at [1052, 678] on icon "Open Intercom Messenger" at bounding box center [1047, 682] width 23 height 23
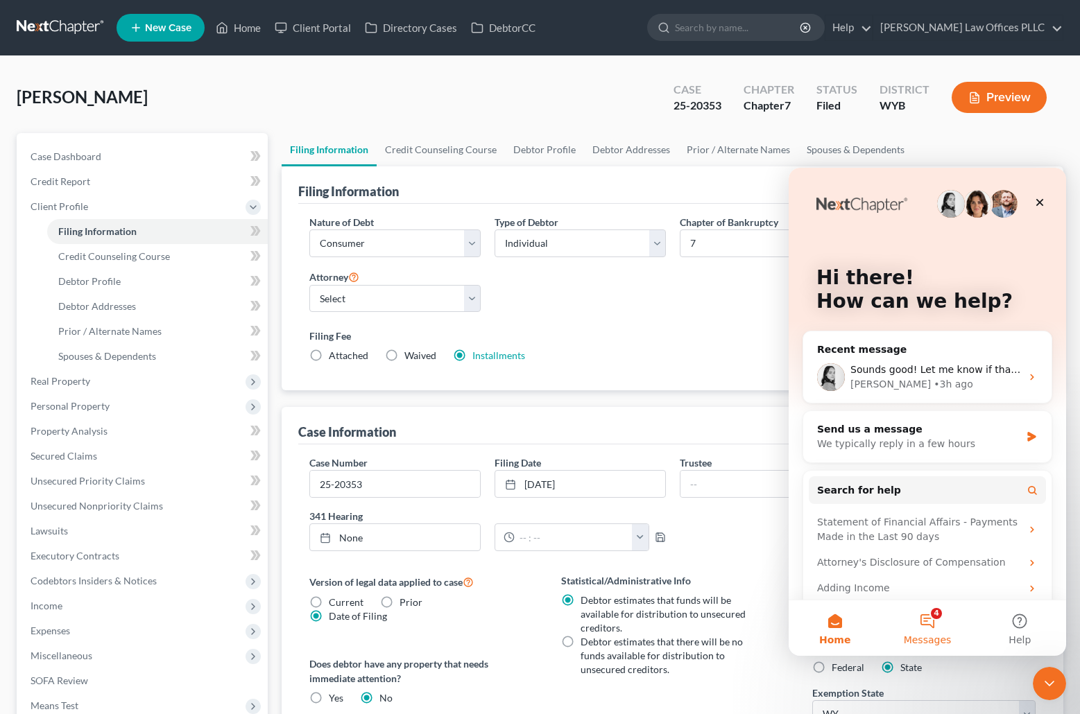
click at [939, 625] on button "4 Messages" at bounding box center [927, 628] width 92 height 55
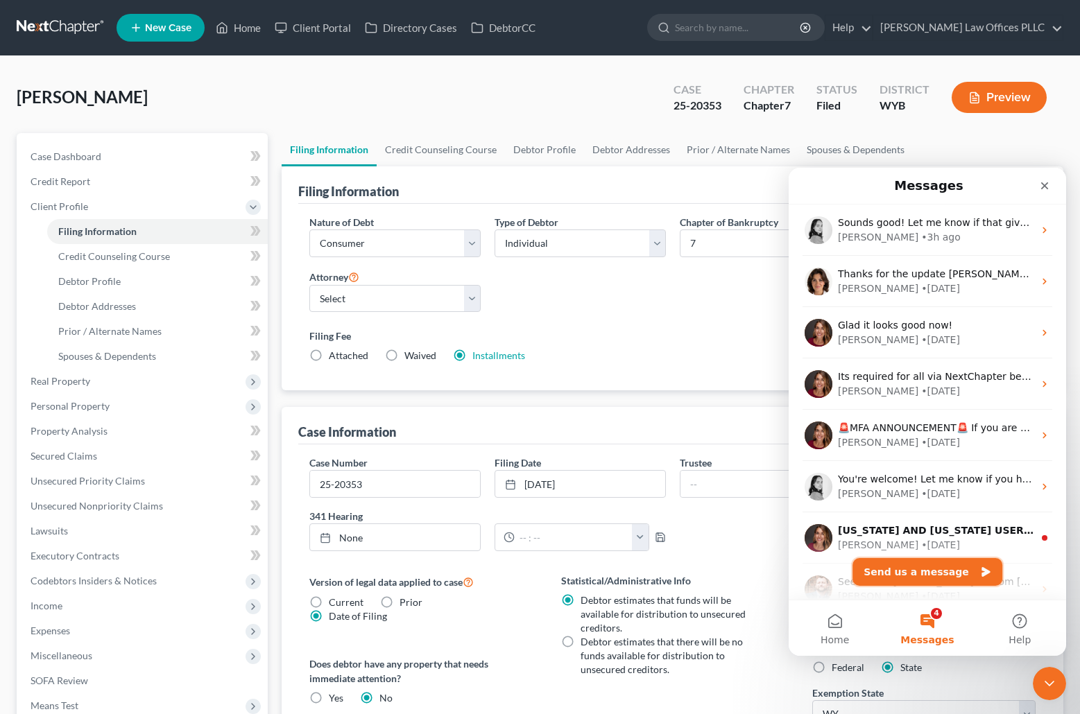
click at [904, 569] on button "Send us a message" at bounding box center [927, 572] width 150 height 28
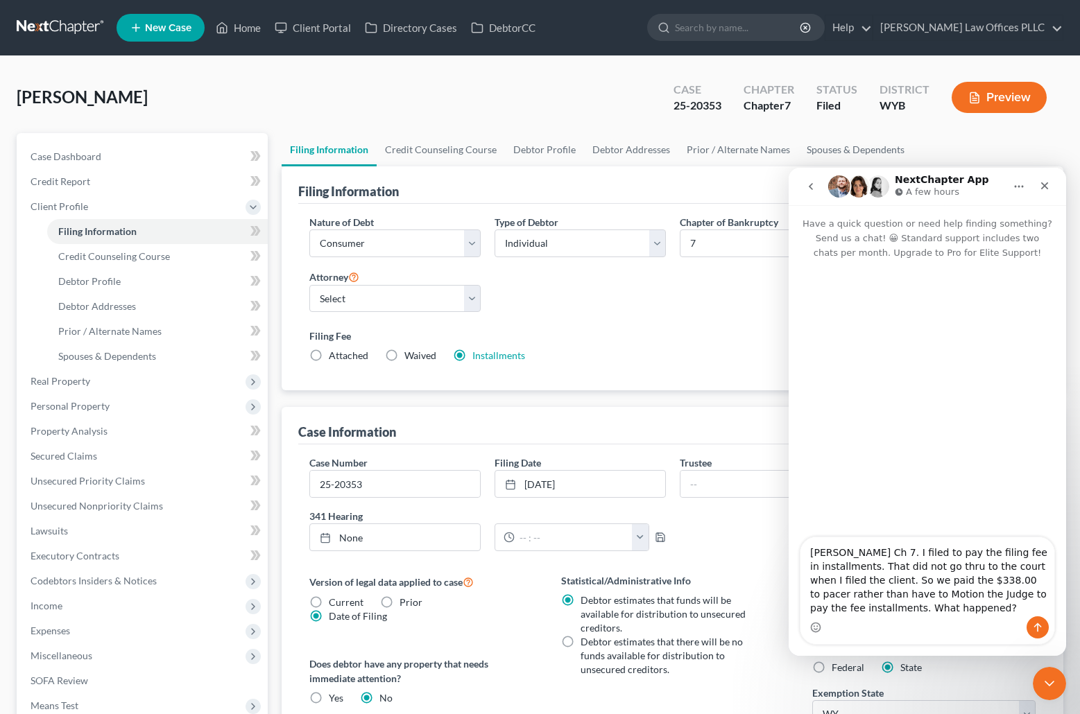
type textarea "[PERSON_NAME] Ch 7. I filed to pay the filing fee in installments. That did not…"
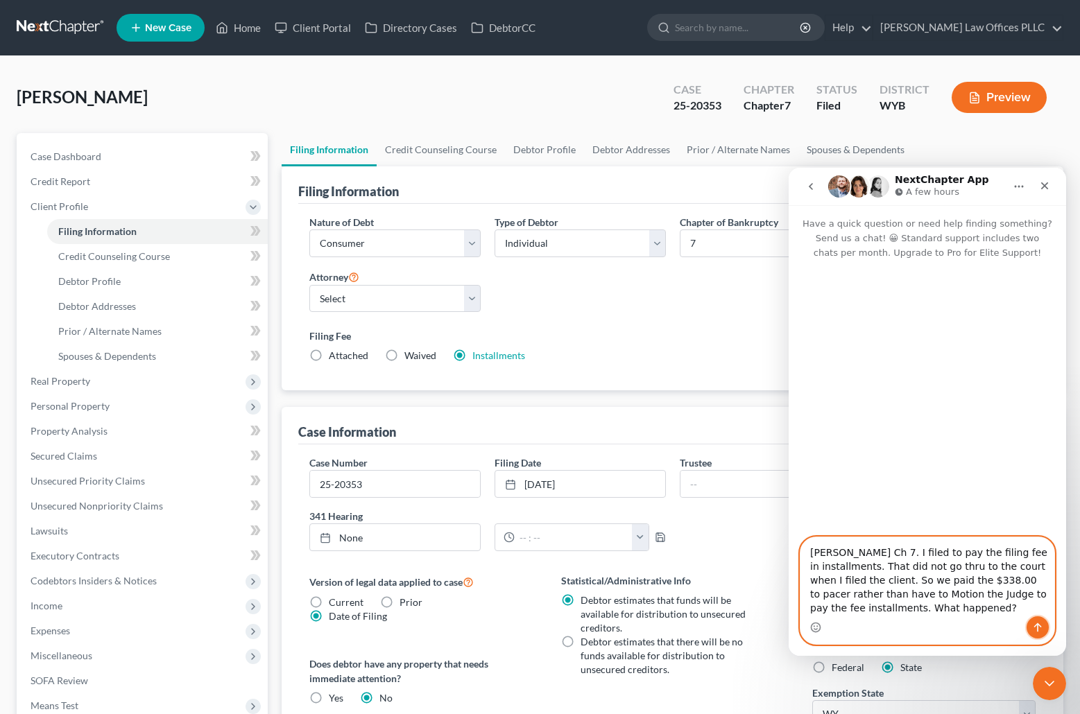
click at [1043, 625] on button "Send a message…" at bounding box center [1037, 628] width 22 height 22
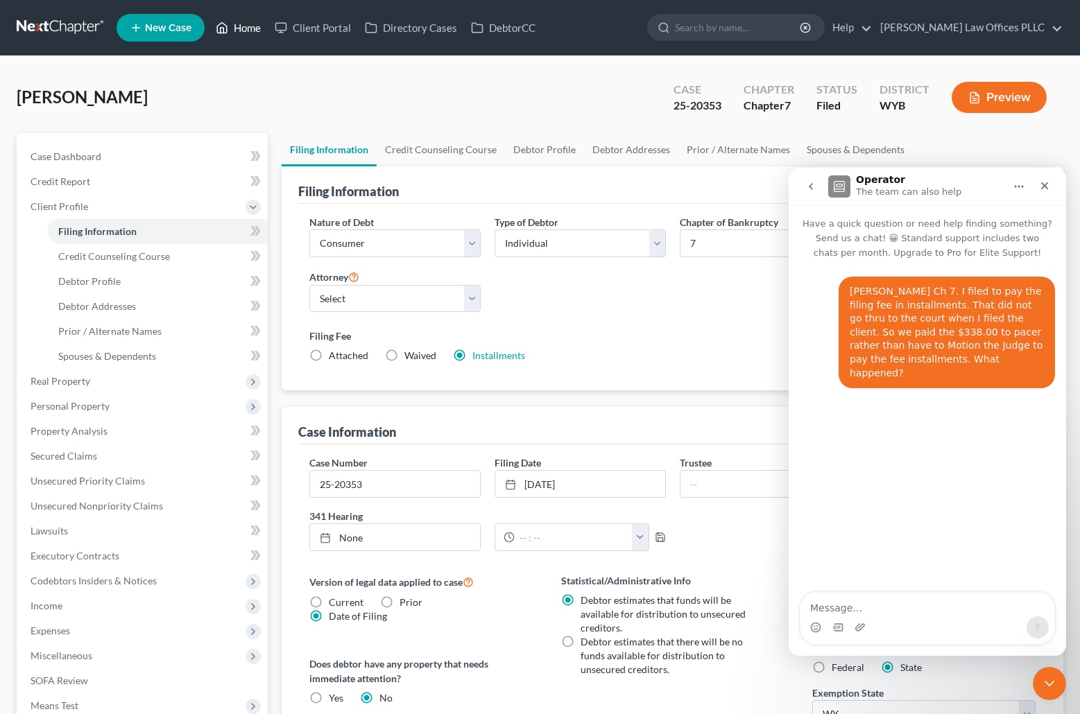
click at [243, 24] on link "Home" at bounding box center [238, 27] width 59 height 25
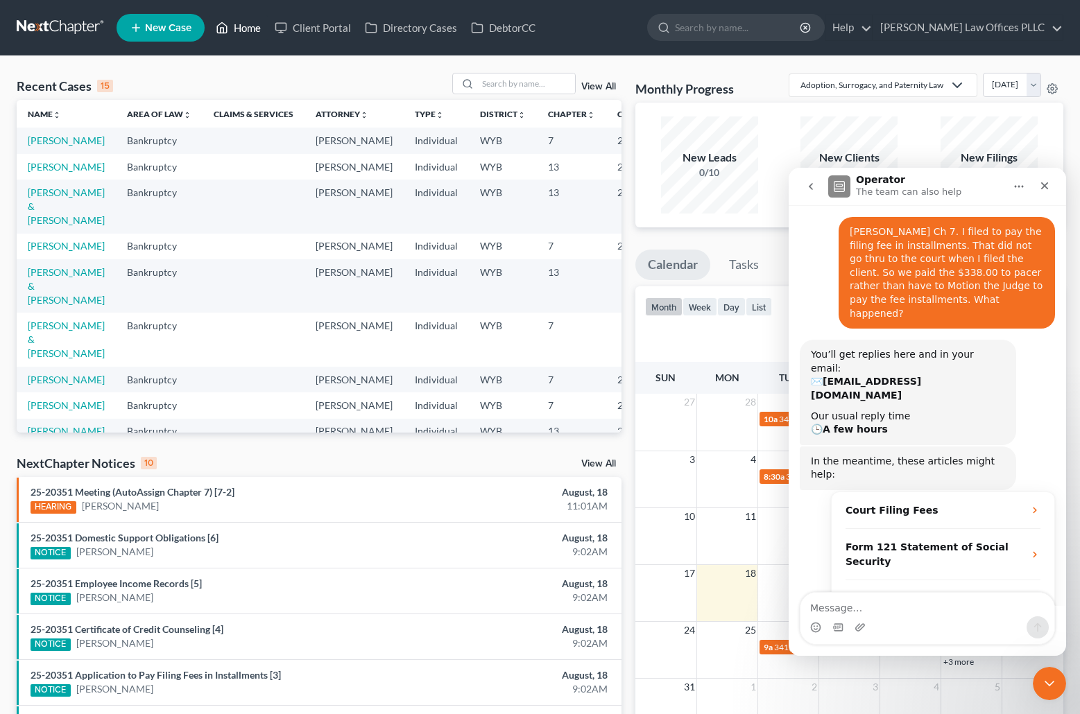
scroll to position [79, 0]
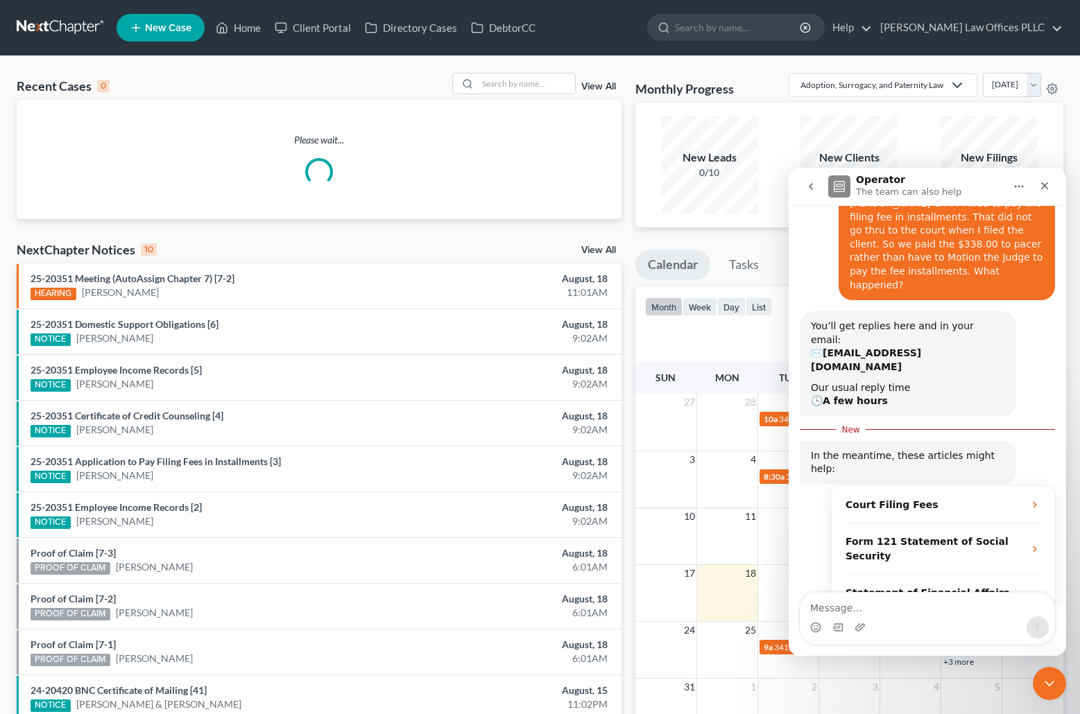
scroll to position [2, 0]
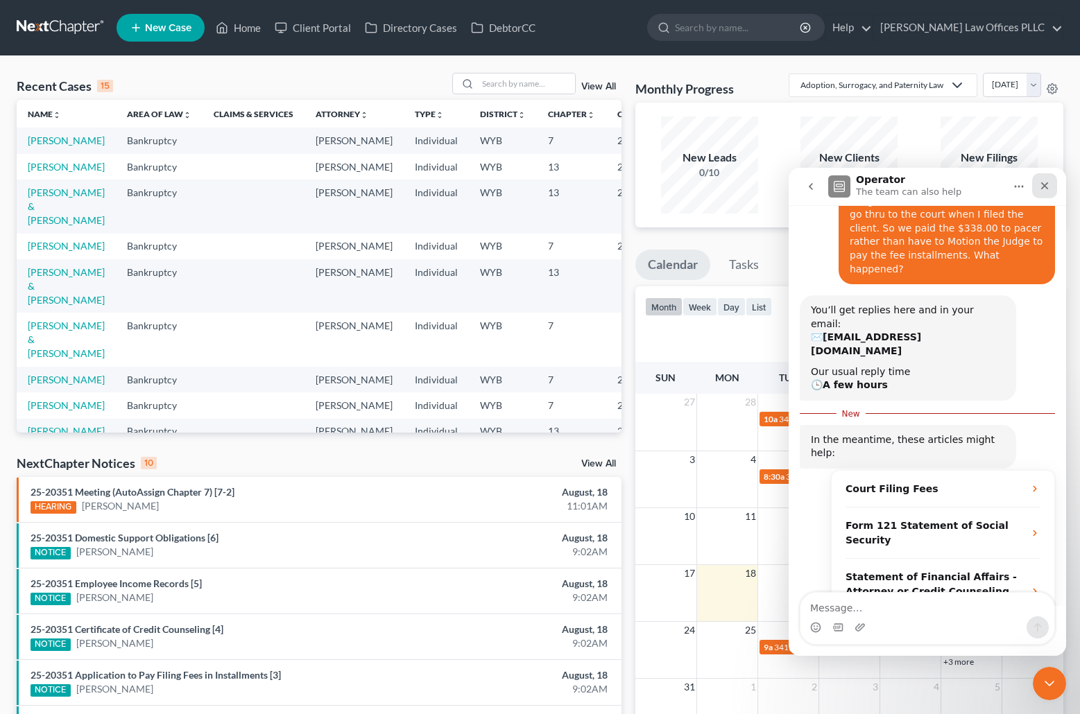
click at [1044, 180] on icon "Close" at bounding box center [1044, 185] width 11 height 11
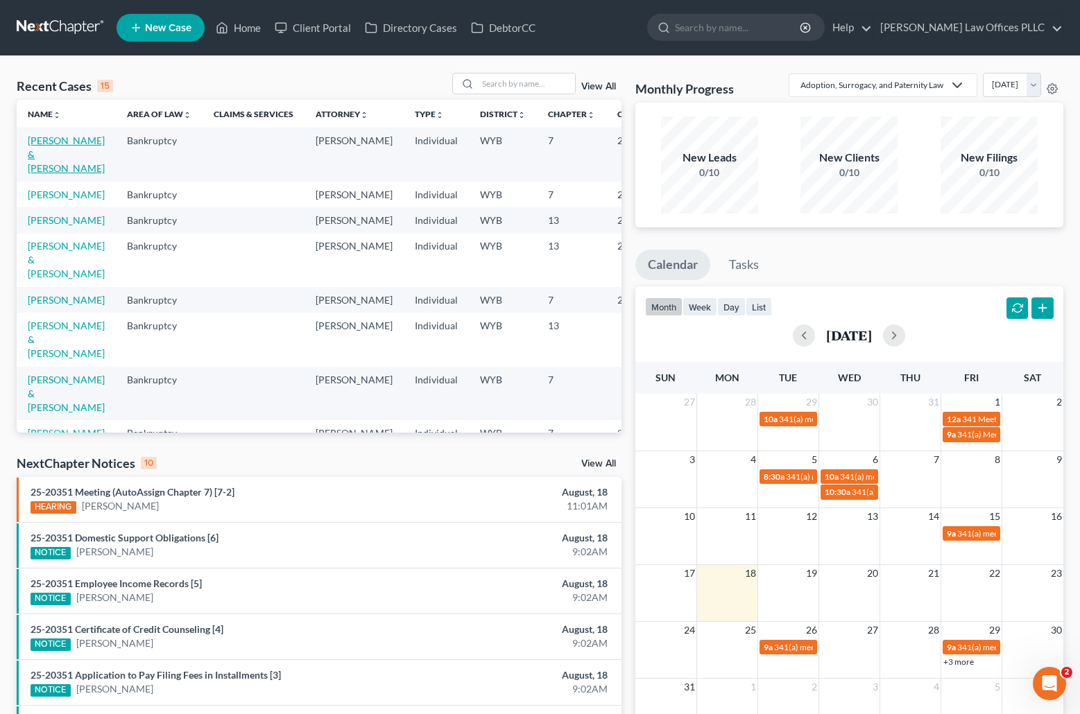
click at [44, 152] on link "[PERSON_NAME] & [PERSON_NAME]" at bounding box center [66, 155] width 77 height 40
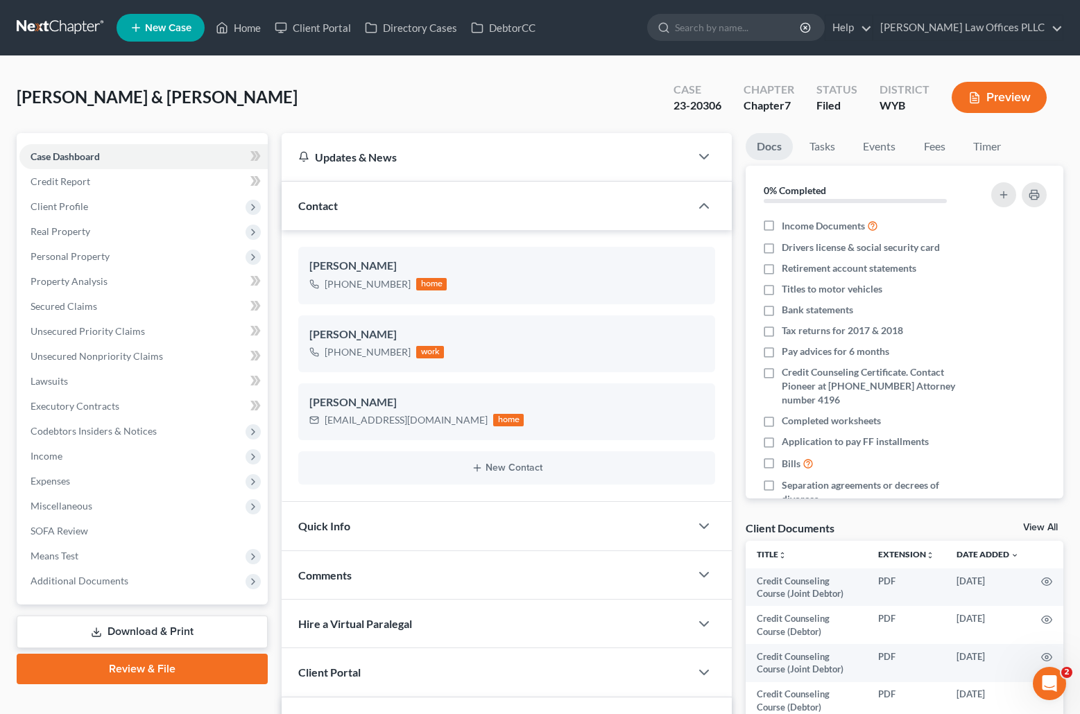
click at [327, 85] on div "[PERSON_NAME] & [PERSON_NAME] Upgraded Case 23-20306 Chapter Chapter 7 Status F…" at bounding box center [540, 103] width 1047 height 60
click at [245, 21] on link "Home" at bounding box center [238, 27] width 59 height 25
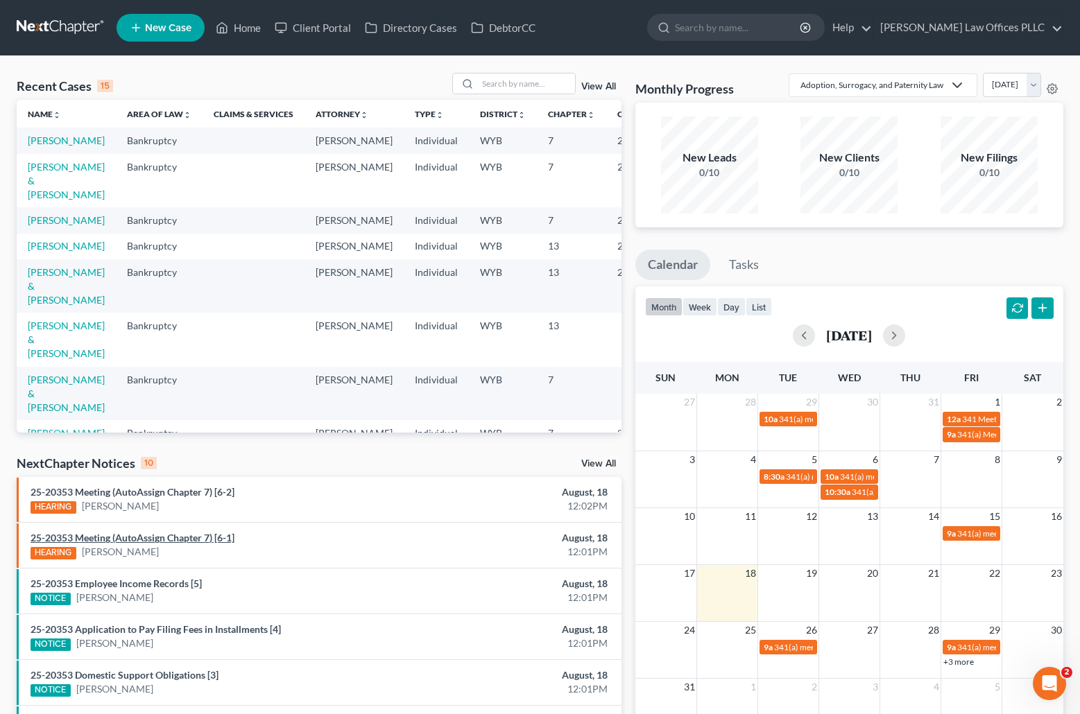
click at [173, 535] on link "25-20353 Meeting (AutoAssign Chapter 7) [6-1]" at bounding box center [133, 538] width 204 height 12
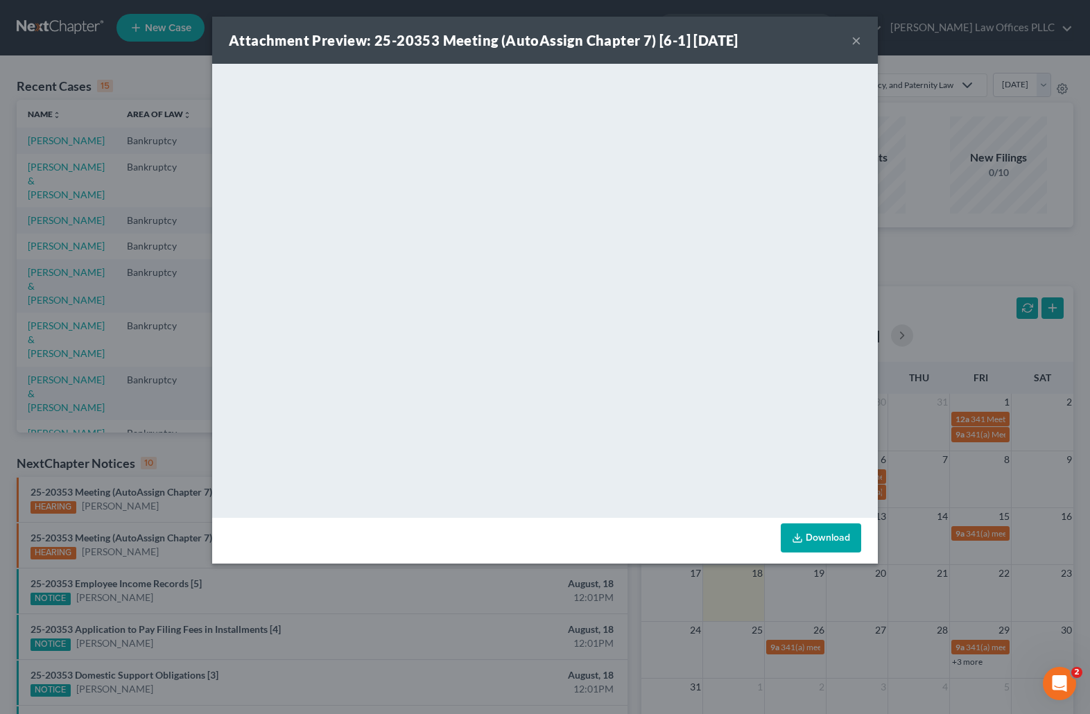
click at [854, 35] on button "×" at bounding box center [857, 40] width 10 height 17
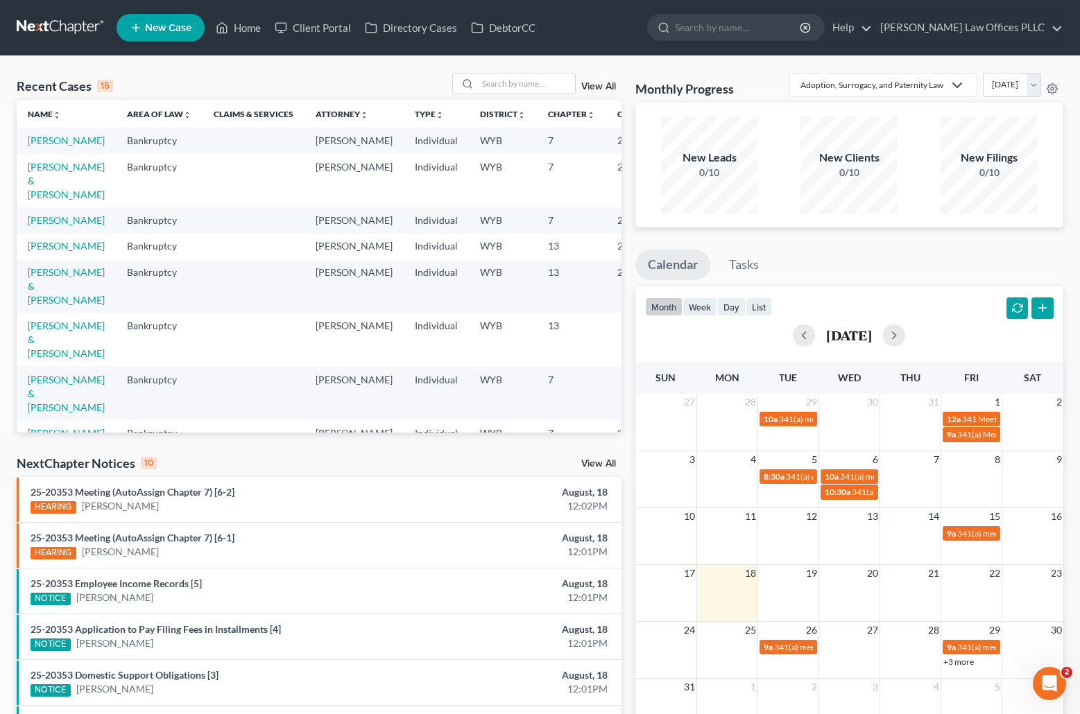
click at [795, 236] on div "Monthly Progress Adoption, Surrogacy, and Paternity Law Adoption, Surrogacy, an…" at bounding box center [849, 515] width 442 height 884
click at [39, 226] on link "[PERSON_NAME]" at bounding box center [66, 220] width 77 height 12
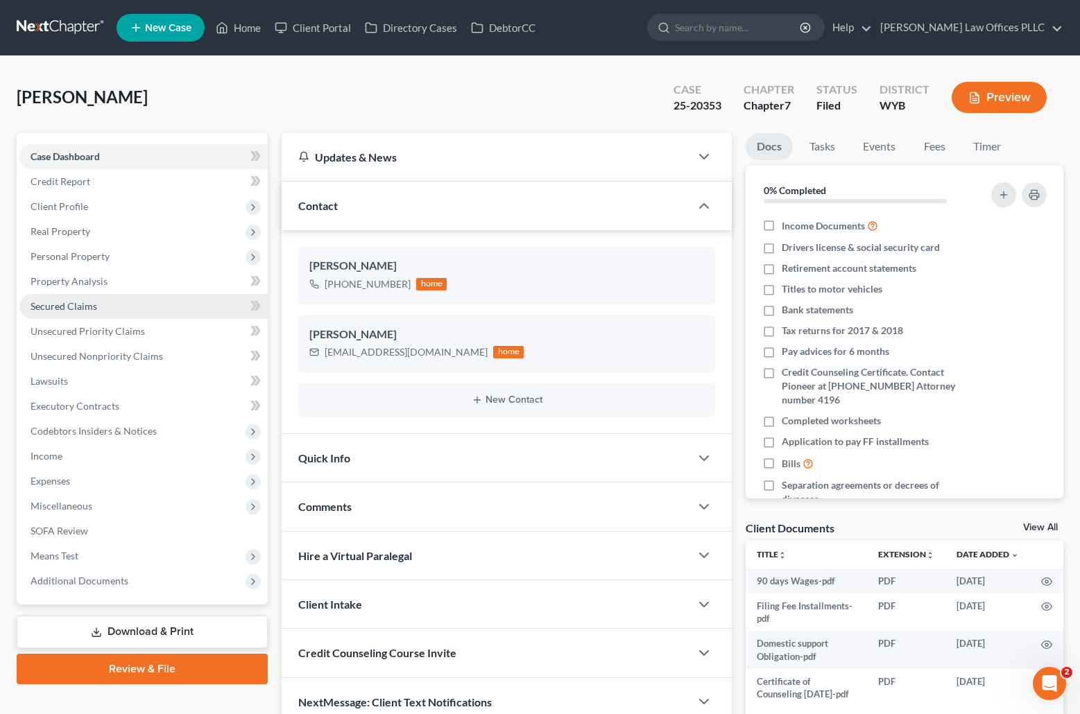
click at [93, 304] on span "Secured Claims" at bounding box center [64, 306] width 67 height 12
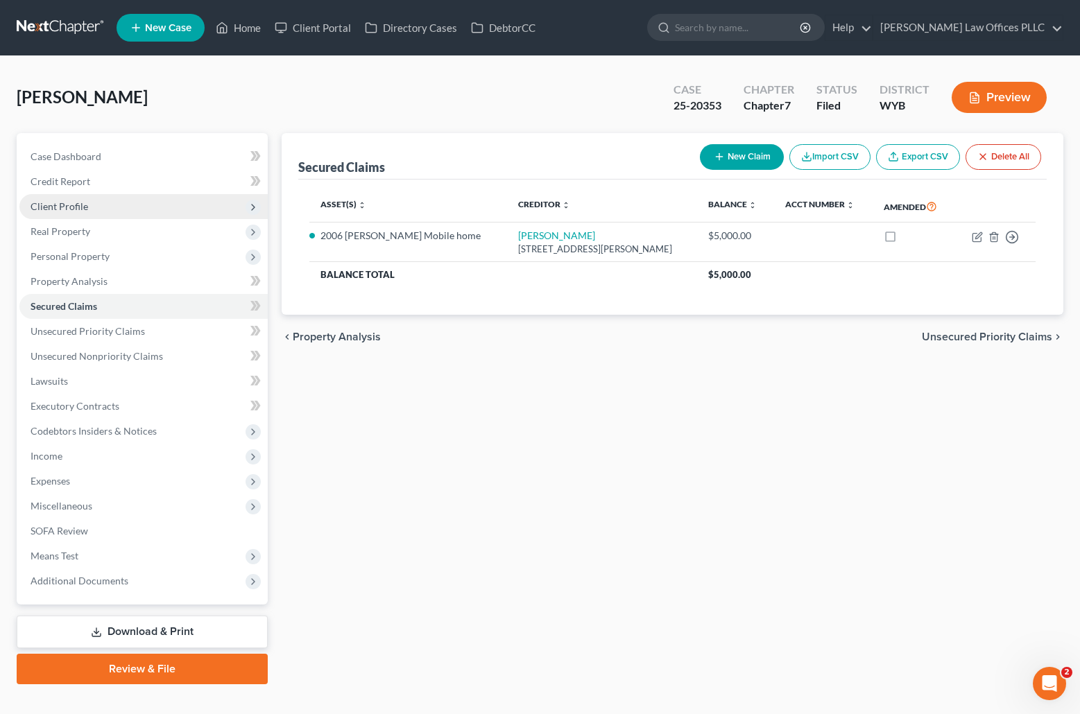
click at [82, 205] on span "Client Profile" at bounding box center [60, 206] width 58 height 12
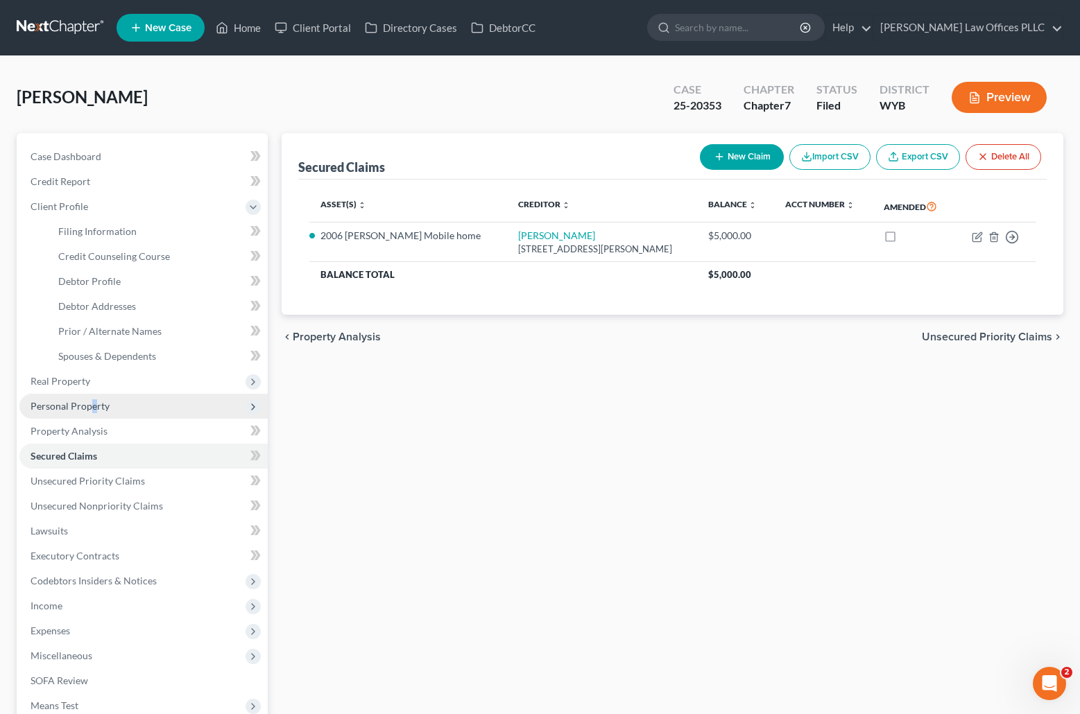
click at [93, 404] on span "Personal Property" at bounding box center [70, 406] width 79 height 12
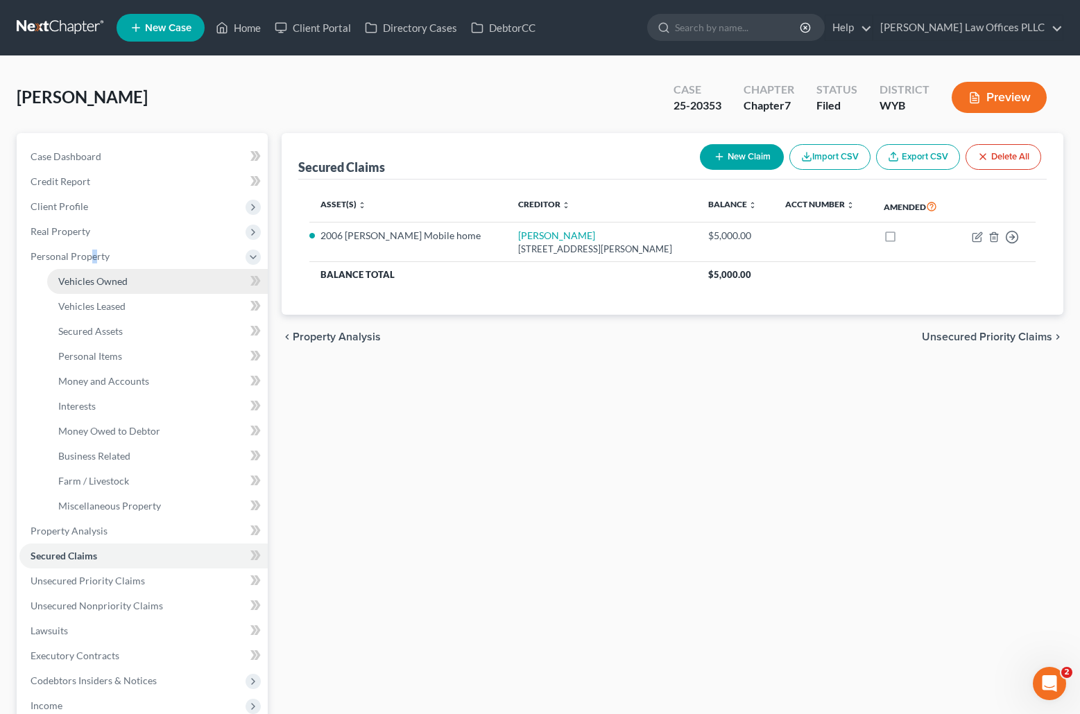
click at [121, 278] on span "Vehicles Owned" at bounding box center [92, 281] width 69 height 12
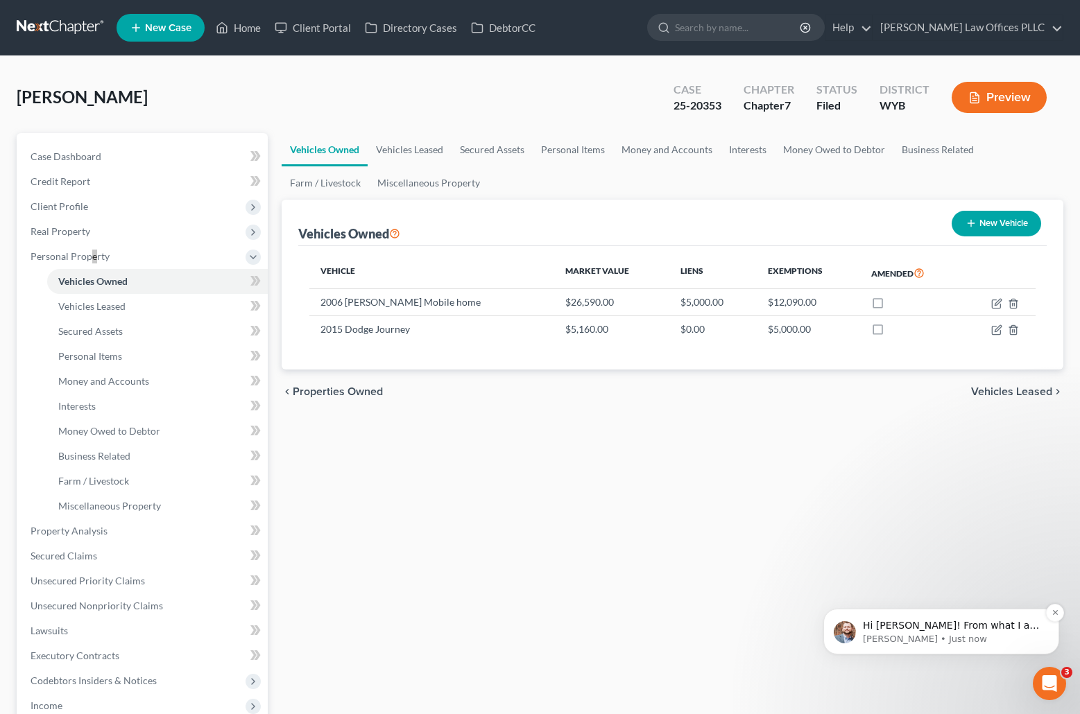
click at [940, 633] on p "[PERSON_NAME] • Just now" at bounding box center [952, 639] width 179 height 12
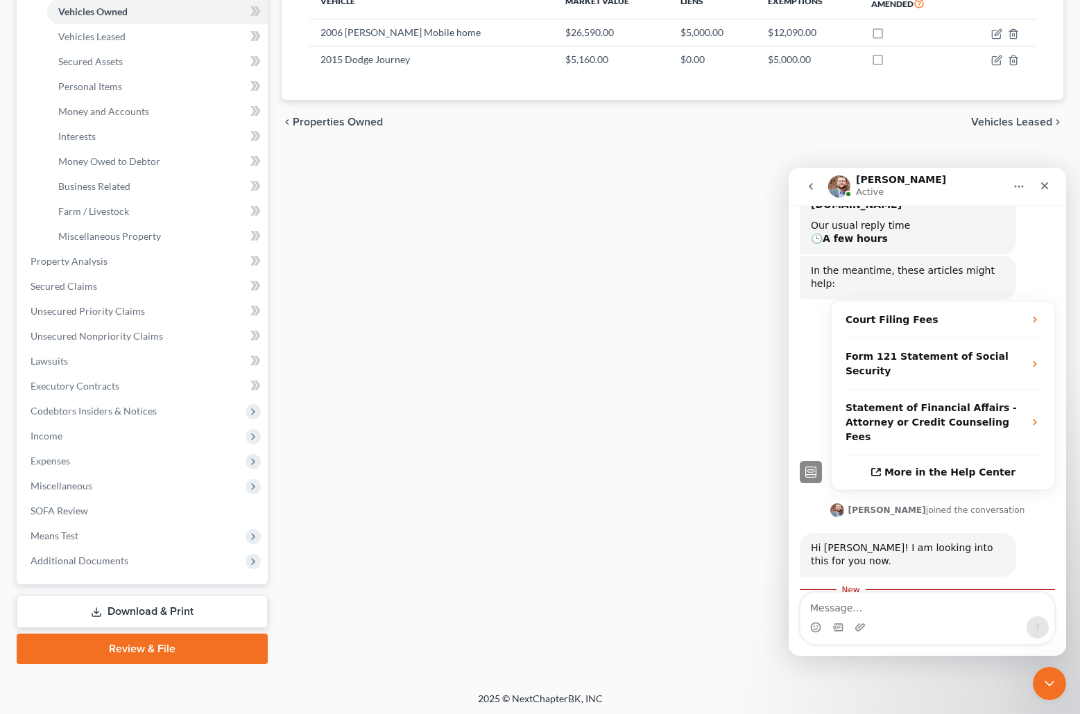
scroll to position [273, 0]
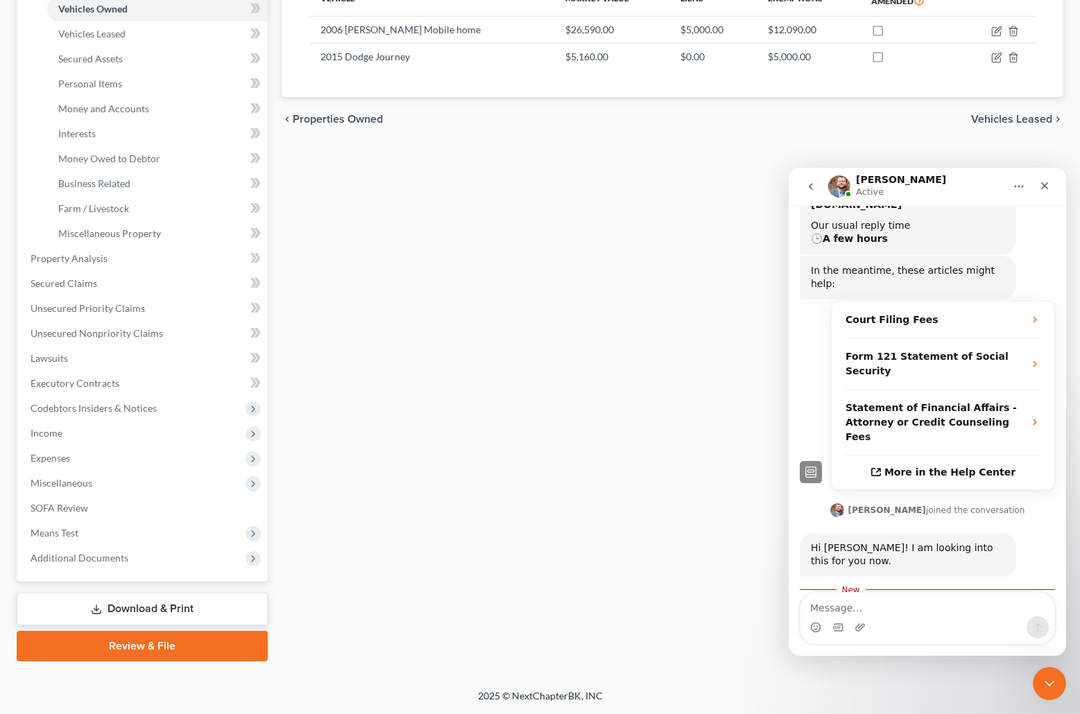
click at [155, 603] on link "Download & Print" at bounding box center [142, 609] width 251 height 33
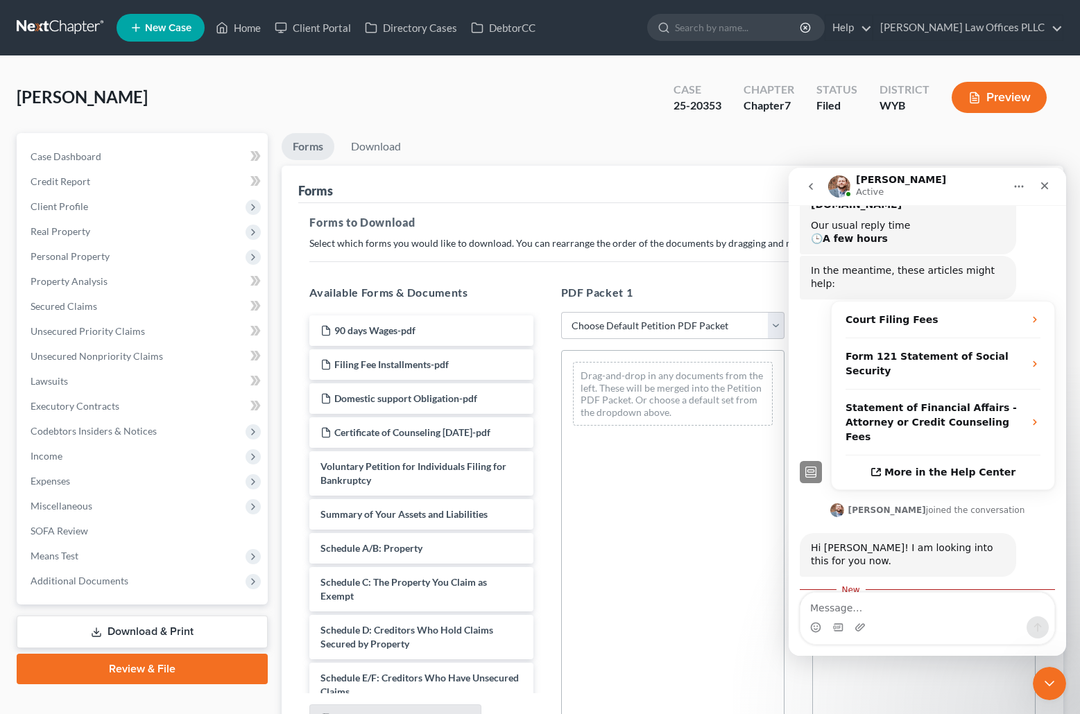
click at [605, 123] on div "[PERSON_NAME] Upgraded Case 25-20353 Chapter Chapter 7 Status [GEOGRAPHIC_DATA]…" at bounding box center [540, 103] width 1047 height 60
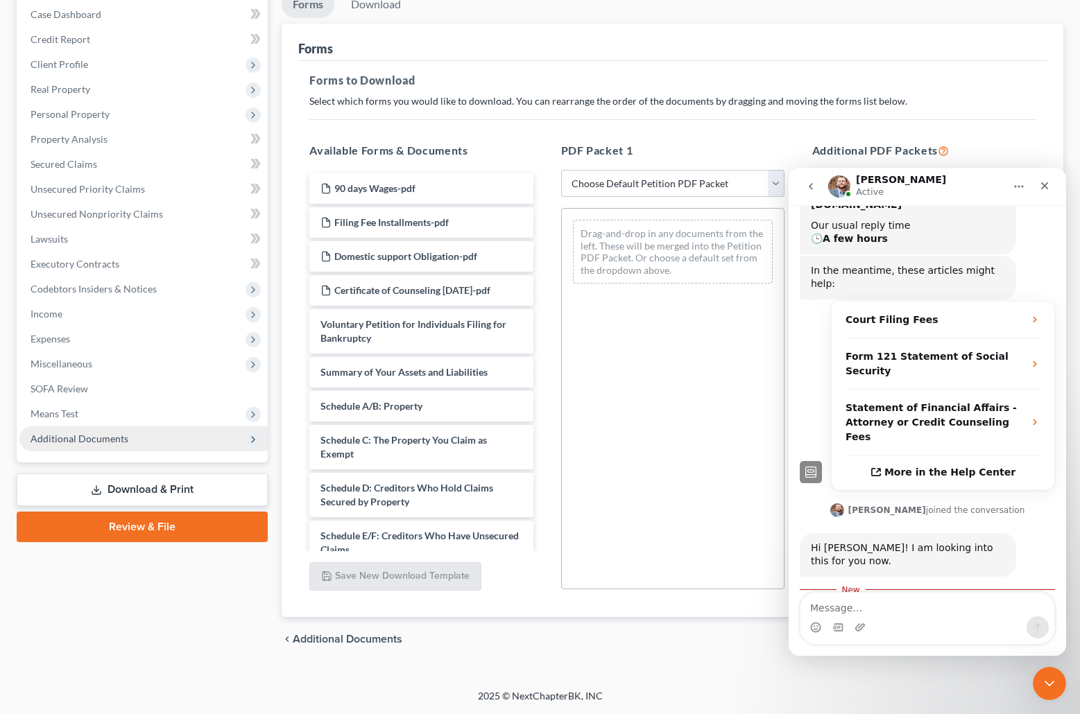
click at [111, 437] on span "Additional Documents" at bounding box center [80, 439] width 98 height 12
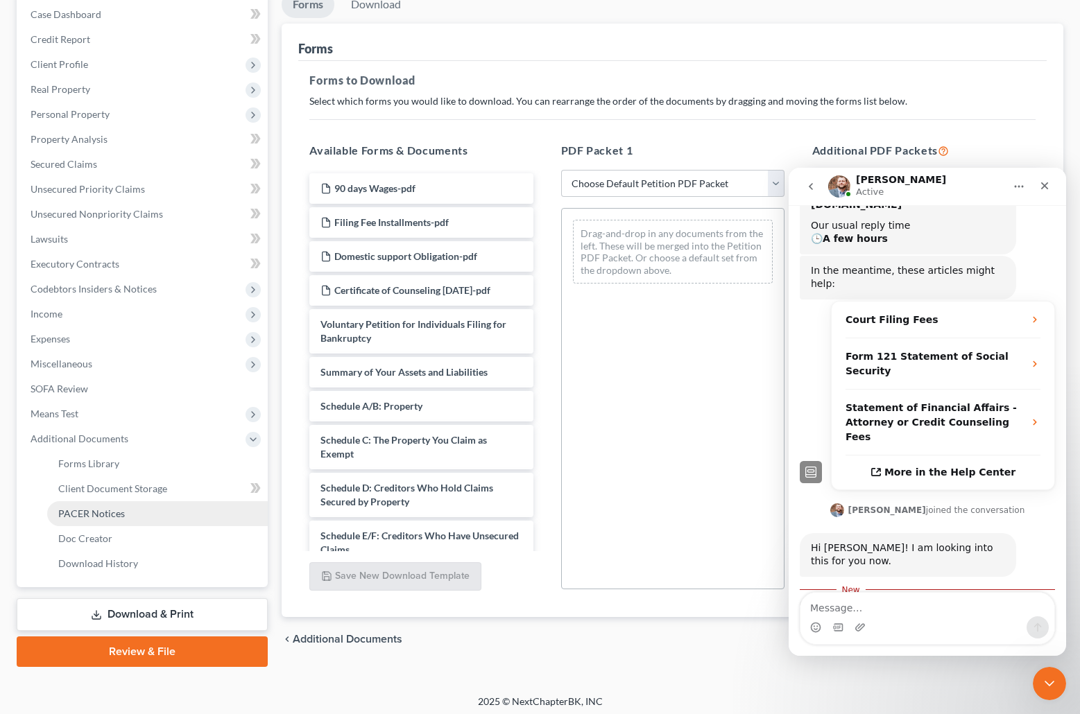
click at [119, 517] on span "PACER Notices" at bounding box center [91, 514] width 67 height 12
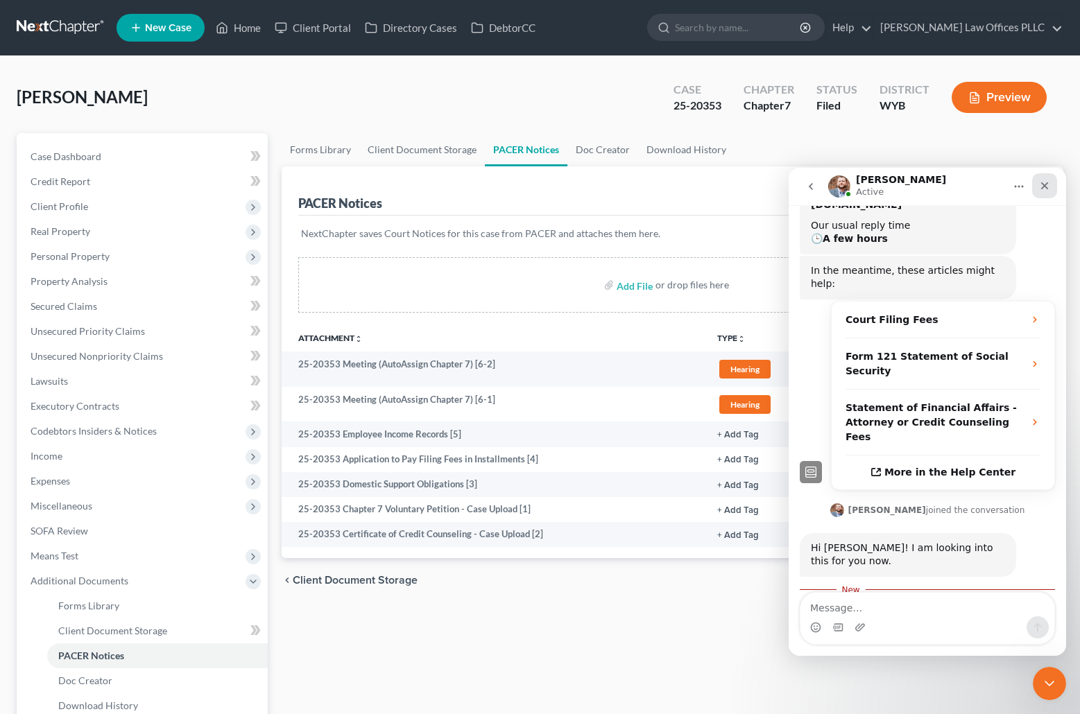
click at [1048, 183] on icon "Close" at bounding box center [1045, 186] width 8 height 8
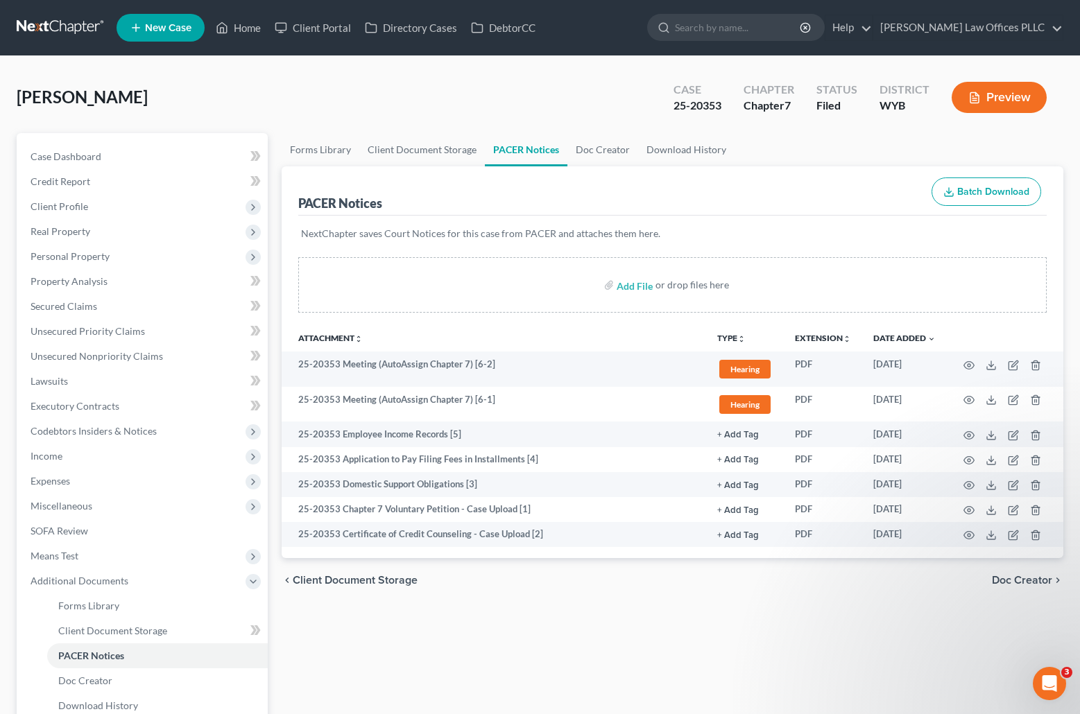
scroll to position [225, 0]
click at [613, 682] on div "Forms Library Client Document Storage PACER Notices Doc Creator Download Histor…" at bounding box center [672, 471] width 795 height 676
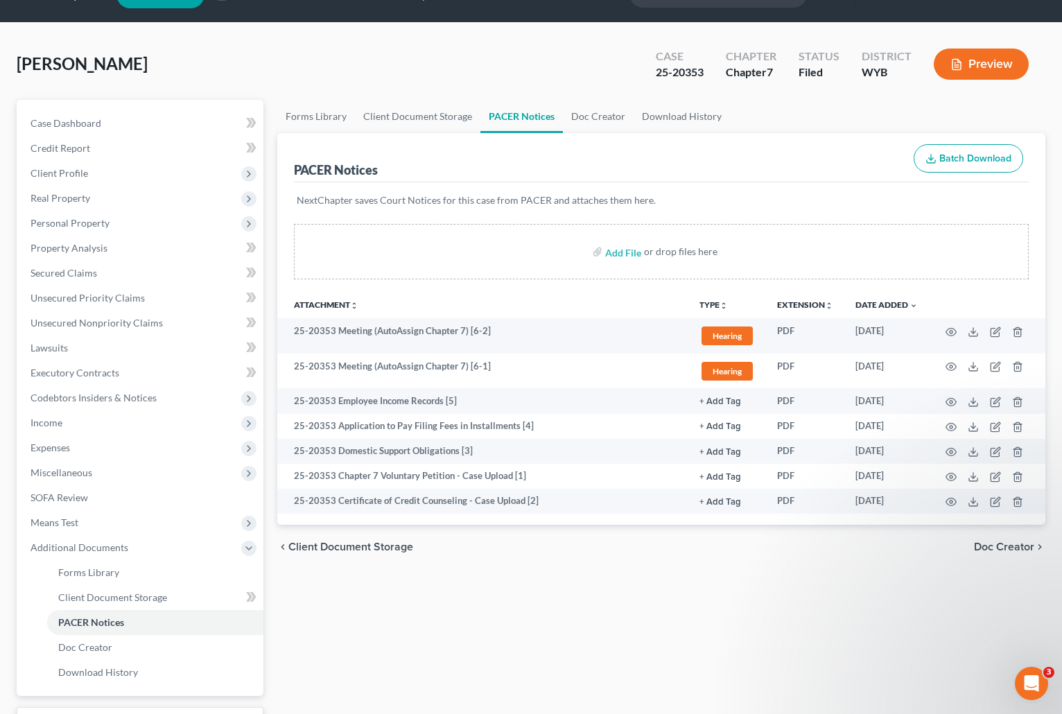
scroll to position [0, 0]
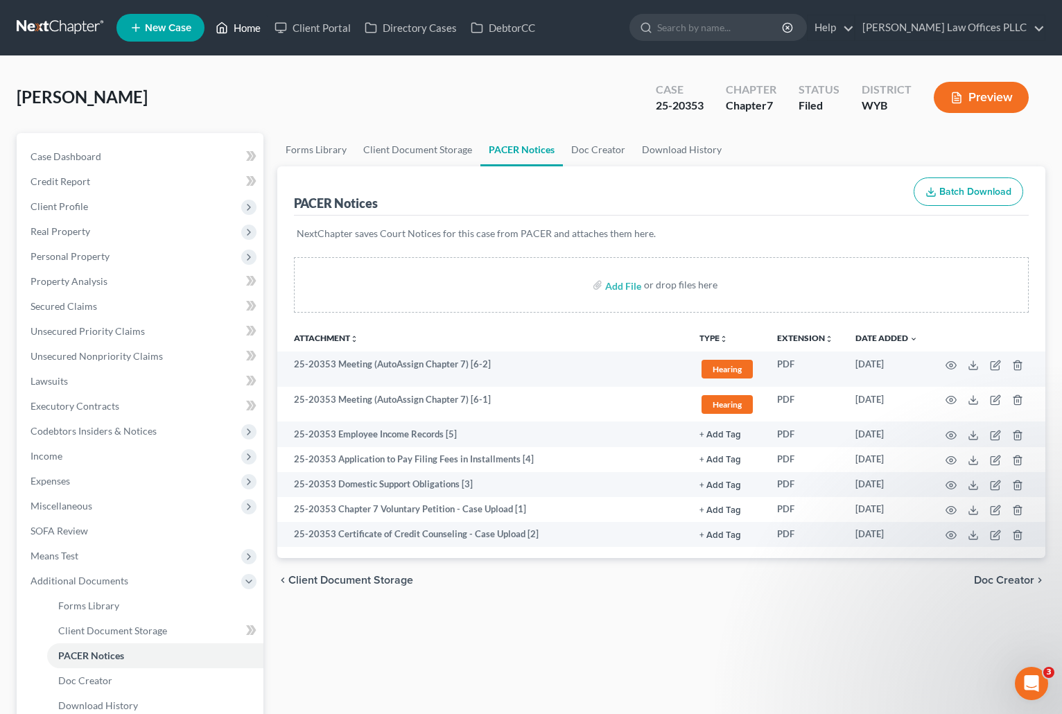
click at [248, 29] on link "Home" at bounding box center [238, 27] width 59 height 25
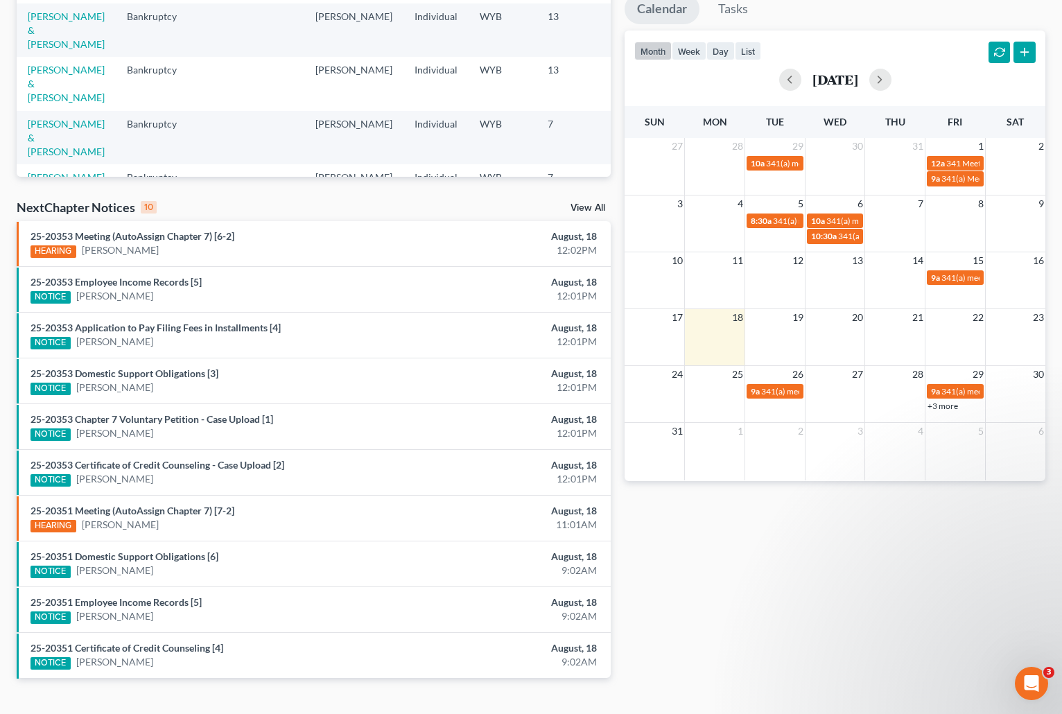
scroll to position [257, 0]
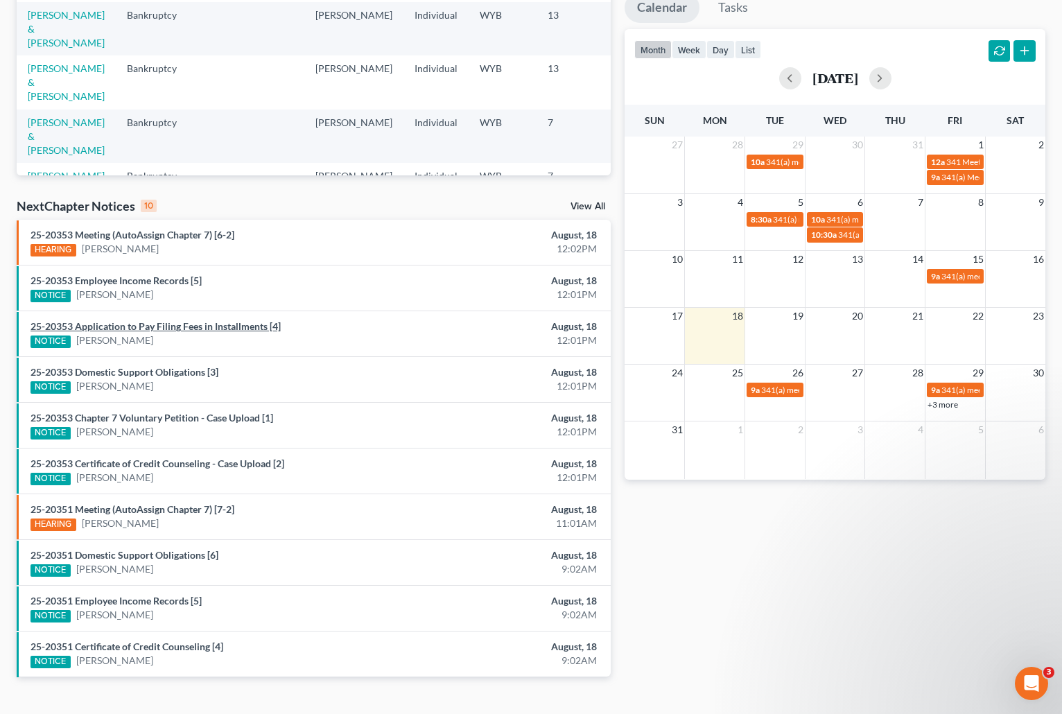
click at [193, 322] on link "25-20353 Application to Pay Filing Fees in Installments [4]" at bounding box center [156, 326] width 250 height 12
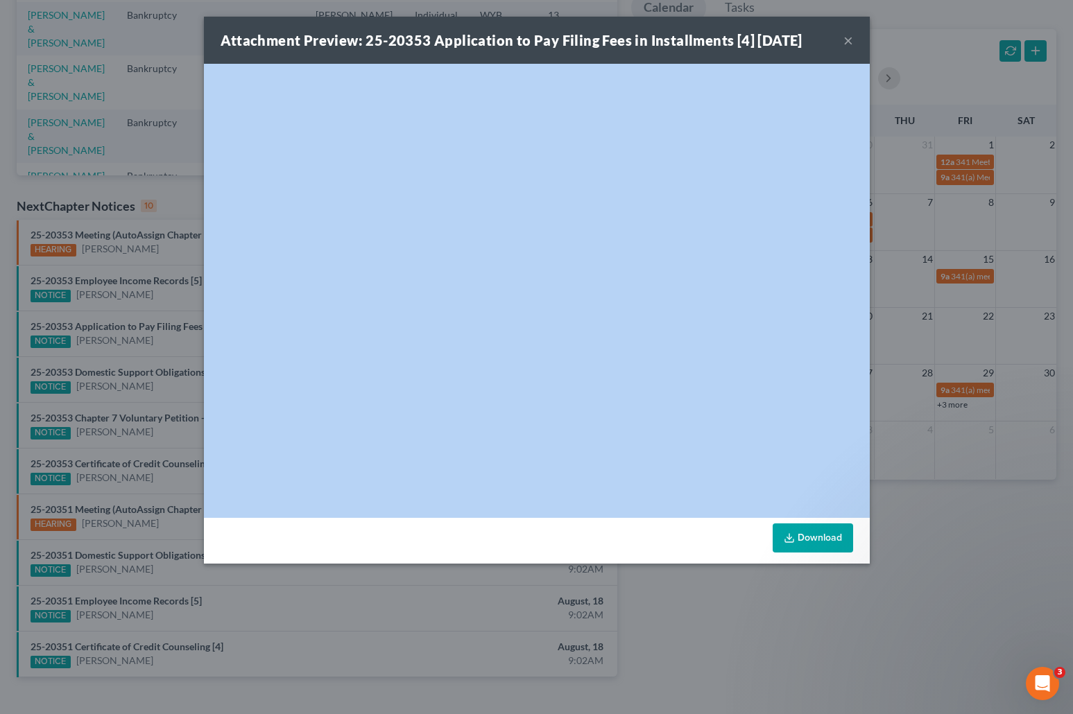
click at [194, 322] on div "Attachment Preview: 25-20353 Application to Pay Filing Fees in Installments [4]…" at bounding box center [536, 357] width 1073 height 714
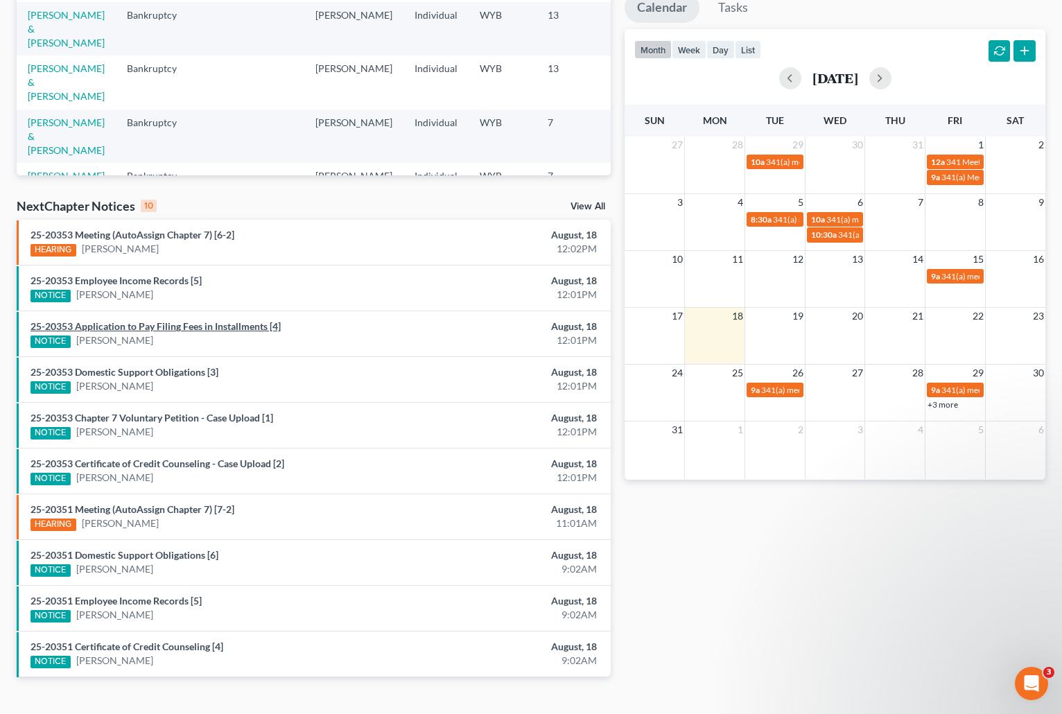
click at [194, 322] on link "25-20353 Application to Pay Filing Fees in Installments [4]" at bounding box center [156, 326] width 250 height 12
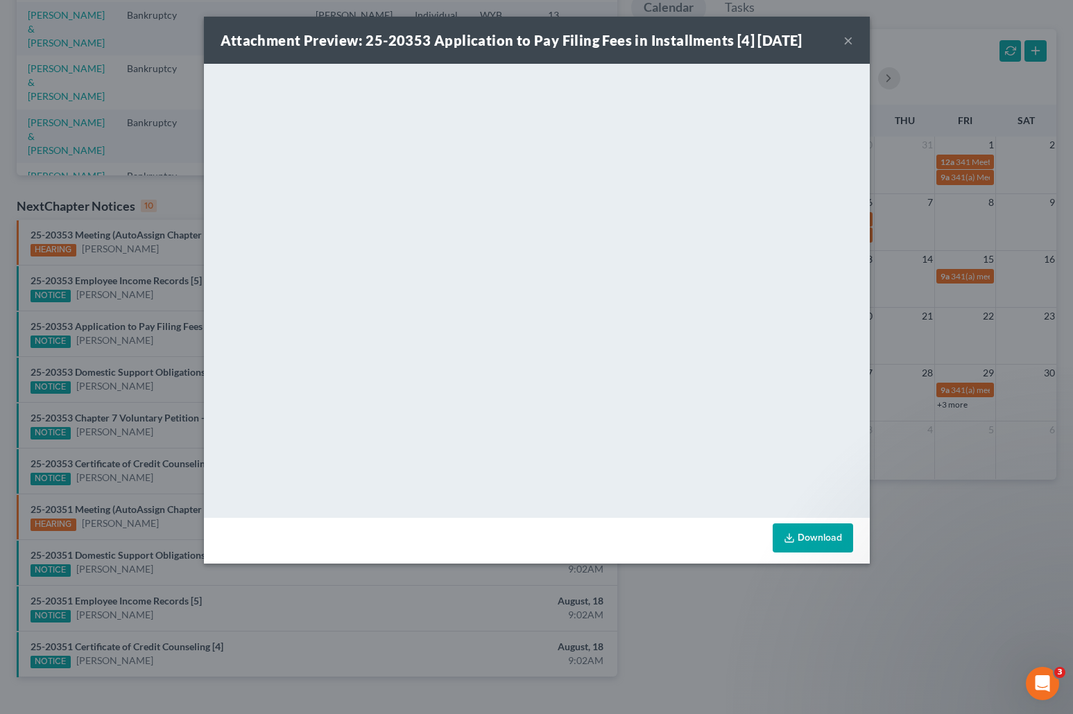
click at [850, 37] on button "×" at bounding box center [848, 40] width 10 height 17
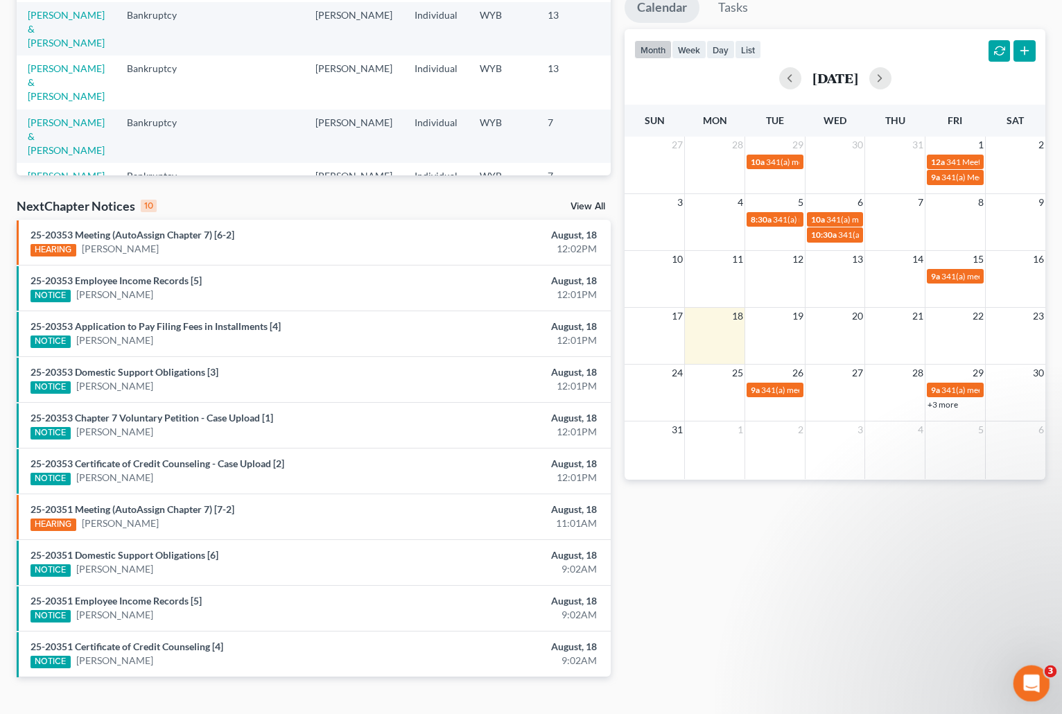
click at [1042, 678] on div "Open Intercom Messenger" at bounding box center [1030, 682] width 46 height 46
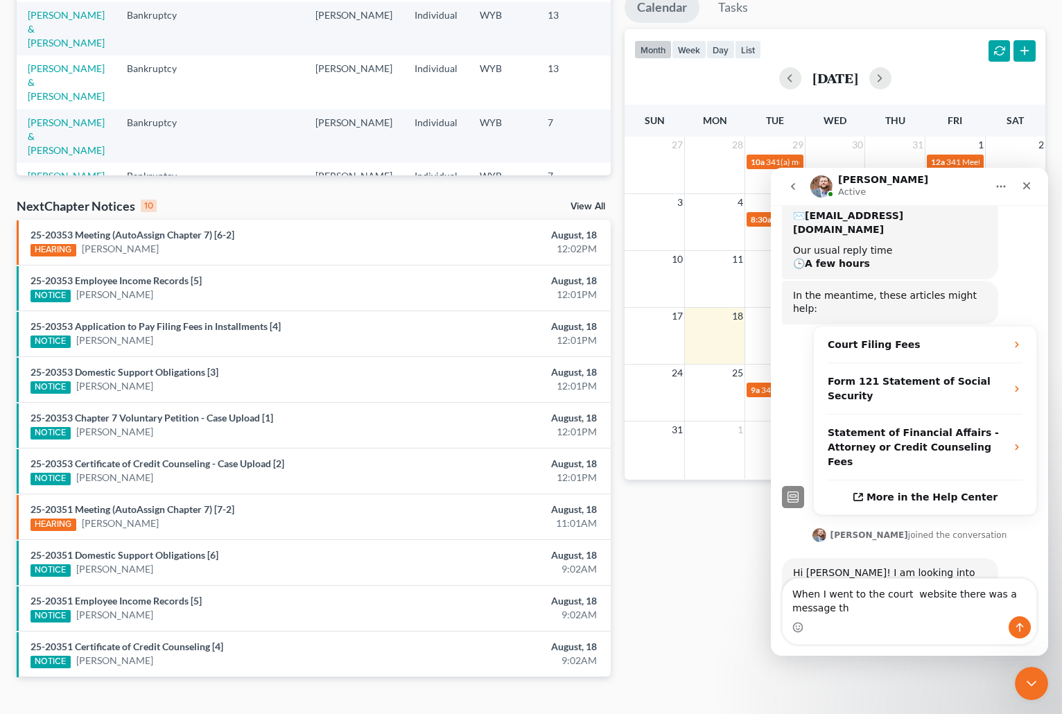
scroll to position [239, 0]
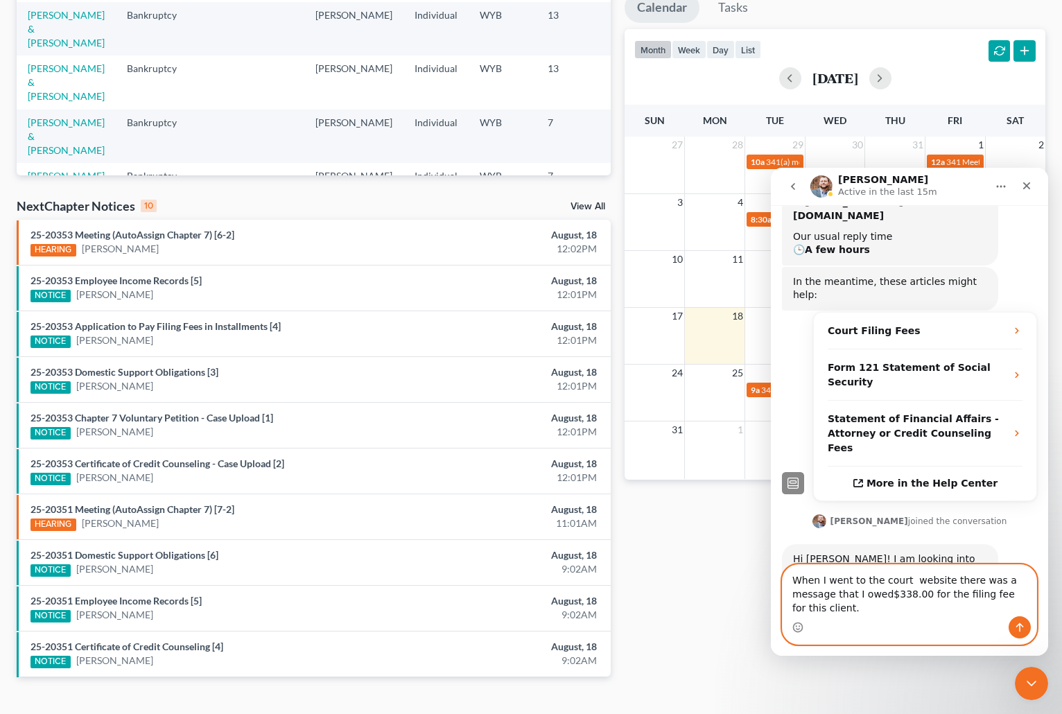
click at [841, 607] on textarea "When I went to the court website there was a message that I owed$338.00 for the…" at bounding box center [910, 590] width 254 height 51
click at [794, 608] on textarea "When I went to the court website there was a message that I owed $338.00 for th…" at bounding box center [910, 590] width 254 height 51
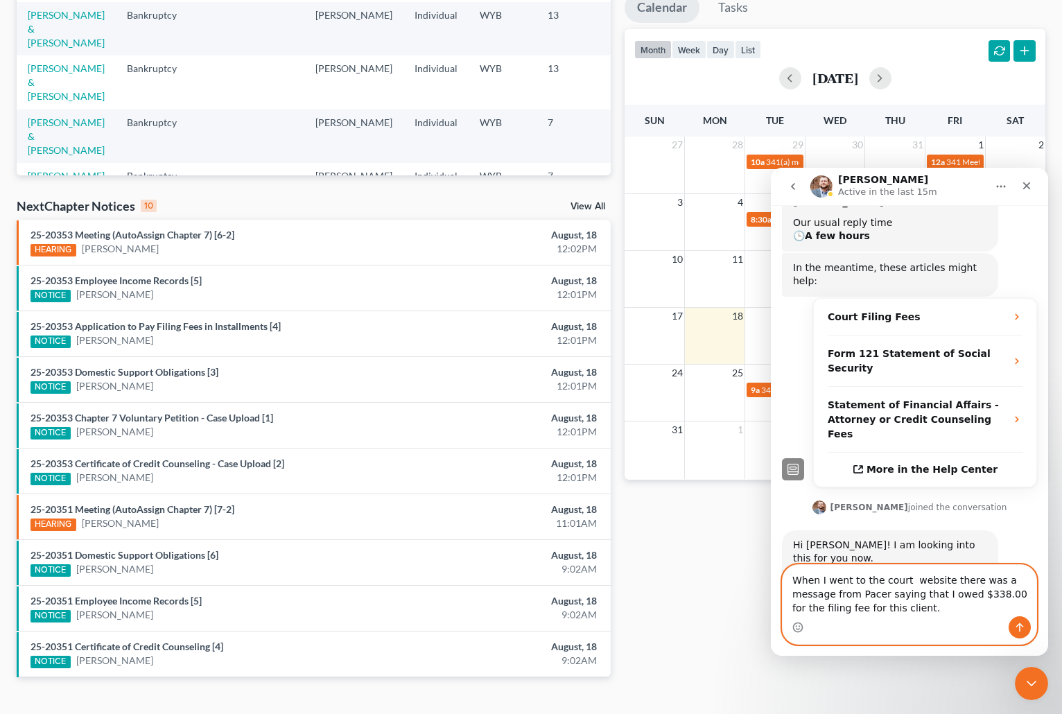
click at [871, 614] on textarea "When I went to the court website there was a message from Pacer saying that I o…" at bounding box center [910, 590] width 254 height 51
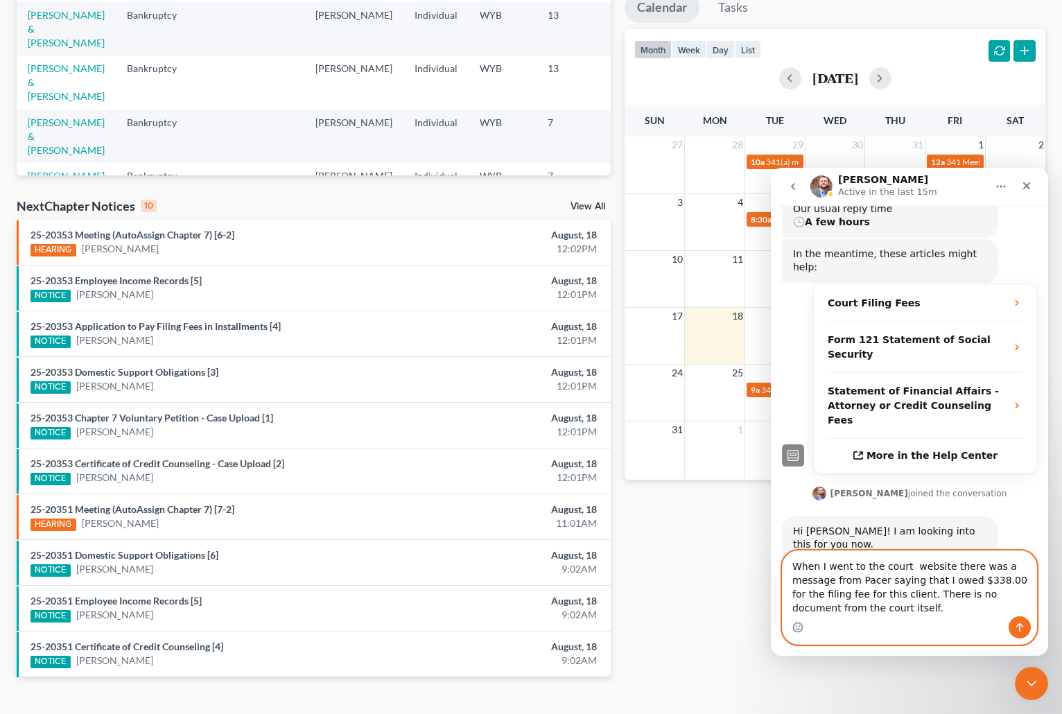
type textarea "When I went to the court website there was a message from Pacer saying that I o…"
click at [1025, 621] on button "Send a message…" at bounding box center [1020, 628] width 22 height 22
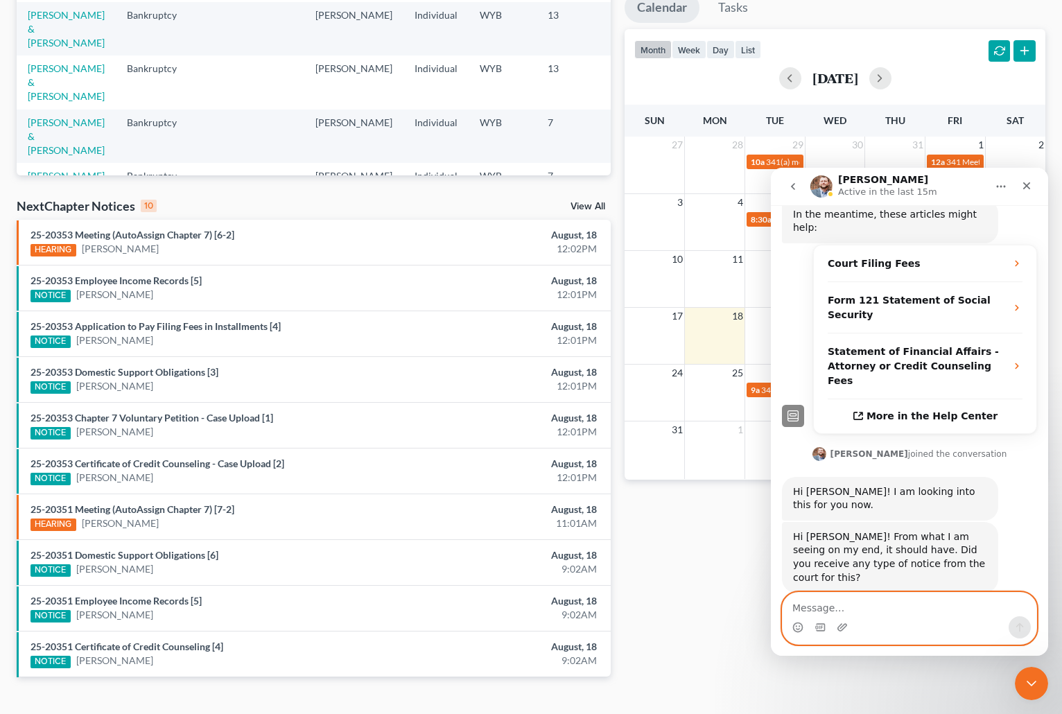
scroll to position [307, 0]
